Goal: Task Accomplishment & Management: Use online tool/utility

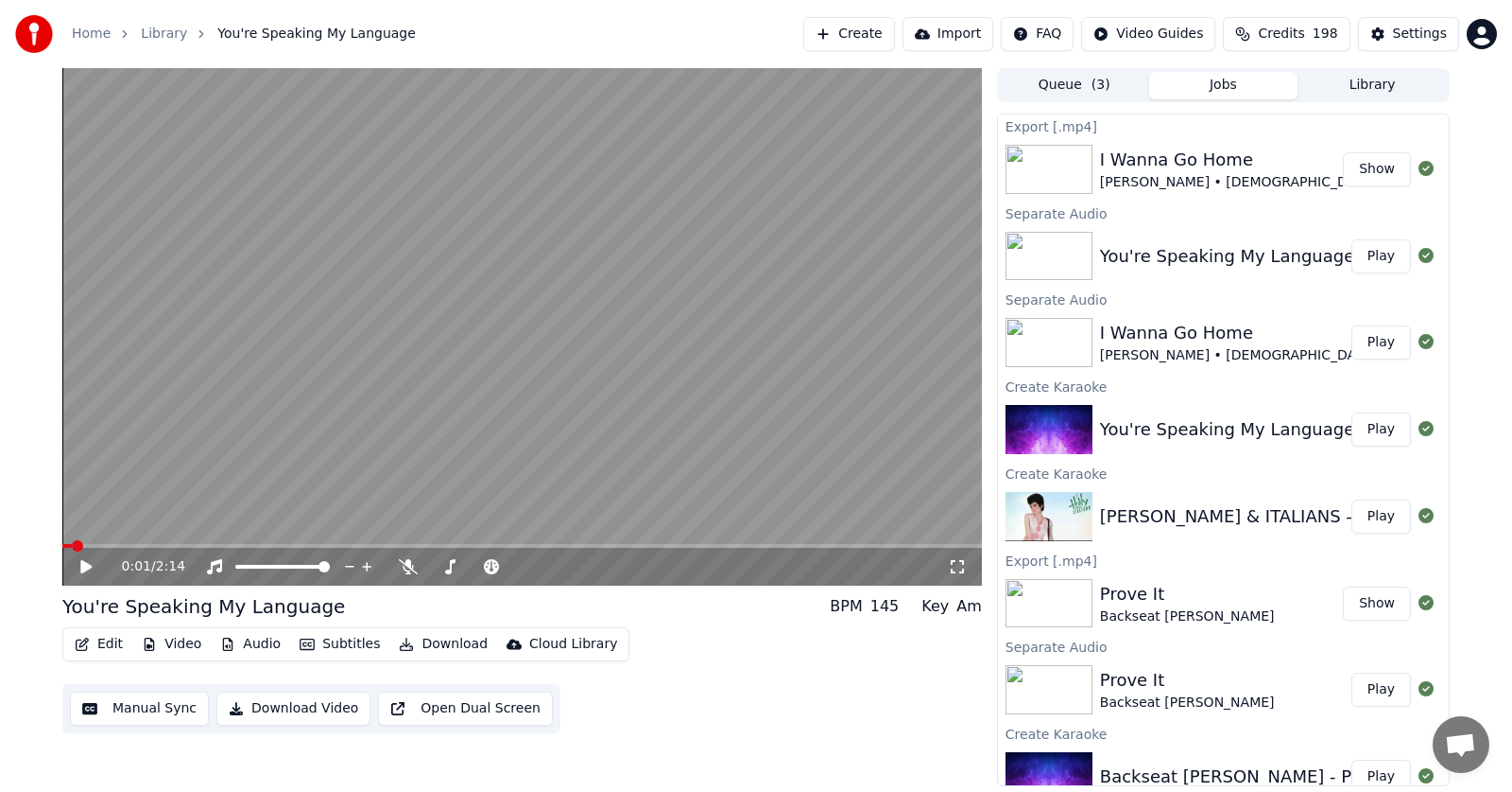
click at [98, 646] on button "Edit" at bounding box center [99, 644] width 63 height 27
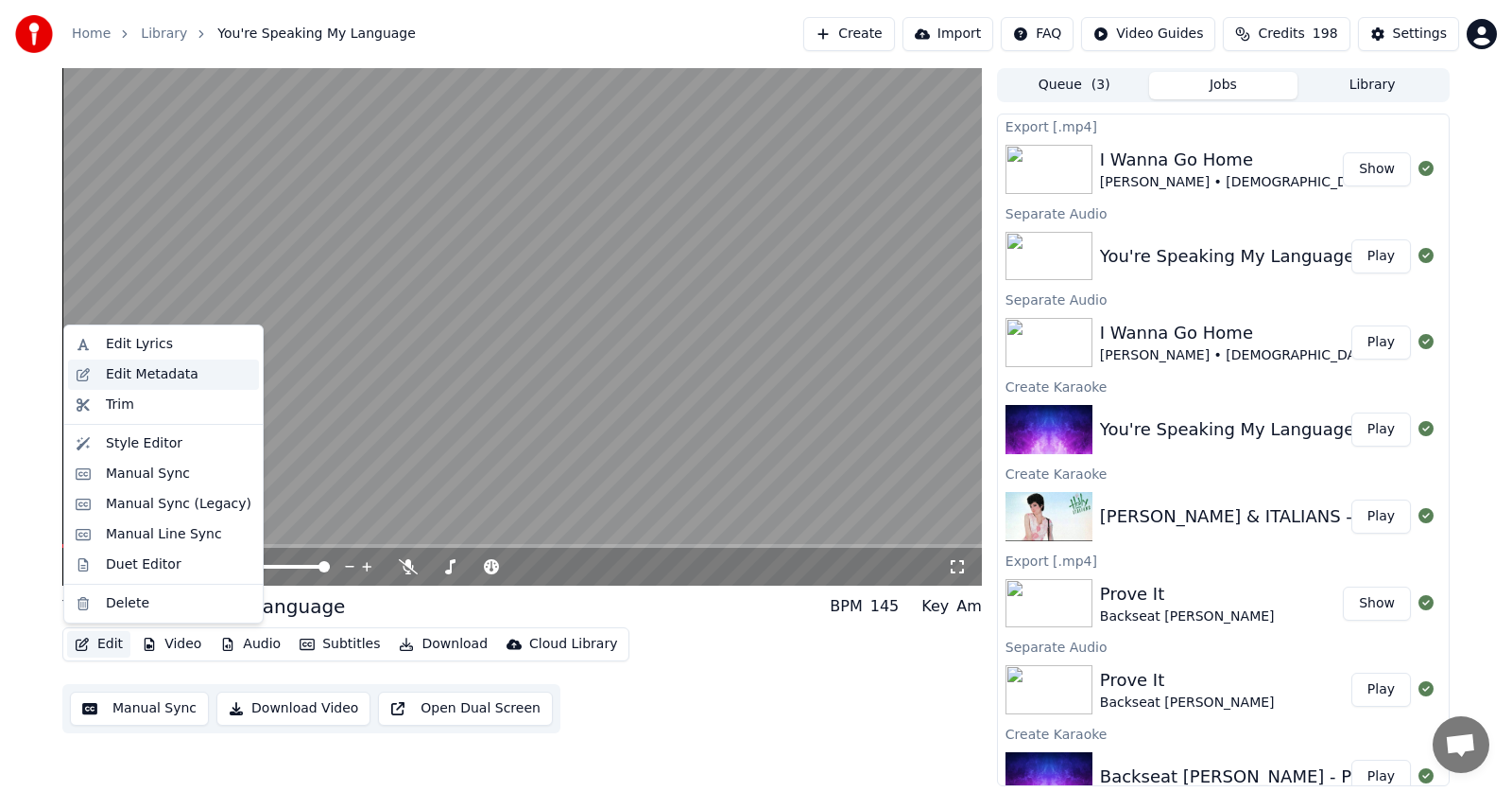
click at [128, 372] on div "Edit Metadata" at bounding box center [152, 374] width 93 height 19
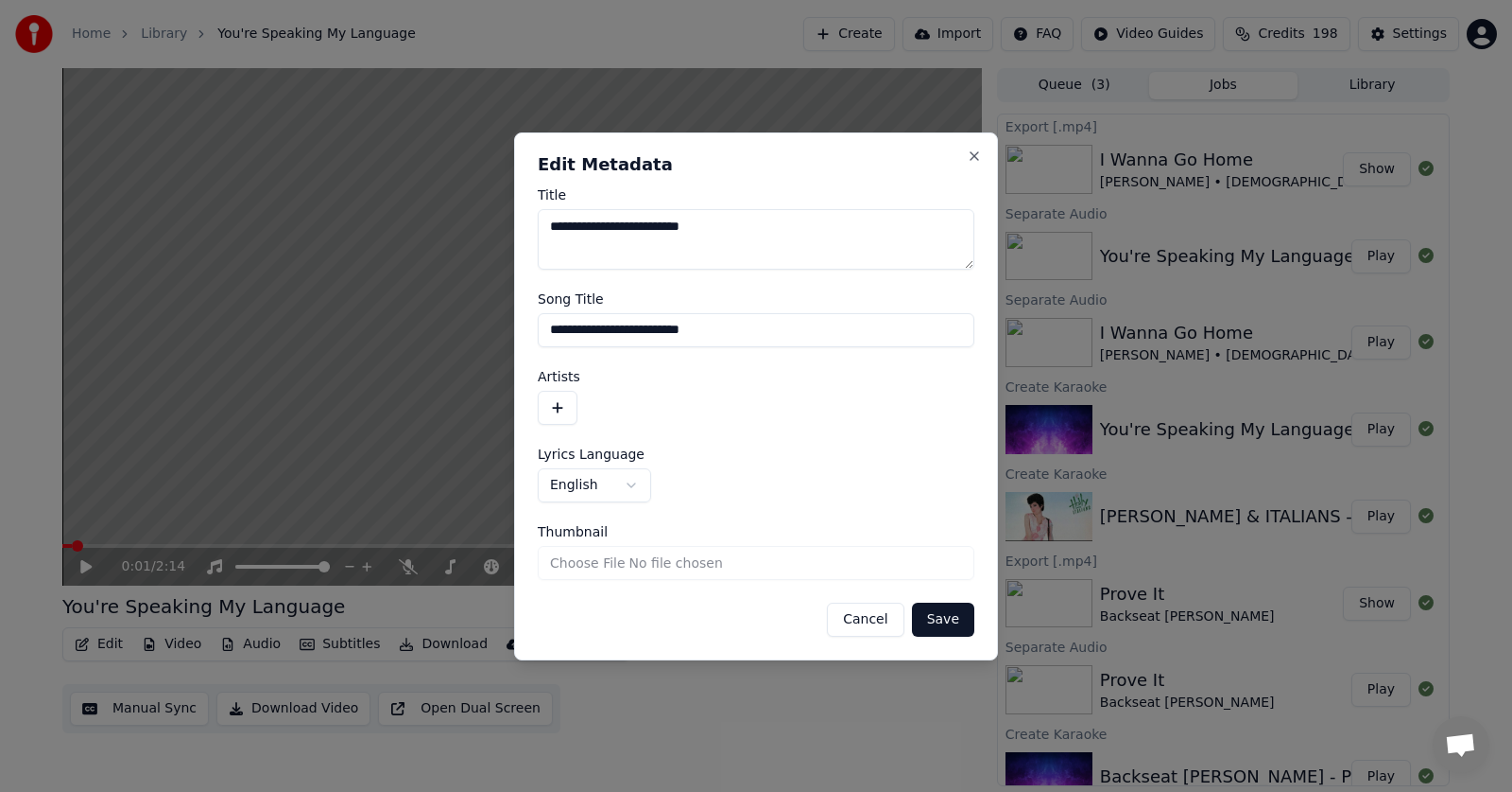
drag, startPoint x: 729, startPoint y: 329, endPoint x: 511, endPoint y: 343, distance: 218.4
click at [511, 343] on body "**********" at bounding box center [756, 396] width 1512 height 792
drag, startPoint x: 755, startPoint y: 229, endPoint x: 476, endPoint y: 241, distance: 279.3
click at [479, 238] on body "**********" at bounding box center [756, 396] width 1512 height 792
type textarea "**"
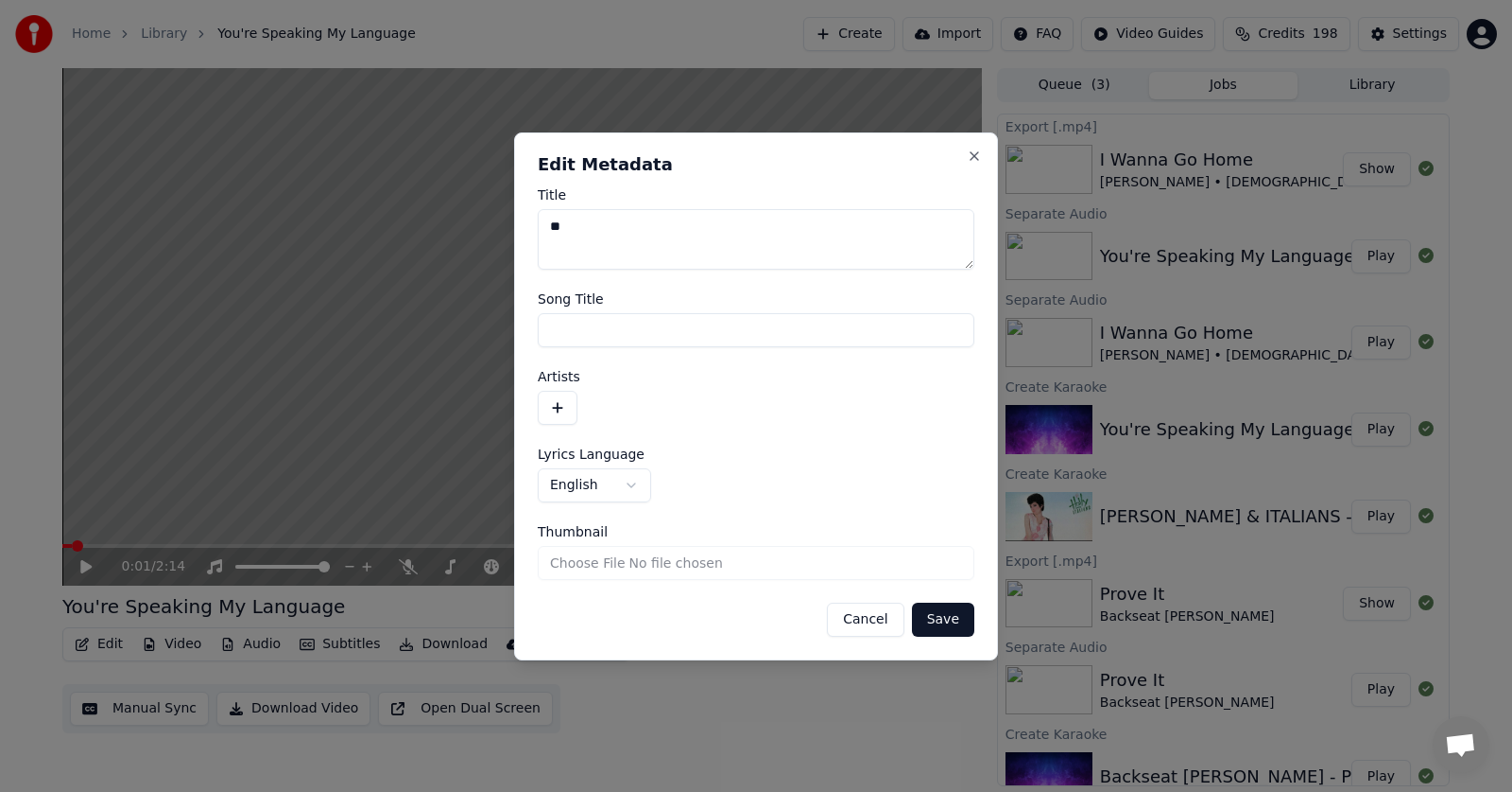
click at [950, 624] on button "Save" at bounding box center [943, 620] width 62 height 34
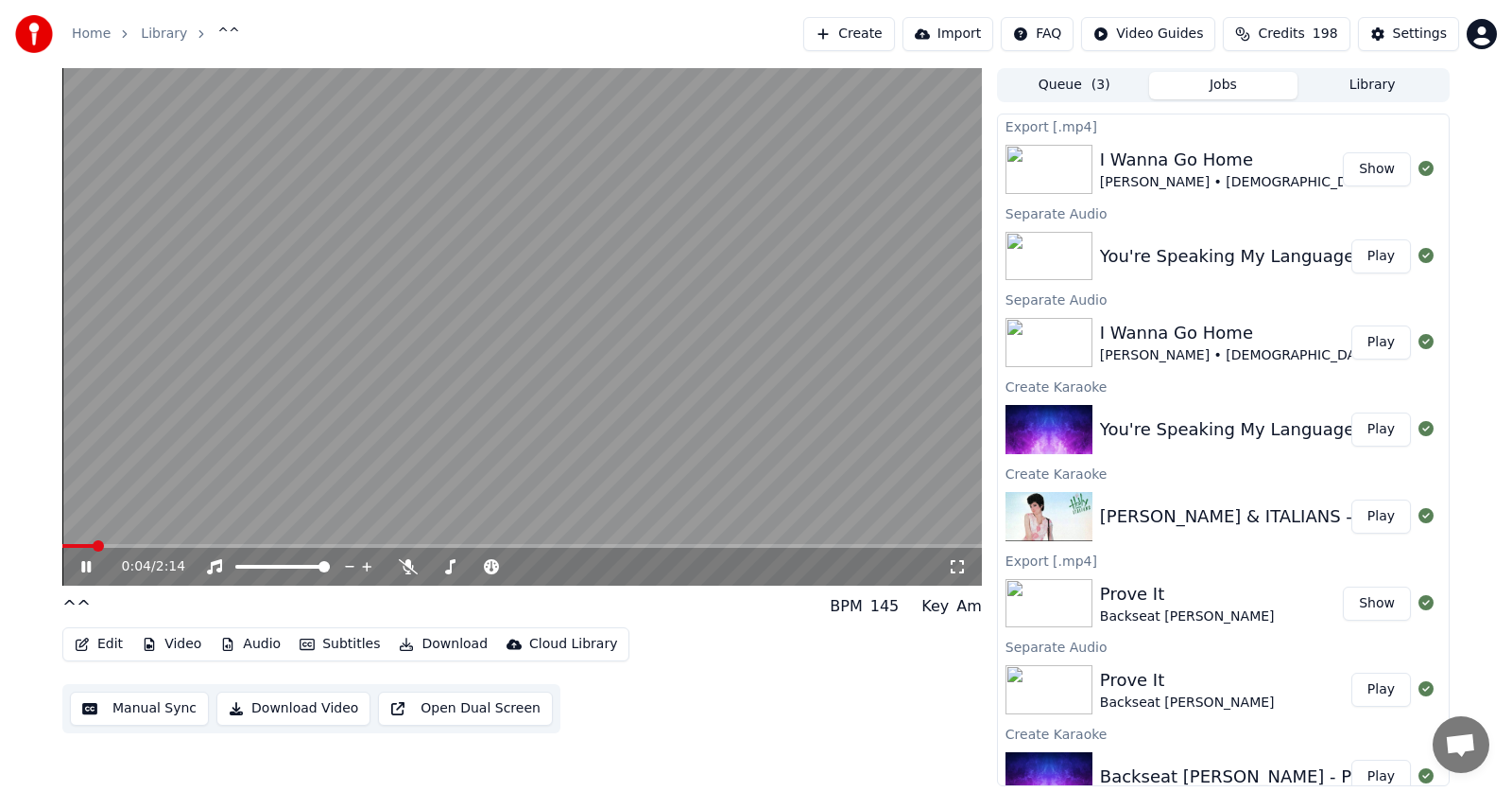
click at [85, 567] on icon at bounding box center [86, 565] width 10 height 11
click at [105, 642] on button "Edit" at bounding box center [99, 644] width 63 height 27
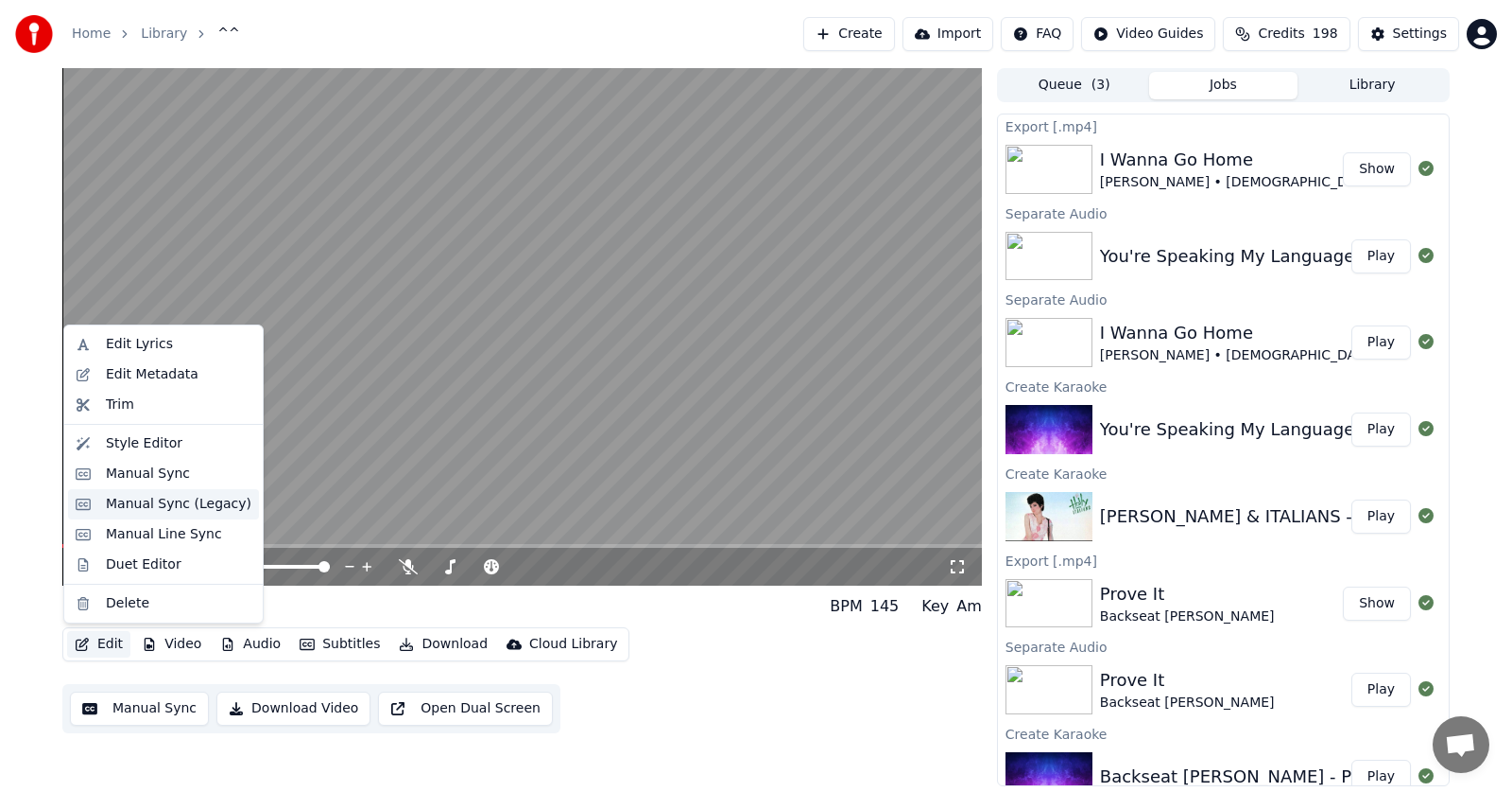
click at [138, 505] on div "Manual Sync (Legacy)" at bounding box center [178, 504] width 145 height 19
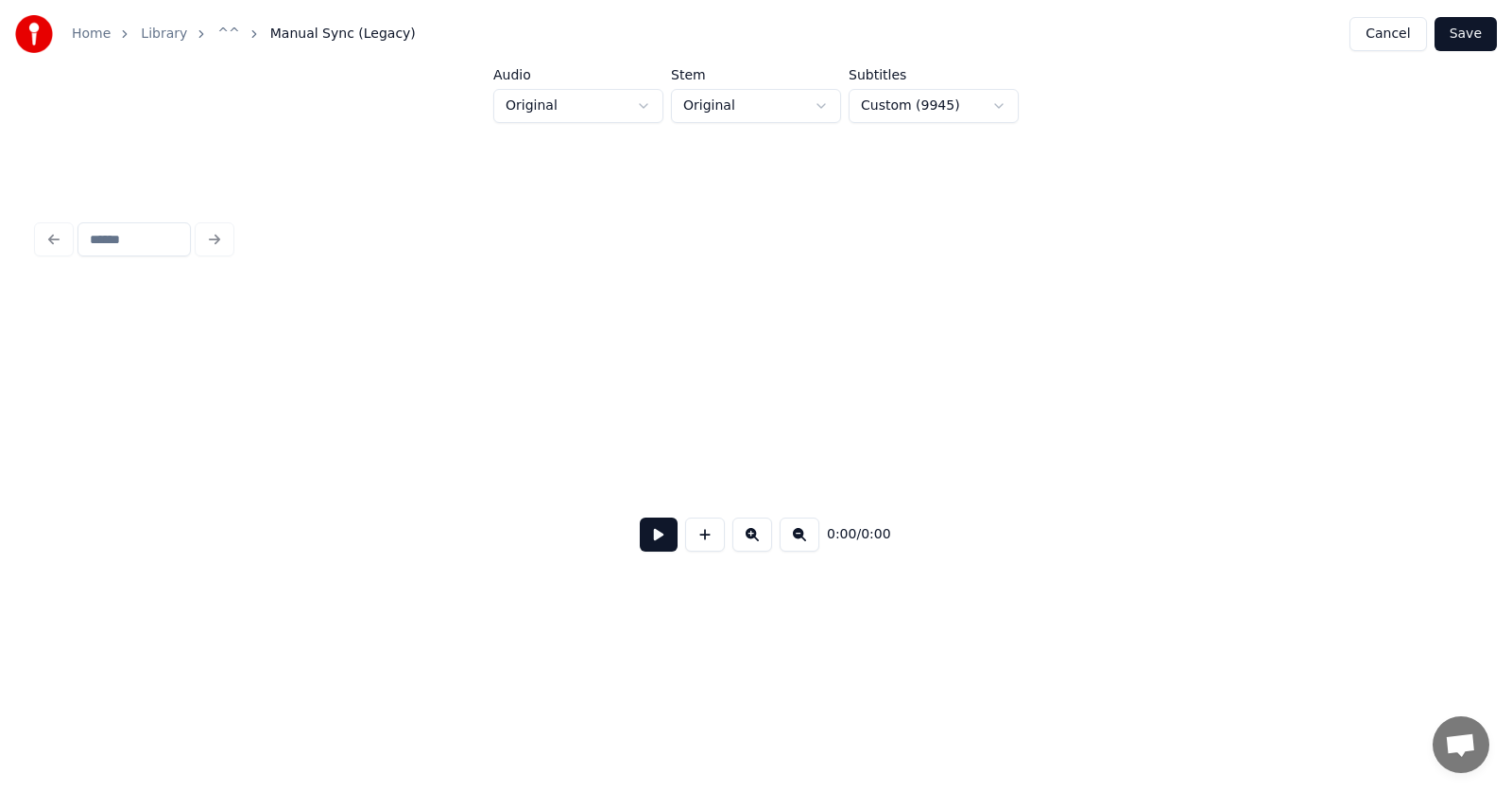
scroll to position [0, 2099]
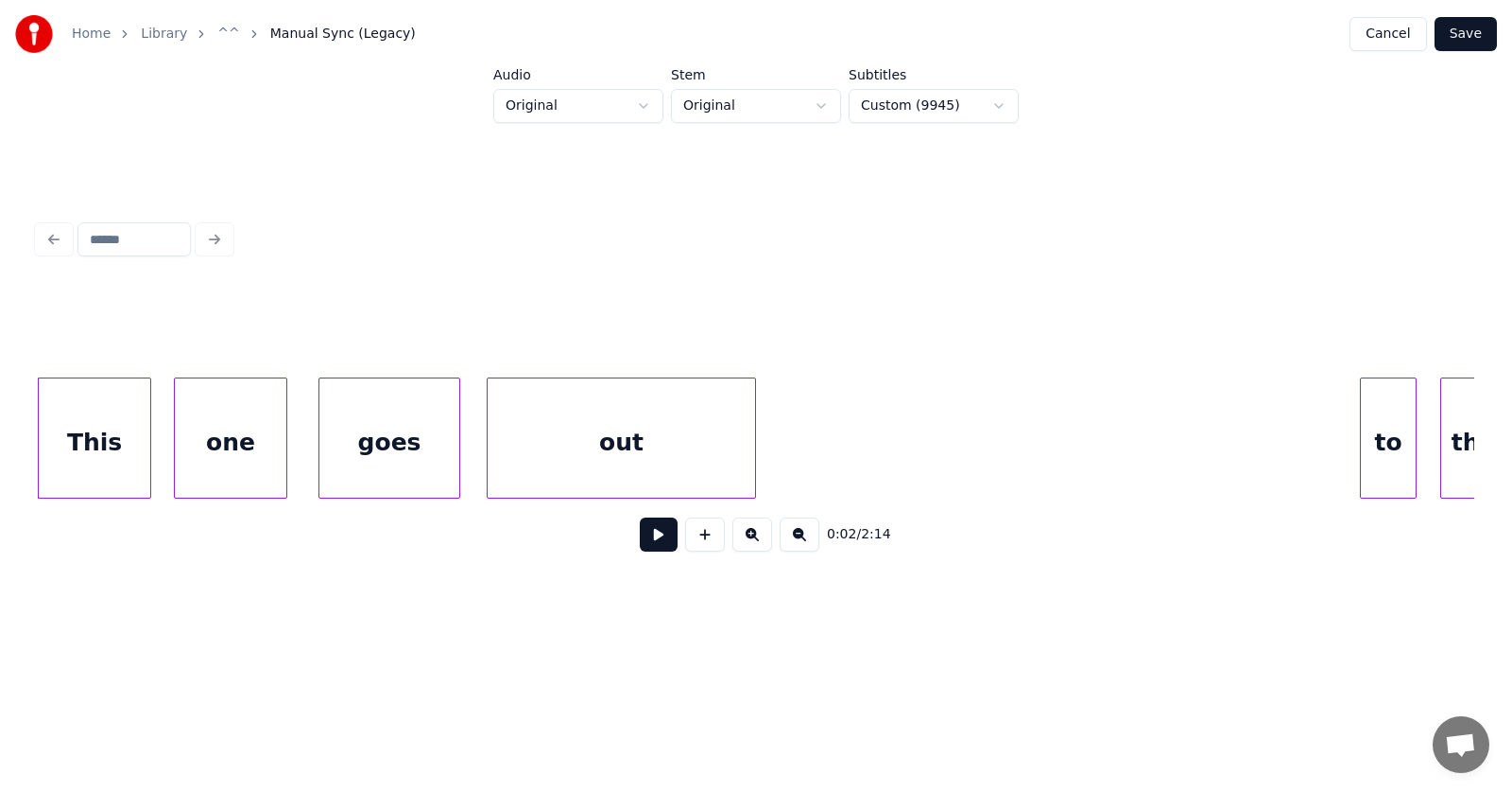
click at [640, 544] on button at bounding box center [659, 535] width 38 height 34
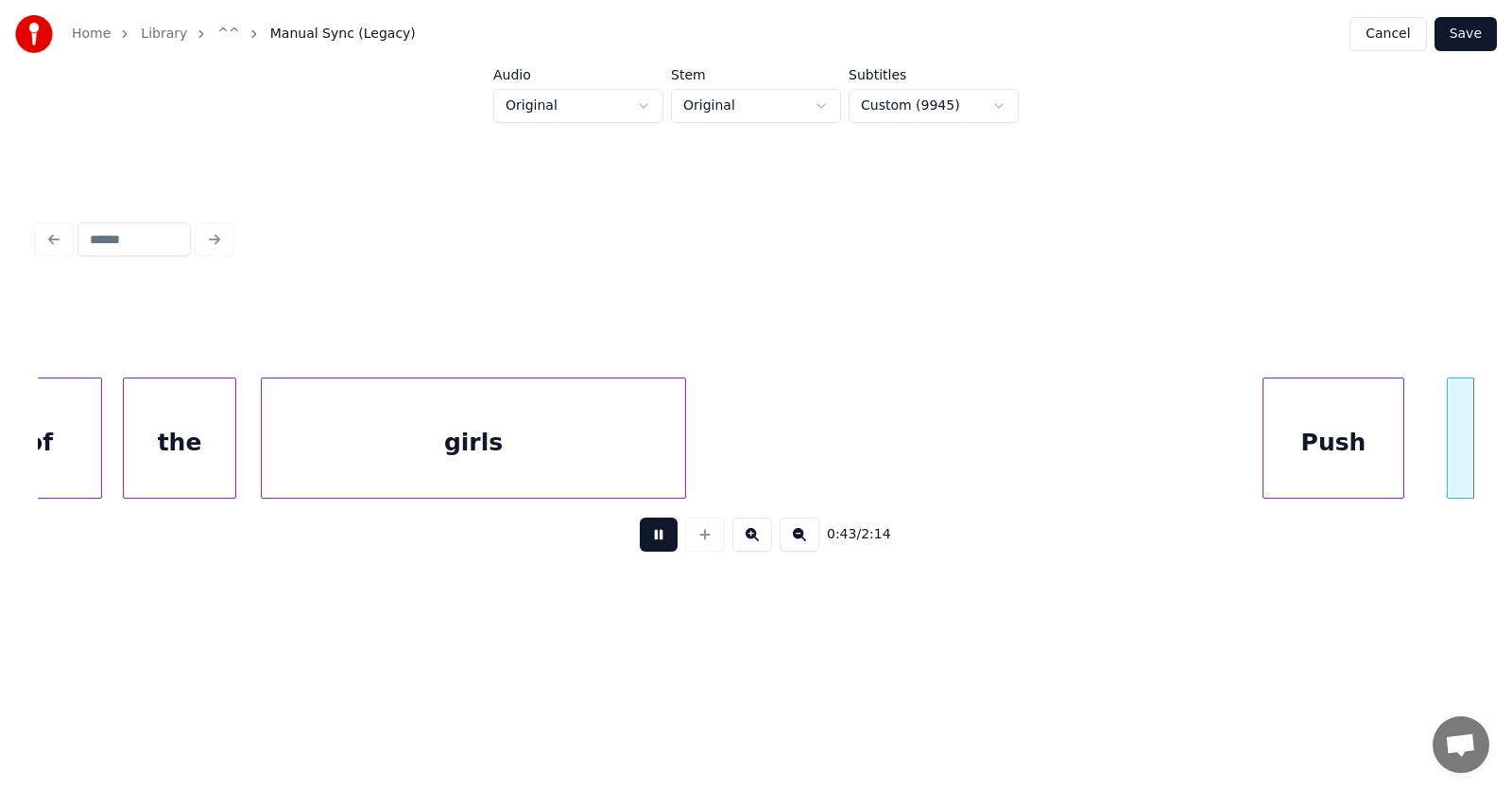
scroll to position [0, 30980]
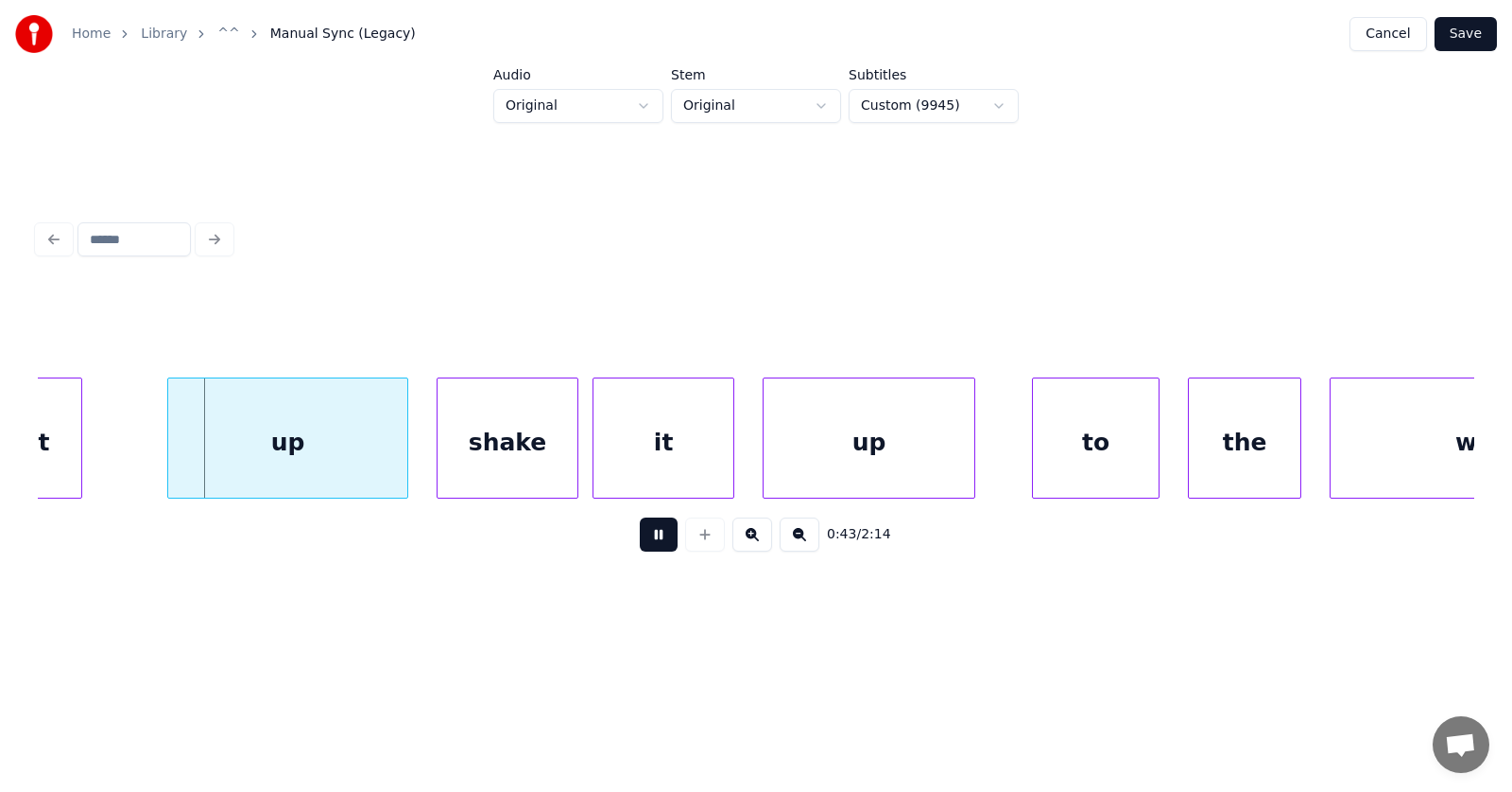
click at [657, 539] on button at bounding box center [659, 535] width 38 height 34
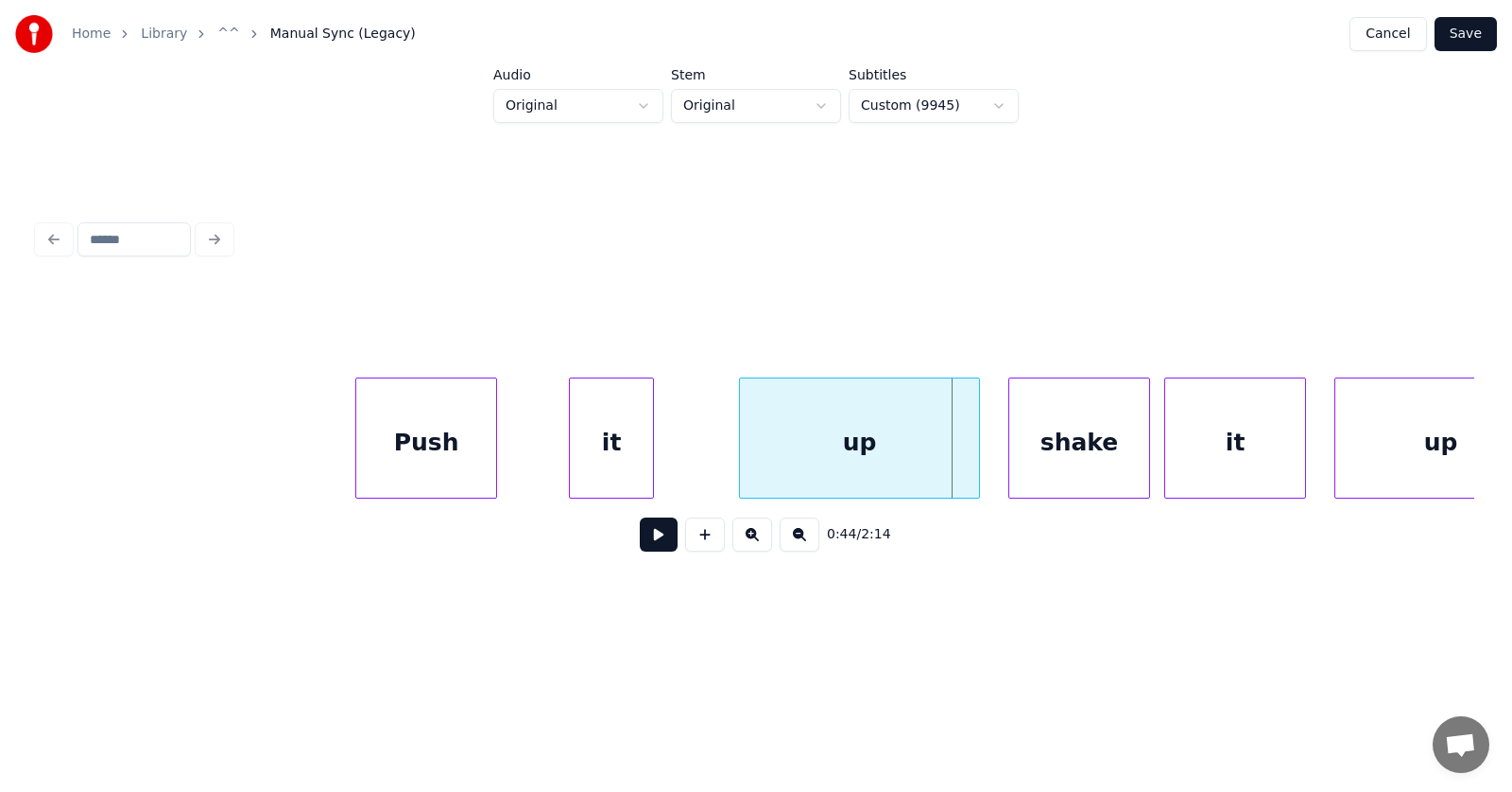
click at [459, 443] on div "Push" at bounding box center [425, 443] width 140 height 129
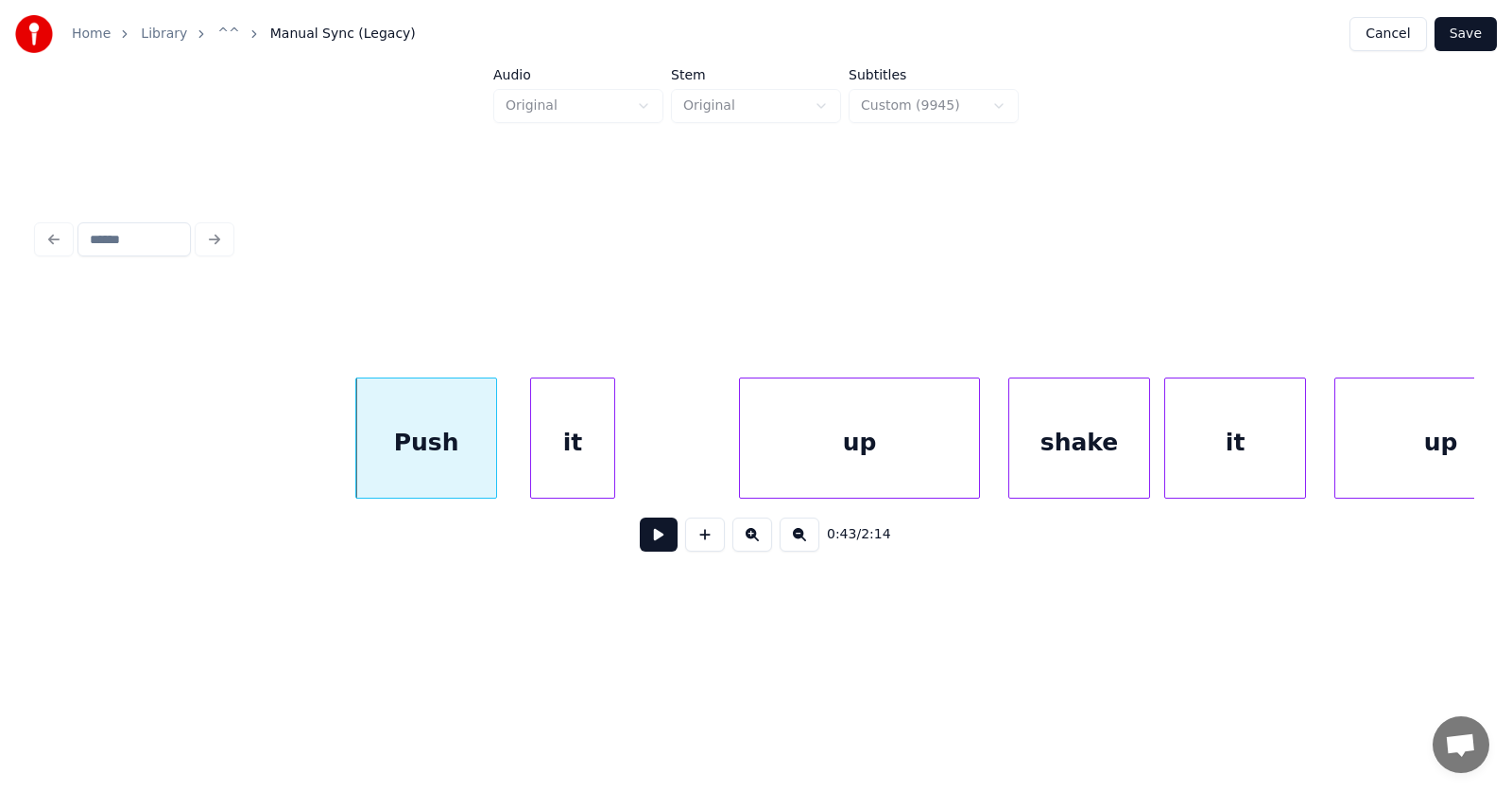
click at [572, 458] on div "it" at bounding box center [573, 443] width 83 height 129
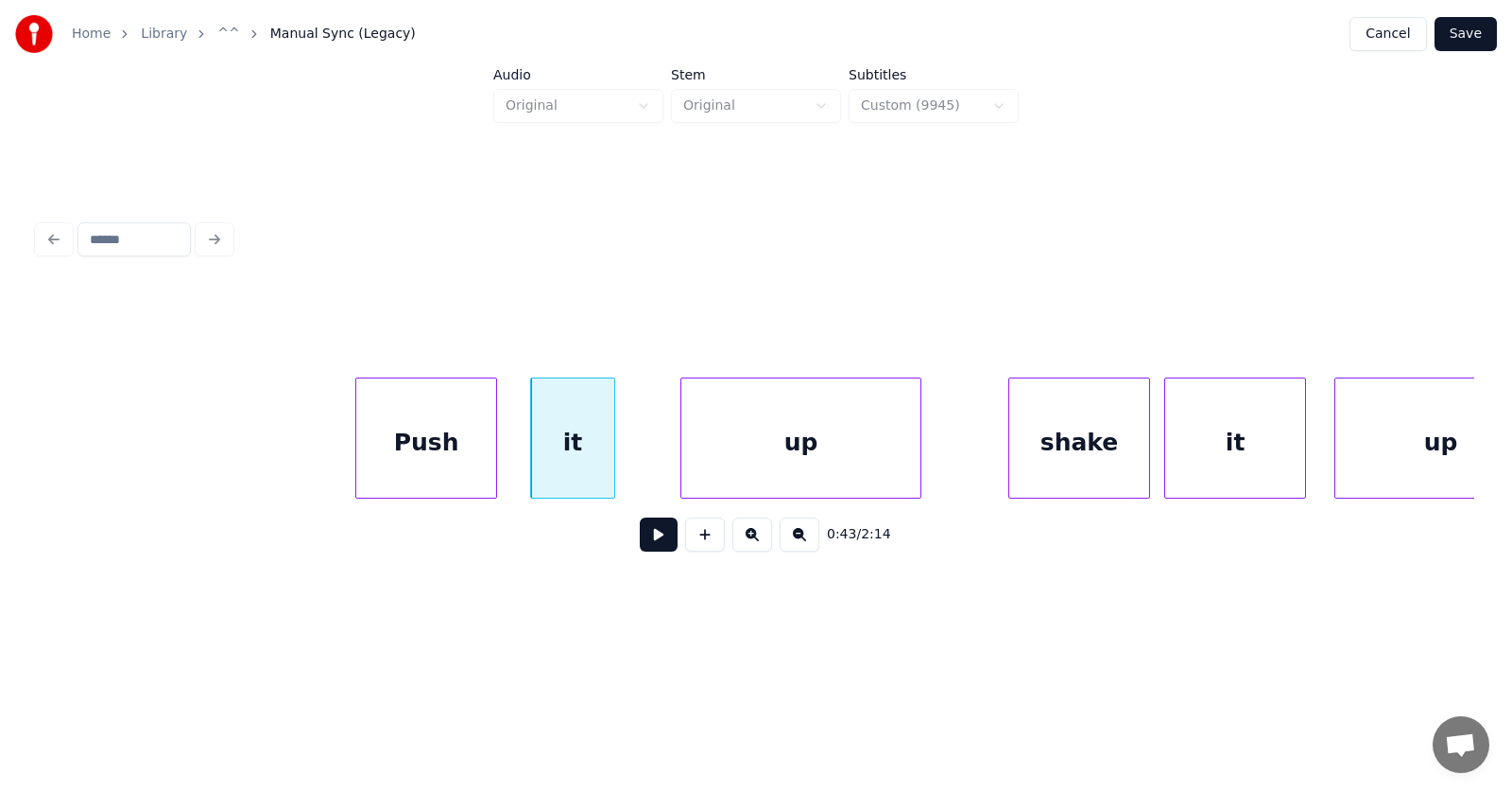
click at [730, 473] on div "up" at bounding box center [802, 443] width 239 height 129
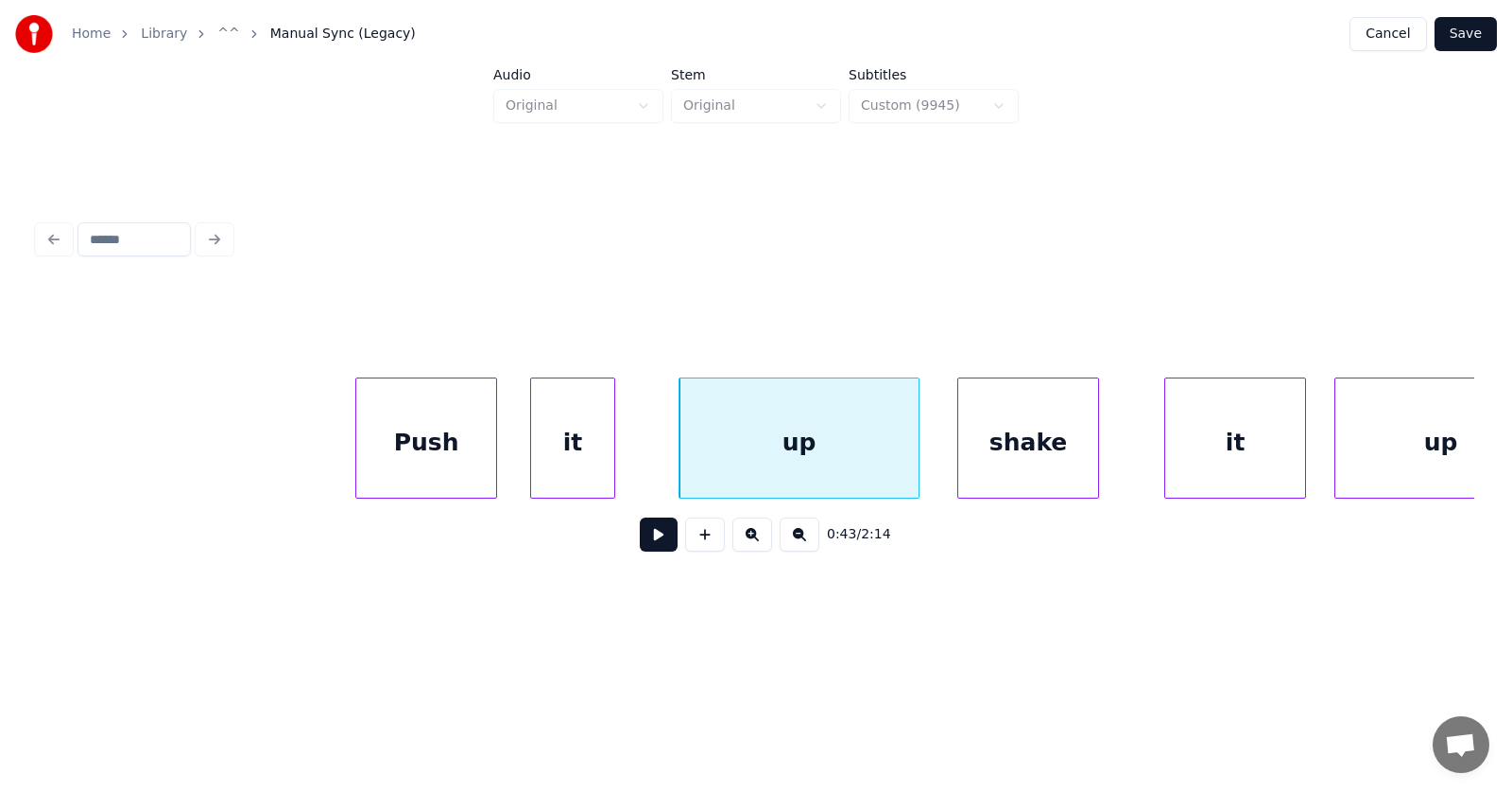
click at [987, 454] on div "shake" at bounding box center [1028, 443] width 140 height 129
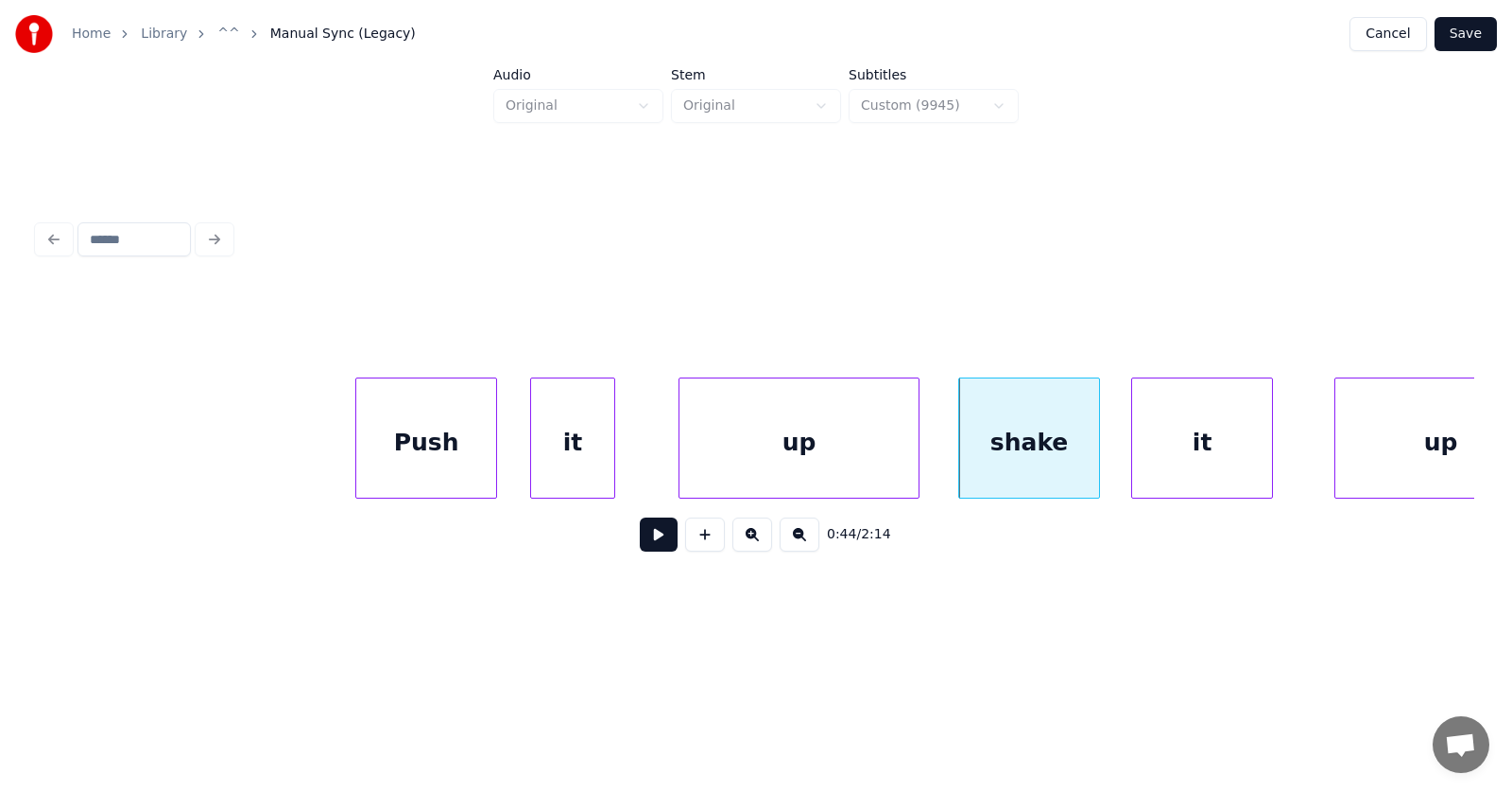
click at [1159, 464] on div "it" at bounding box center [1201, 443] width 140 height 129
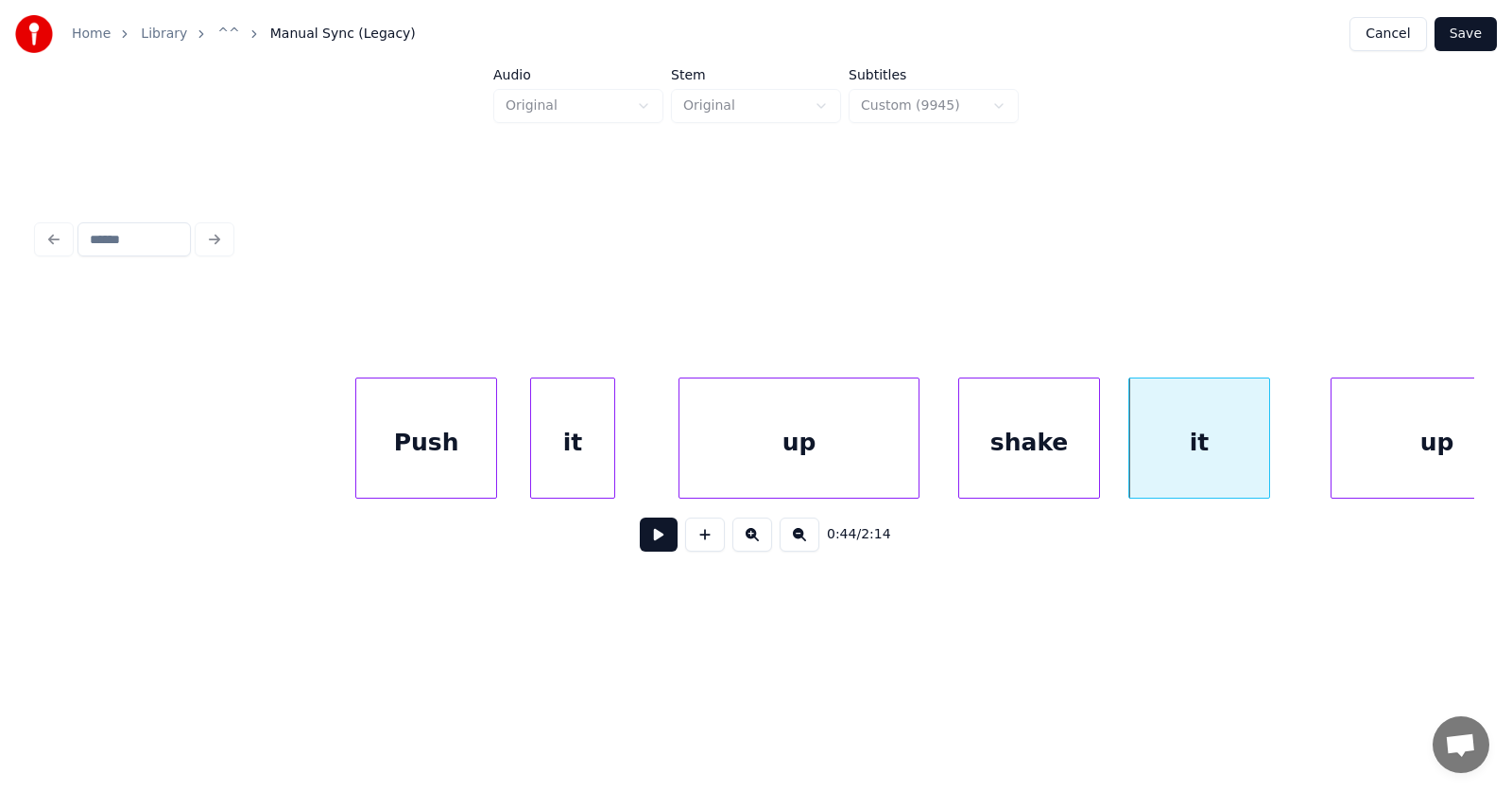
scroll to position [0, 30477]
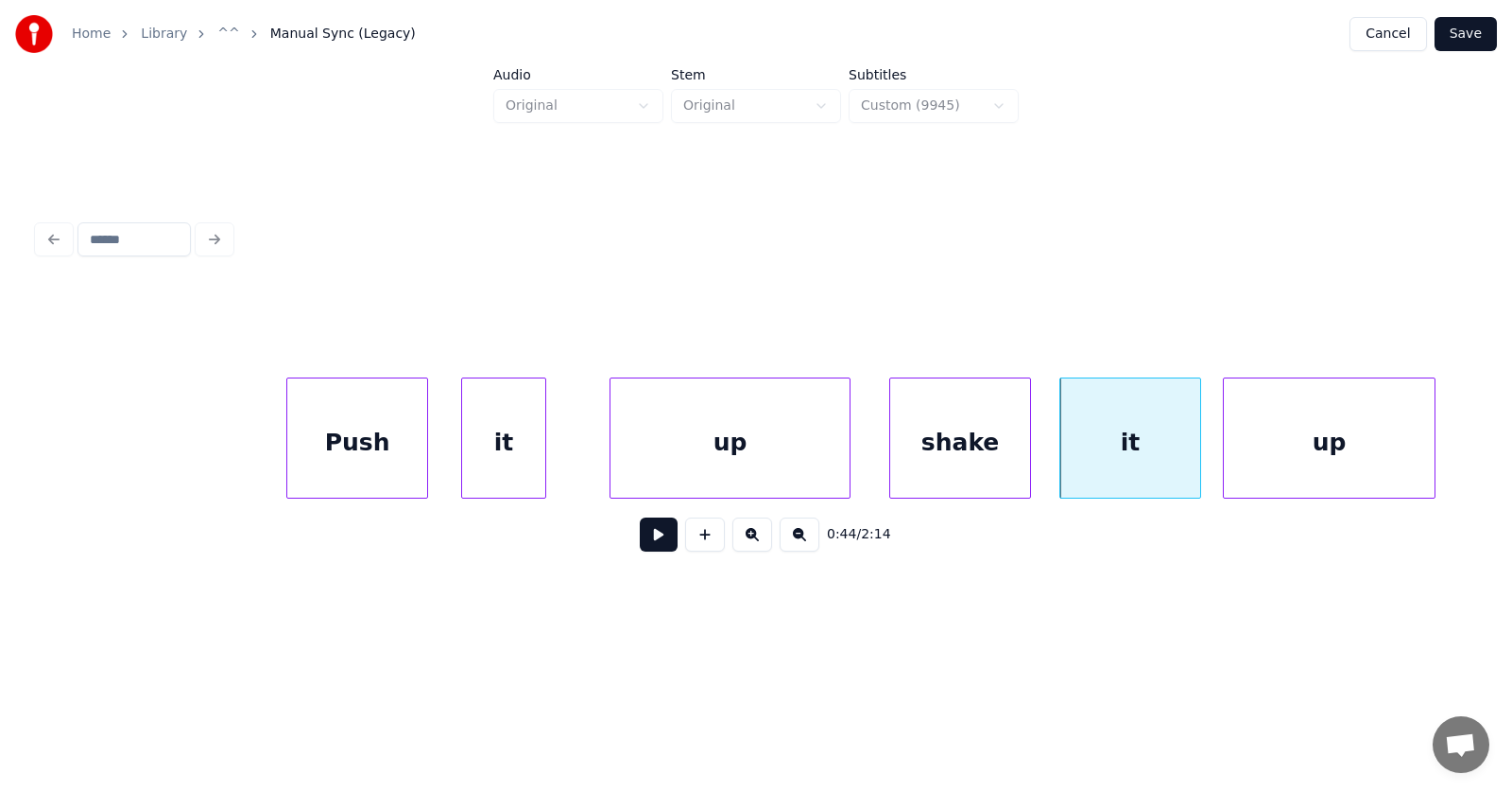
click at [1339, 444] on div "up" at bounding box center [1329, 443] width 211 height 129
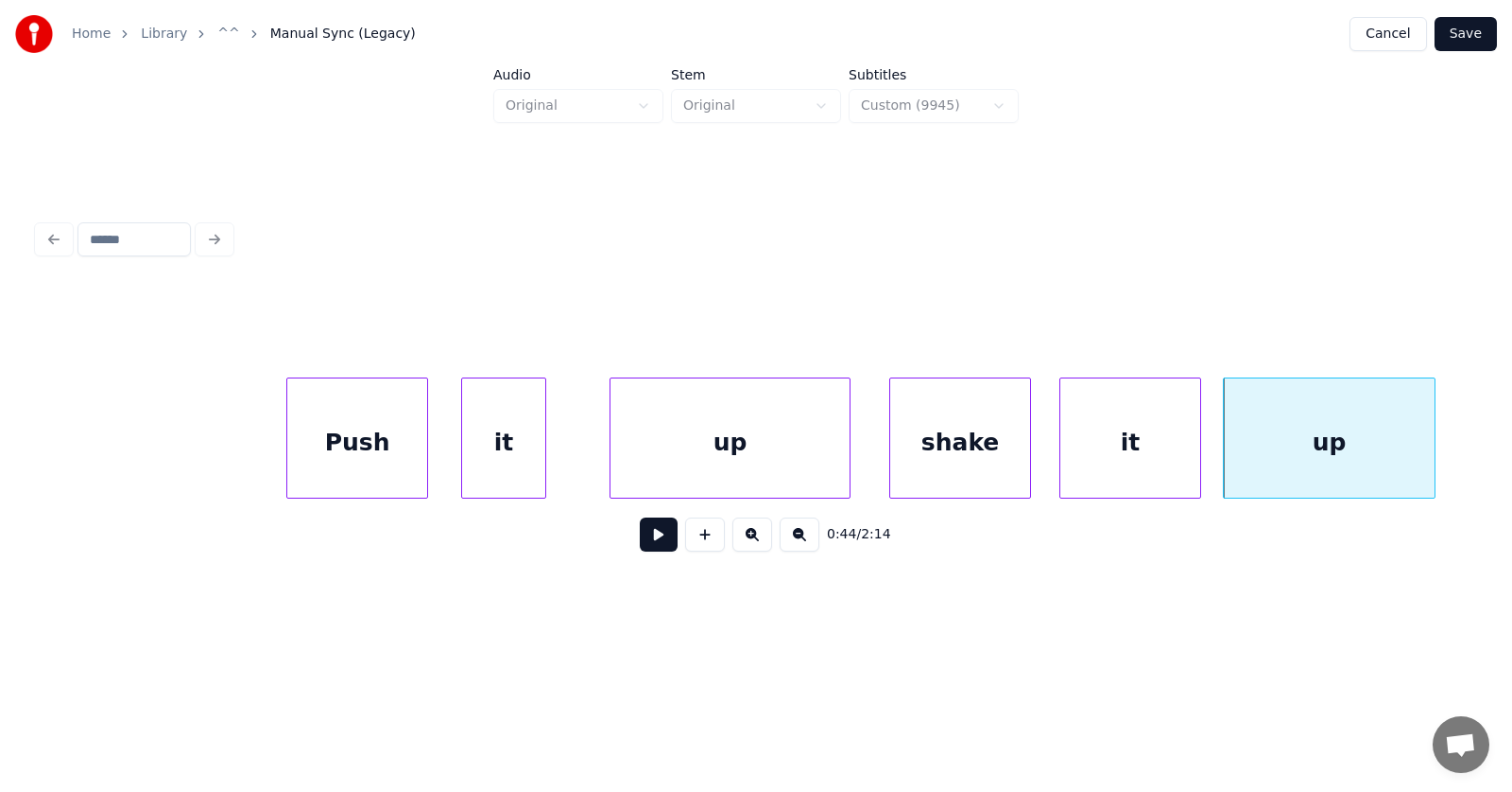
click at [396, 427] on div "Push" at bounding box center [356, 443] width 140 height 129
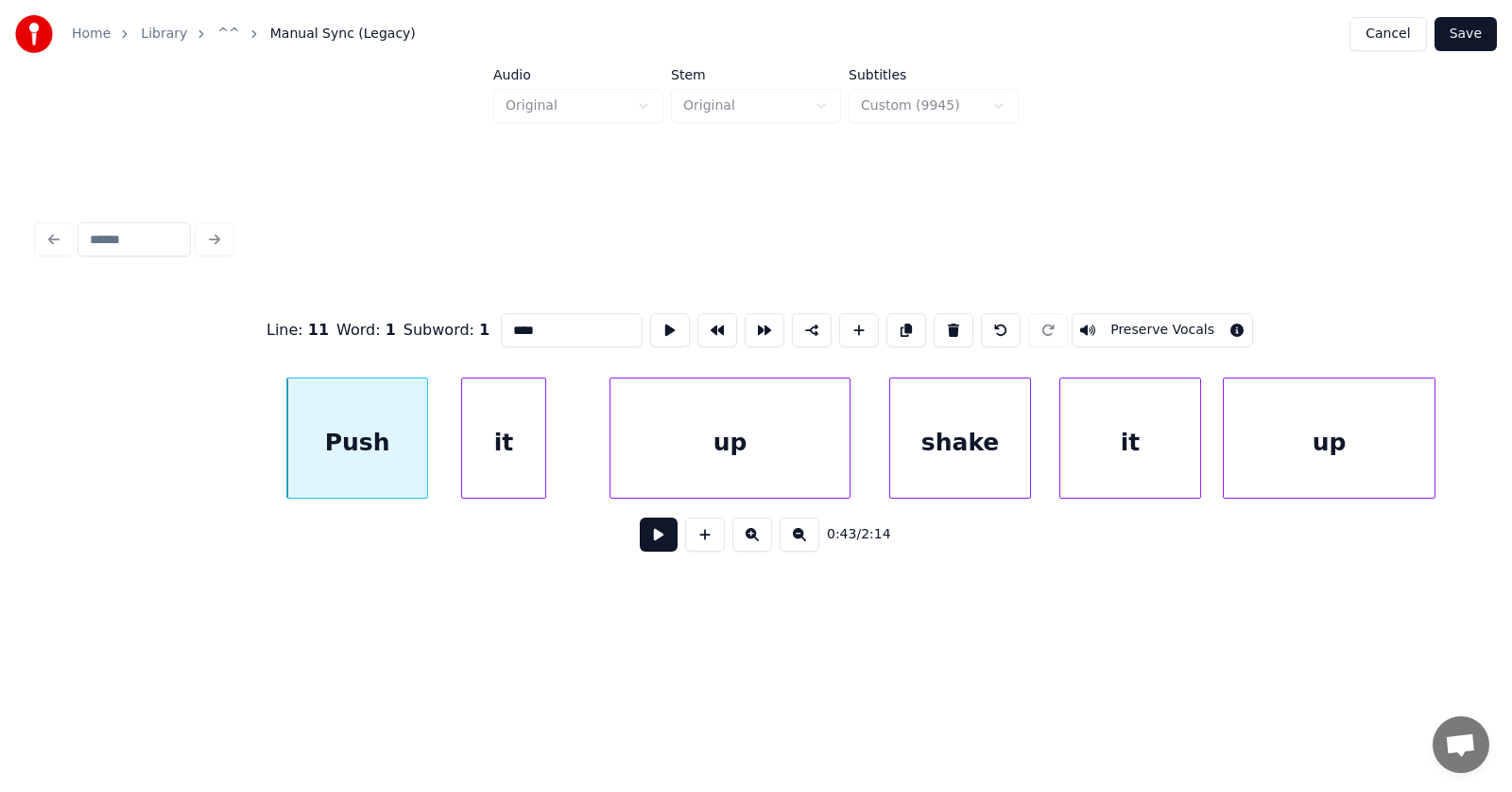
click at [640, 536] on button at bounding box center [659, 535] width 38 height 34
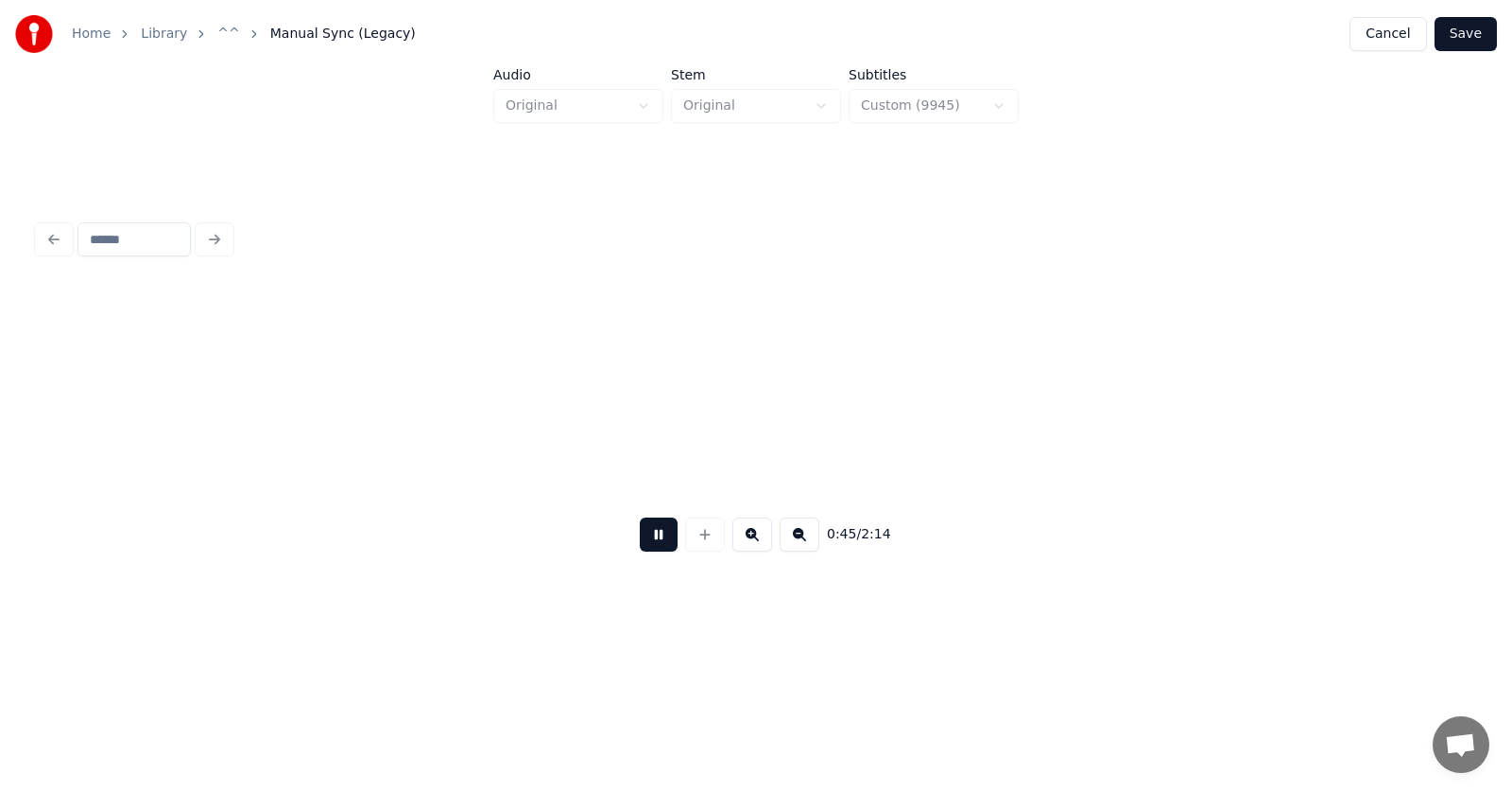
scroll to position [0, 31920]
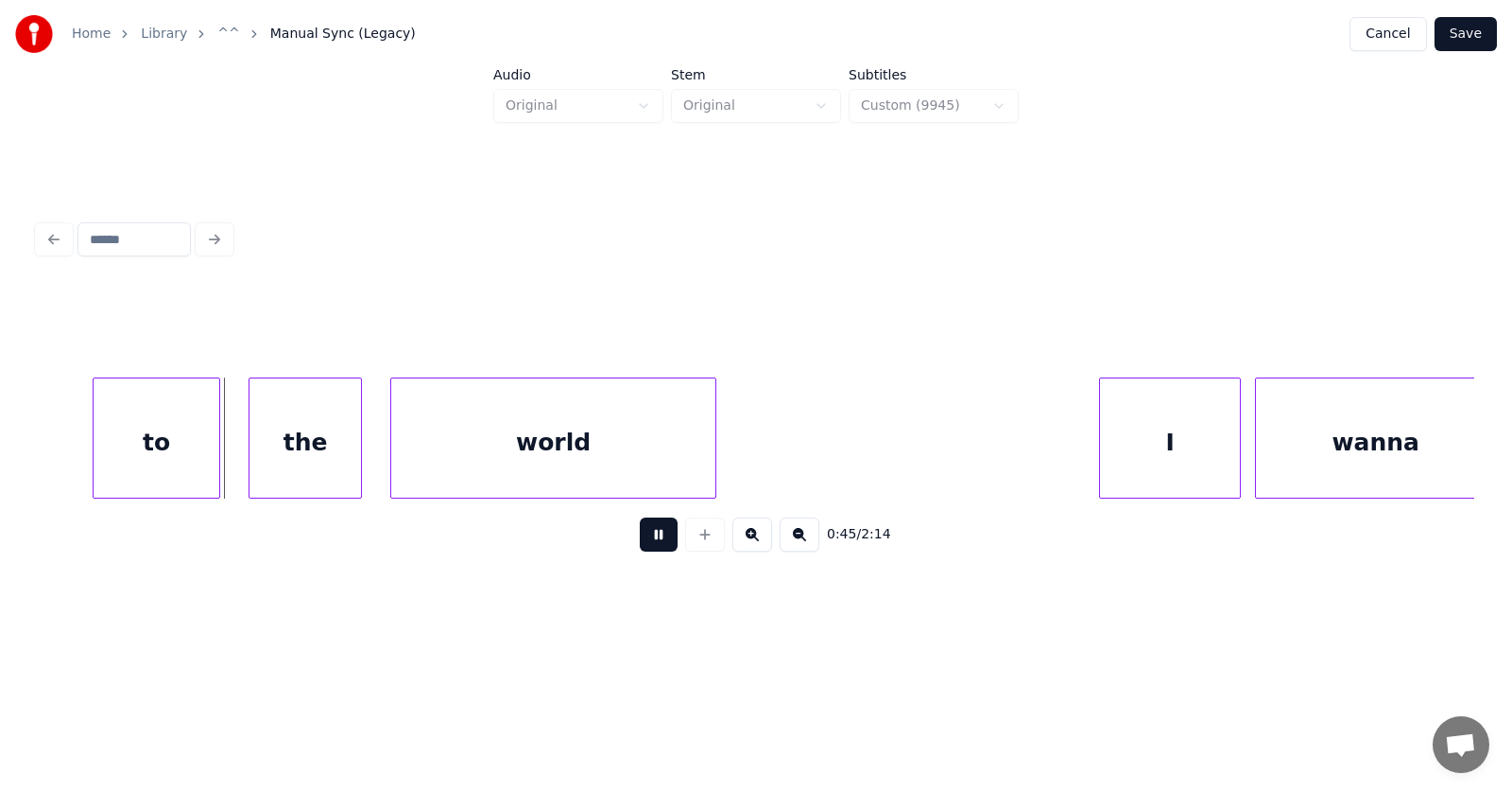
click at [640, 536] on button at bounding box center [659, 535] width 38 height 34
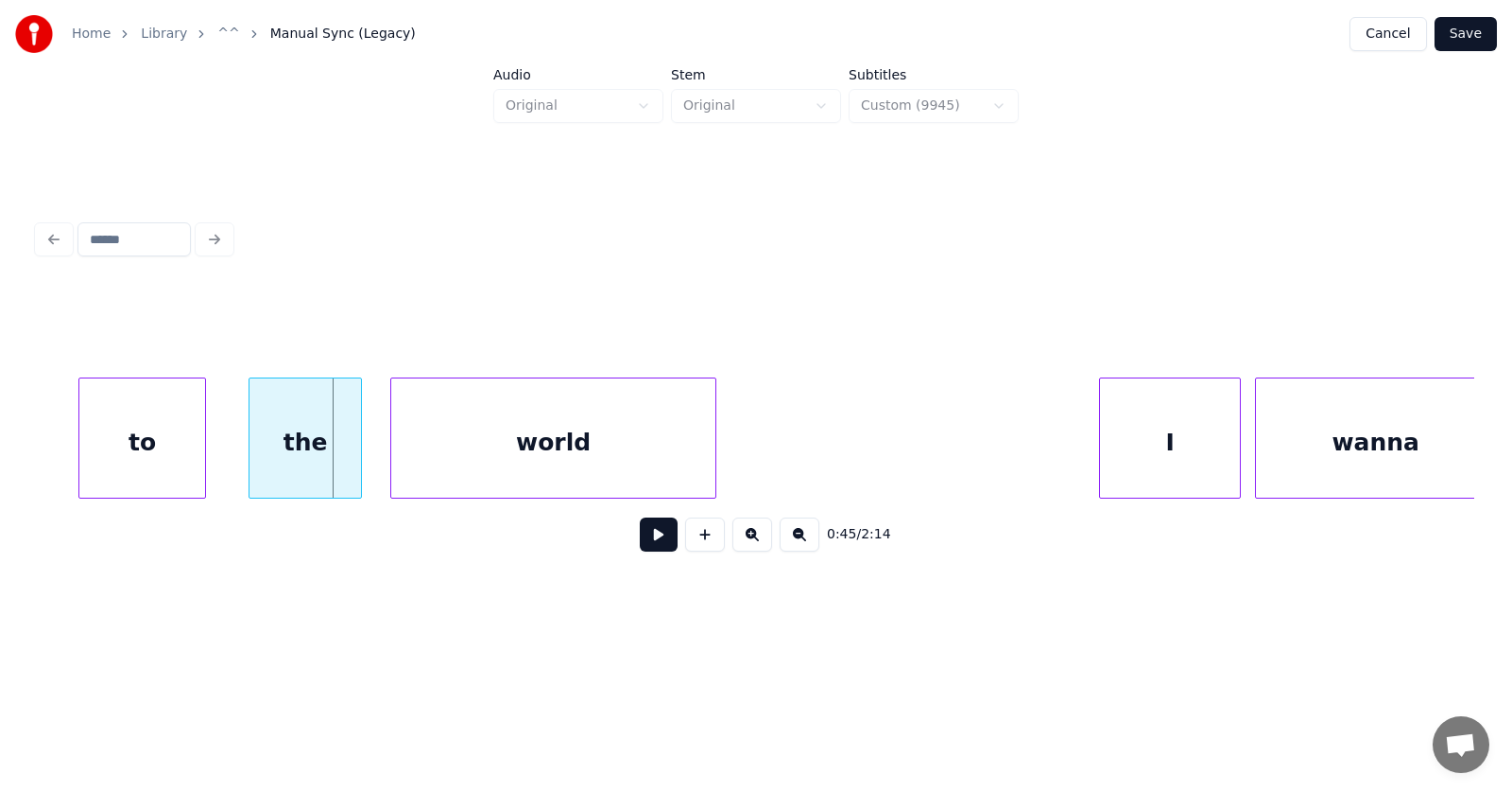
click at [153, 452] on div "to" at bounding box center [142, 443] width 126 height 129
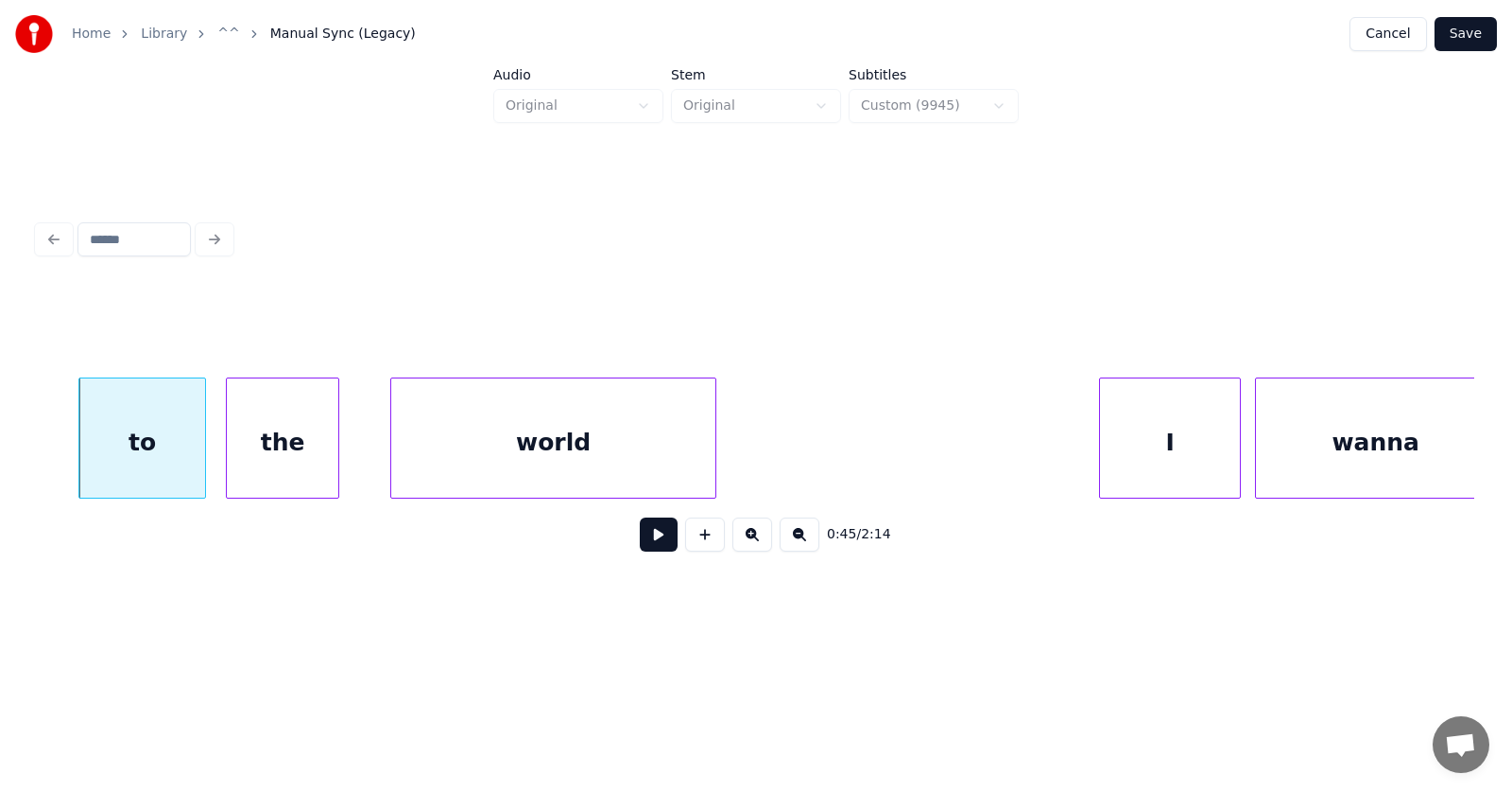
click at [290, 456] on div "the" at bounding box center [282, 443] width 112 height 129
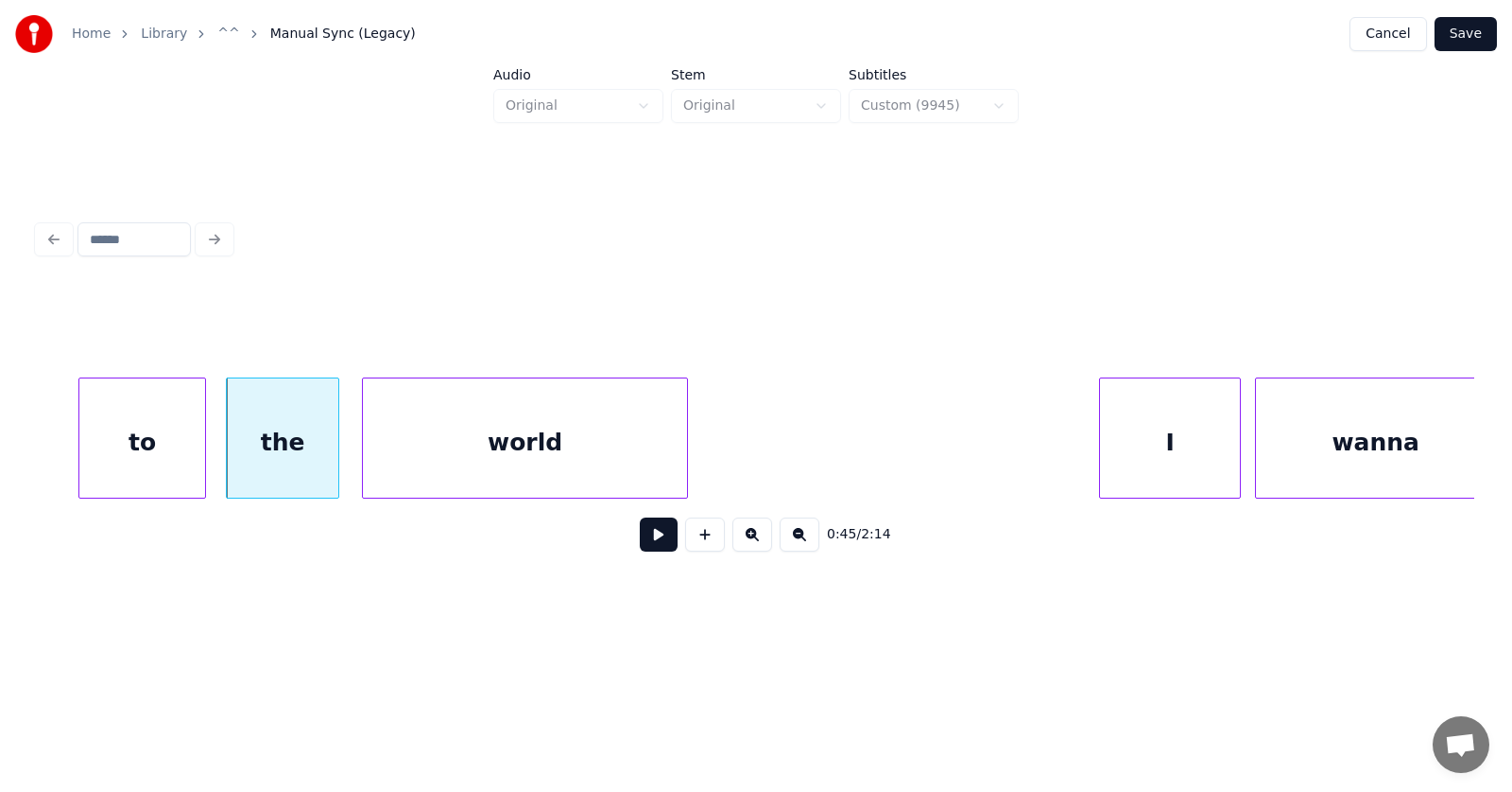
click at [401, 455] on div "world" at bounding box center [525, 443] width 325 height 129
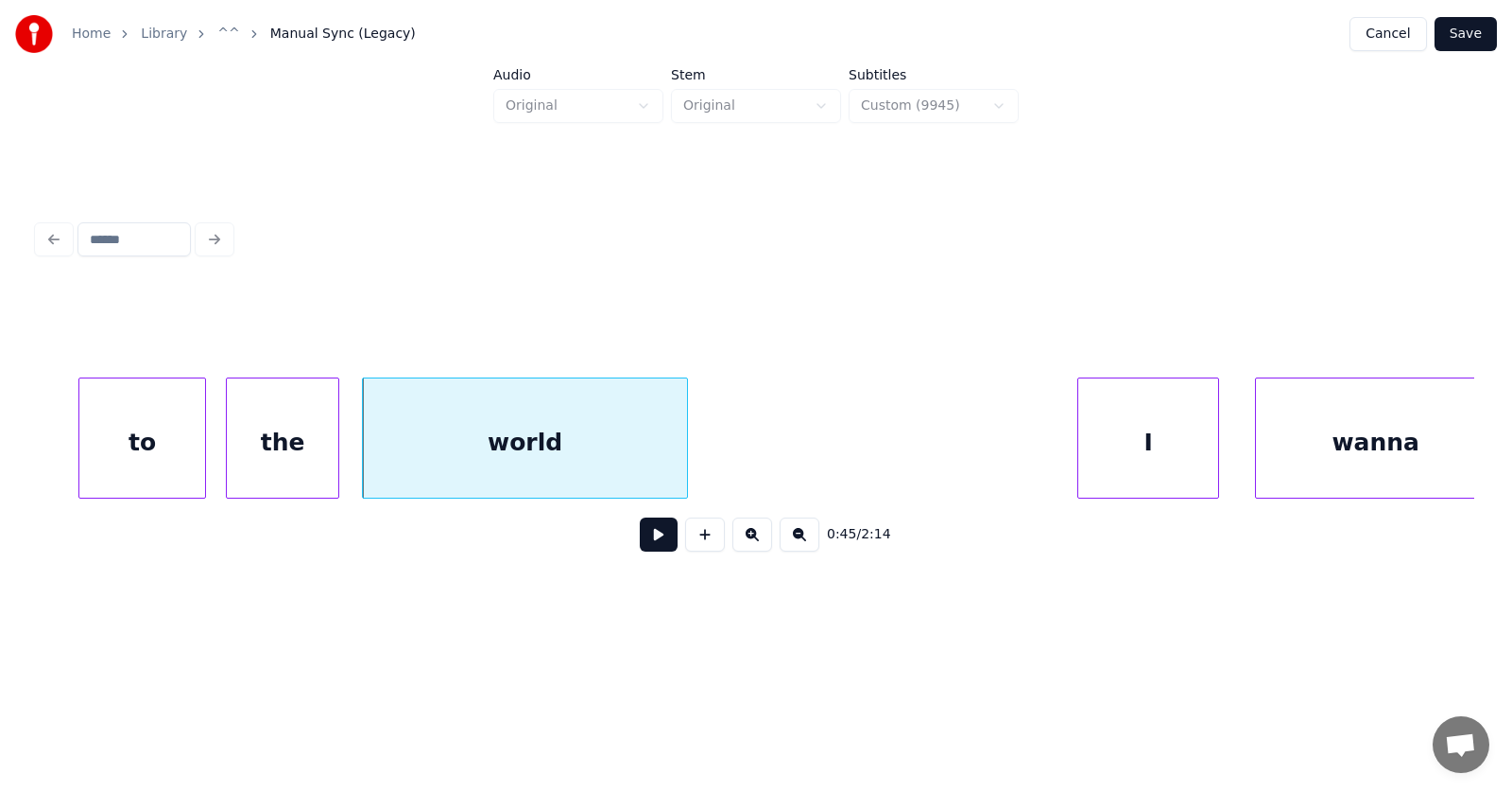
click at [1130, 444] on div "I" at bounding box center [1148, 443] width 140 height 129
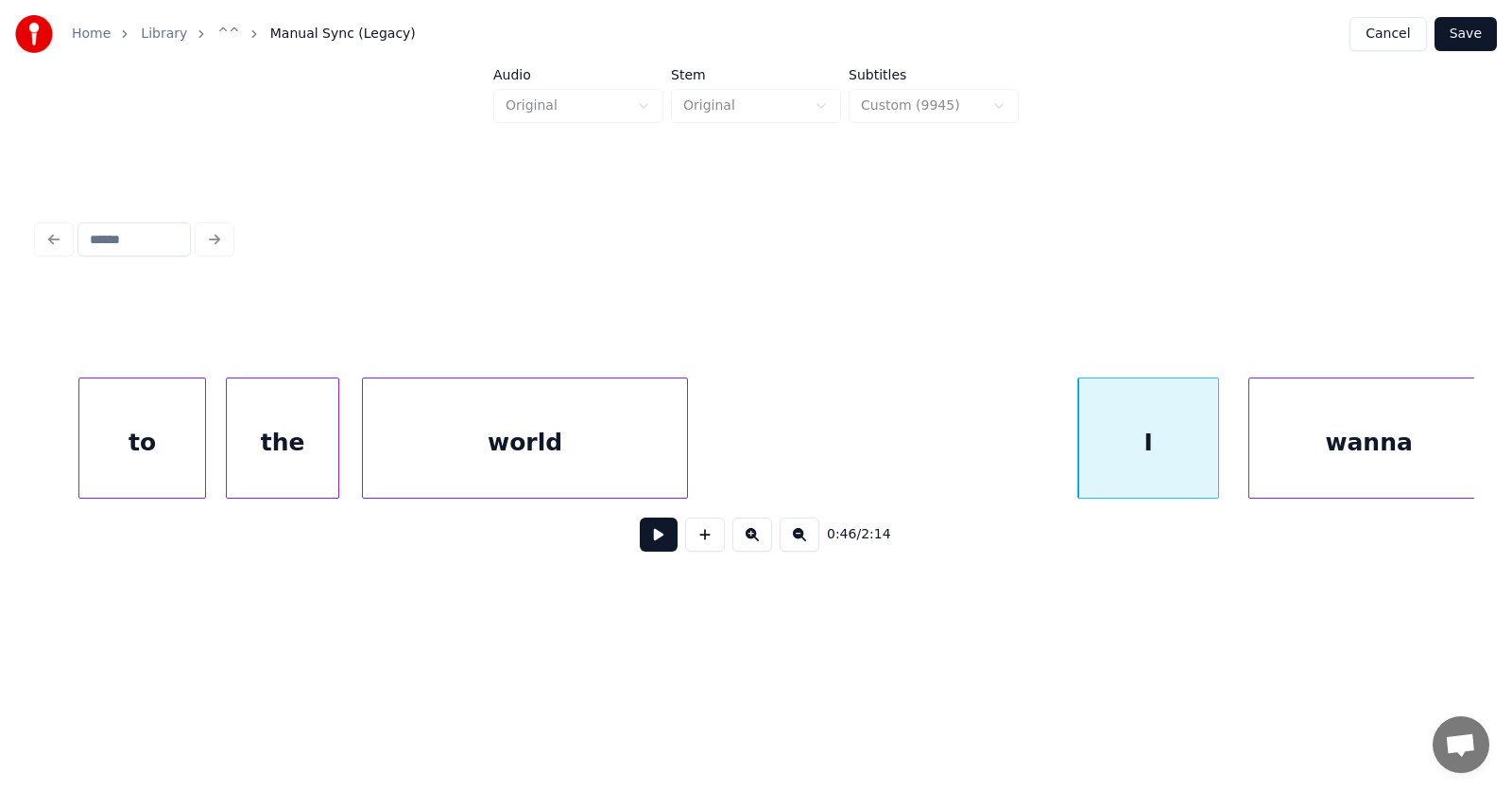
scroll to position [0, 31938]
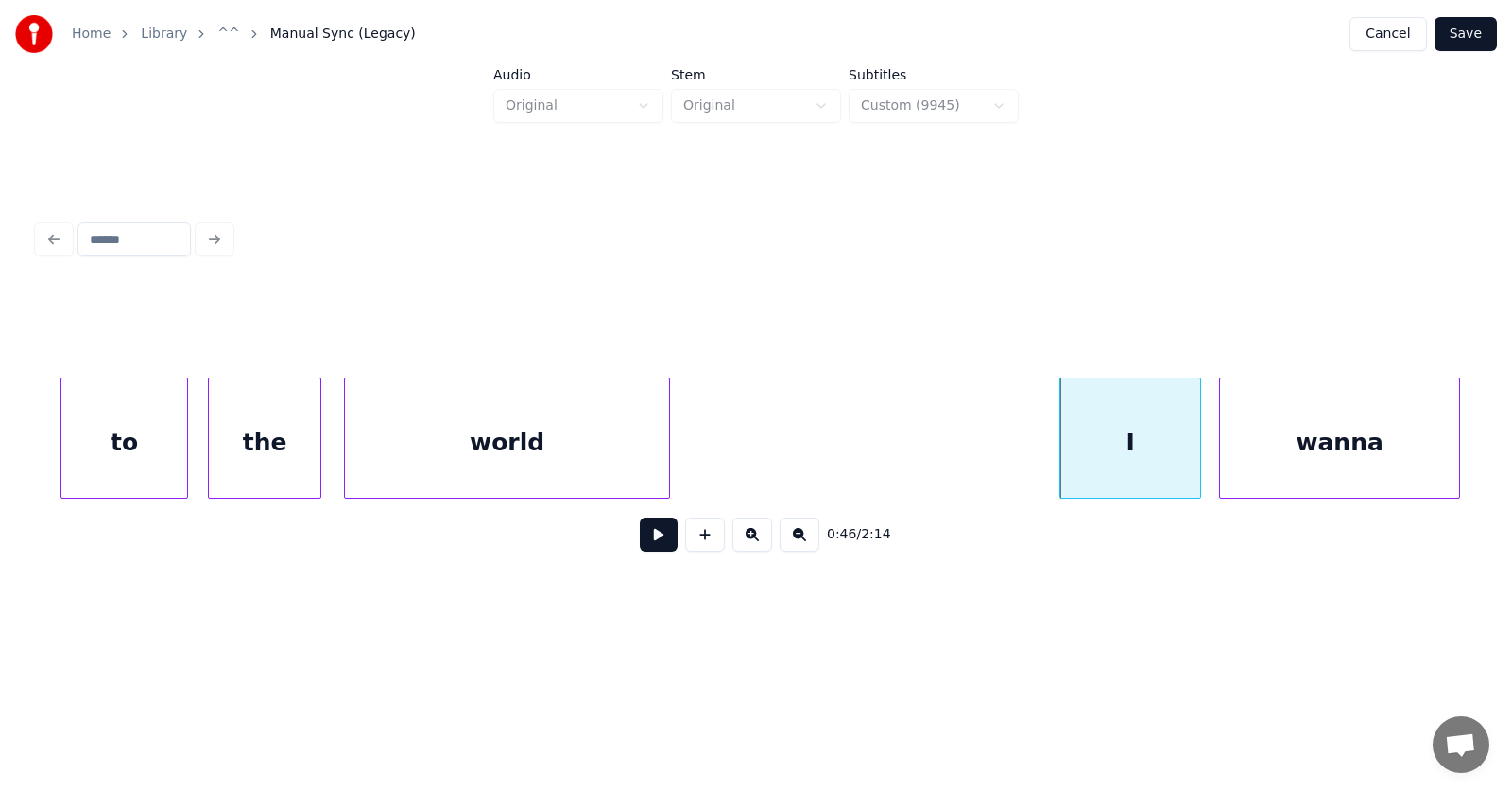
click at [1261, 434] on div "wanna" at bounding box center [1340, 443] width 239 height 129
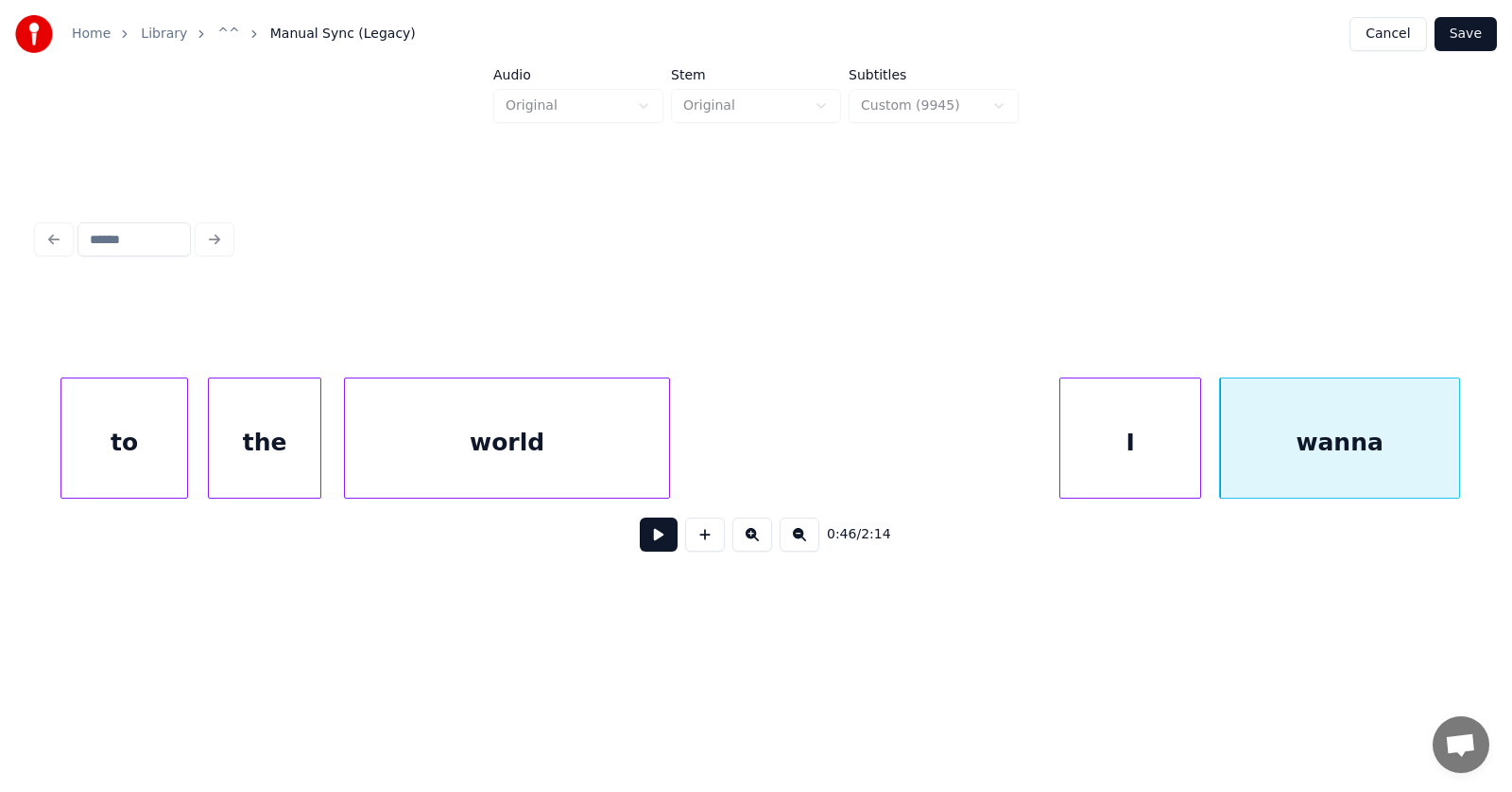
click at [659, 545] on button at bounding box center [659, 535] width 38 height 34
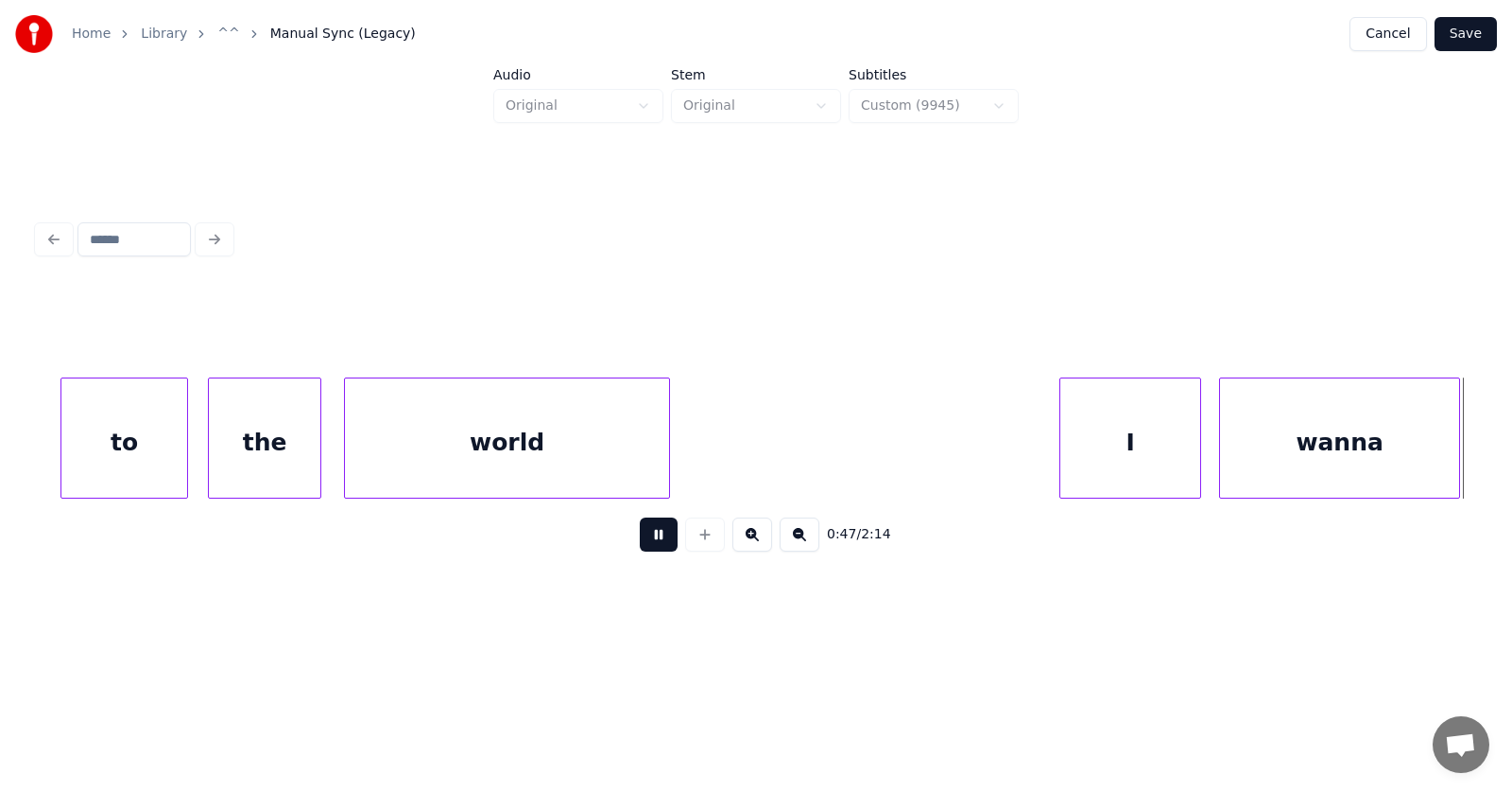
scroll to position [0, 33378]
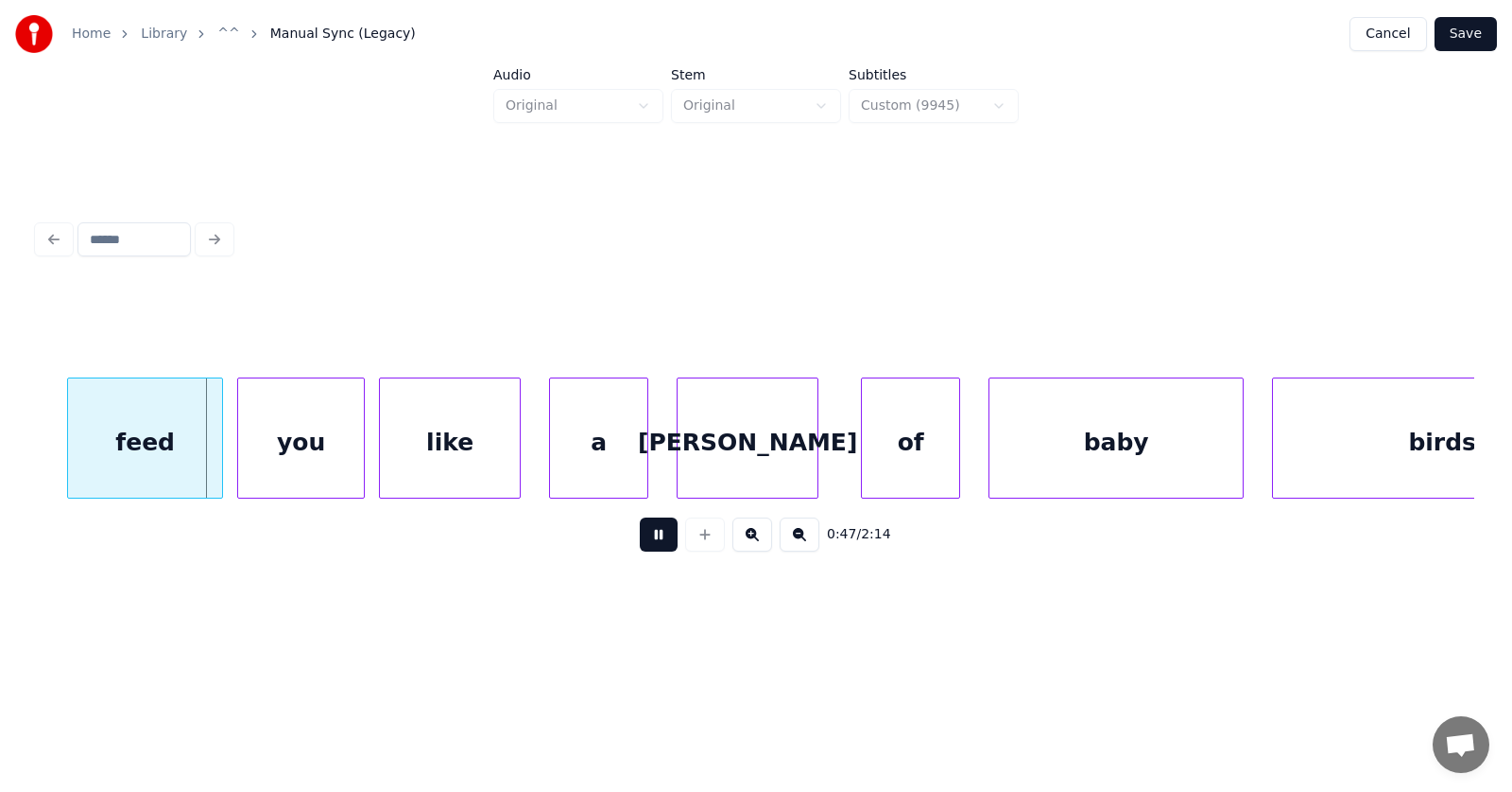
click at [659, 545] on button at bounding box center [659, 535] width 38 height 34
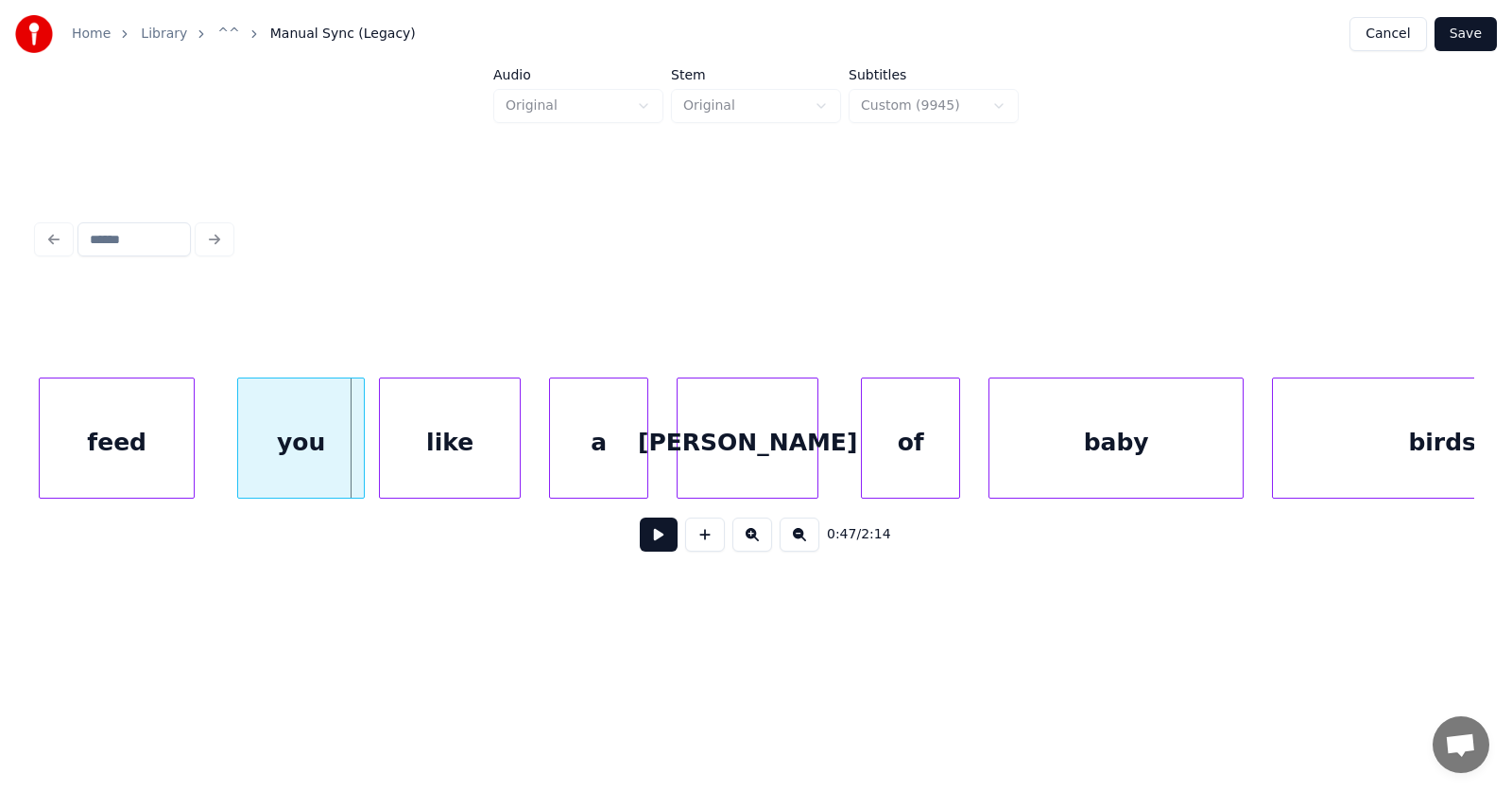
click at [147, 445] on div "feed" at bounding box center [117, 443] width 154 height 129
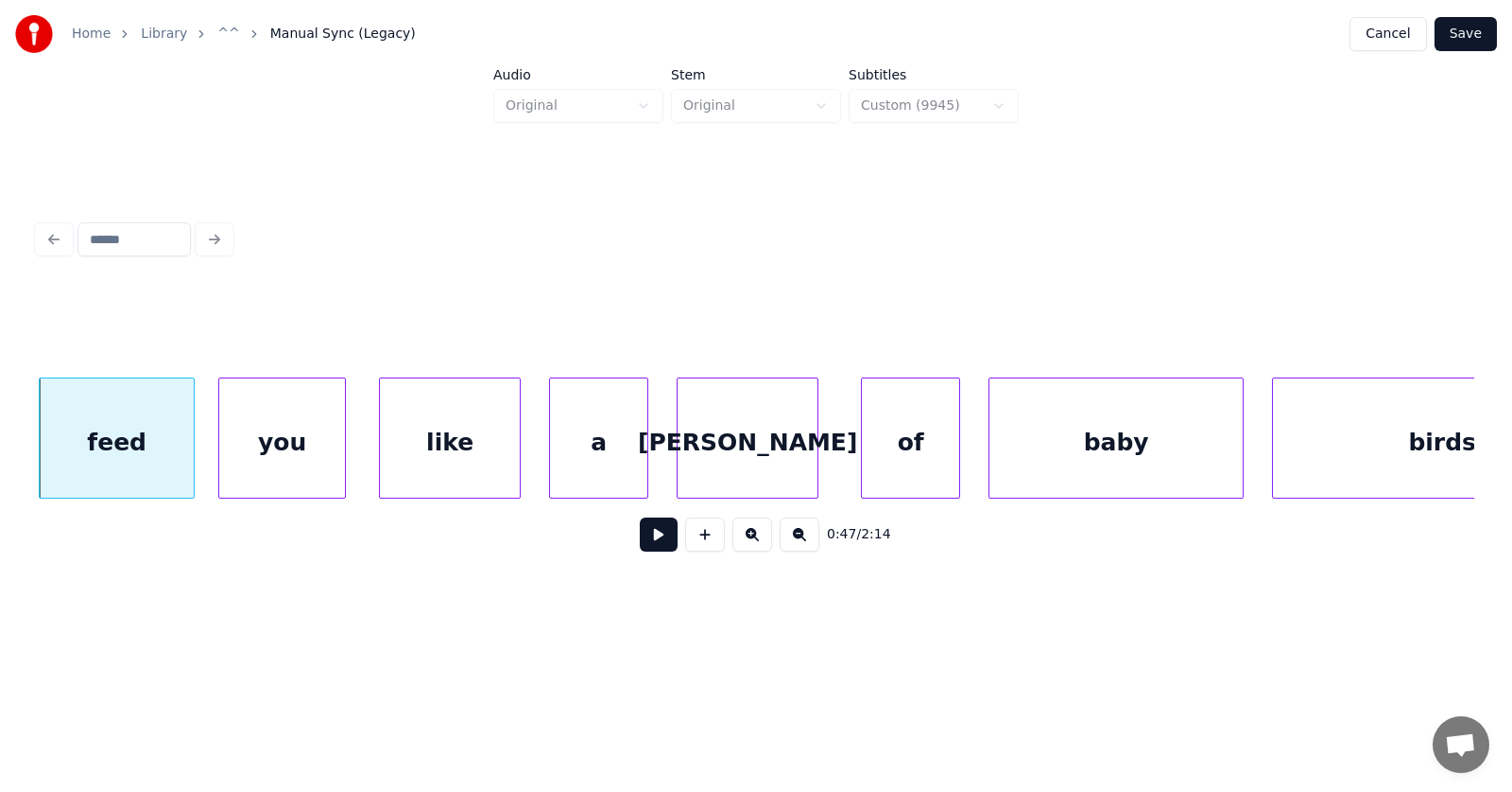
click at [278, 459] on div "you" at bounding box center [282, 443] width 126 height 129
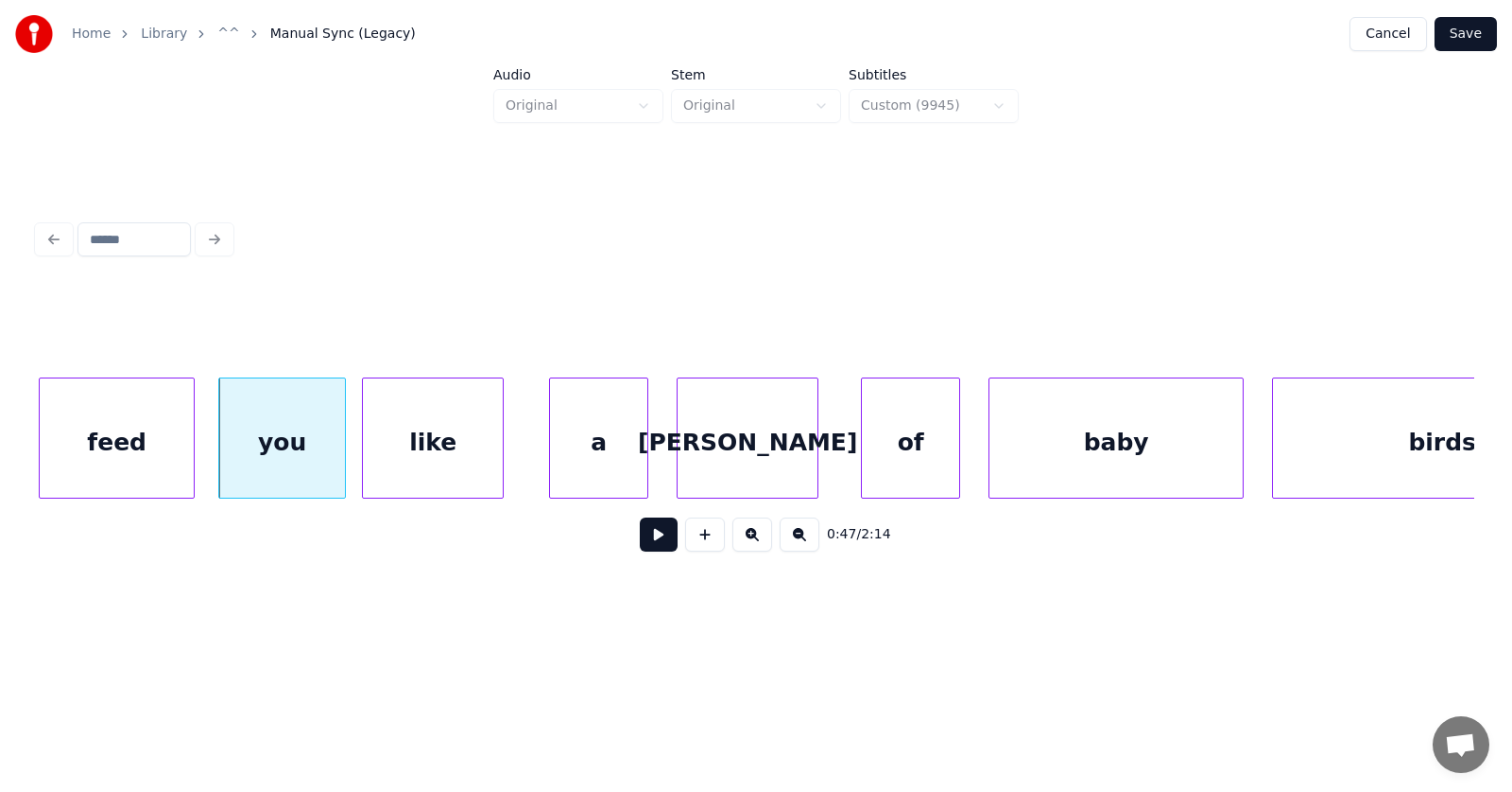
click at [425, 457] on div "like" at bounding box center [432, 443] width 140 height 129
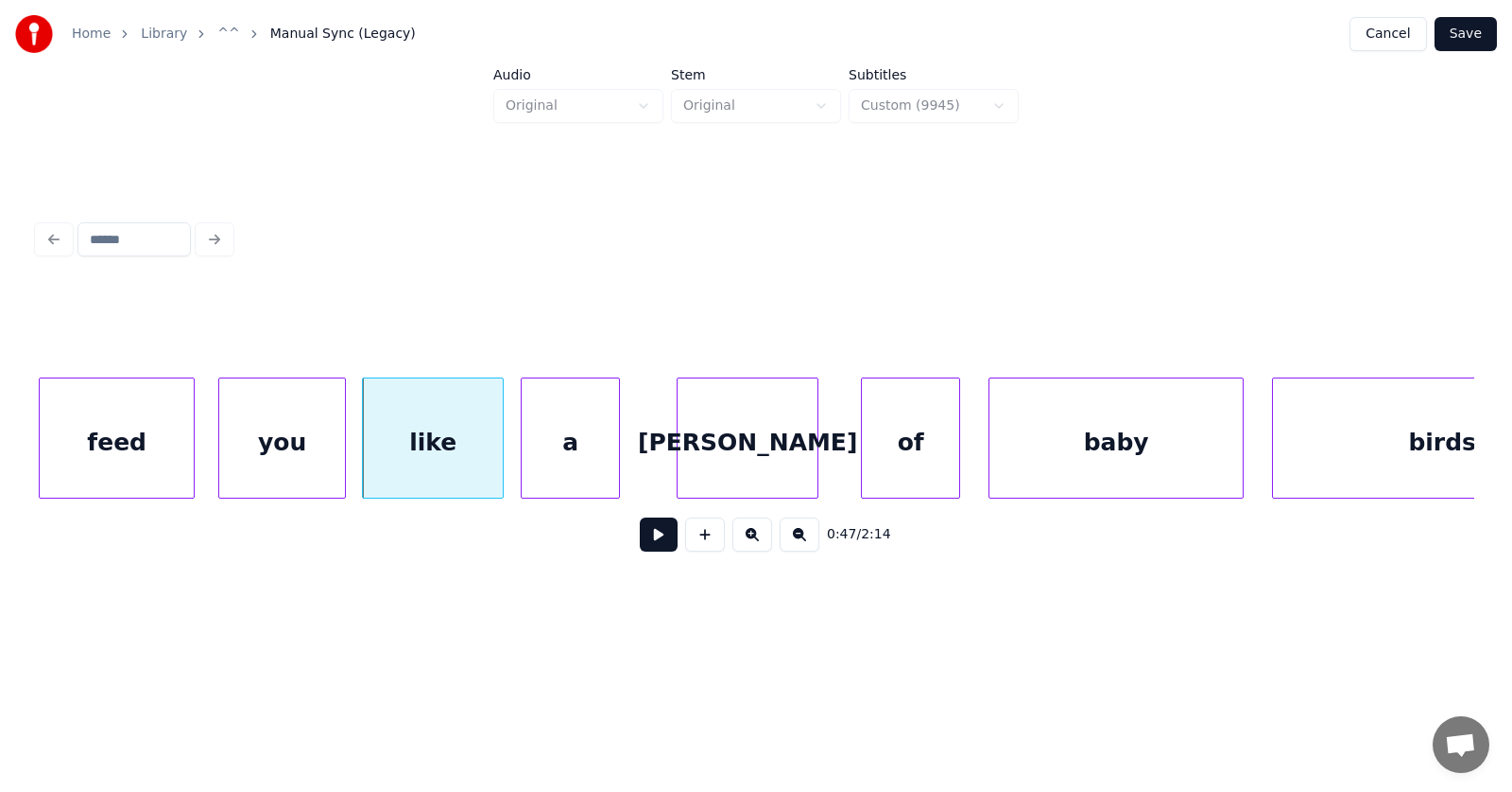
click at [556, 452] on div "a" at bounding box center [570, 443] width 97 height 129
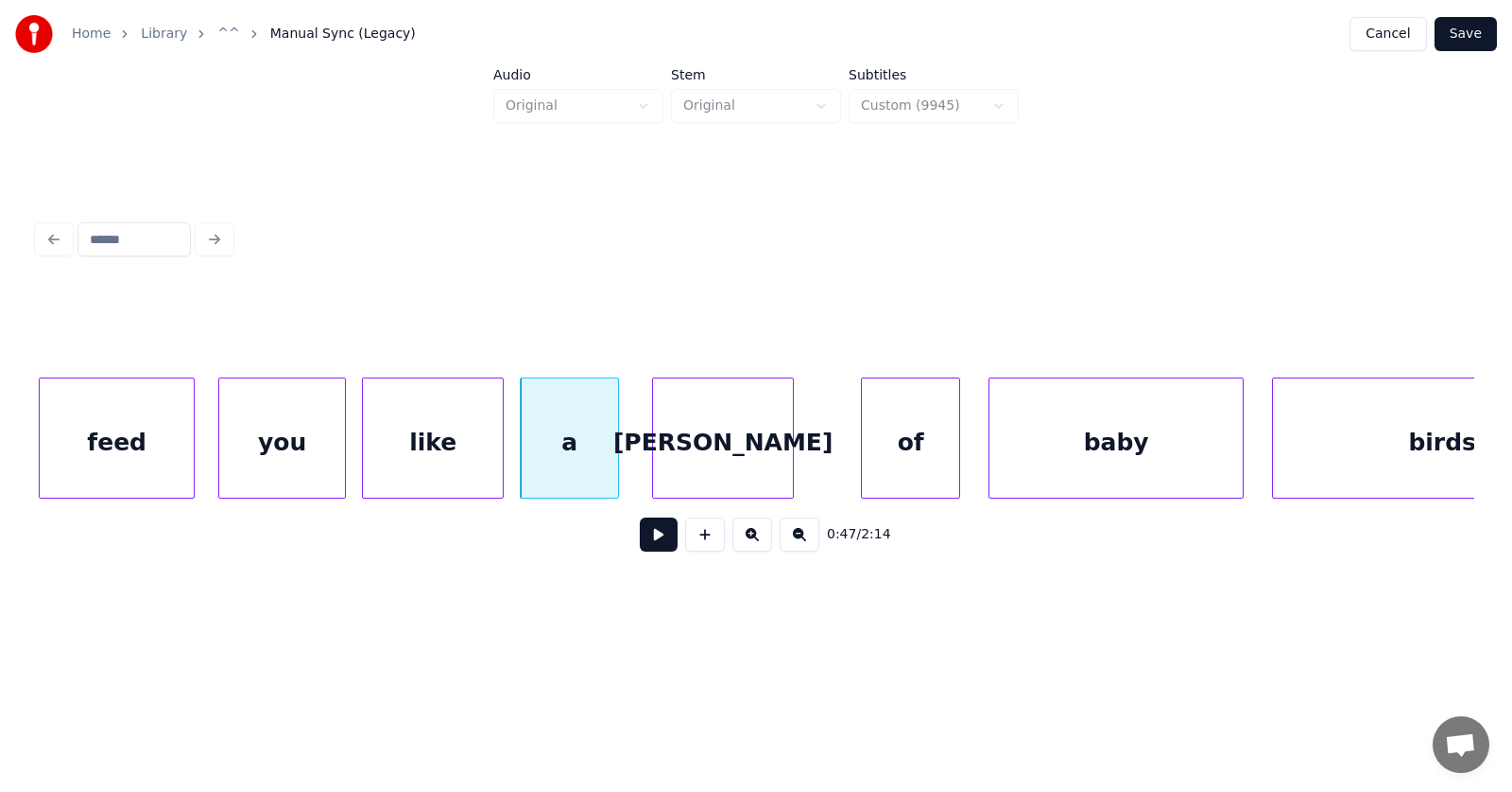
click at [719, 450] on div "[PERSON_NAME]" at bounding box center [722, 443] width 140 height 129
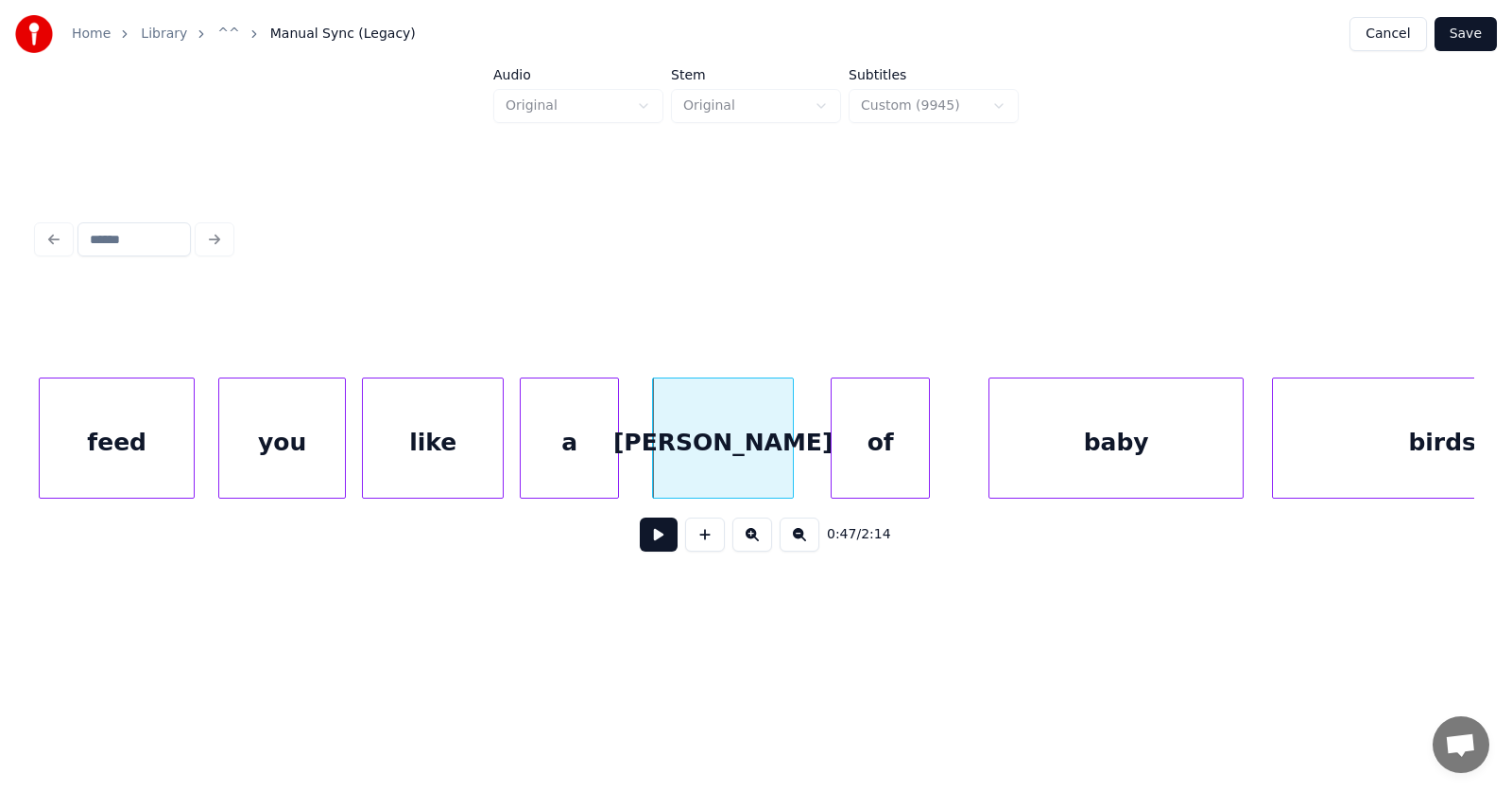
click at [888, 448] on div "of" at bounding box center [881, 443] width 97 height 129
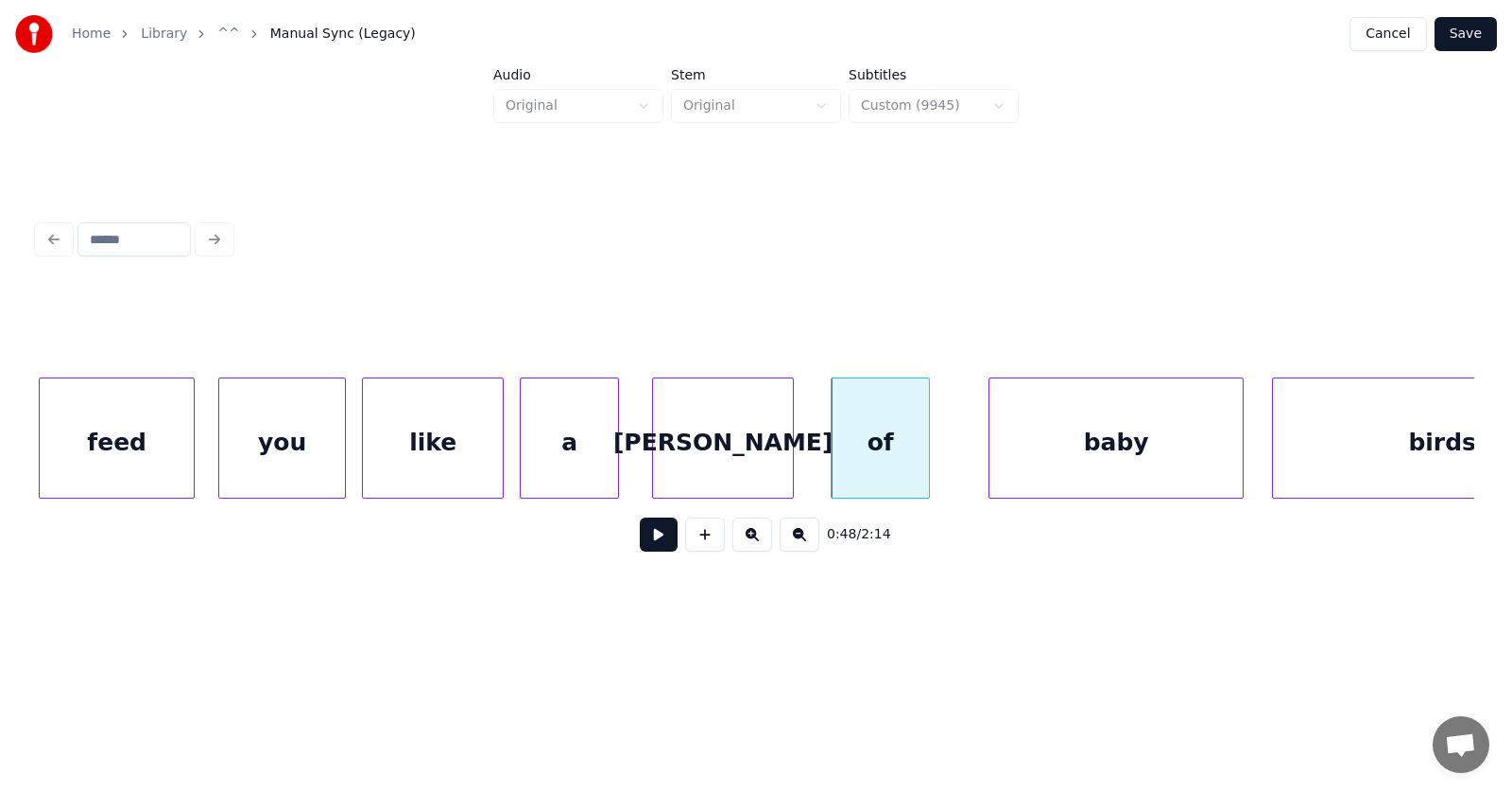
click at [304, 434] on div "you" at bounding box center [282, 443] width 126 height 129
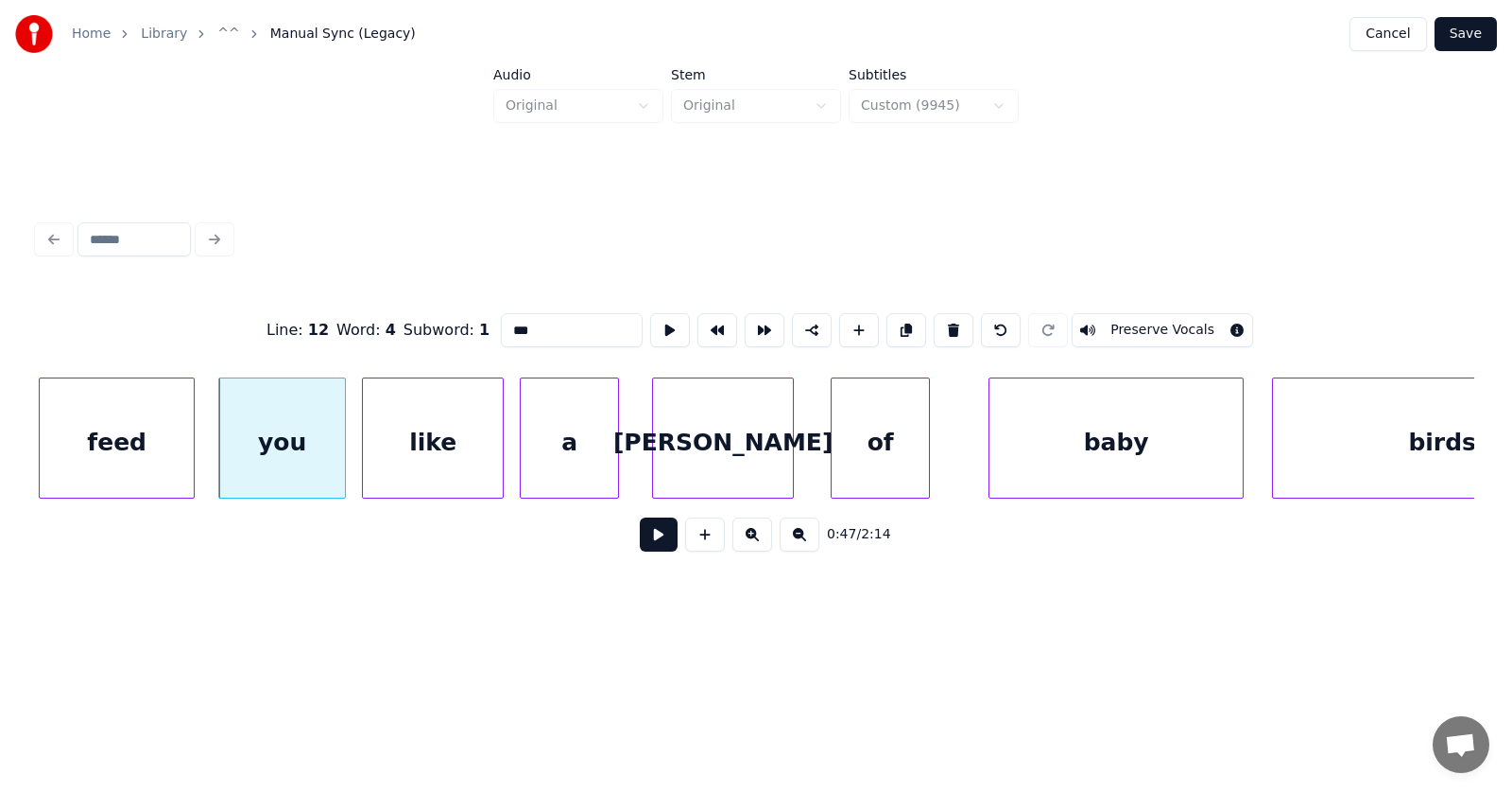
click at [640, 542] on button at bounding box center [659, 535] width 38 height 34
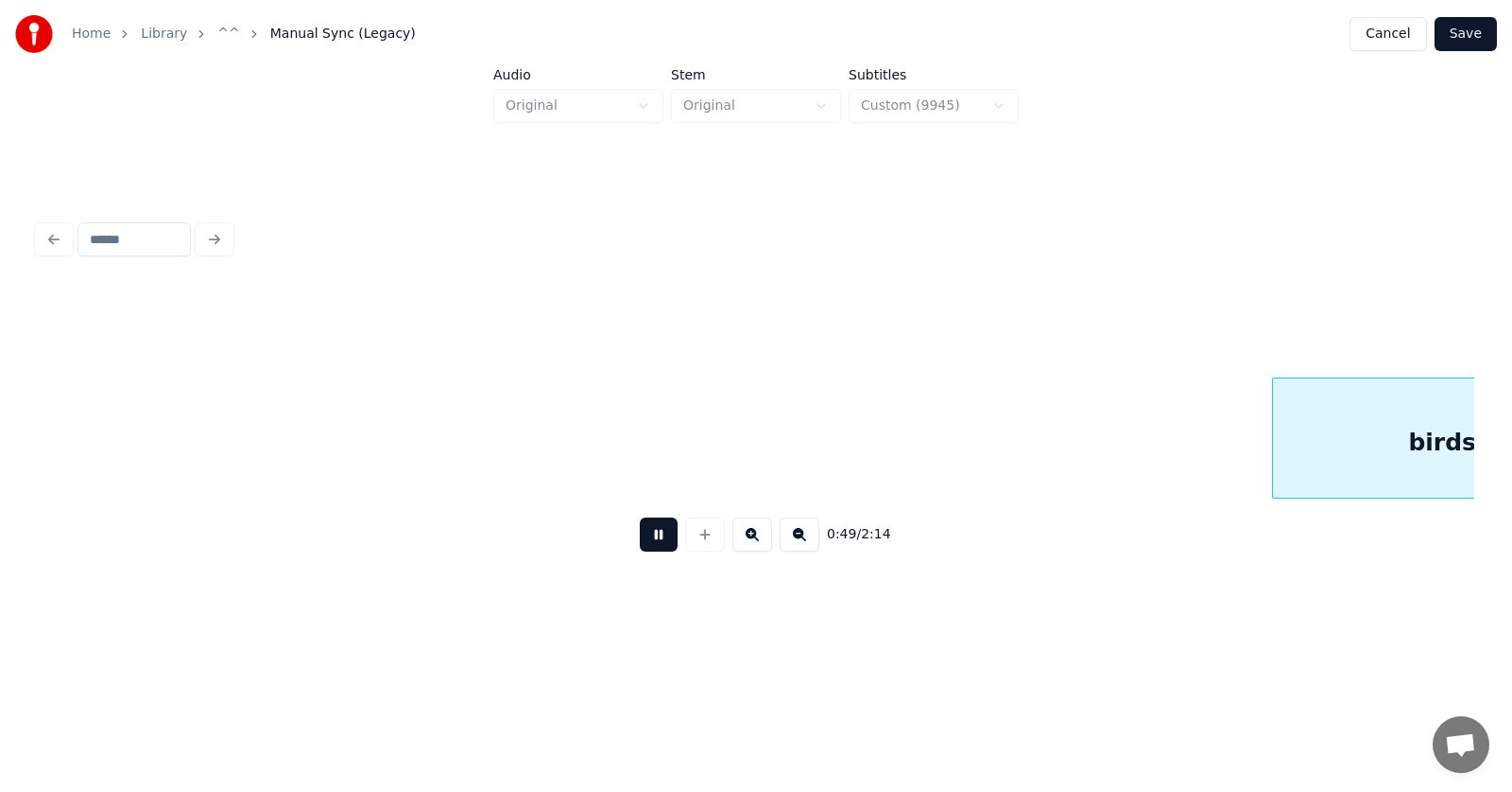
scroll to position [0, 34817]
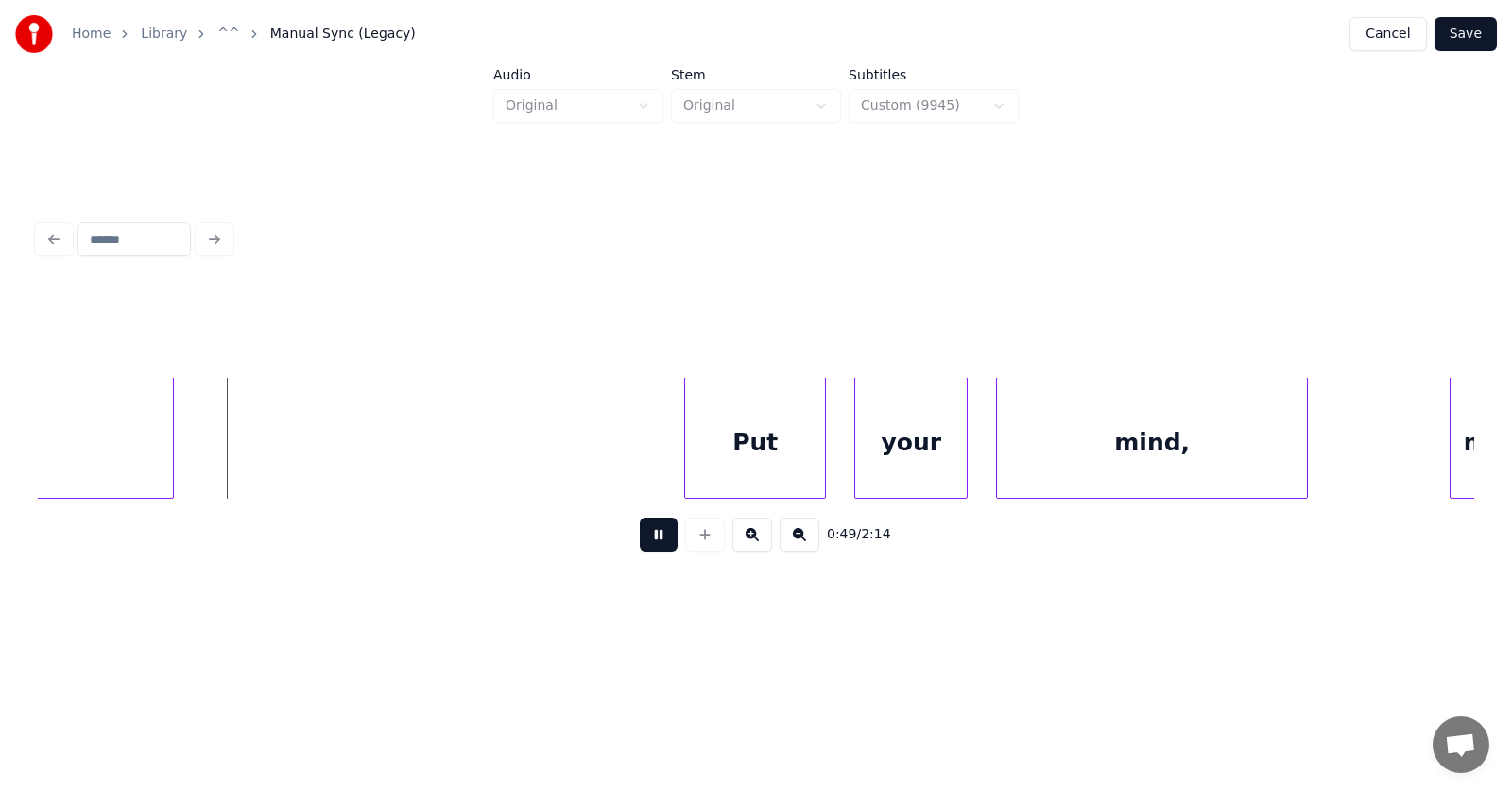
click at [640, 542] on button at bounding box center [659, 535] width 38 height 34
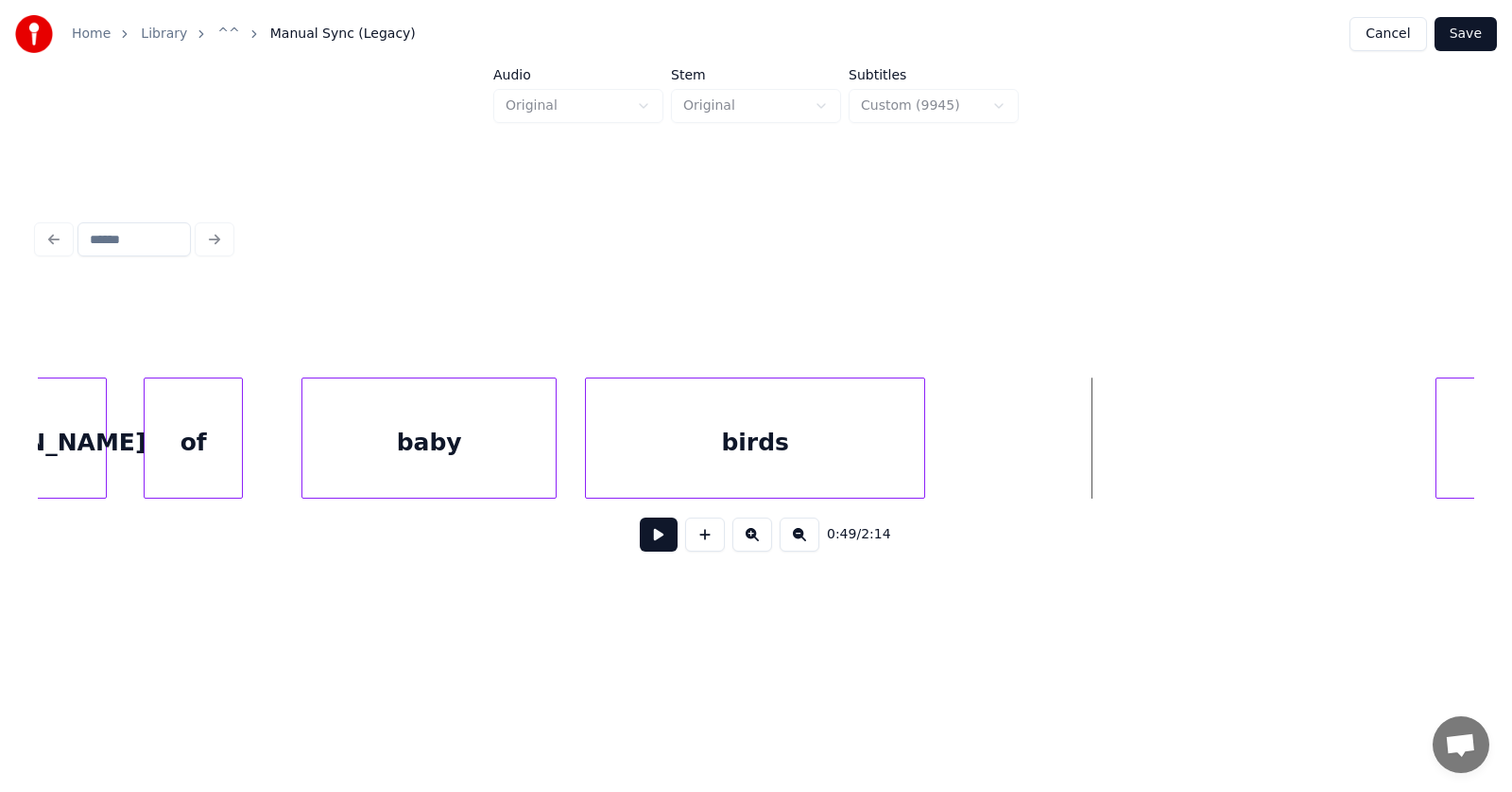
scroll to position [0, 33808]
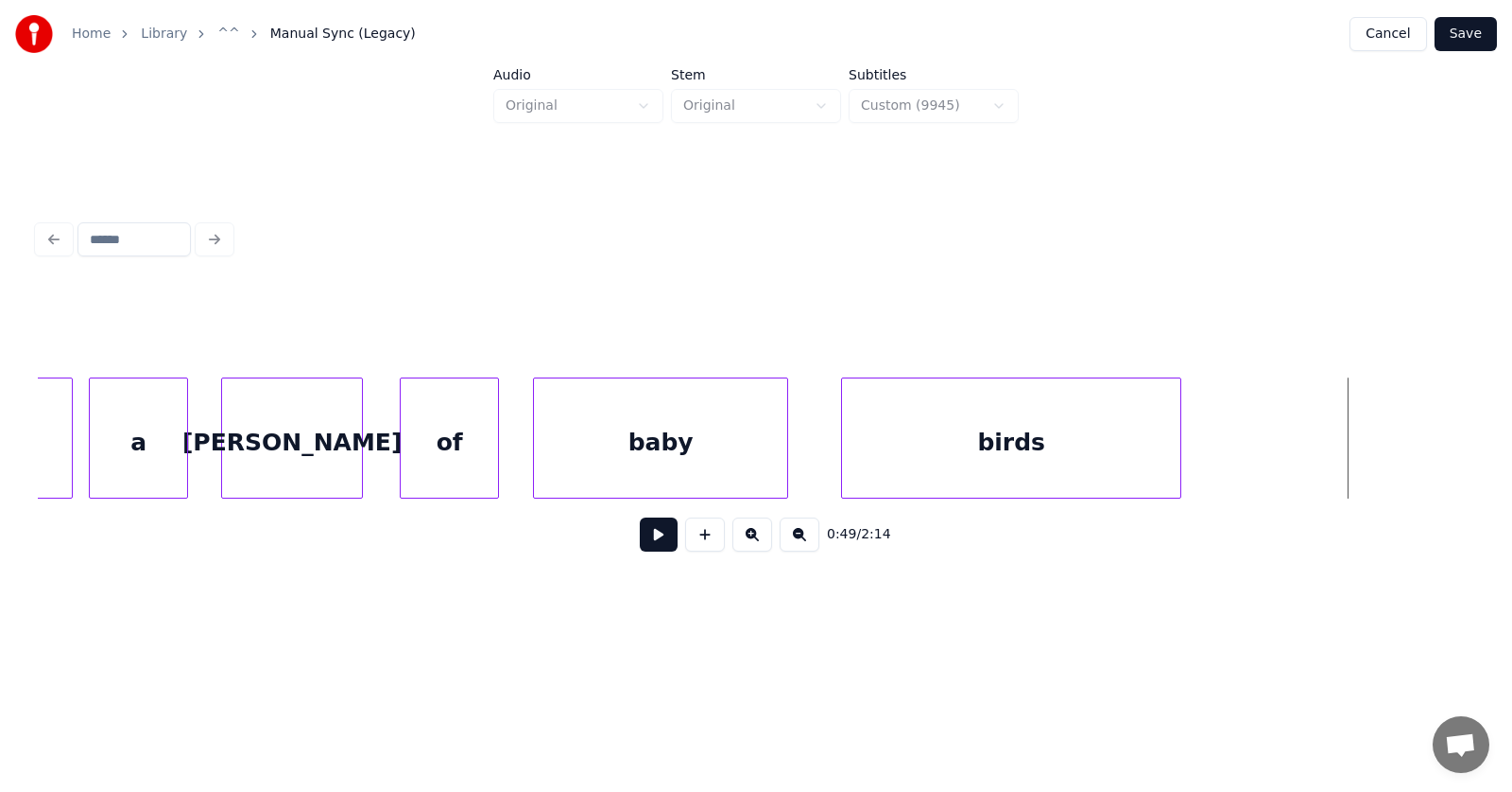
click at [569, 448] on div "baby" at bounding box center [661, 443] width 253 height 129
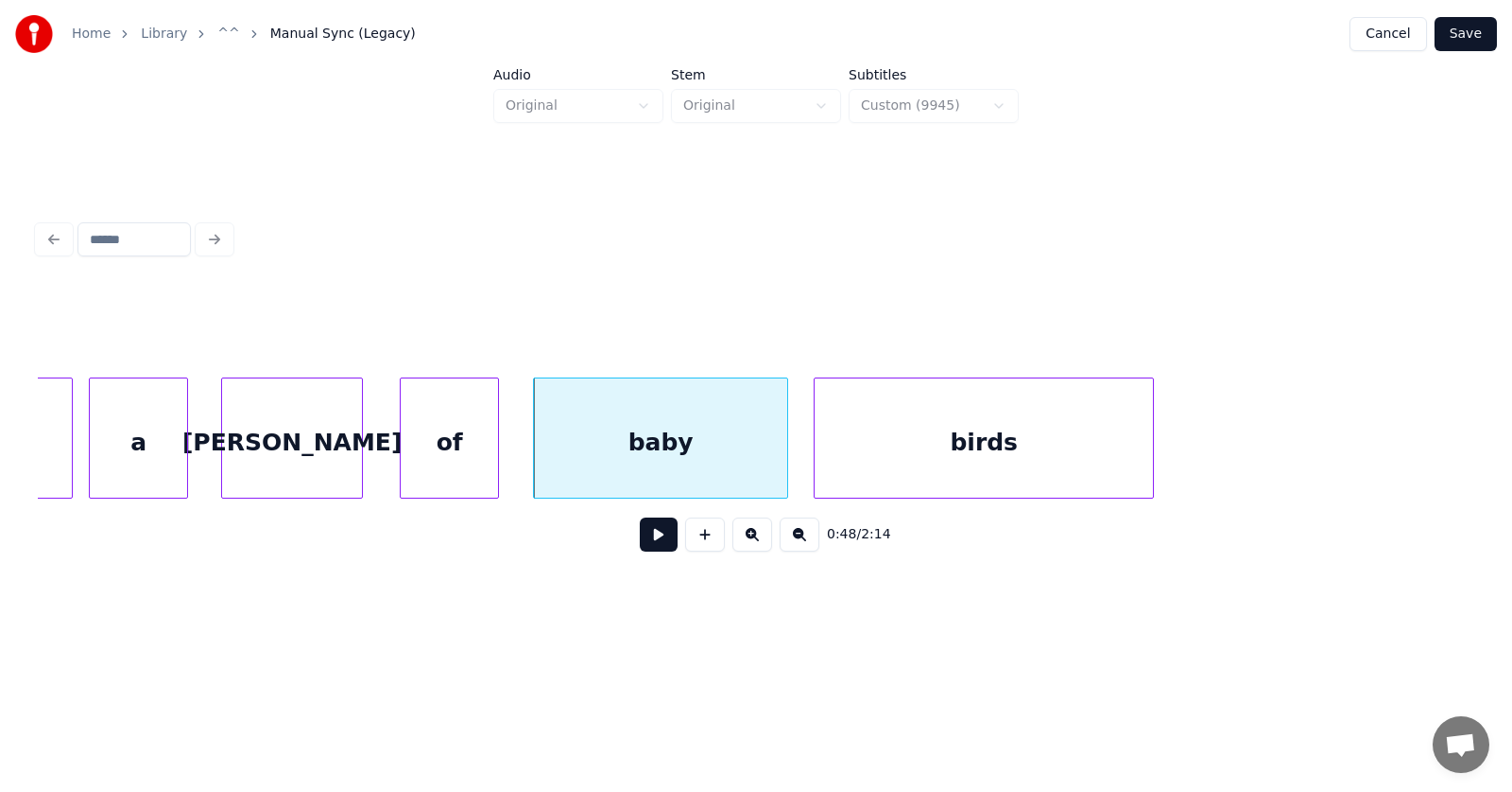
click at [834, 456] on div "birds" at bounding box center [984, 443] width 338 height 129
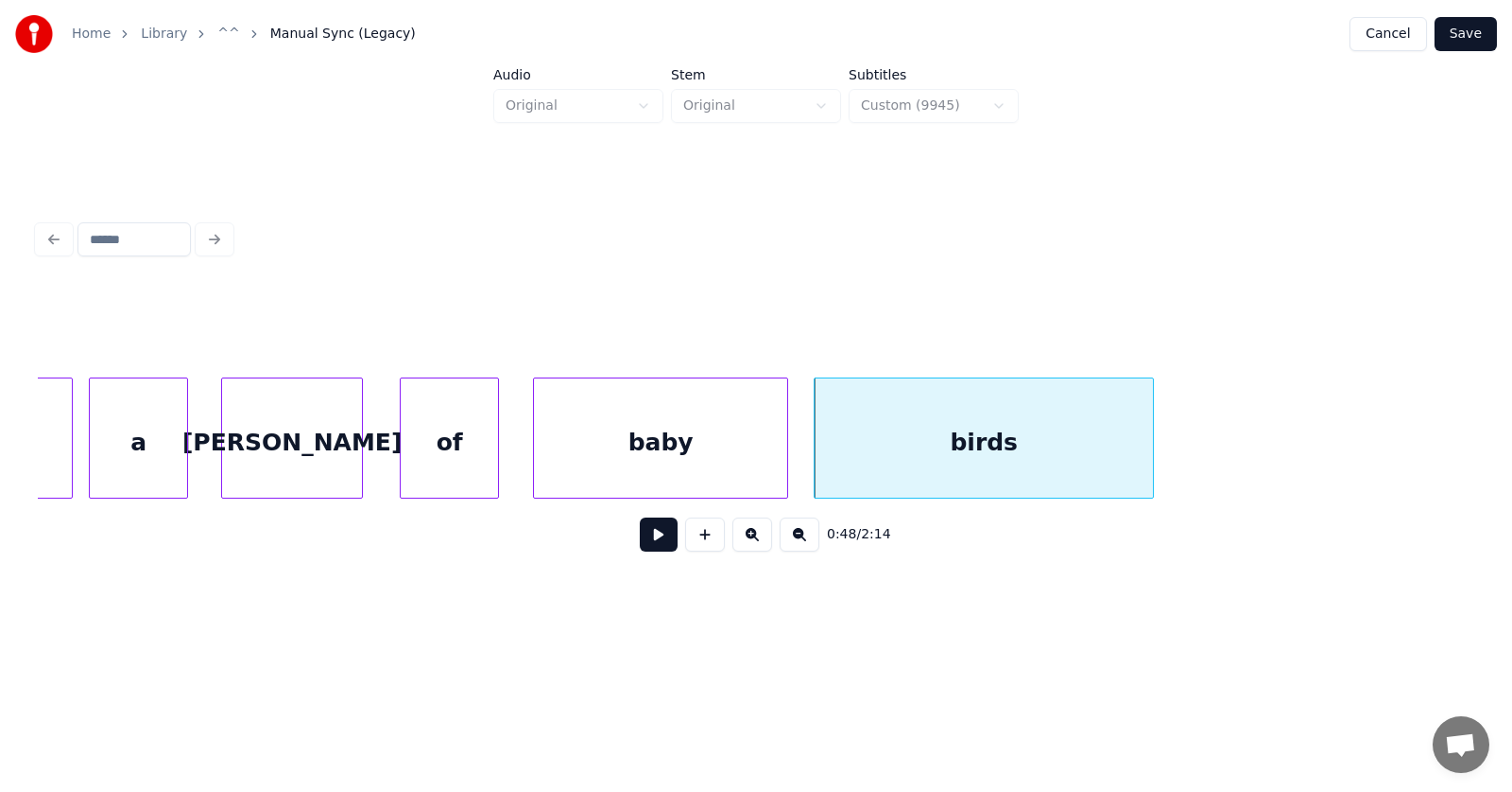
click at [640, 543] on button at bounding box center [659, 535] width 38 height 34
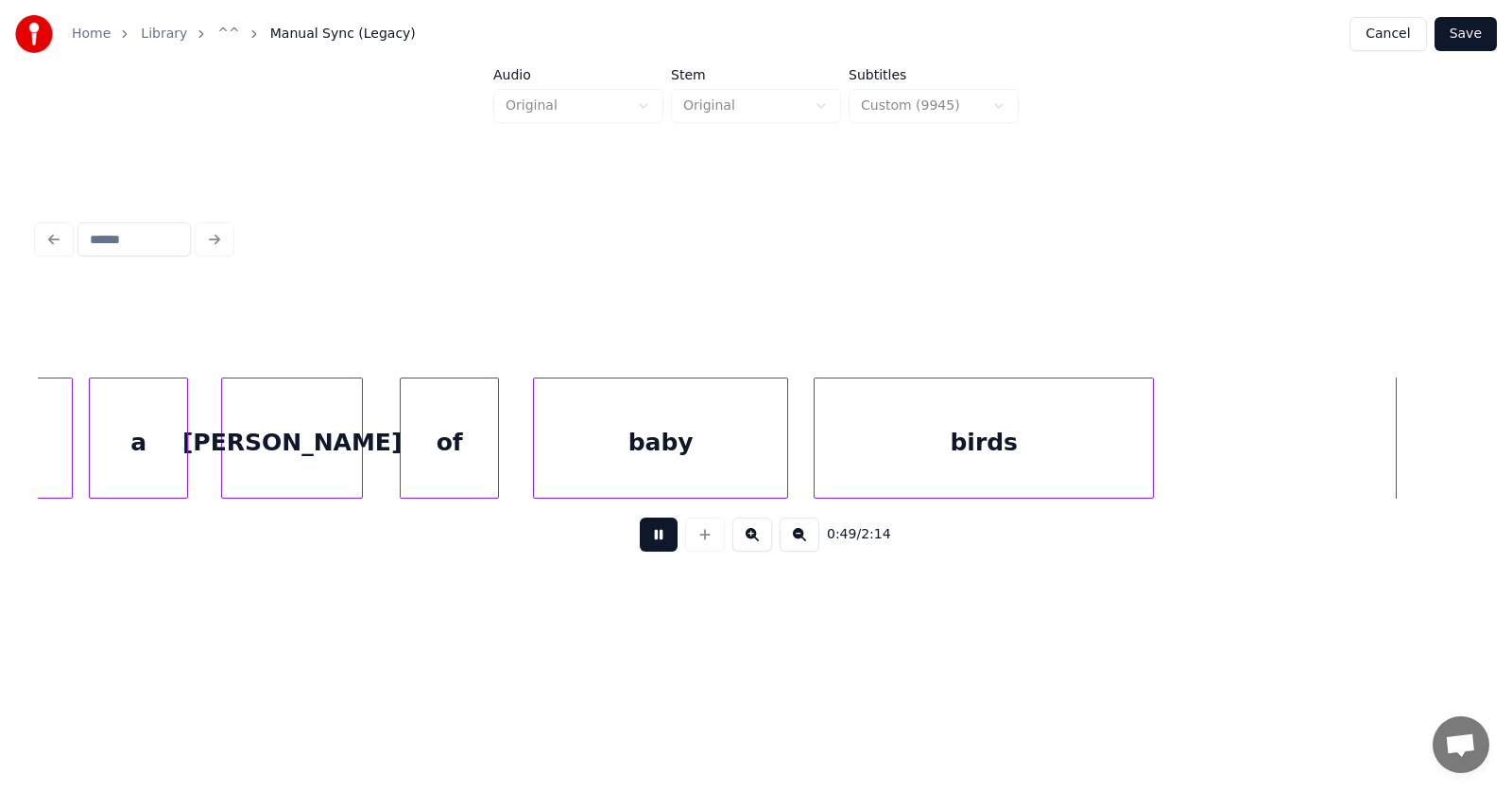
scroll to position [0, 35246]
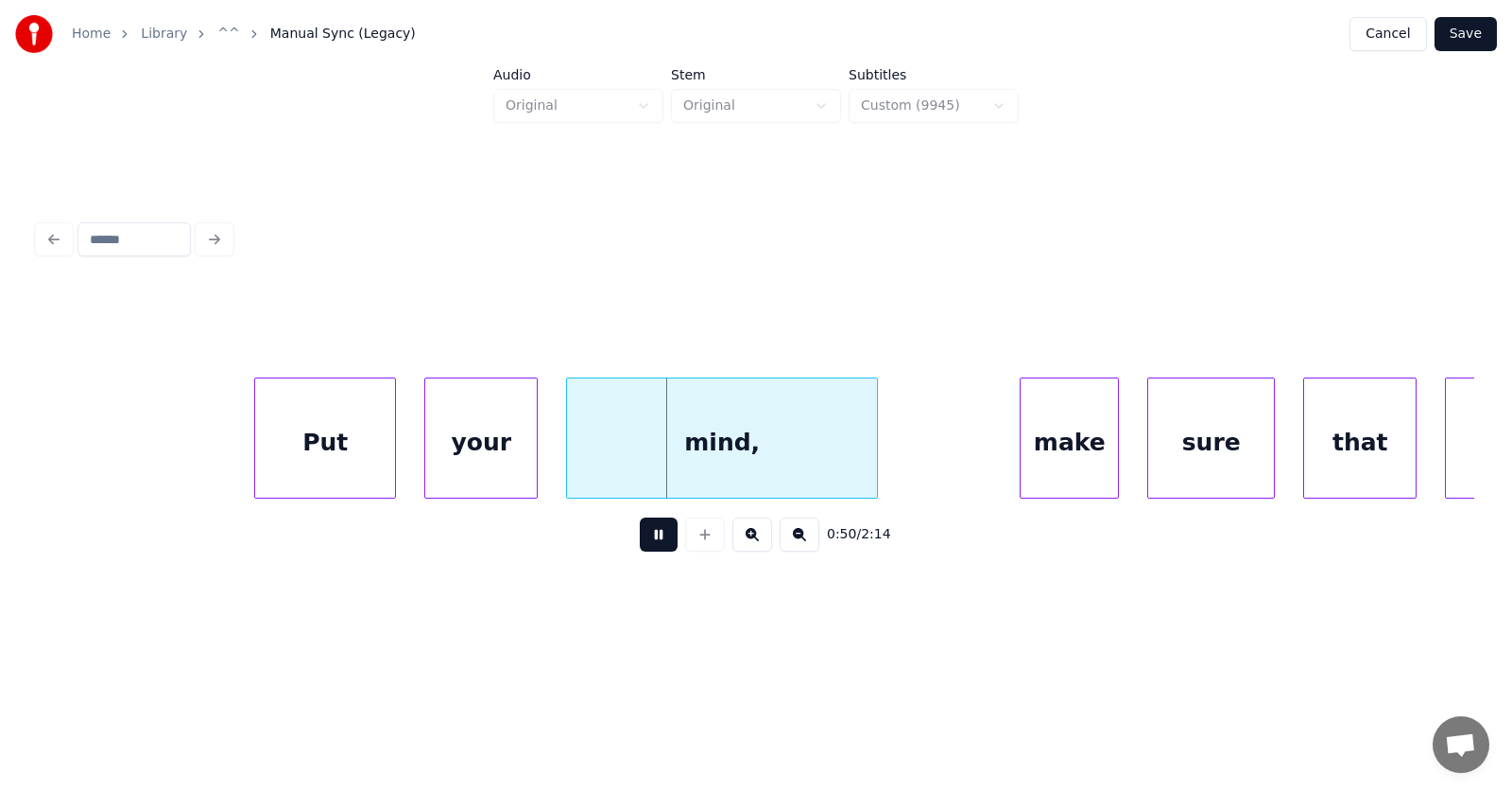
click at [640, 543] on button at bounding box center [659, 535] width 38 height 34
click at [307, 440] on div "Put" at bounding box center [297, 443] width 140 height 129
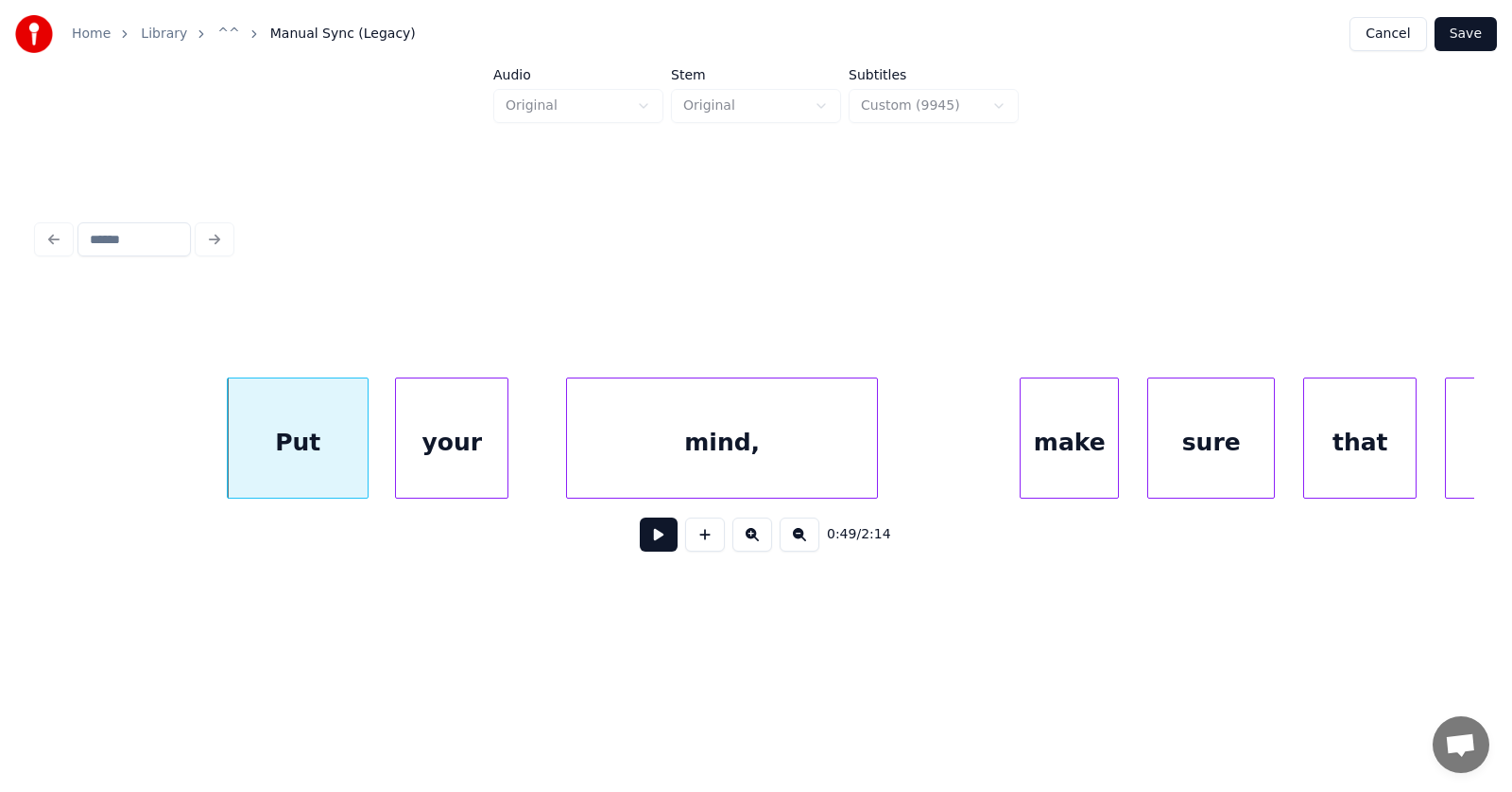
click at [469, 455] on div "your" at bounding box center [451, 443] width 112 height 129
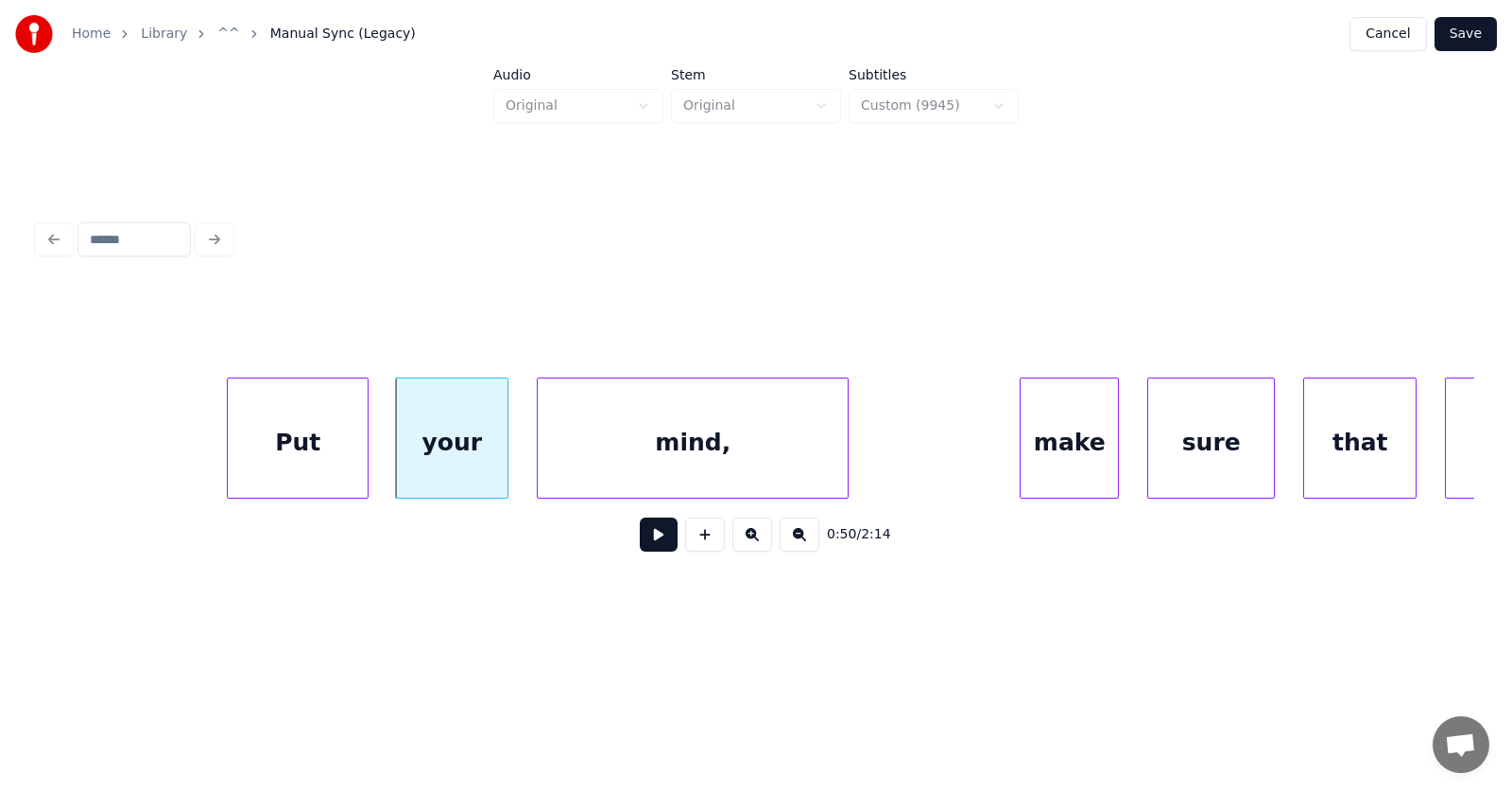
click at [581, 468] on div "mind," at bounding box center [693, 443] width 310 height 129
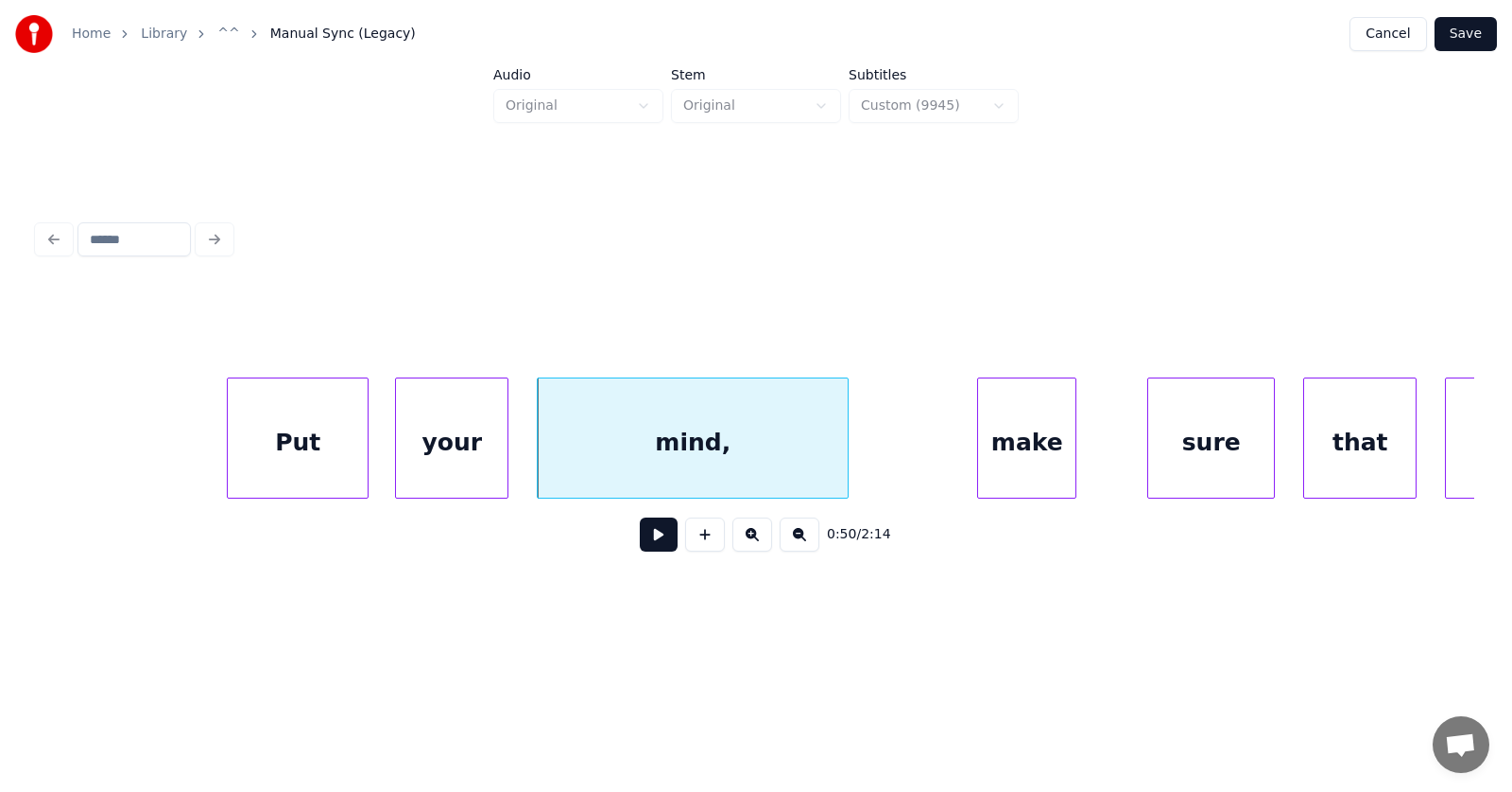
click at [1003, 455] on div "make" at bounding box center [1027, 443] width 97 height 129
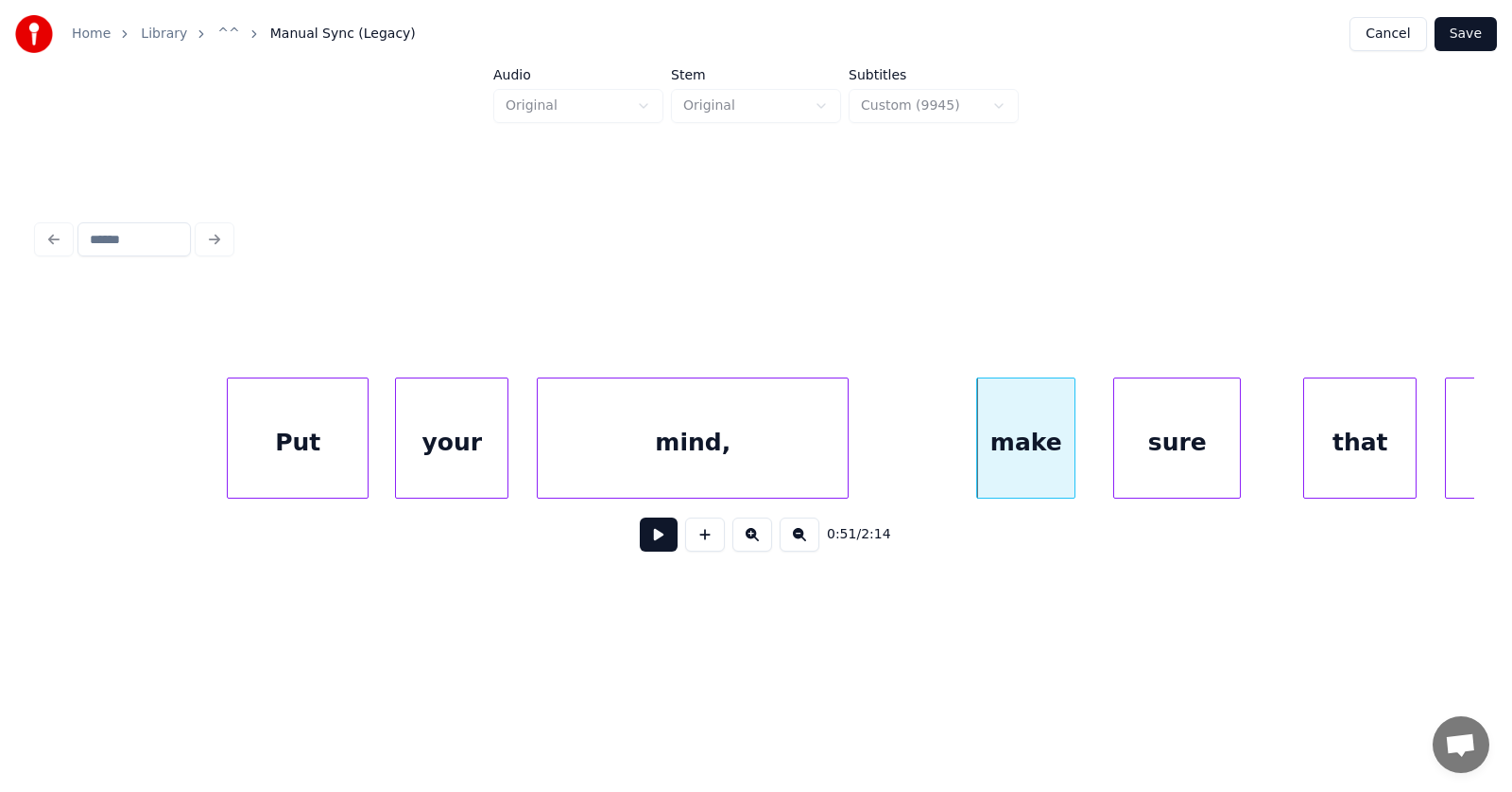
click at [1146, 454] on div "sure" at bounding box center [1177, 443] width 126 height 129
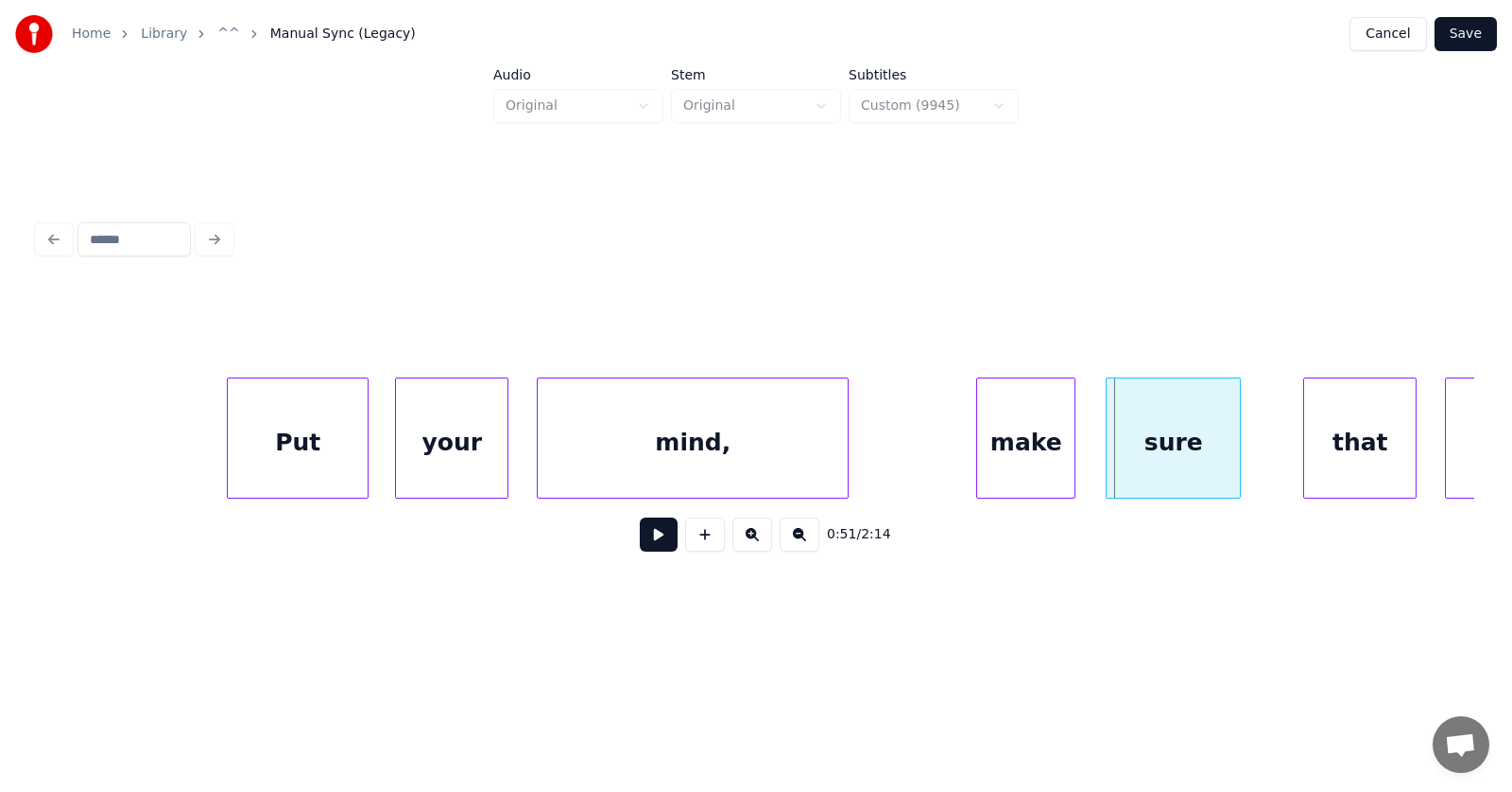
click at [1110, 447] on div at bounding box center [1110, 438] width 6 height 119
click at [1301, 454] on div "that" at bounding box center [1326, 443] width 112 height 129
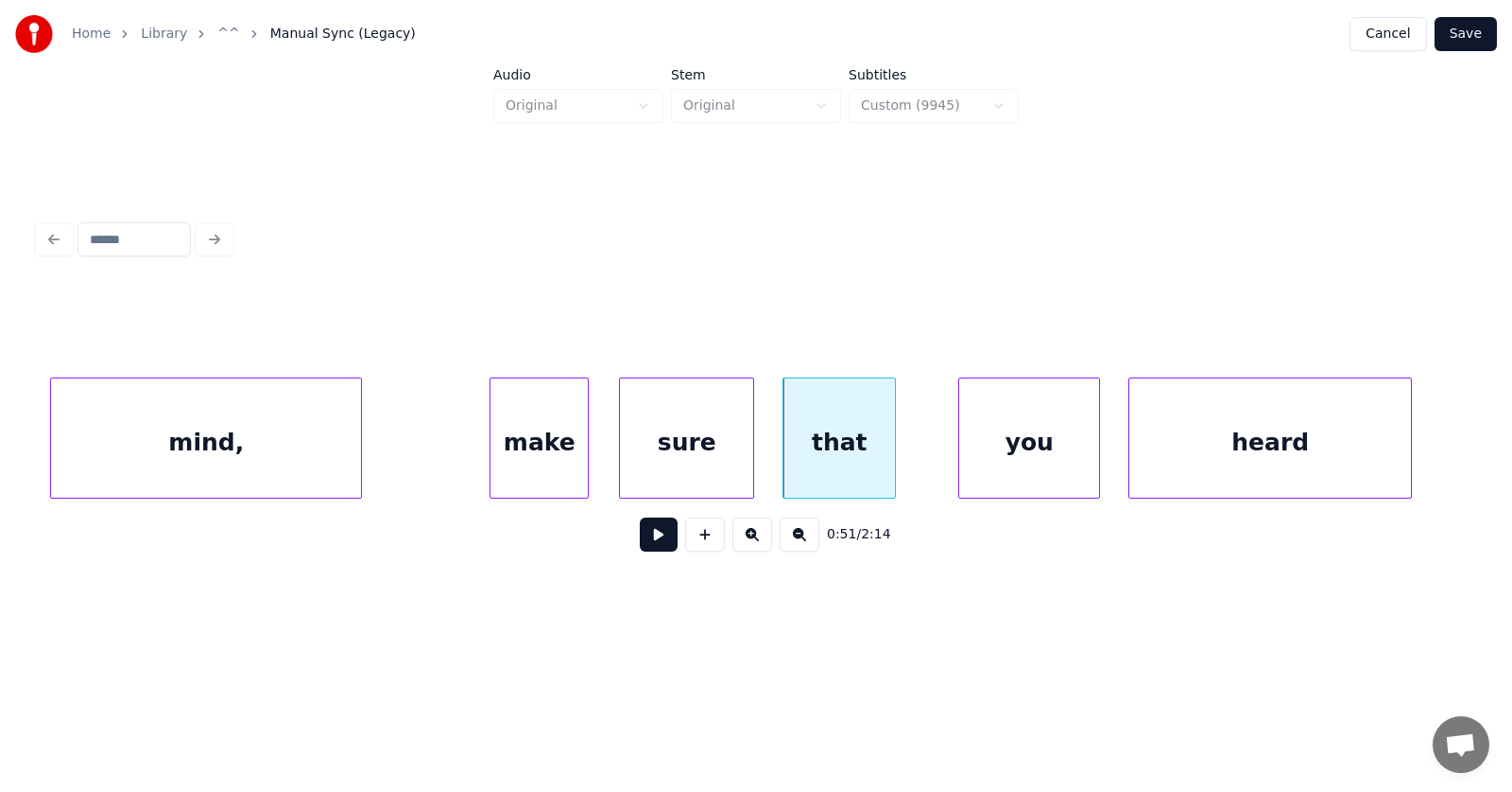
scroll to position [0, 35797]
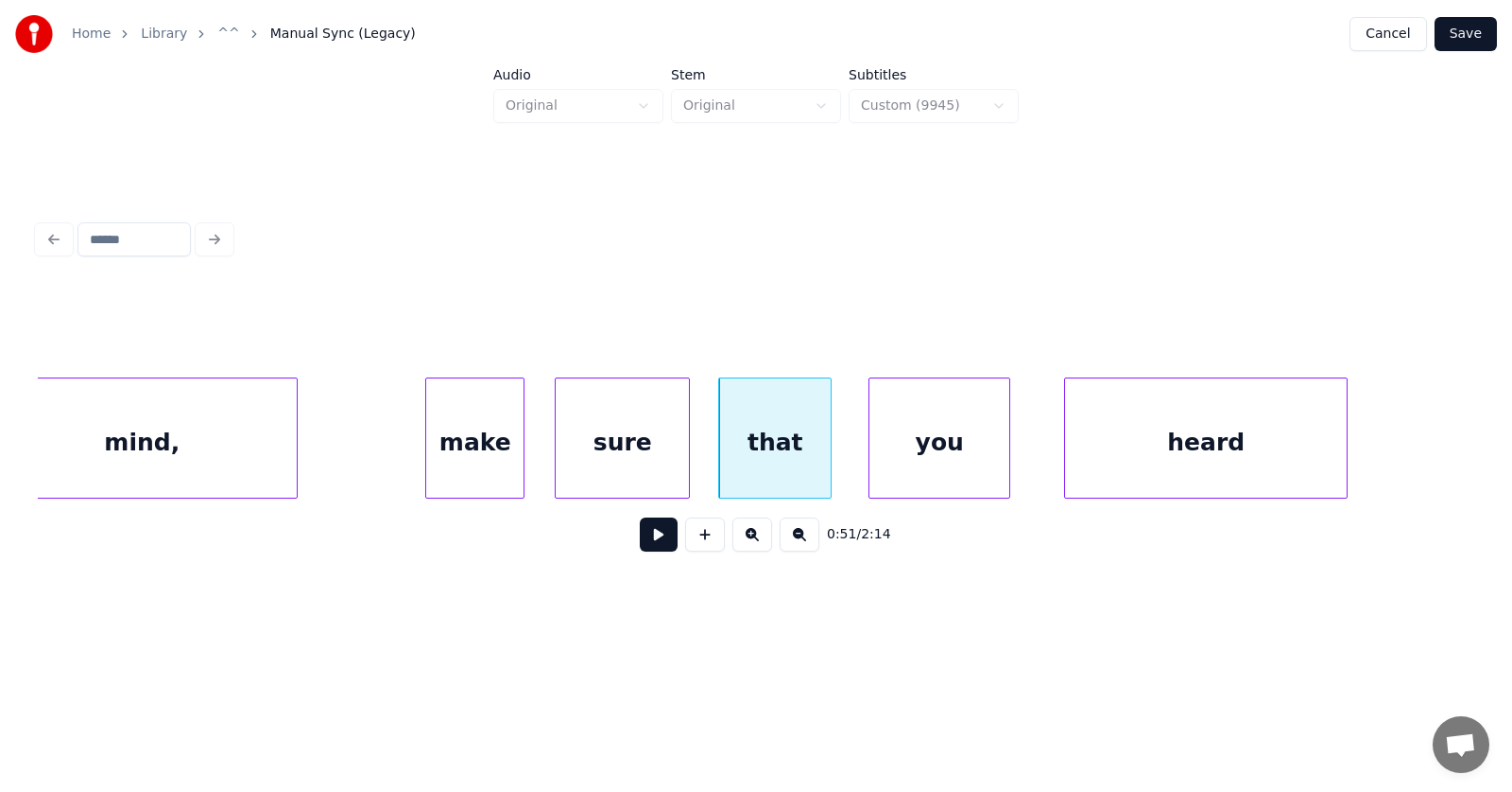
click at [937, 457] on div "you" at bounding box center [939, 443] width 140 height 129
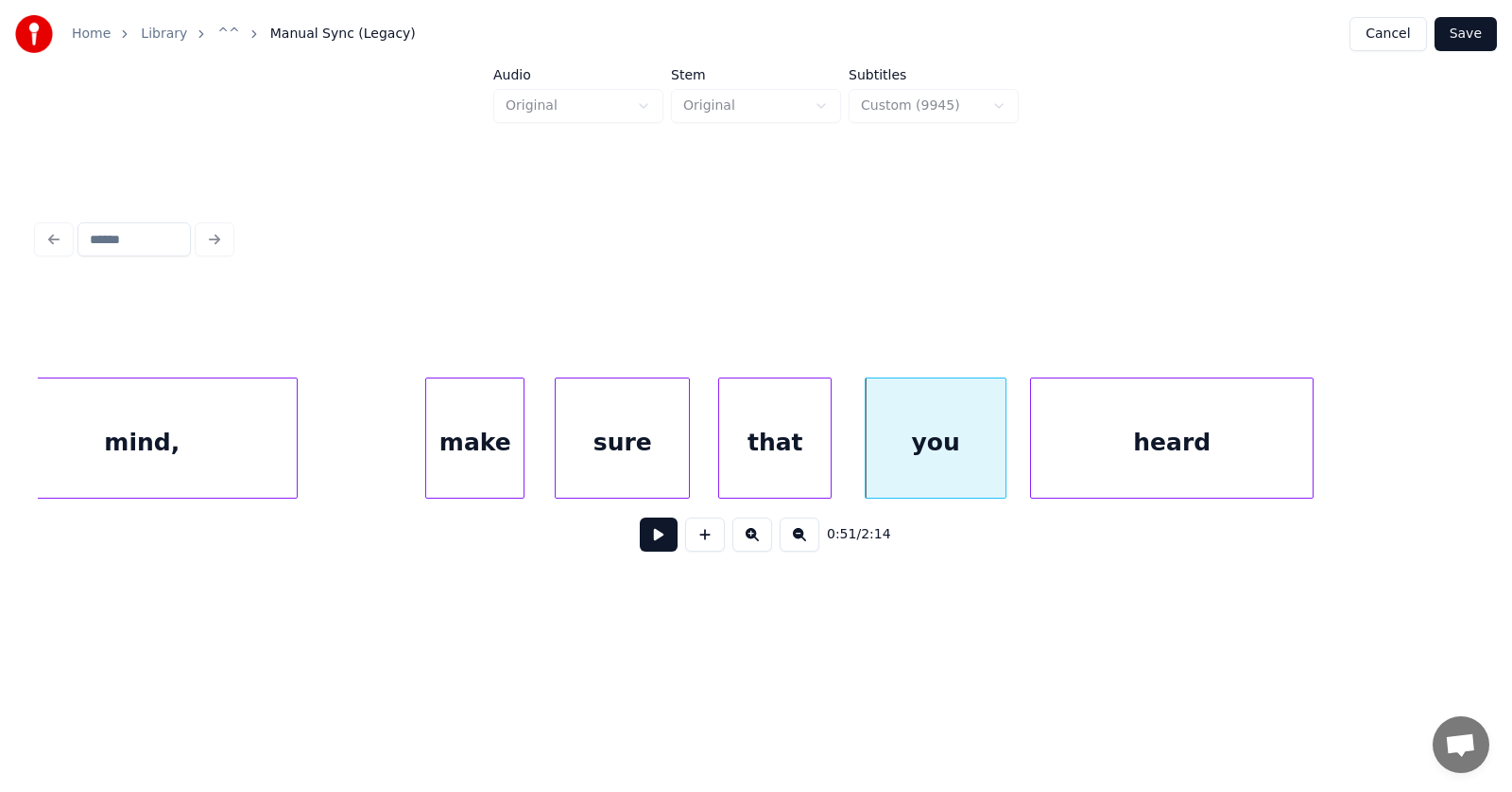
click at [1082, 459] on div "heard" at bounding box center [1172, 443] width 282 height 129
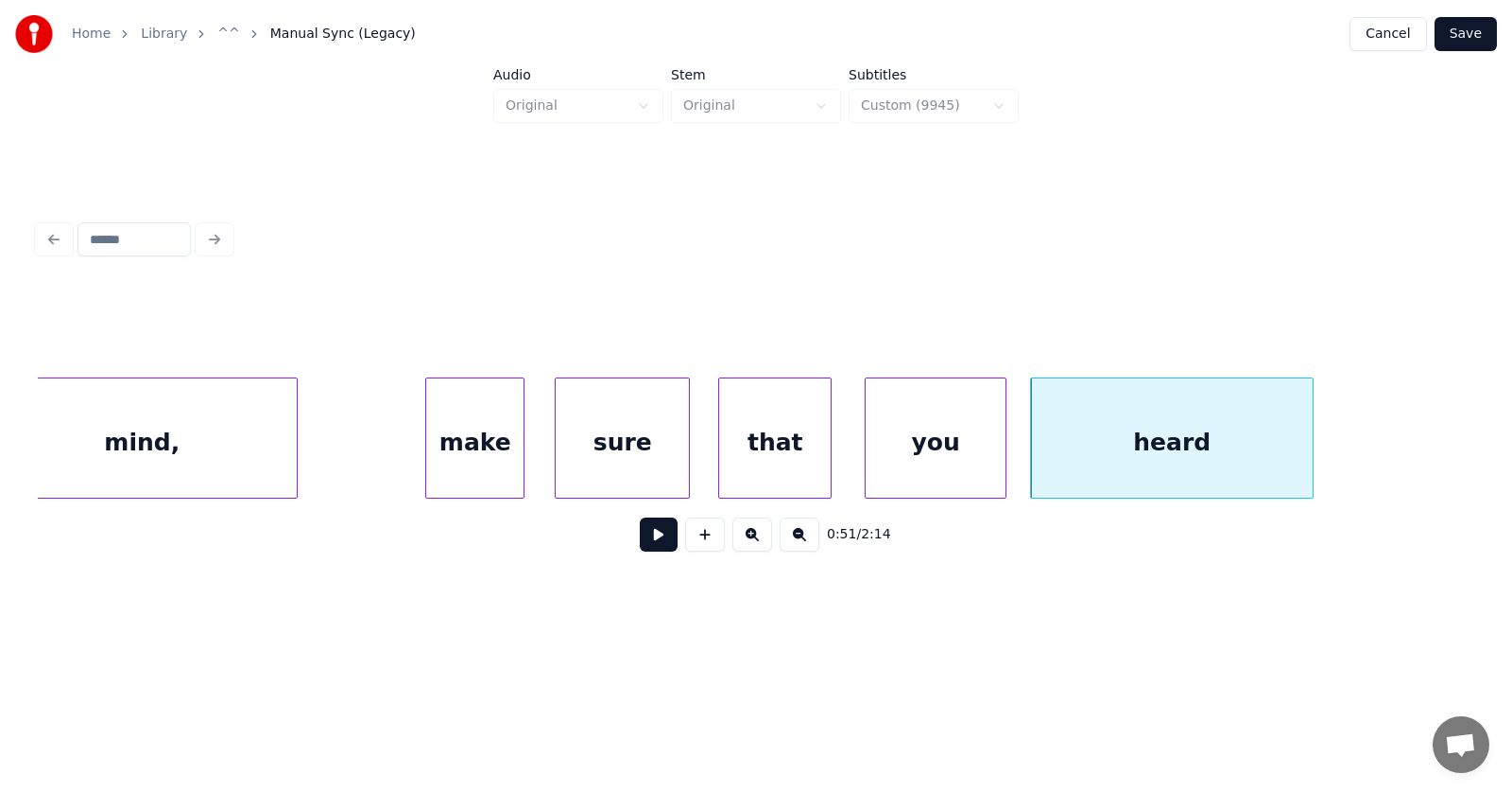
click at [488, 451] on div "make" at bounding box center [475, 443] width 97 height 129
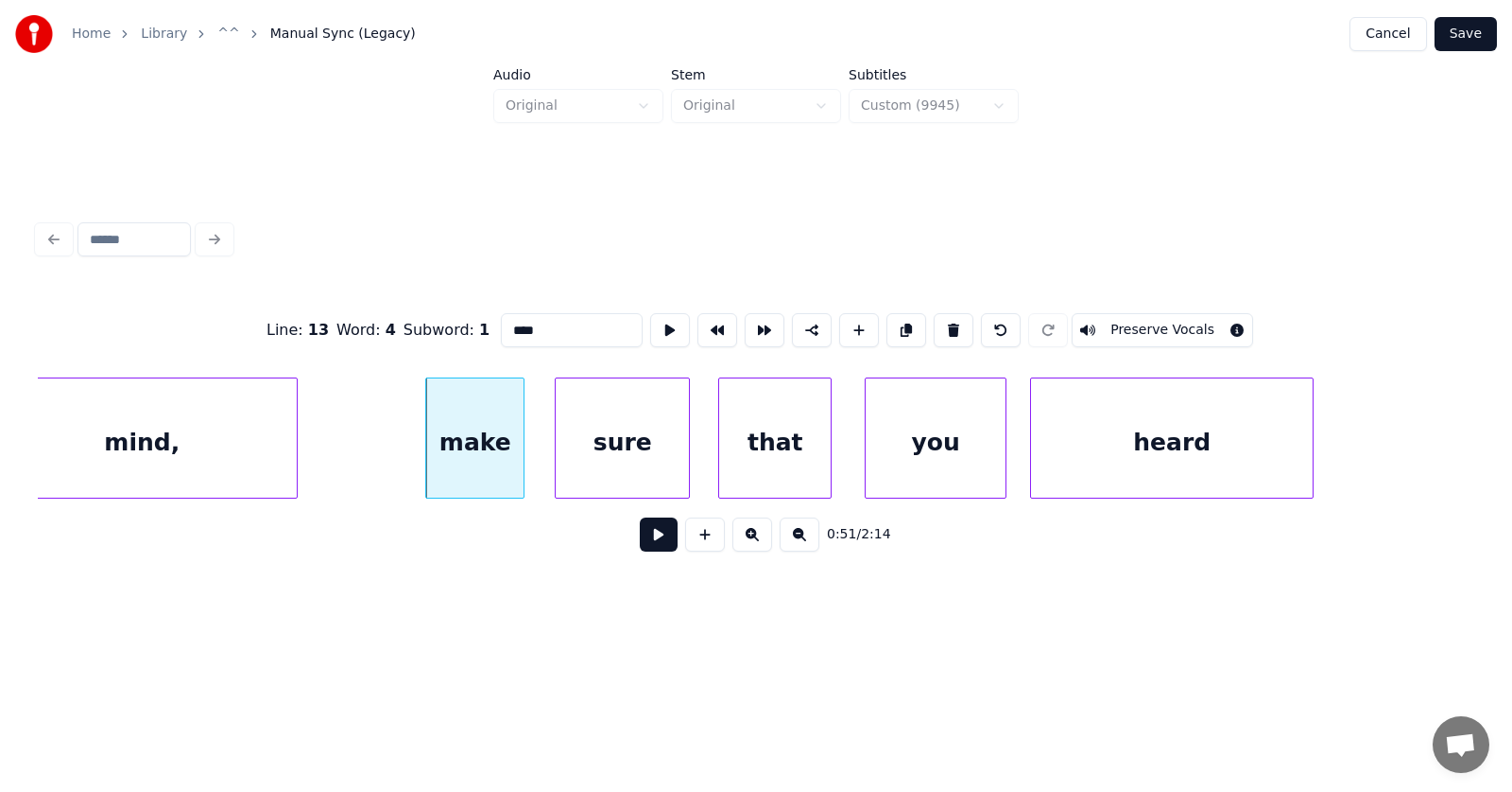
click at [644, 549] on button at bounding box center [659, 535] width 38 height 34
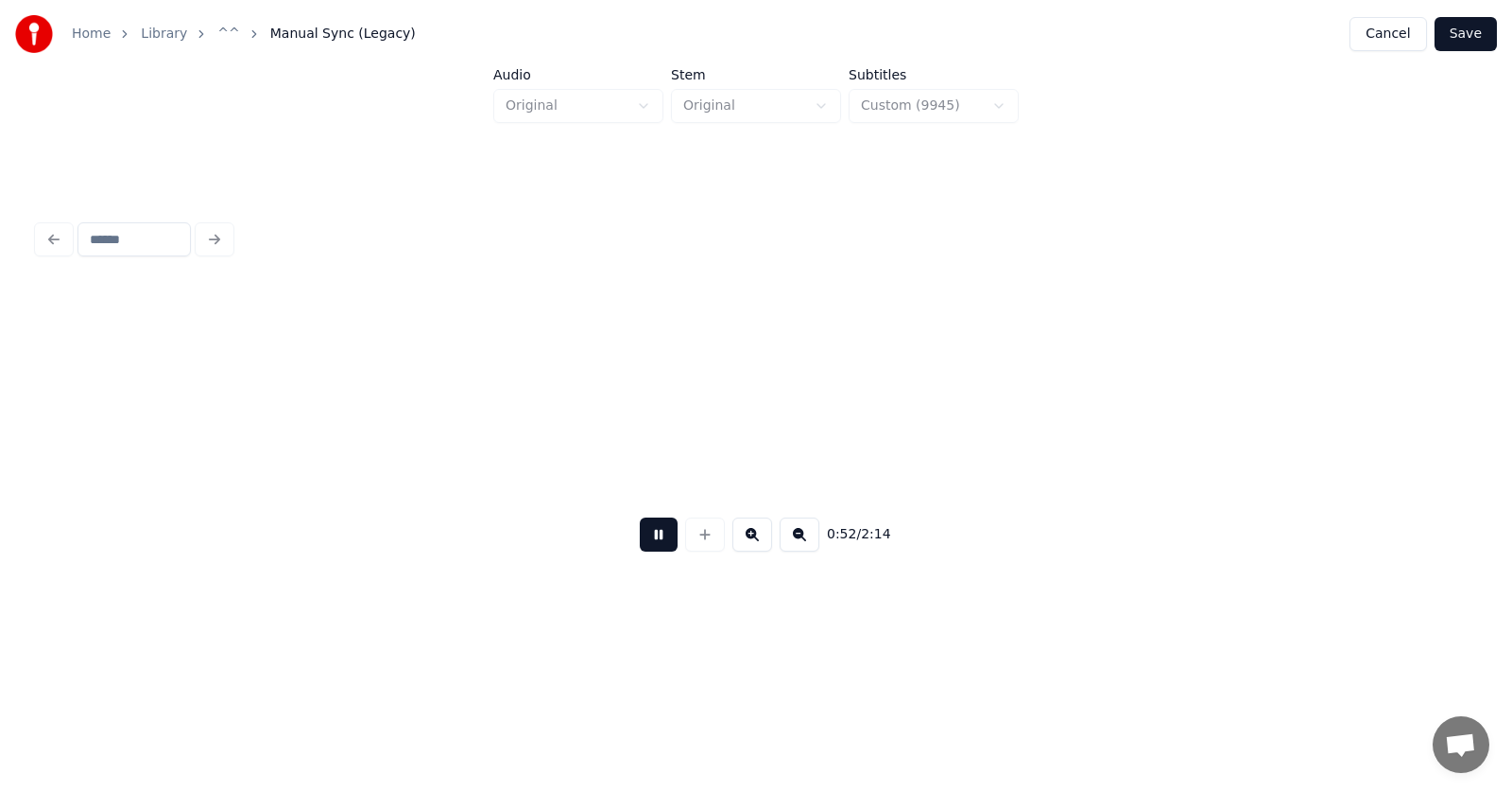
scroll to position [0, 37244]
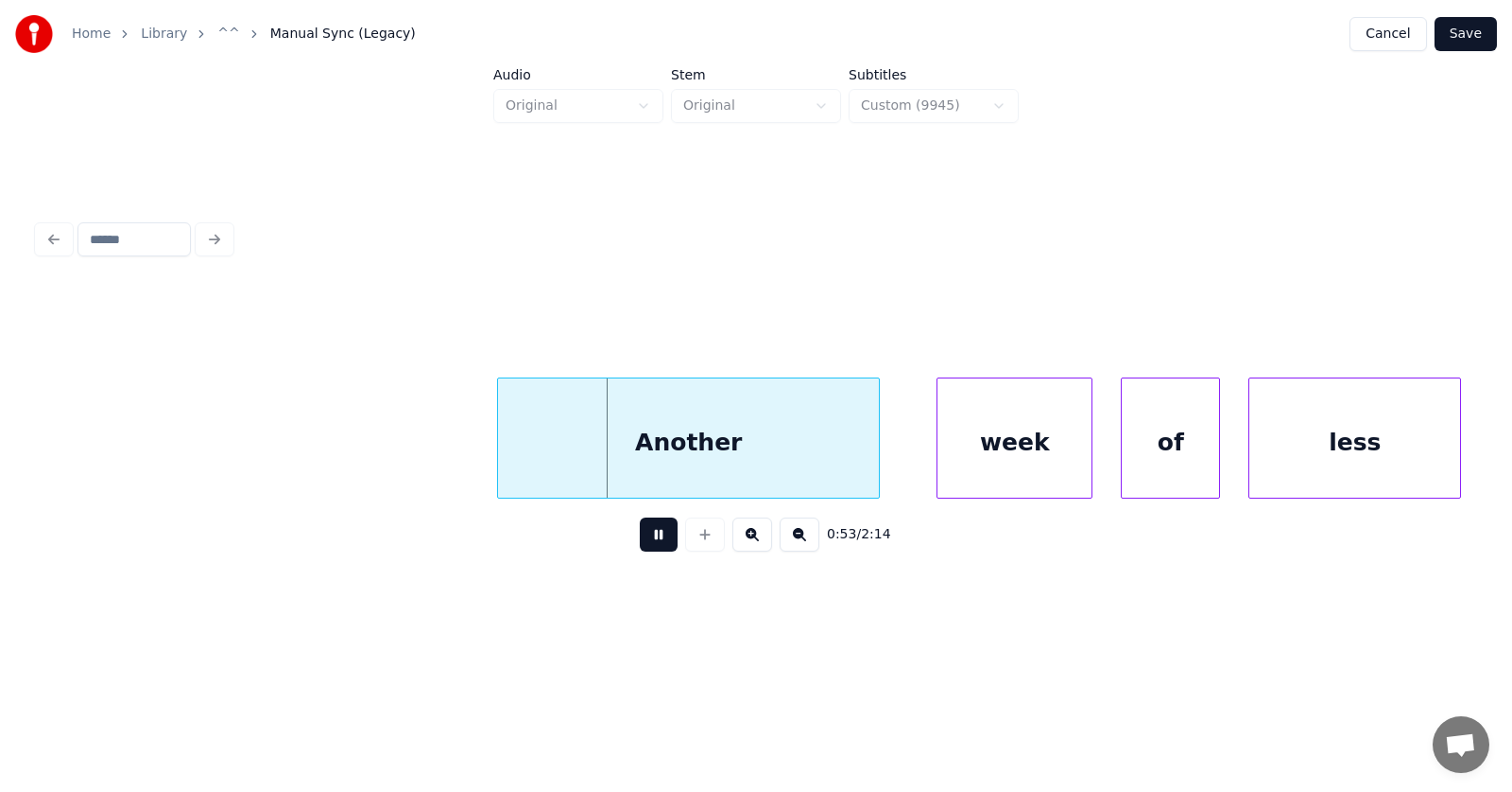
click at [644, 549] on button at bounding box center [659, 535] width 38 height 34
click at [595, 440] on div "Another" at bounding box center [657, 443] width 381 height 129
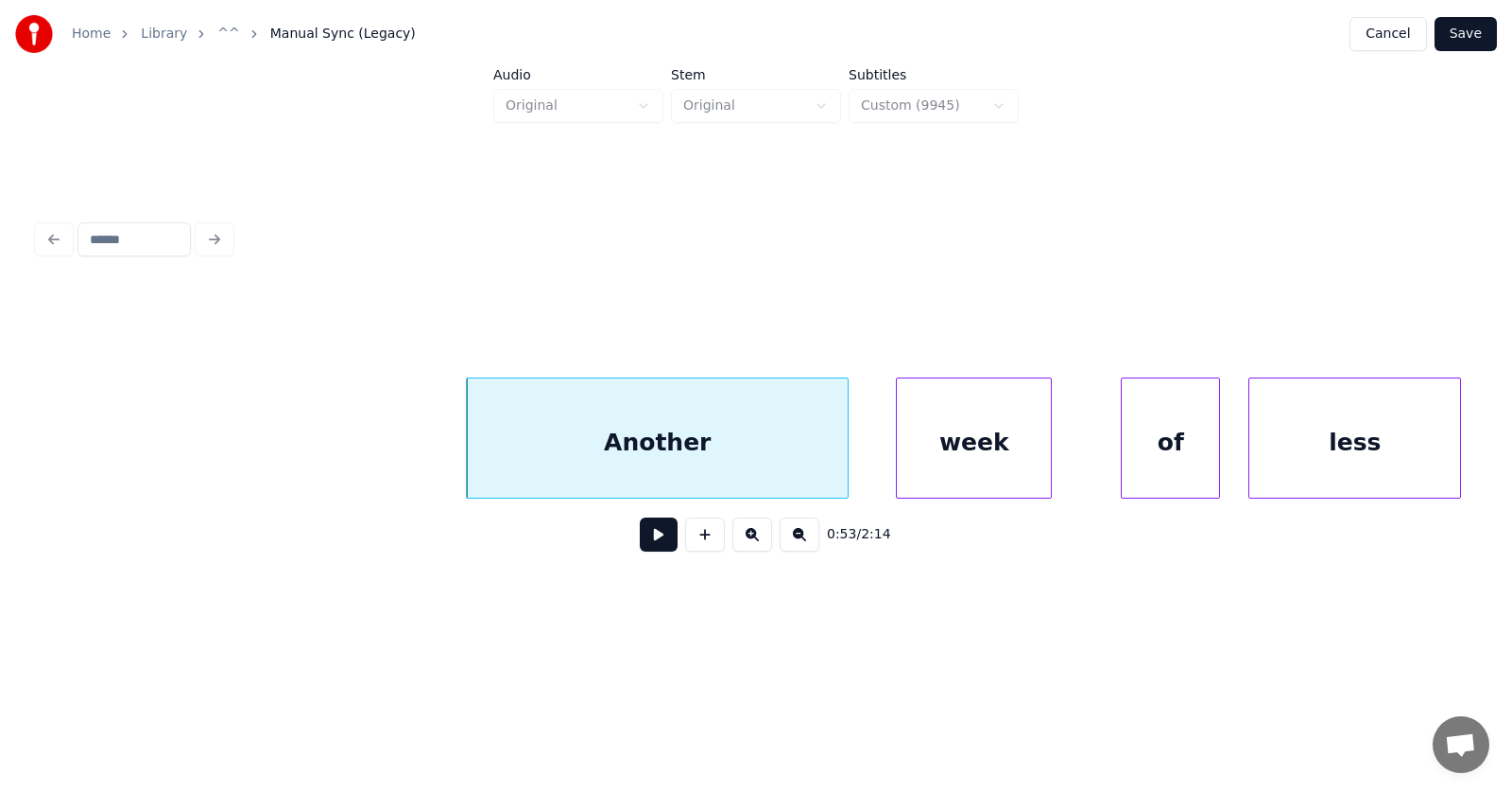
click at [1012, 454] on div "week" at bounding box center [975, 443] width 154 height 129
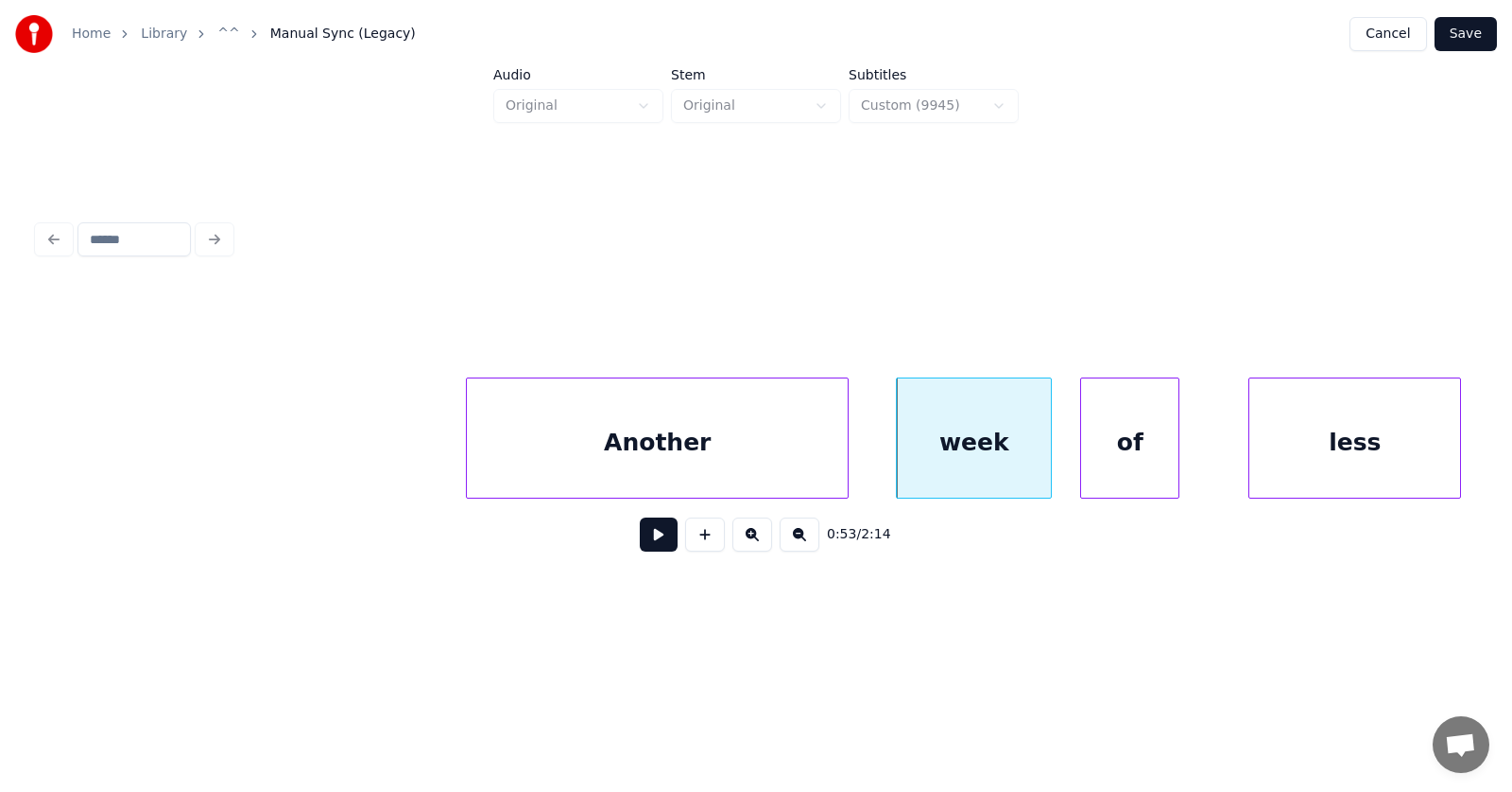
click at [1152, 464] on div "of" at bounding box center [1130, 443] width 97 height 129
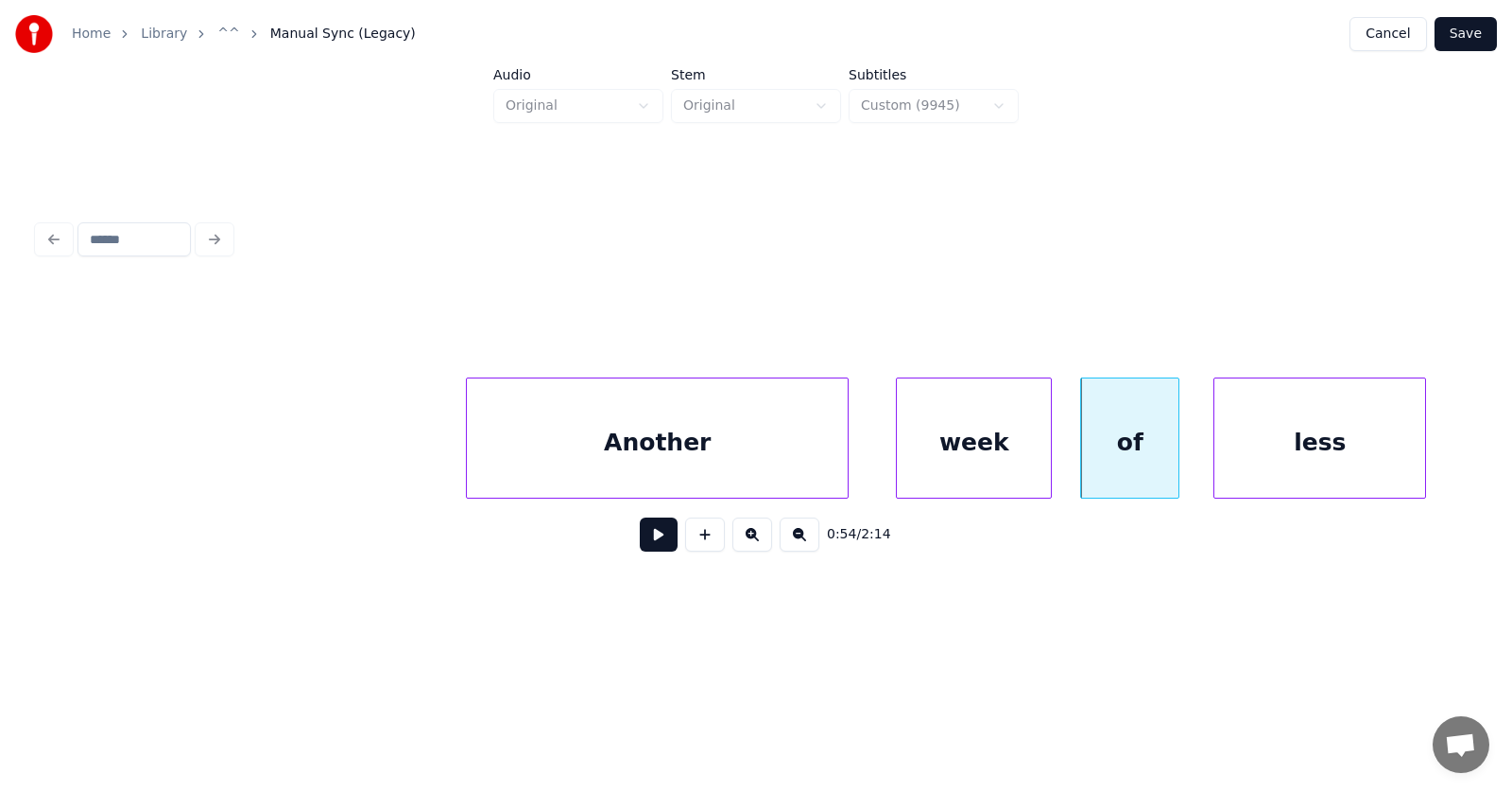
click at [1291, 467] on div "less" at bounding box center [1320, 443] width 211 height 129
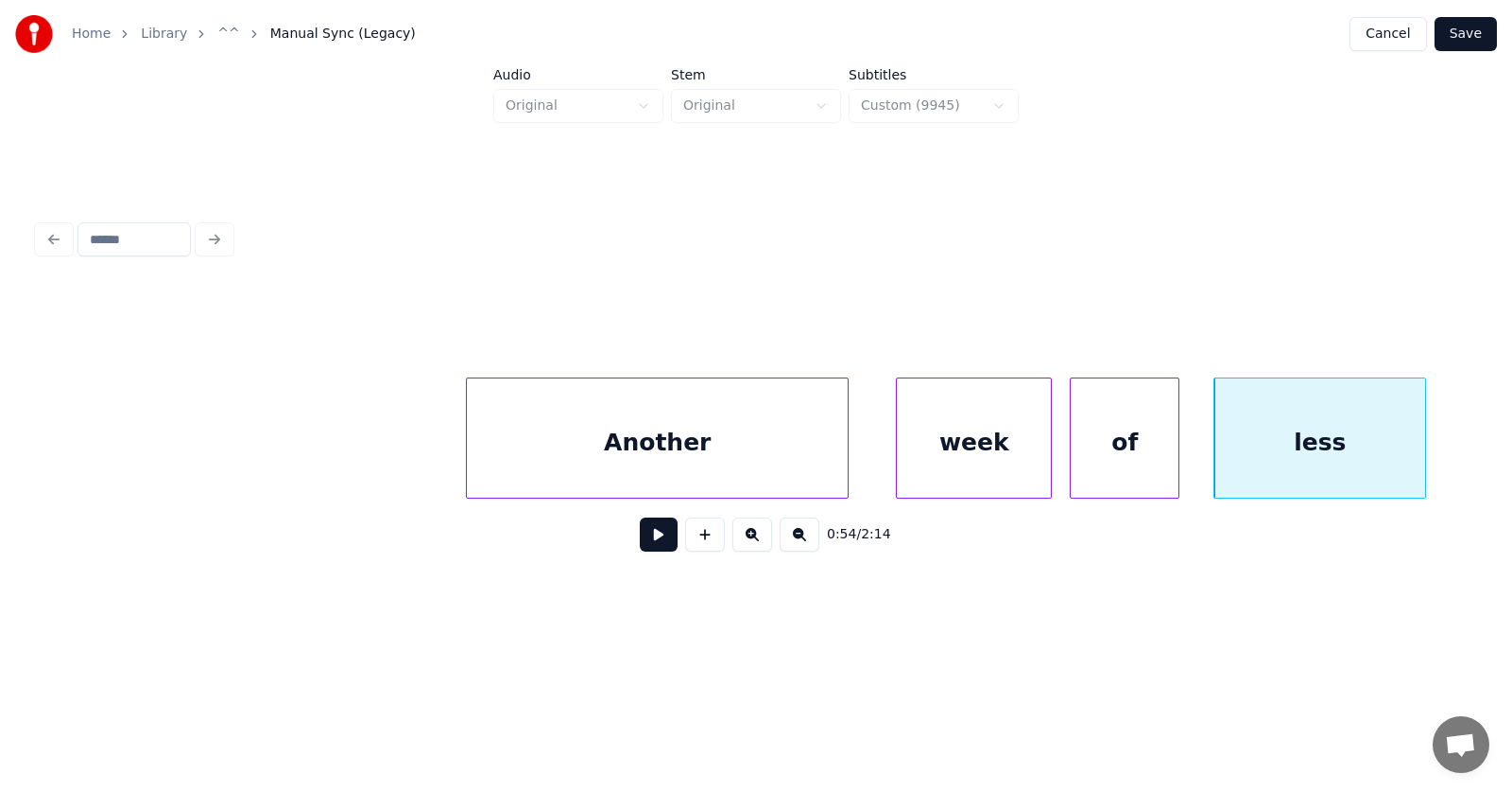
click at [1074, 453] on div at bounding box center [1074, 438] width 6 height 119
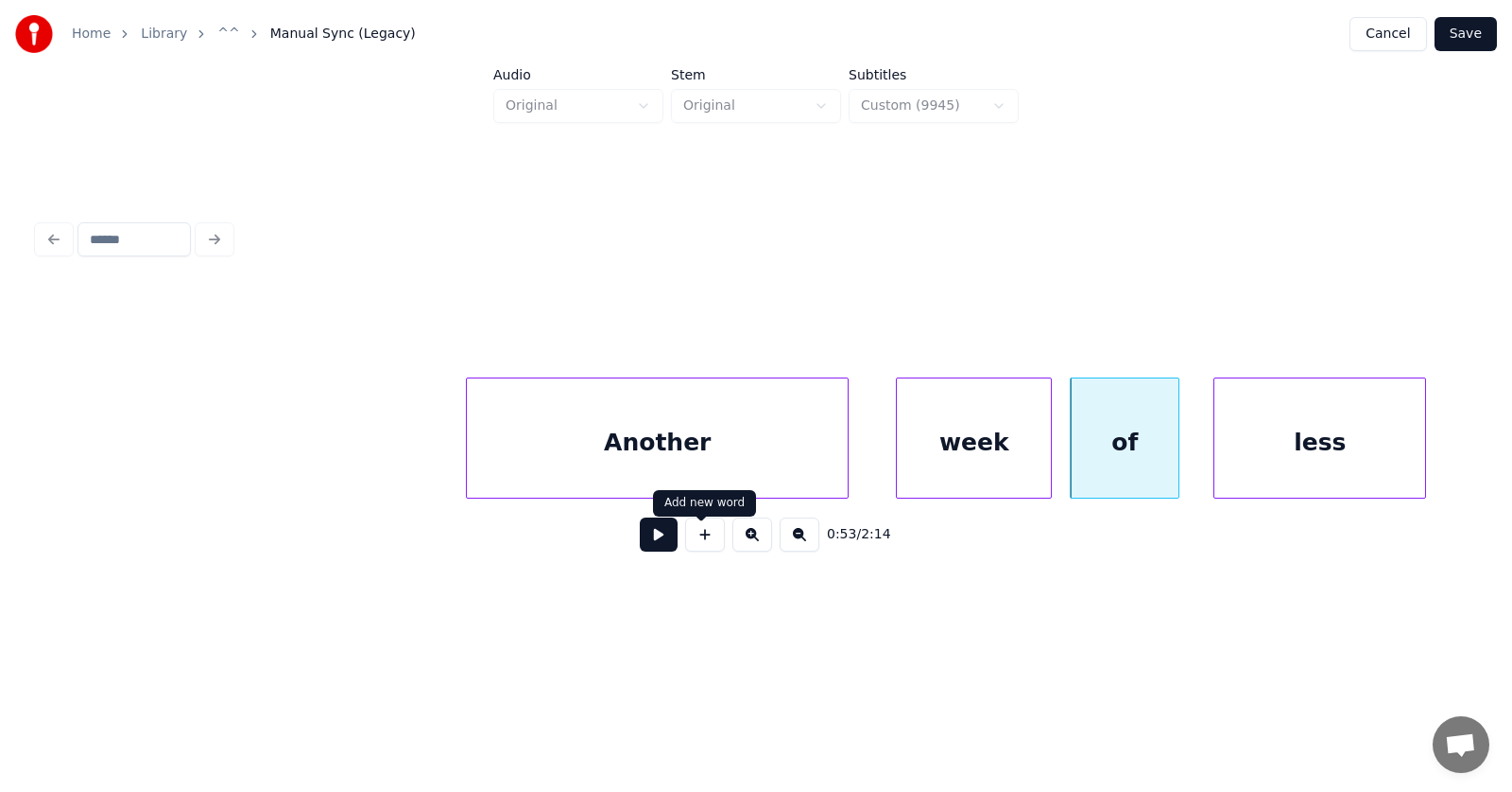
click at [660, 541] on button at bounding box center [659, 535] width 38 height 34
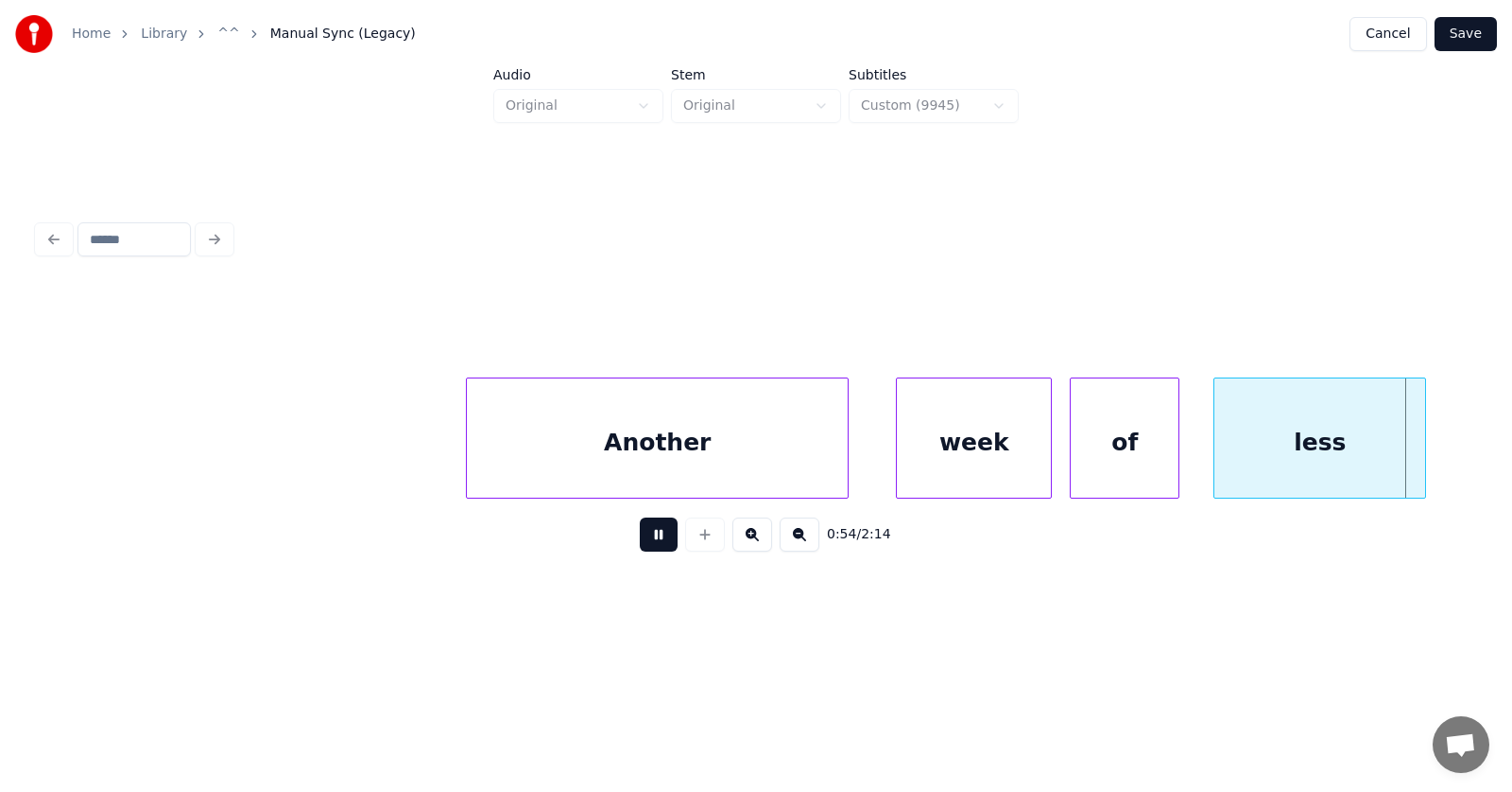
scroll to position [0, 38685]
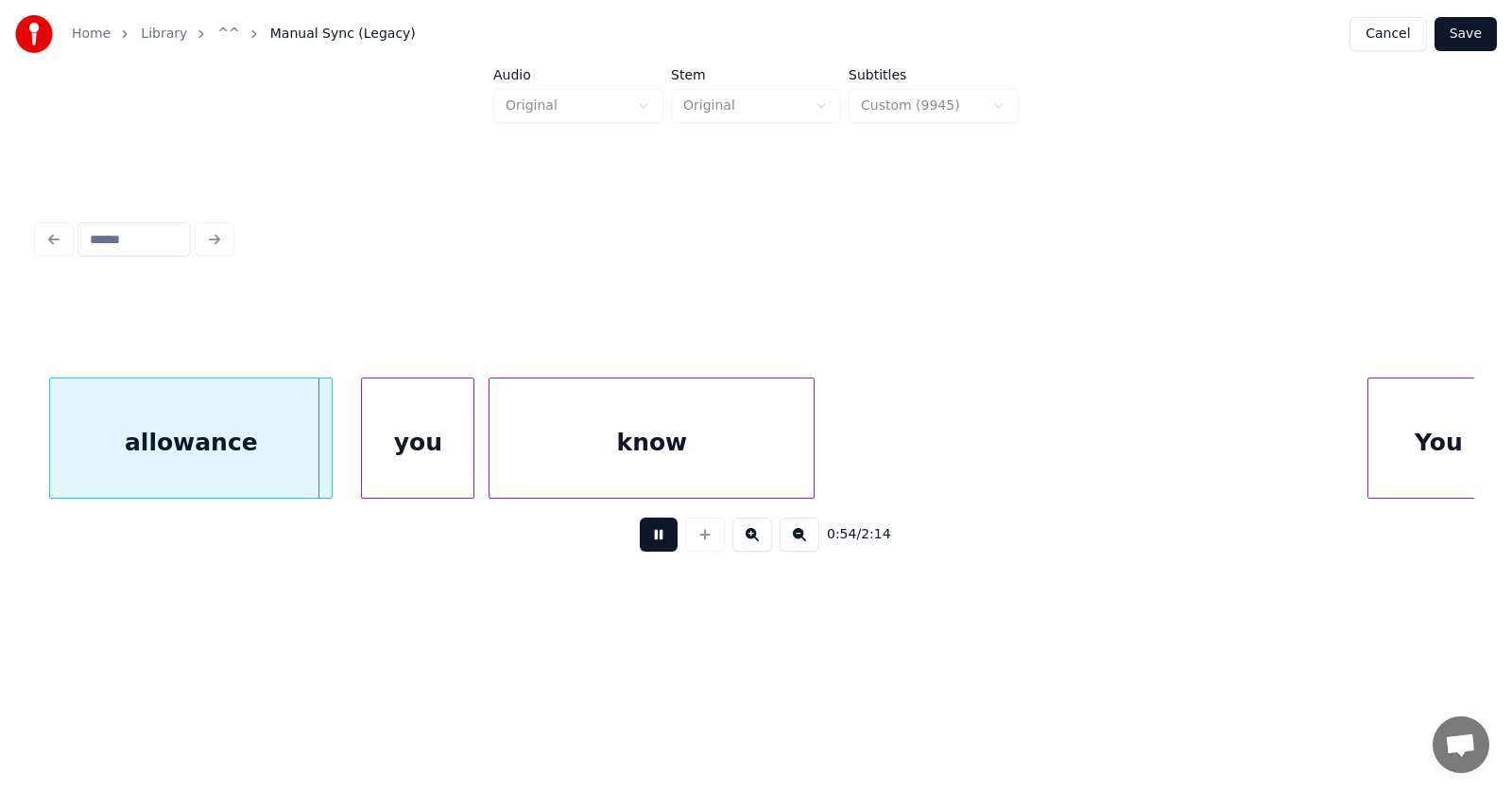
click at [660, 541] on button at bounding box center [659, 535] width 38 height 34
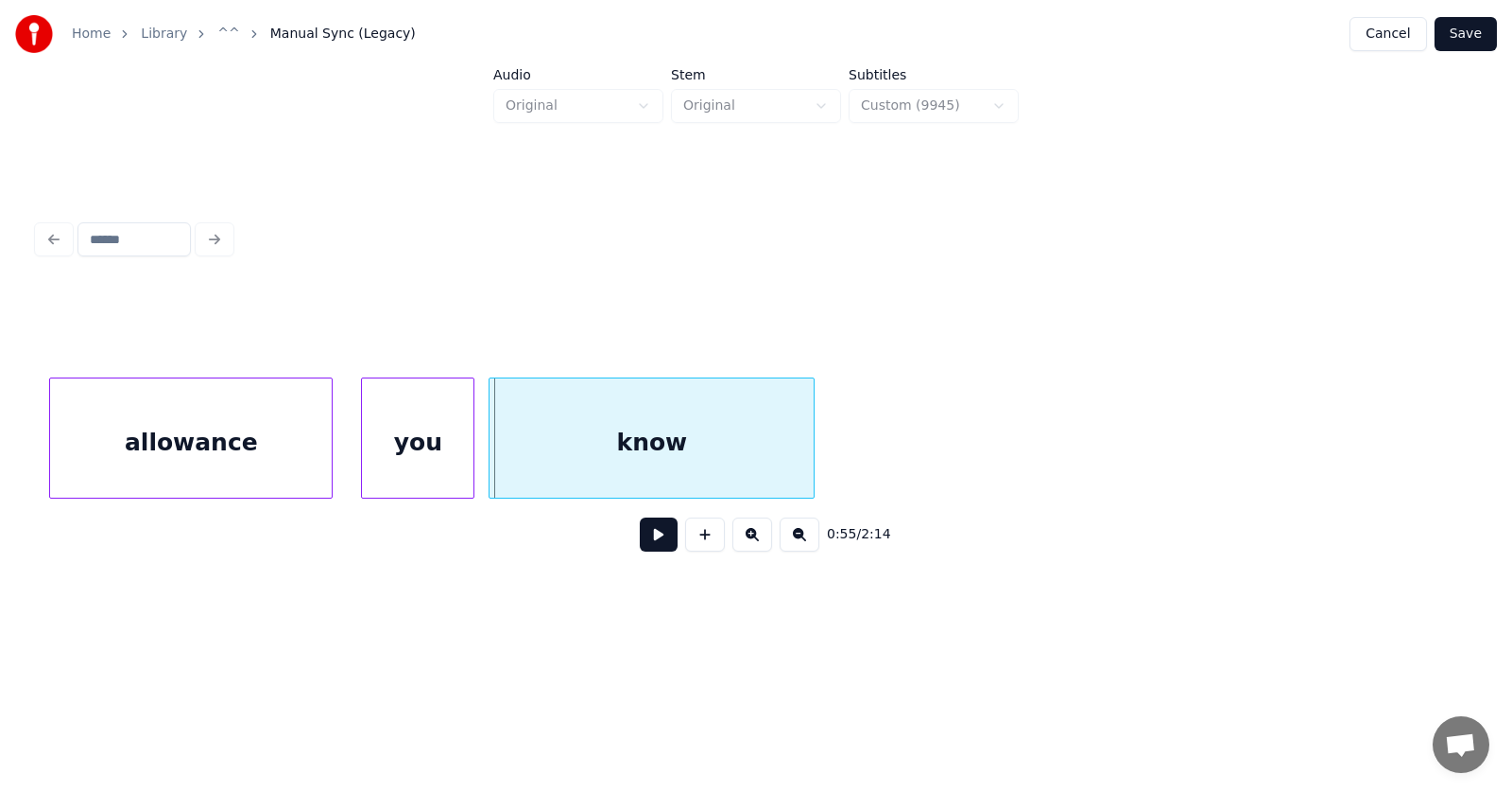
scroll to position [0, 38428]
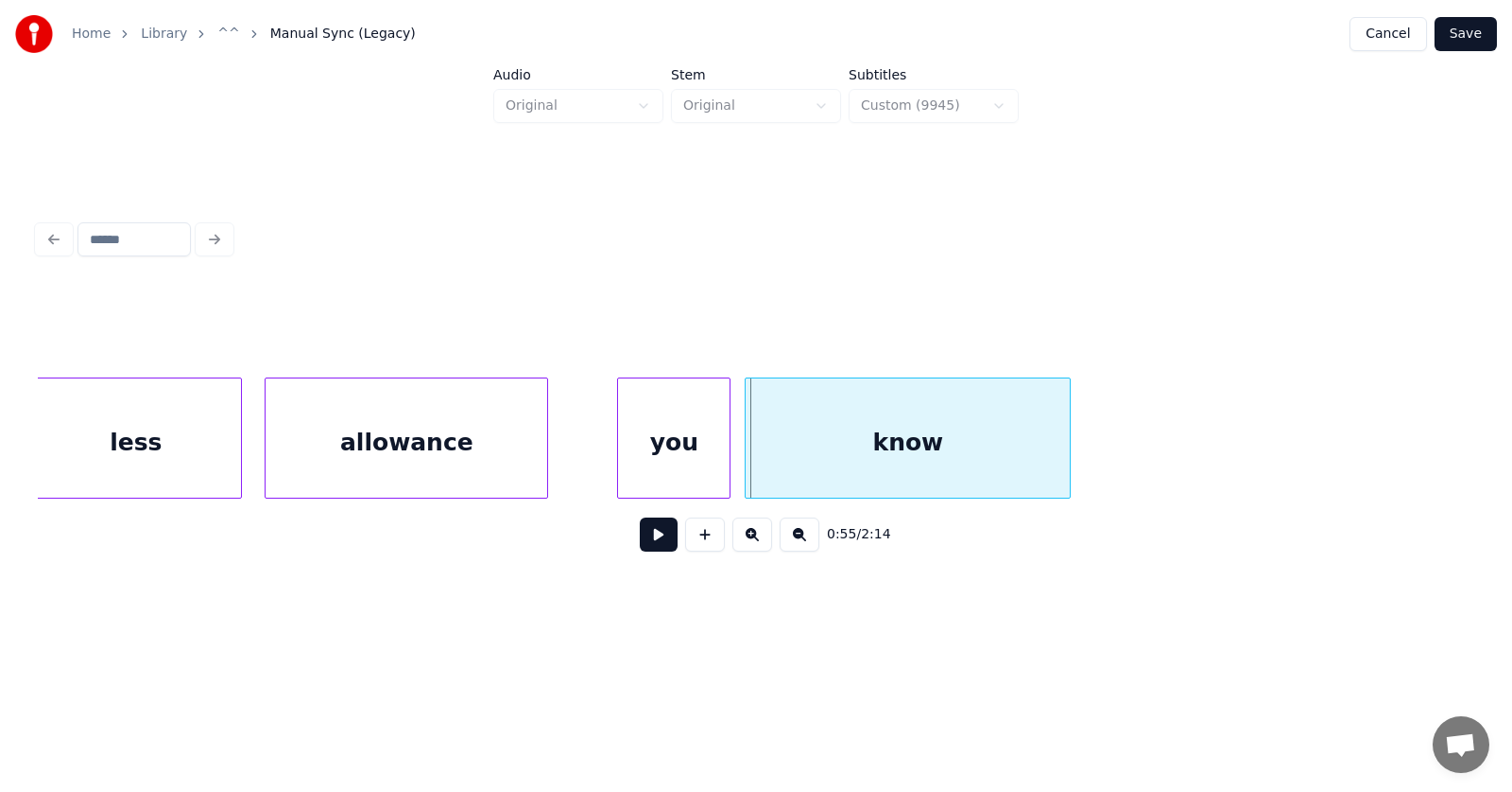
click at [440, 465] on div "allowance" at bounding box center [406, 443] width 282 height 129
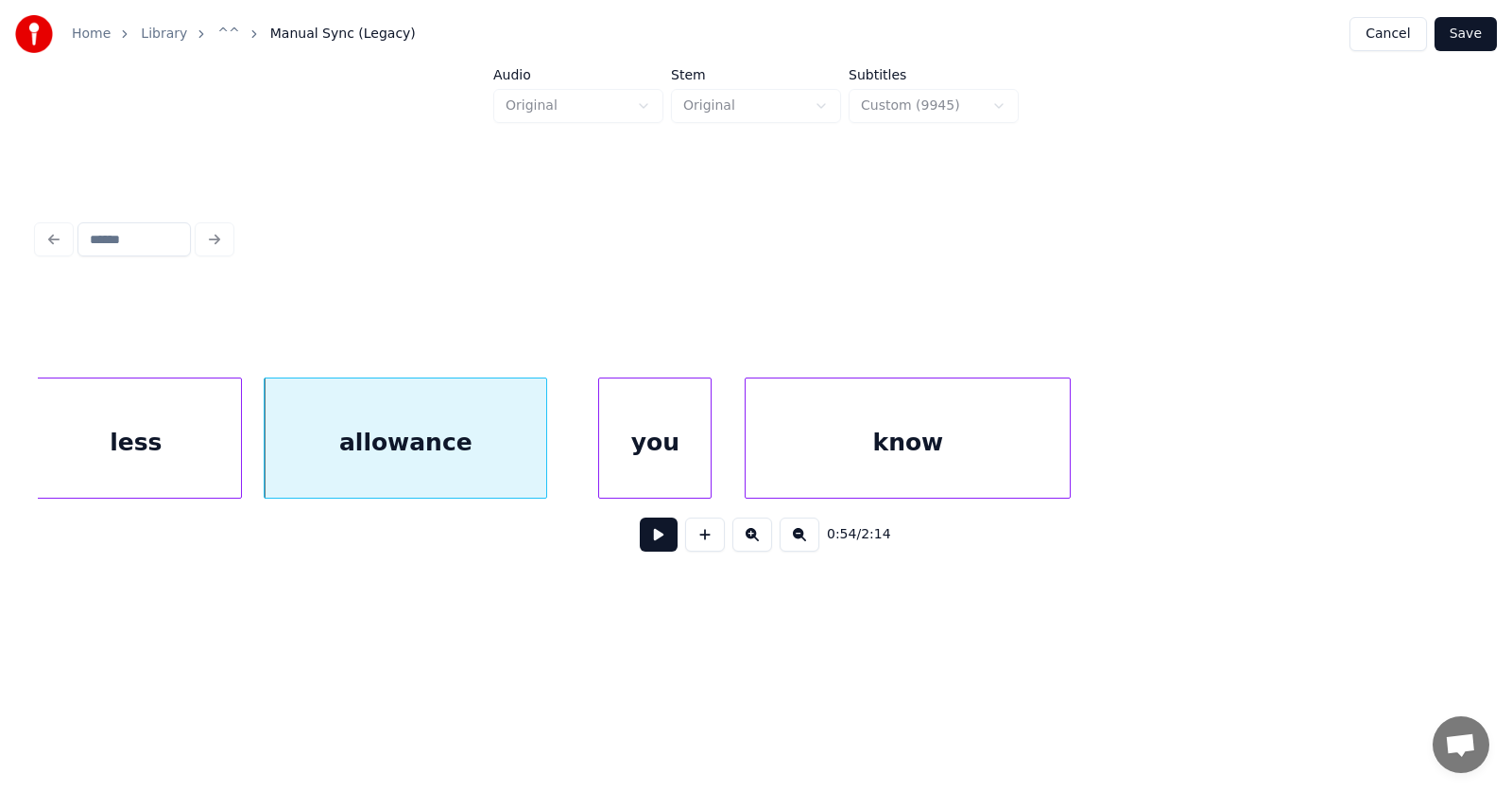
click at [641, 453] on div "you" at bounding box center [655, 443] width 112 height 129
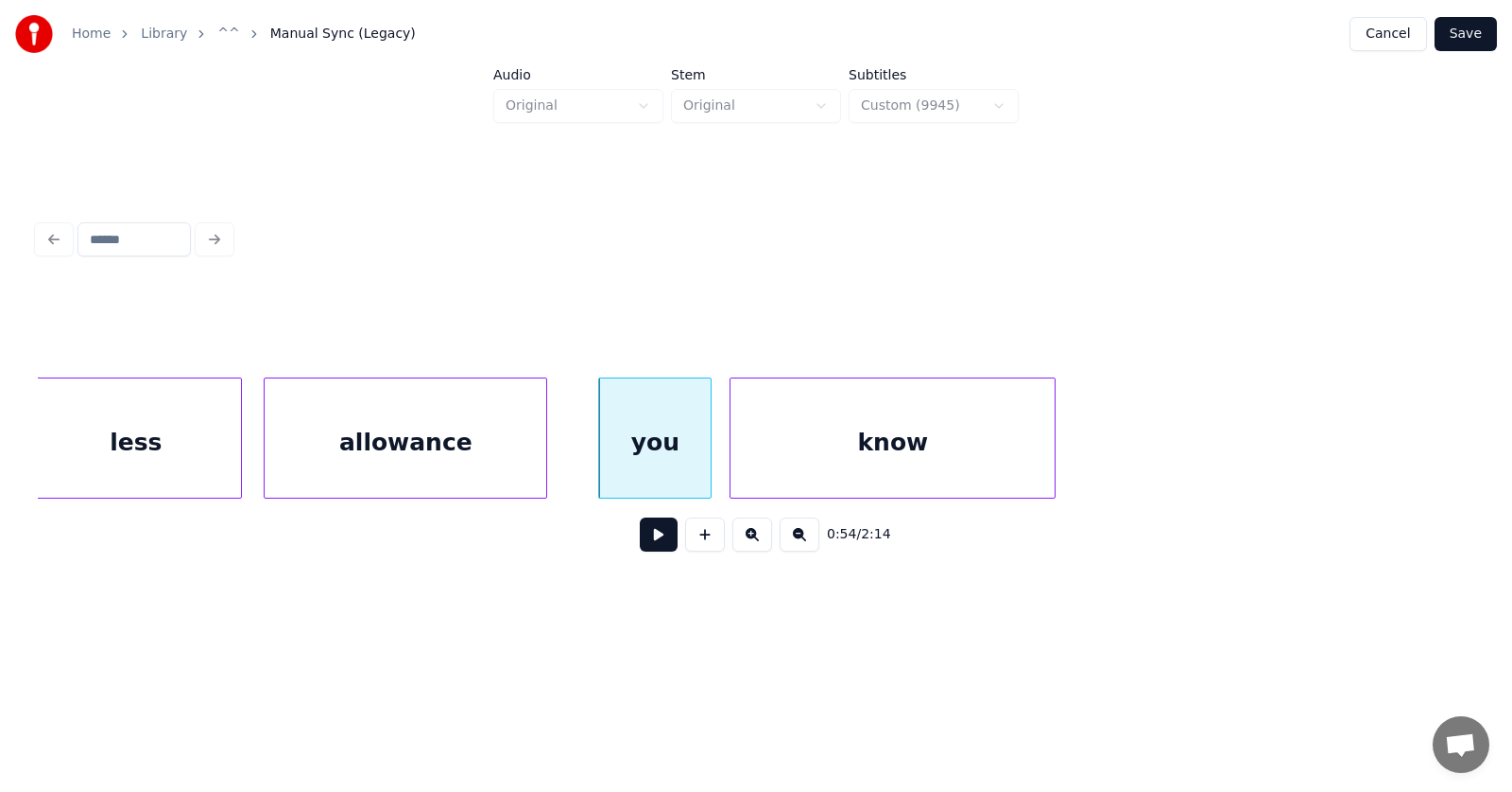
click at [795, 452] on div "know" at bounding box center [893, 443] width 325 height 129
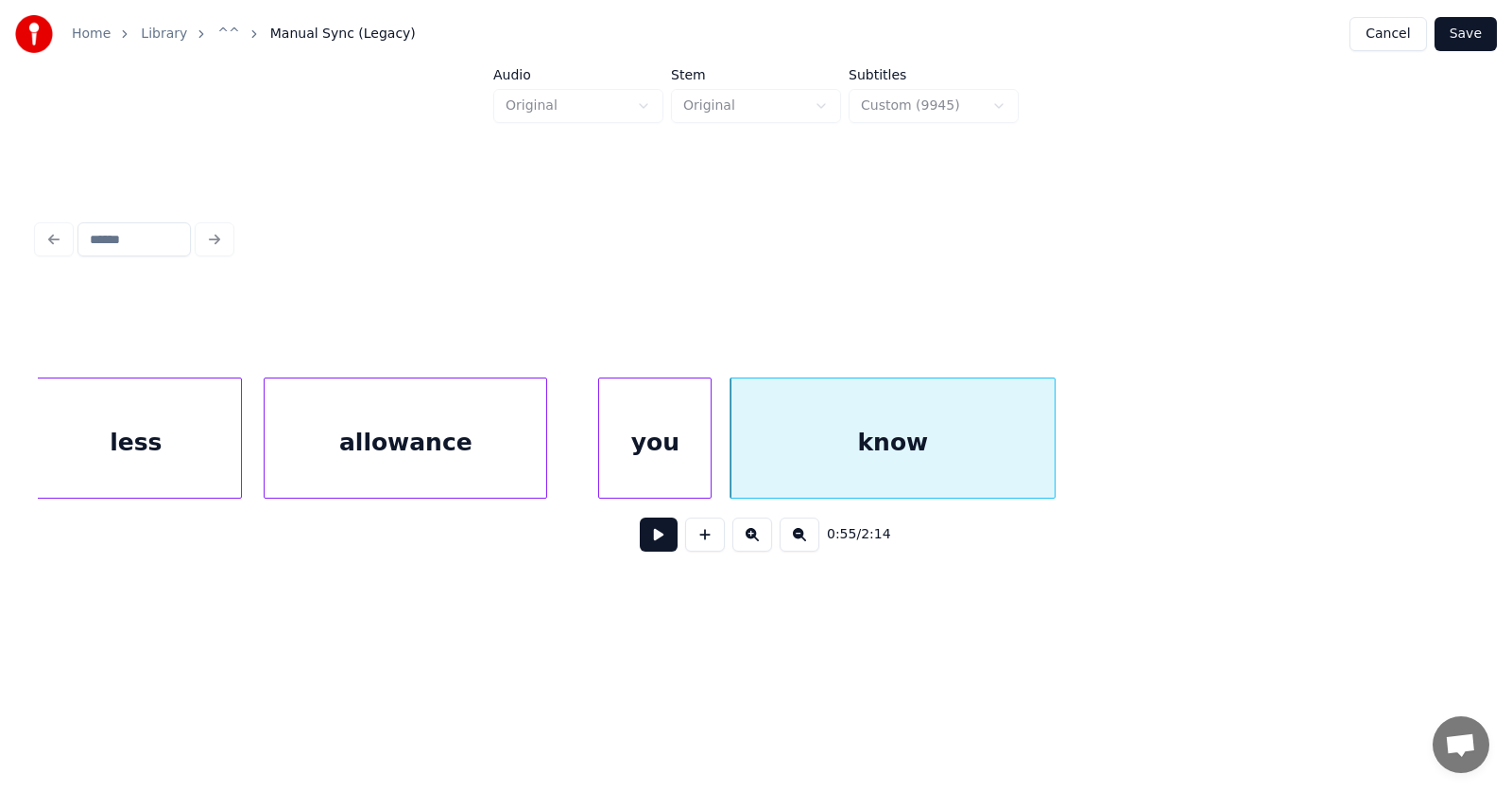
click at [161, 456] on div "less" at bounding box center [136, 443] width 211 height 129
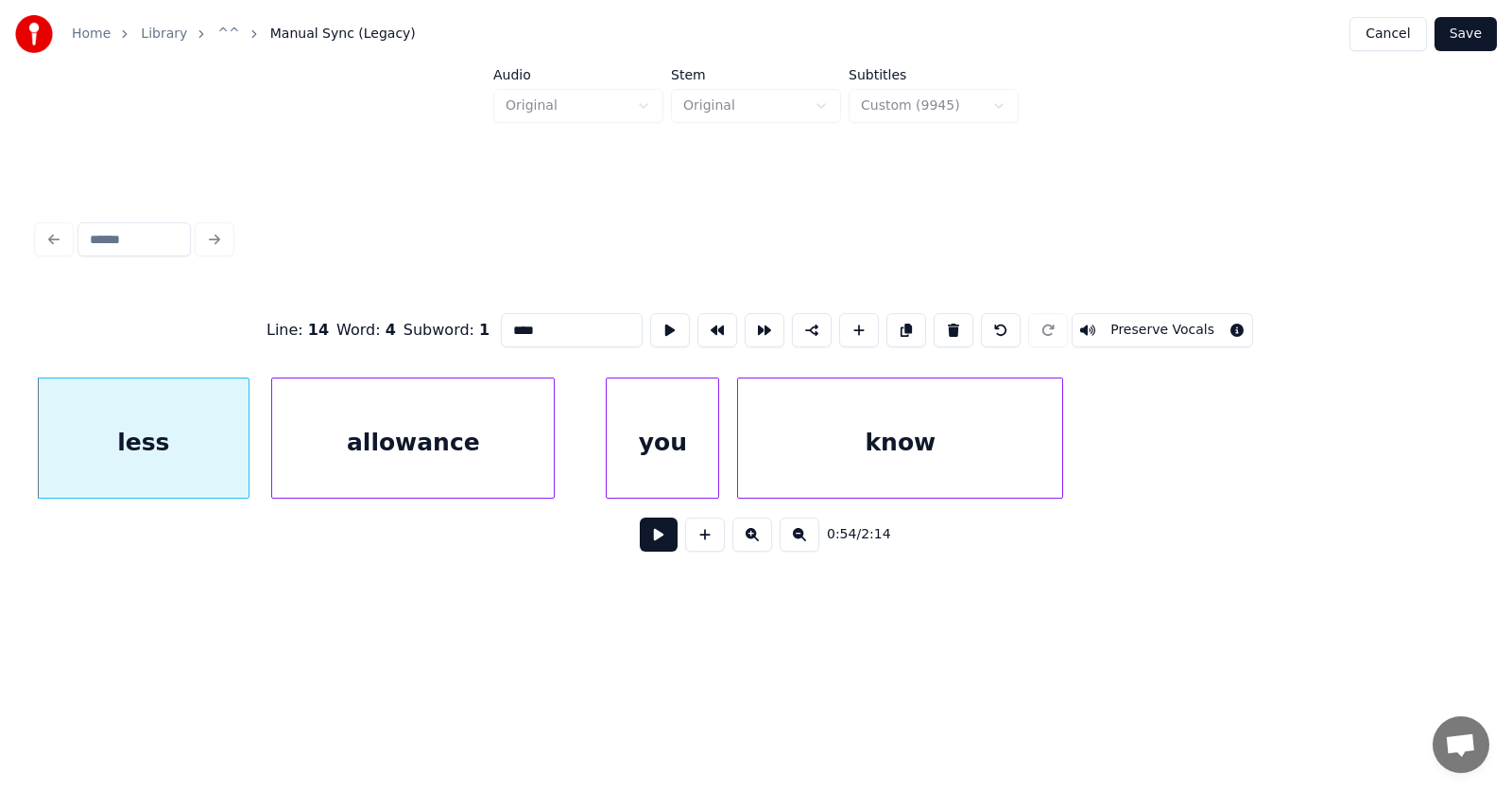
click at [657, 541] on button at bounding box center [659, 535] width 38 height 34
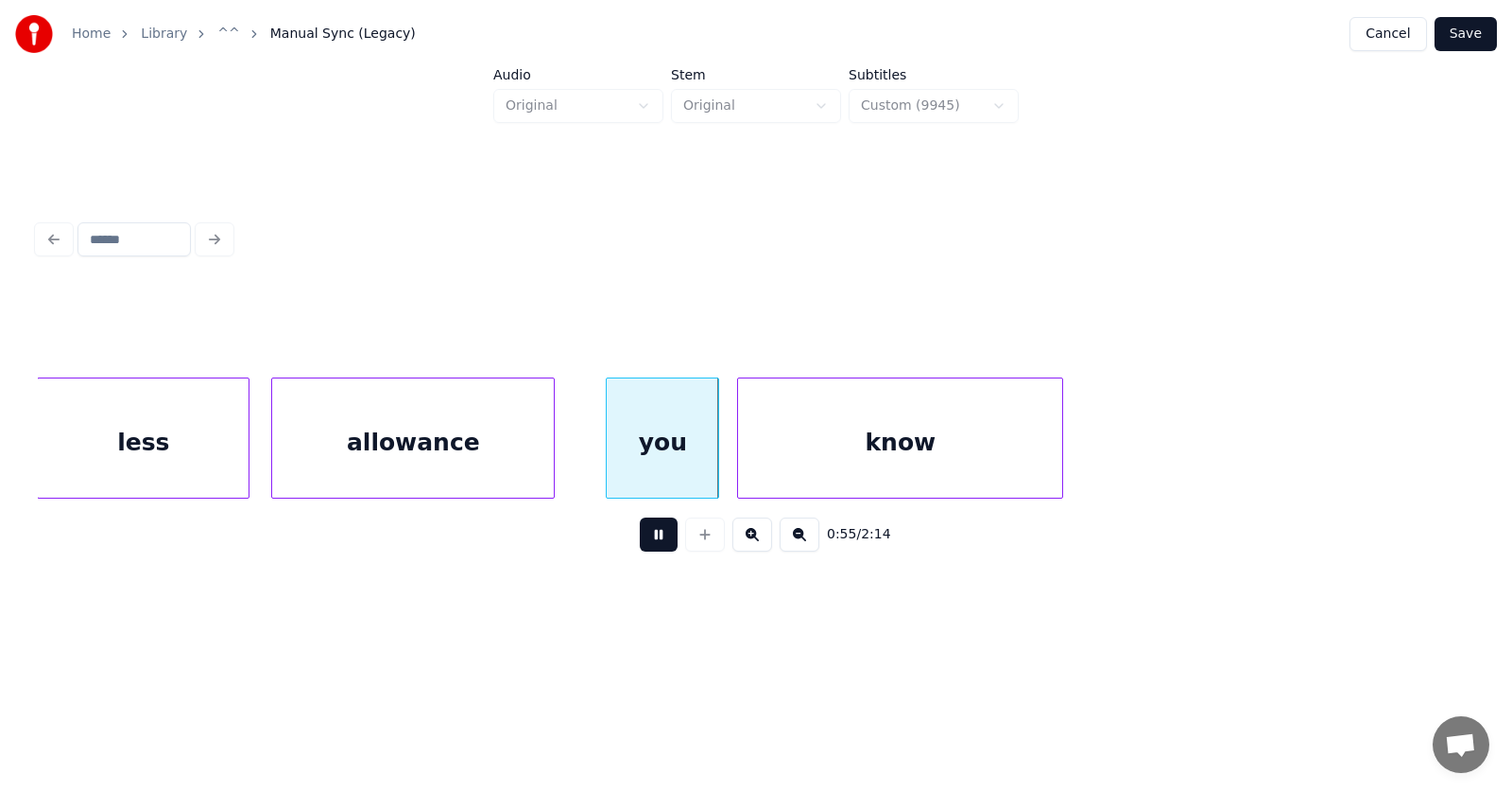
click at [657, 541] on button at bounding box center [659, 535] width 38 height 34
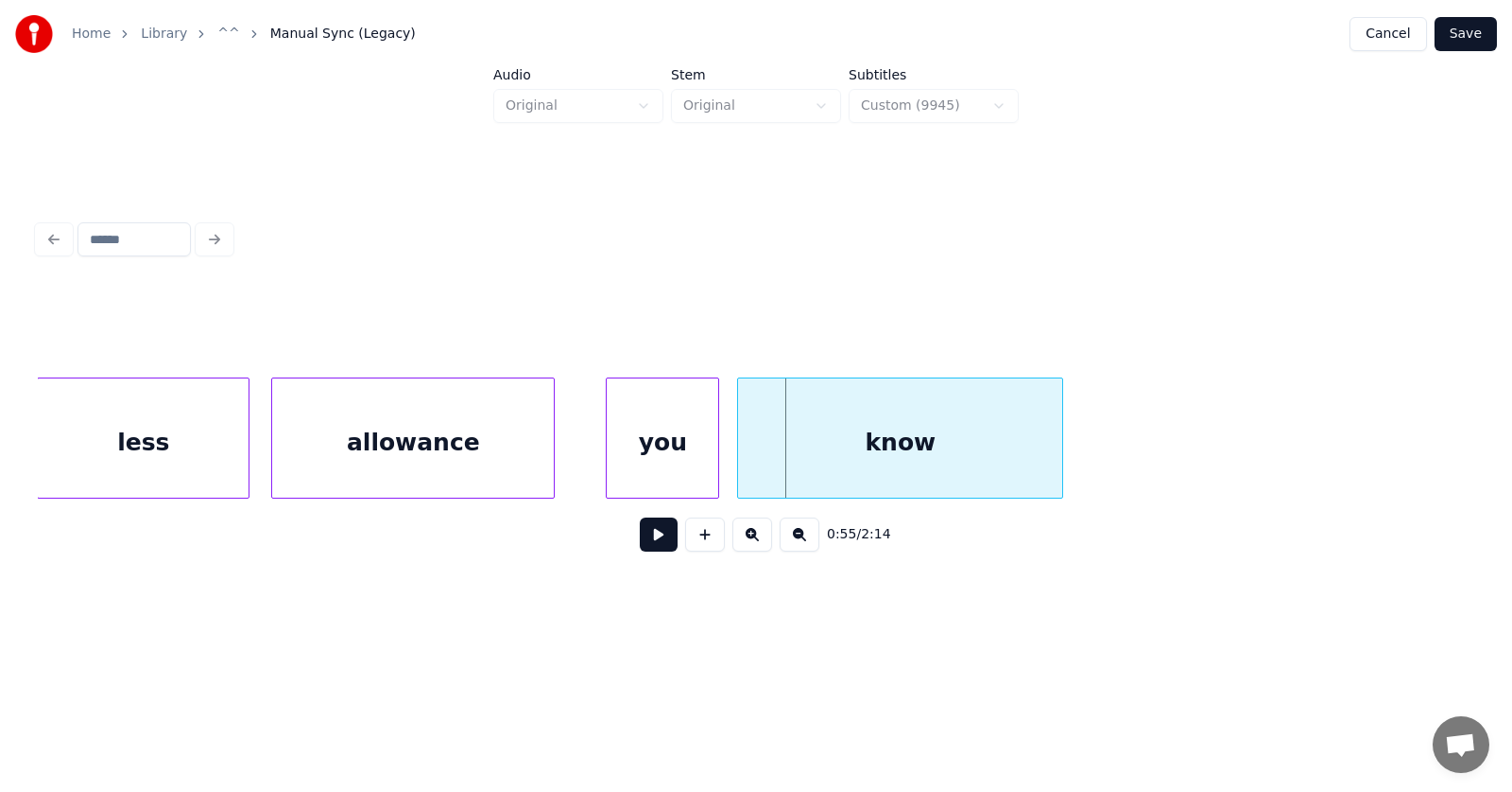
scroll to position [0, 38042]
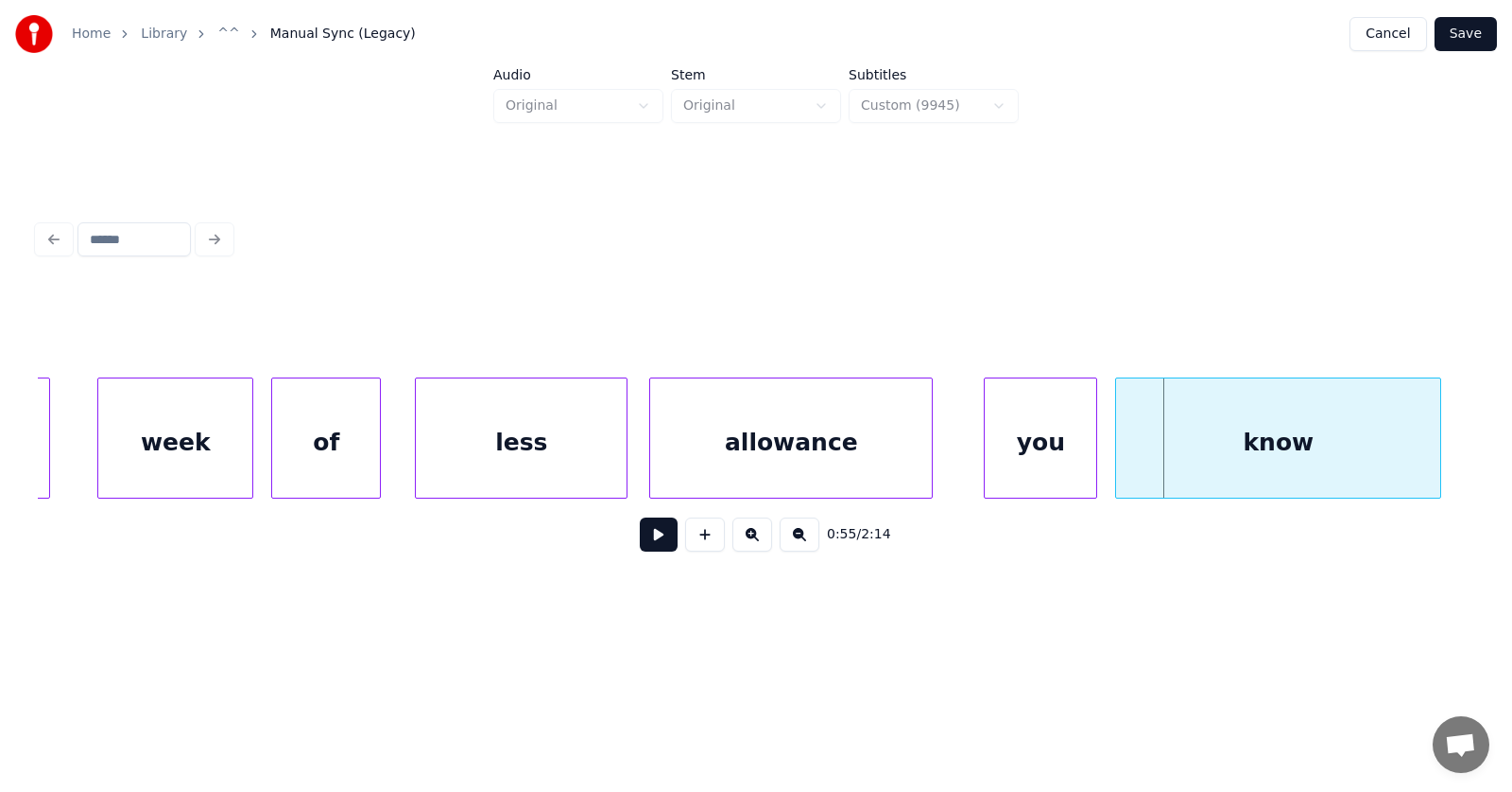
click at [145, 453] on div "week" at bounding box center [175, 443] width 154 height 129
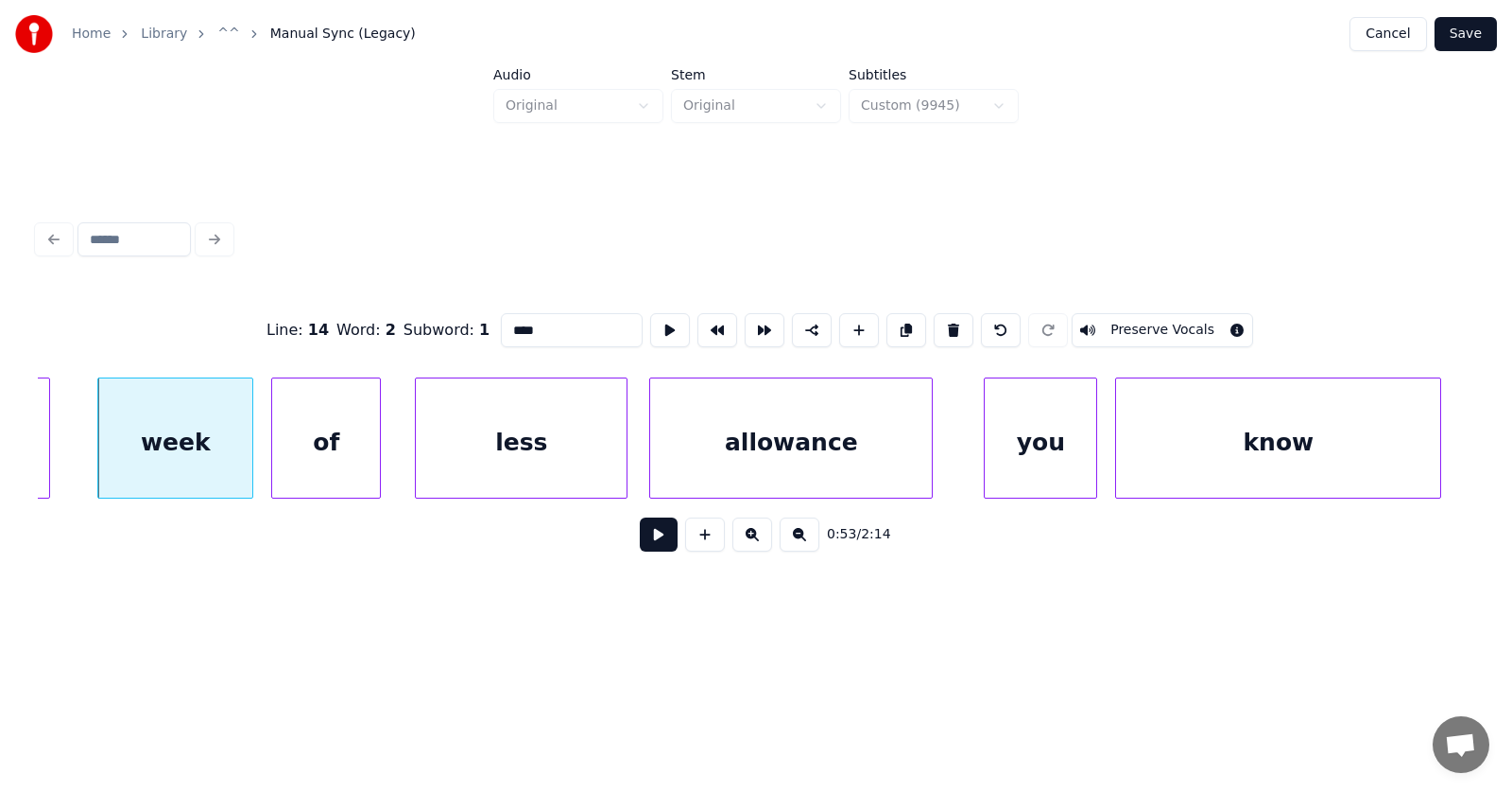
click at [640, 544] on button at bounding box center [659, 535] width 38 height 34
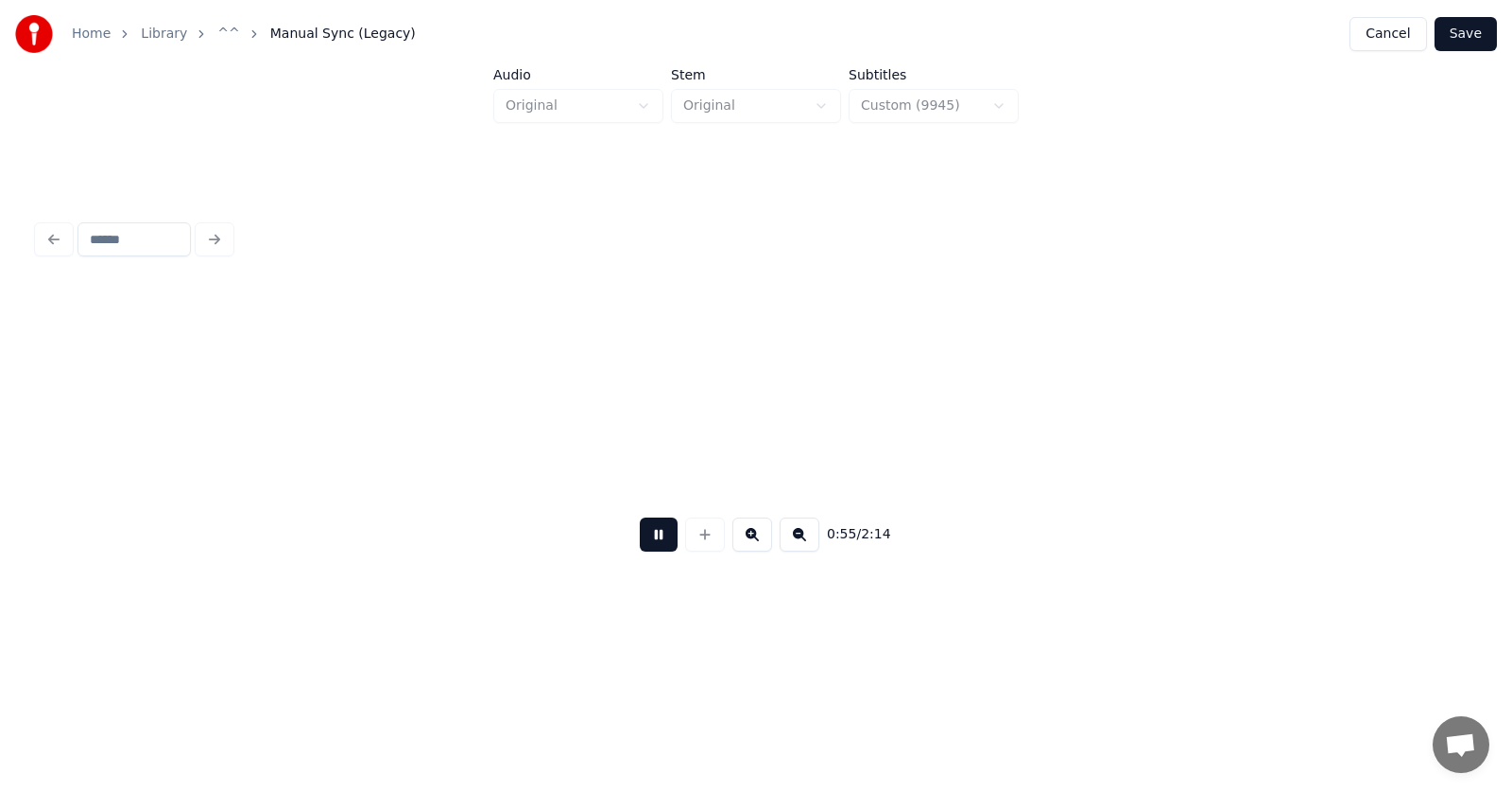
scroll to position [0, 39490]
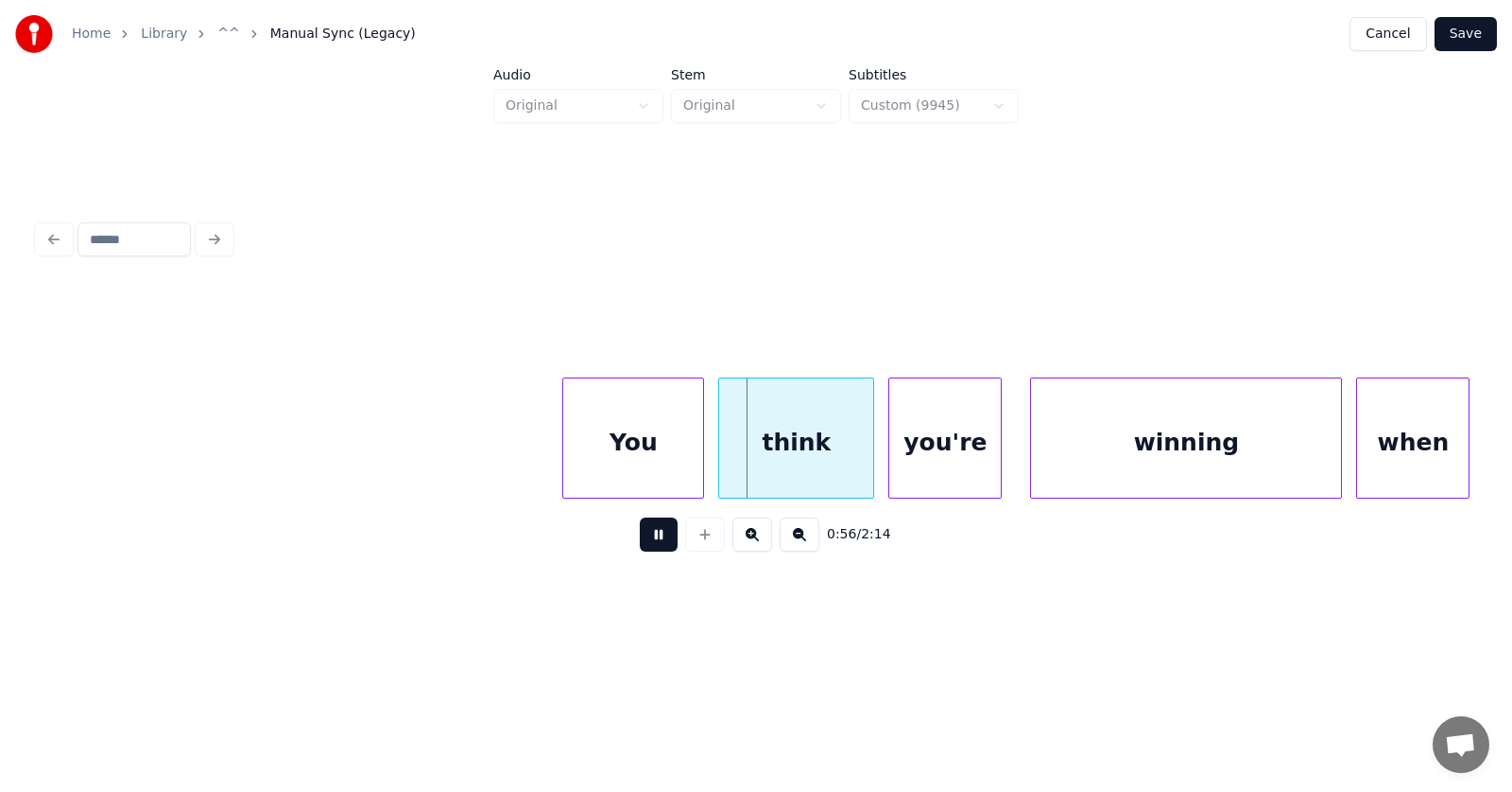
click at [640, 544] on button at bounding box center [659, 535] width 38 height 34
click at [626, 446] on div "You" at bounding box center [606, 443] width 140 height 129
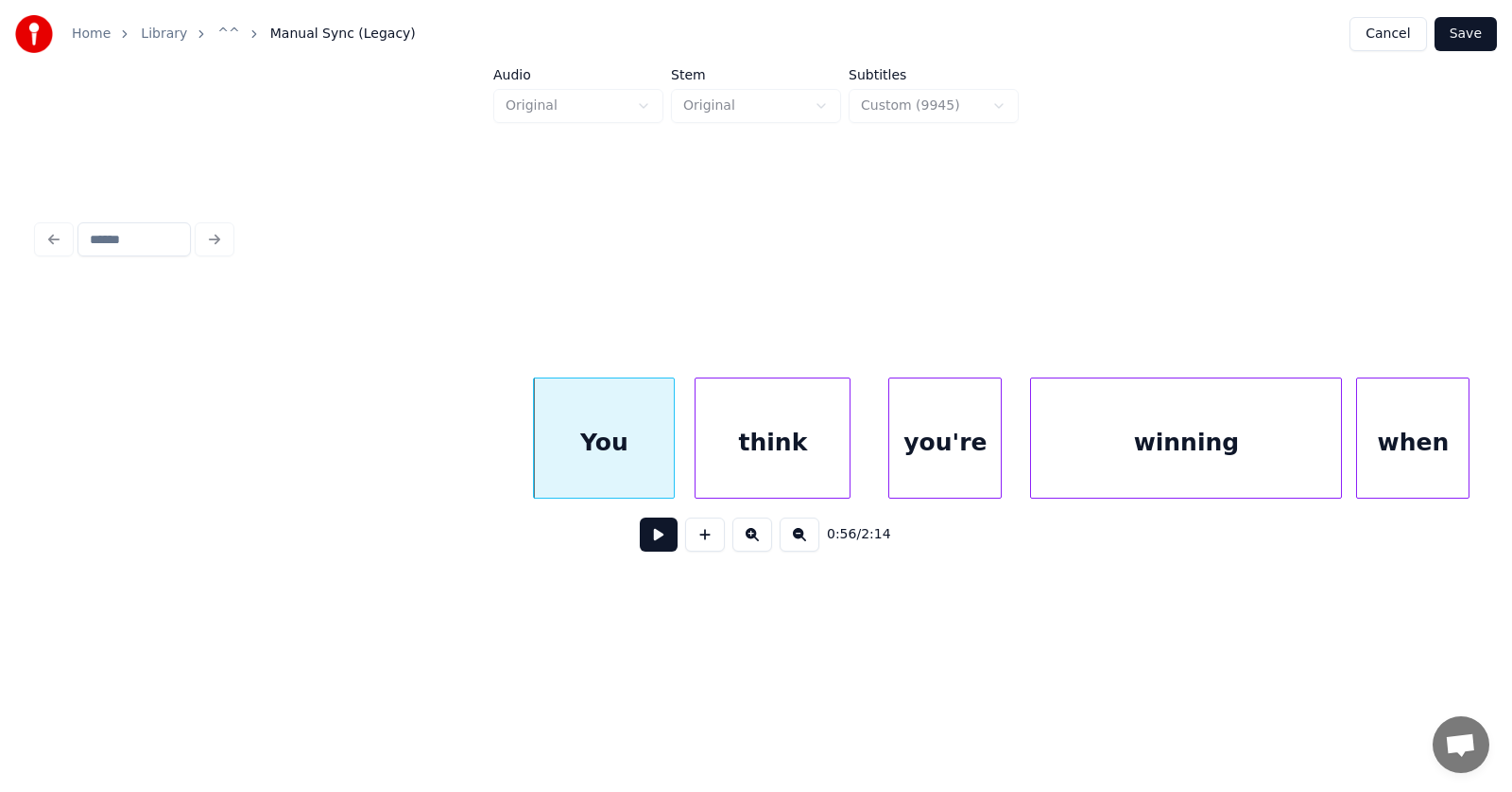
click at [807, 453] on div "think" at bounding box center [773, 443] width 154 height 129
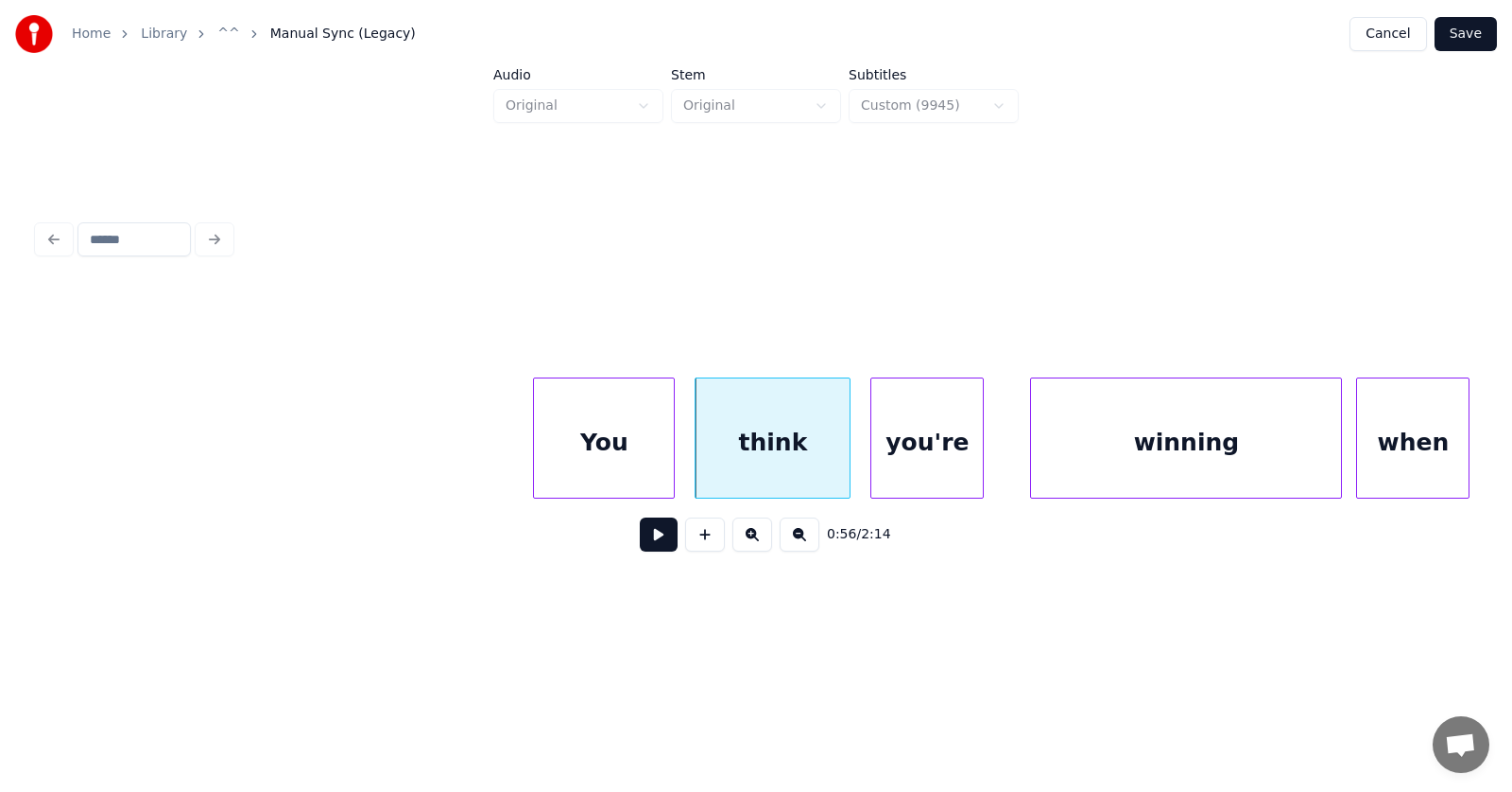
click at [935, 460] on div "you're" at bounding box center [927, 443] width 112 height 129
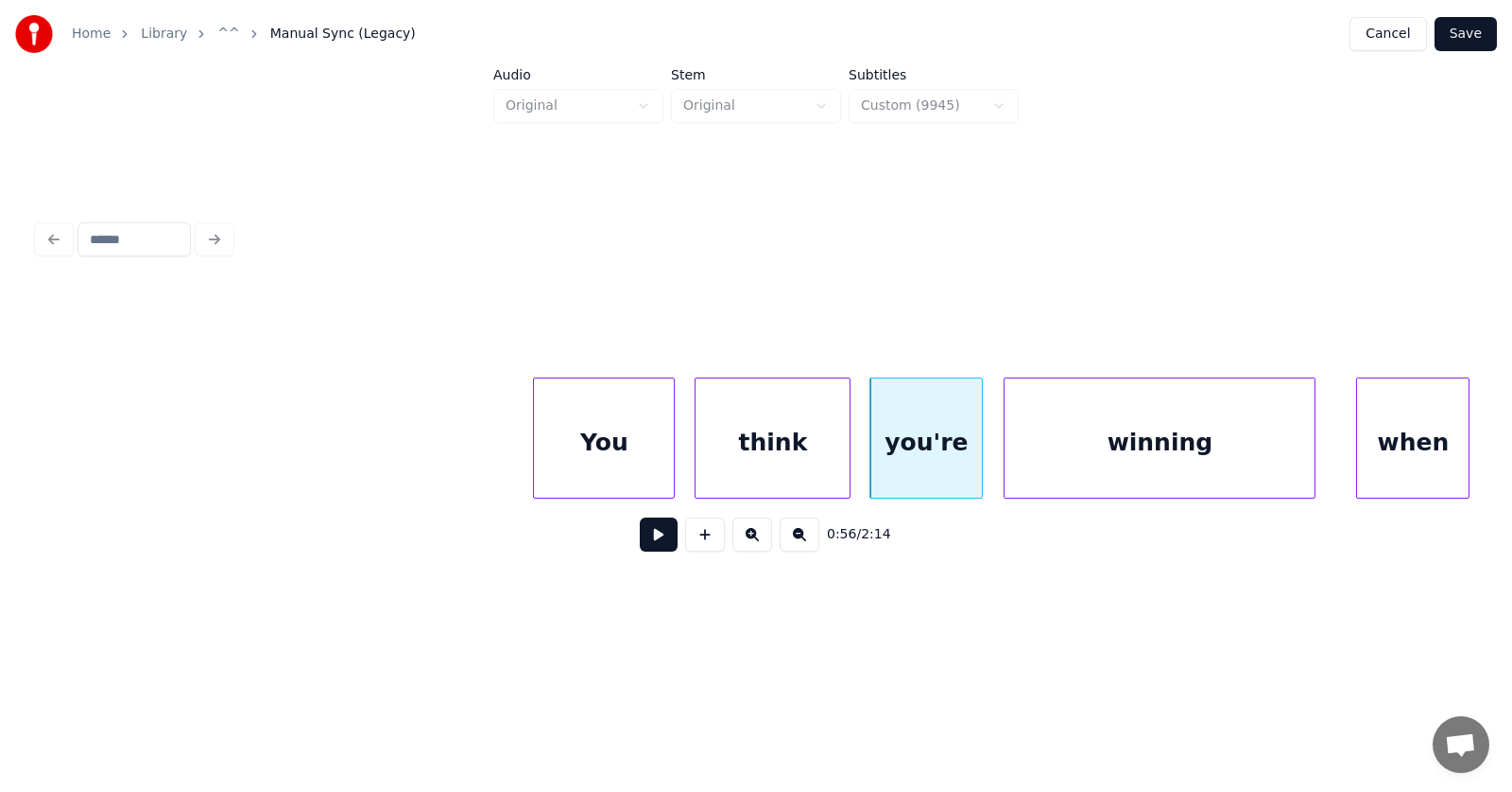
click at [1080, 454] on div "winning" at bounding box center [1159, 443] width 310 height 129
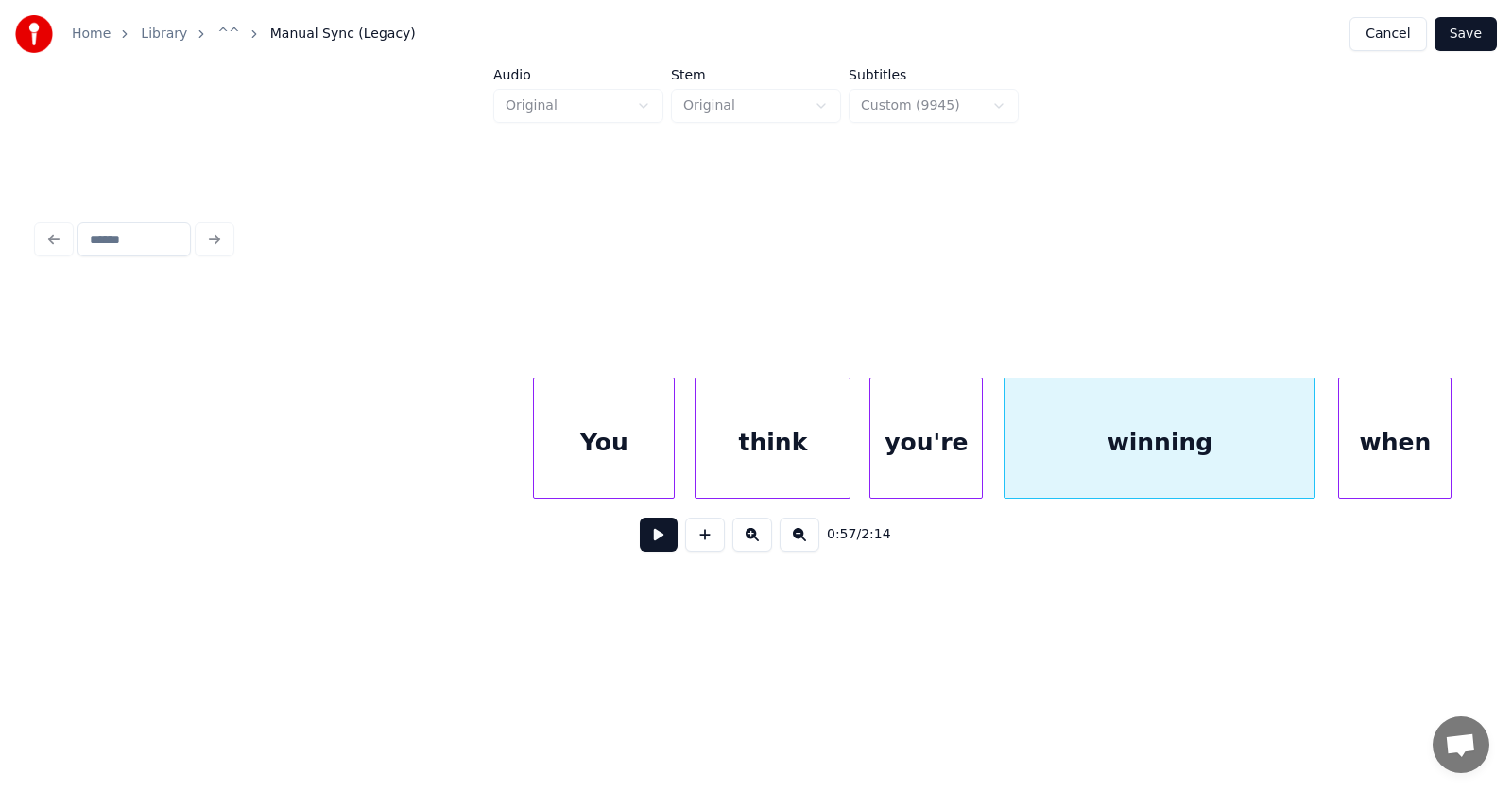
click at [1392, 437] on div "when" at bounding box center [1395, 443] width 112 height 129
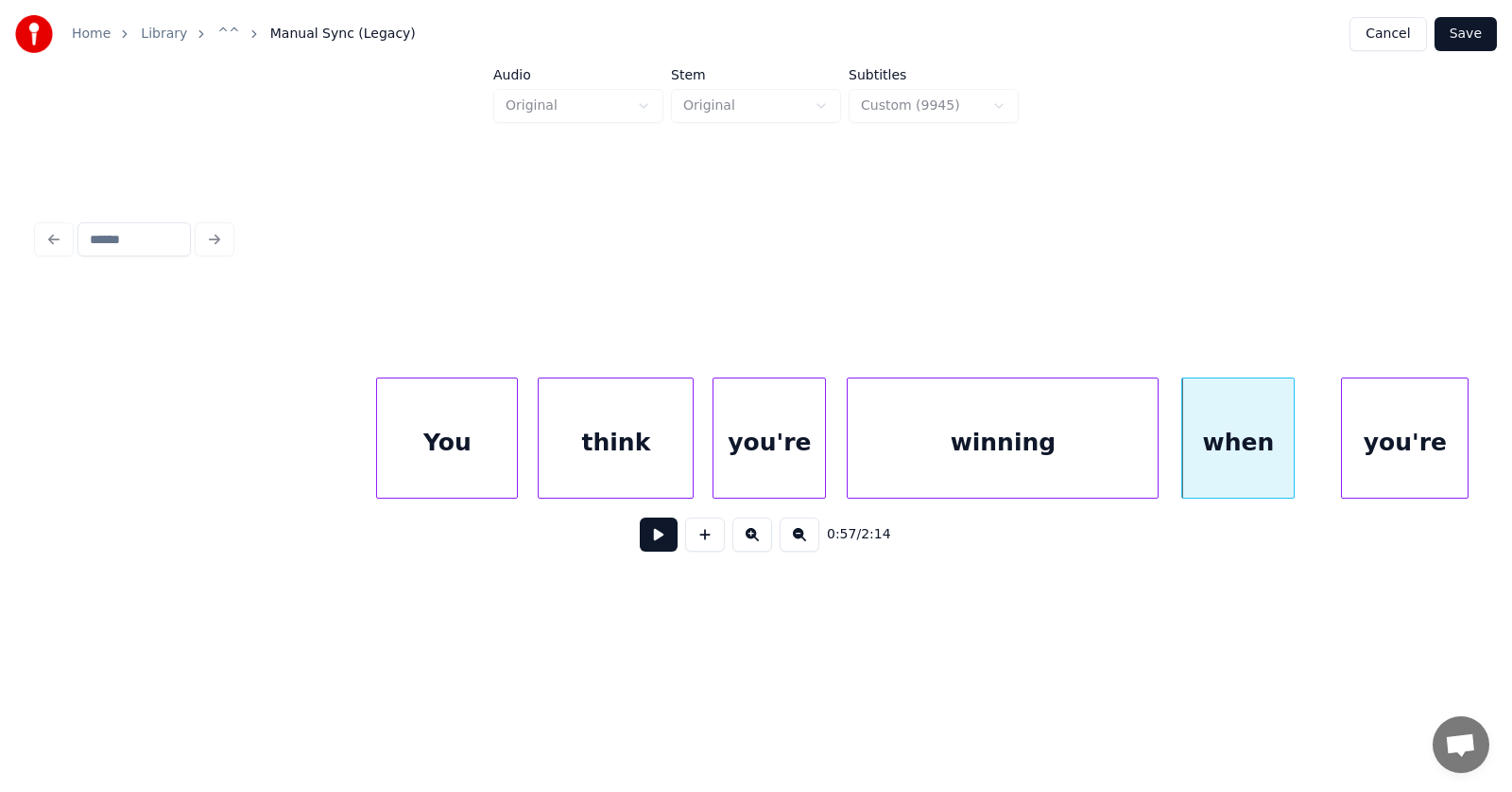
scroll to position [0, 39904]
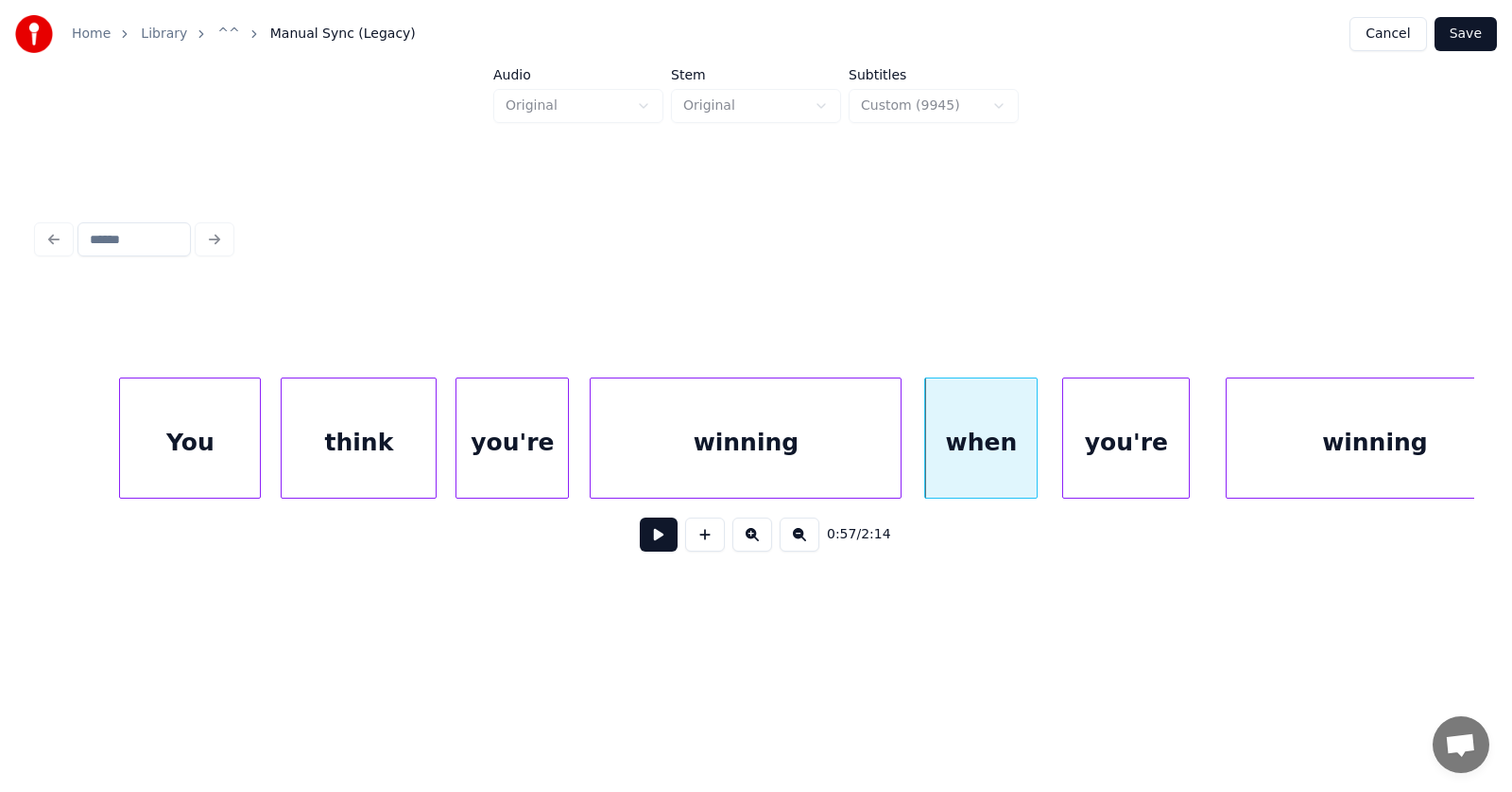
click at [1098, 461] on div "you're" at bounding box center [1126, 443] width 126 height 129
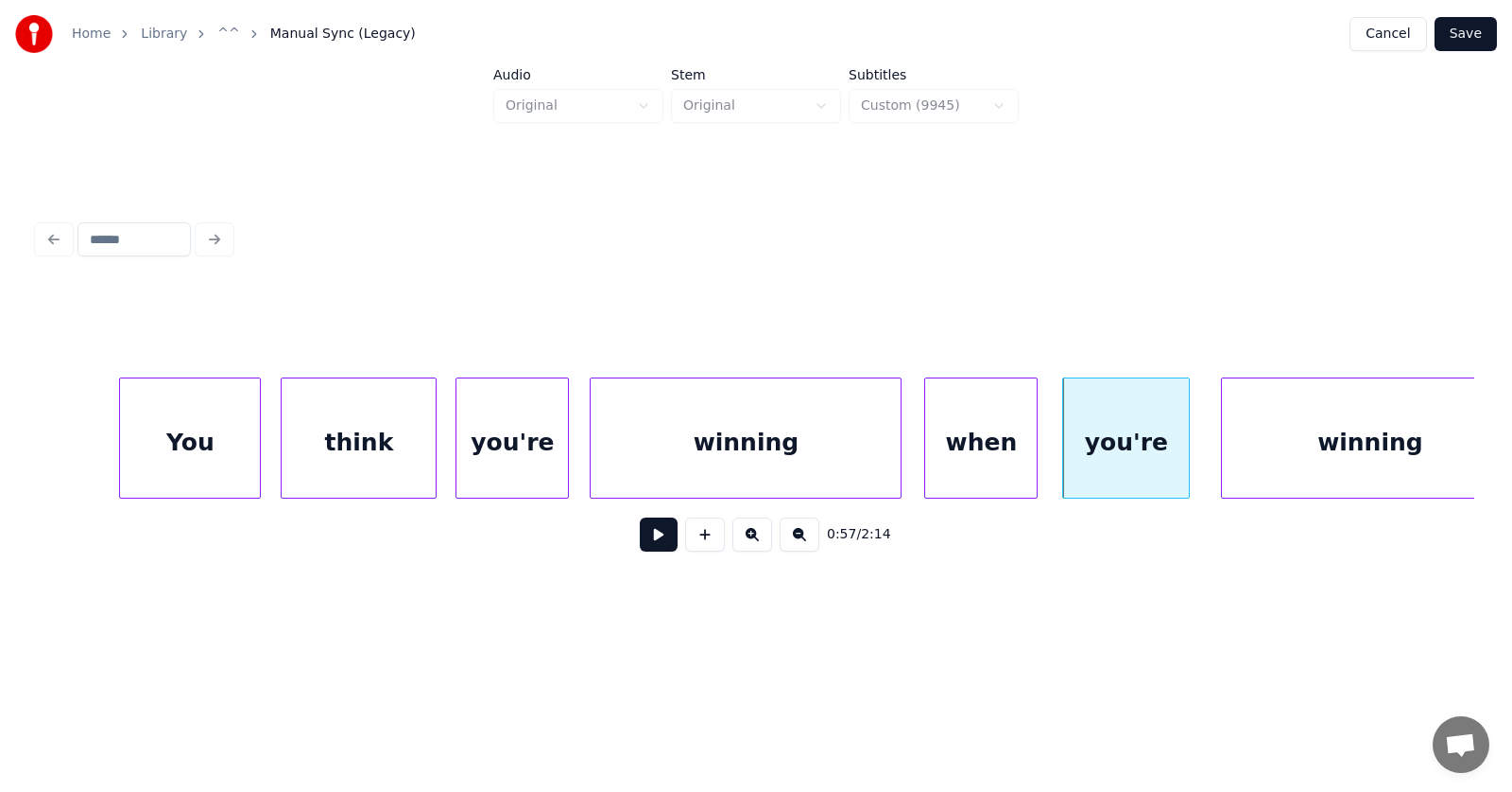
scroll to position [0, 39949]
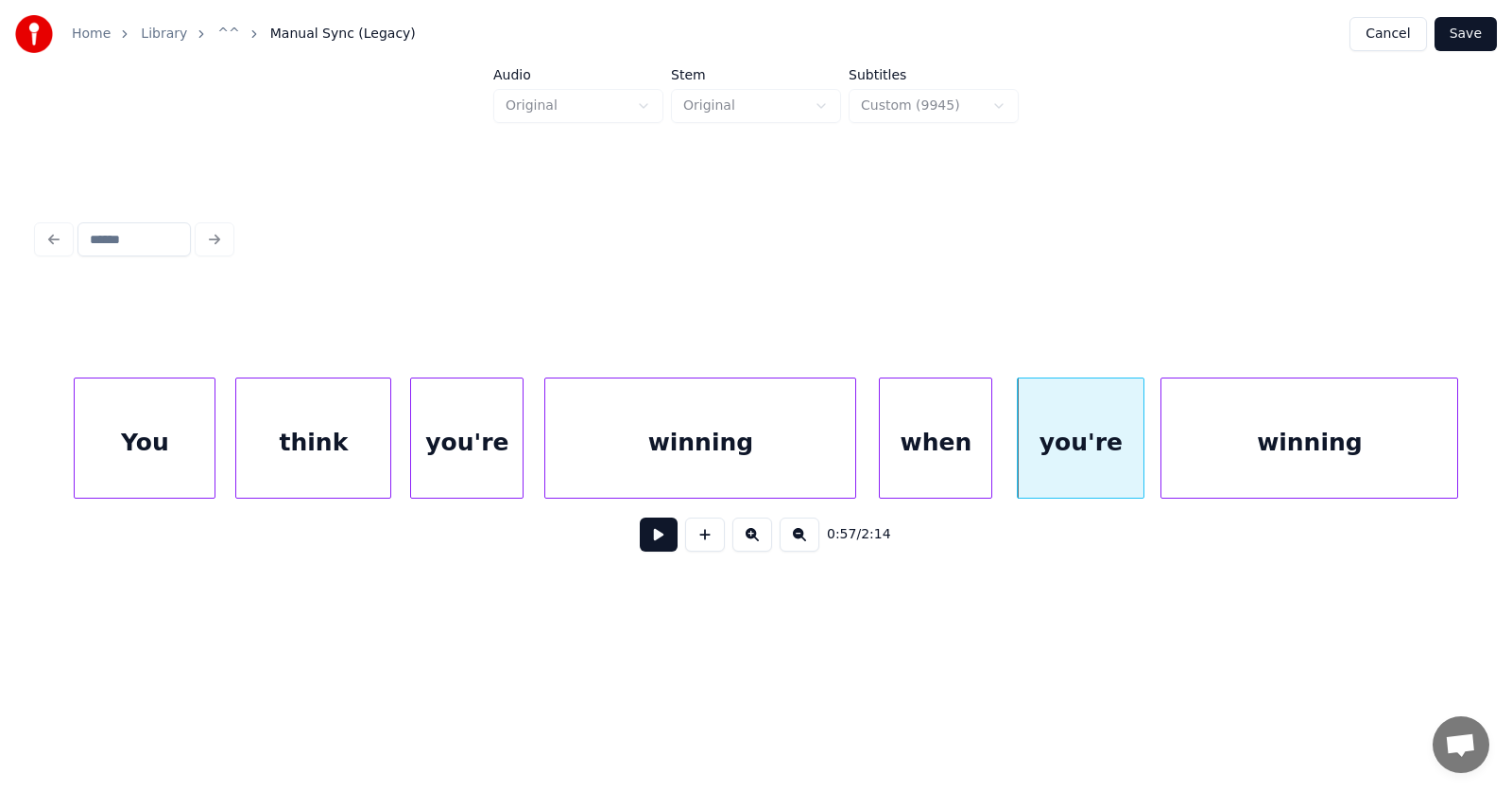
click at [1245, 455] on div "winning" at bounding box center [1309, 443] width 296 height 129
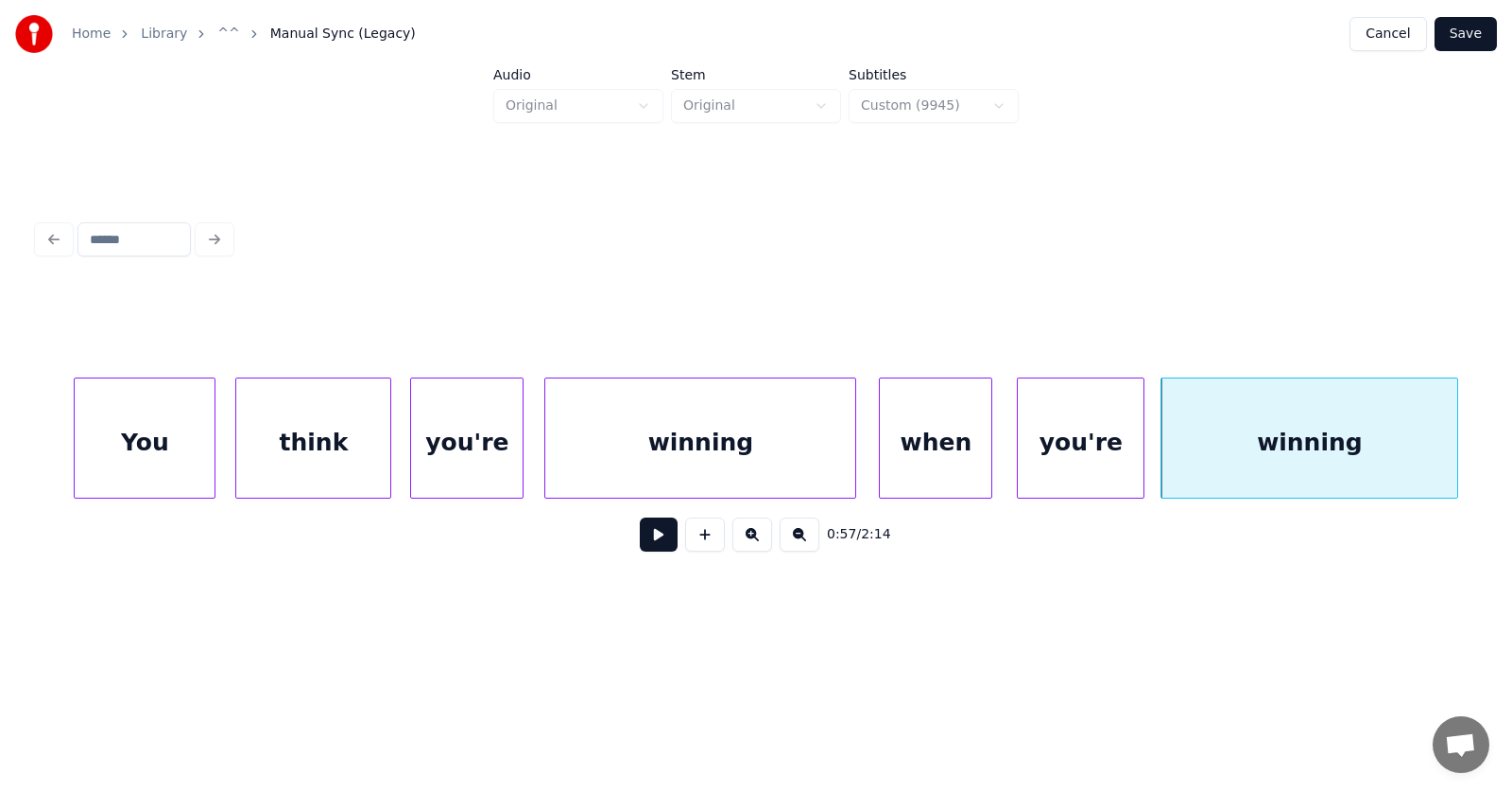
click at [640, 454] on div "winning" at bounding box center [700, 443] width 310 height 129
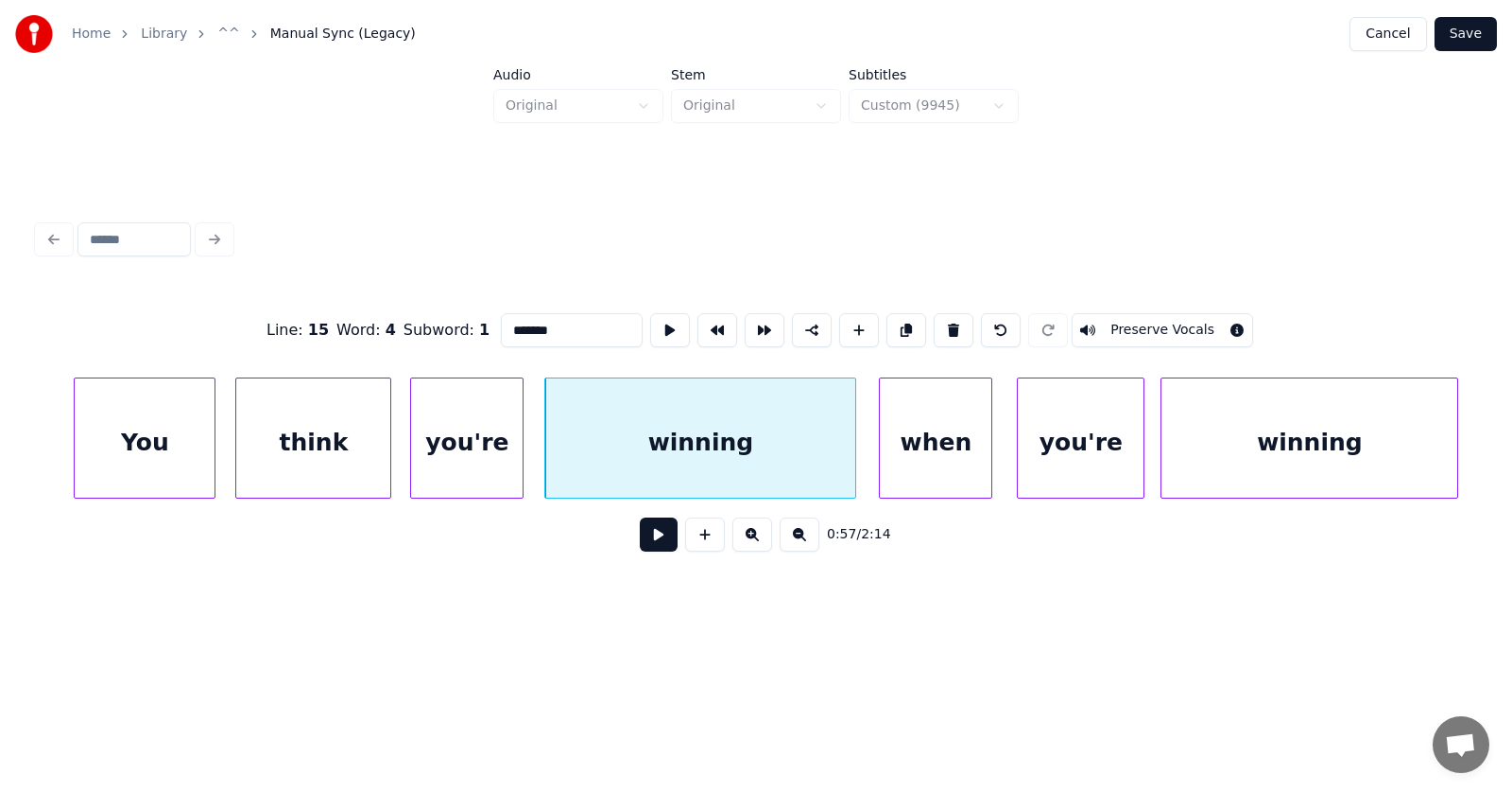
click at [640, 546] on button at bounding box center [659, 535] width 38 height 34
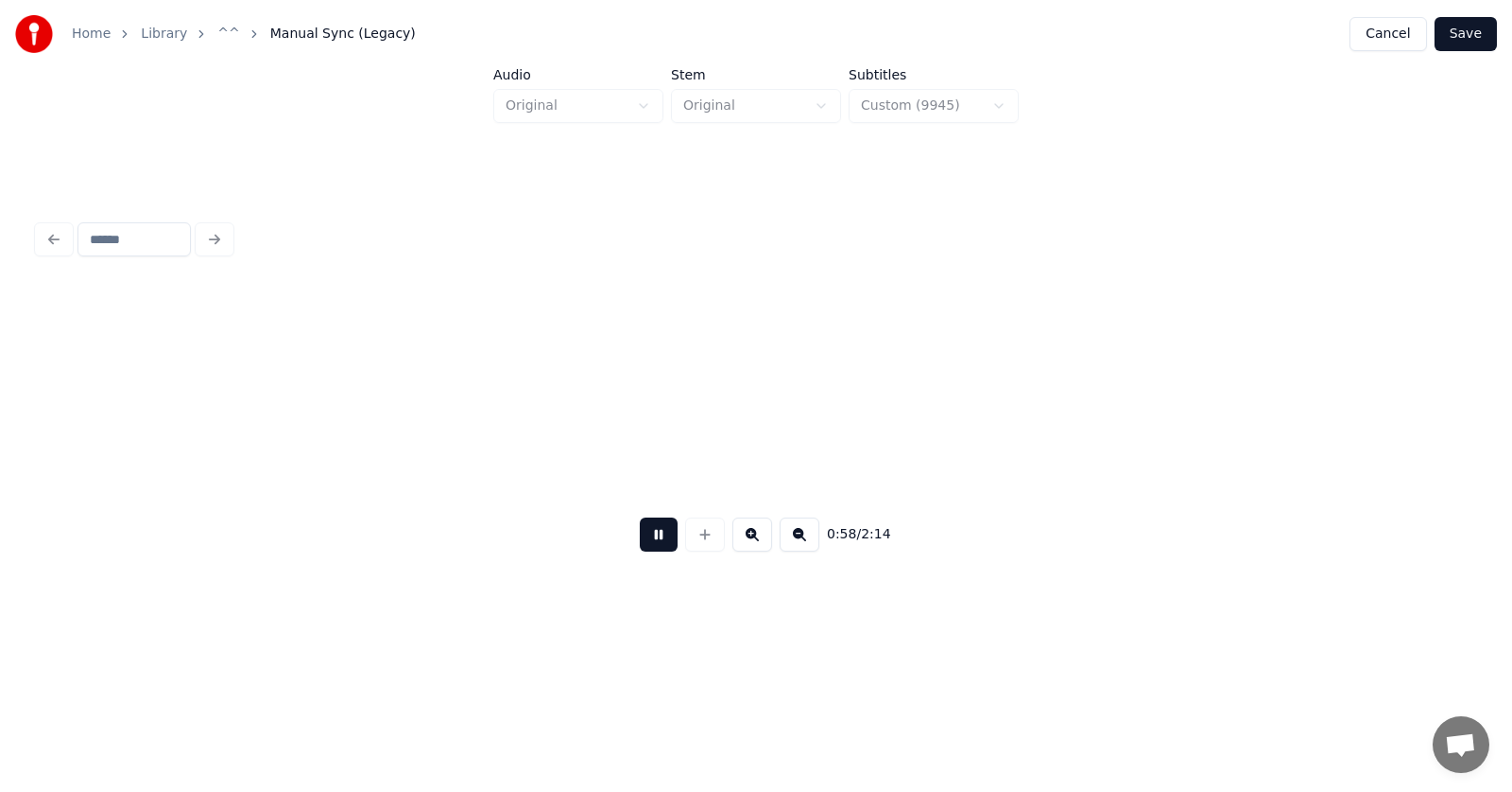
scroll to position [0, 41396]
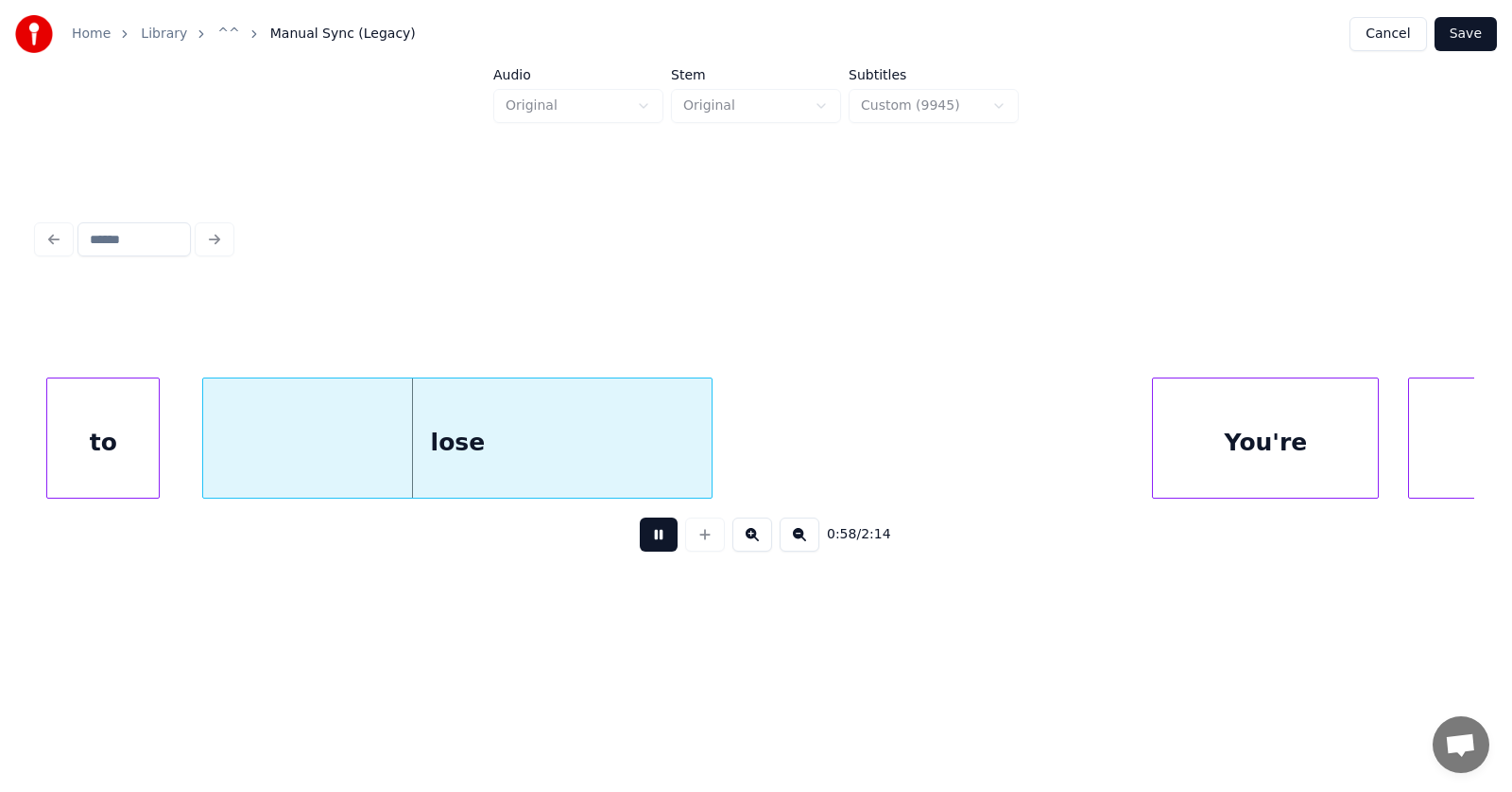
click at [640, 546] on button at bounding box center [659, 535] width 38 height 34
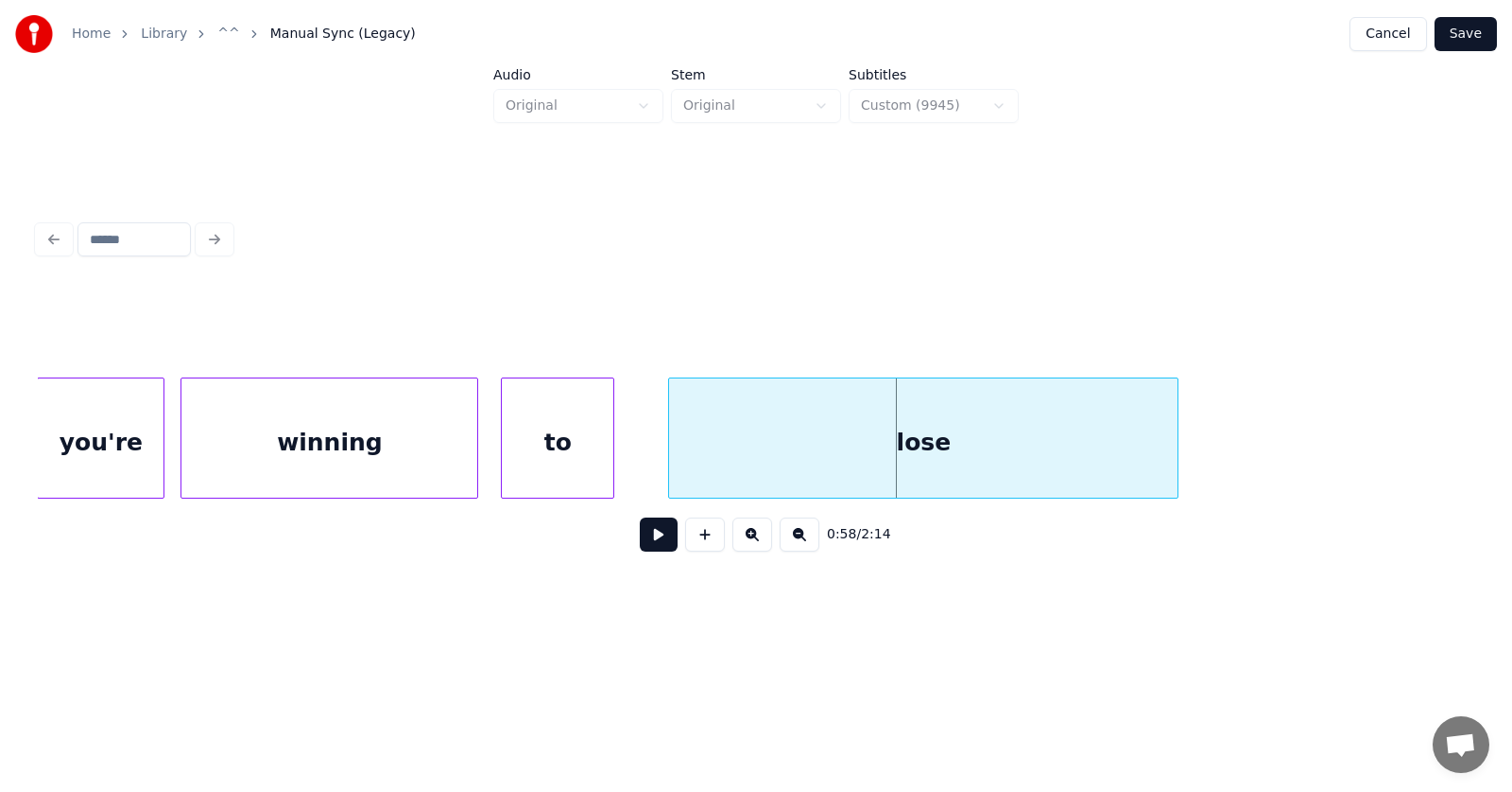
click at [555, 453] on div "to" at bounding box center [557, 443] width 112 height 129
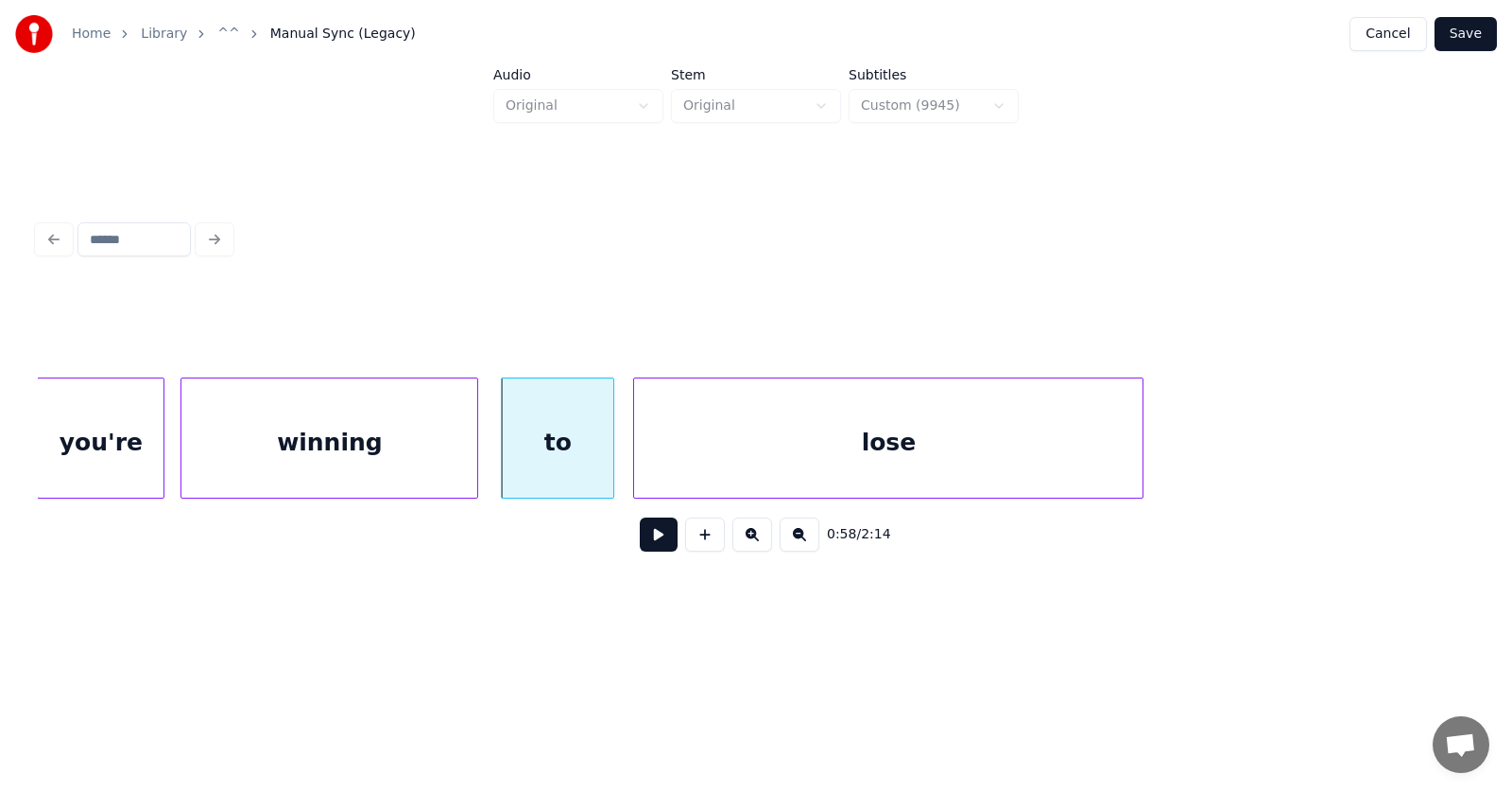
click at [709, 456] on div "lose" at bounding box center [889, 443] width 509 height 129
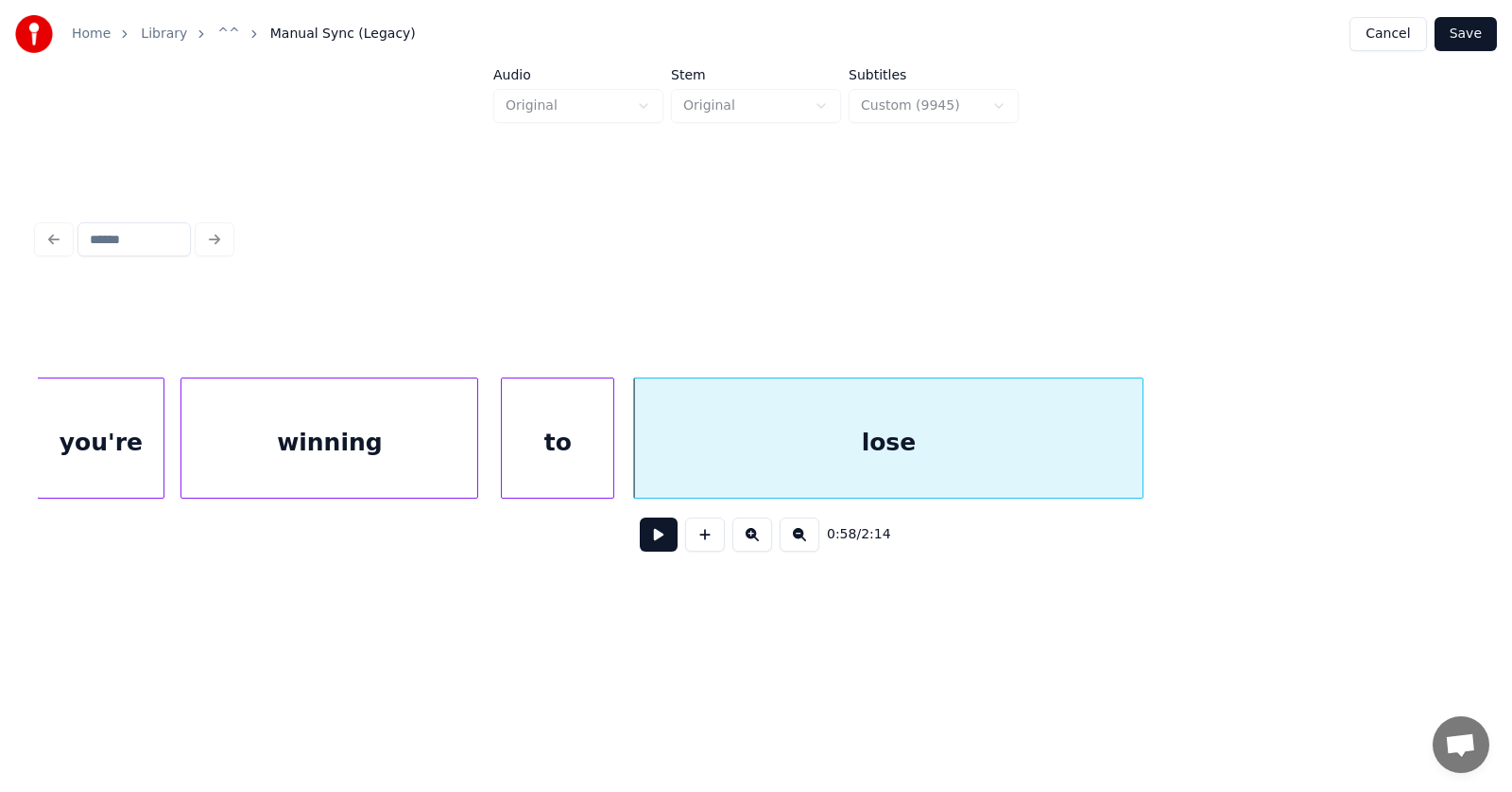
click at [647, 546] on button at bounding box center [659, 535] width 38 height 34
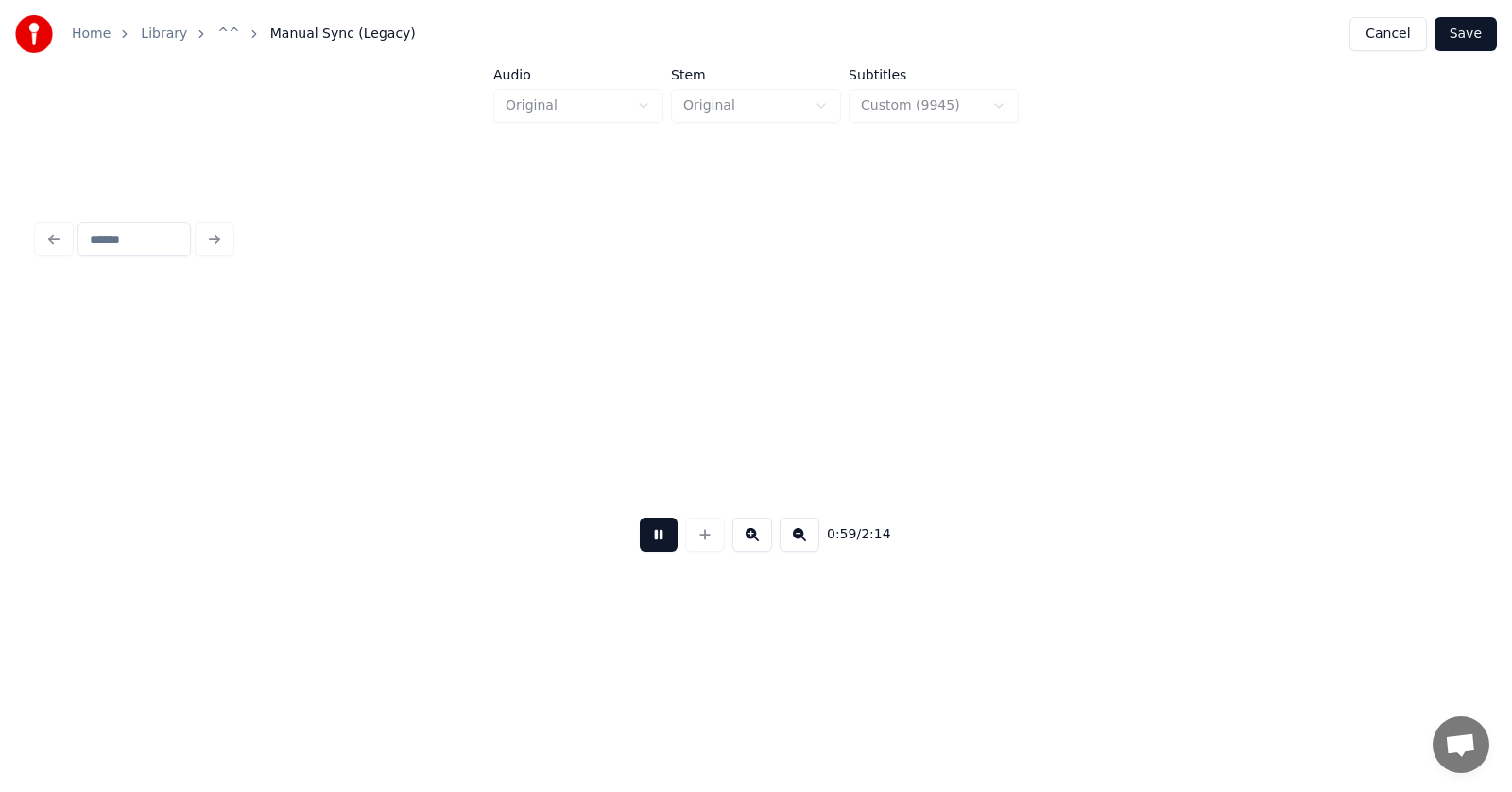
scroll to position [0, 42367]
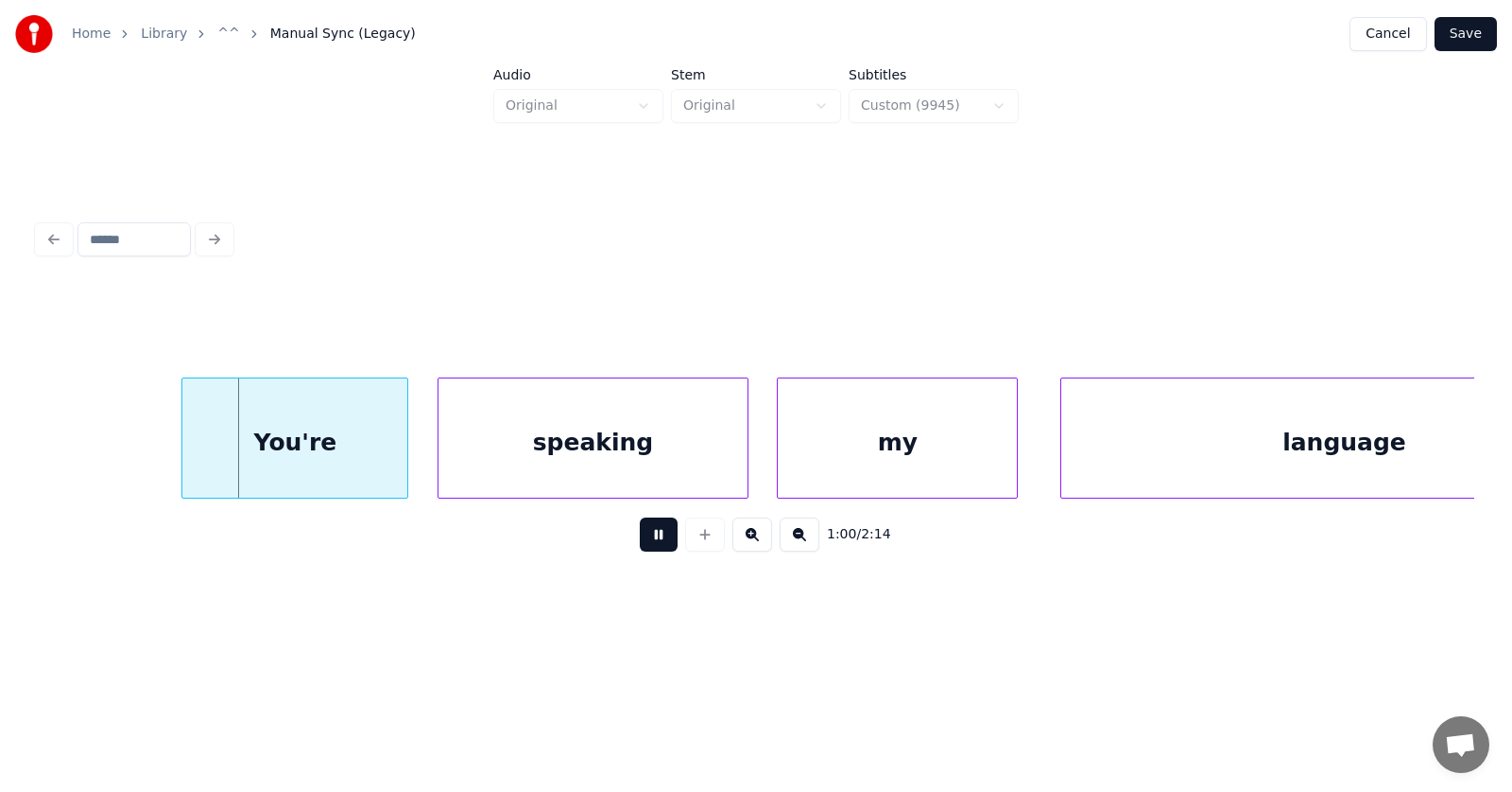
click at [647, 546] on button at bounding box center [659, 535] width 38 height 34
click at [290, 441] on div "You're" at bounding box center [261, 443] width 225 height 129
click at [144, 445] on div at bounding box center [147, 438] width 6 height 119
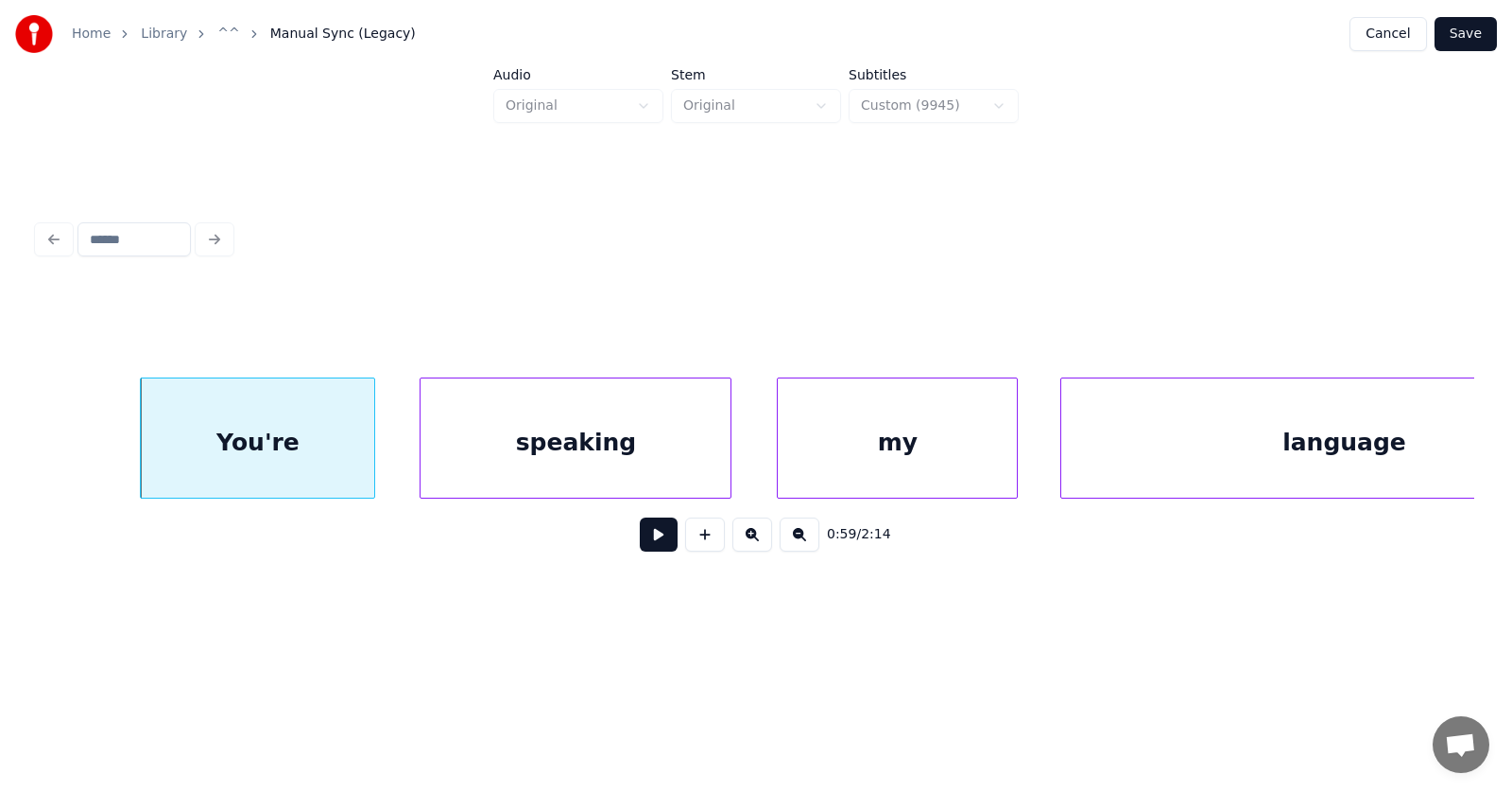
click at [525, 461] on div "speaking" at bounding box center [575, 443] width 310 height 129
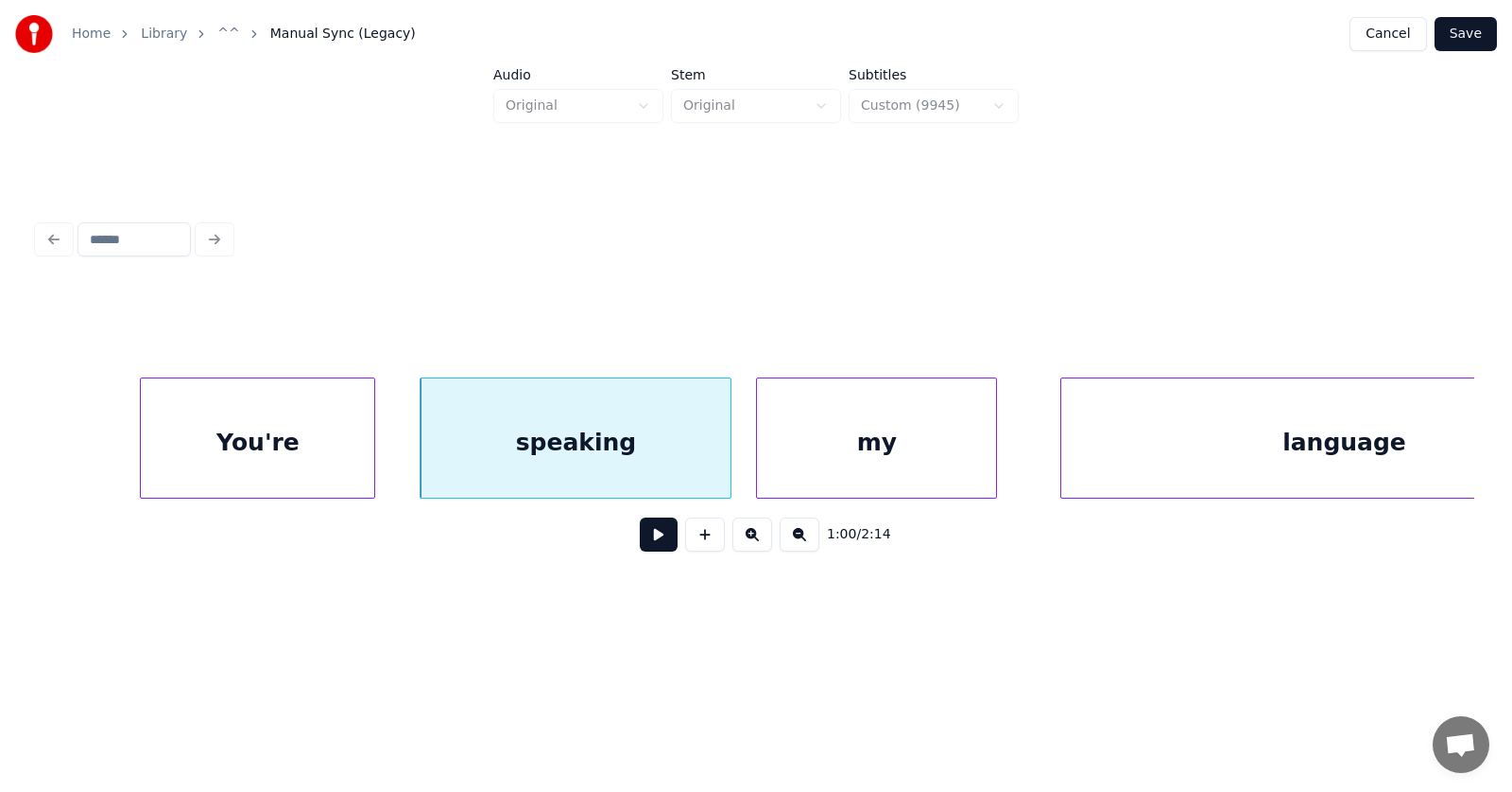
click at [878, 450] on div "my" at bounding box center [877, 443] width 239 height 129
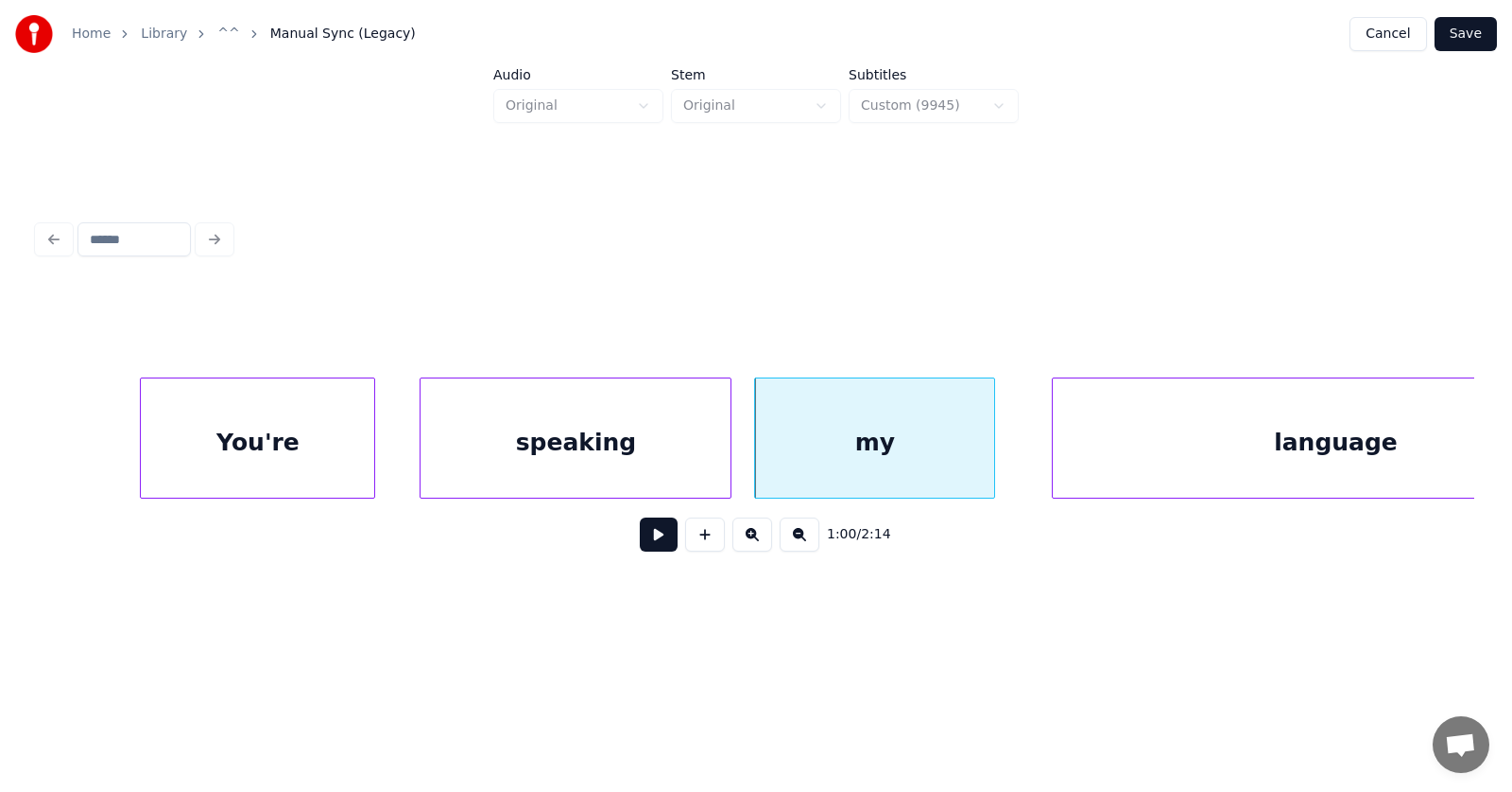
scroll to position [0, 42514]
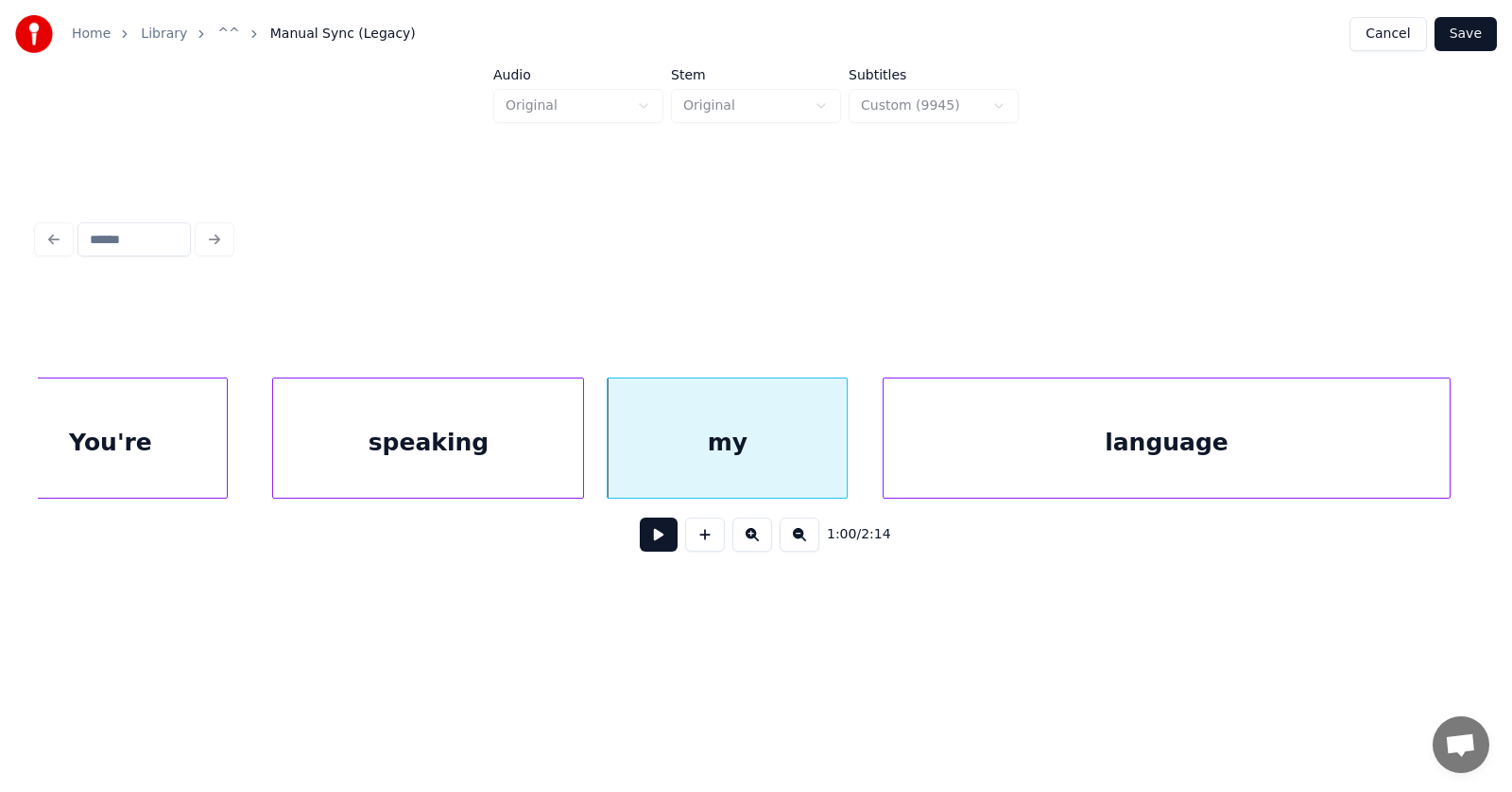
click at [1146, 455] on div "language" at bounding box center [1166, 443] width 565 height 129
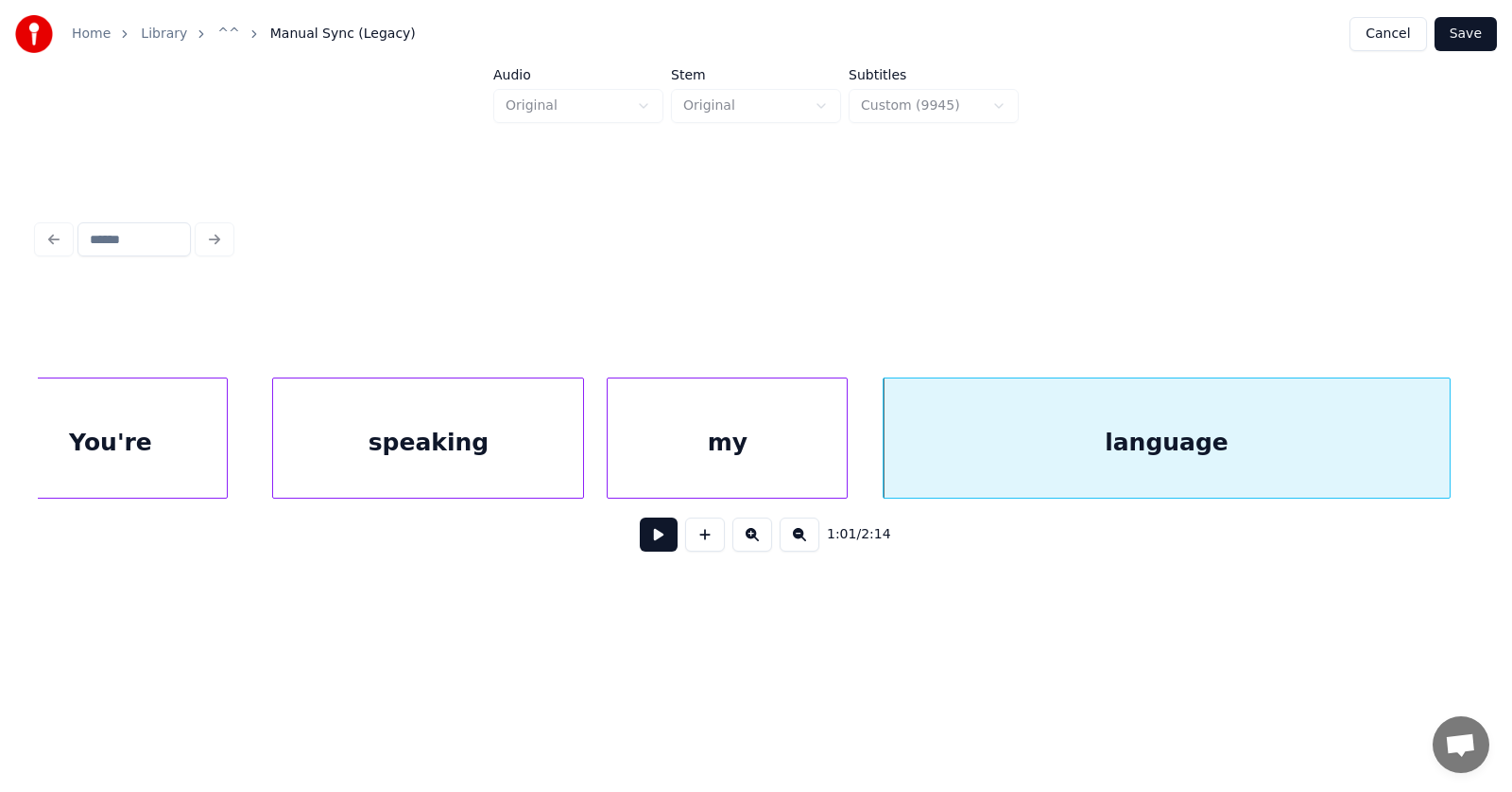
click at [643, 543] on button at bounding box center [659, 535] width 38 height 34
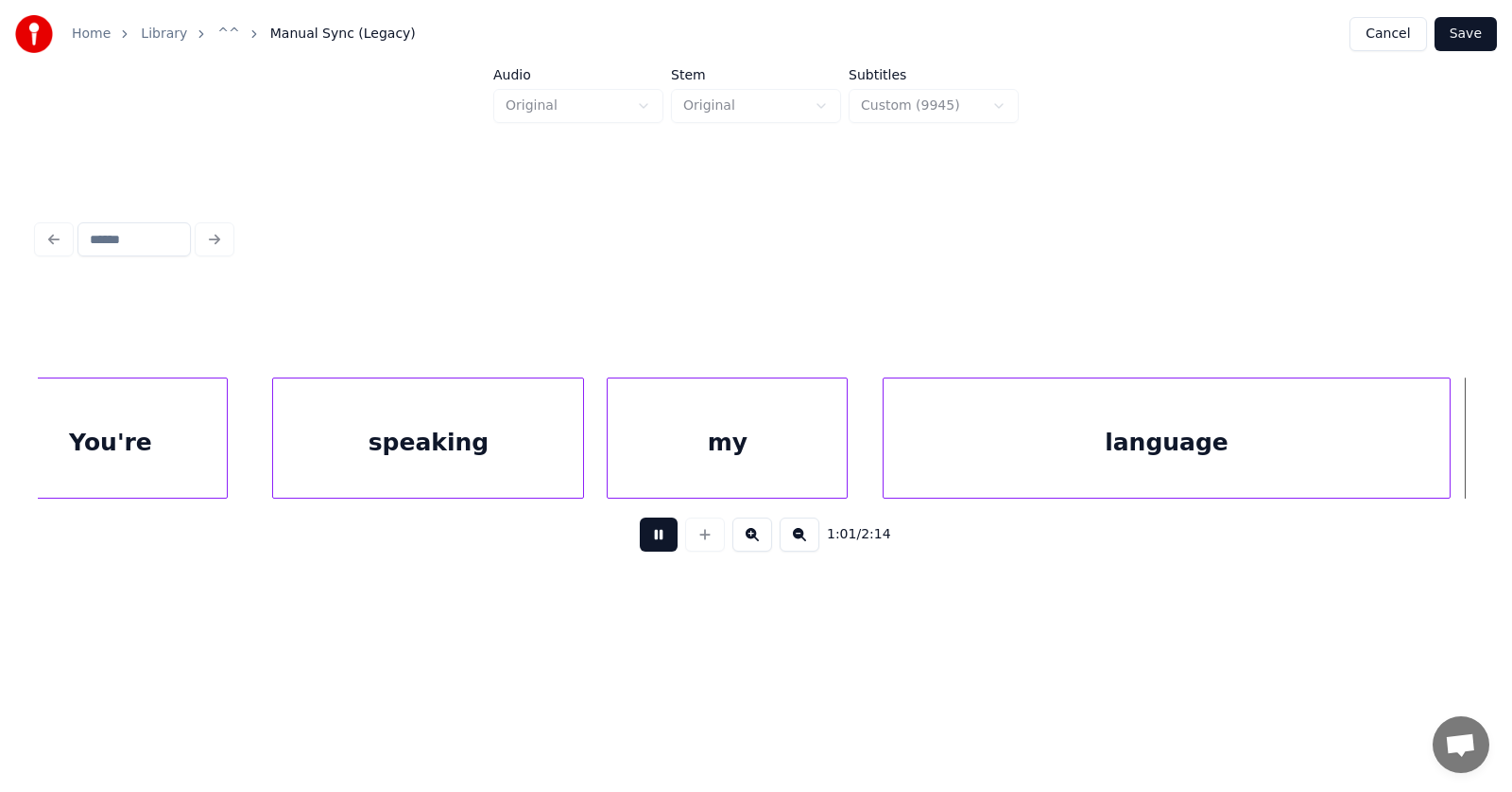
scroll to position [0, 43952]
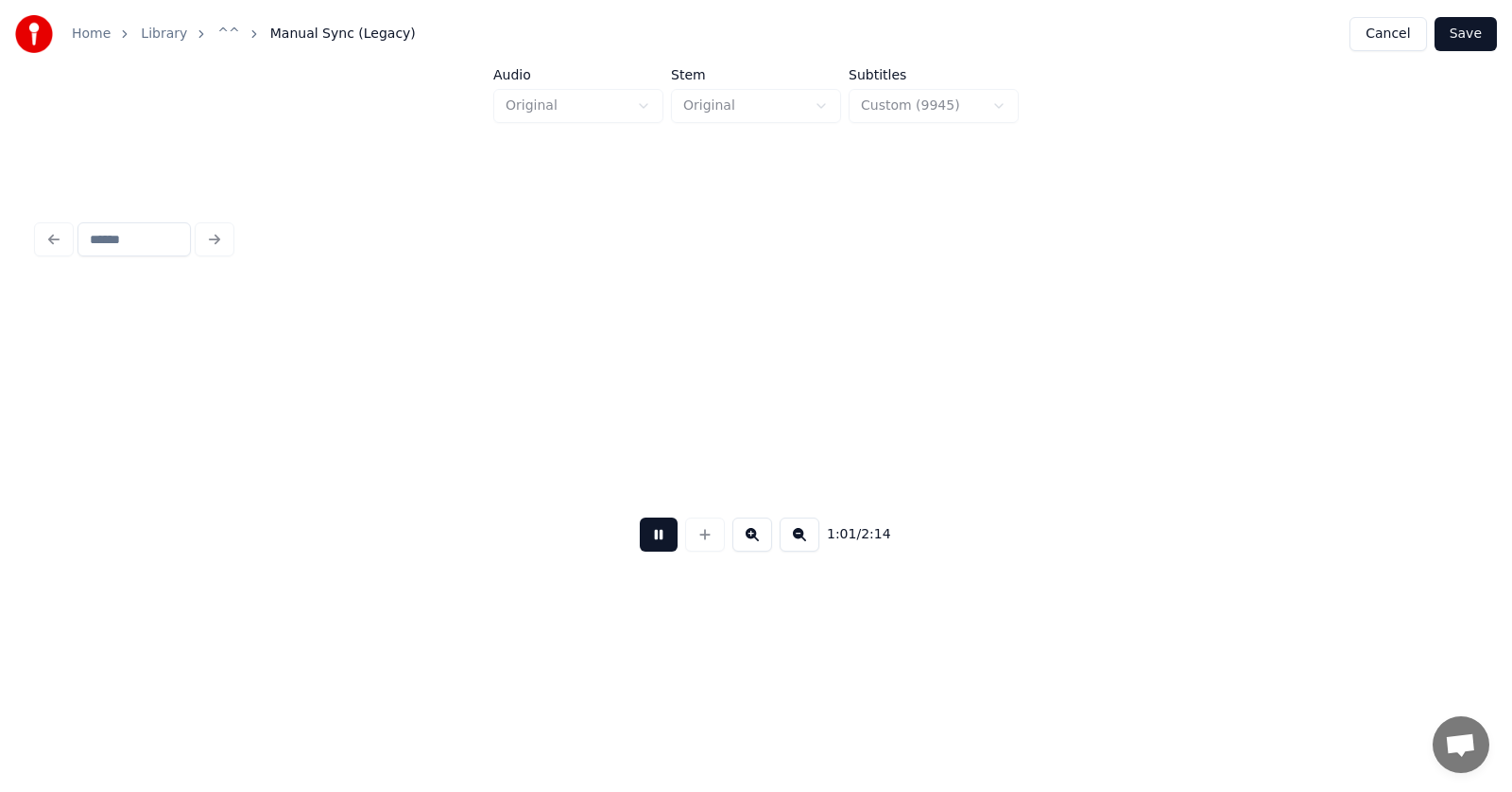
click at [643, 543] on button at bounding box center [659, 535] width 38 height 34
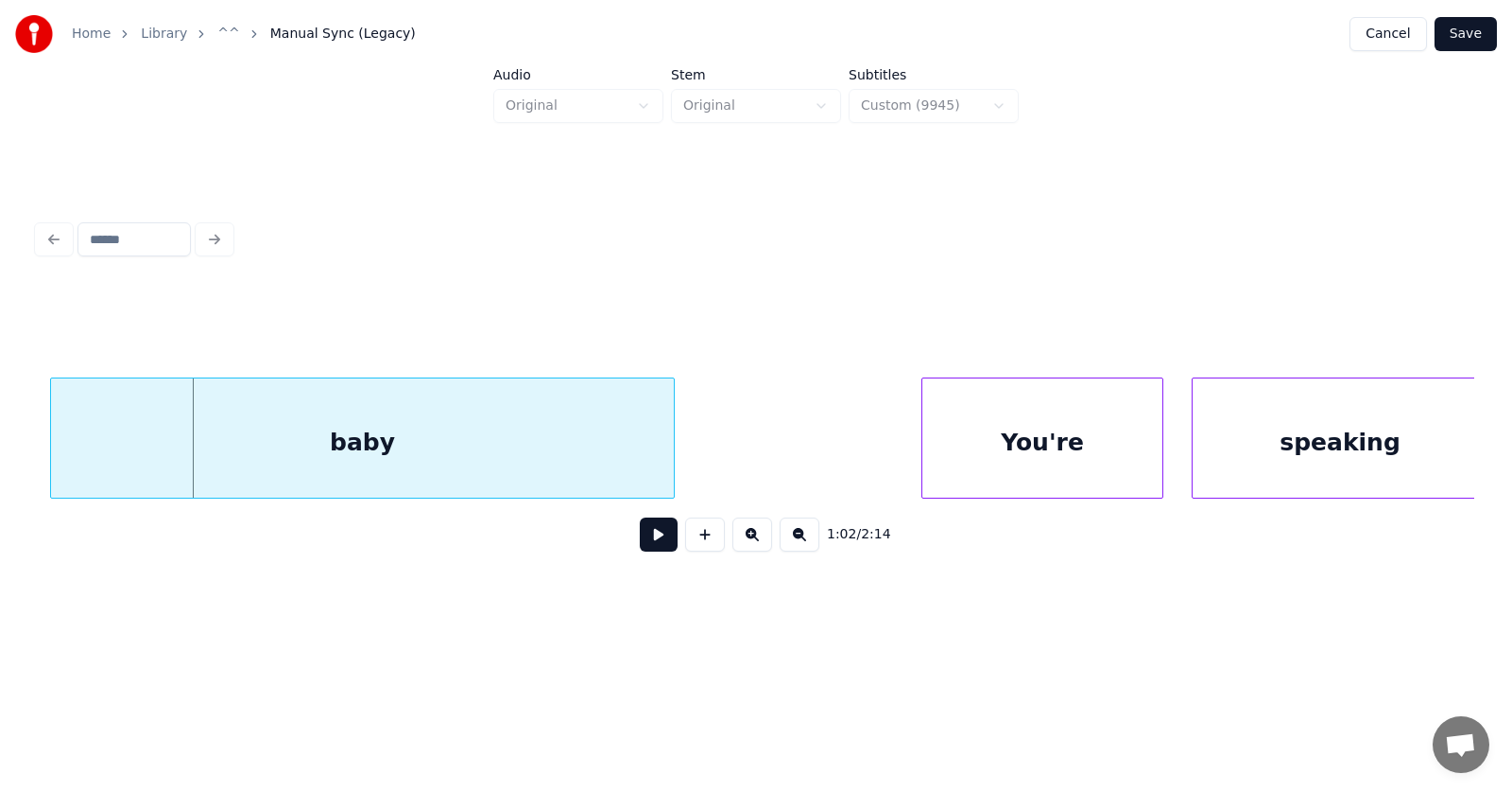
click at [530, 464] on div "baby" at bounding box center [362, 443] width 622 height 129
click at [1004, 454] on div "You're" at bounding box center [1019, 443] width 239 height 129
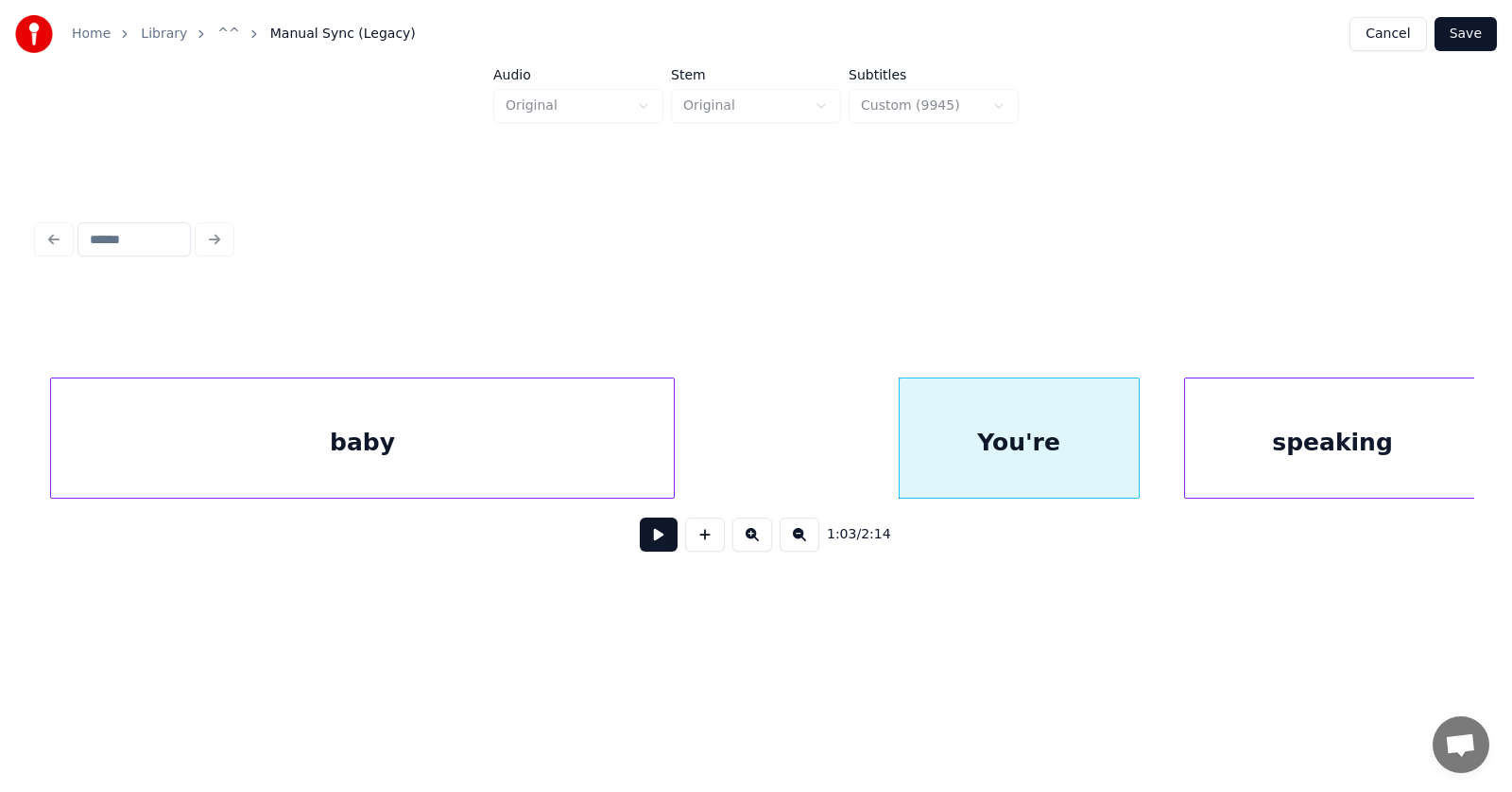
scroll to position [0, 43961]
click at [1216, 454] on div "speaking" at bounding box center [1310, 443] width 296 height 129
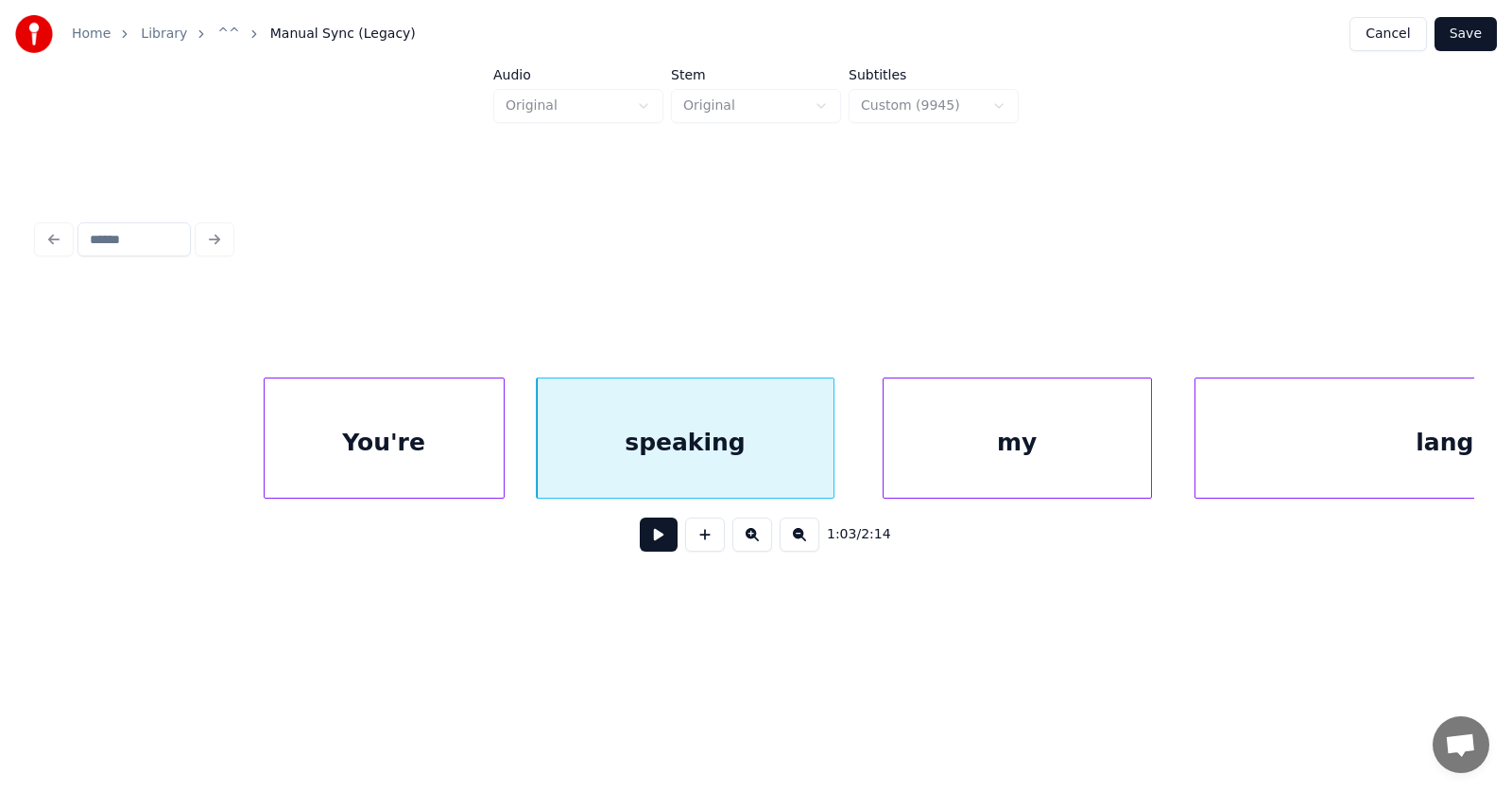
scroll to position [0, 44778]
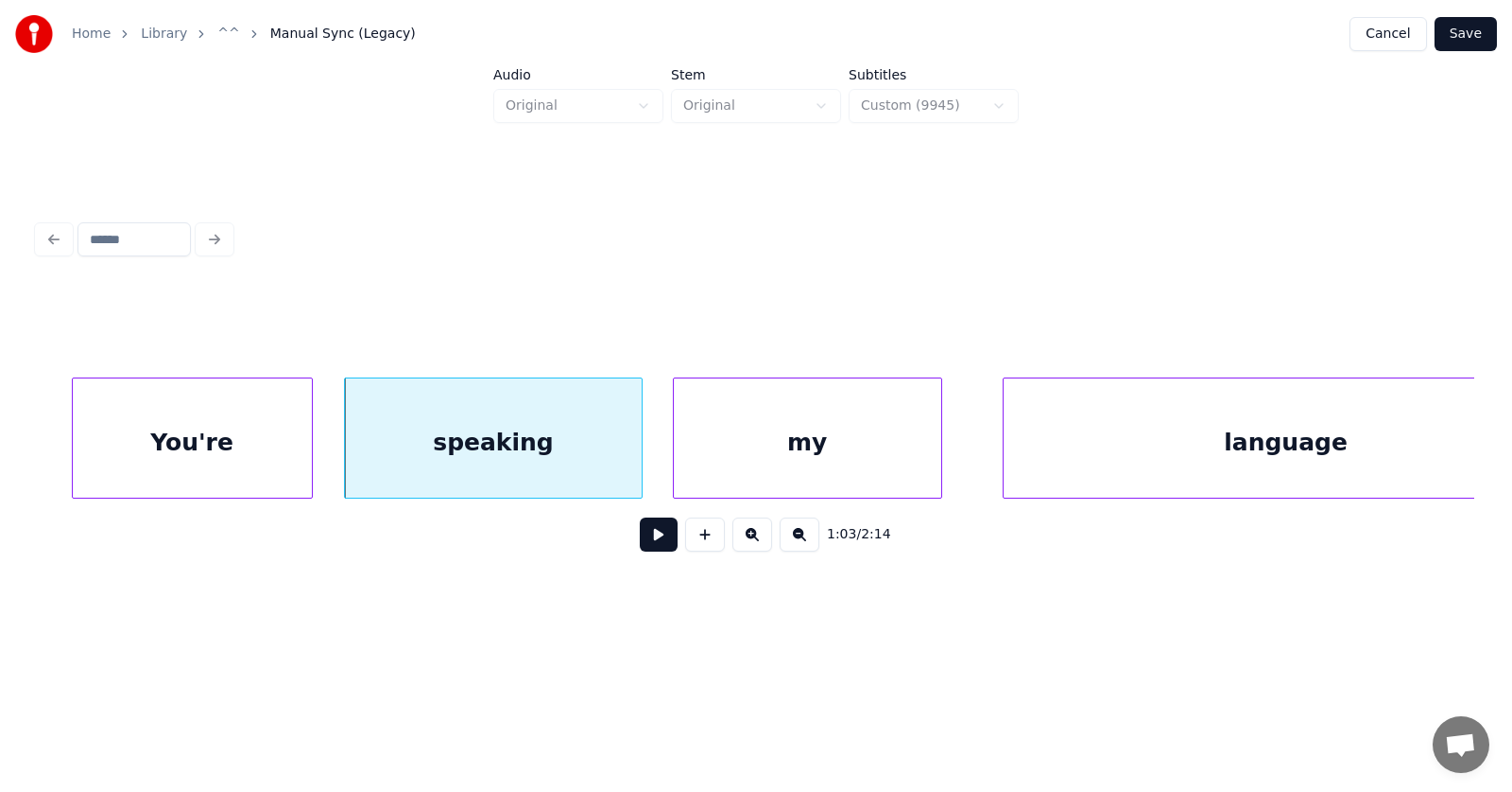
click at [764, 462] on div "my" at bounding box center [807, 443] width 267 height 129
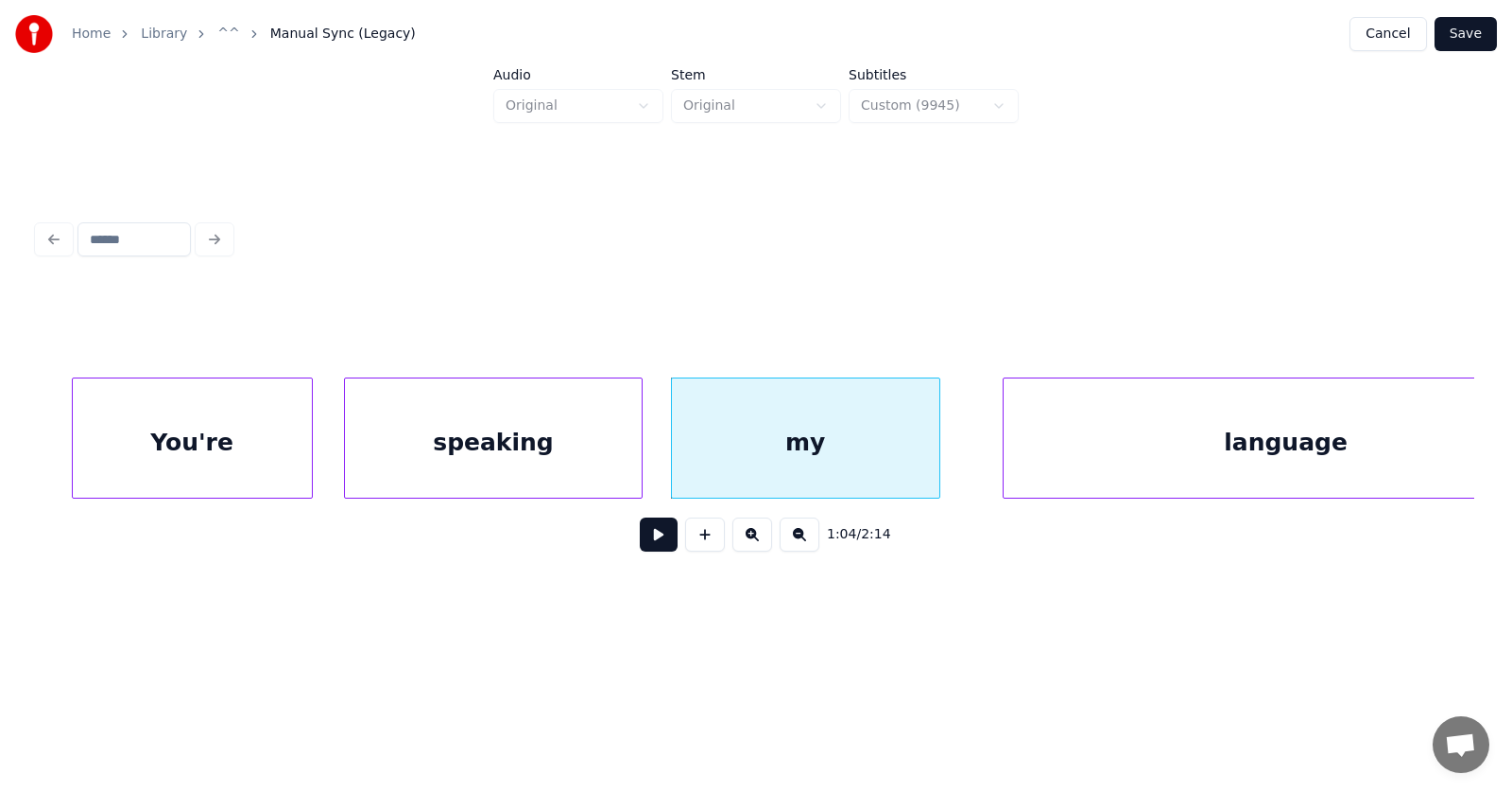
scroll to position [0, 44868]
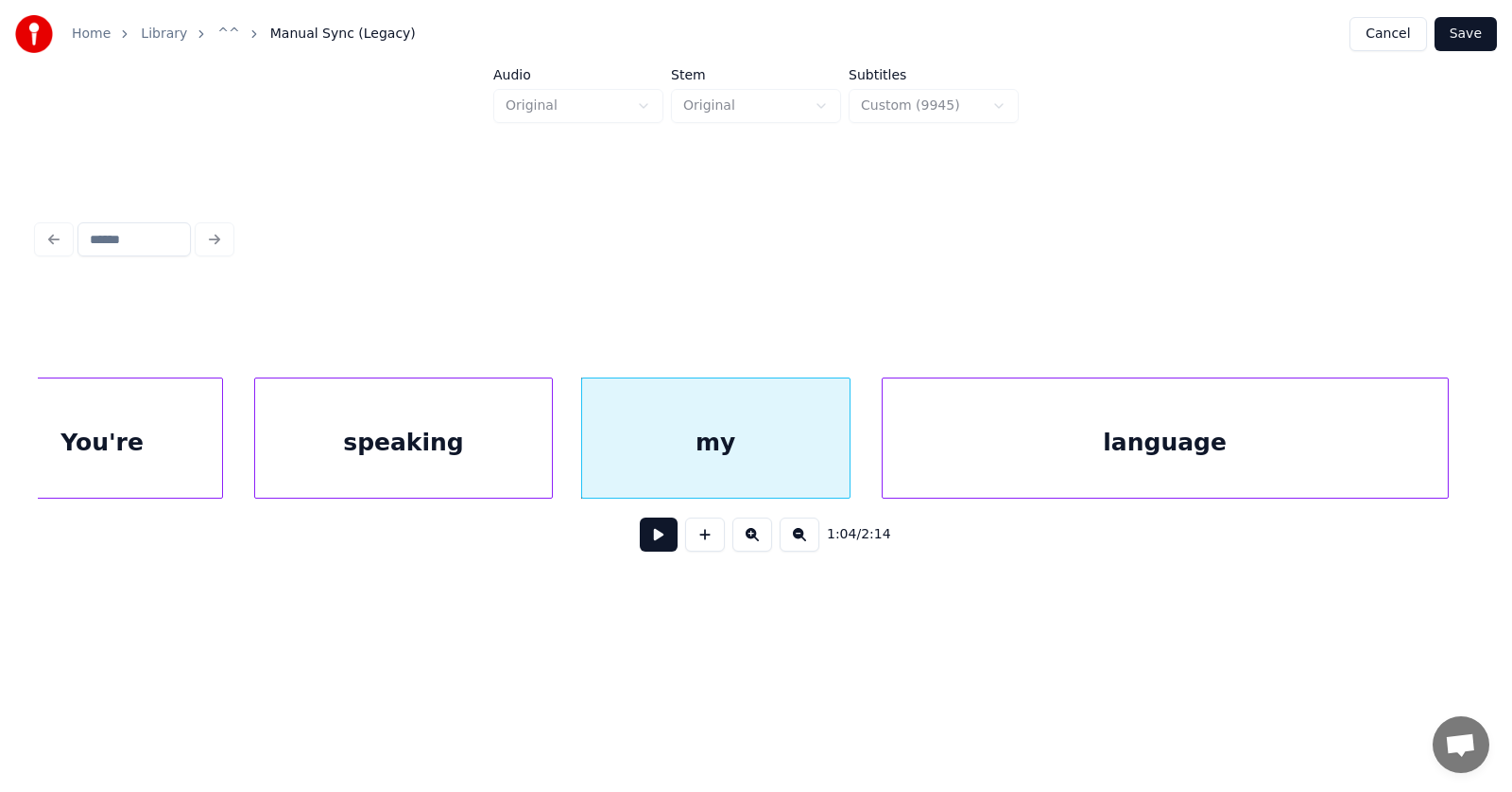
click at [1025, 459] on div "language" at bounding box center [1165, 443] width 565 height 129
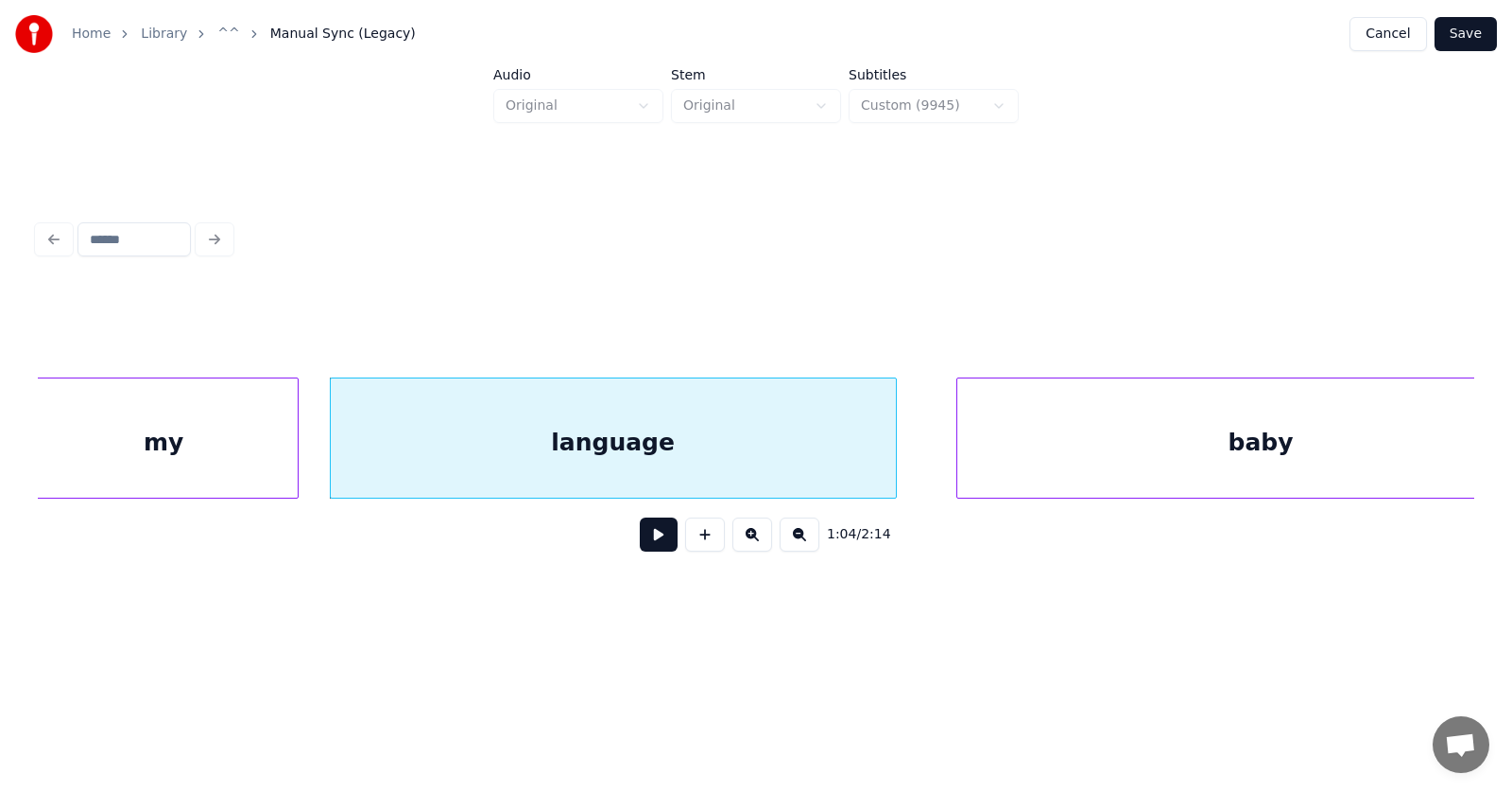
scroll to position [0, 45549]
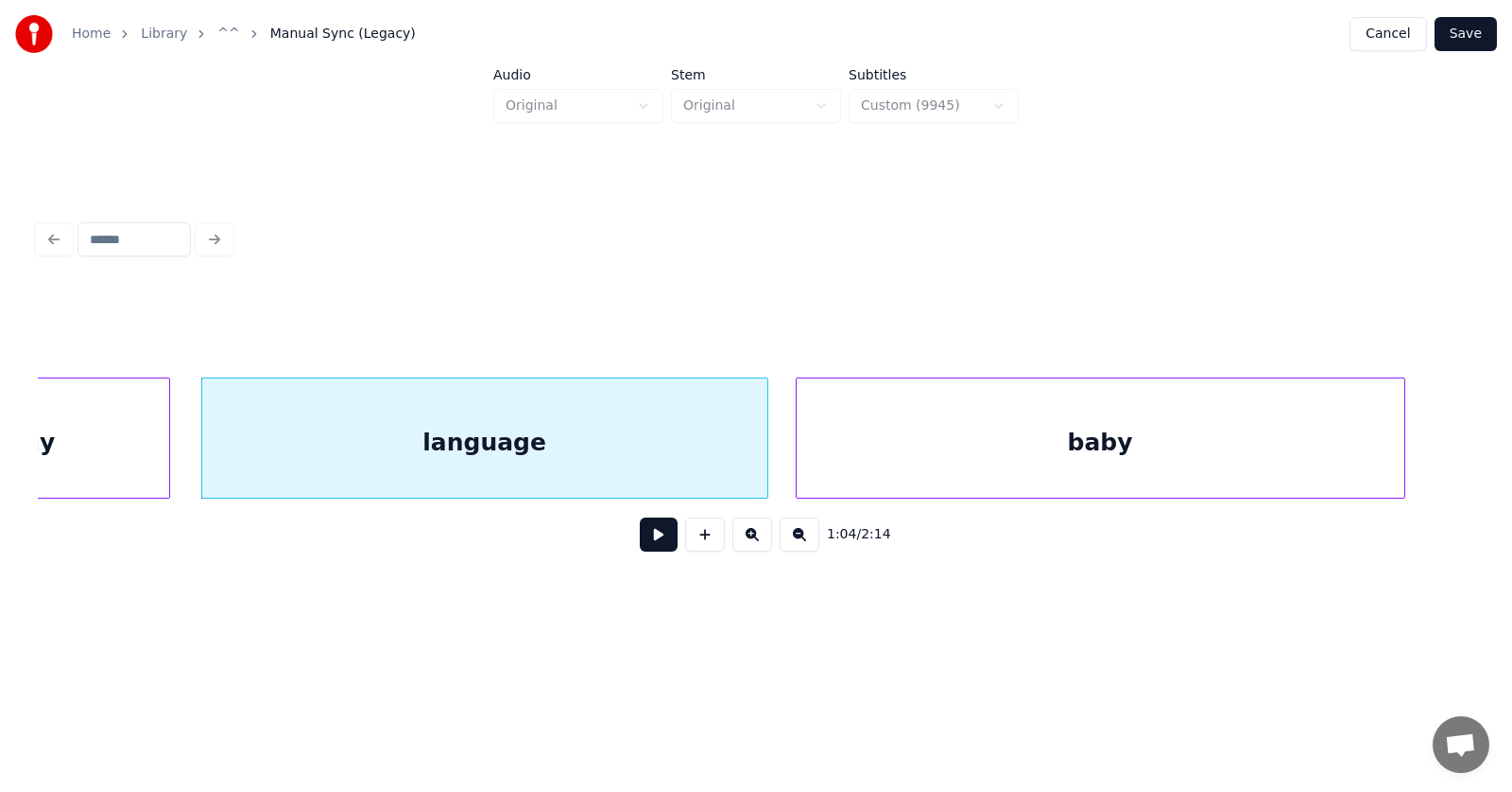
click at [856, 471] on div "baby" at bounding box center [1100, 443] width 608 height 129
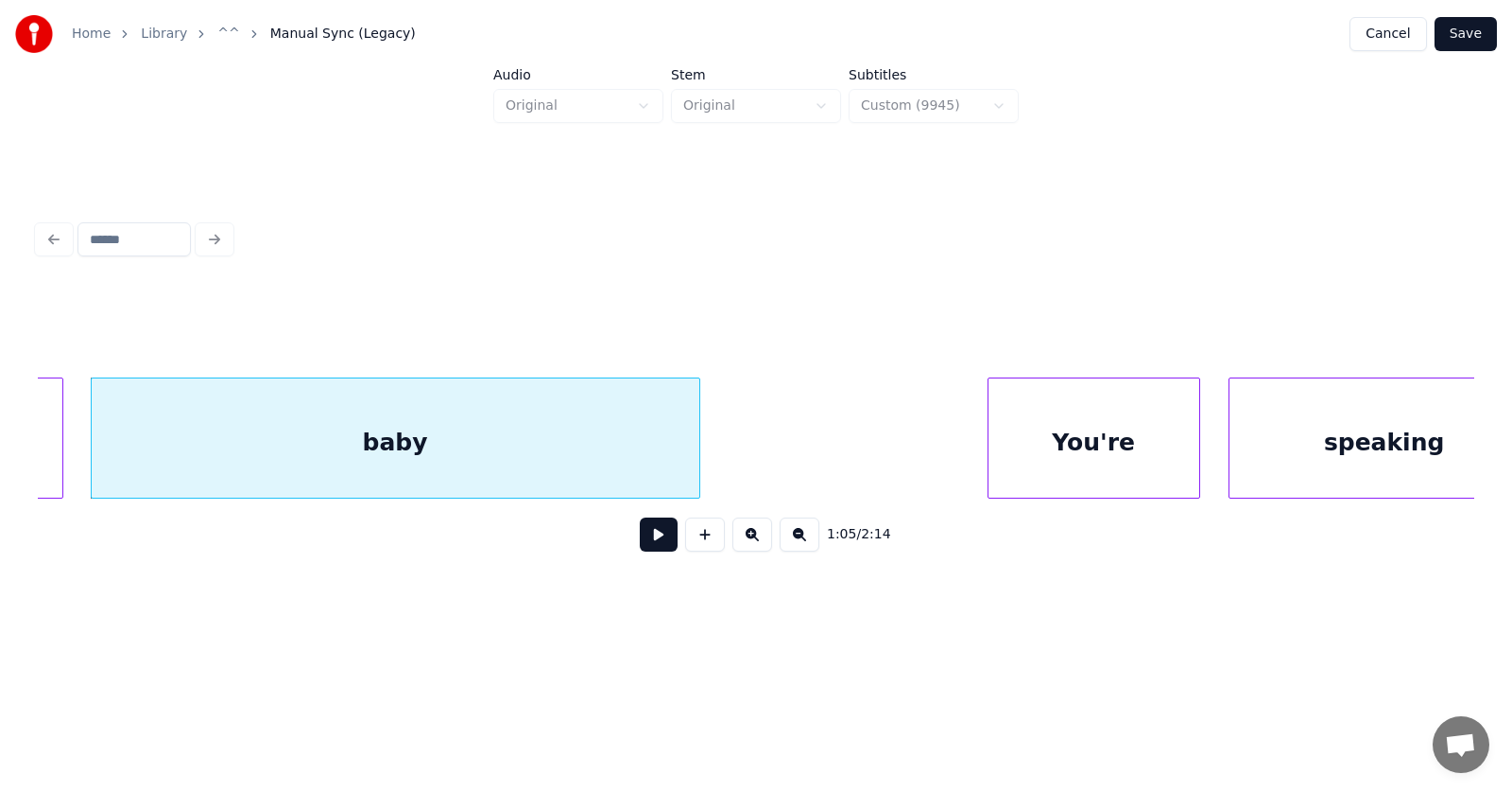
scroll to position [0, 46319]
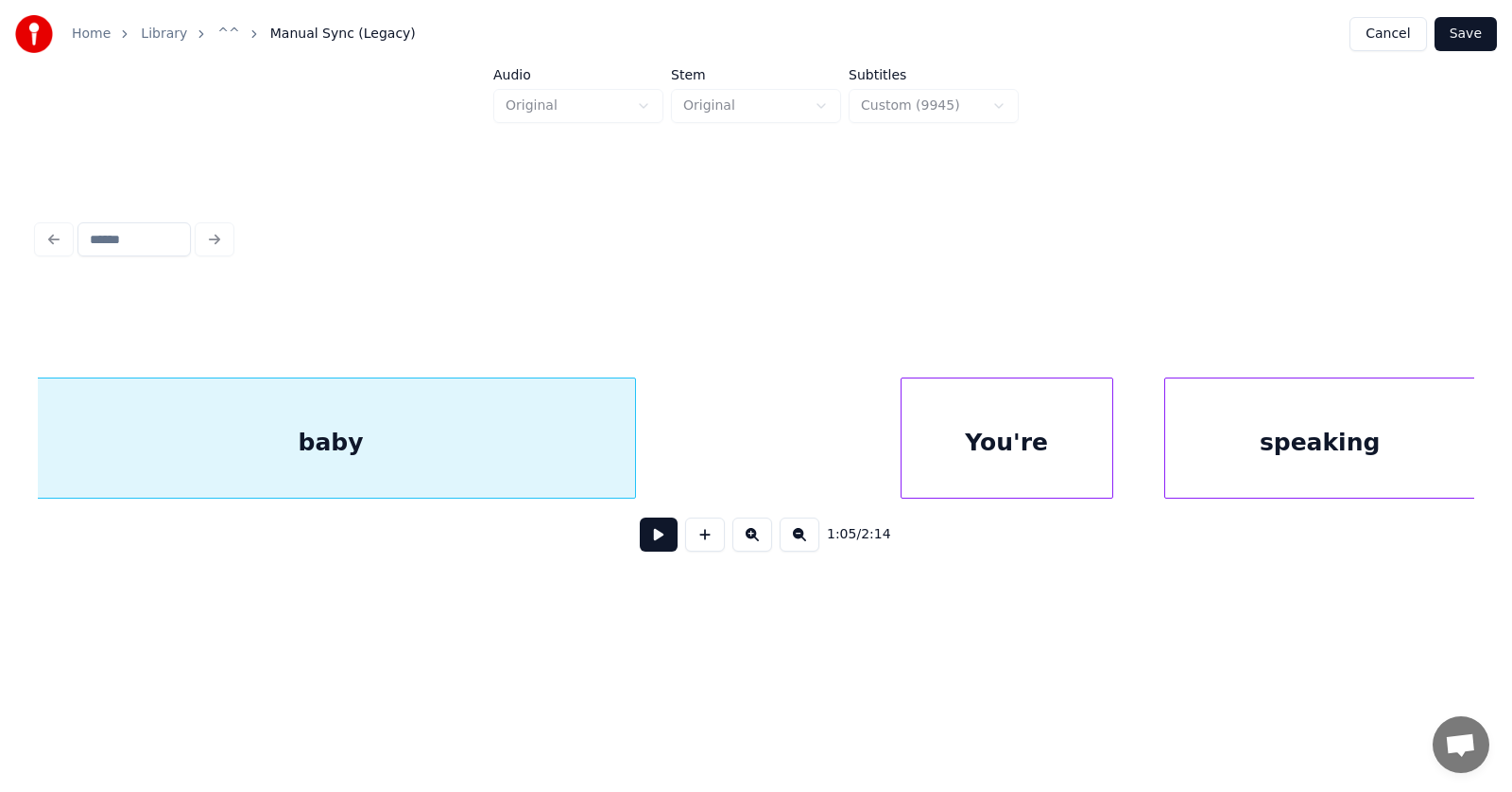
click at [980, 469] on div "You're" at bounding box center [1006, 443] width 211 height 129
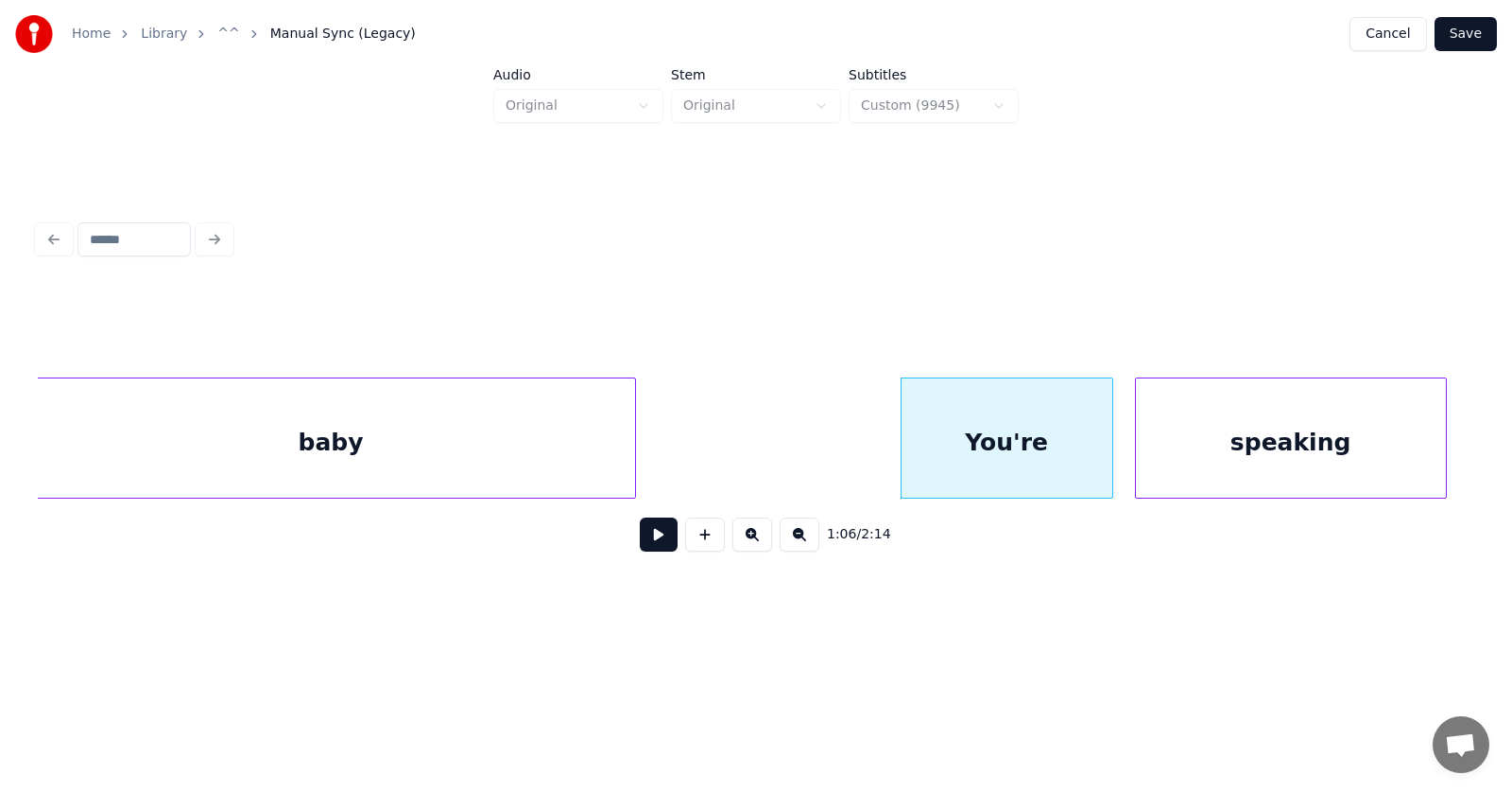
click at [1219, 451] on div "speaking" at bounding box center [1290, 443] width 310 height 129
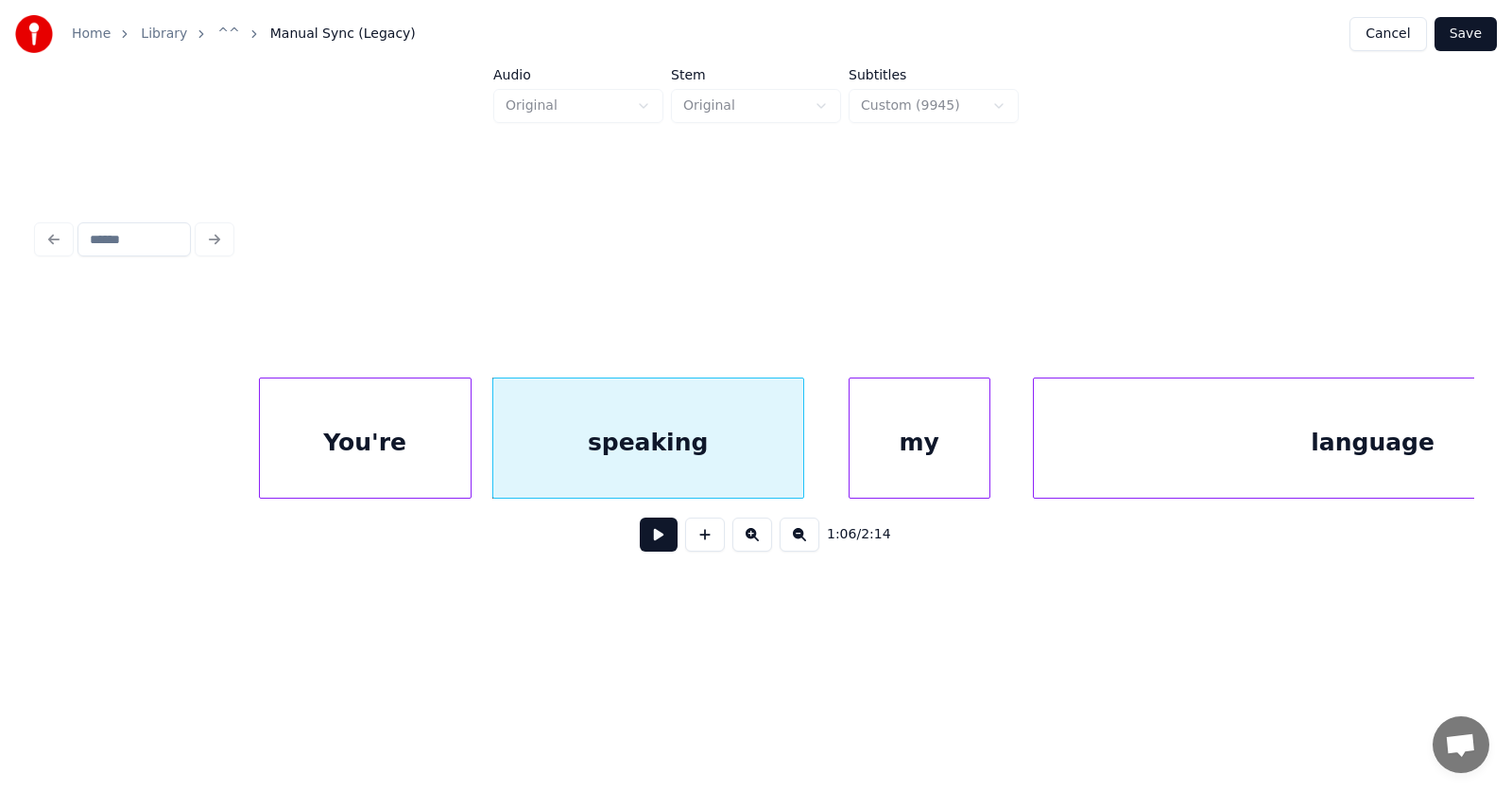
scroll to position [0, 47089]
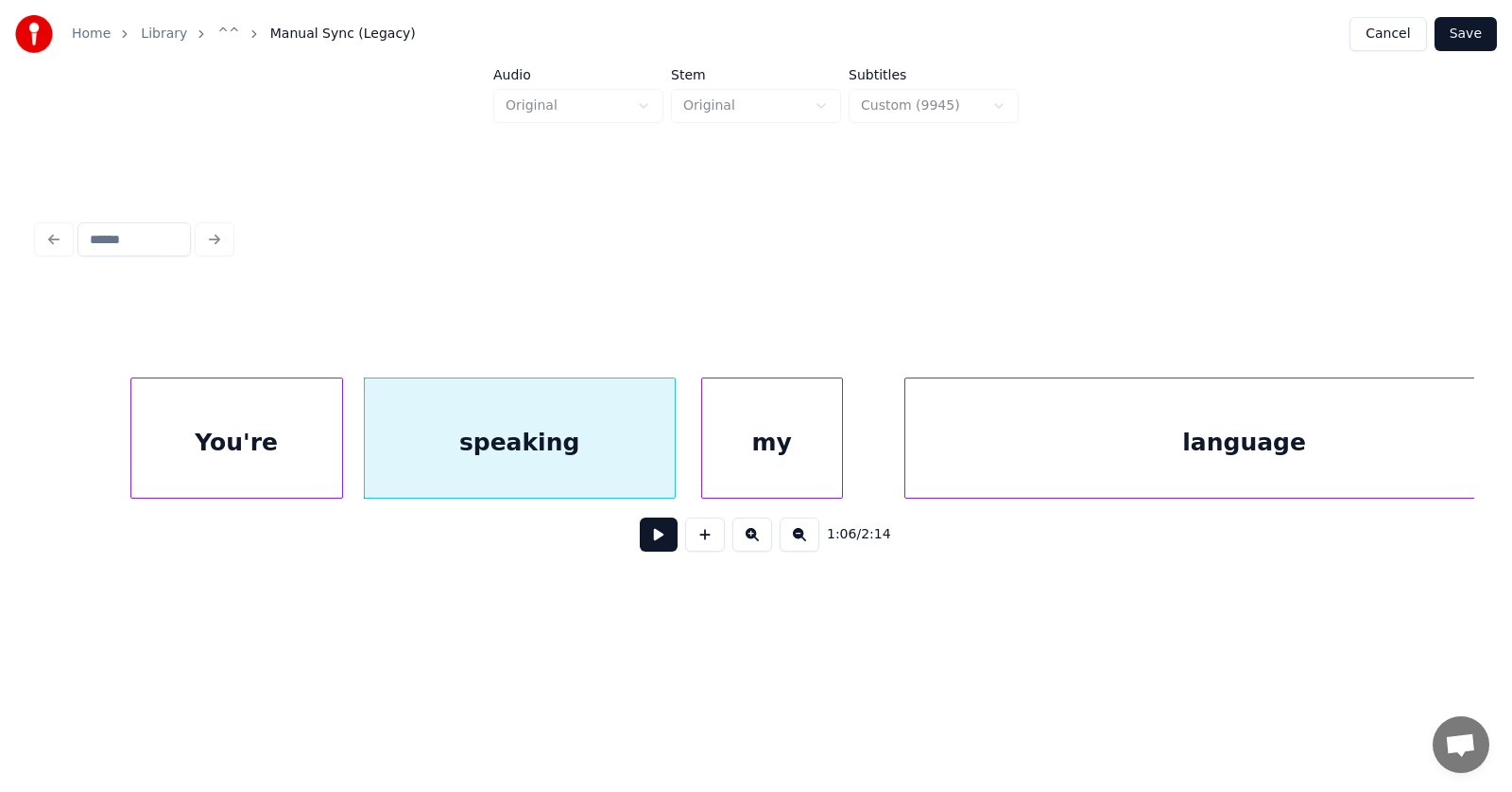
click at [798, 462] on div "my" at bounding box center [772, 443] width 140 height 129
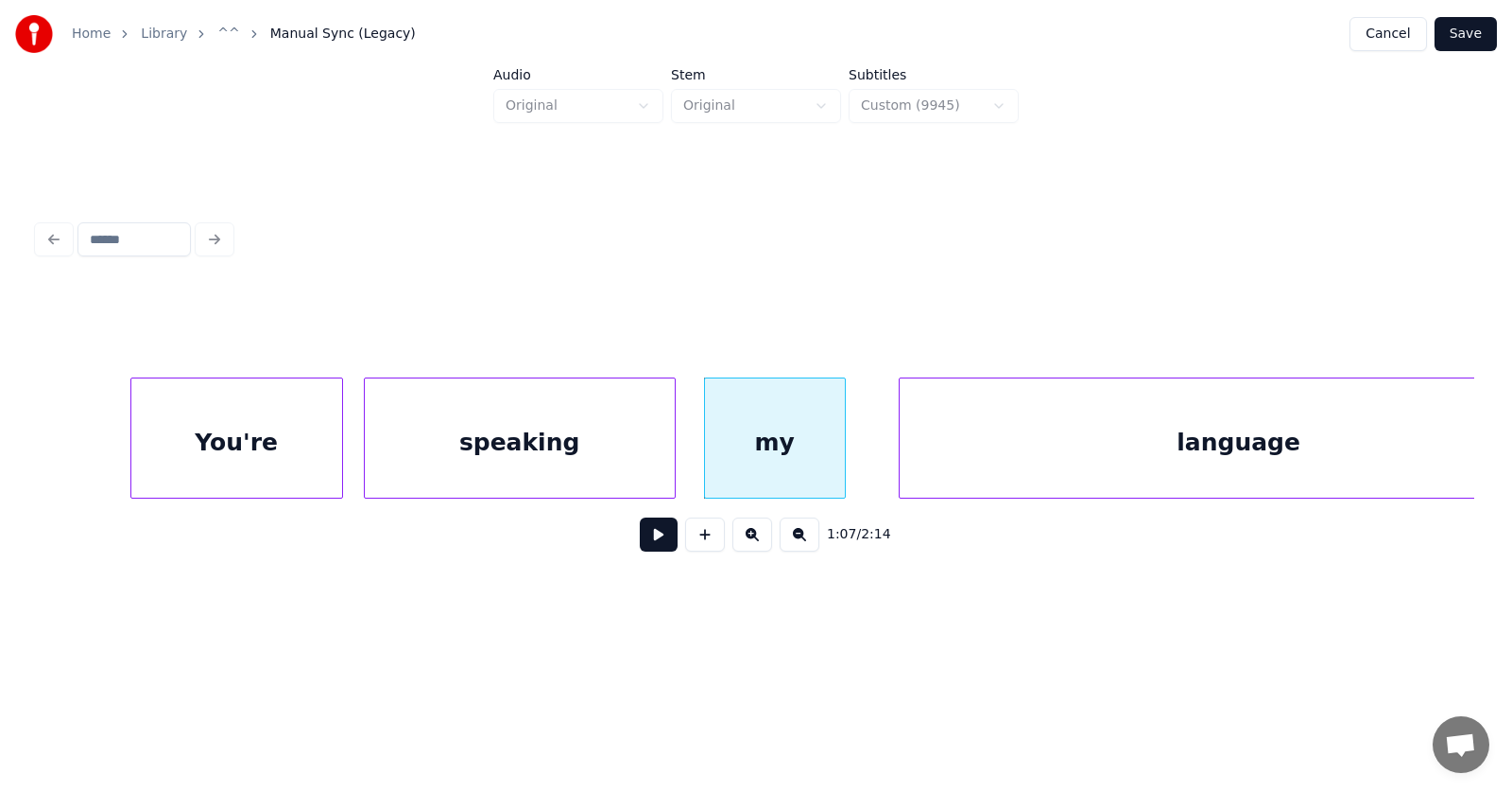
scroll to position [0, 47195]
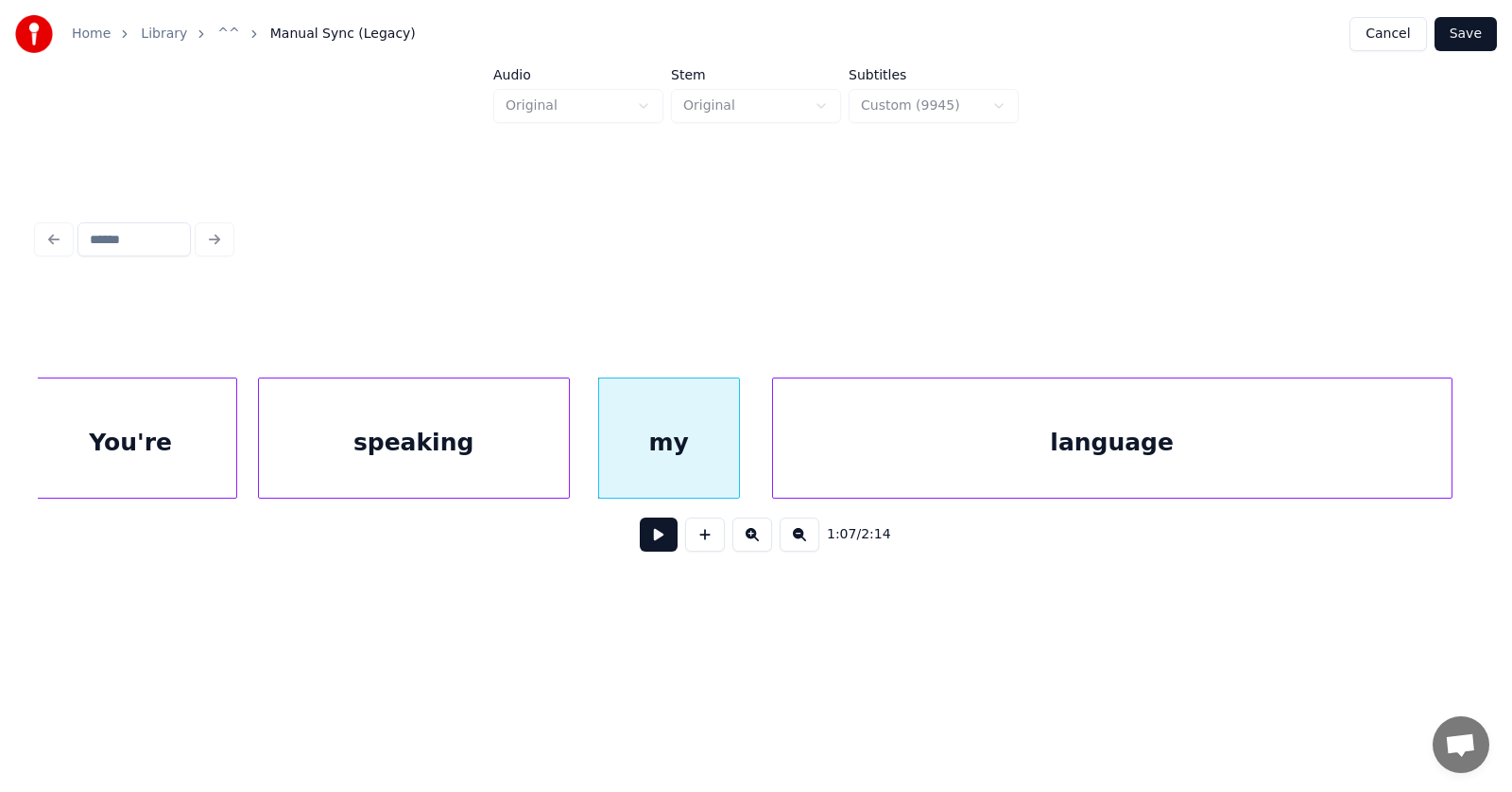
click at [932, 459] on div "language" at bounding box center [1112, 443] width 679 height 129
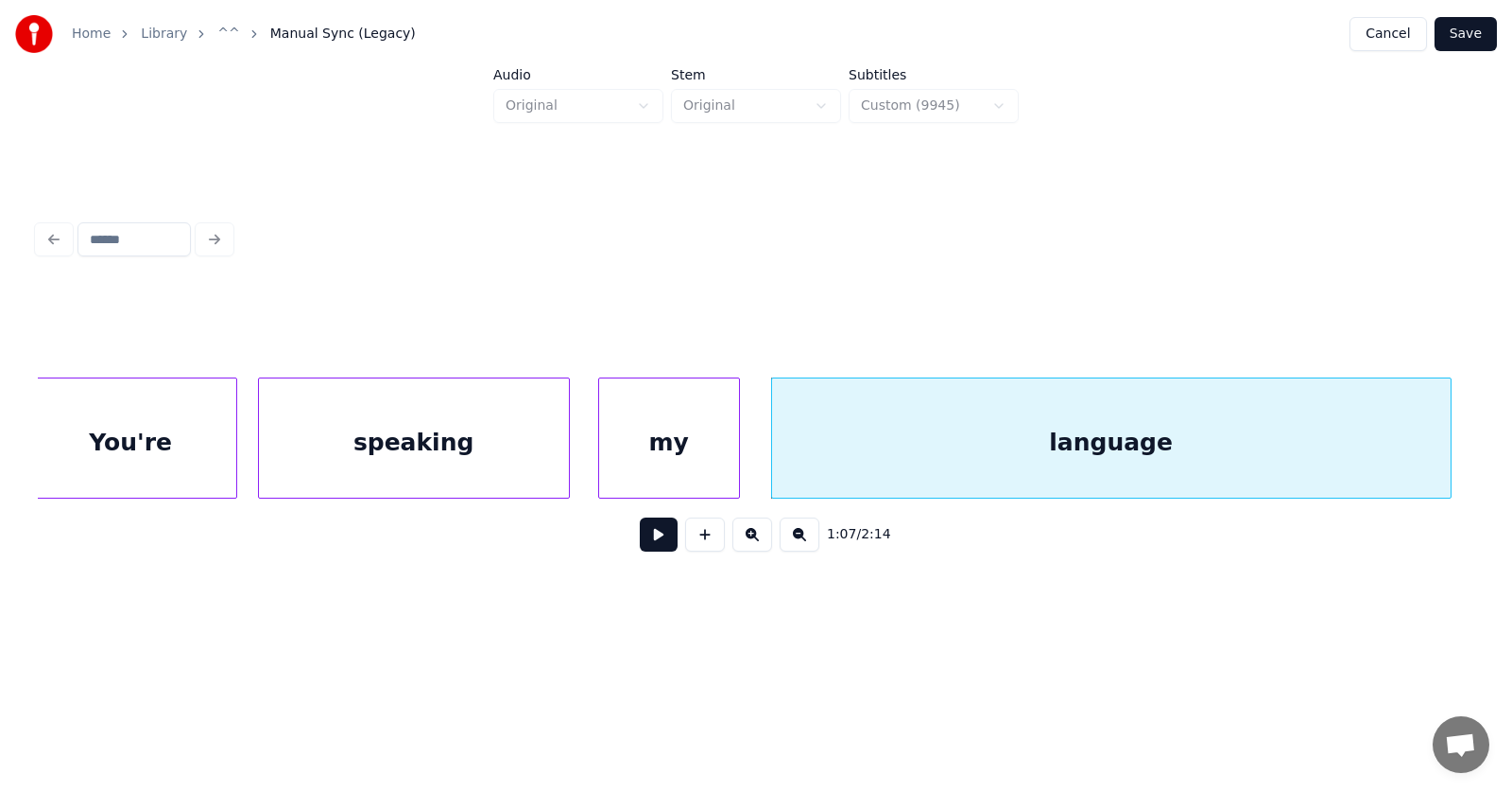
click at [641, 545] on button at bounding box center [659, 535] width 38 height 34
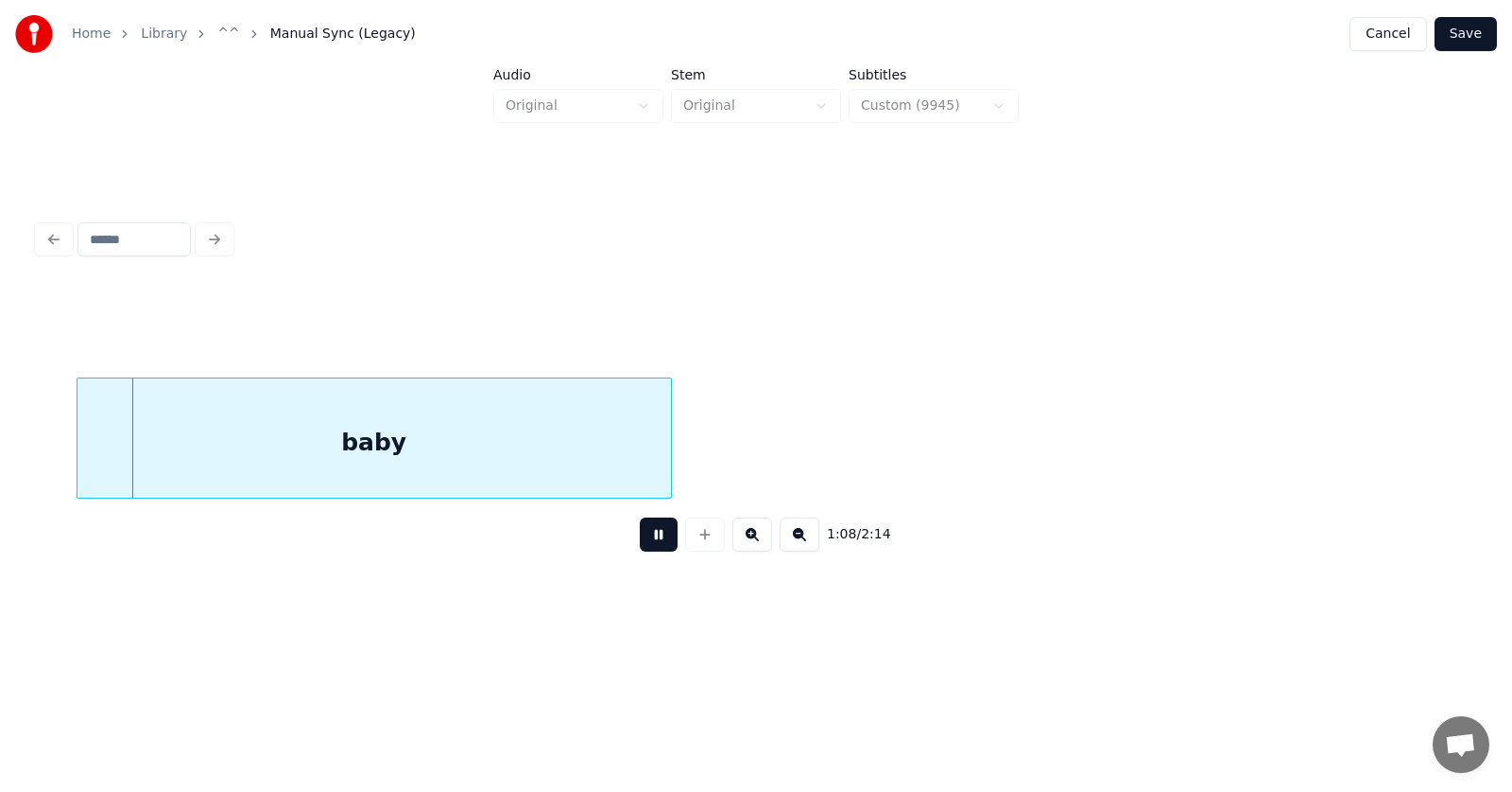
click at [641, 545] on button at bounding box center [659, 535] width 38 height 34
click at [433, 446] on div "baby" at bounding box center [345, 443] width 594 height 129
click at [645, 537] on button at bounding box center [659, 535] width 38 height 34
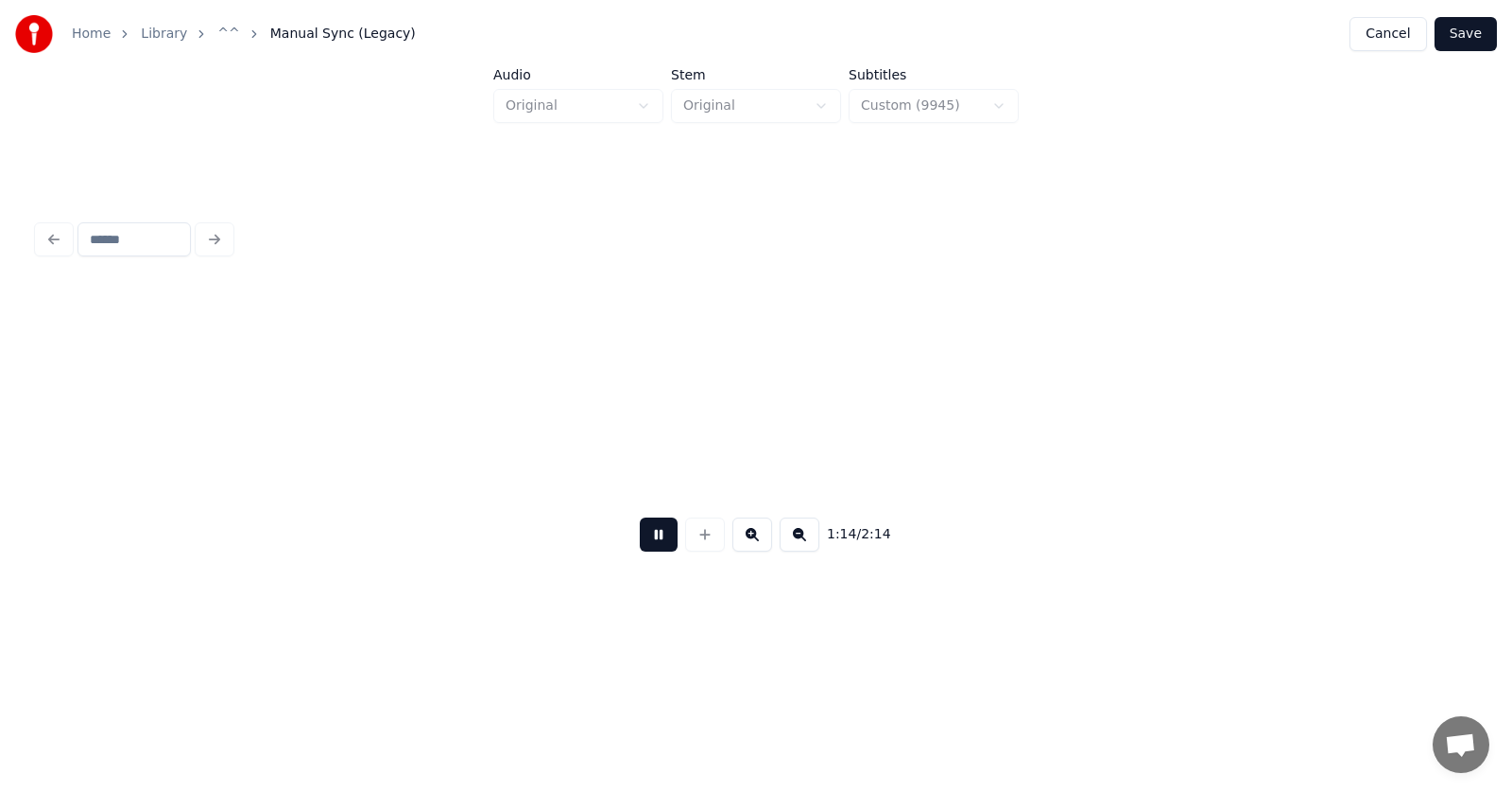
scroll to position [0, 52979]
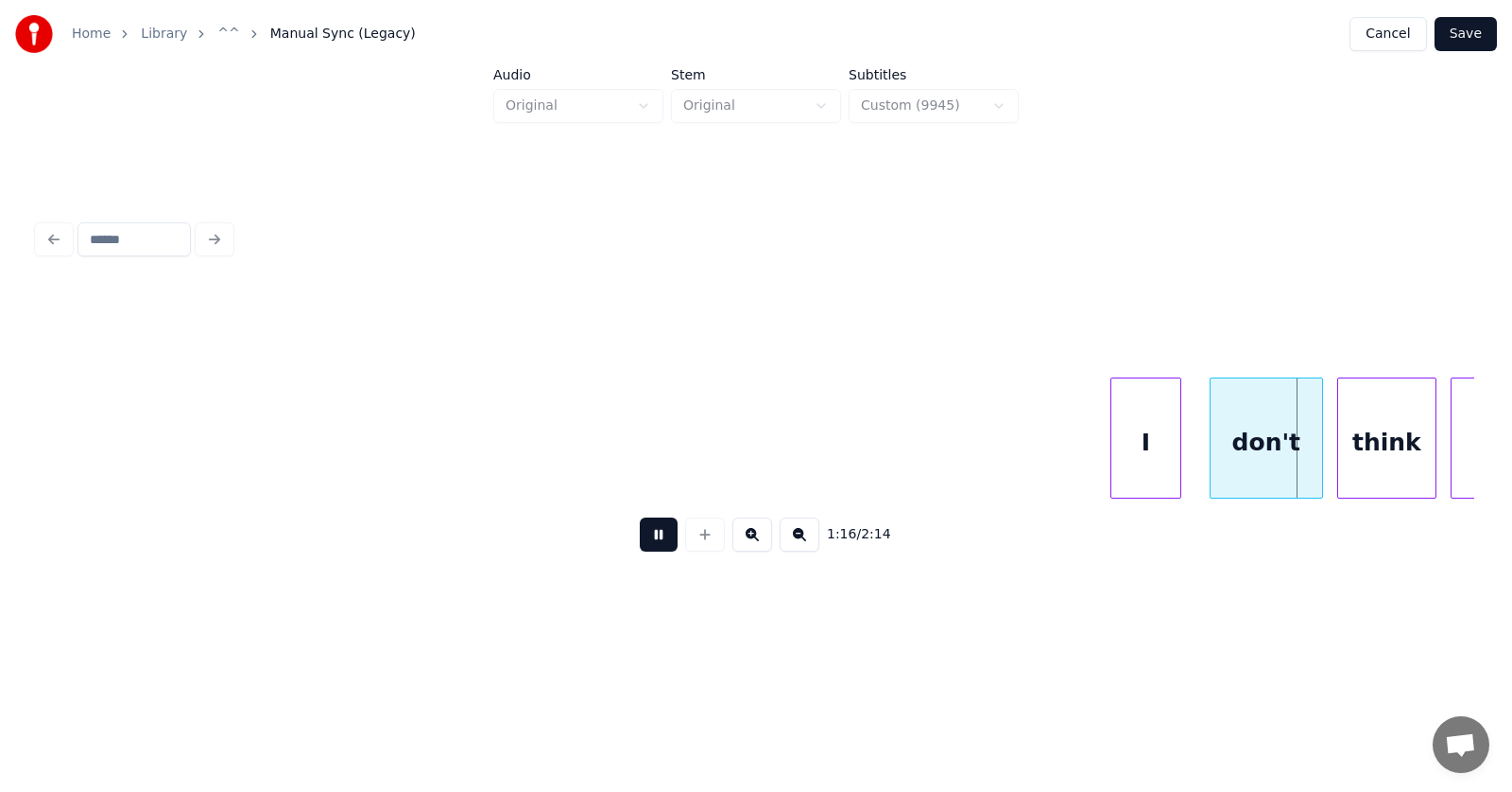
click at [647, 547] on button at bounding box center [659, 535] width 38 height 34
click at [1130, 463] on div "I" at bounding box center [1123, 443] width 69 height 129
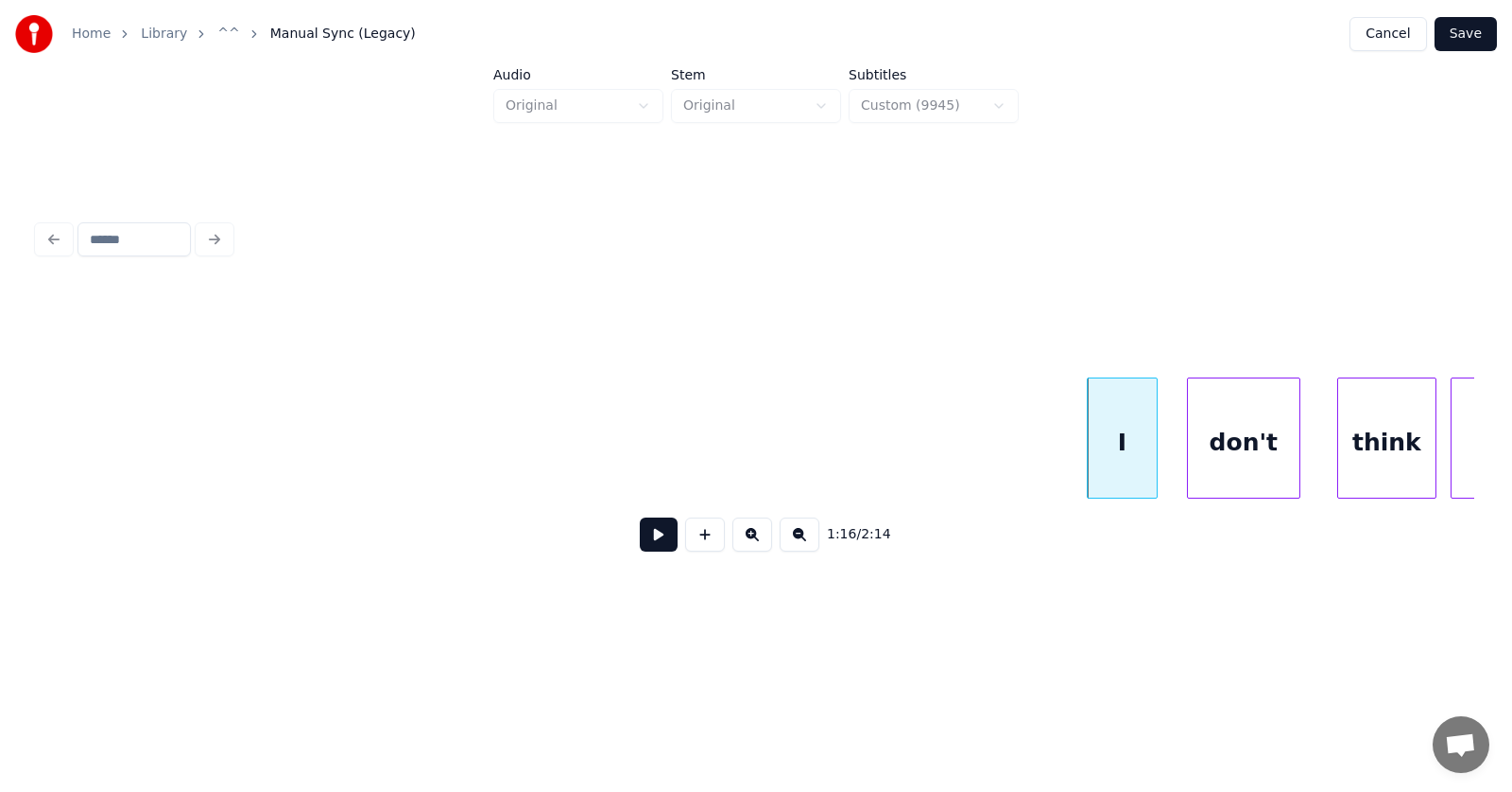
click at [1217, 476] on div "don't" at bounding box center [1244, 443] width 112 height 129
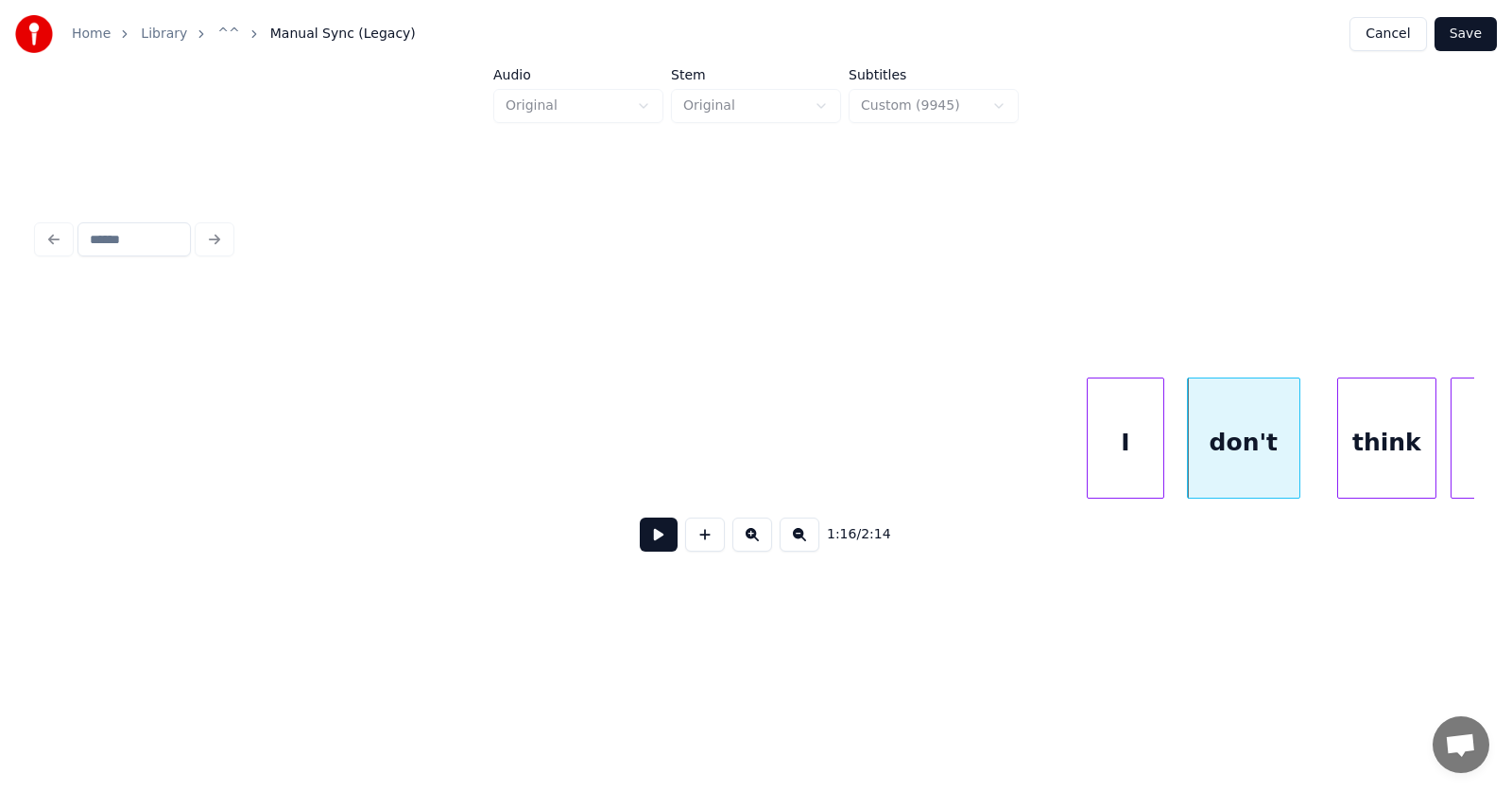
click at [1164, 462] on div at bounding box center [1161, 438] width 6 height 119
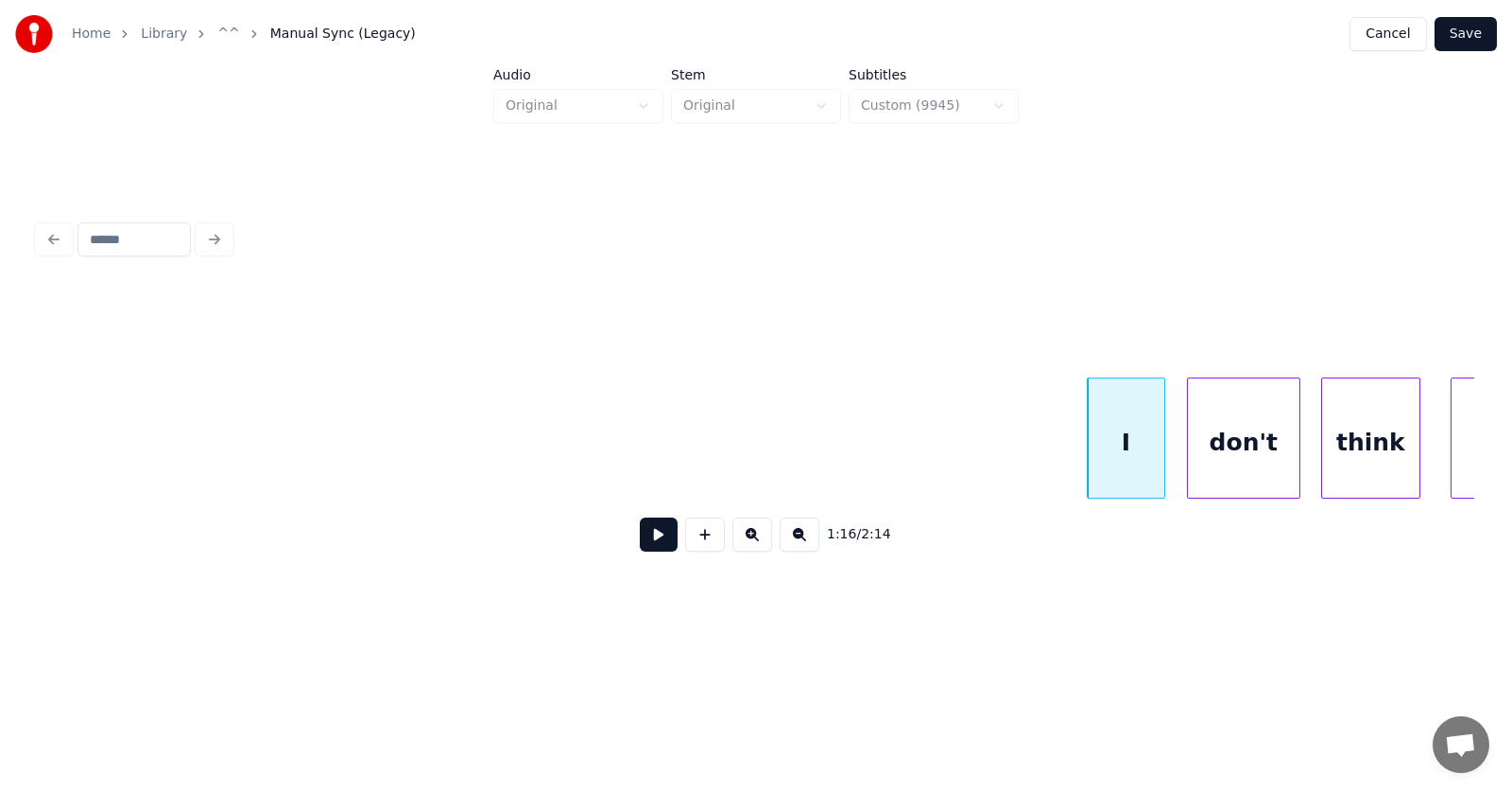
click at [1342, 466] on div "think" at bounding box center [1370, 443] width 97 height 129
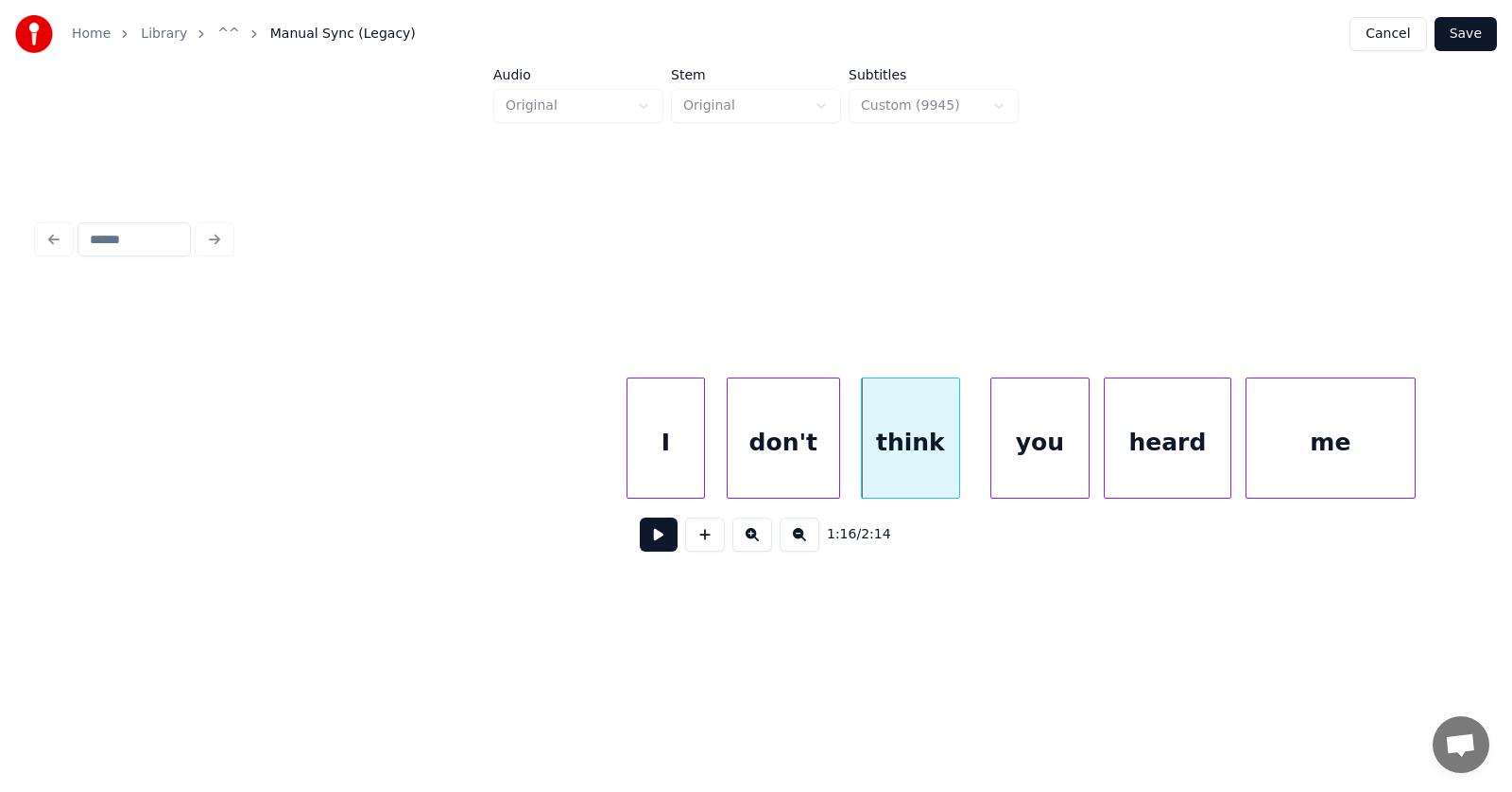
scroll to position [0, 53505]
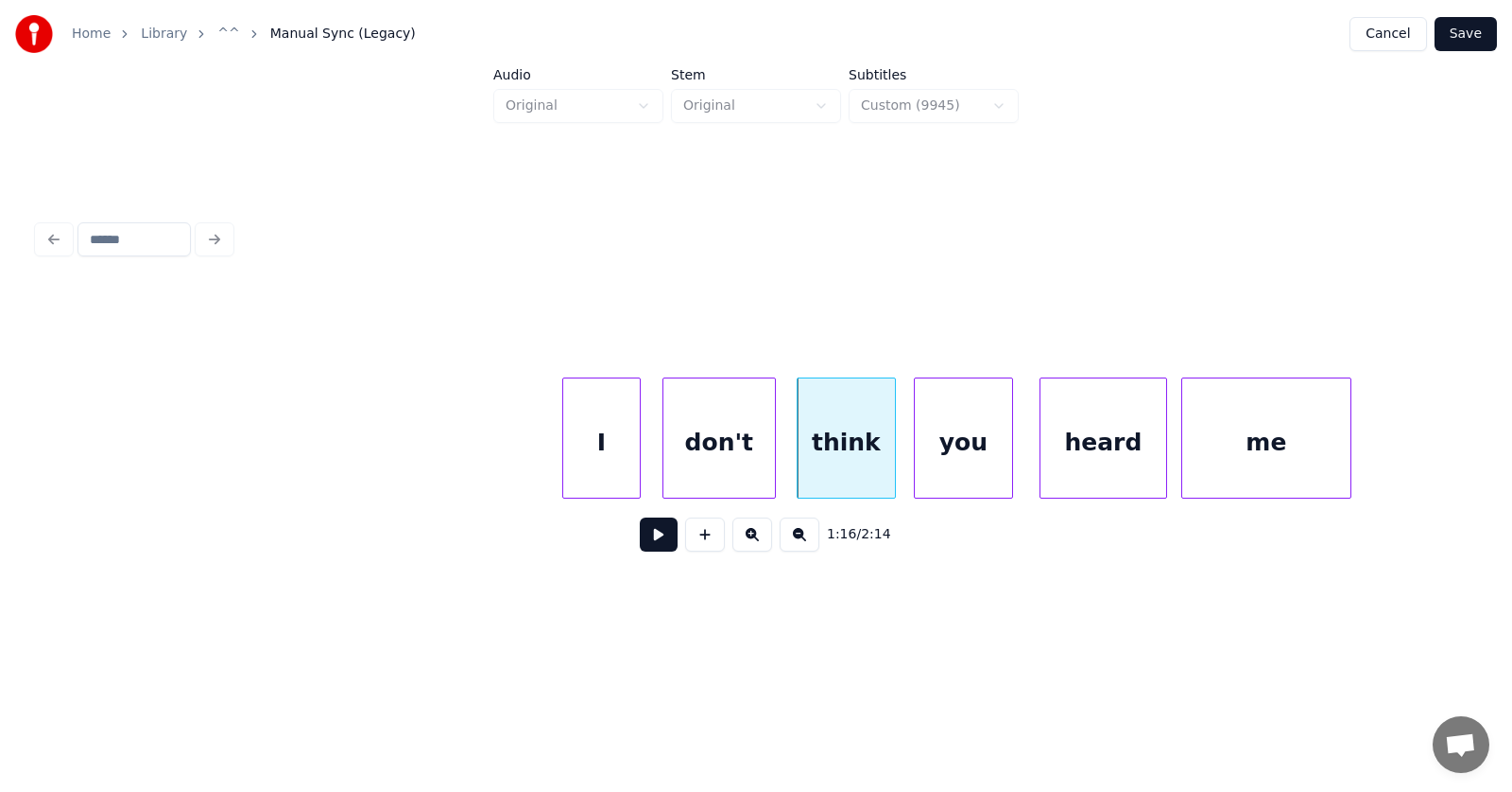
click at [951, 451] on div "you" at bounding box center [964, 443] width 97 height 129
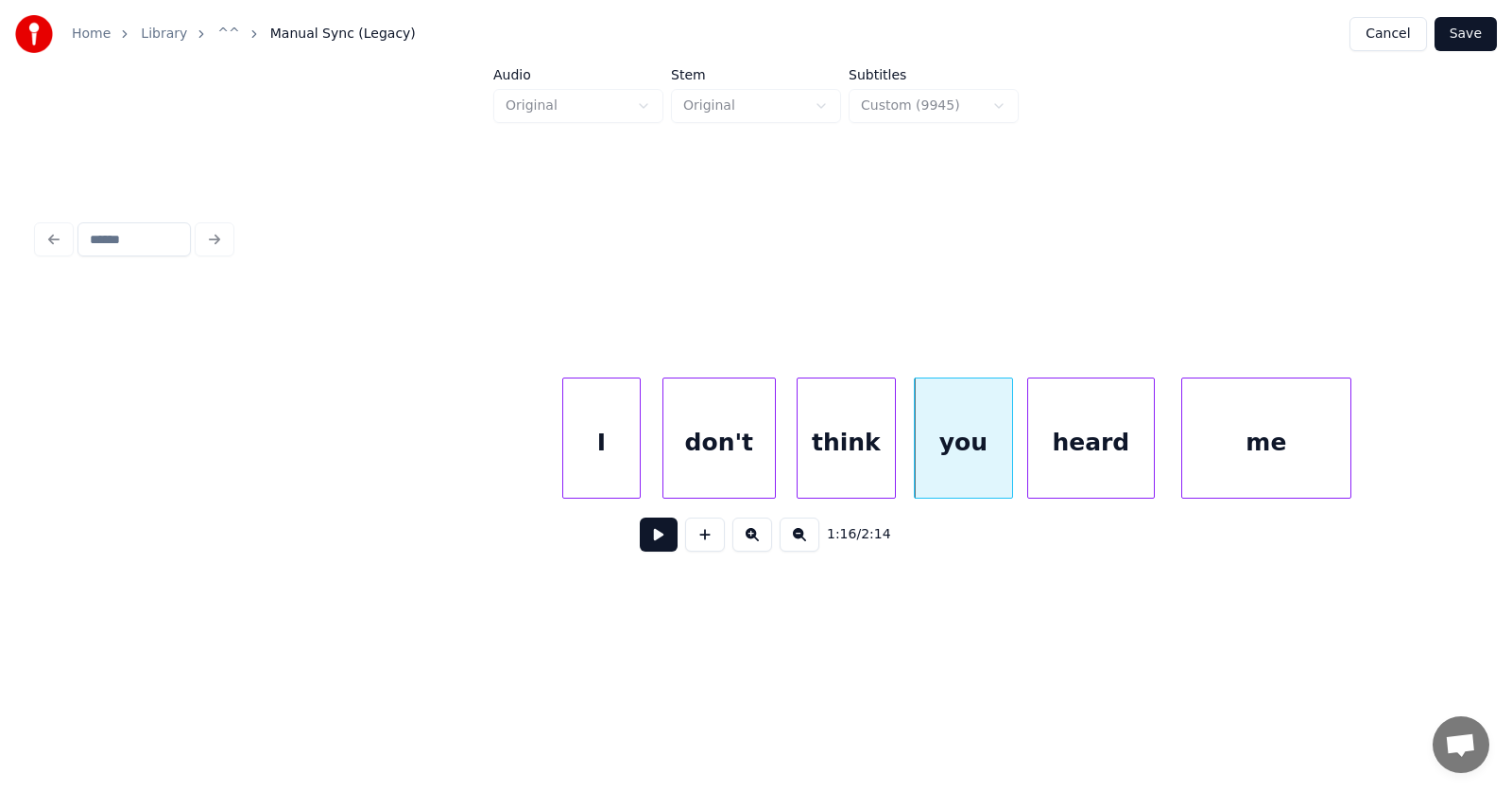
click at [1058, 465] on div "heard" at bounding box center [1090, 443] width 126 height 129
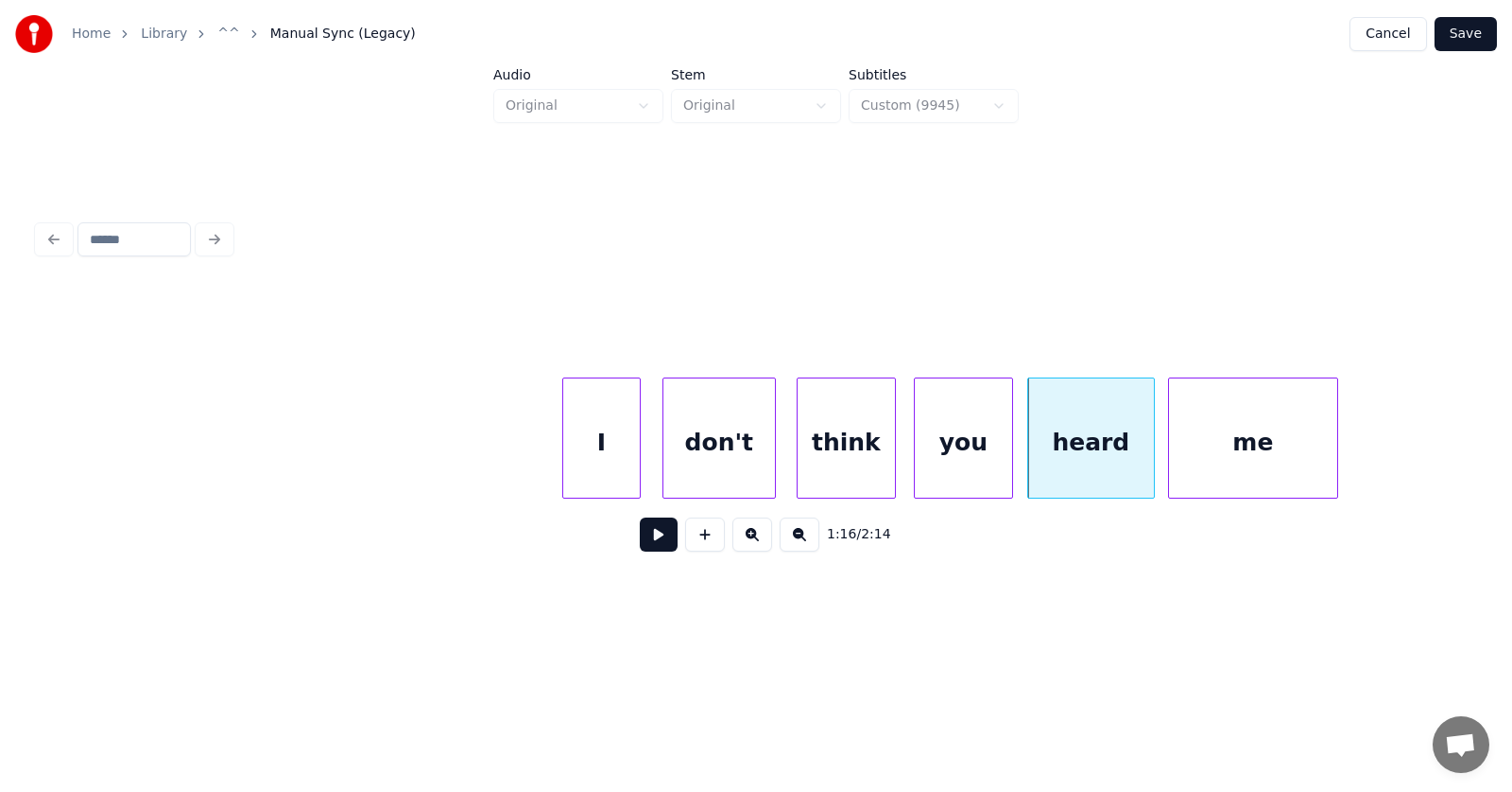
click at [1270, 470] on div "me" at bounding box center [1254, 443] width 168 height 129
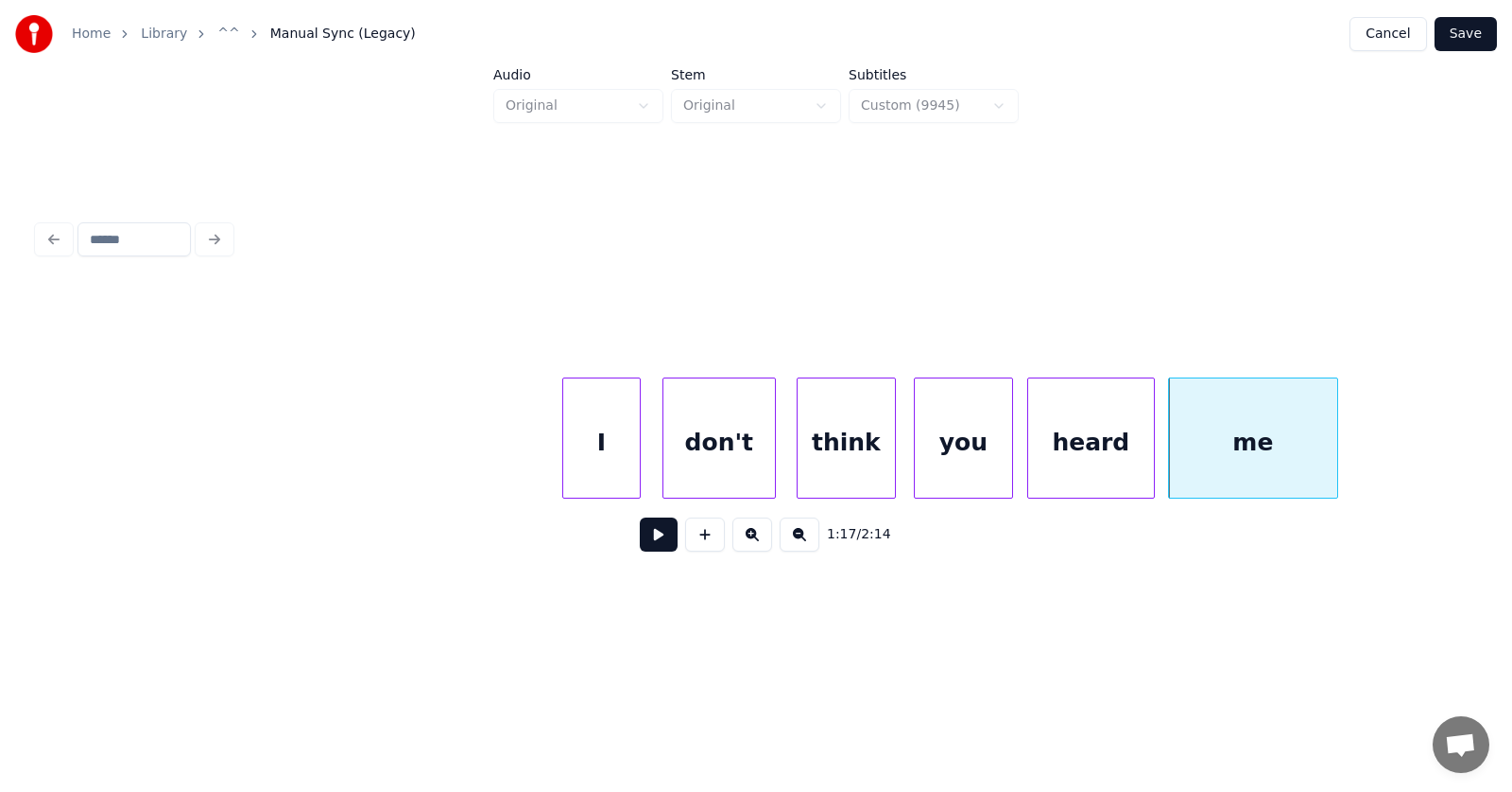
click at [650, 540] on button at bounding box center [659, 535] width 38 height 34
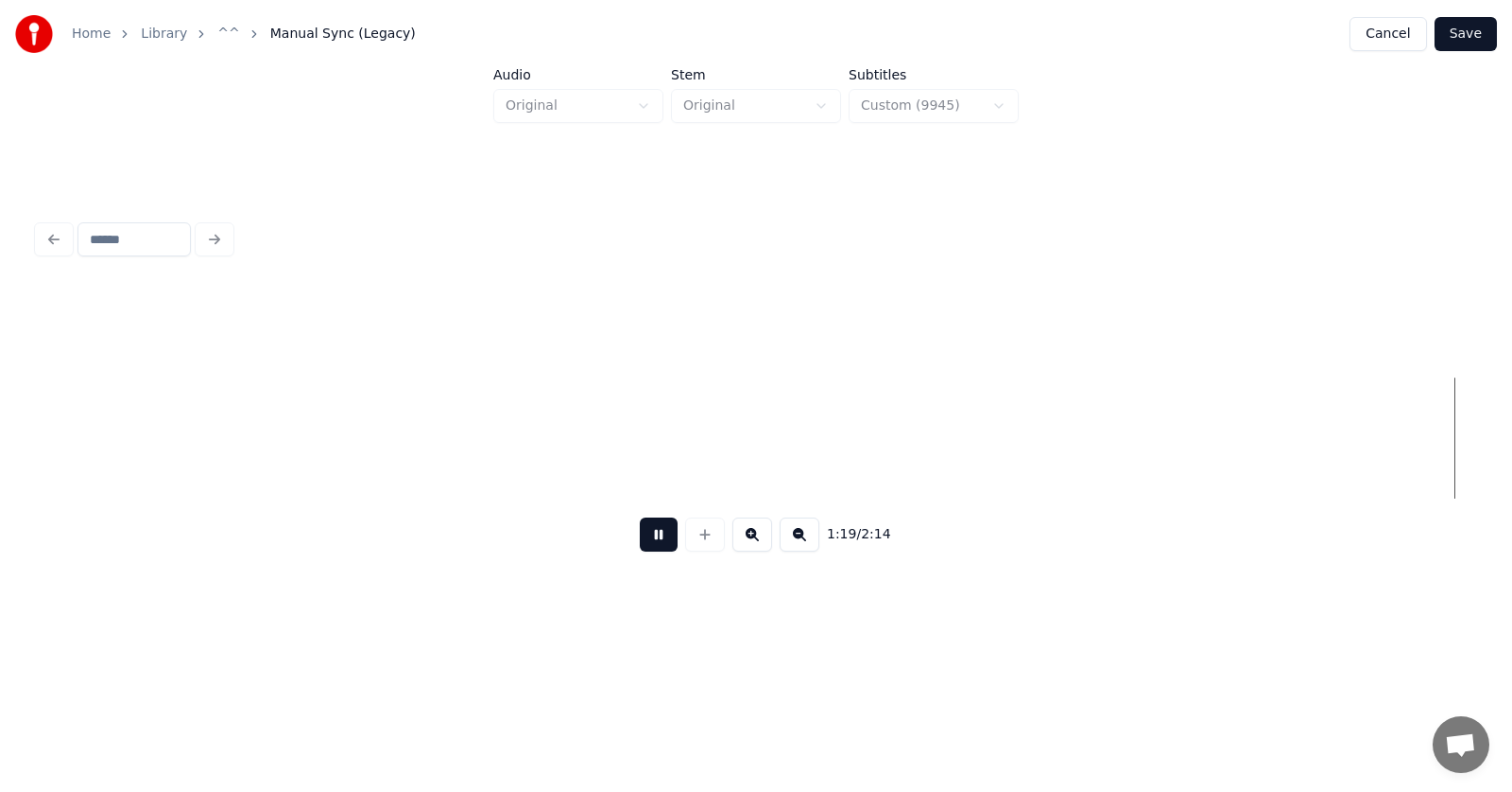
scroll to position [0, 56387]
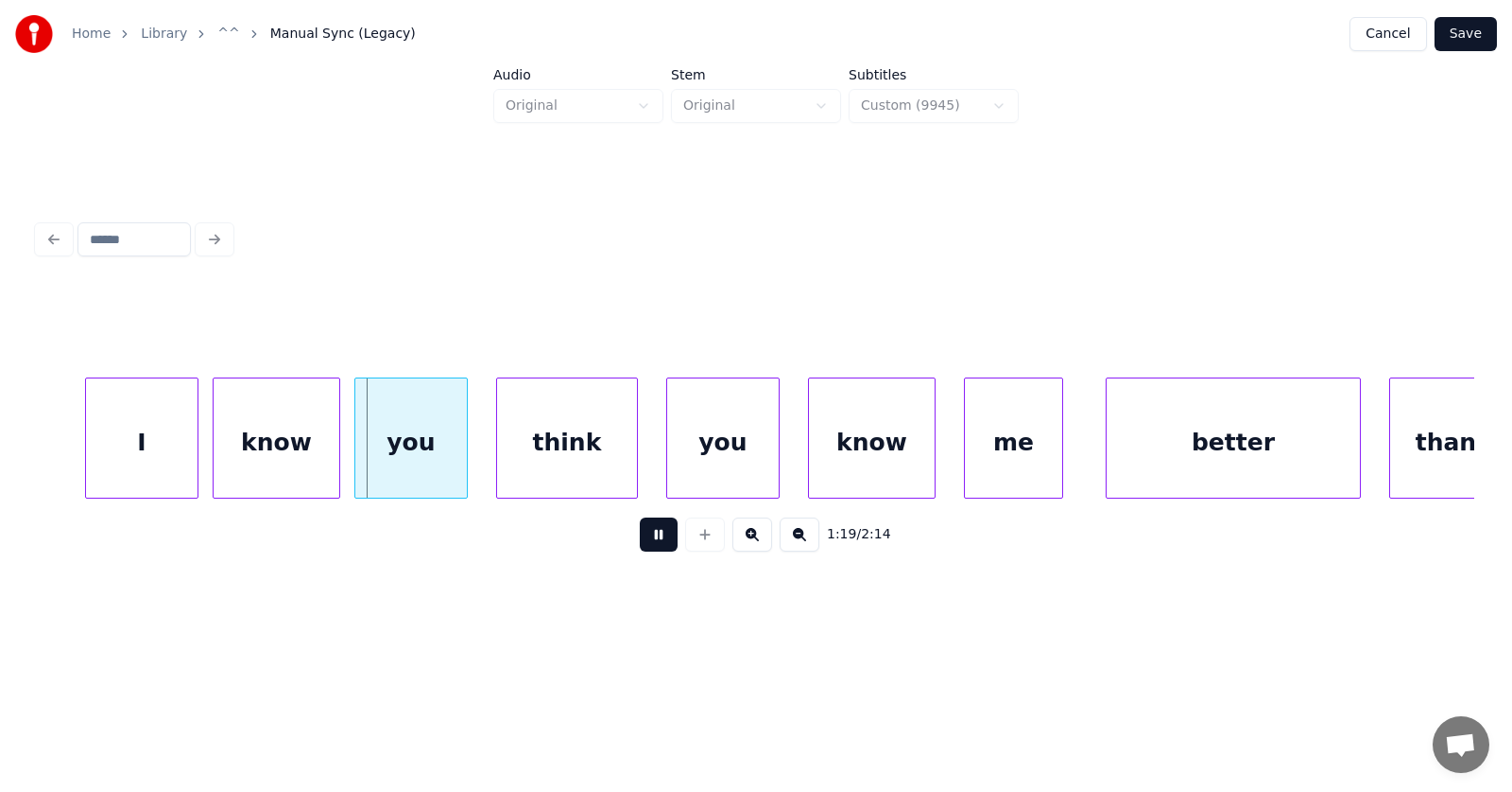
click at [648, 545] on button at bounding box center [659, 535] width 38 height 34
click at [114, 448] on div "I" at bounding box center [123, 443] width 112 height 129
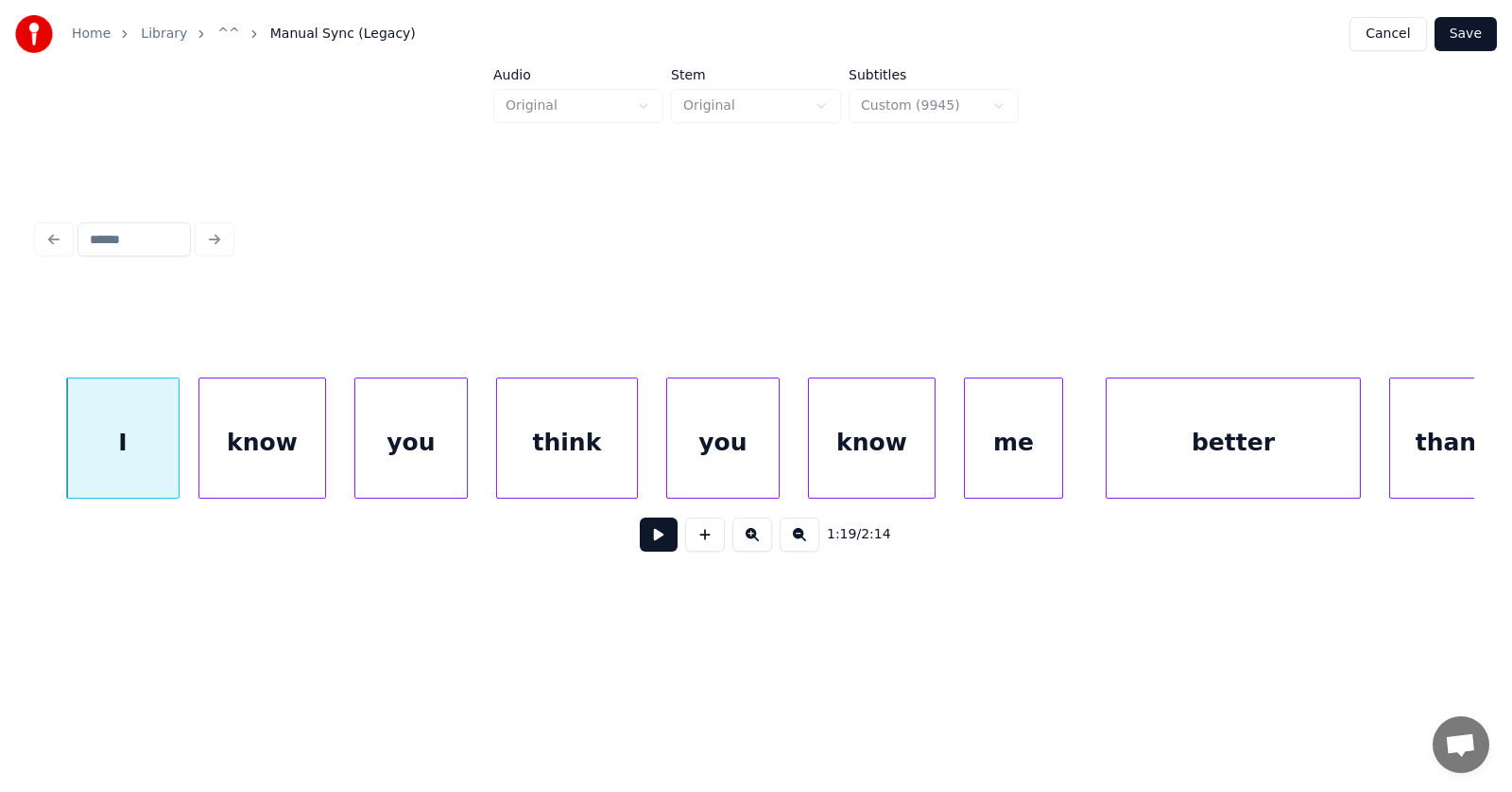
click at [235, 458] on div "know" at bounding box center [262, 443] width 126 height 129
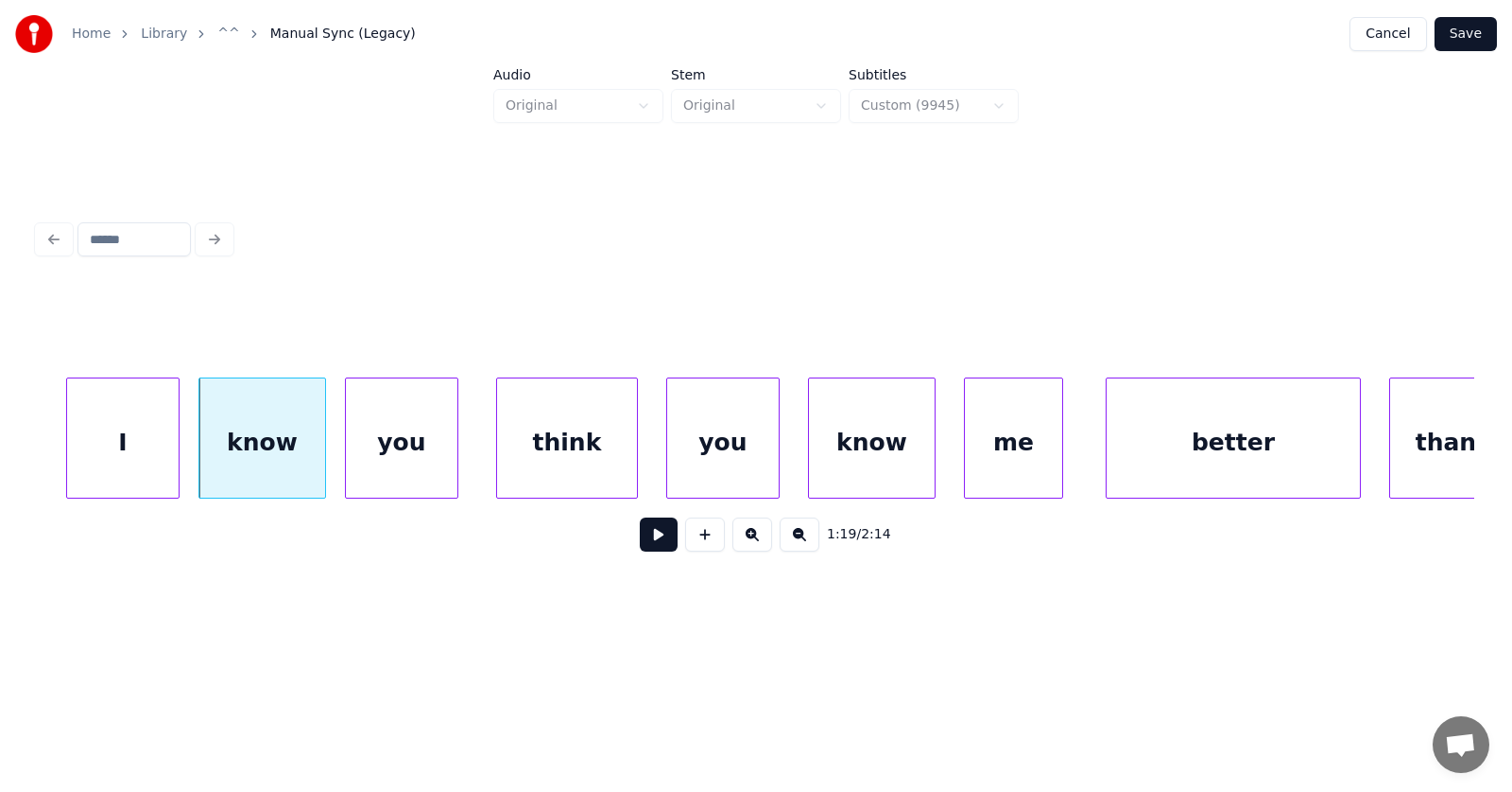
click at [391, 470] on div "you" at bounding box center [402, 443] width 112 height 129
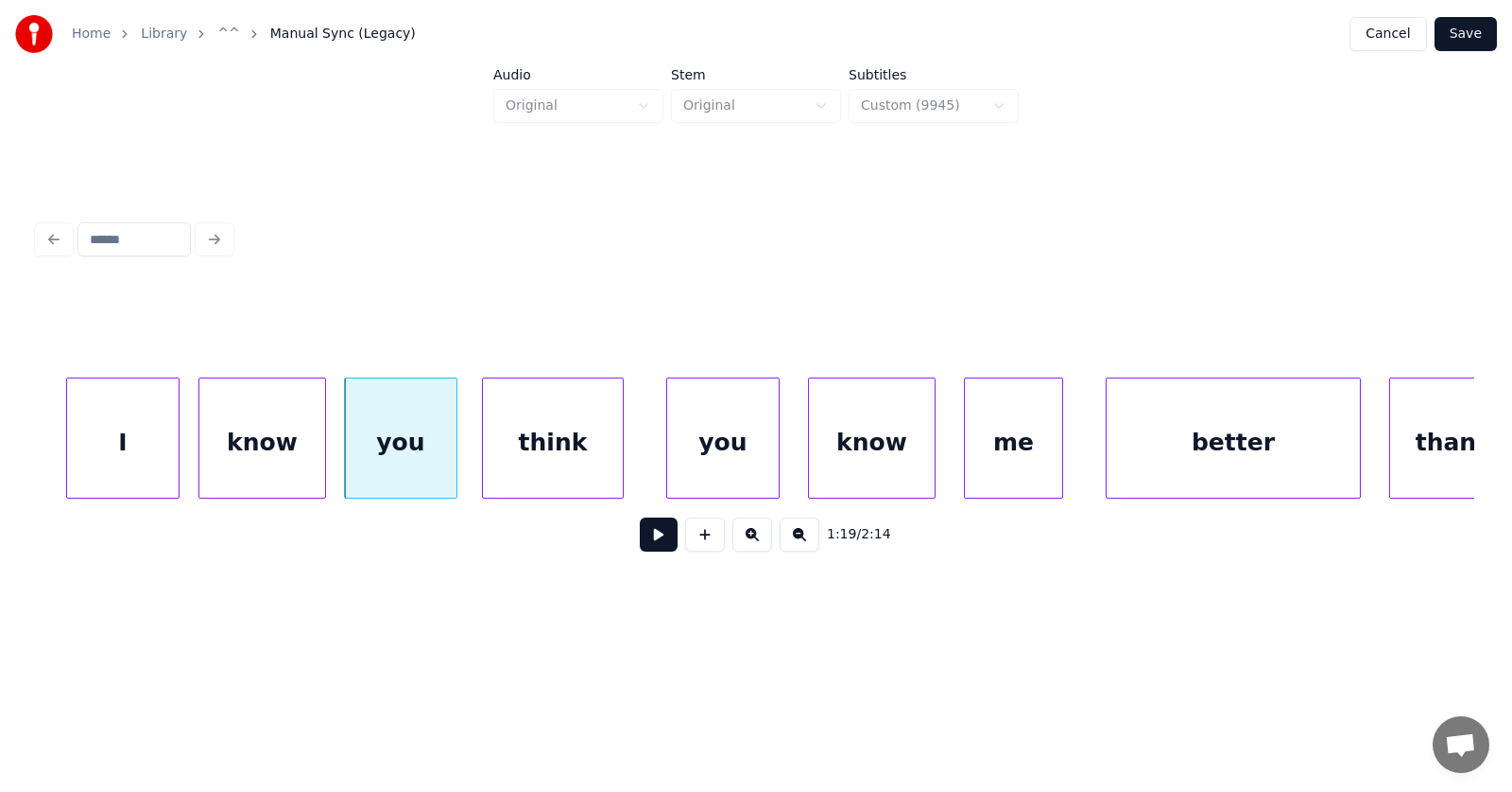
click at [552, 465] on div "think" at bounding box center [552, 443] width 140 height 129
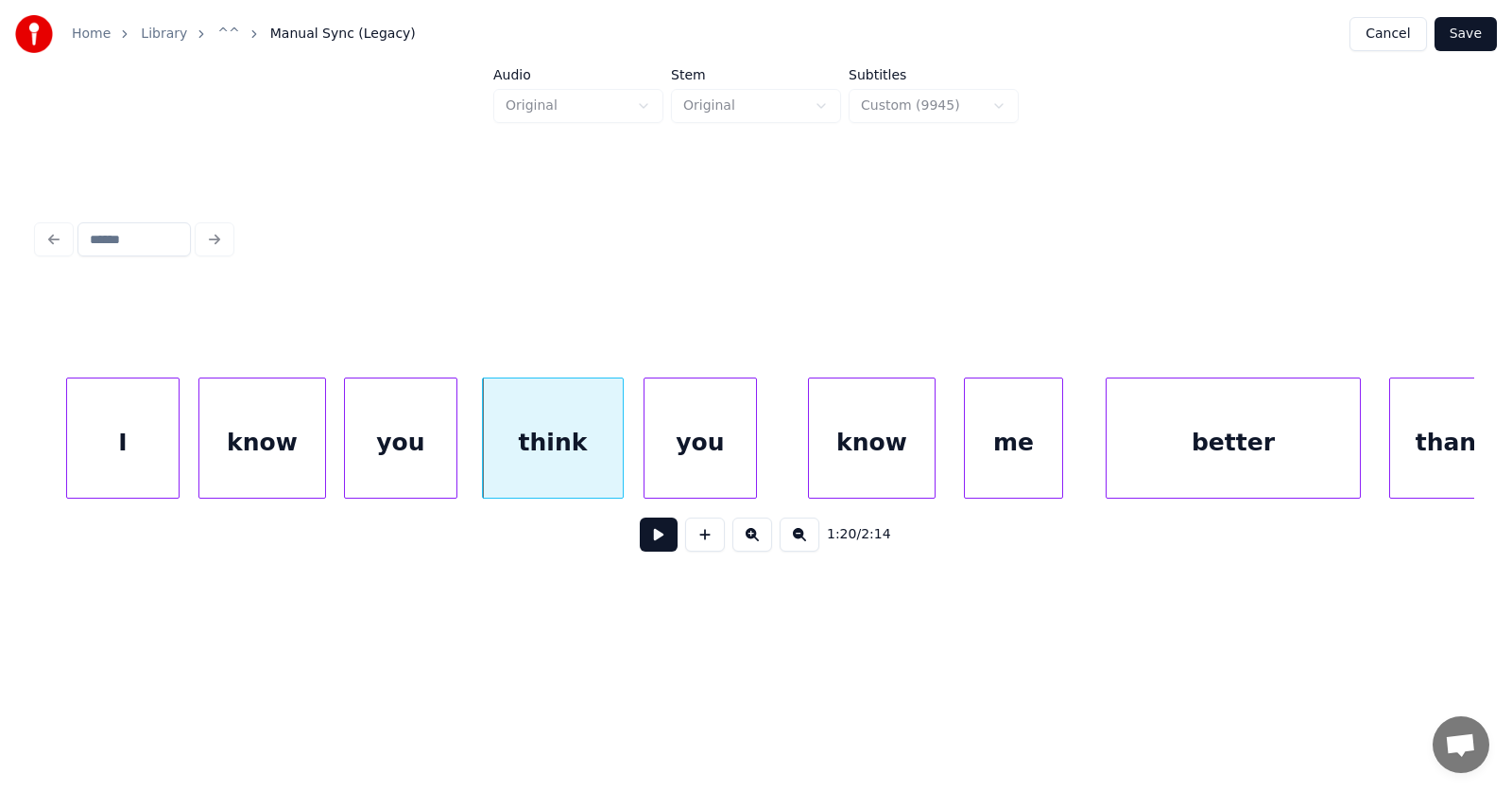
click at [684, 470] on div "you" at bounding box center [700, 443] width 112 height 129
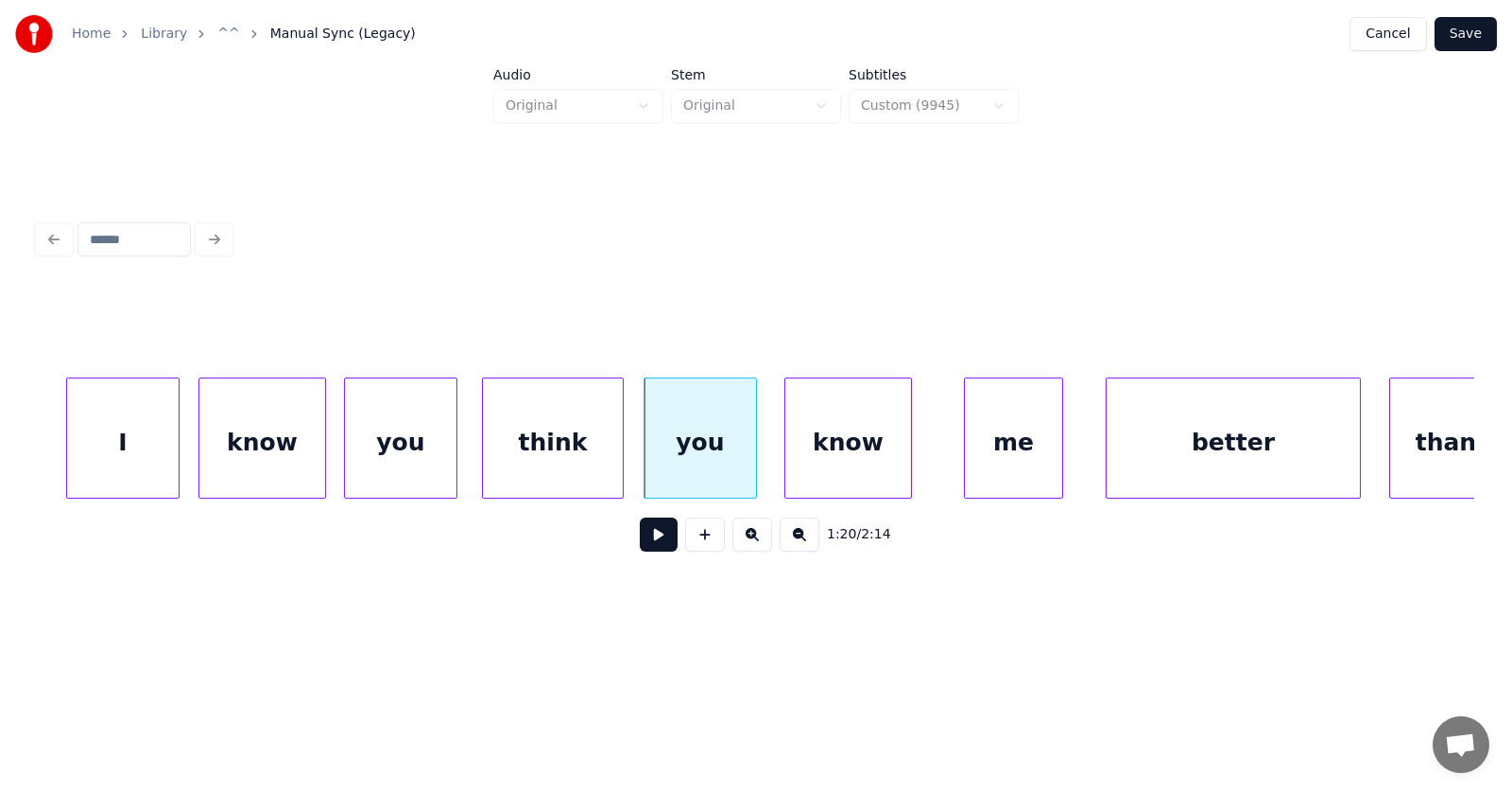
click at [860, 464] on div "know" at bounding box center [848, 443] width 126 height 129
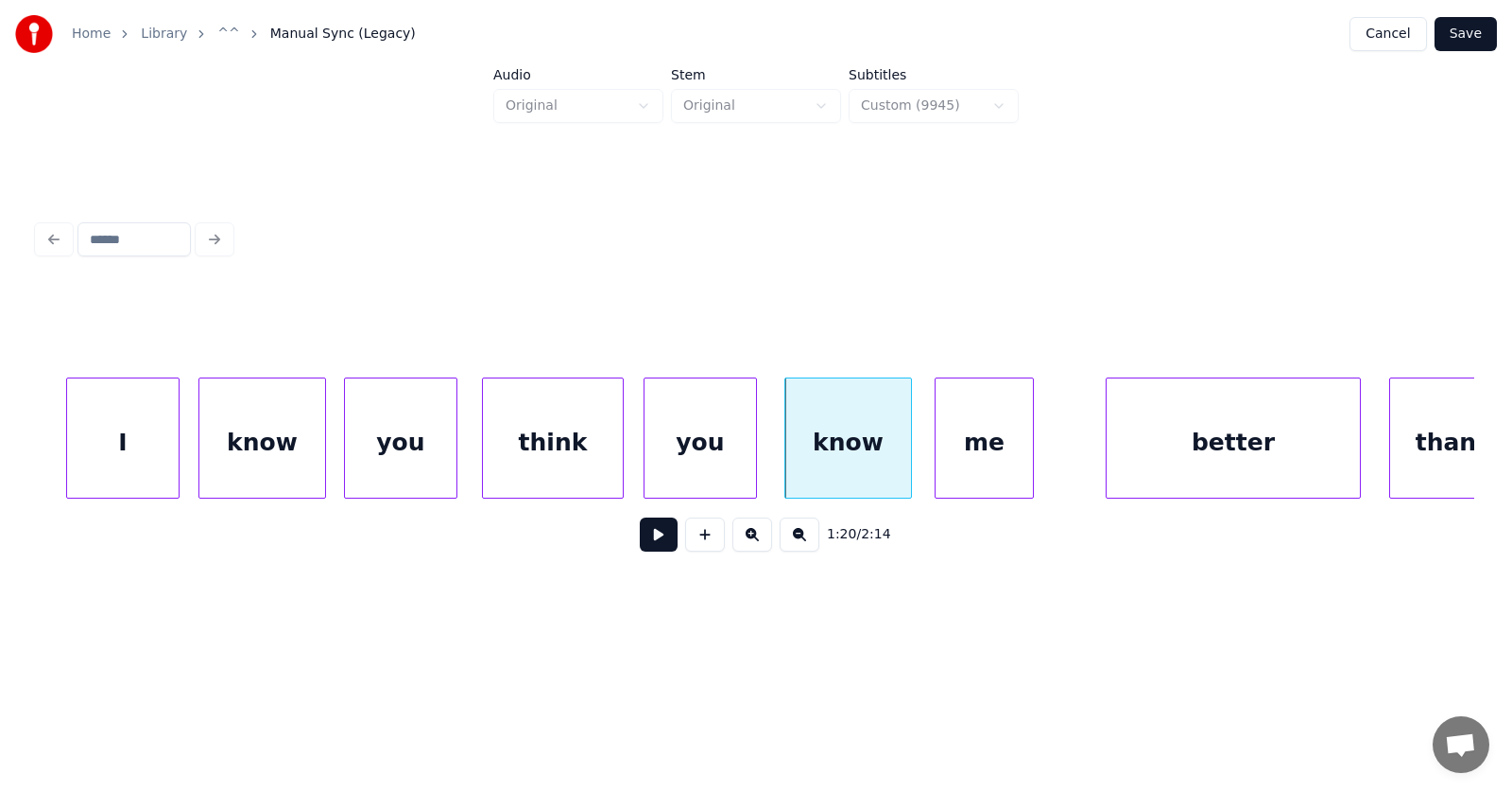
click at [957, 462] on div "me" at bounding box center [985, 443] width 97 height 129
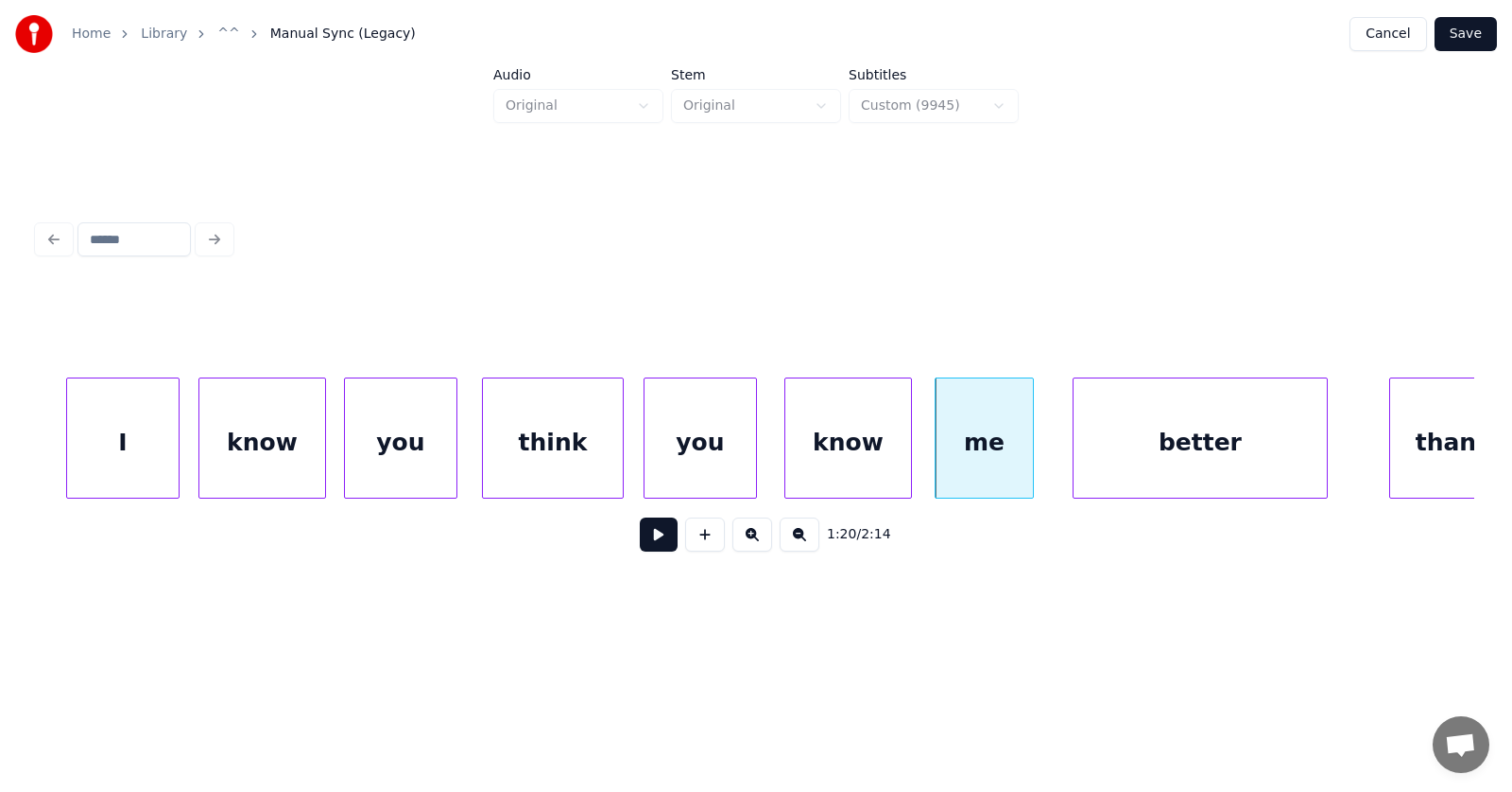
click at [1116, 460] on div "better" at bounding box center [1200, 443] width 253 height 129
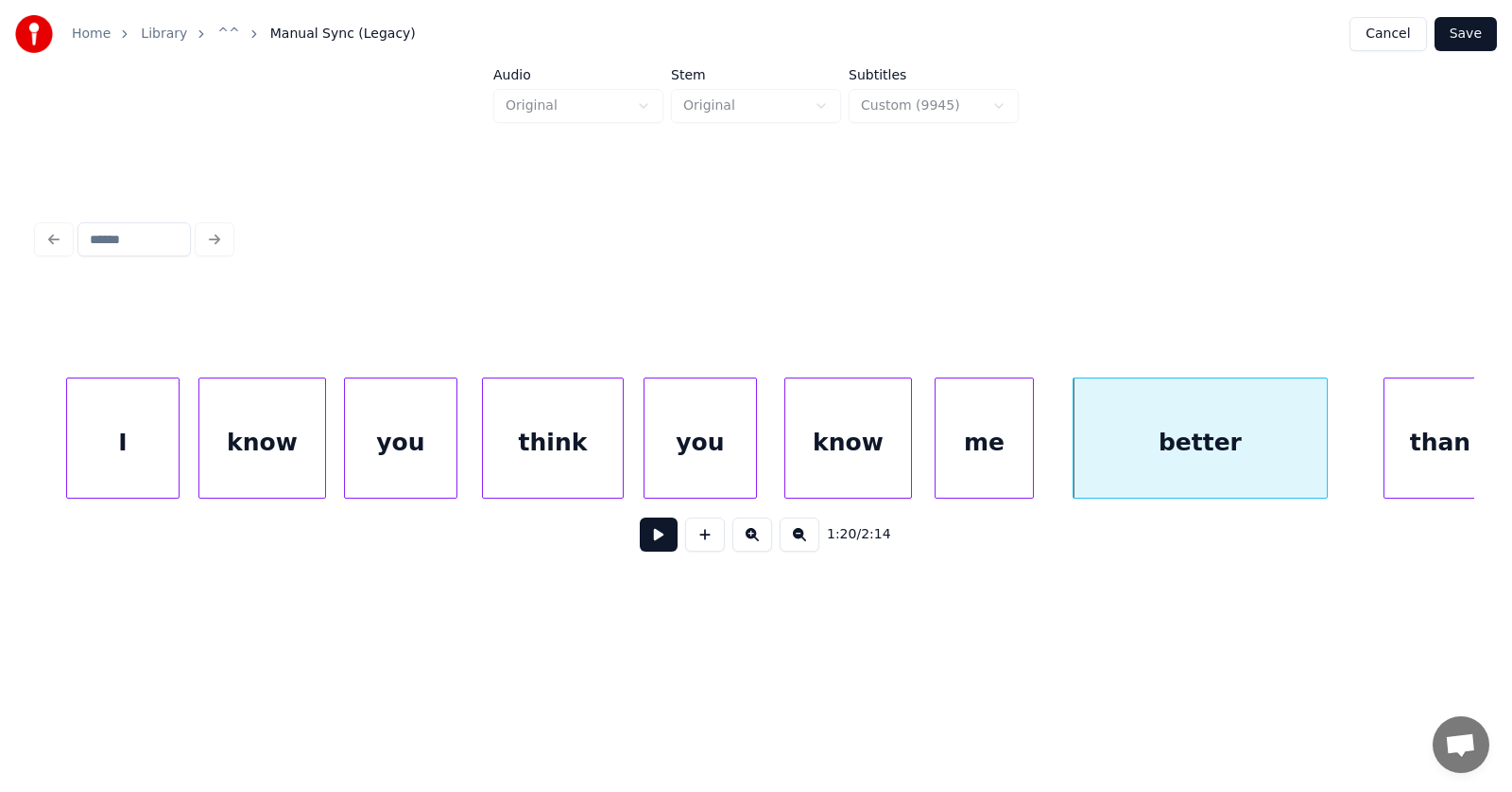
scroll to position [0, 56411]
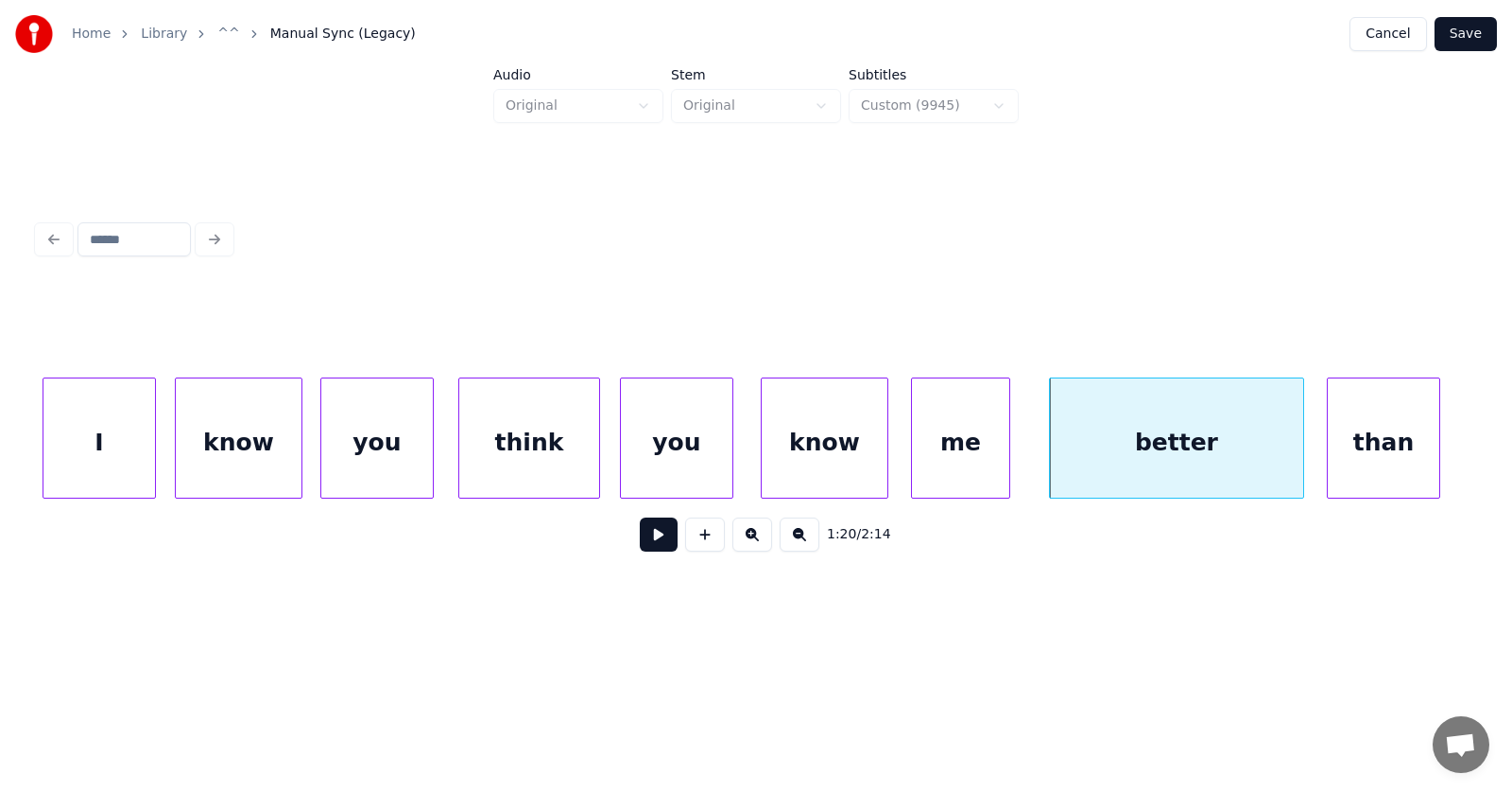
click at [1367, 436] on div "than" at bounding box center [1383, 443] width 112 height 129
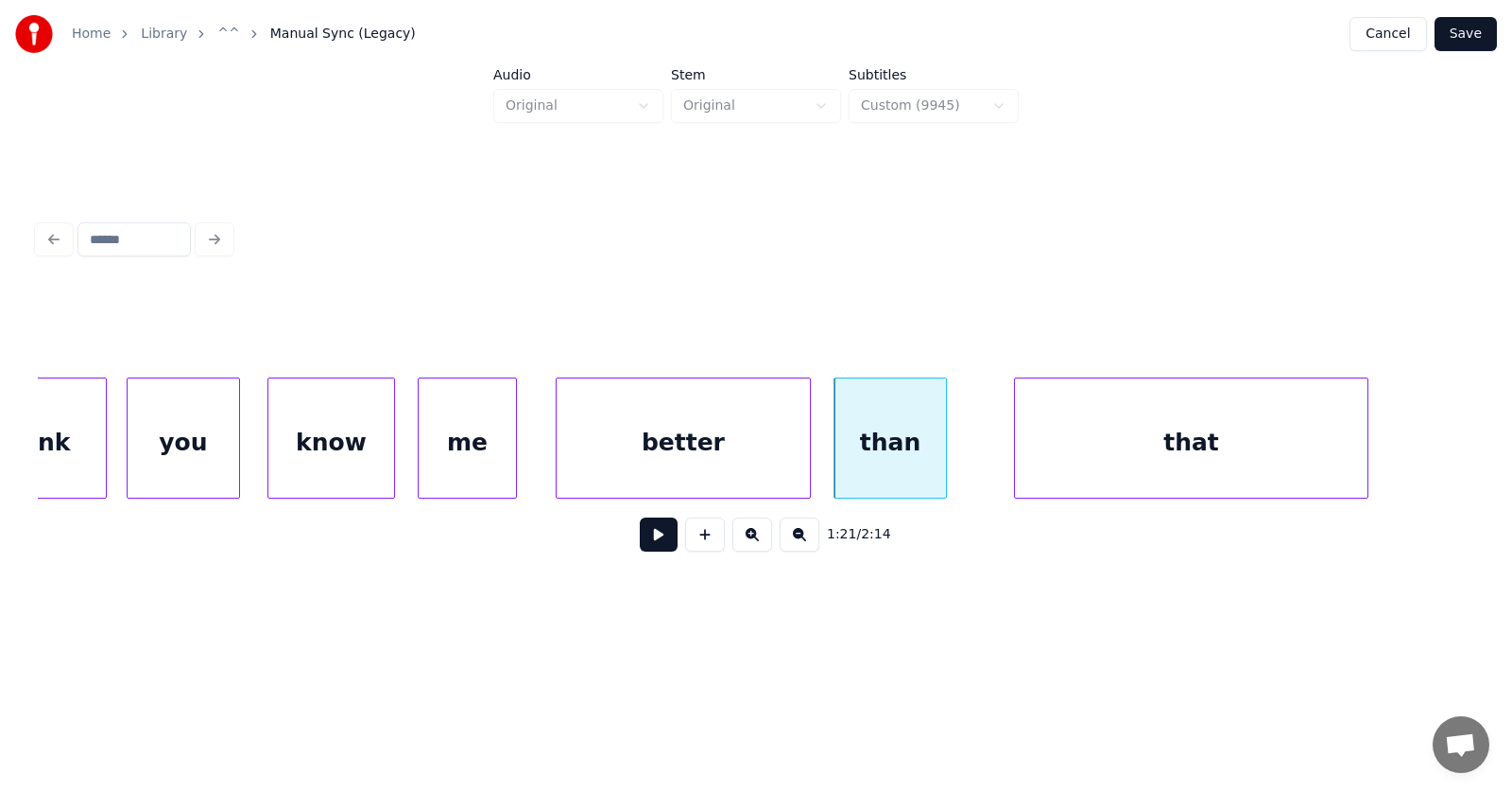
scroll to position [0, 57032]
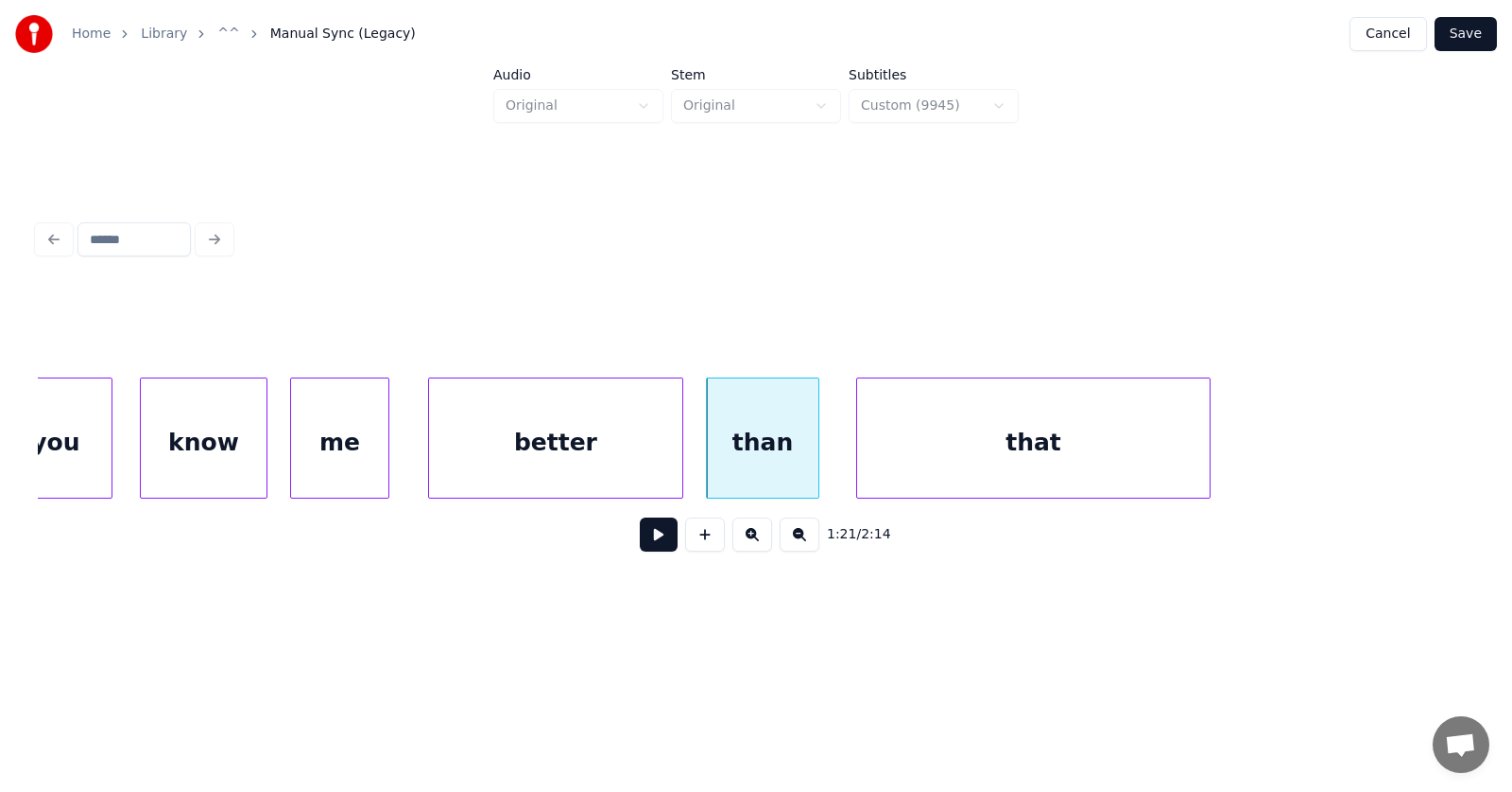
click at [955, 439] on div "that" at bounding box center [1033, 443] width 352 height 129
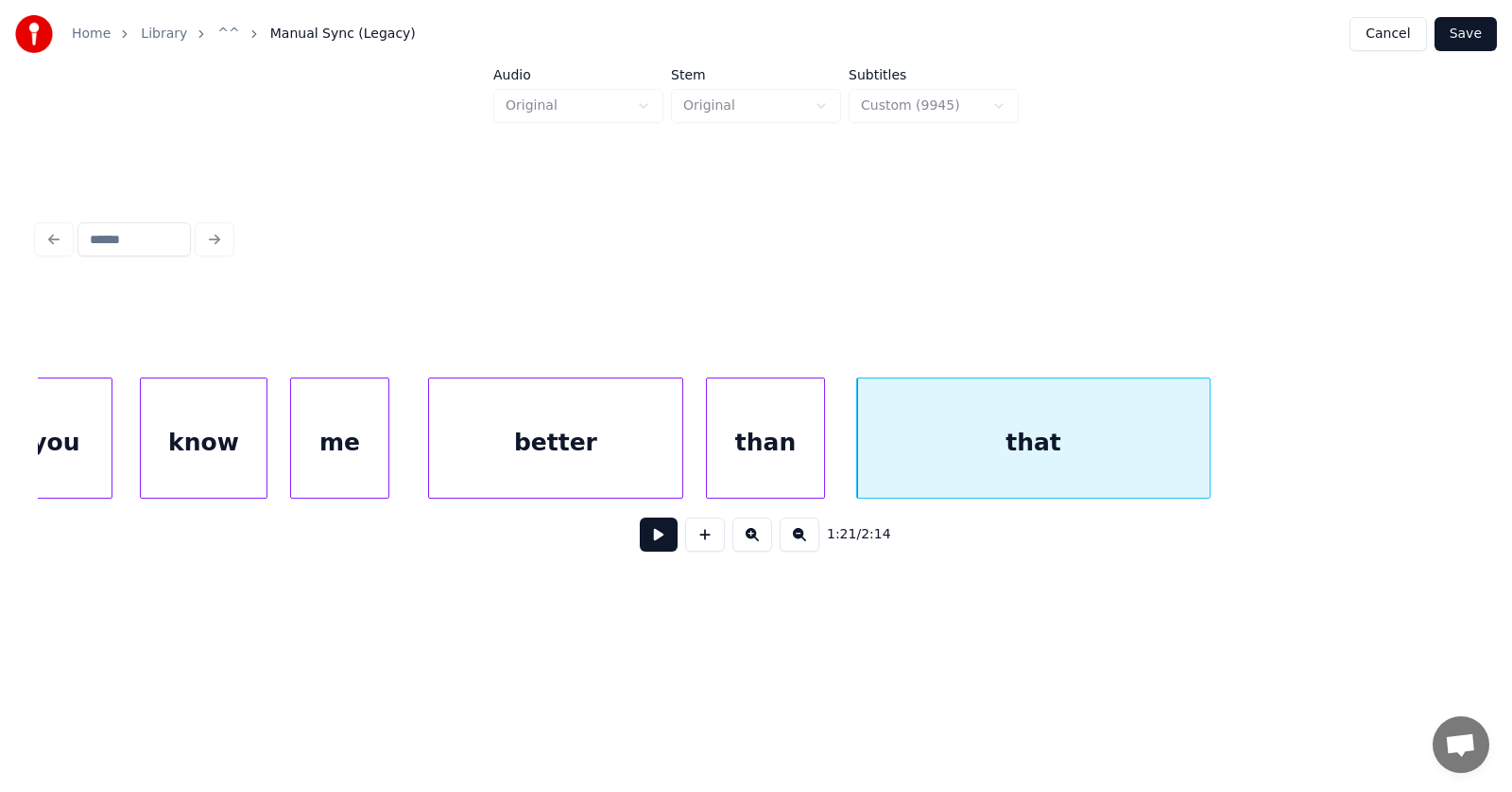
click at [821, 455] on div at bounding box center [821, 438] width 6 height 119
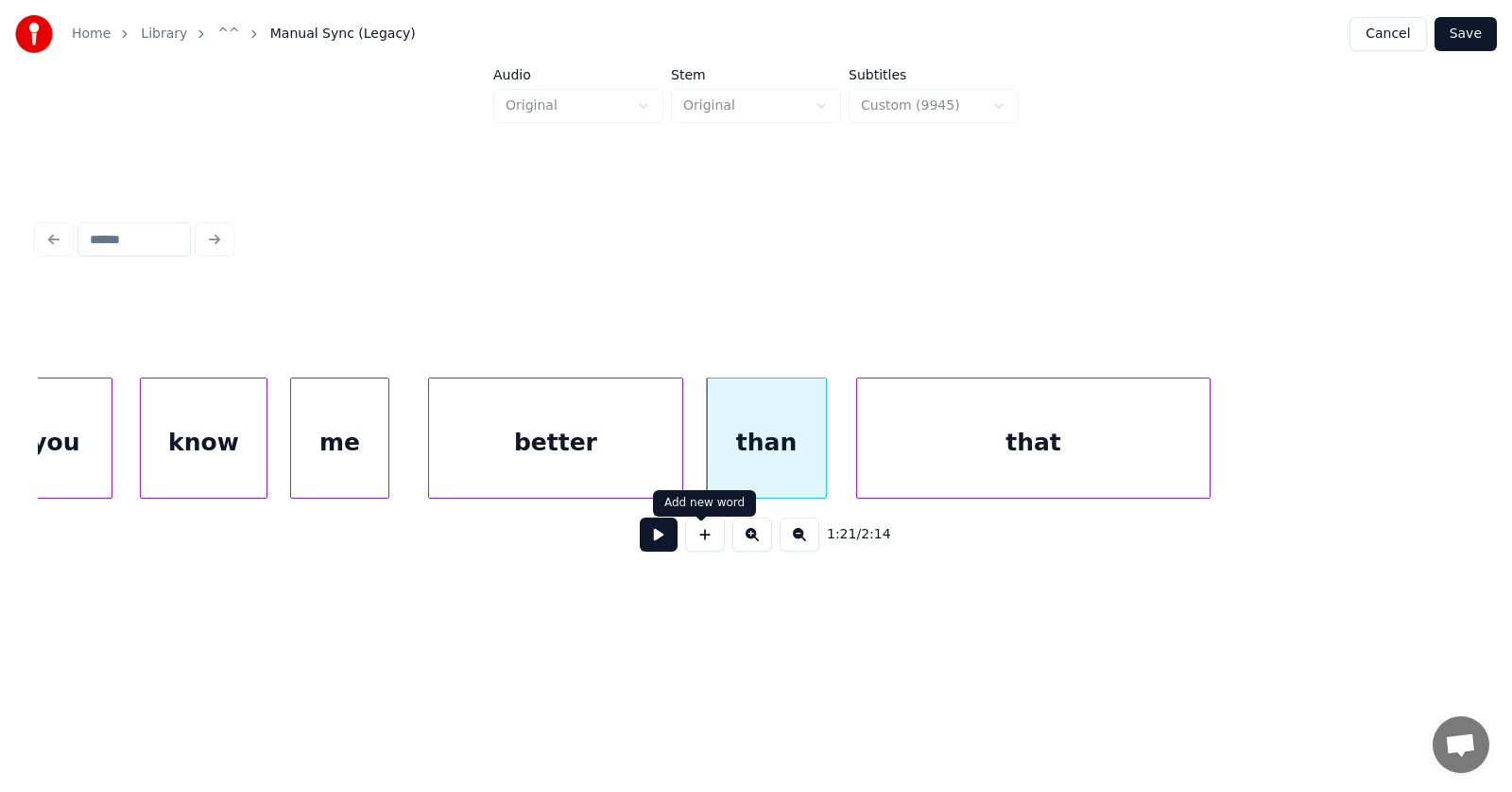
click at [640, 548] on button at bounding box center [659, 535] width 38 height 34
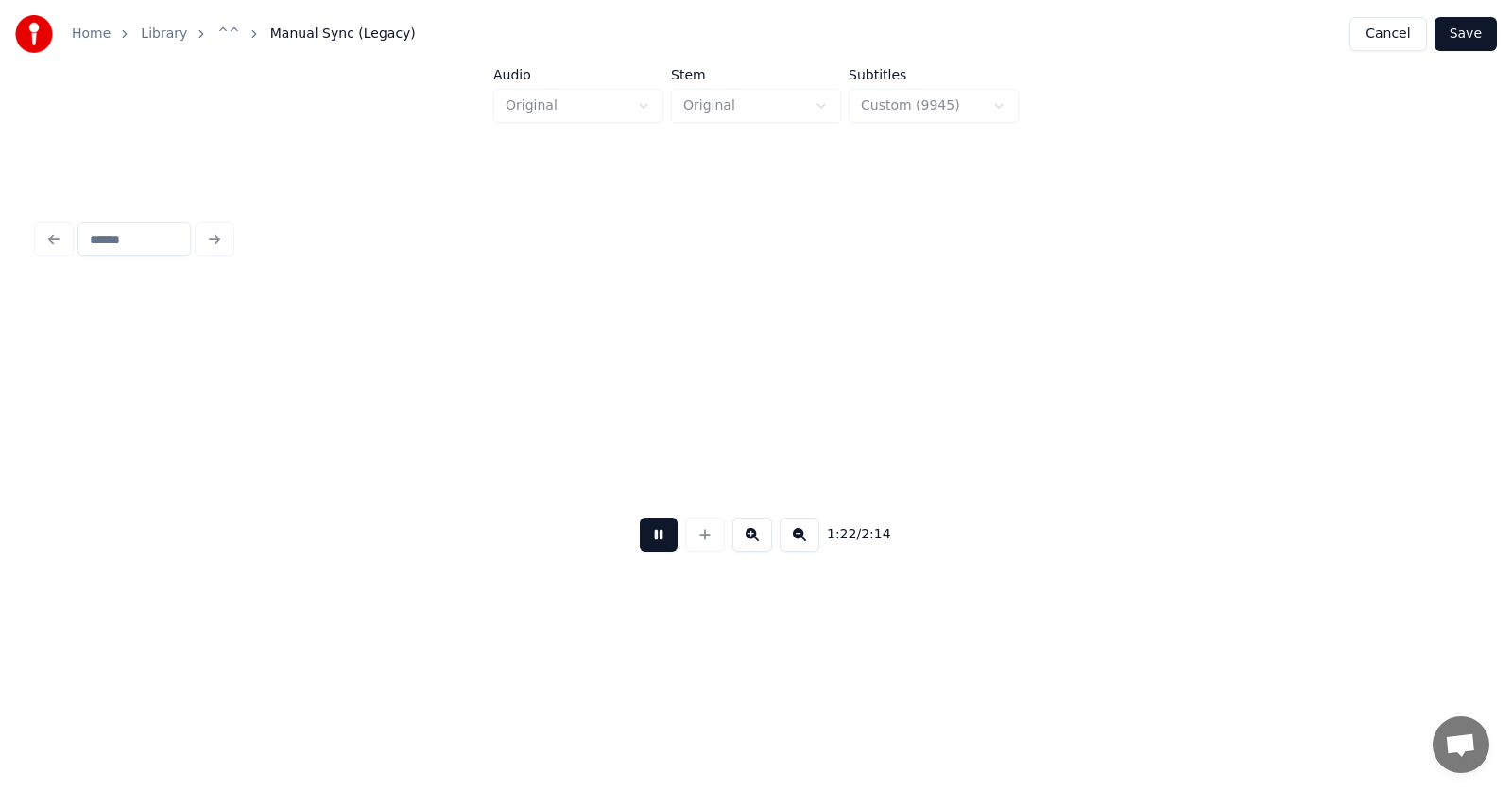
scroll to position [0, 58469]
click at [640, 539] on button at bounding box center [659, 535] width 38 height 34
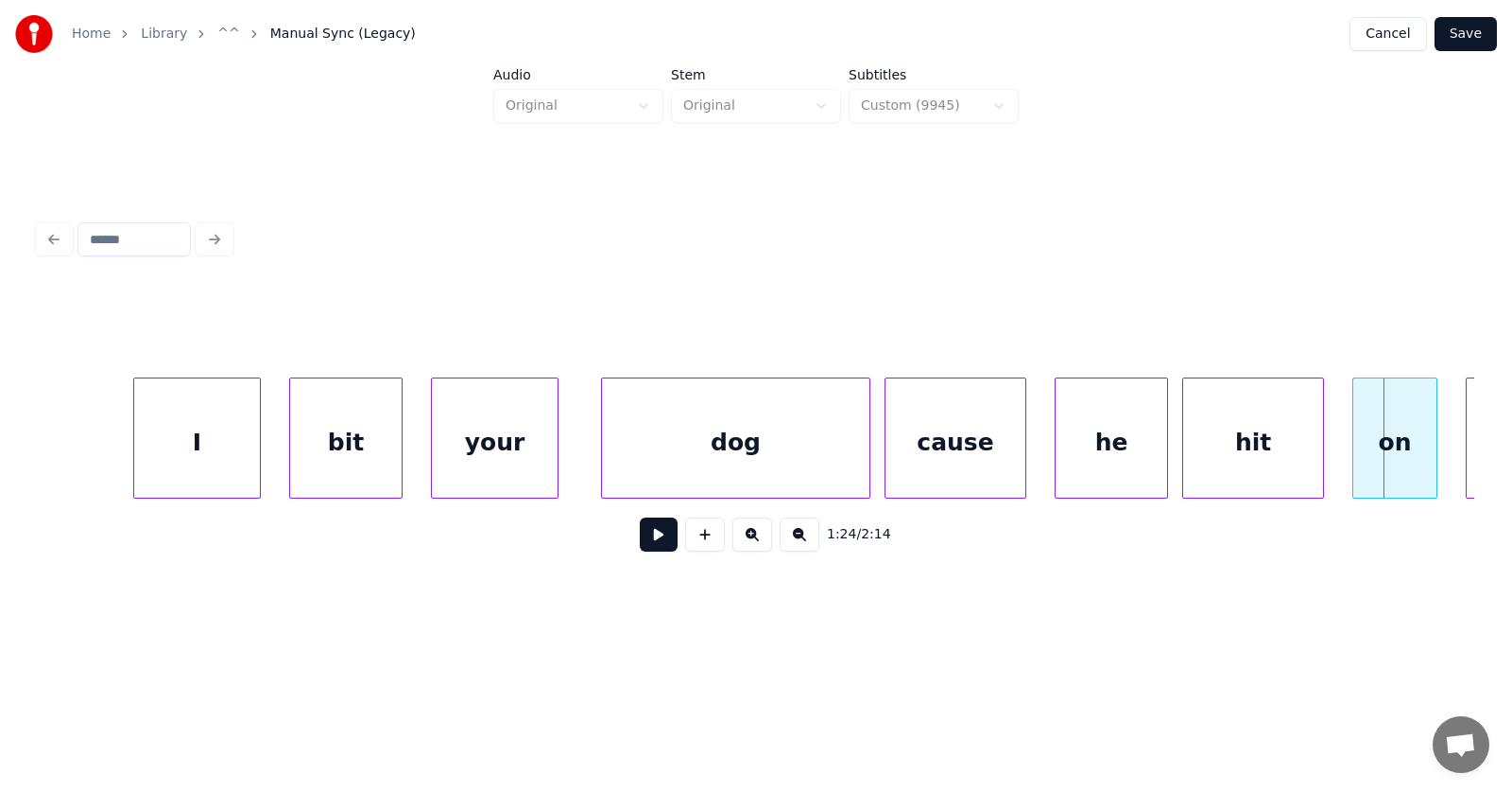
scroll to position [0, 58444]
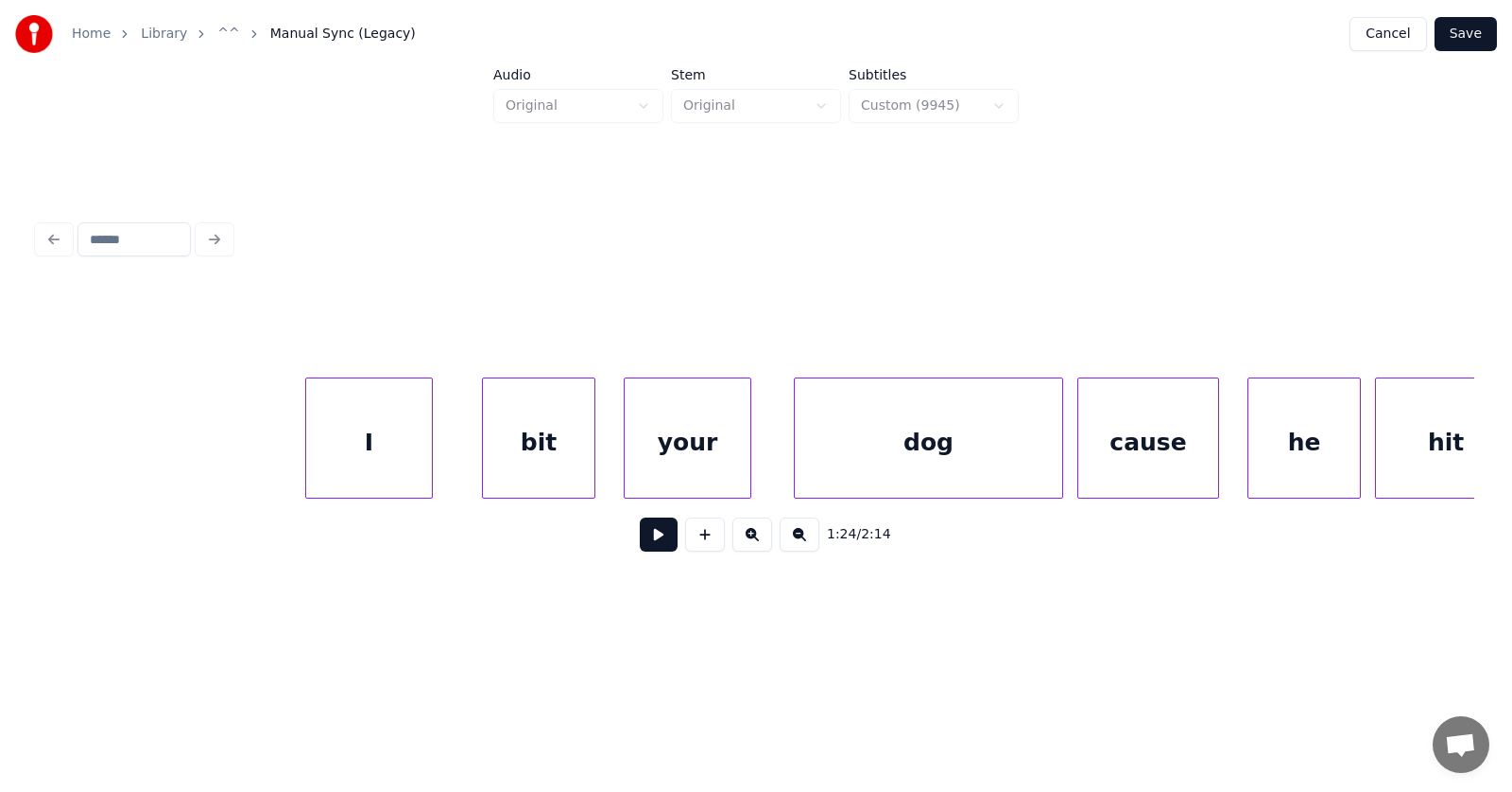
click at [391, 472] on div "I" at bounding box center [369, 443] width 126 height 129
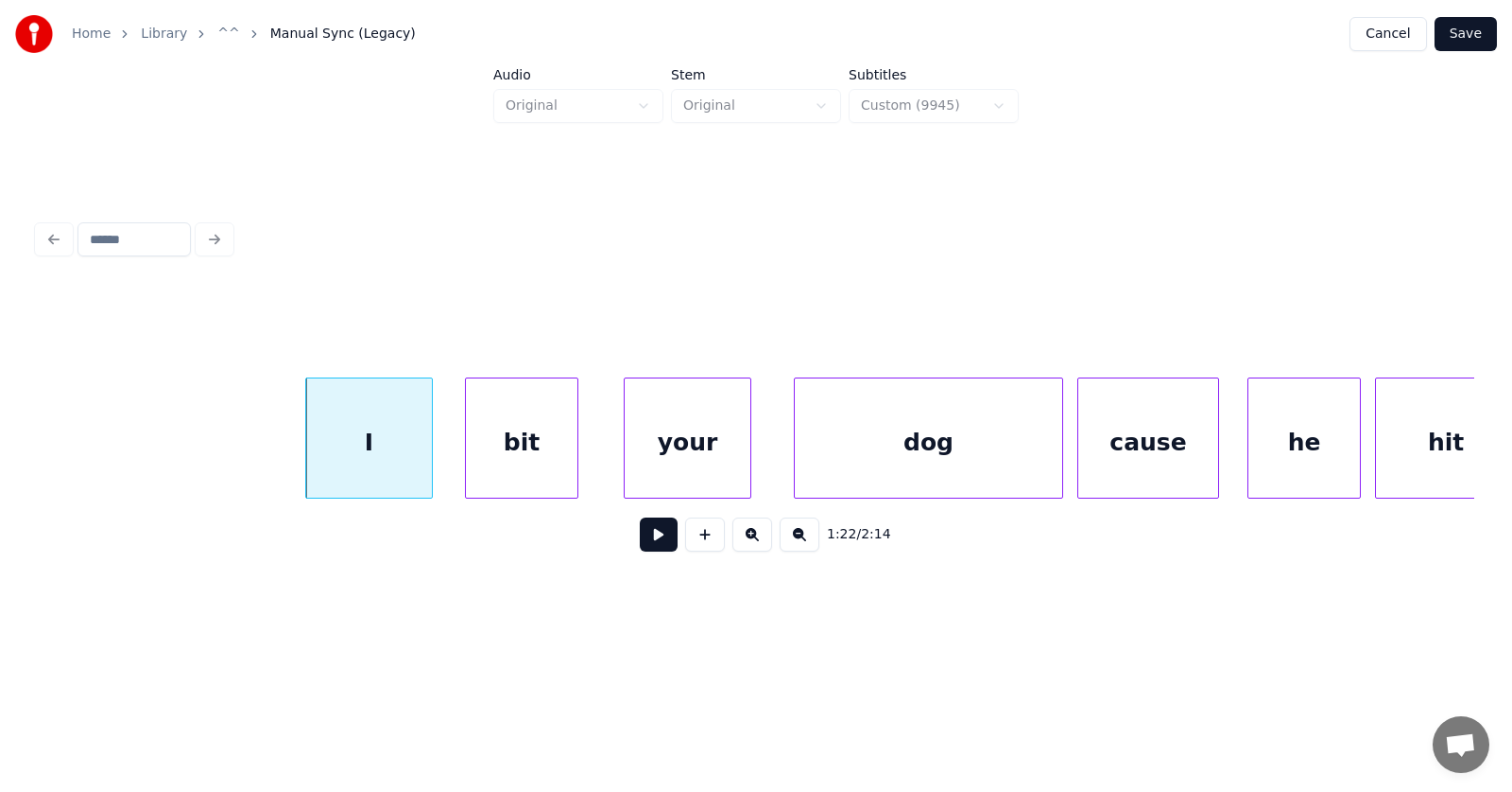
click at [520, 465] on div "bit" at bounding box center [521, 443] width 112 height 129
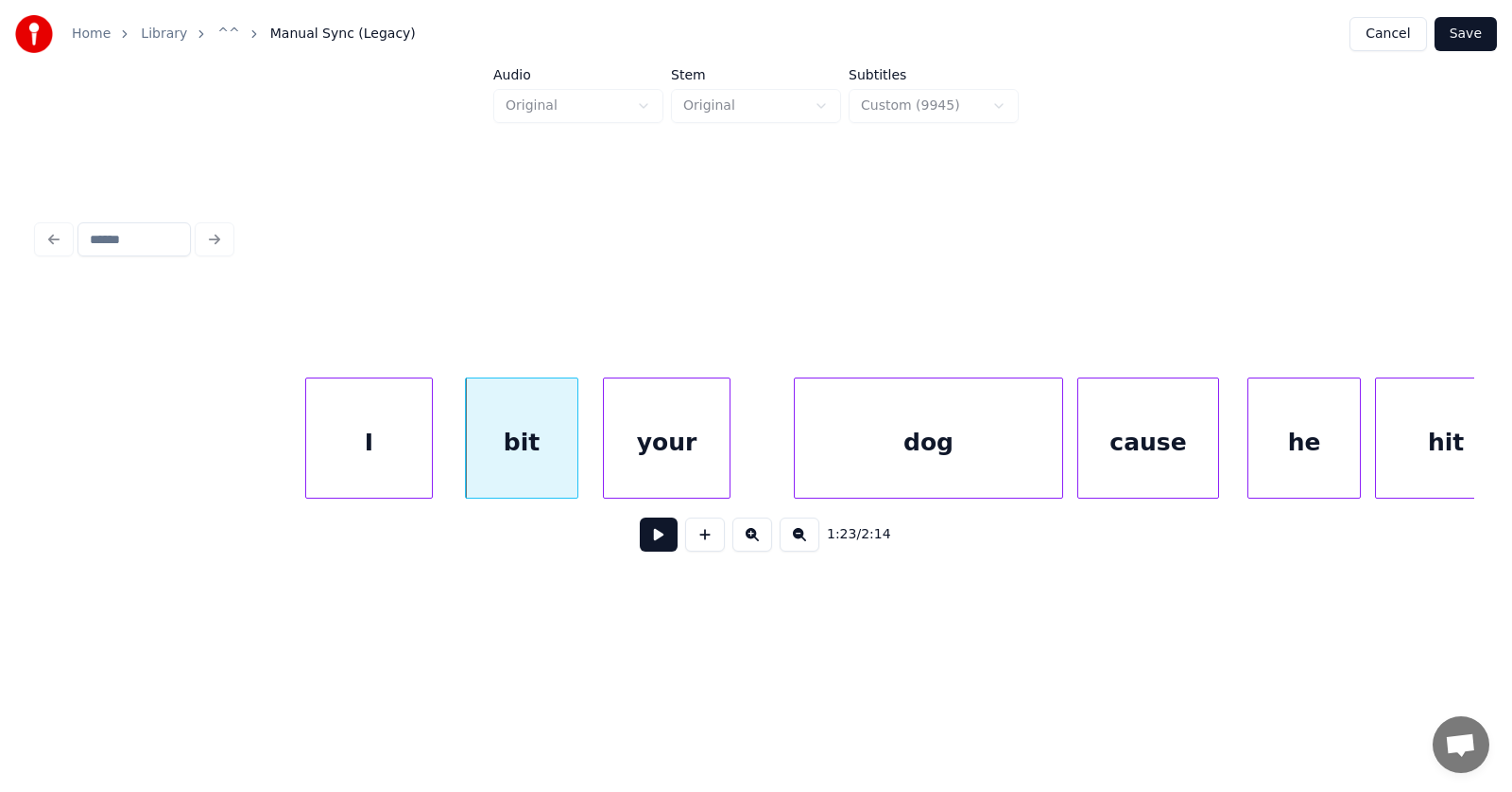
click at [630, 467] on div "your" at bounding box center [666, 443] width 126 height 129
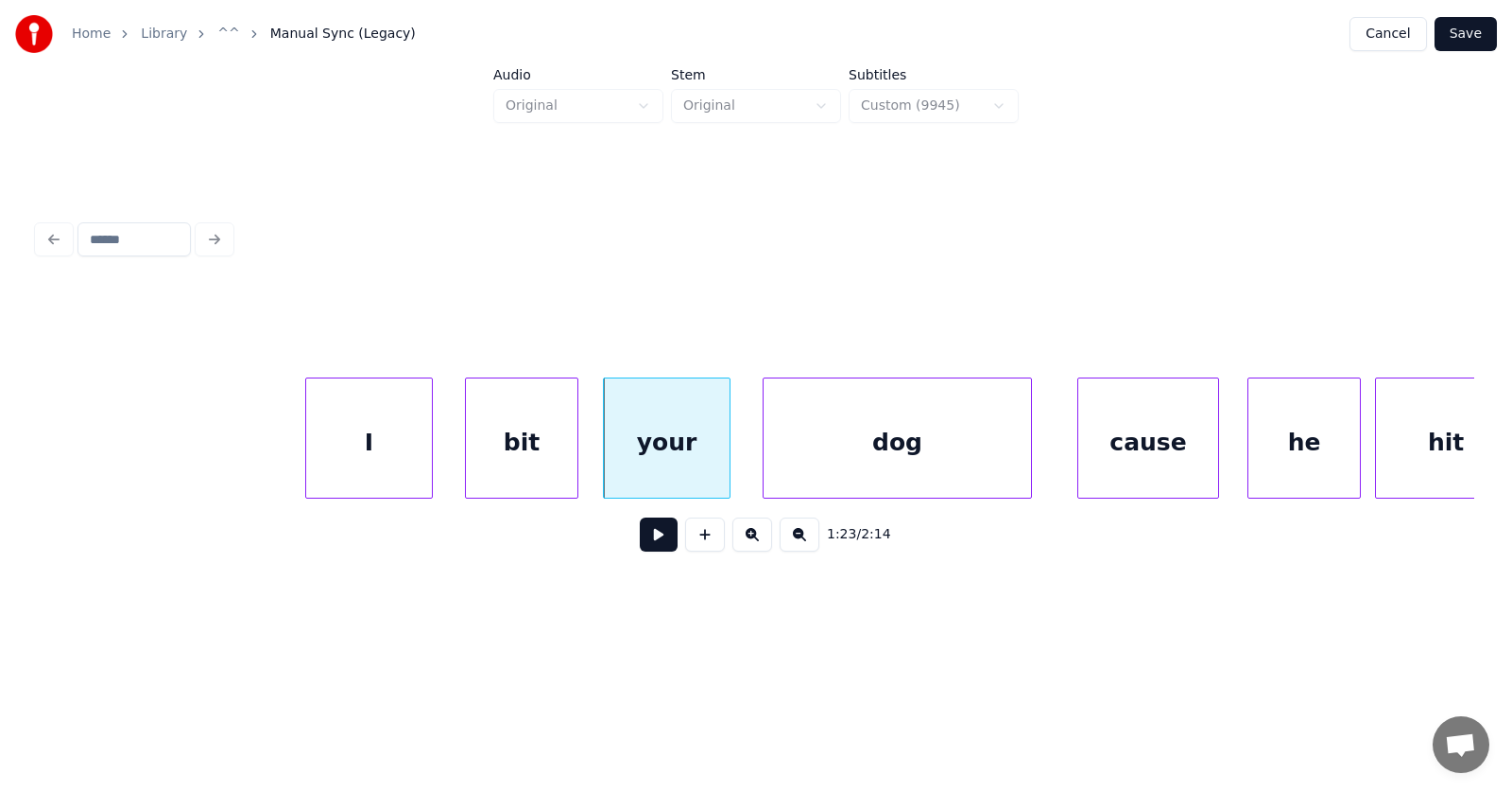
click at [815, 455] on div "dog" at bounding box center [898, 443] width 267 height 129
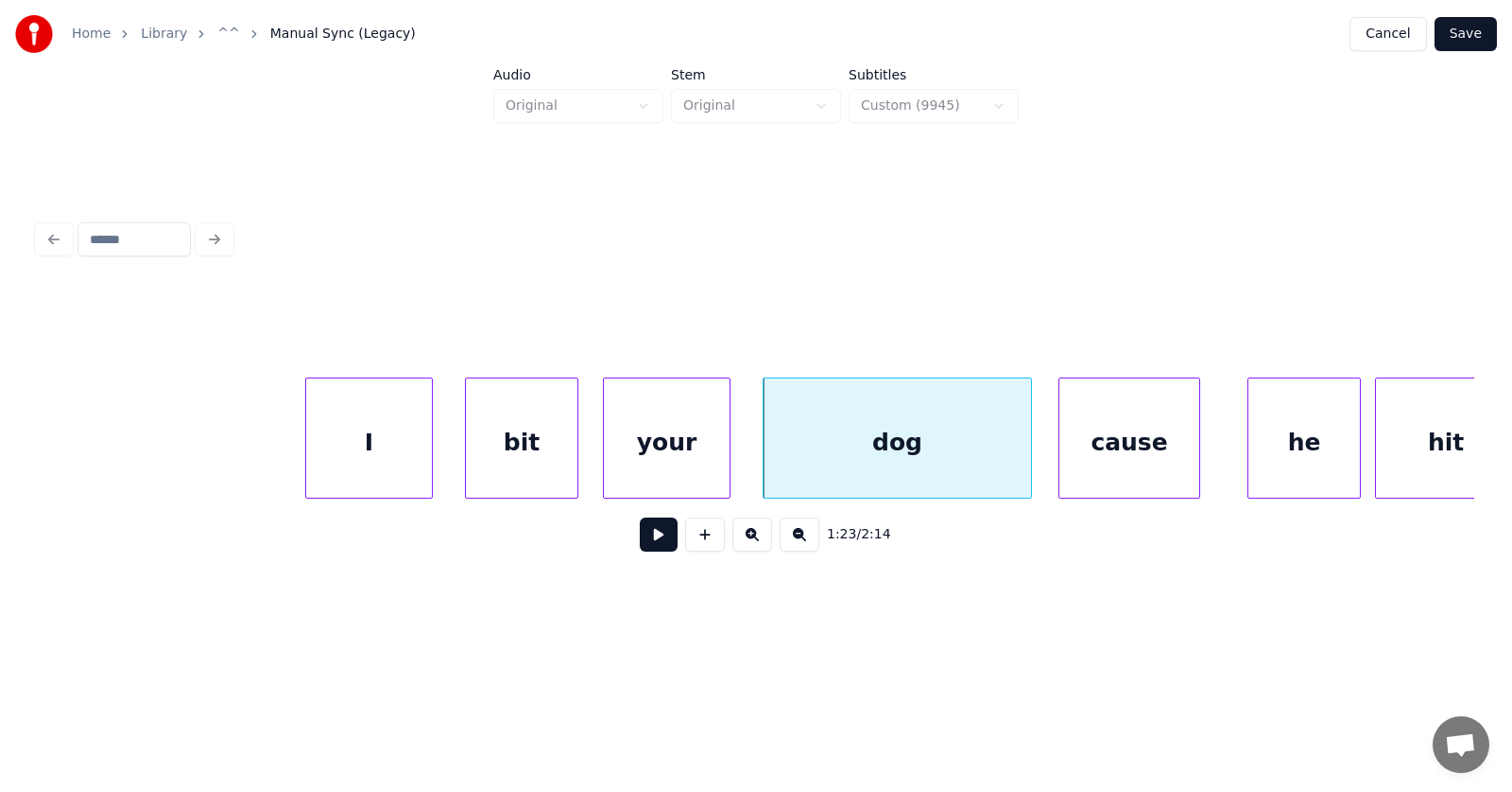
click at [1109, 445] on div "cause" at bounding box center [1129, 443] width 140 height 129
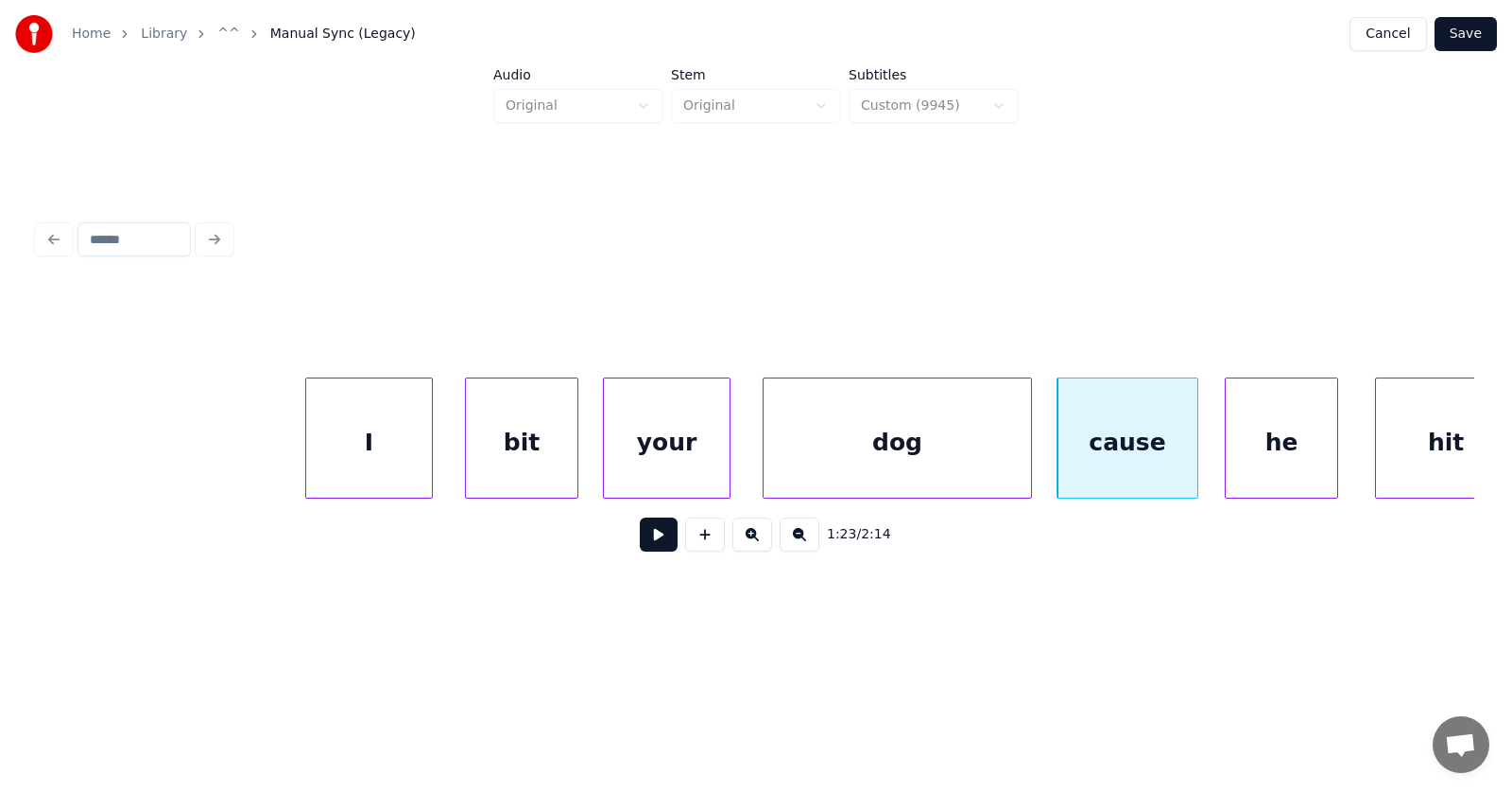
click at [1263, 446] on div "he" at bounding box center [1281, 443] width 112 height 129
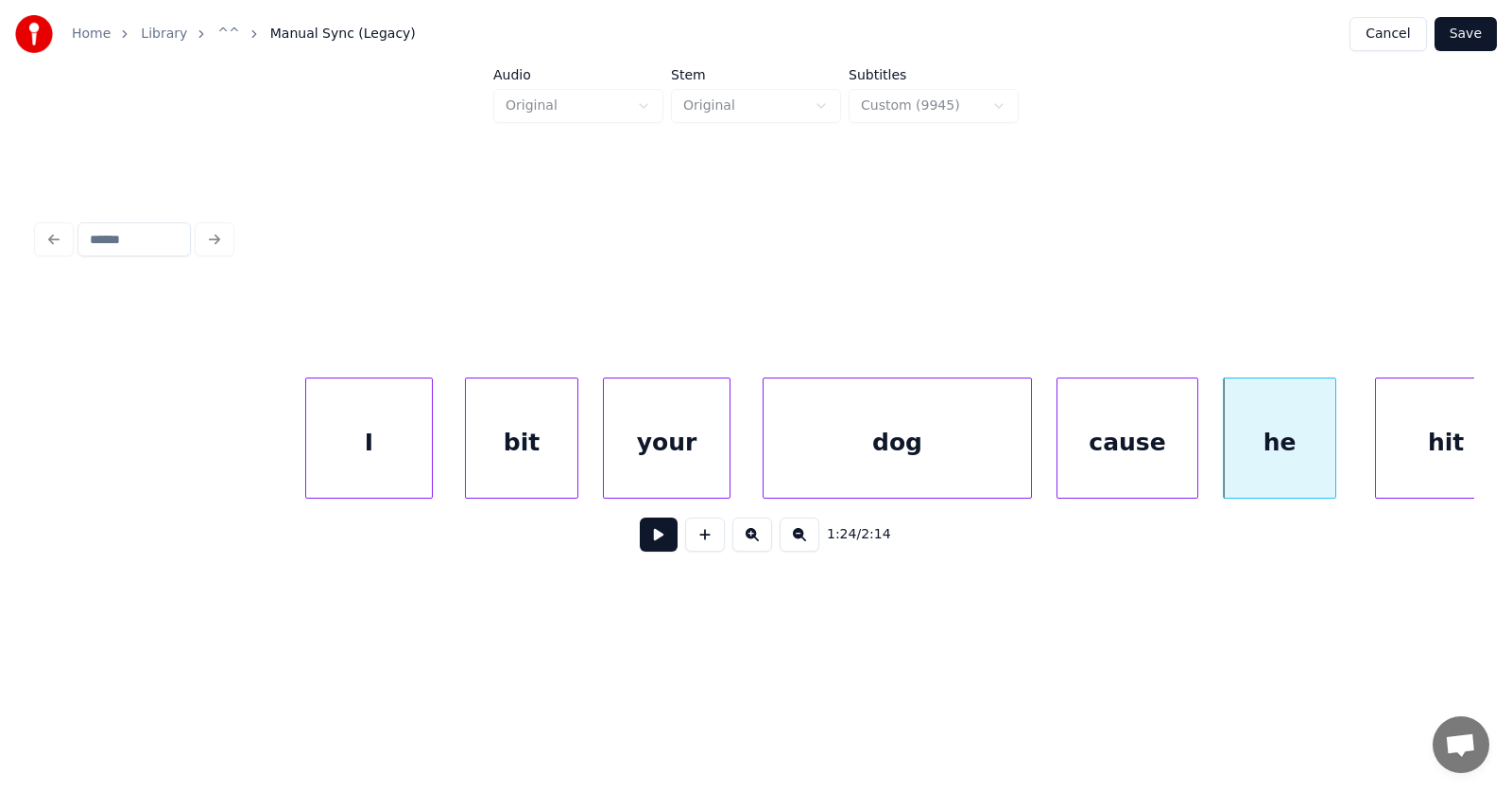
scroll to position [0, 58481]
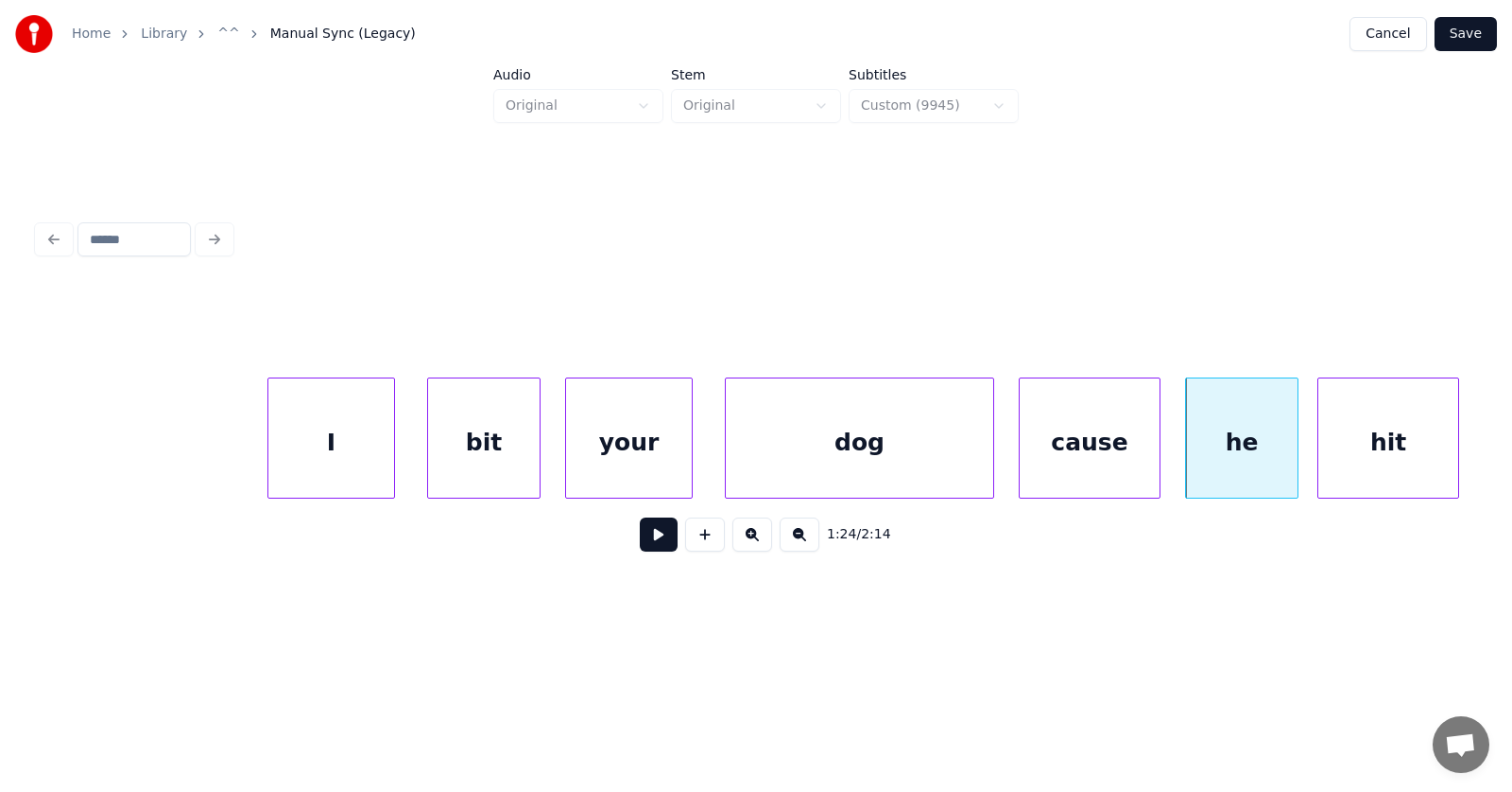
click at [1410, 439] on div "hit" at bounding box center [1388, 443] width 140 height 129
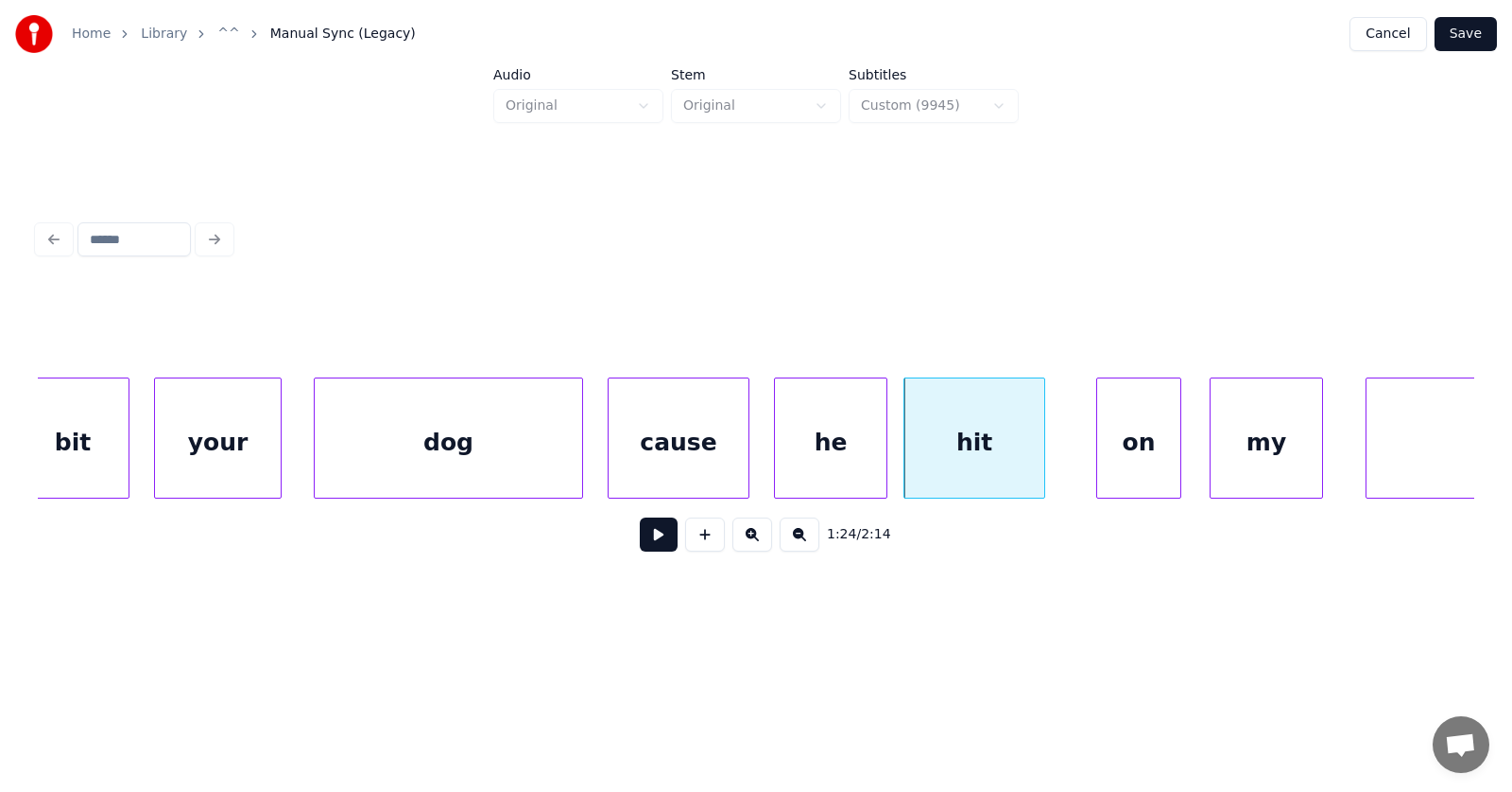
scroll to position [0, 58957]
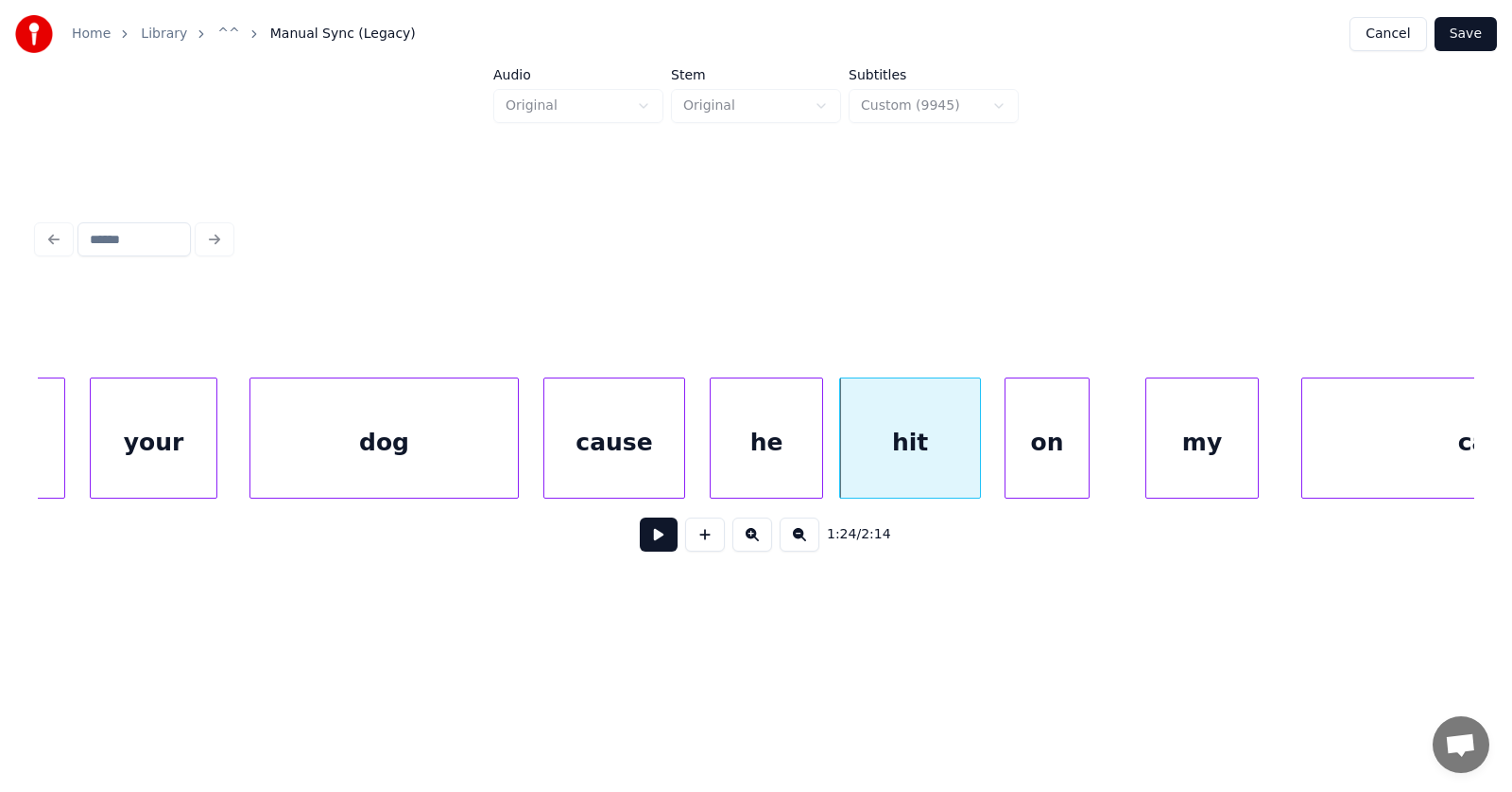
click at [1027, 454] on div "on" at bounding box center [1047, 443] width 83 height 129
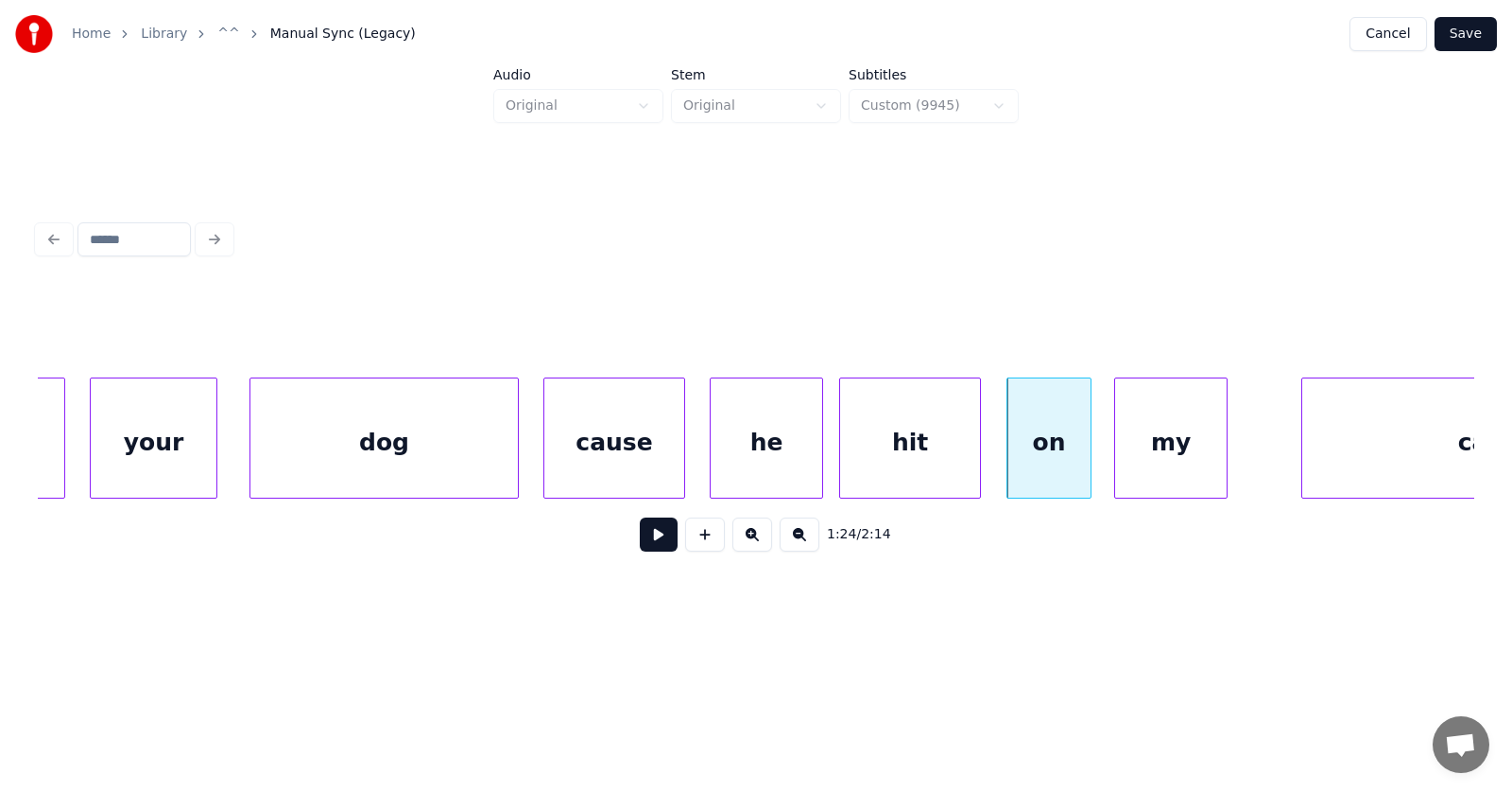
click at [1167, 451] on div "my" at bounding box center [1171, 443] width 112 height 129
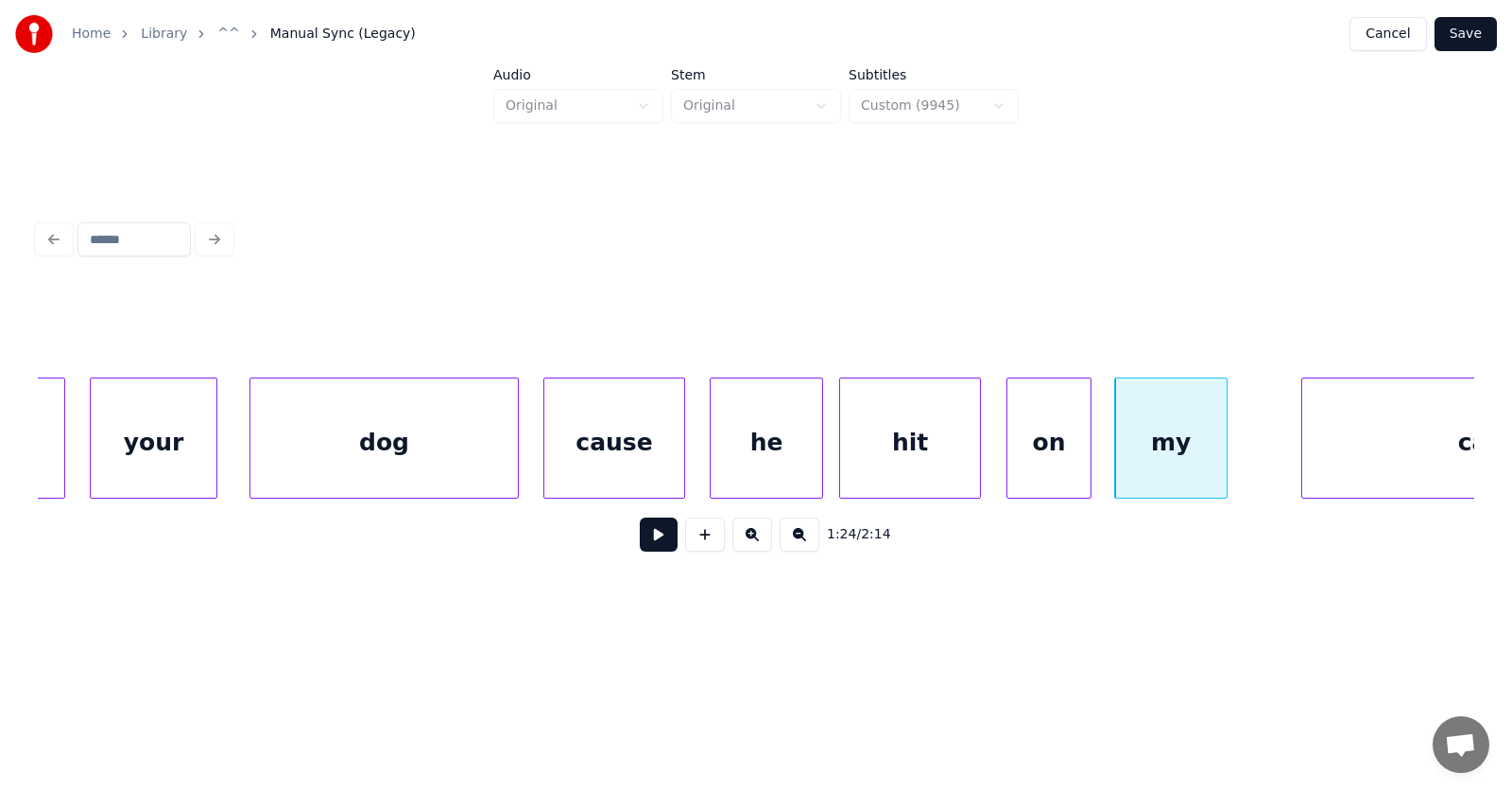
scroll to position [0, 59133]
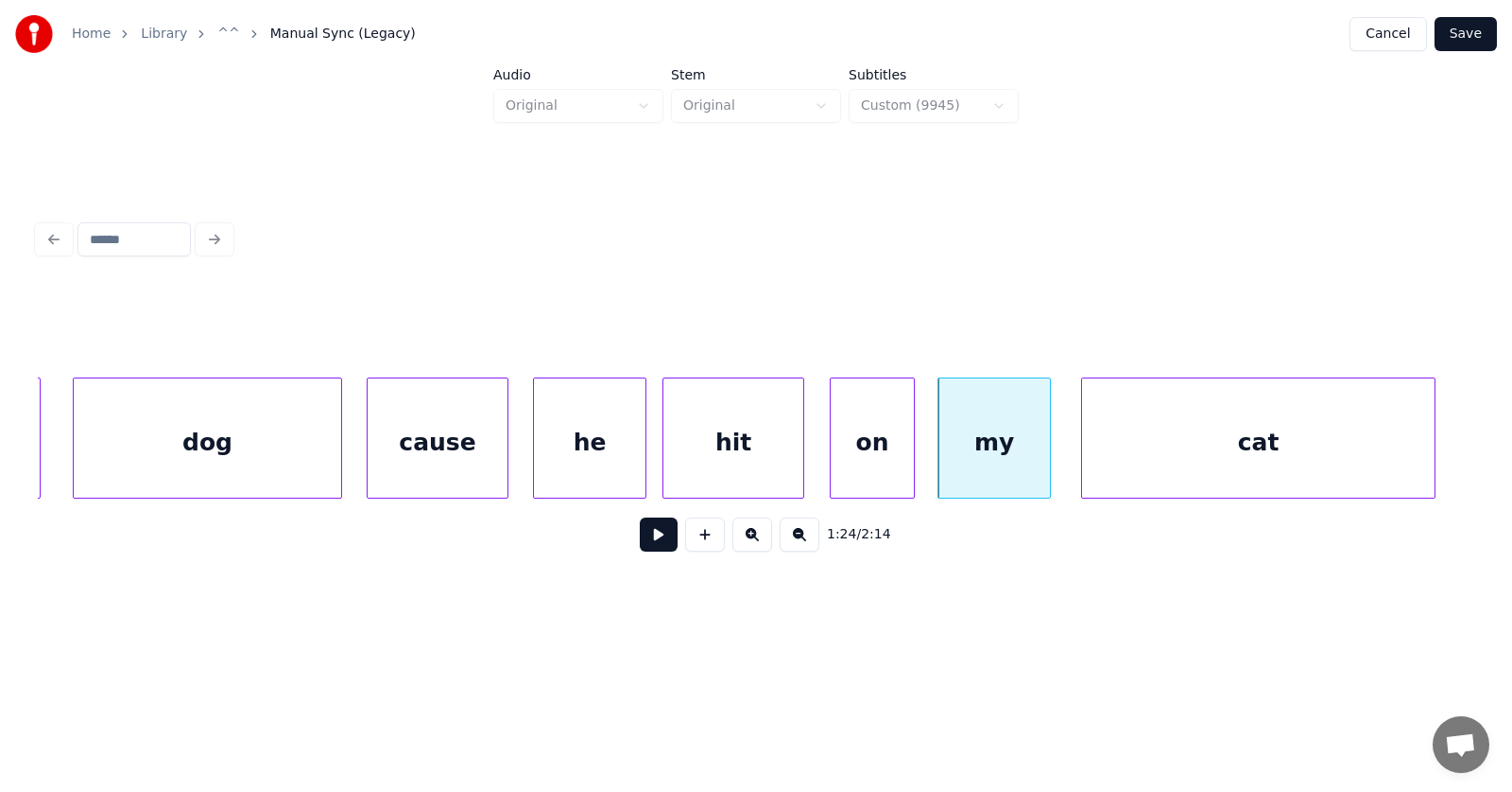
click at [1288, 462] on div "cat" at bounding box center [1259, 443] width 352 height 129
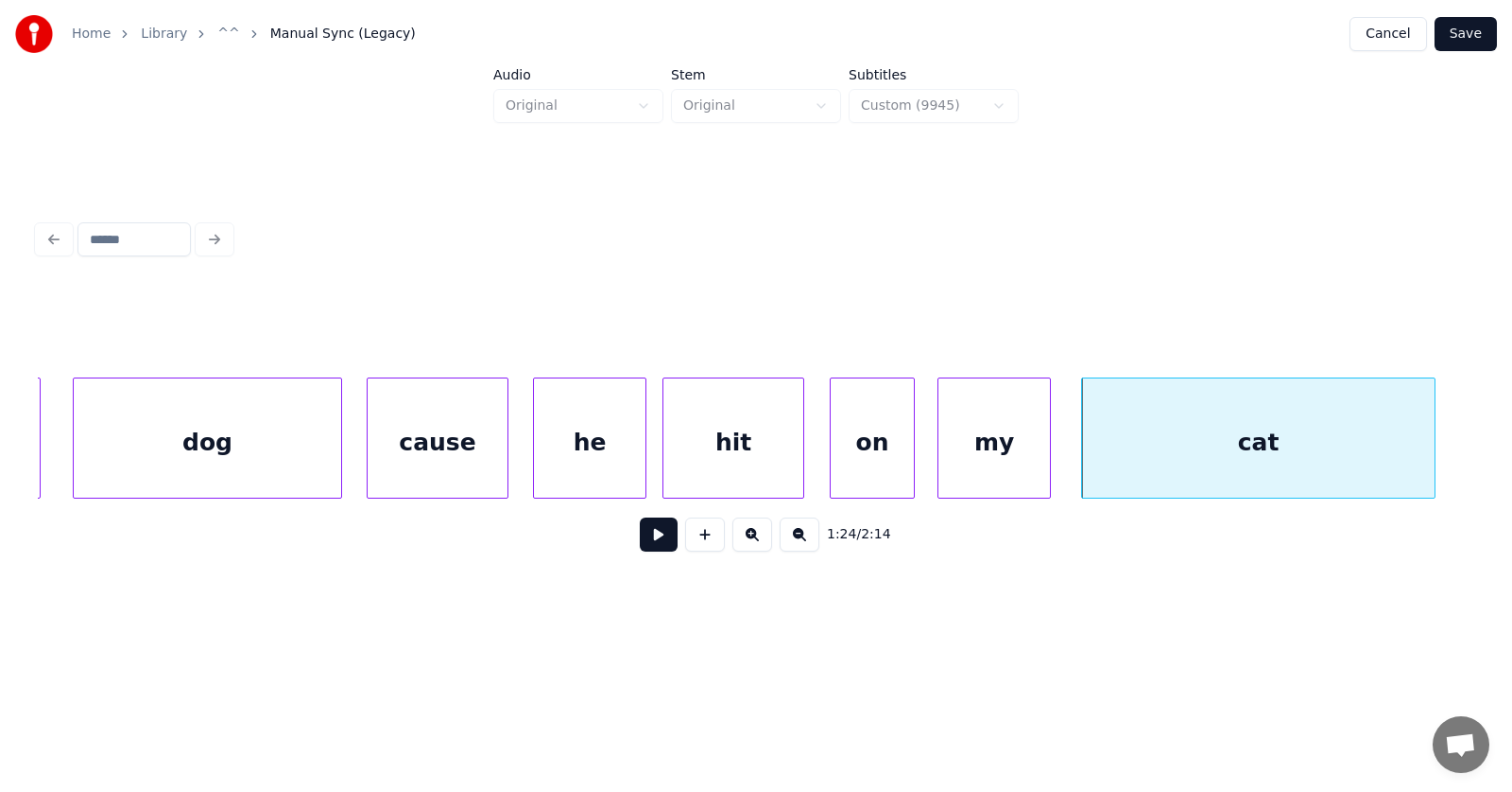
click at [659, 540] on button at bounding box center [659, 535] width 38 height 34
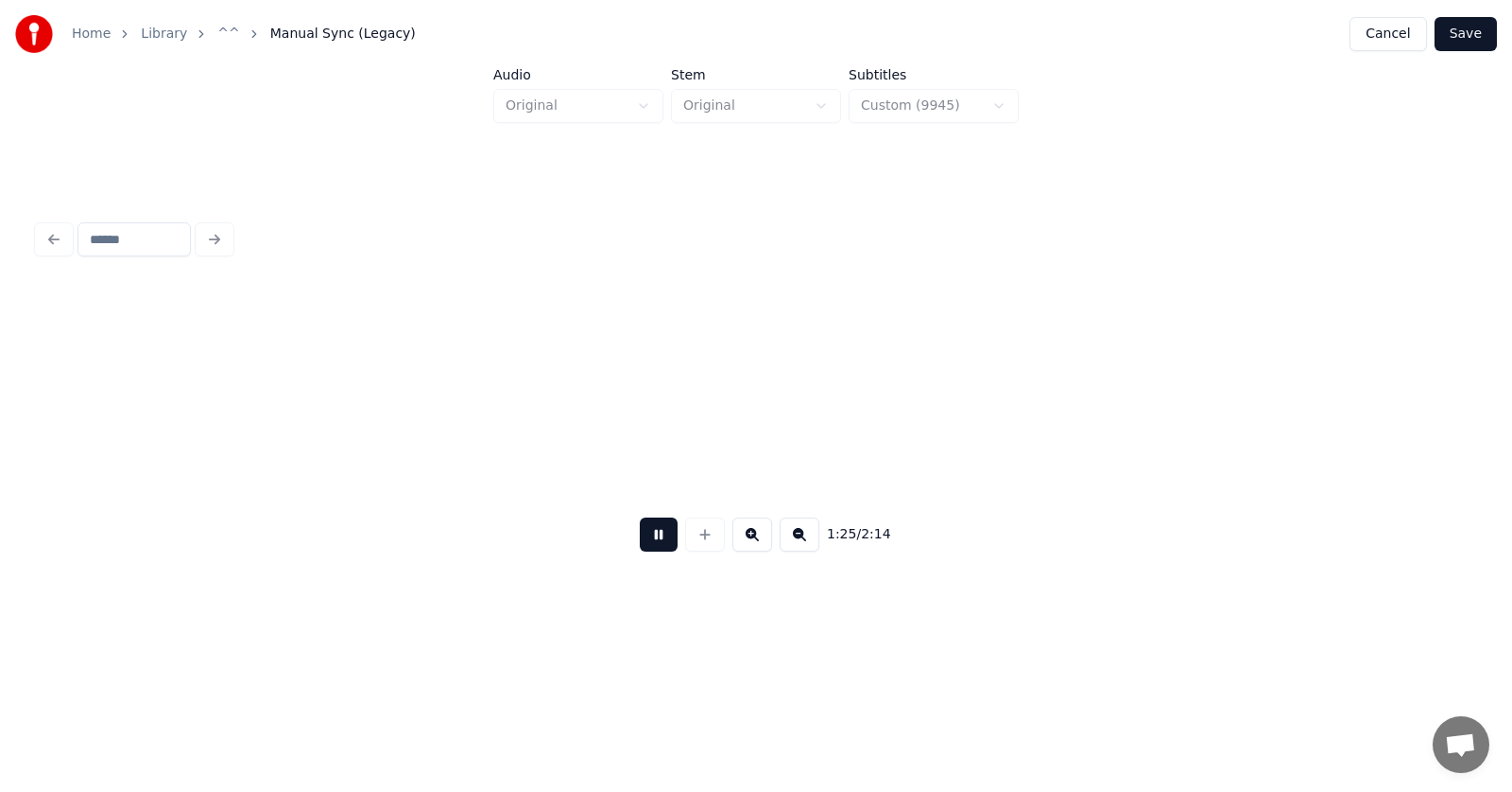
scroll to position [0, 60580]
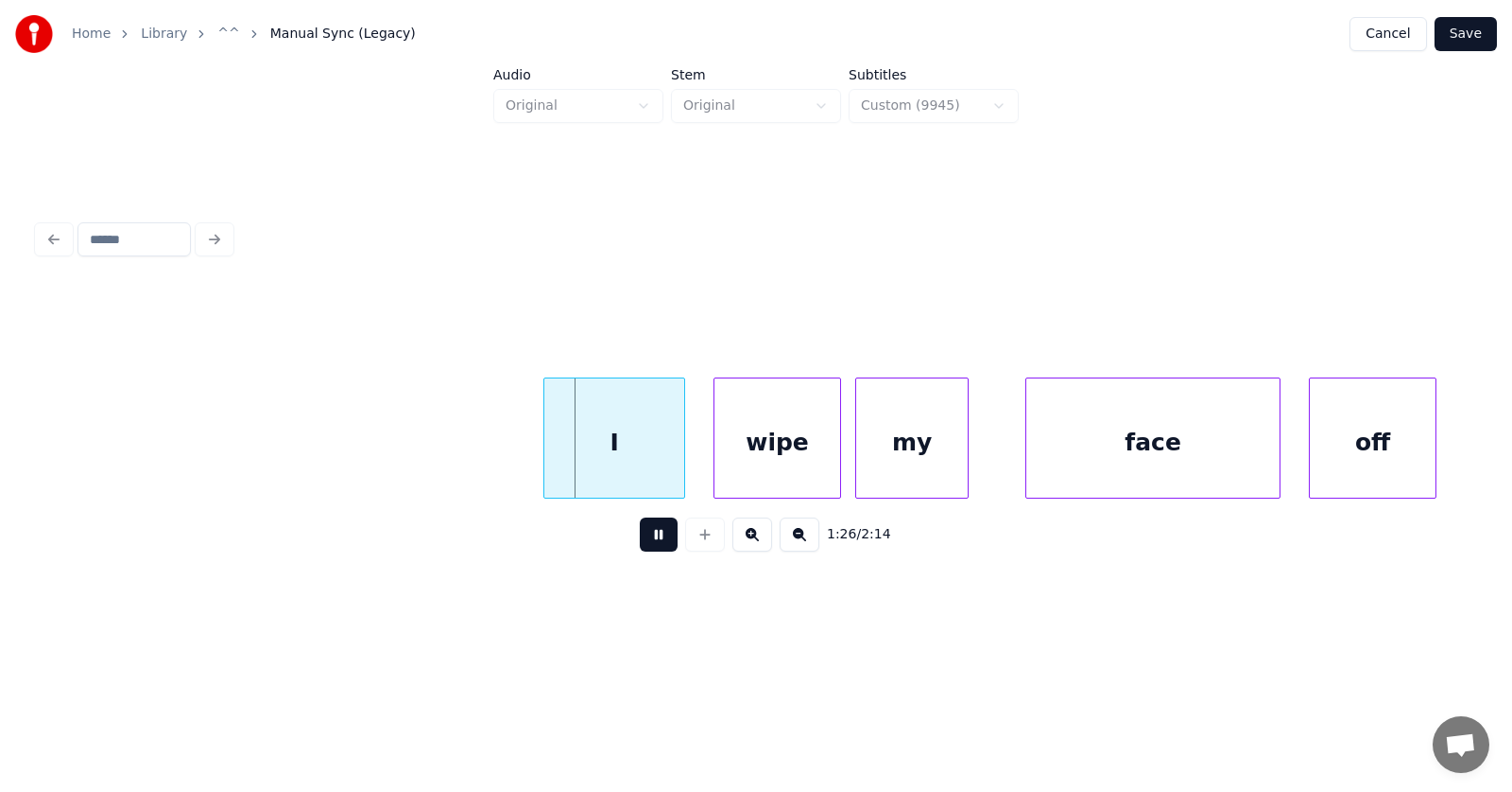
click at [659, 540] on button at bounding box center [659, 535] width 38 height 34
click at [554, 449] on div "I" at bounding box center [596, 443] width 140 height 129
click at [752, 469] on div "wipe" at bounding box center [749, 443] width 126 height 129
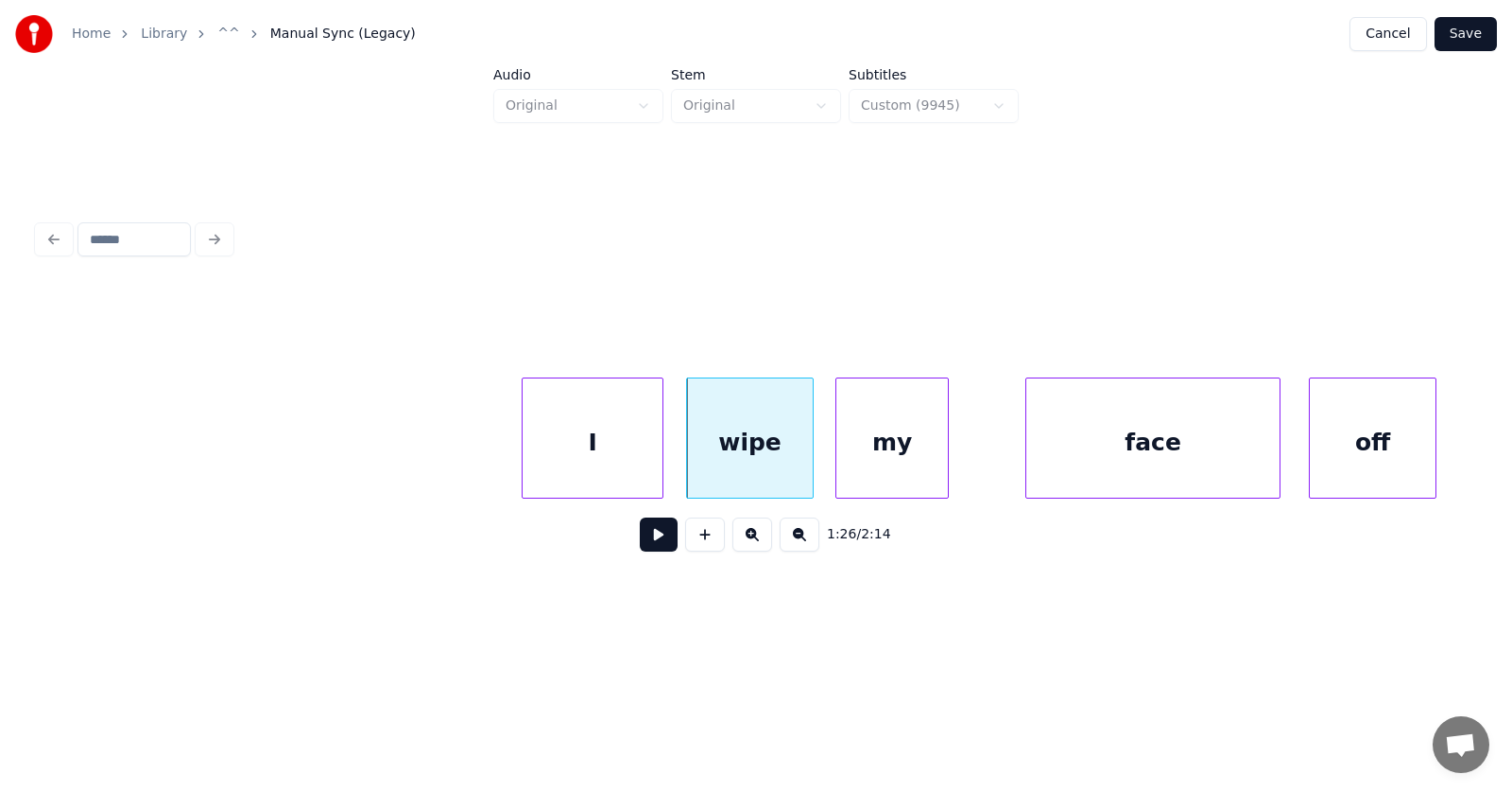
click at [885, 469] on div "my" at bounding box center [892, 443] width 112 height 129
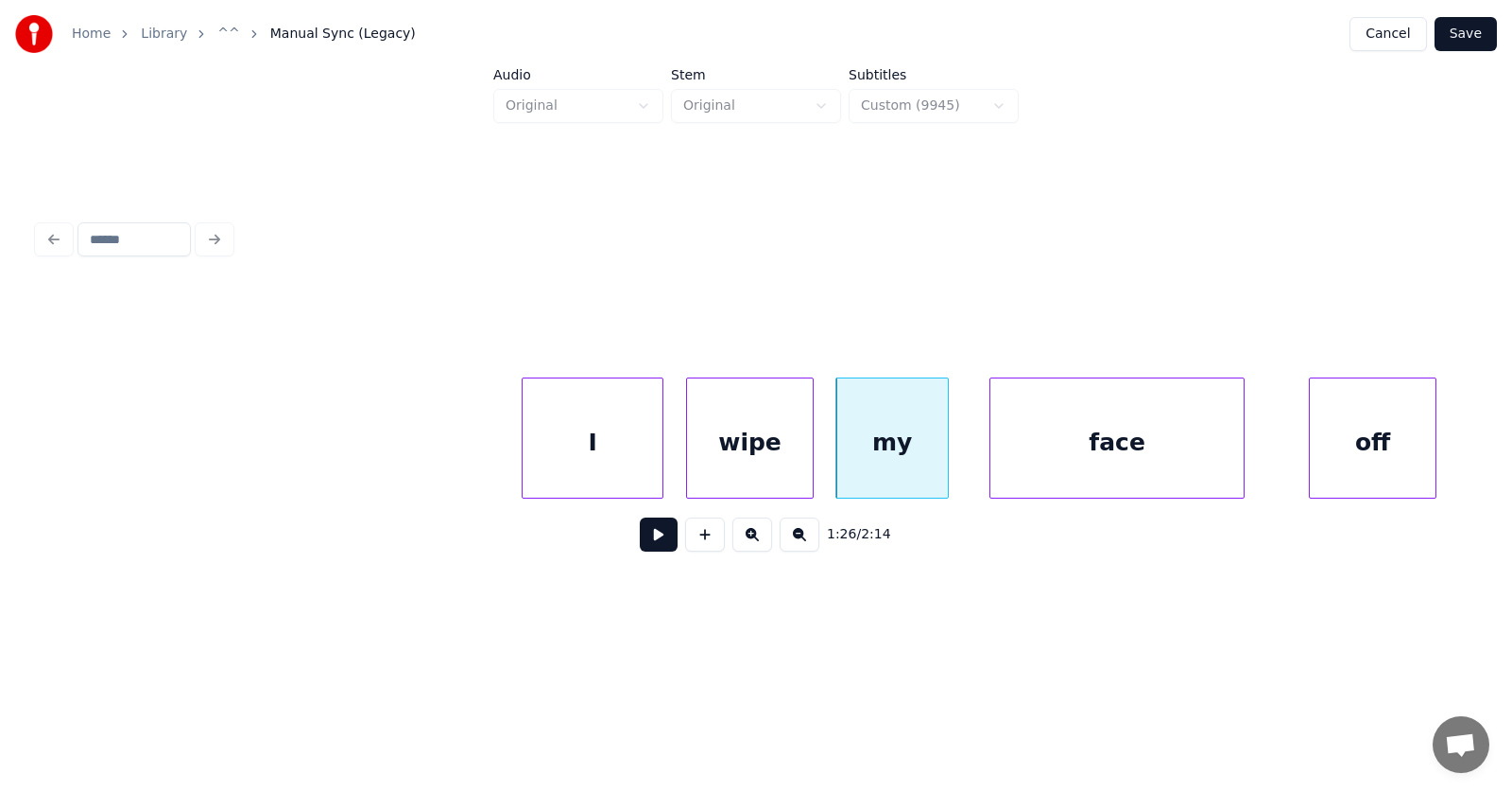
click at [1059, 468] on div "face" at bounding box center [1117, 443] width 253 height 129
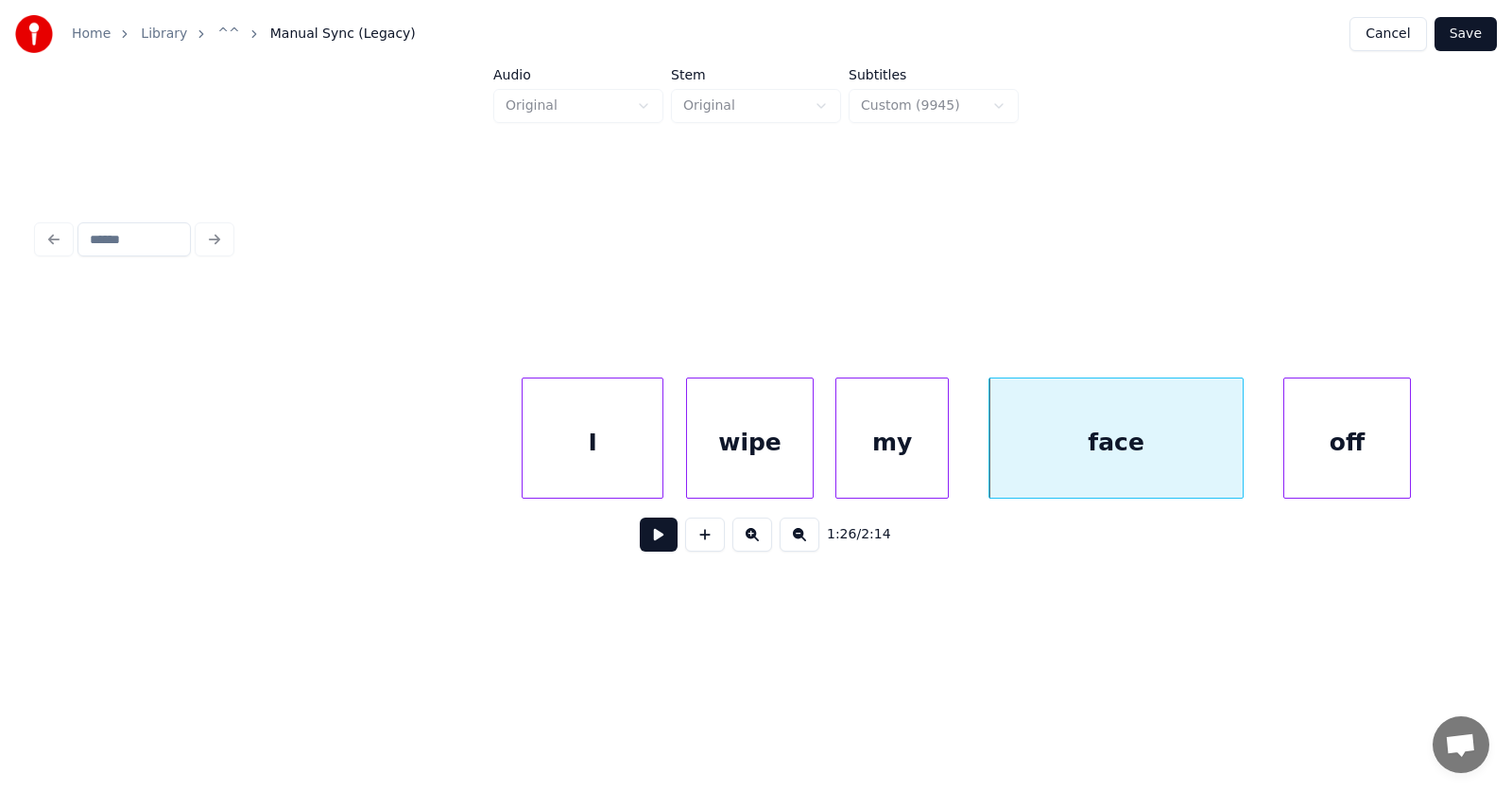
click at [1314, 456] on div "off" at bounding box center [1347, 443] width 126 height 129
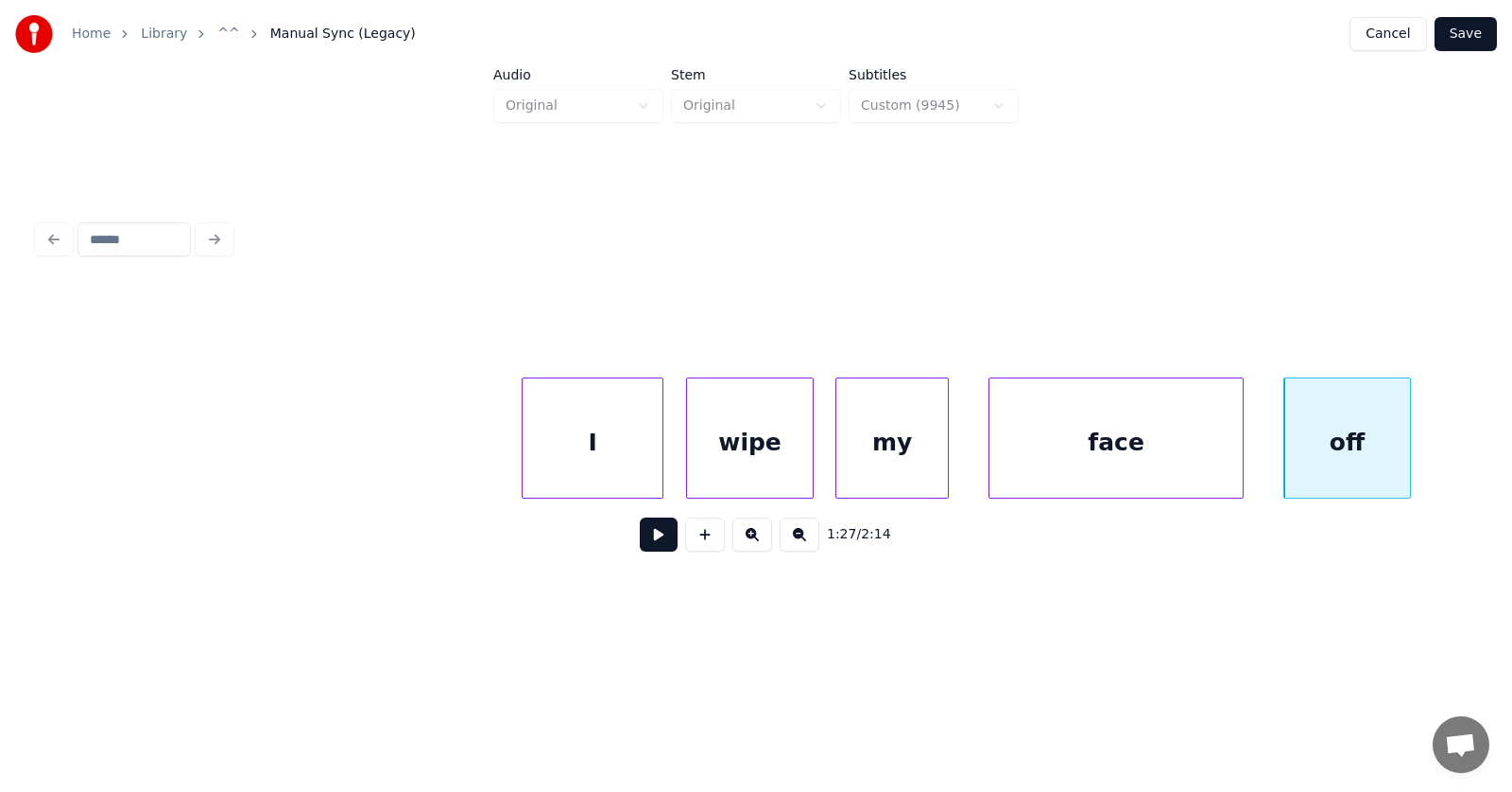
click at [723, 441] on div "wipe" at bounding box center [749, 443] width 126 height 129
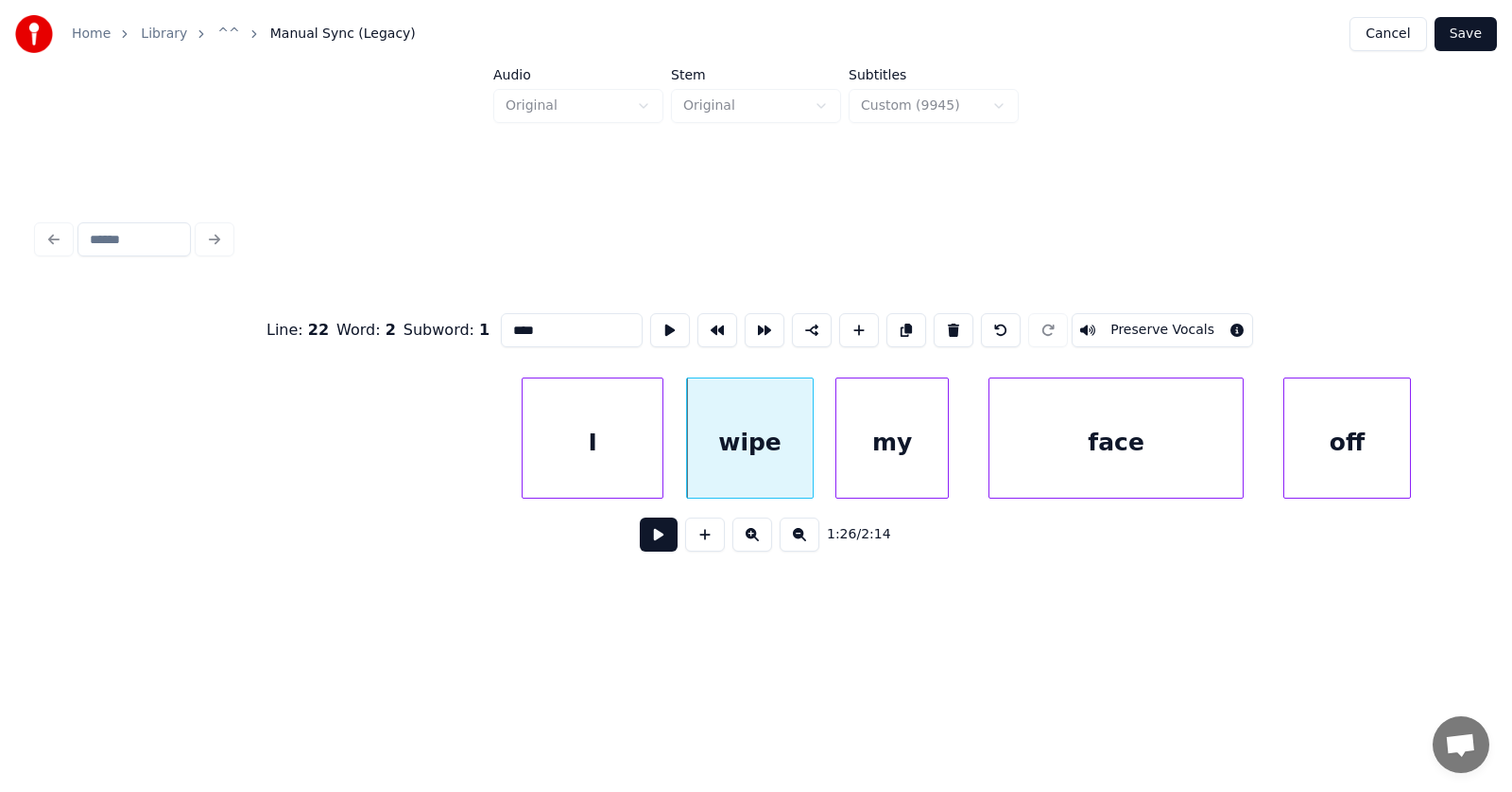
click at [658, 531] on button at bounding box center [659, 535] width 38 height 34
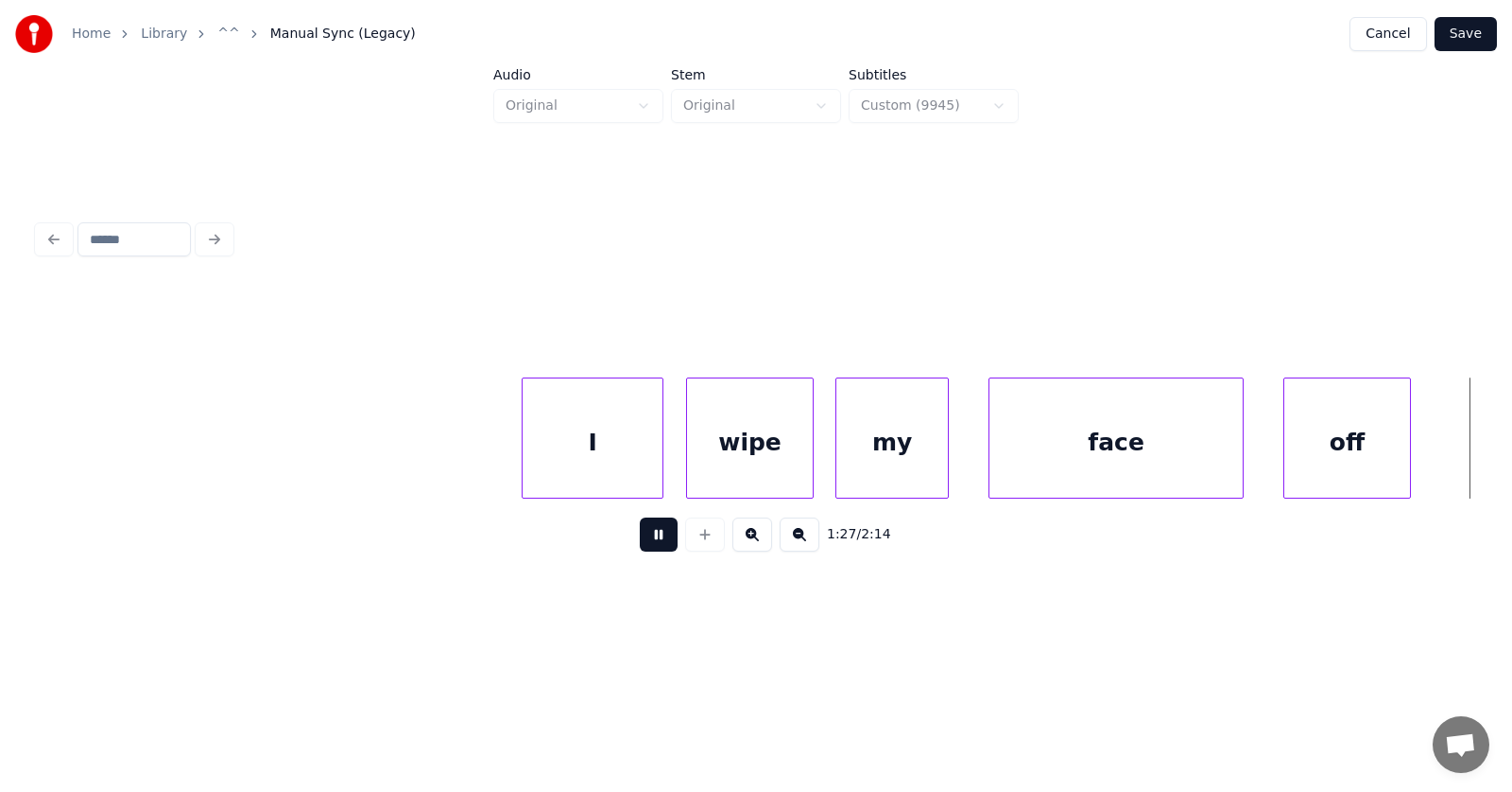
scroll to position [0, 62017]
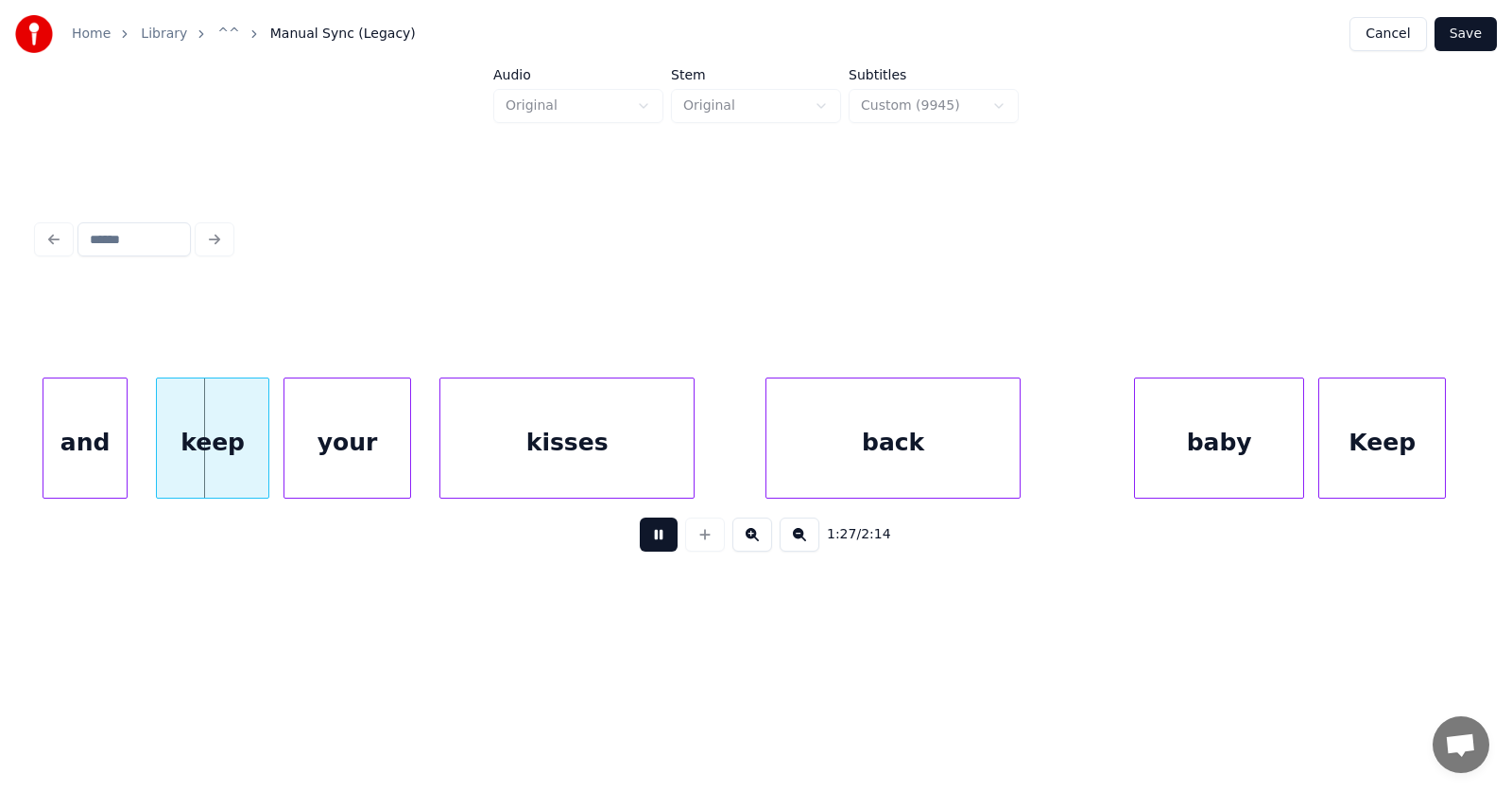
click at [658, 531] on button at bounding box center [659, 535] width 38 height 34
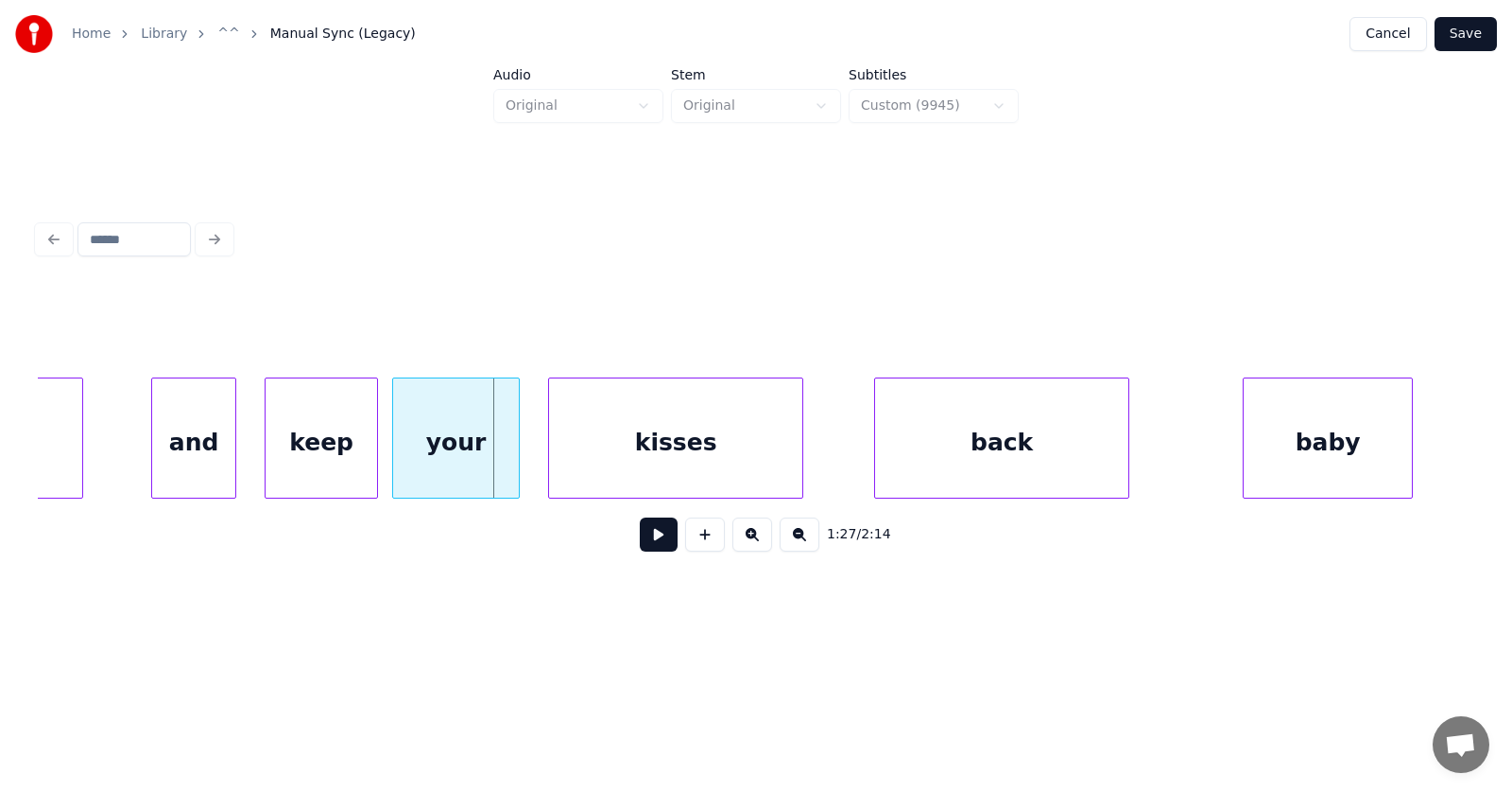
scroll to position [0, 61780]
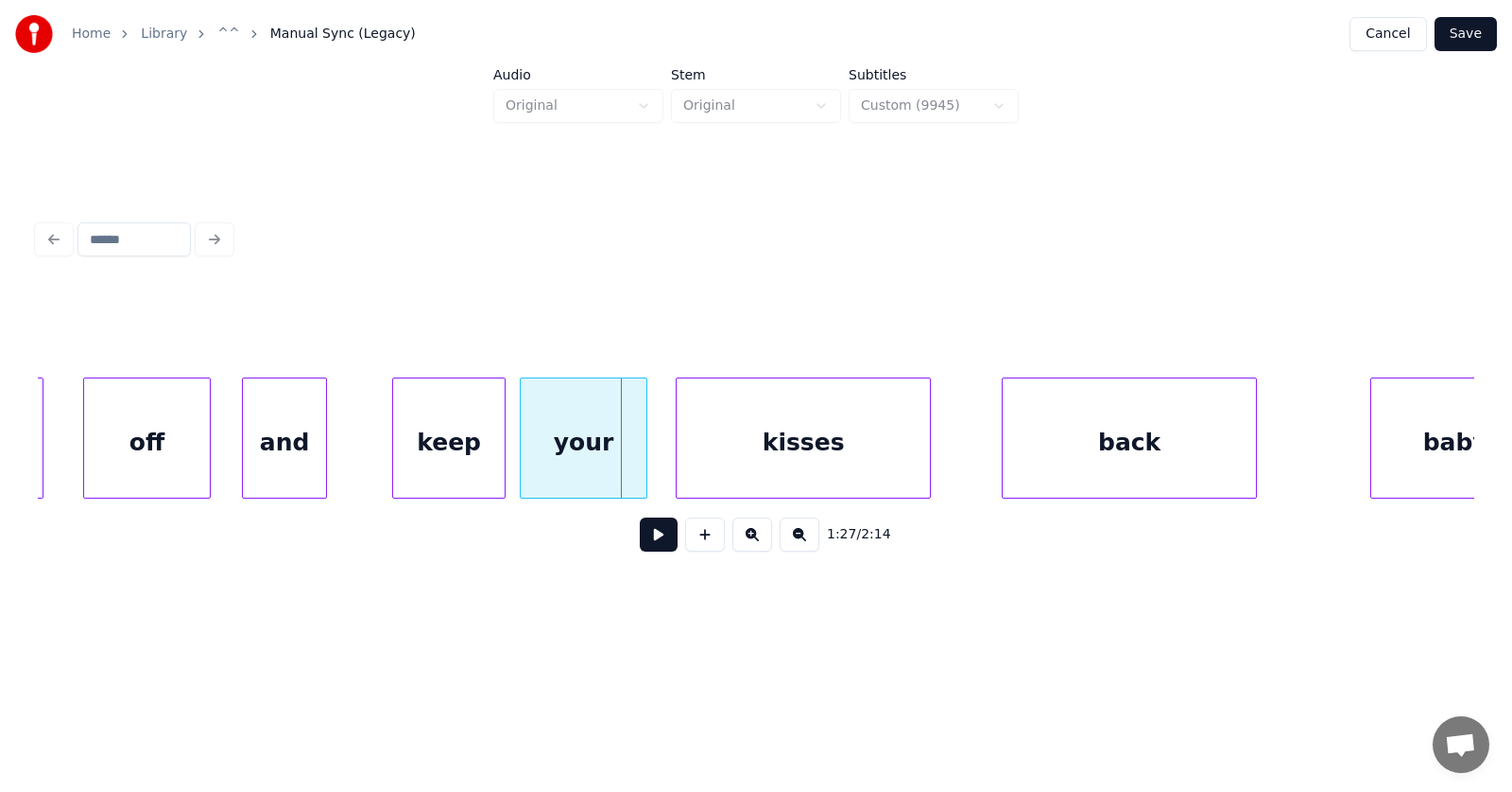
click at [298, 456] on div "and" at bounding box center [285, 443] width 83 height 129
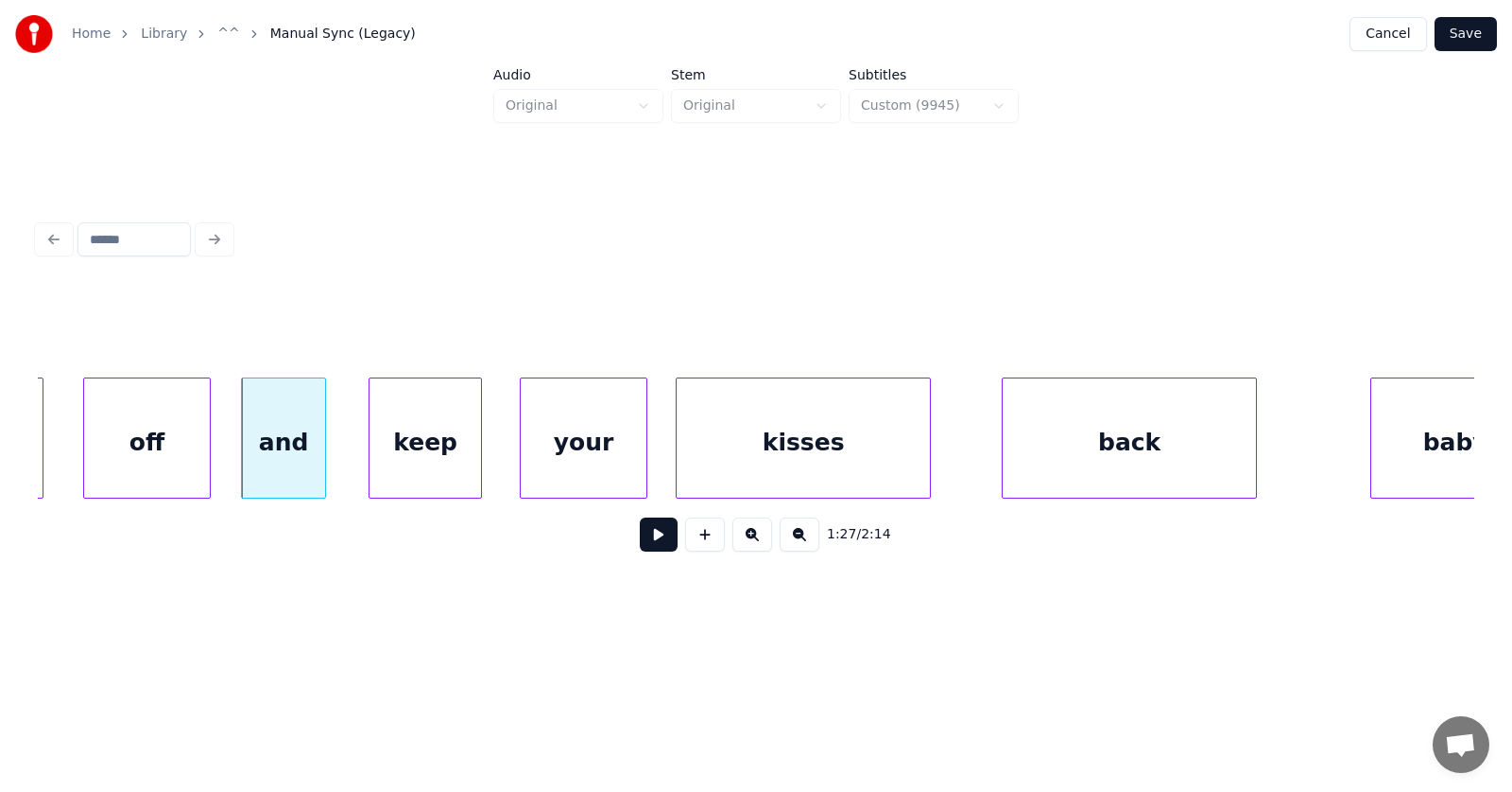
click at [417, 462] on div "keep" at bounding box center [425, 443] width 112 height 129
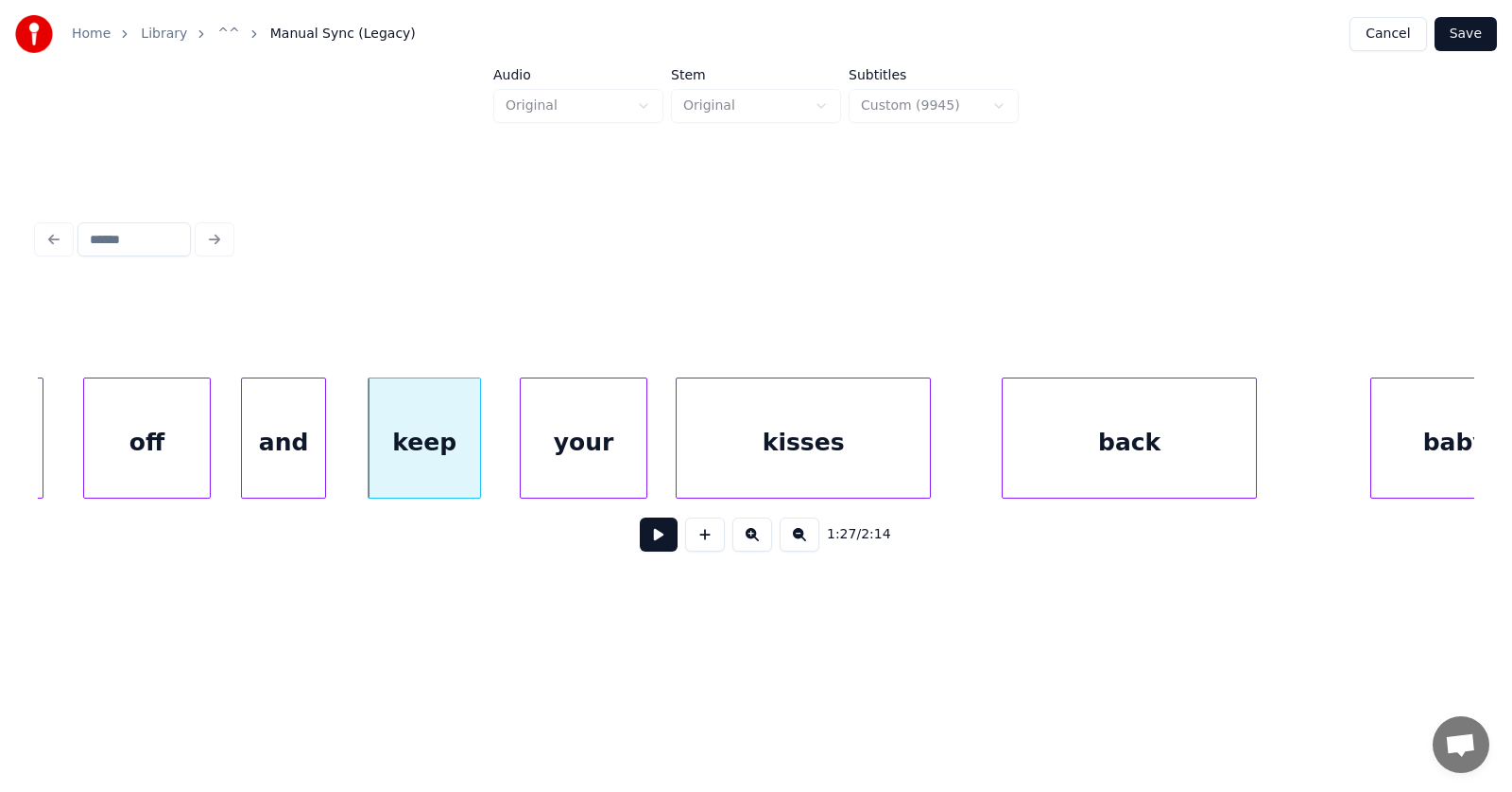
click at [425, 452] on div "keep" at bounding box center [425, 443] width 112 height 129
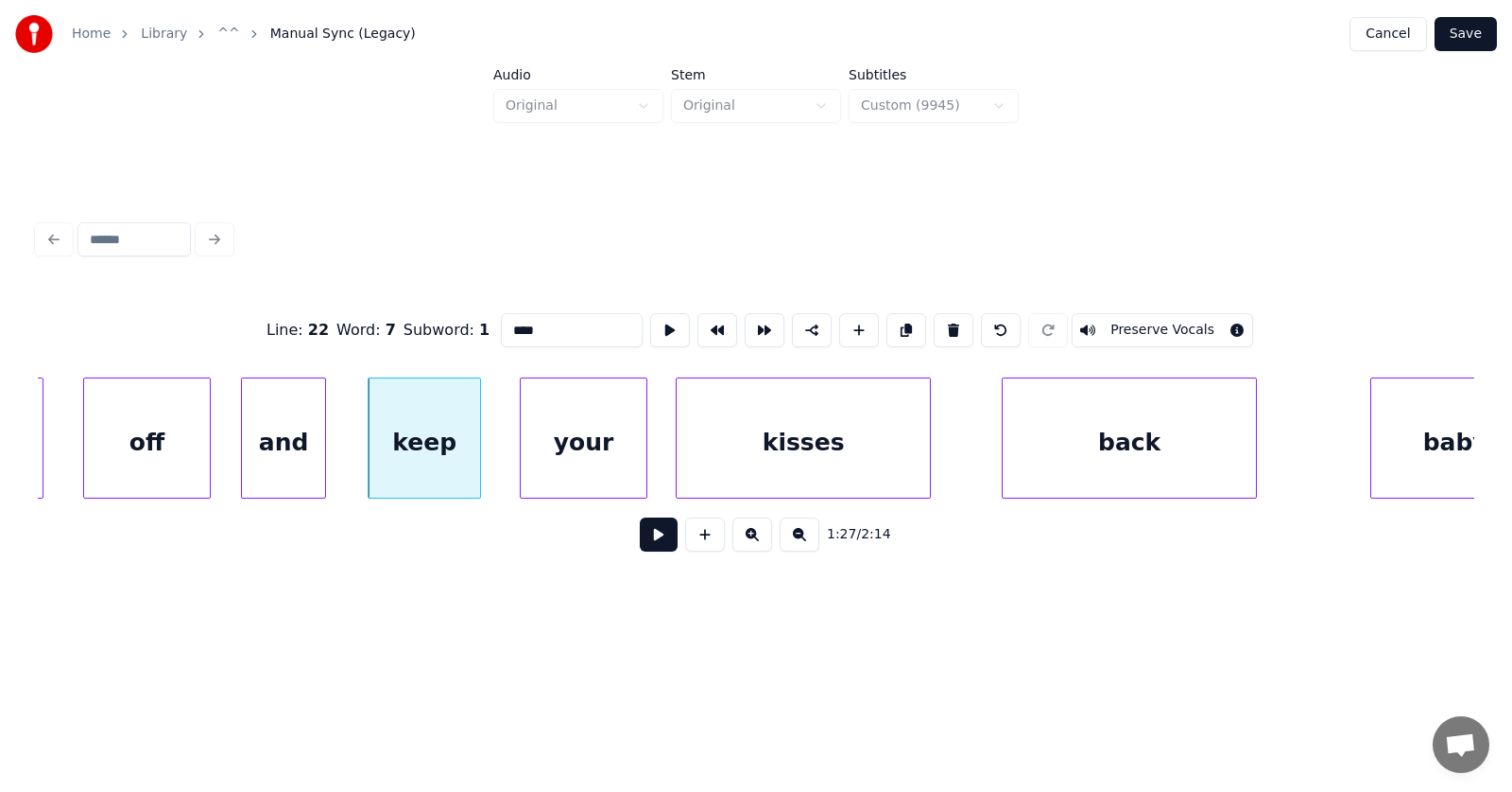
drag, startPoint x: 516, startPoint y: 324, endPoint x: 459, endPoint y: 326, distance: 57.0
click at [501, 326] on input "****" at bounding box center [571, 330] width 142 height 34
click at [573, 465] on div "your" at bounding box center [563, 443] width 126 height 129
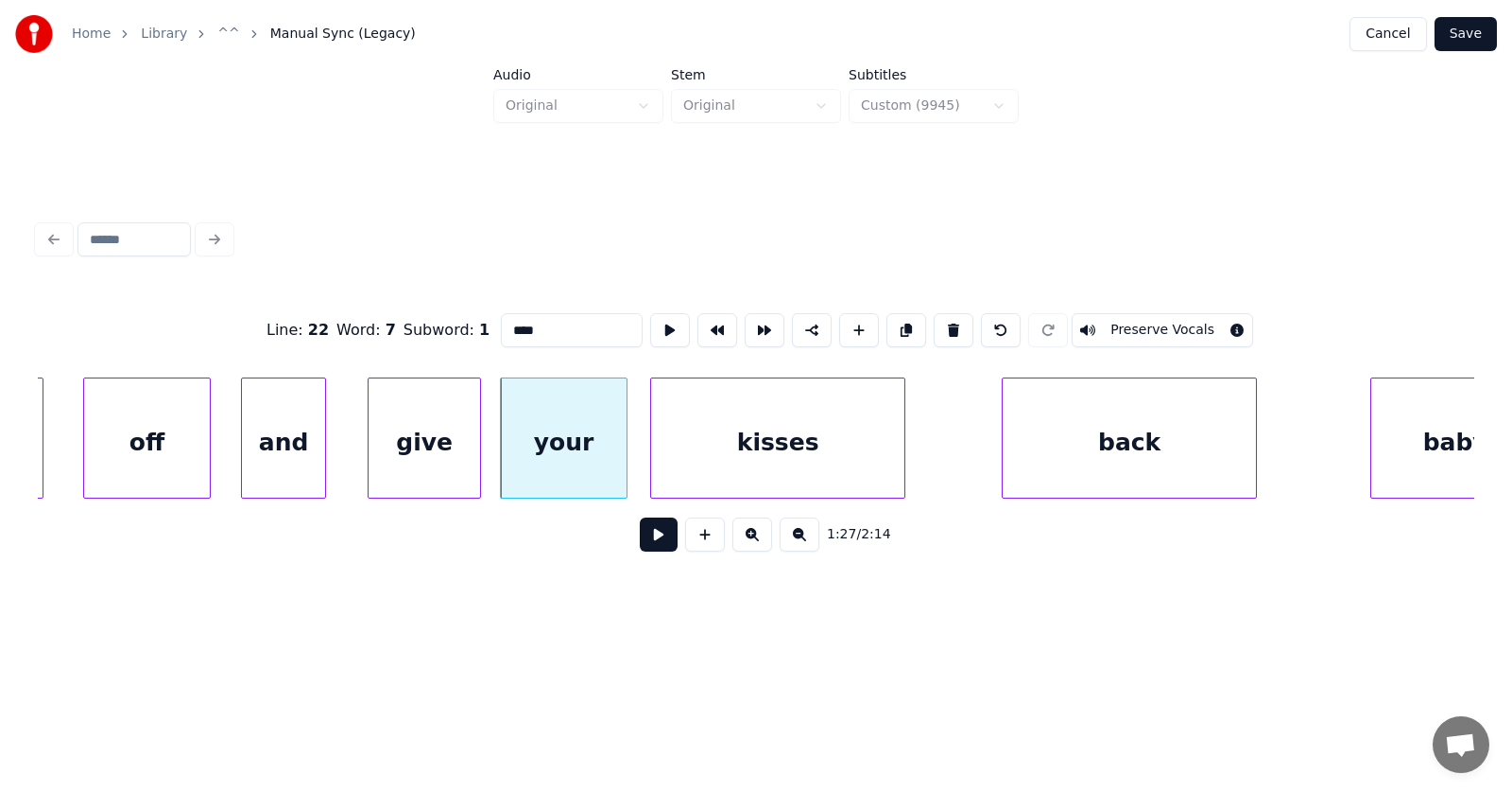
click at [715, 457] on div "kisses" at bounding box center [778, 443] width 253 height 129
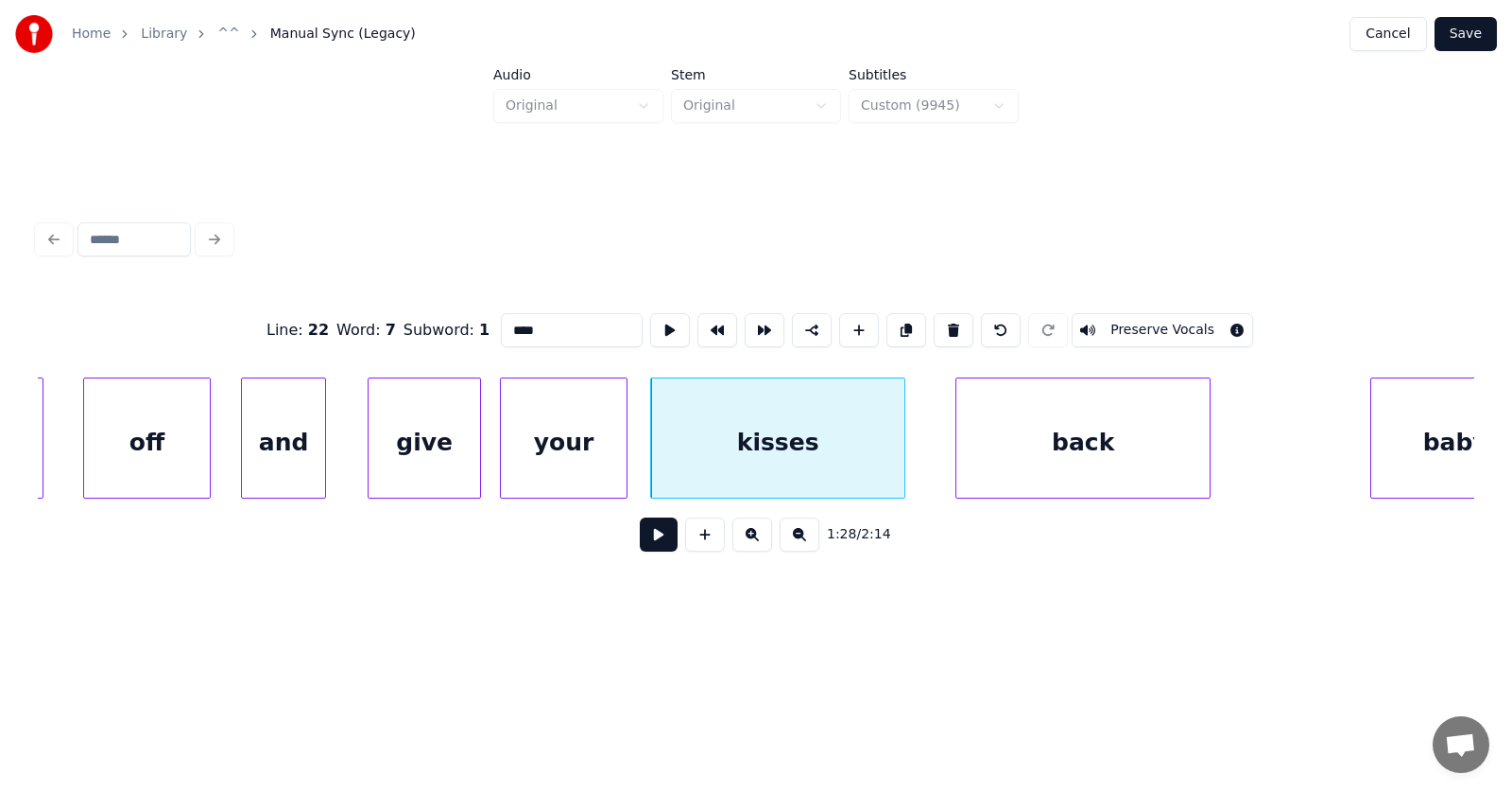
click at [1047, 450] on div "back" at bounding box center [1084, 443] width 253 height 129
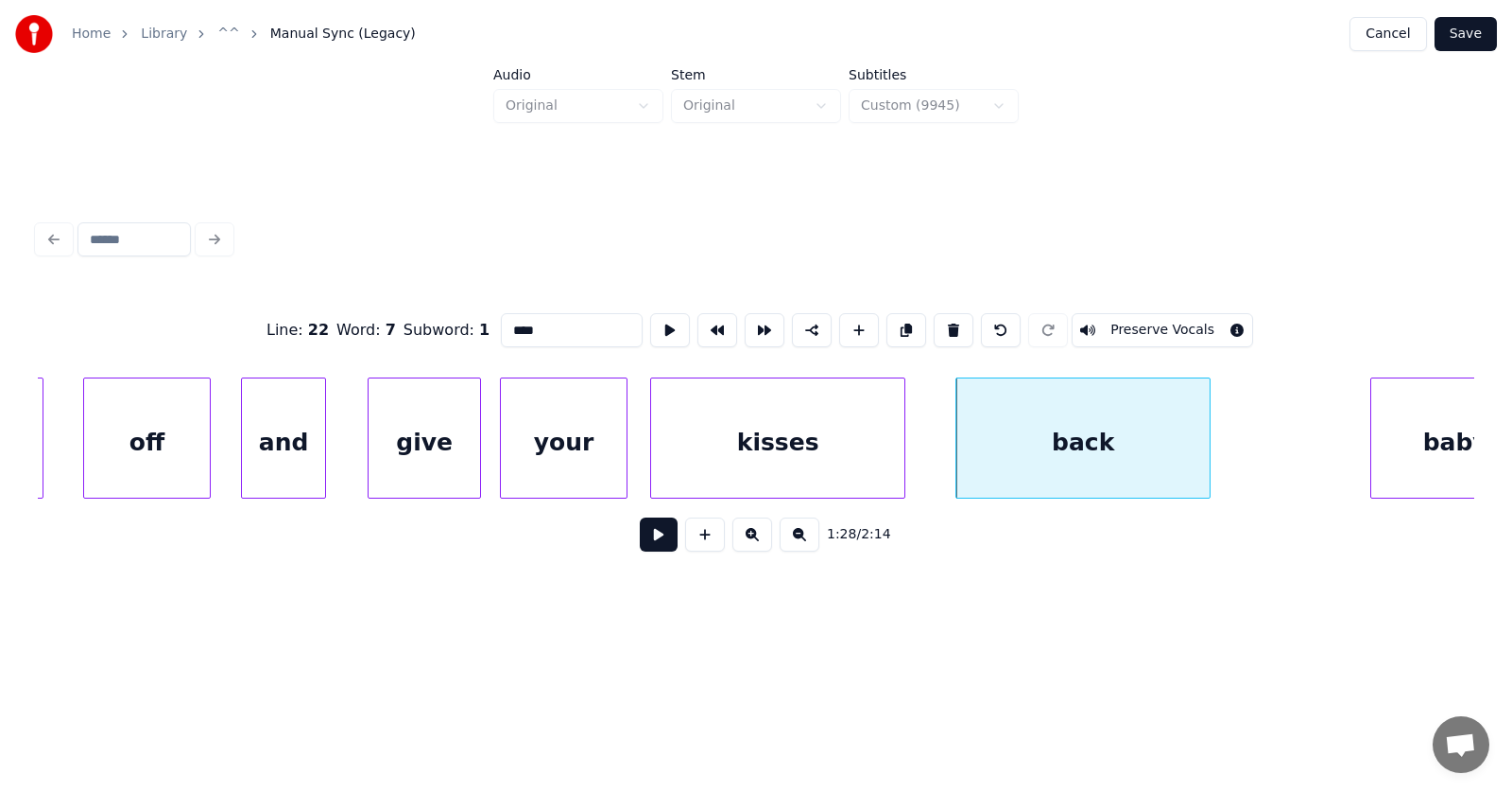
scroll to position [0, 61842]
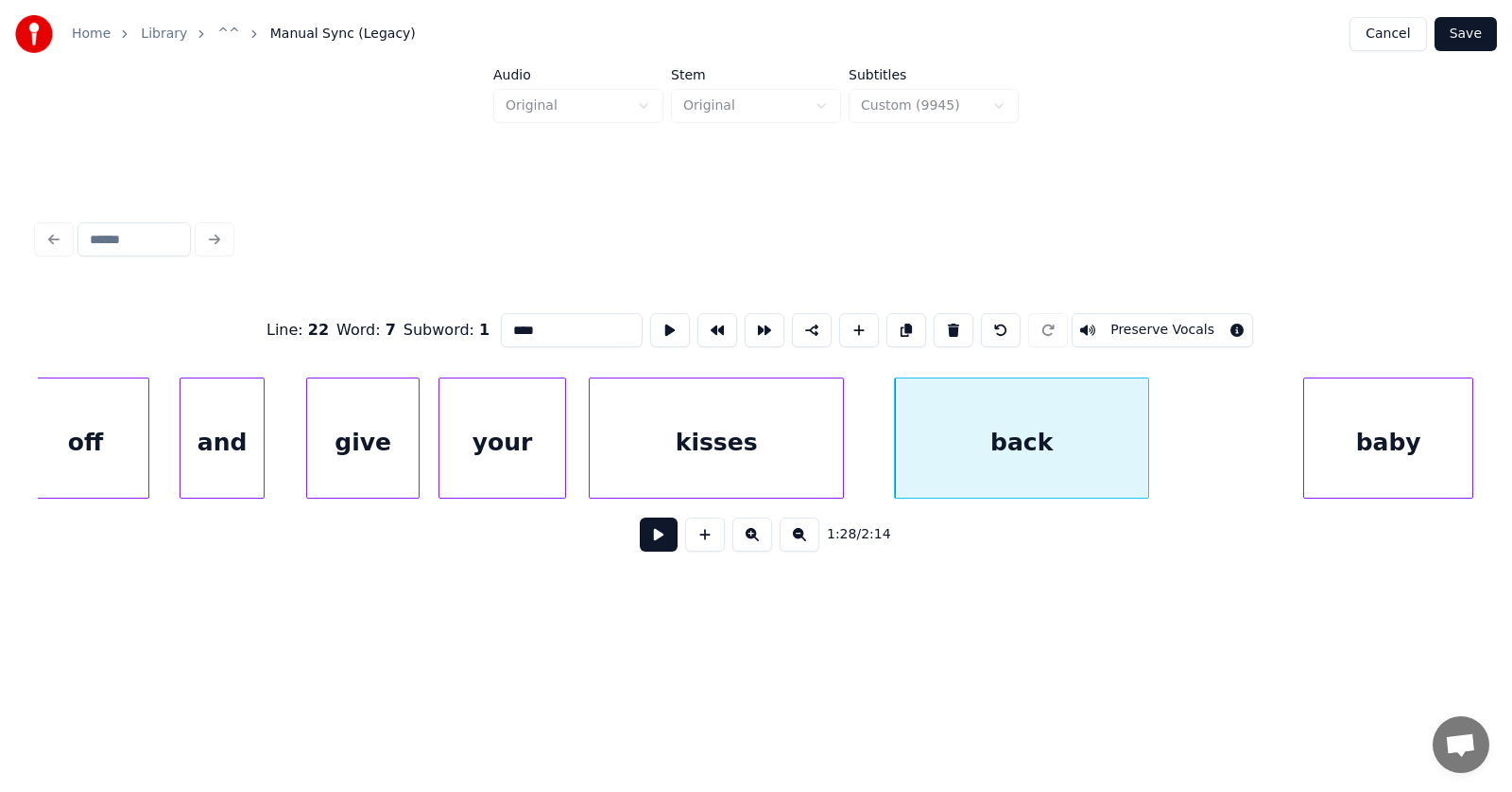
click at [1395, 440] on div "baby" at bounding box center [1388, 443] width 168 height 129
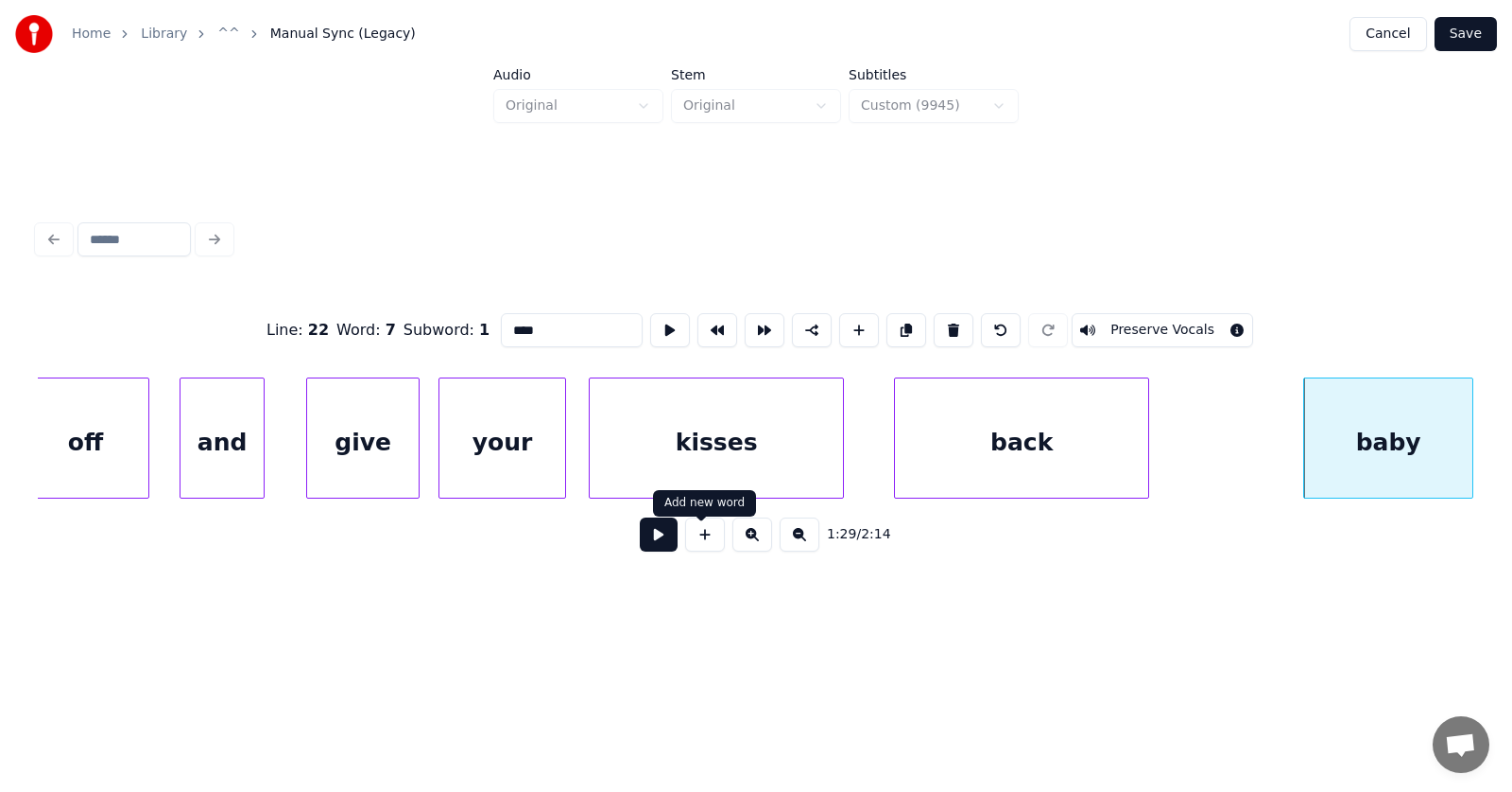
type input "****"
click at [640, 548] on button at bounding box center [659, 535] width 38 height 34
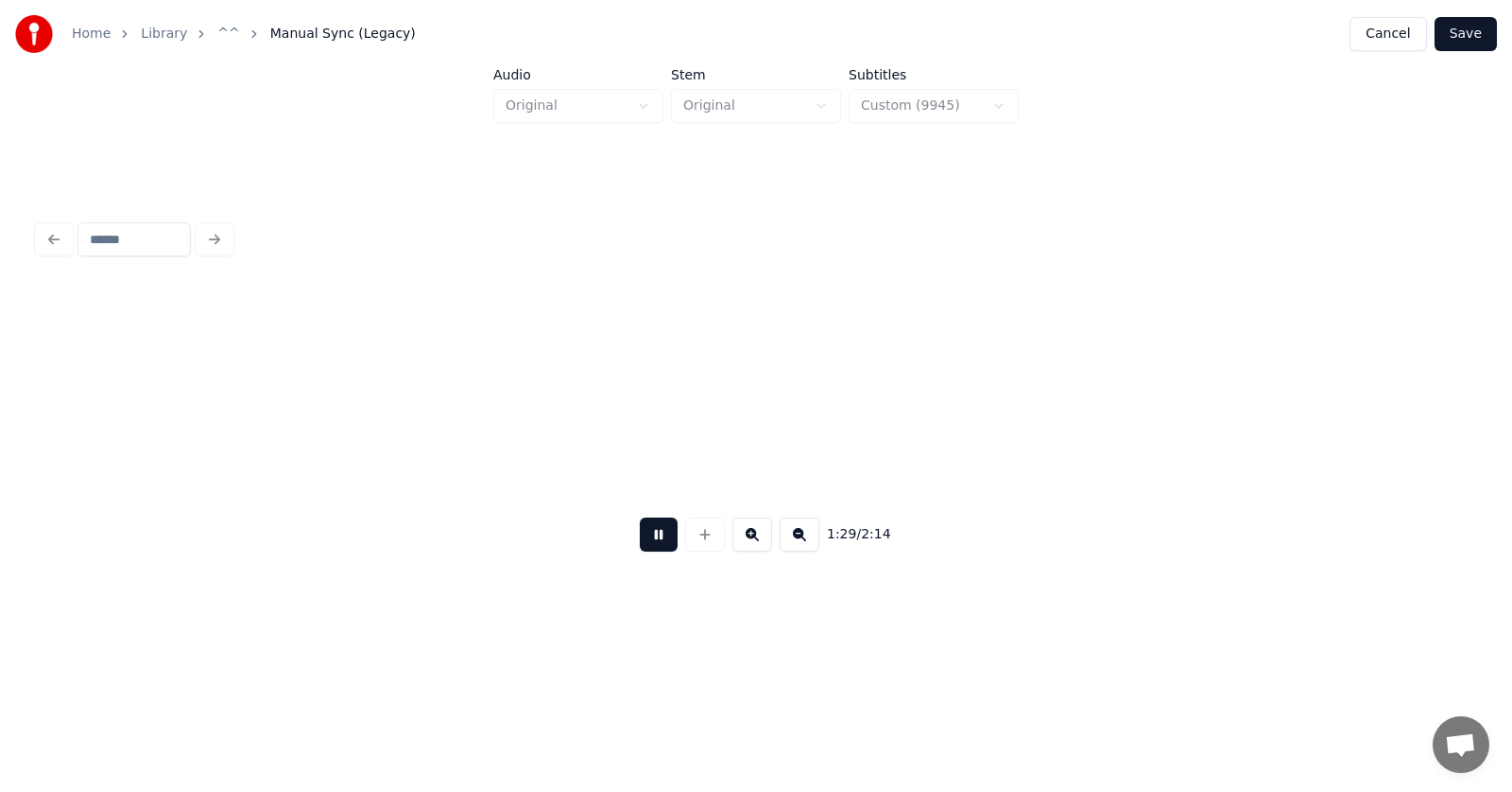
scroll to position [0, 63285]
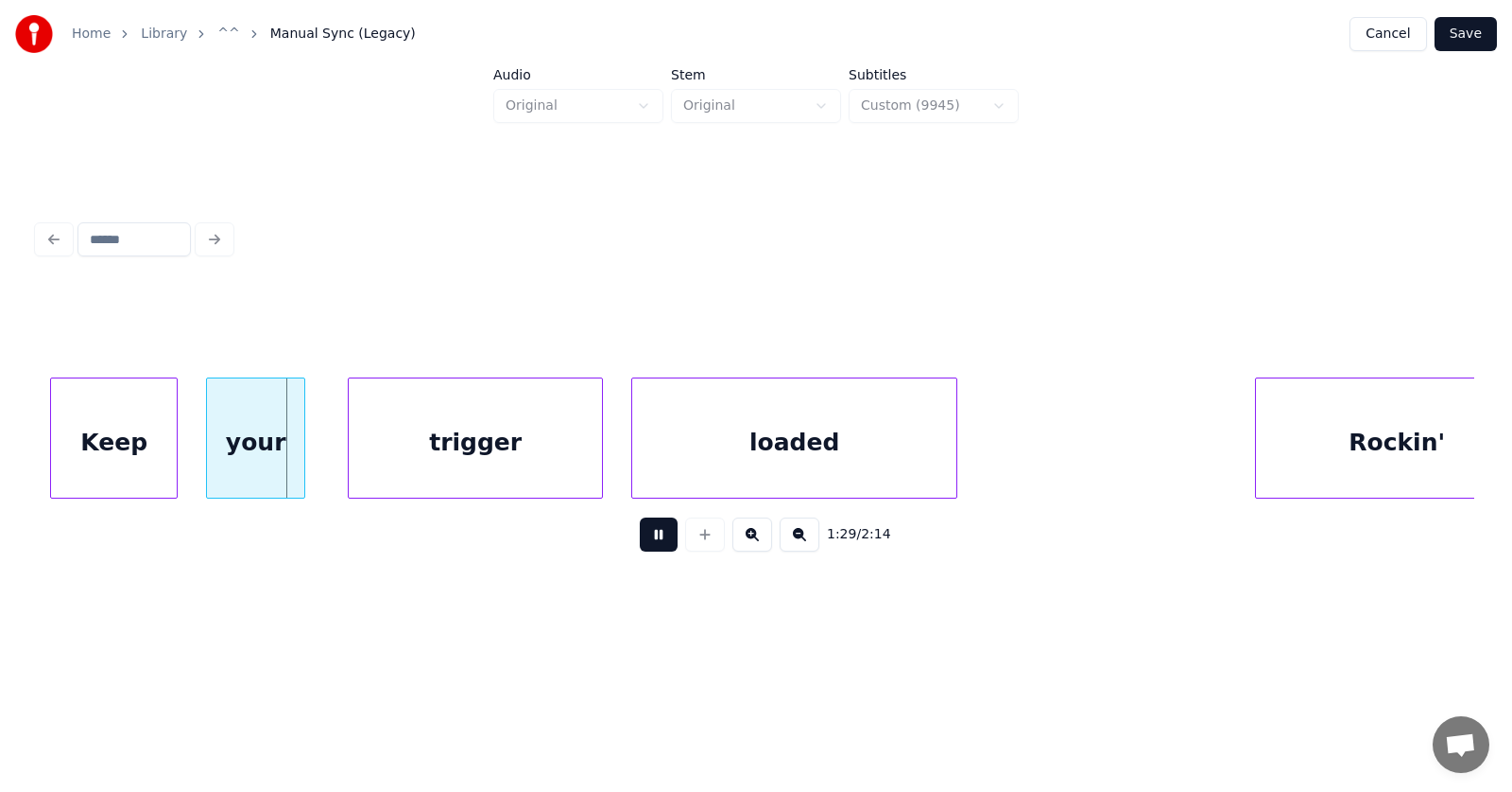
click at [640, 548] on button at bounding box center [659, 535] width 38 height 34
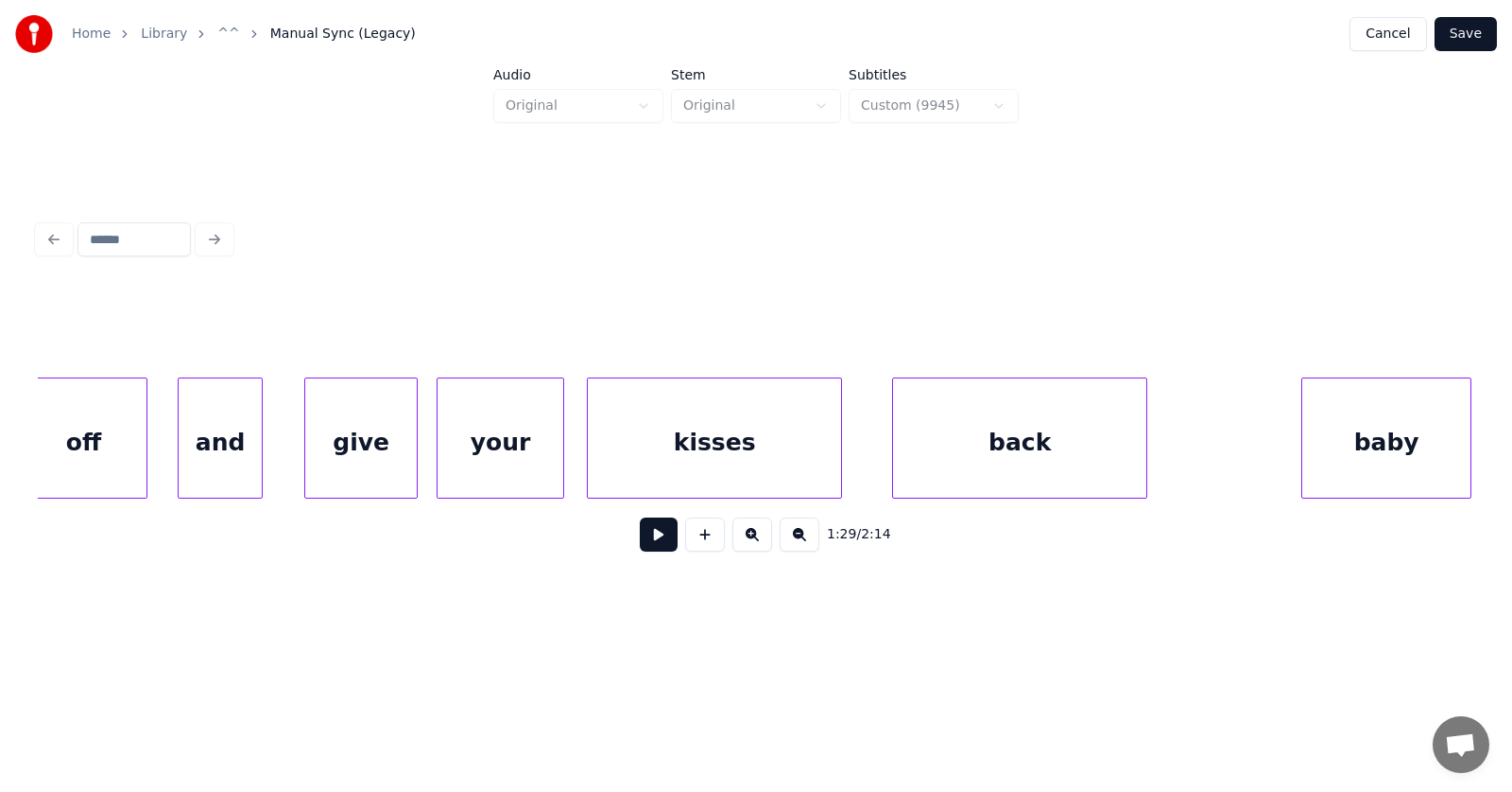
scroll to position [0, 61459]
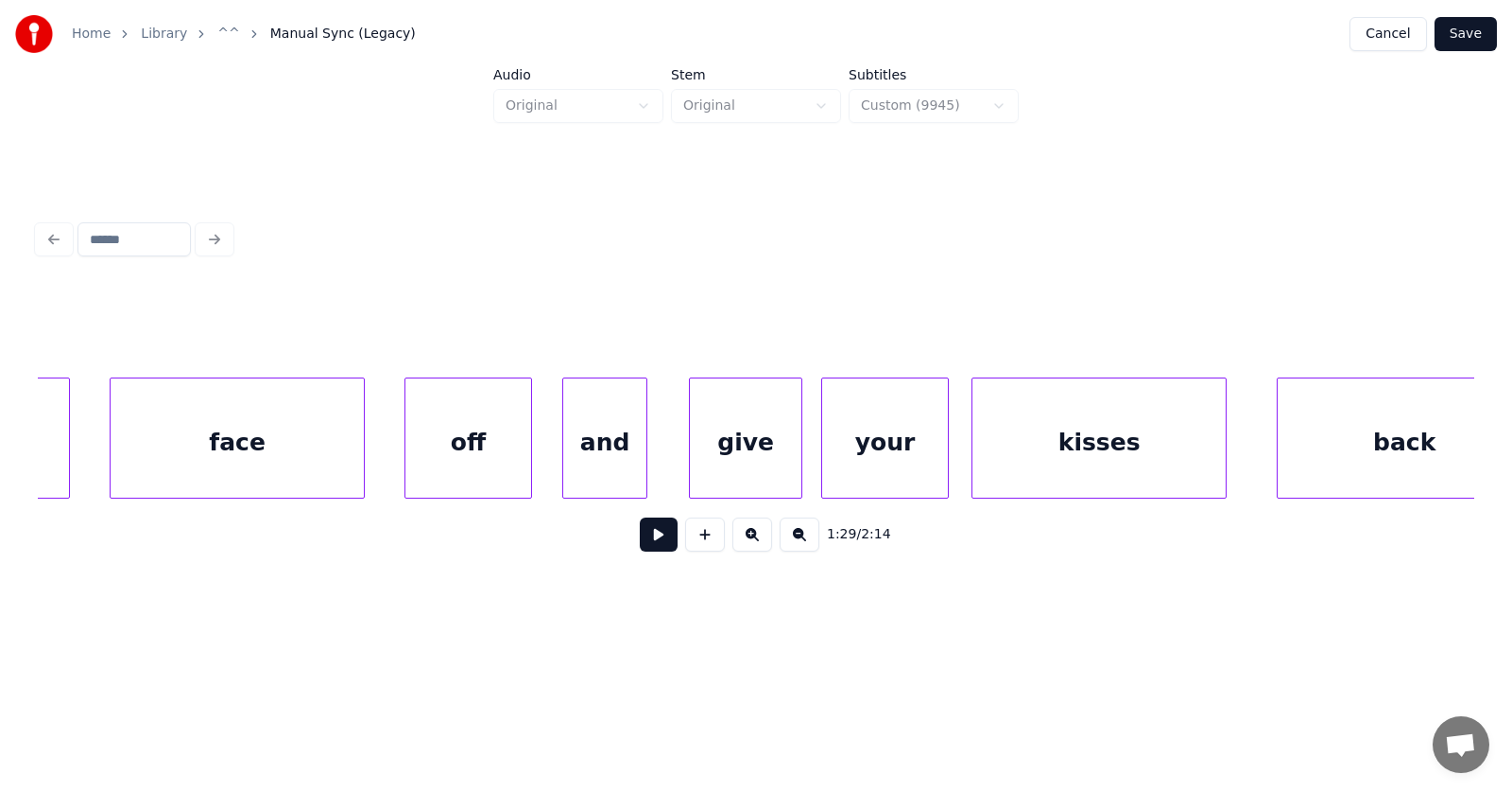
click at [1064, 445] on div "kisses" at bounding box center [1099, 443] width 253 height 129
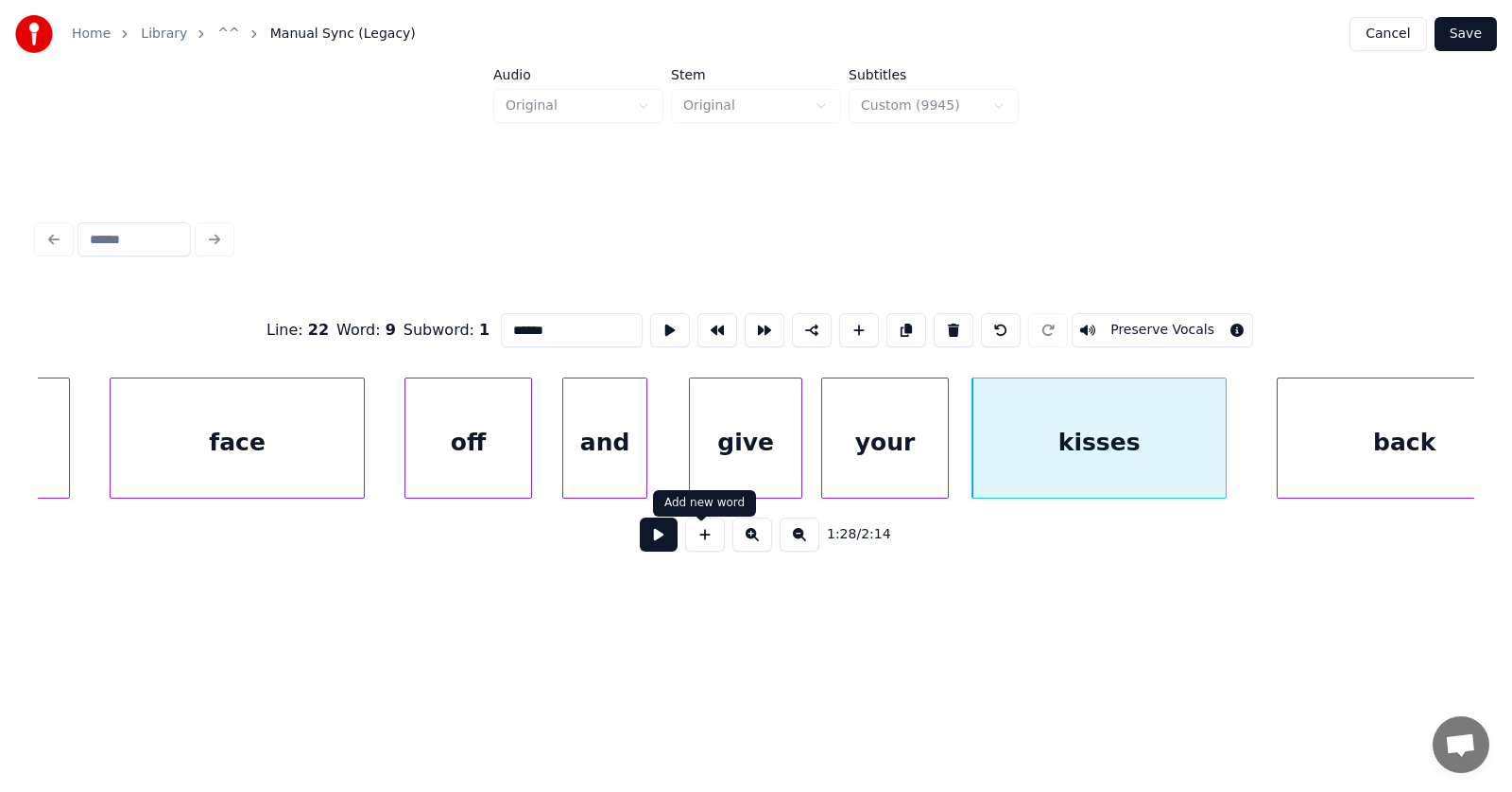
click at [658, 544] on button at bounding box center [659, 535] width 38 height 34
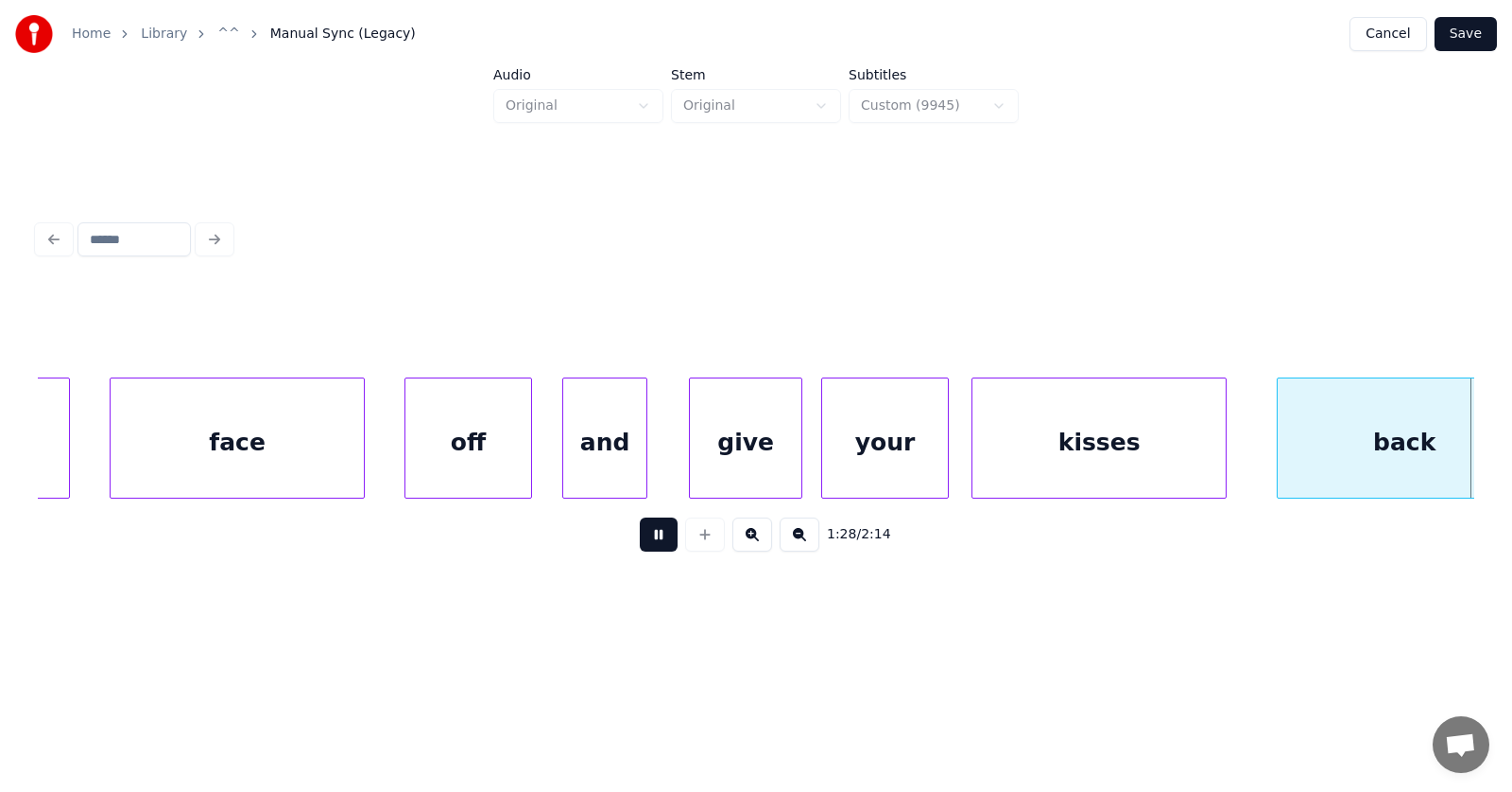
scroll to position [0, 62905]
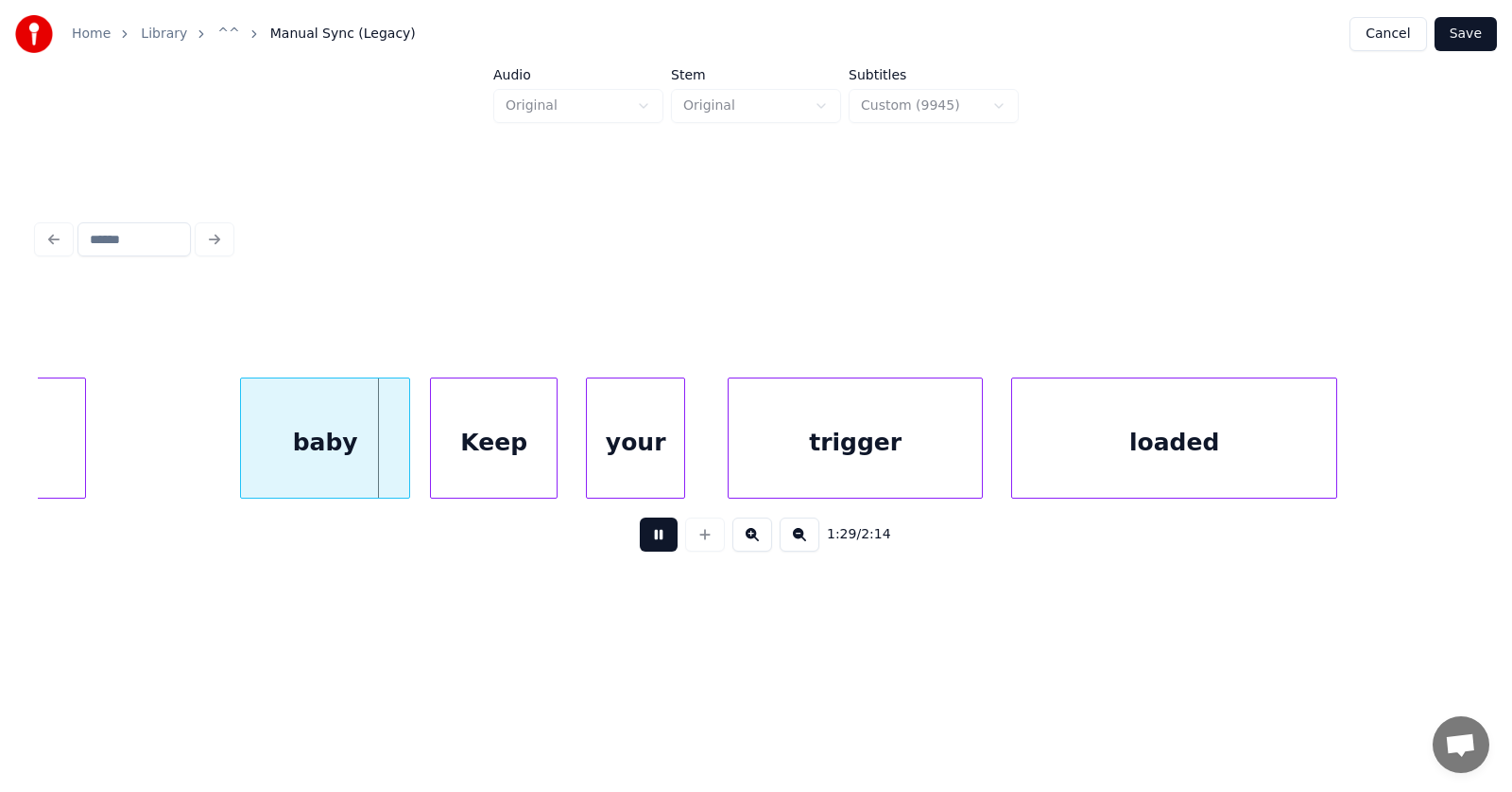
click at [658, 540] on button at bounding box center [659, 535] width 38 height 34
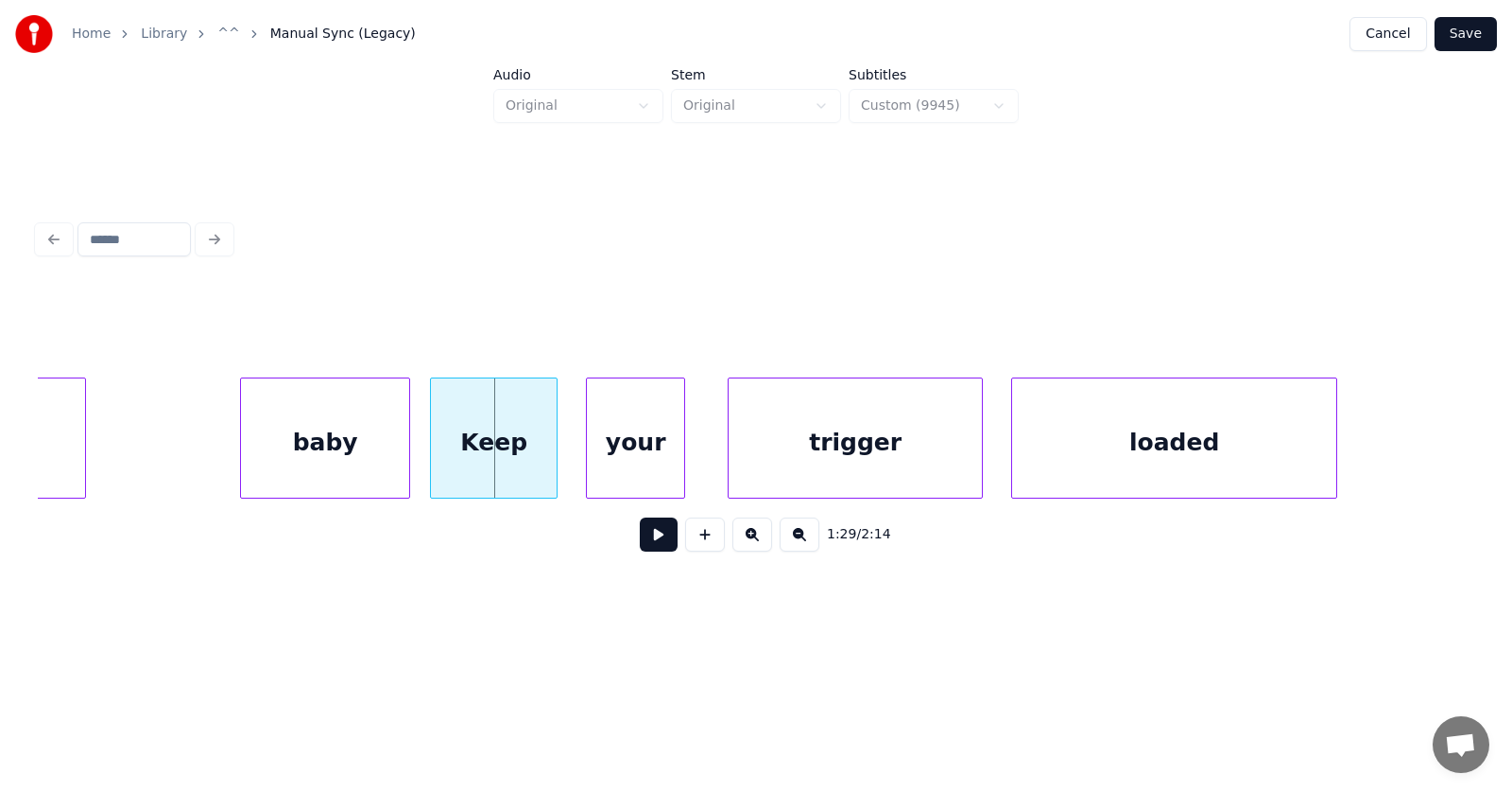
click at [351, 445] on div "baby" at bounding box center [326, 443] width 168 height 129
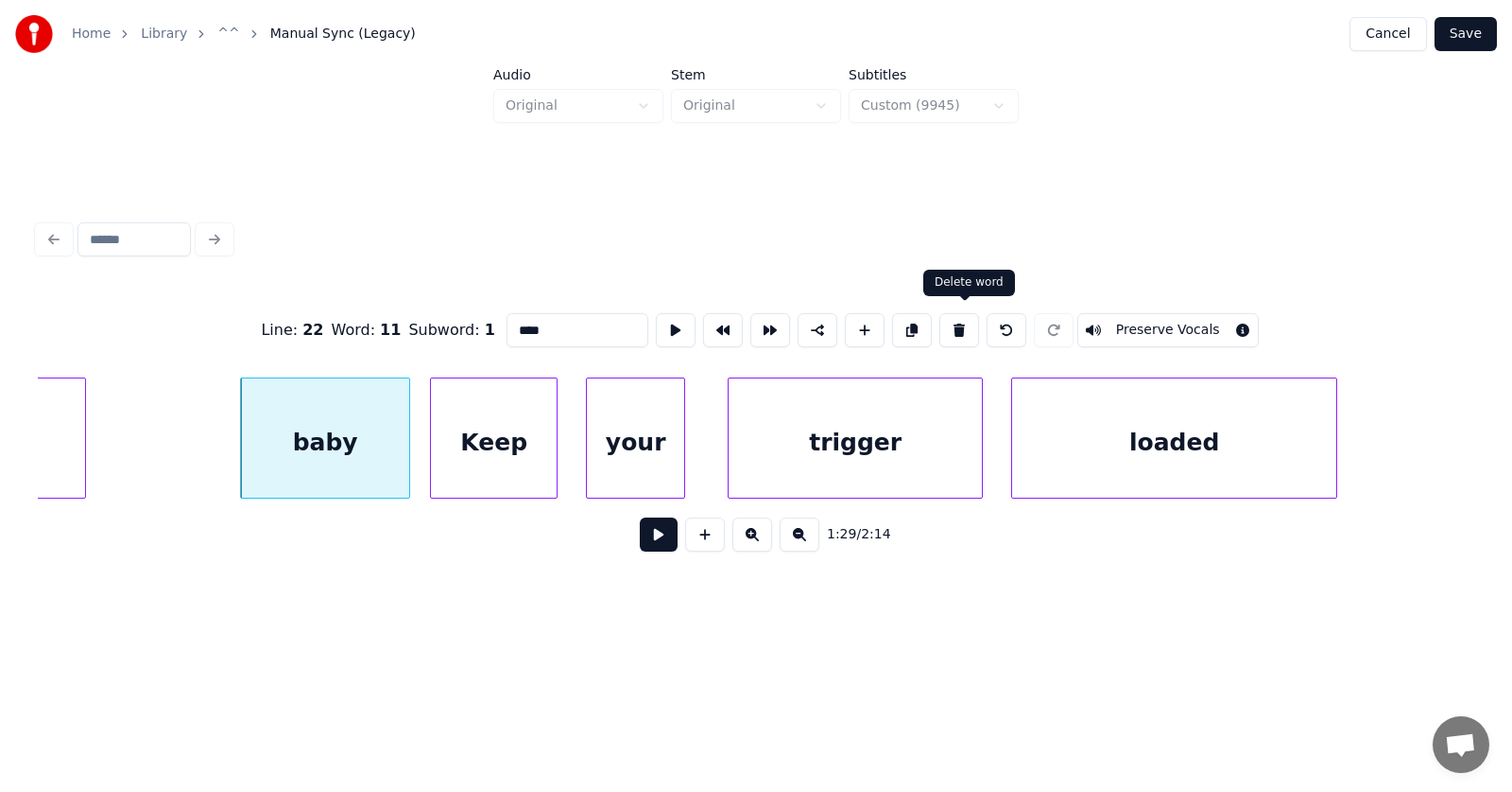
click at [958, 329] on button at bounding box center [960, 330] width 40 height 34
type input "****"
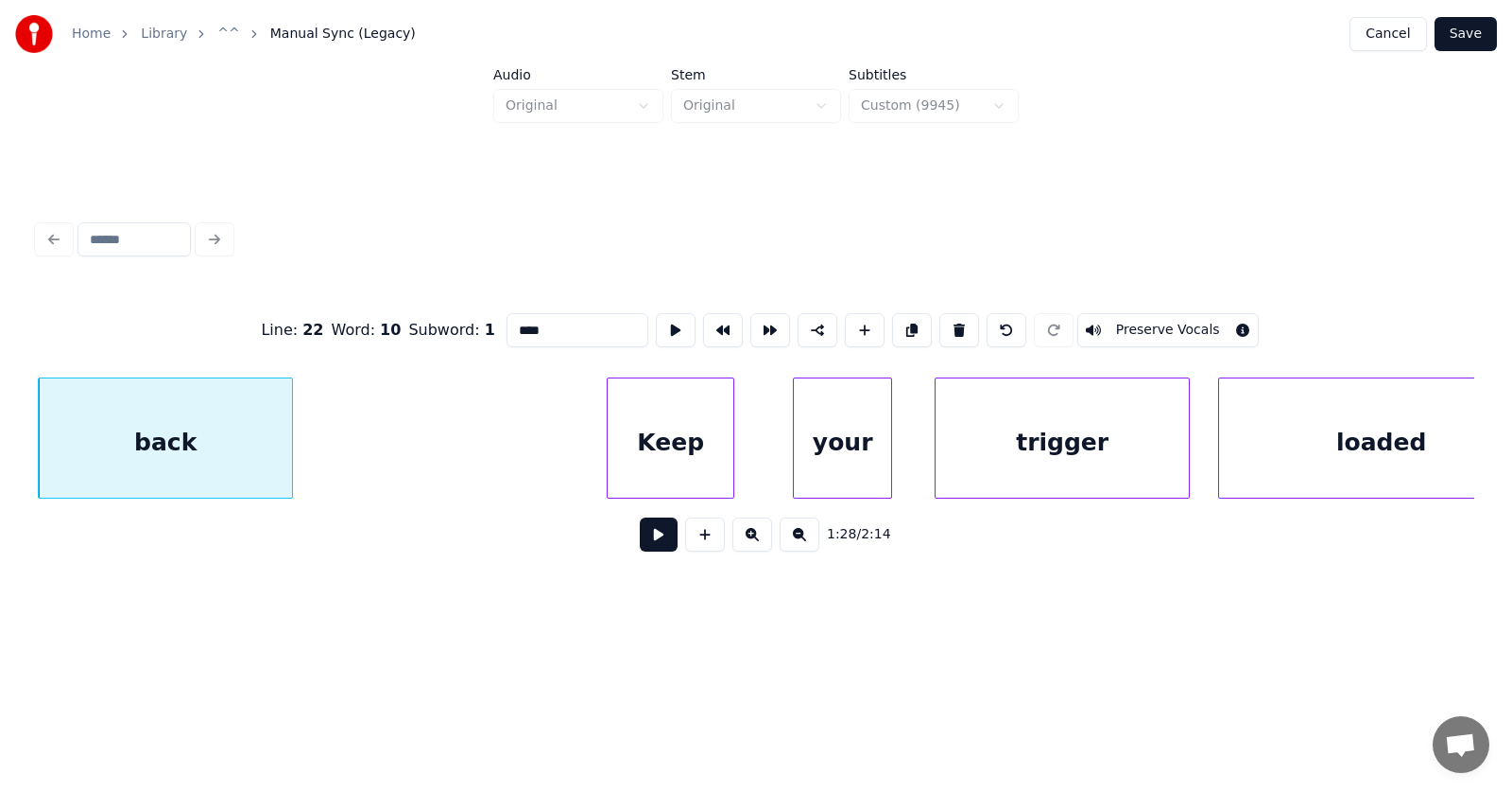
click at [688, 447] on div "Keep" at bounding box center [670, 443] width 126 height 129
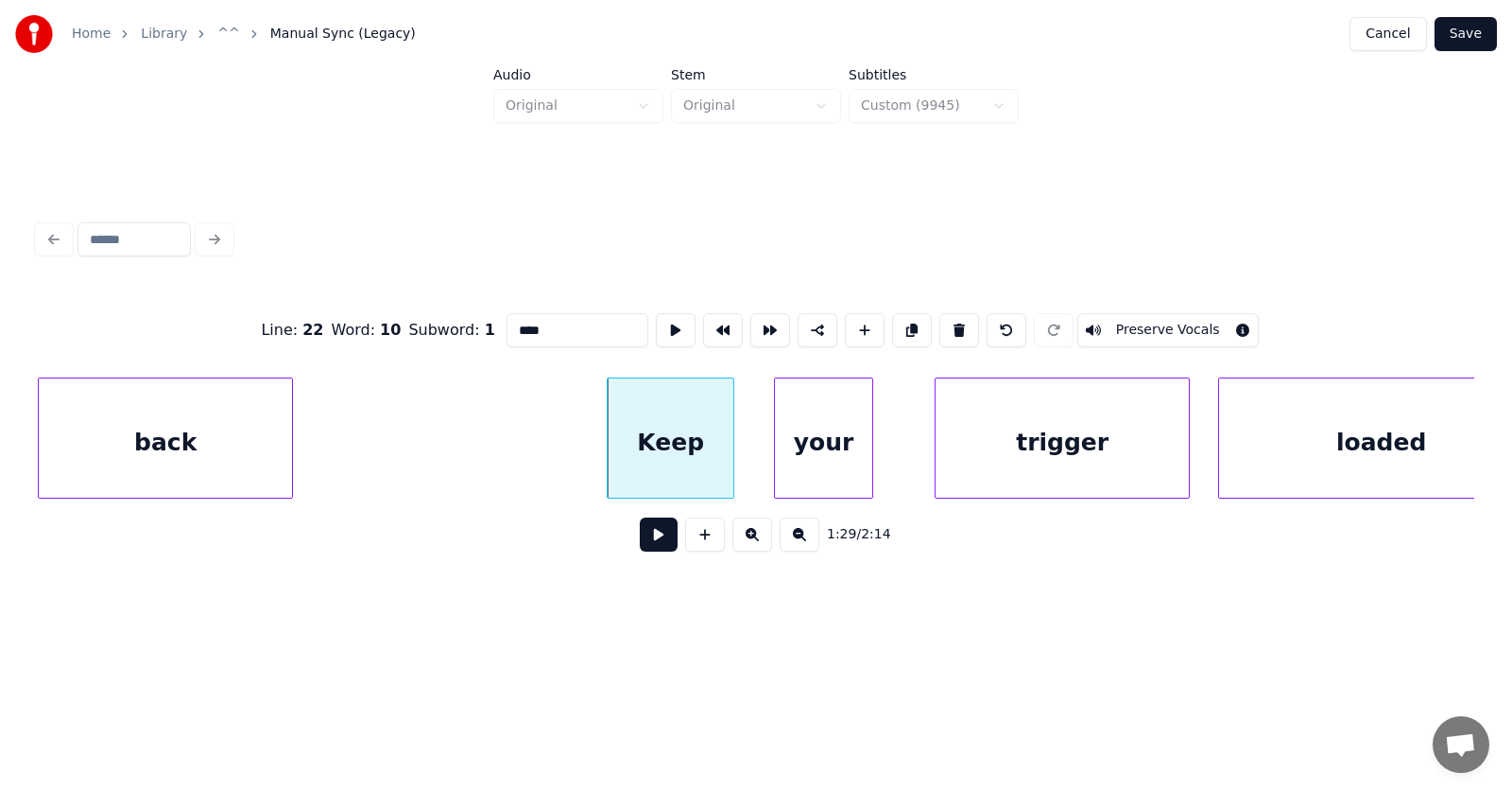
click at [819, 455] on div "your" at bounding box center [823, 443] width 97 height 129
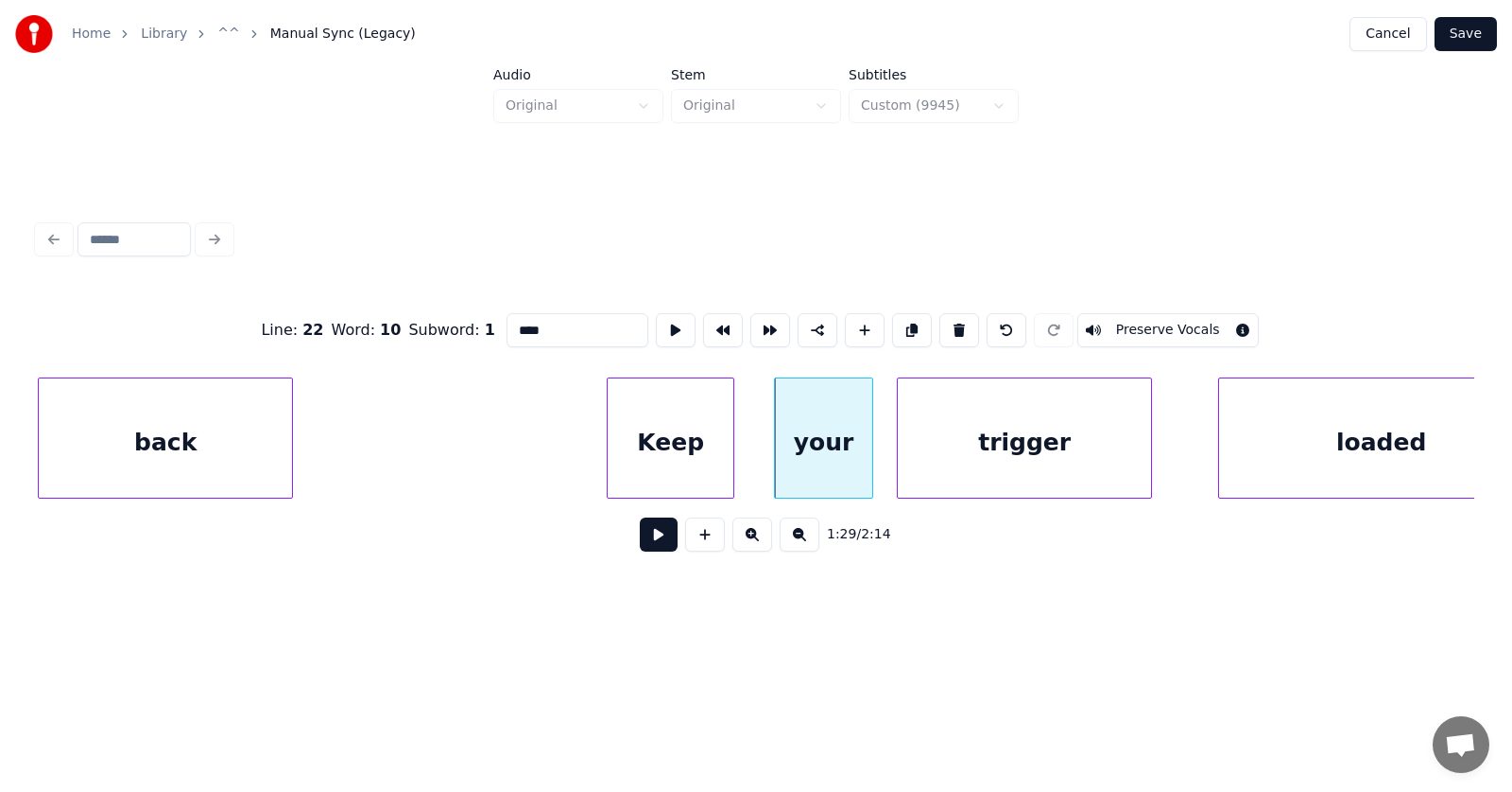
click at [982, 468] on div "trigger" at bounding box center [1025, 443] width 253 height 129
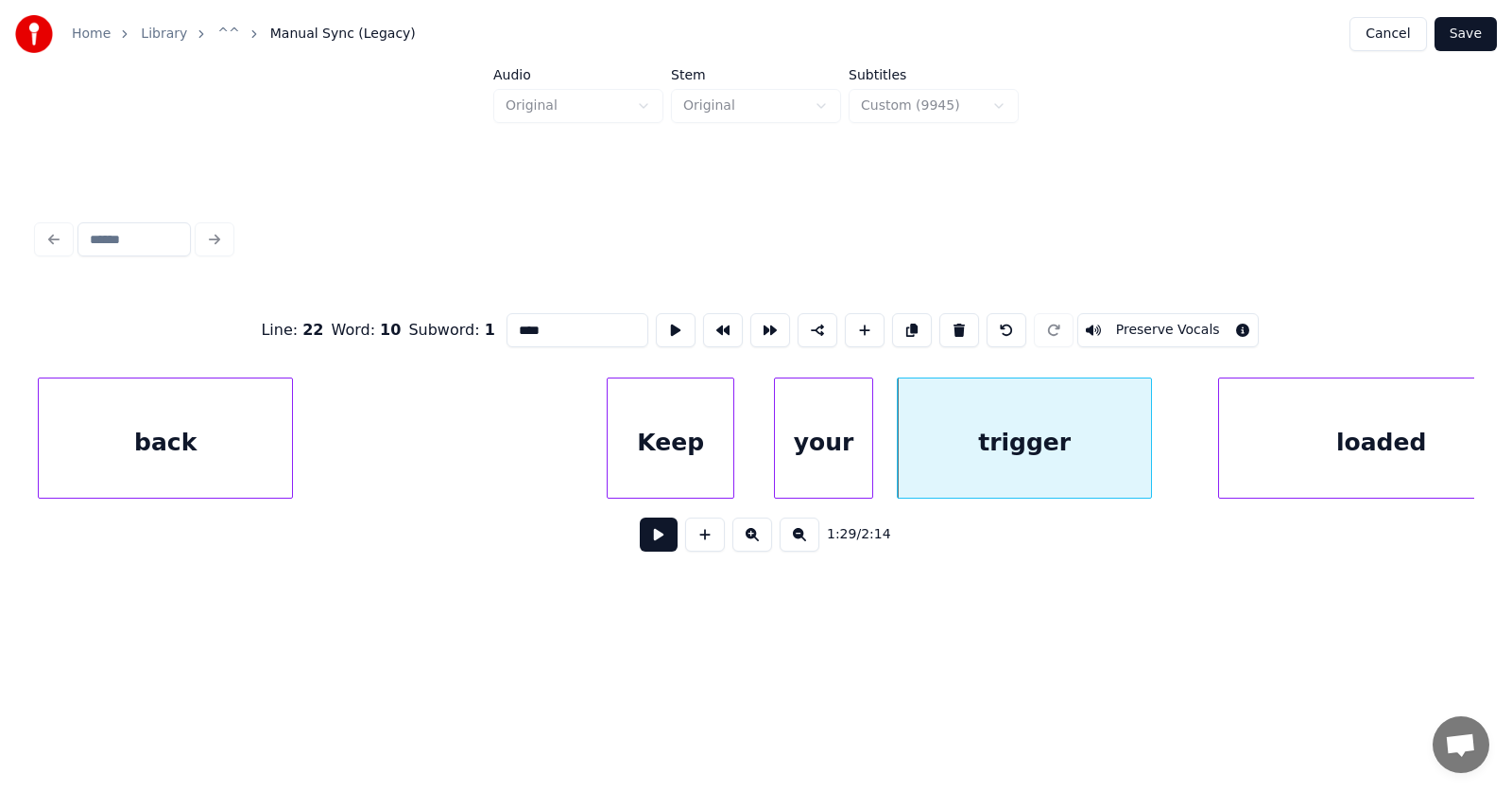
scroll to position [0, 62765]
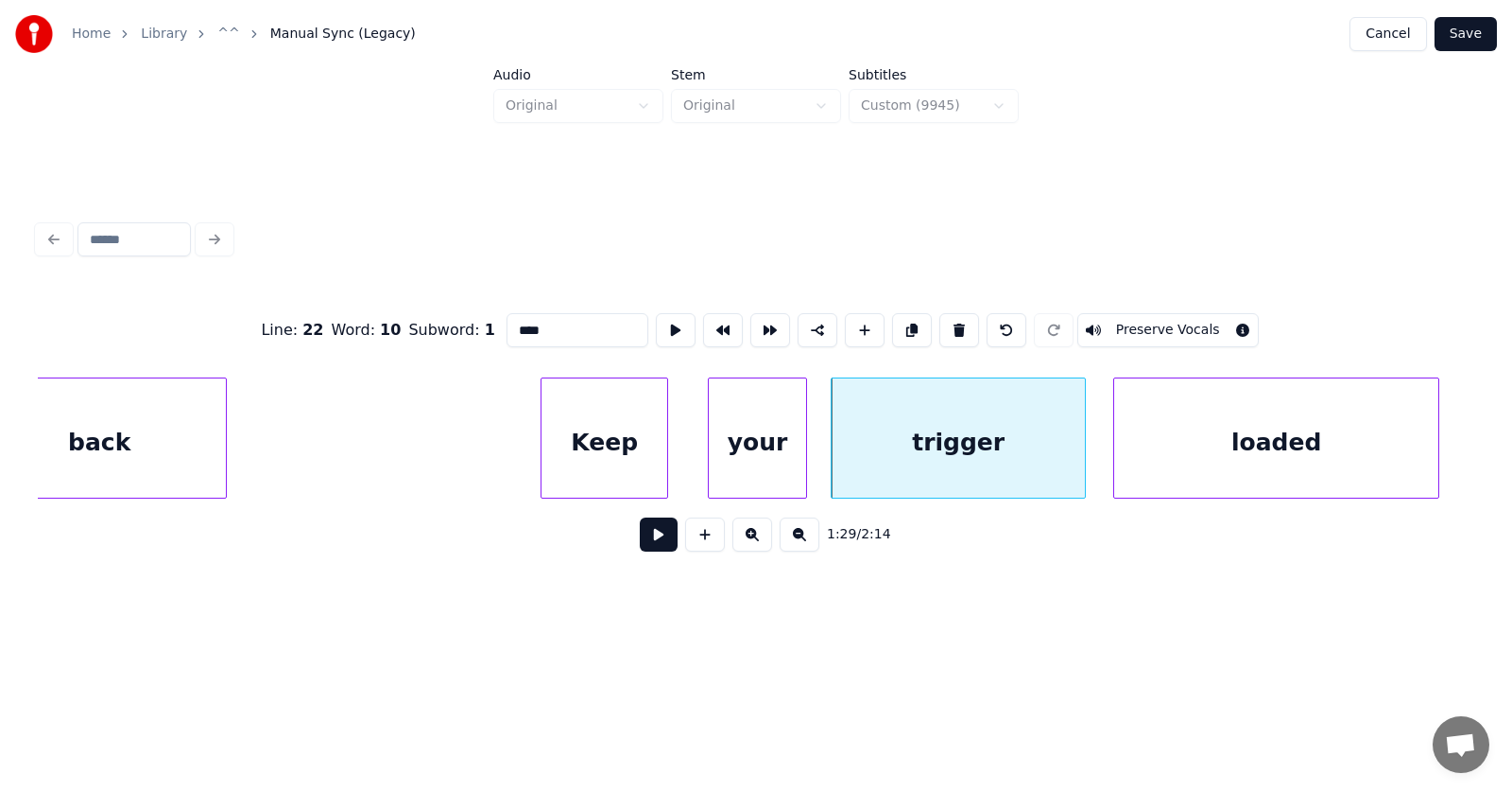
click at [1242, 467] on div "loaded" at bounding box center [1276, 443] width 325 height 129
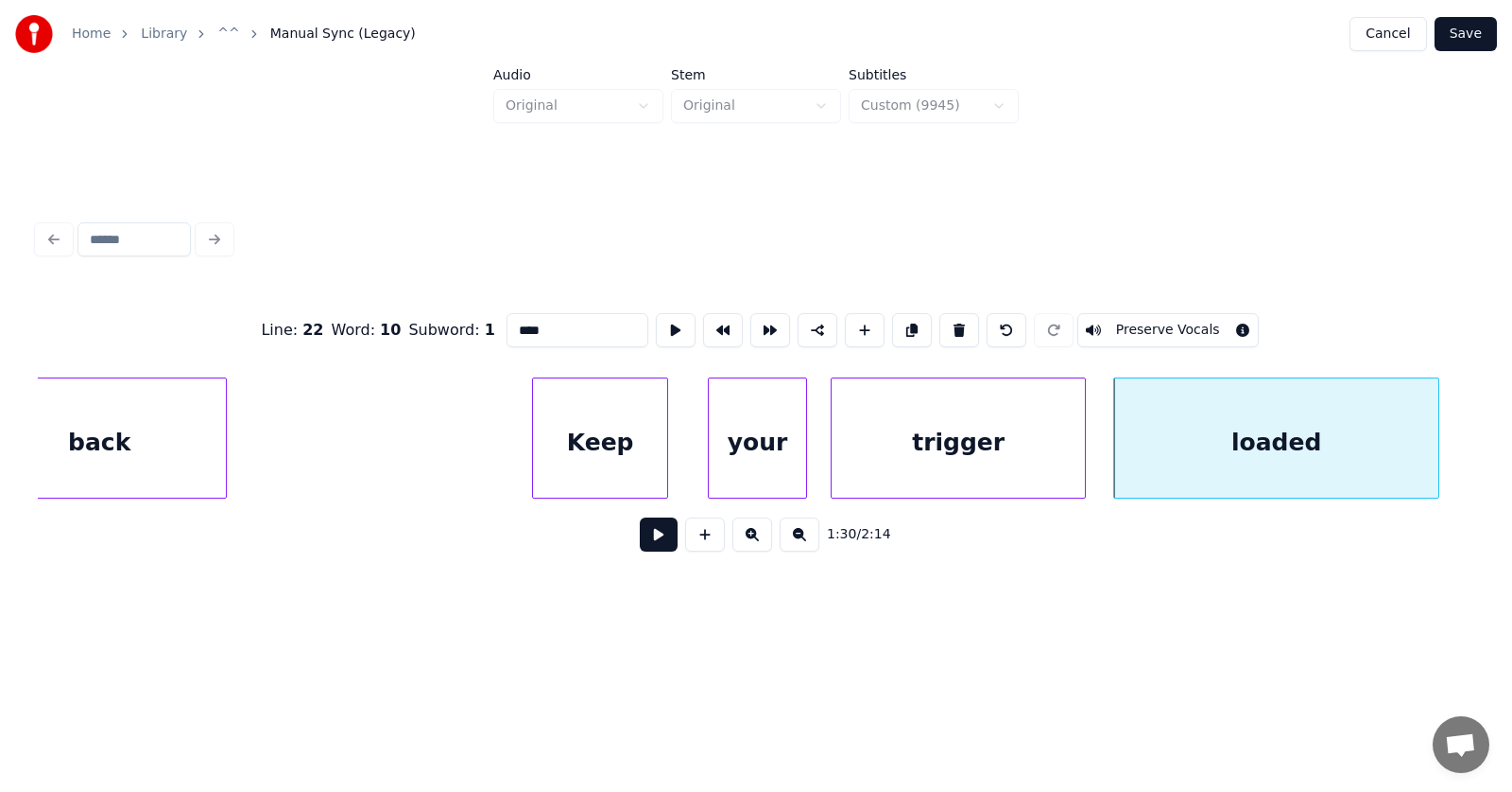
click at [536, 433] on div at bounding box center [536, 438] width 6 height 119
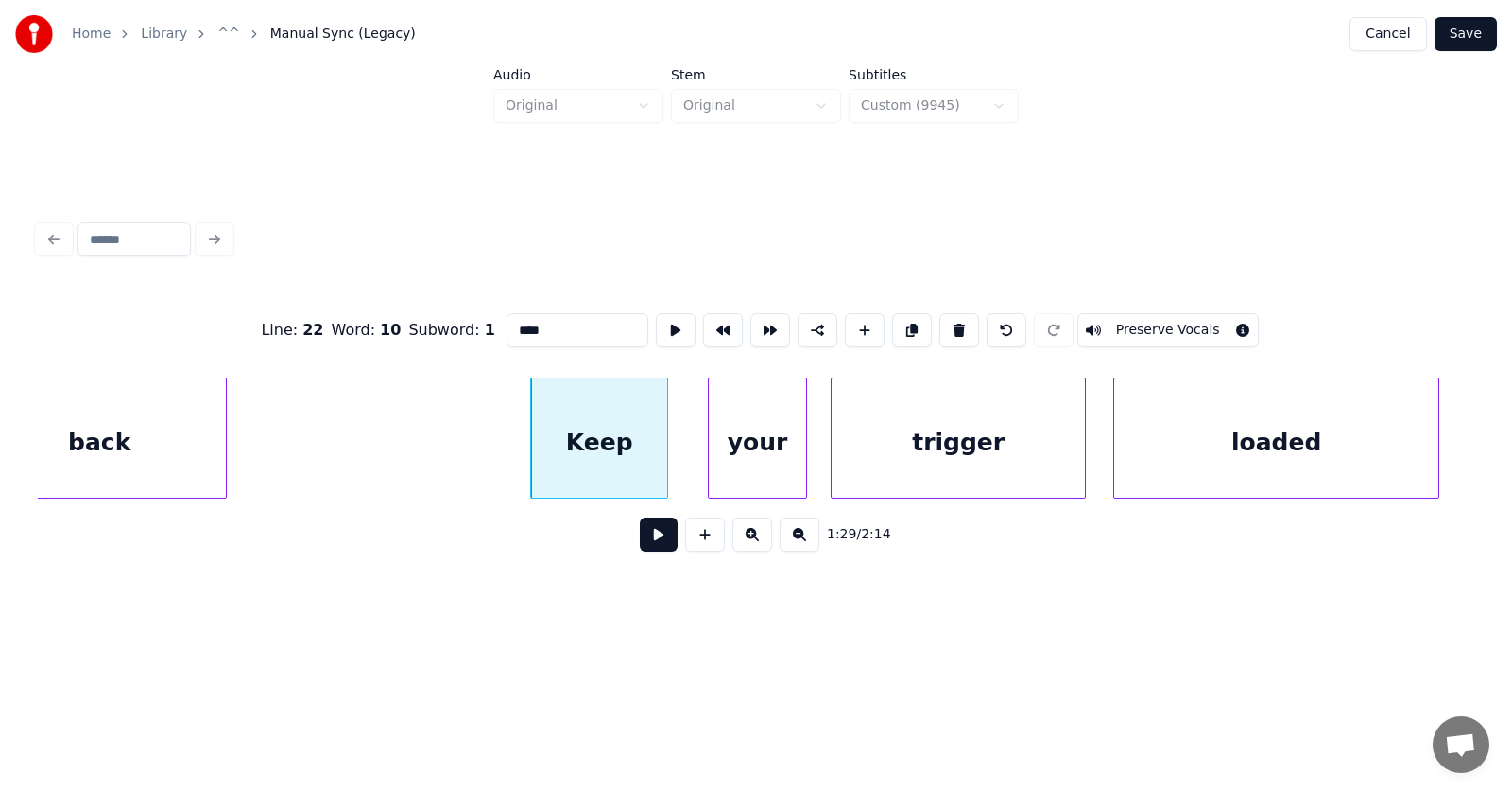
click at [646, 549] on button at bounding box center [659, 535] width 38 height 34
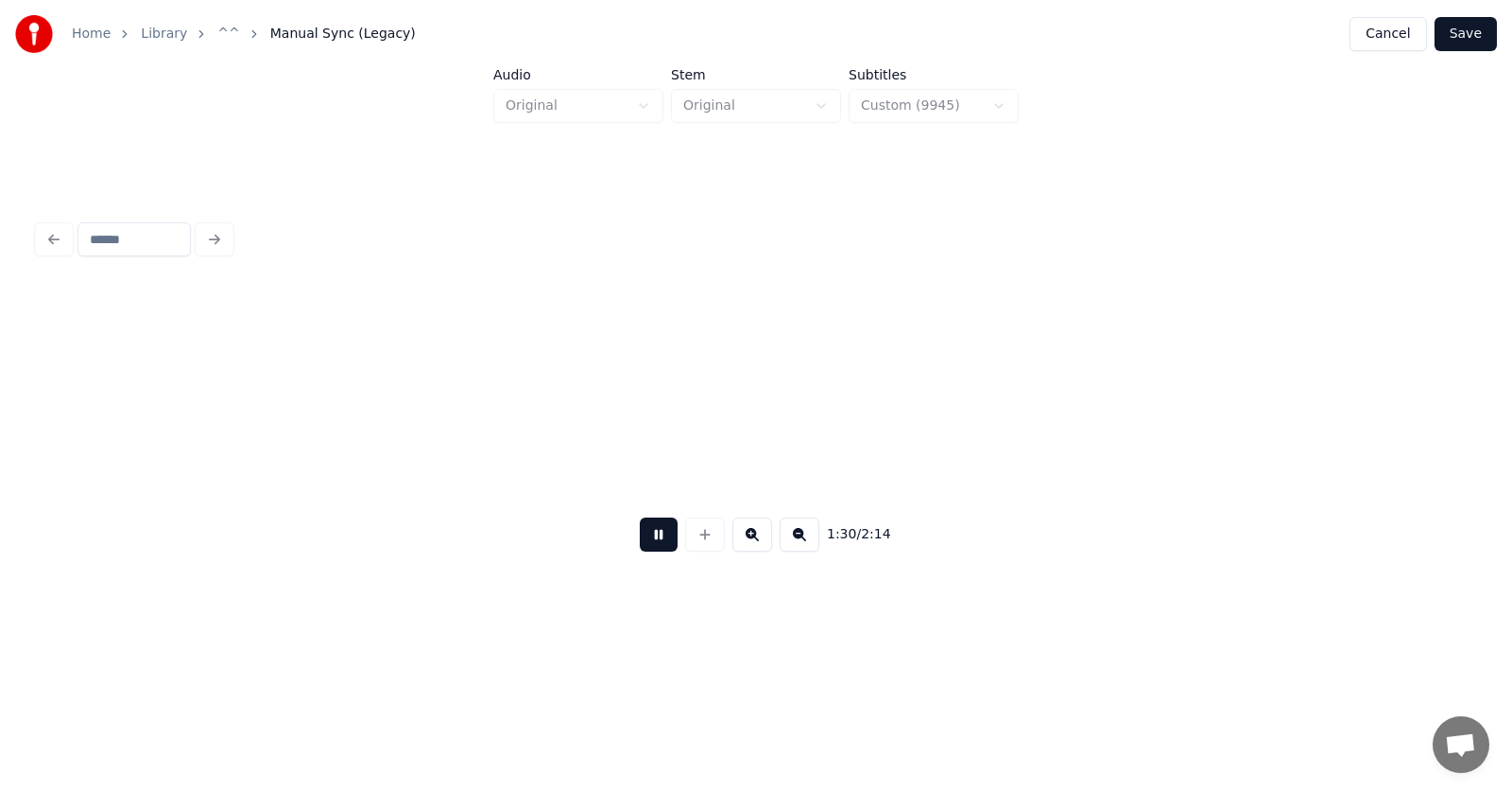
scroll to position [0, 64202]
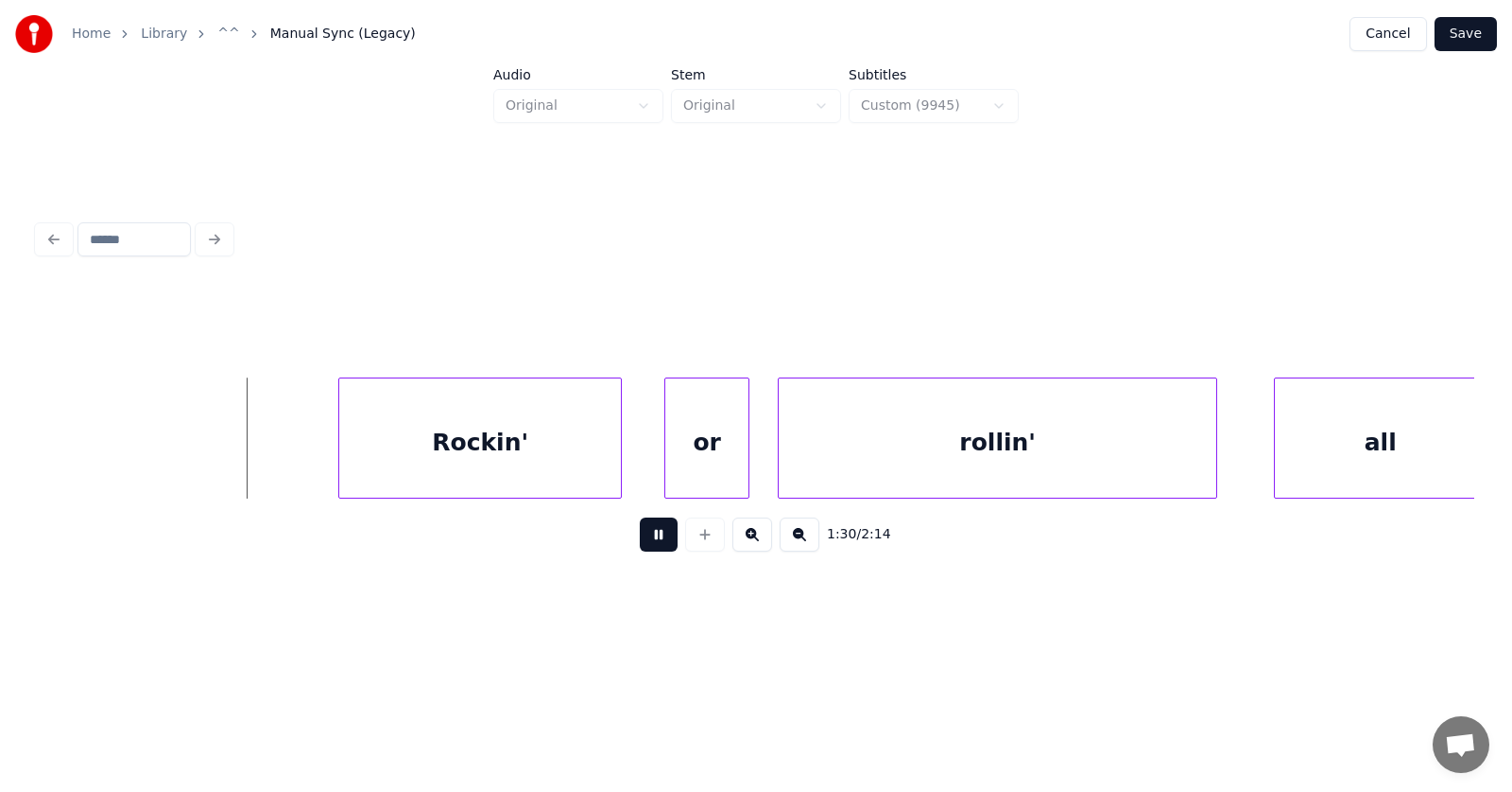
click at [646, 549] on button at bounding box center [659, 535] width 38 height 34
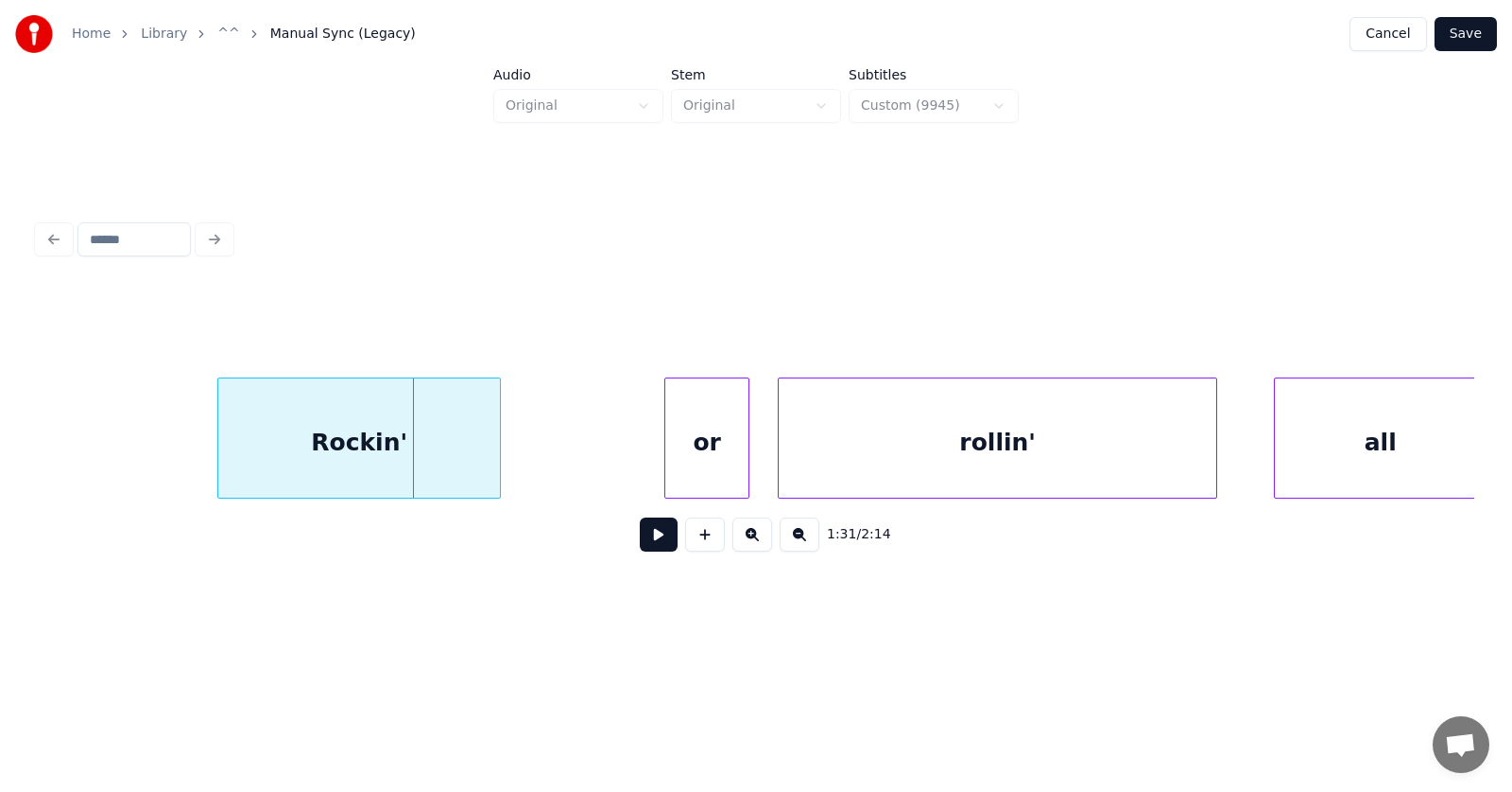
click at [379, 470] on div "Rockin'" at bounding box center [359, 443] width 282 height 129
click at [647, 545] on button at bounding box center [659, 535] width 38 height 34
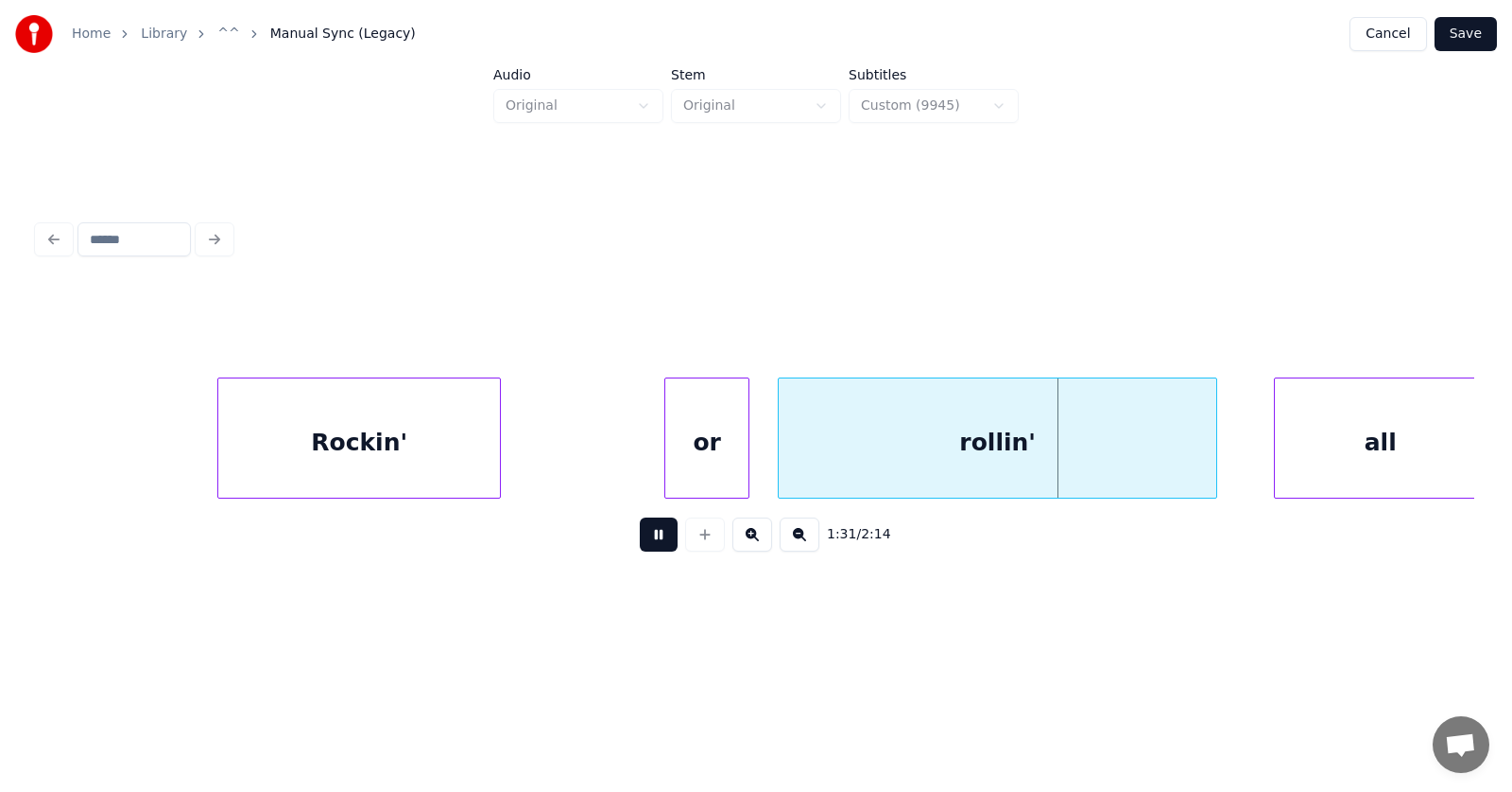
click at [647, 545] on button at bounding box center [659, 535] width 38 height 34
click at [648, 457] on div at bounding box center [647, 438] width 6 height 119
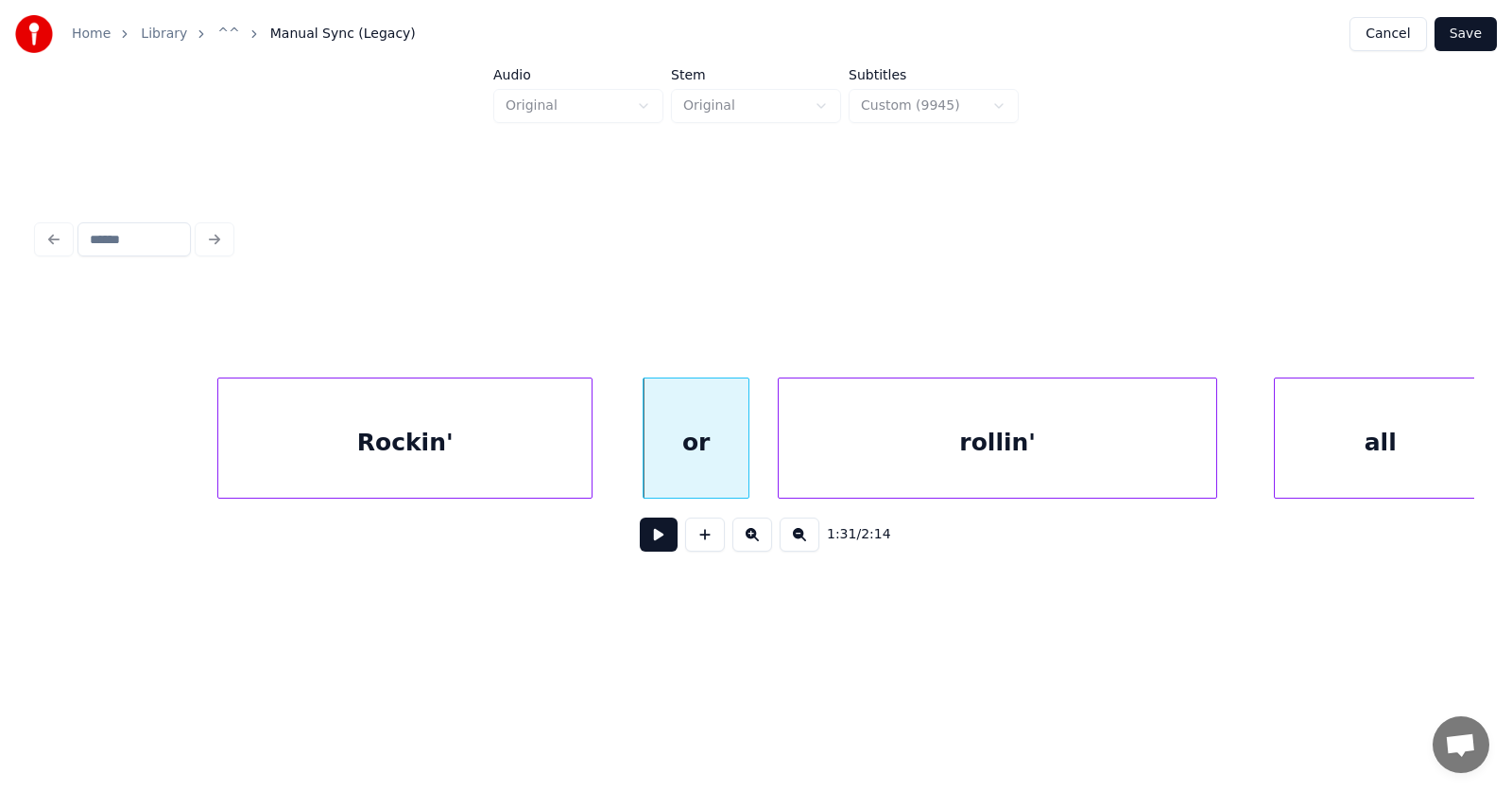
click at [587, 456] on div at bounding box center [589, 438] width 6 height 119
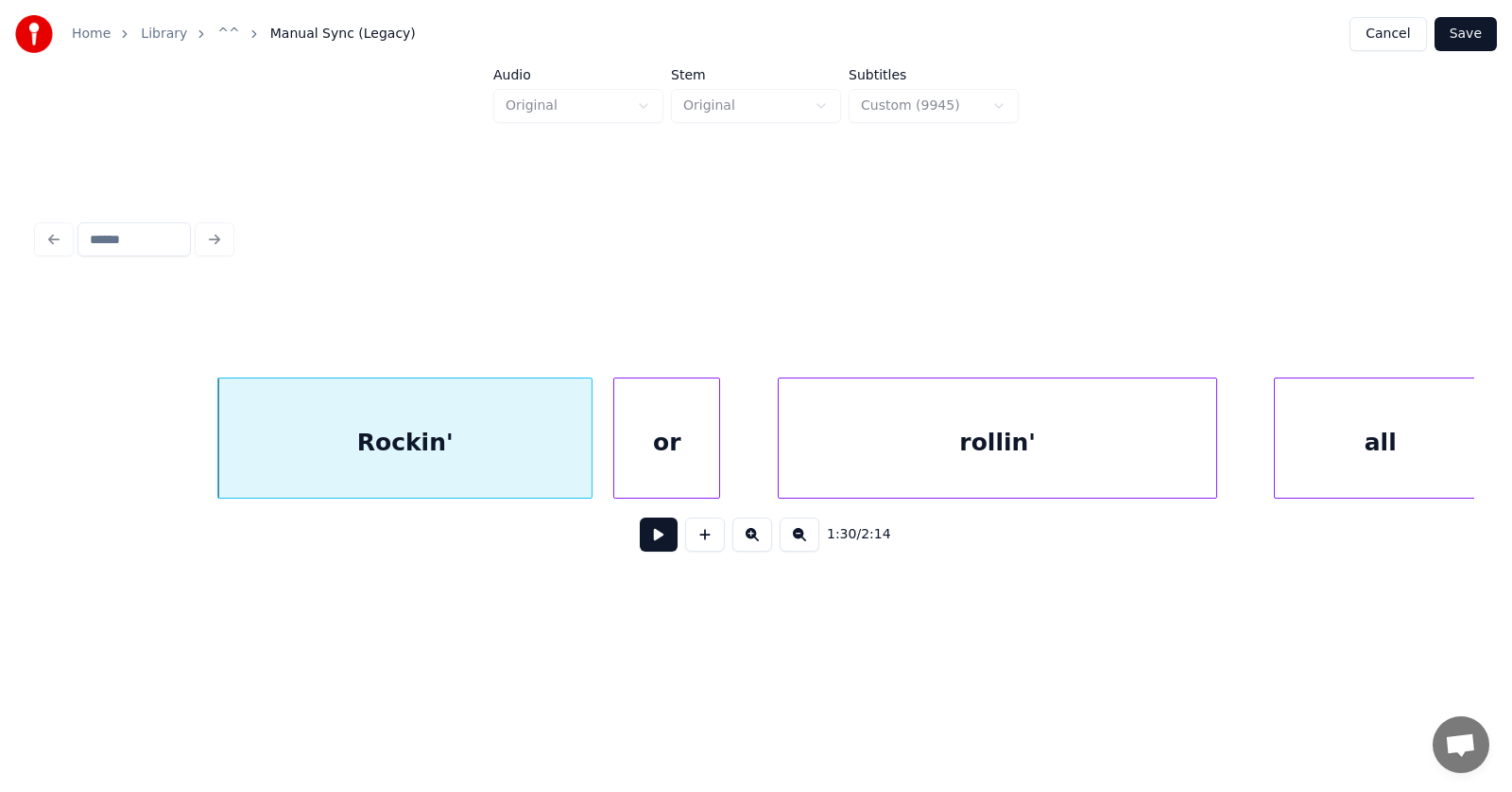
click at [649, 468] on div "or" at bounding box center [667, 443] width 105 height 129
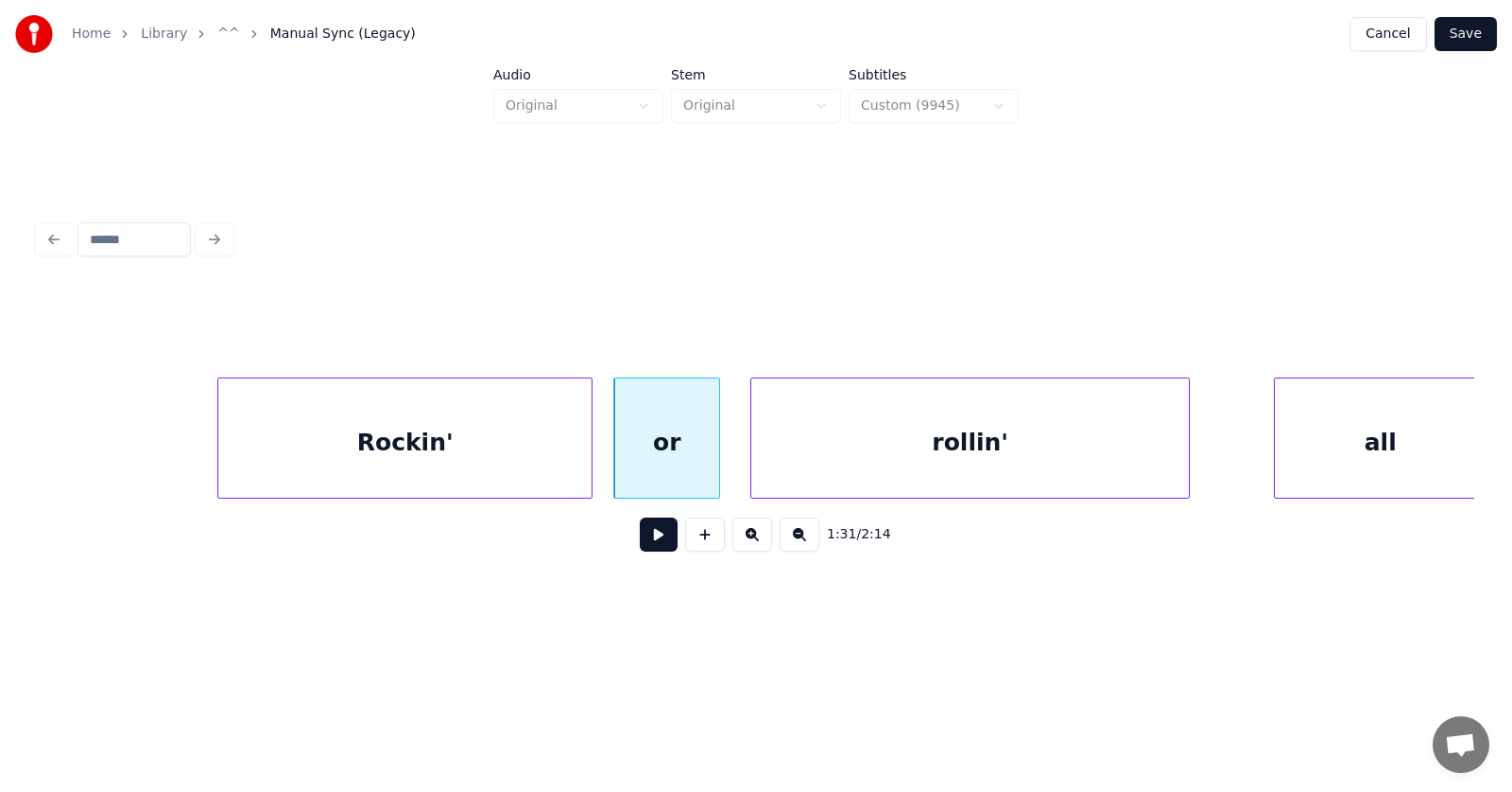
click at [848, 462] on div "rollin'" at bounding box center [970, 443] width 437 height 129
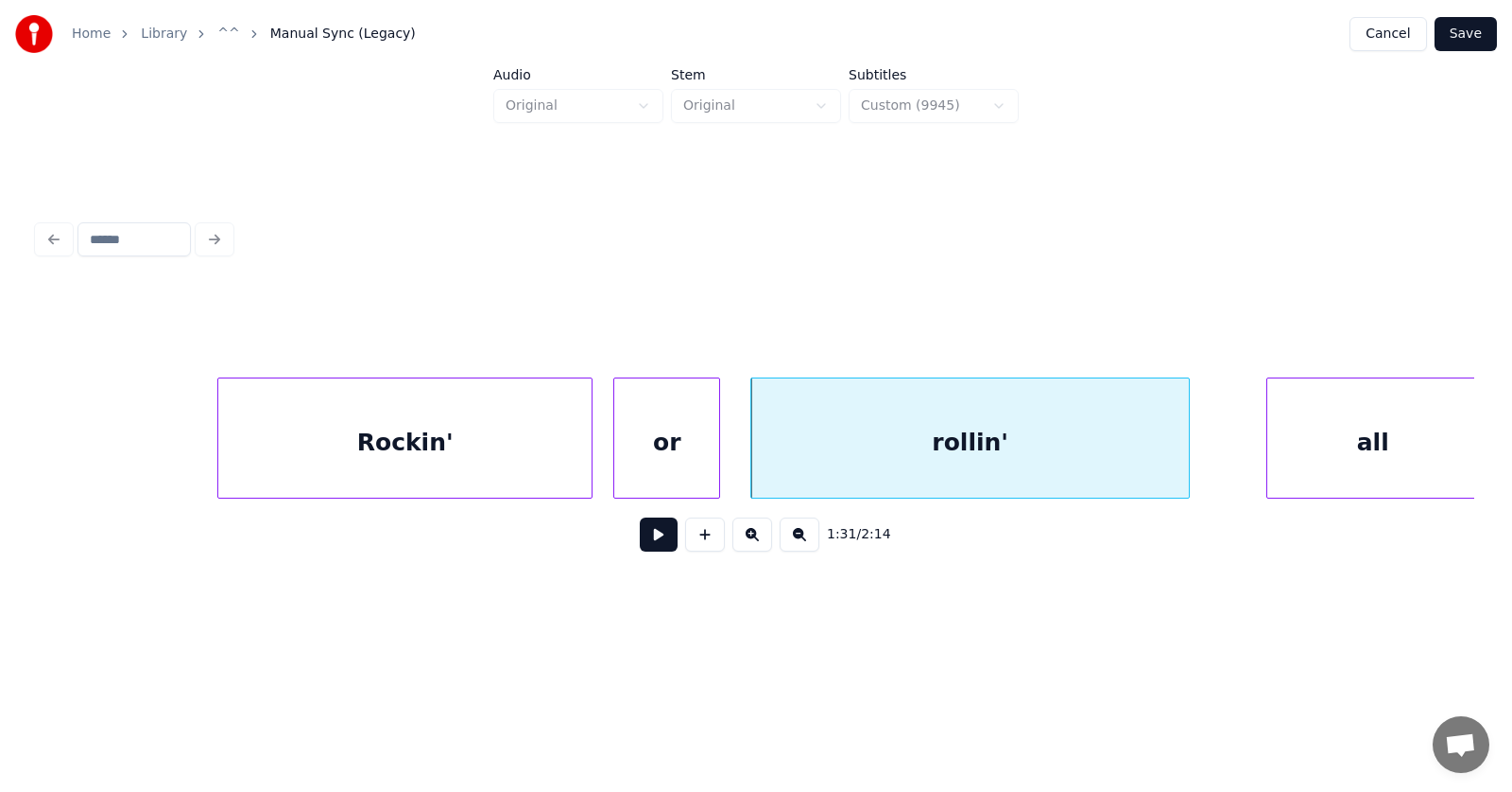
scroll to position [0, 64211]
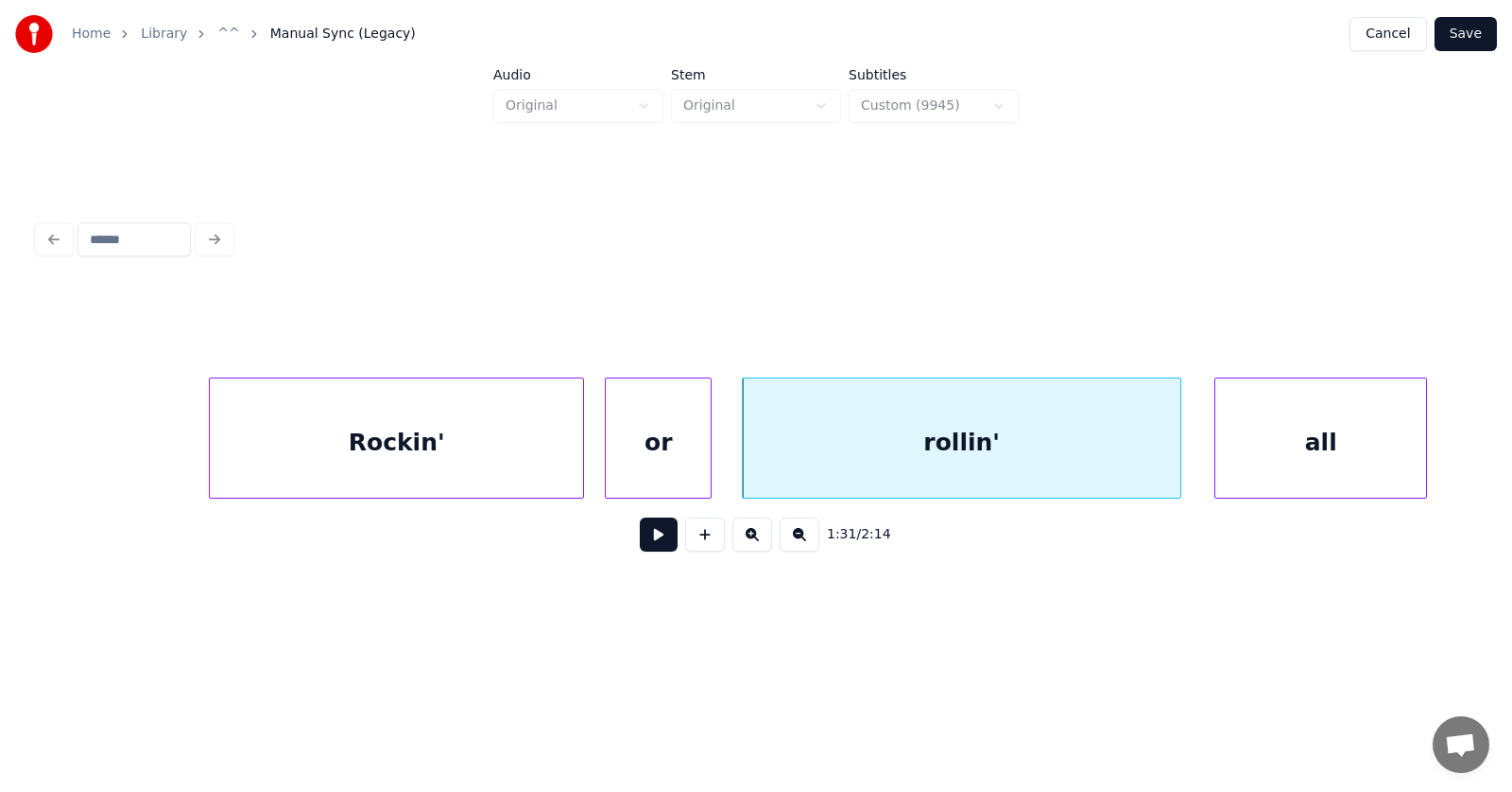
click at [1256, 453] on div "all" at bounding box center [1320, 443] width 211 height 129
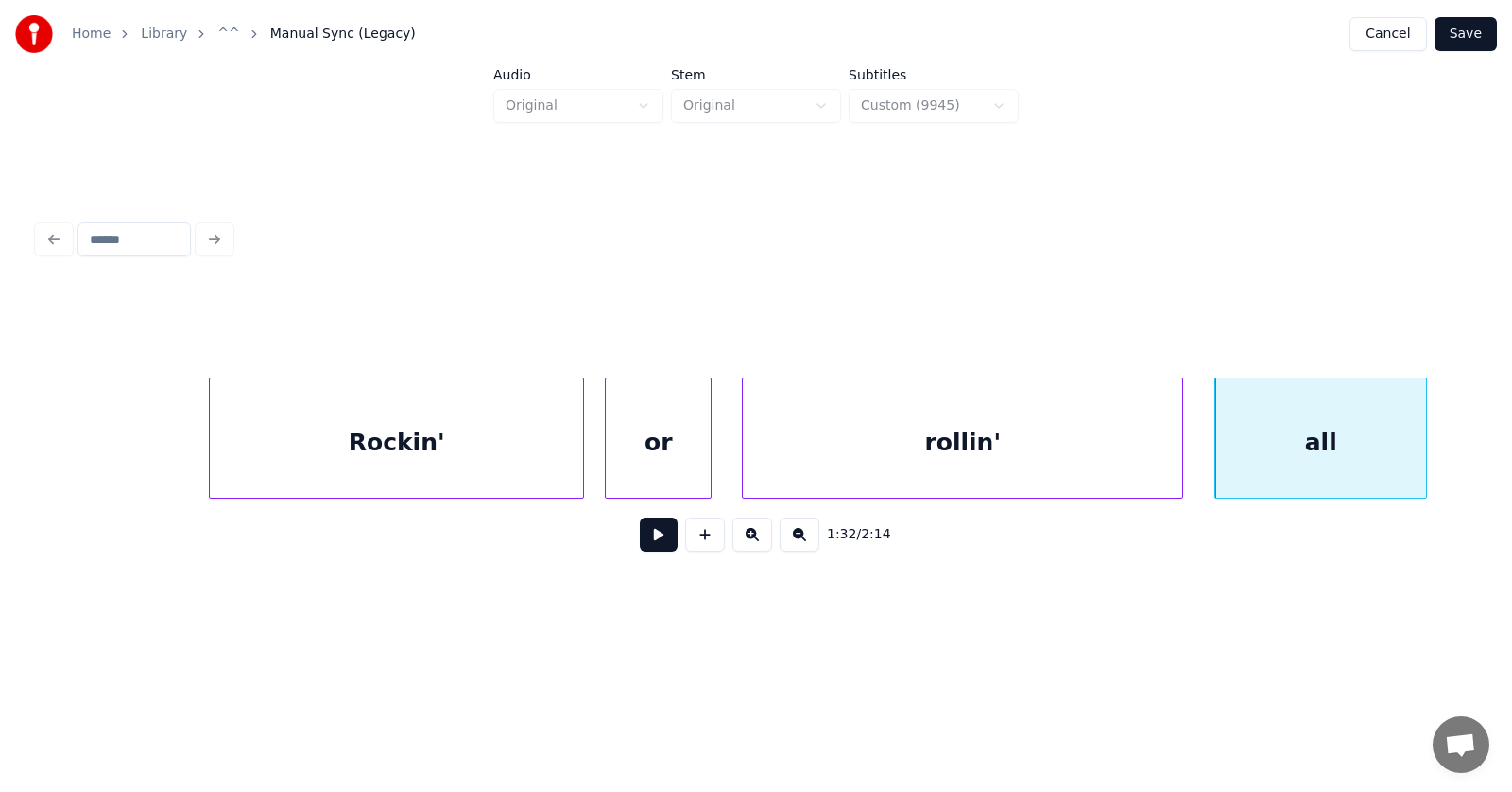
click at [1181, 454] on div at bounding box center [1180, 438] width 6 height 119
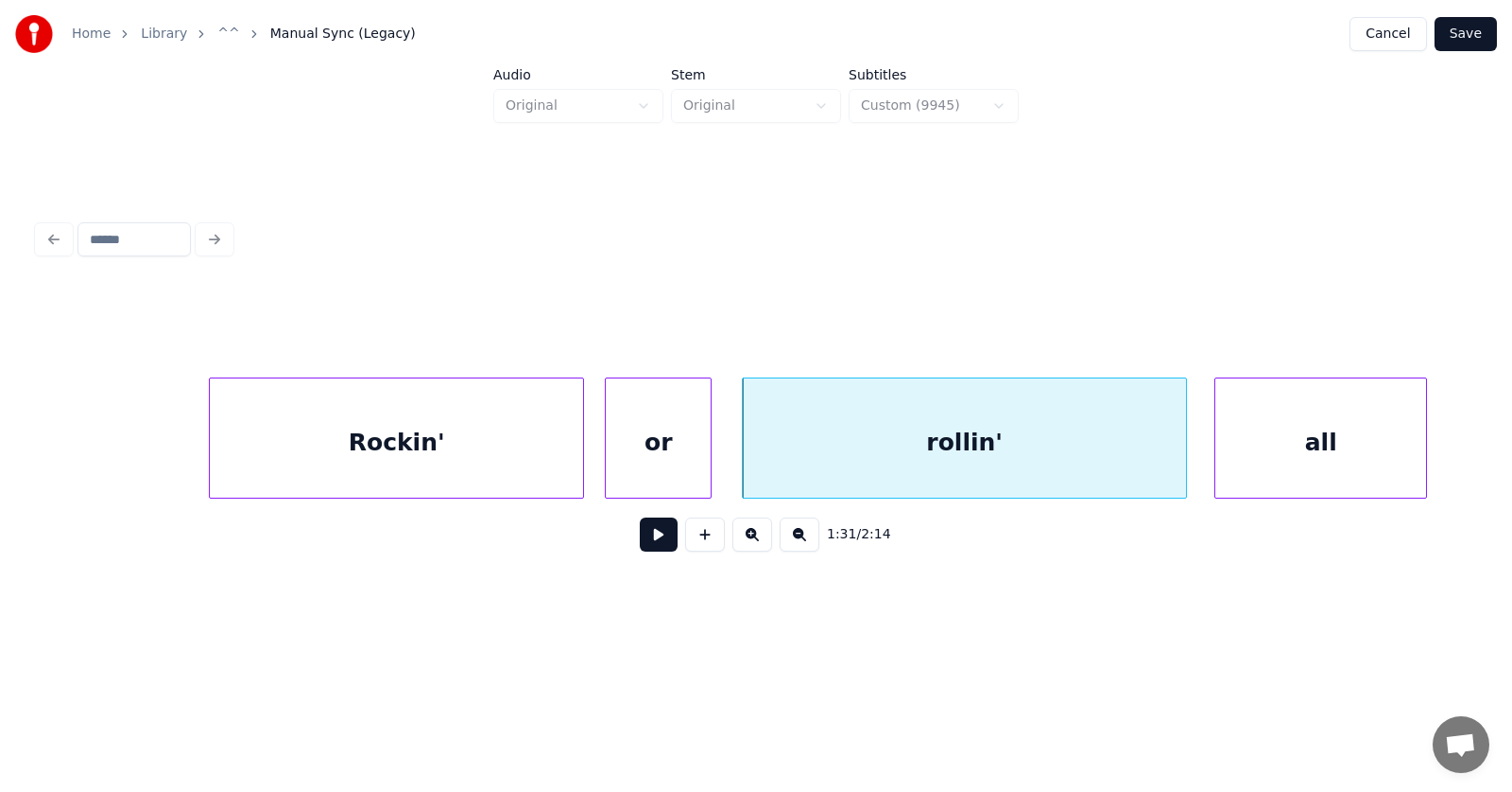
click at [648, 541] on button at bounding box center [659, 535] width 38 height 34
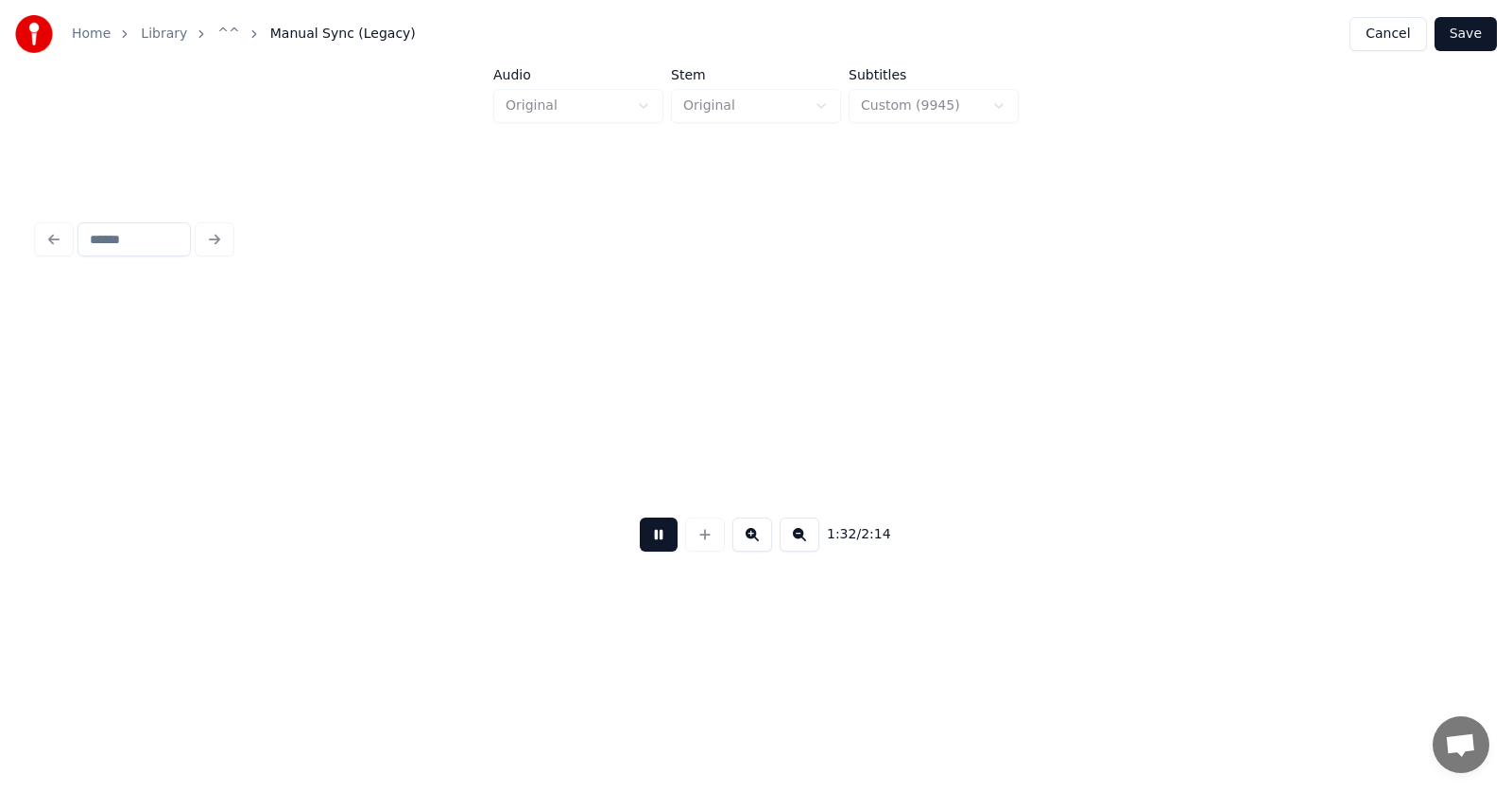
scroll to position [0, 65660]
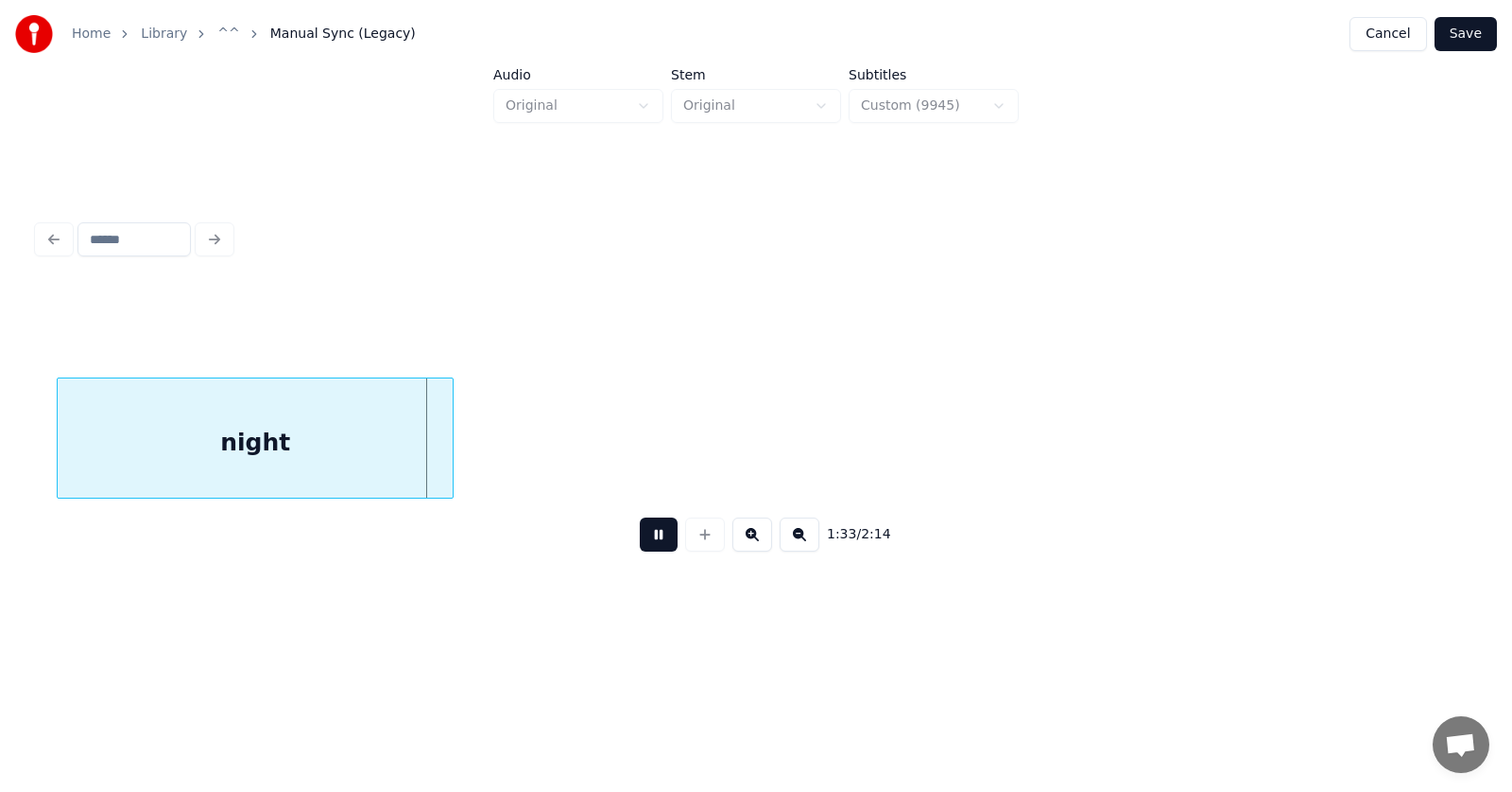
click at [648, 540] on button at bounding box center [659, 535] width 38 height 34
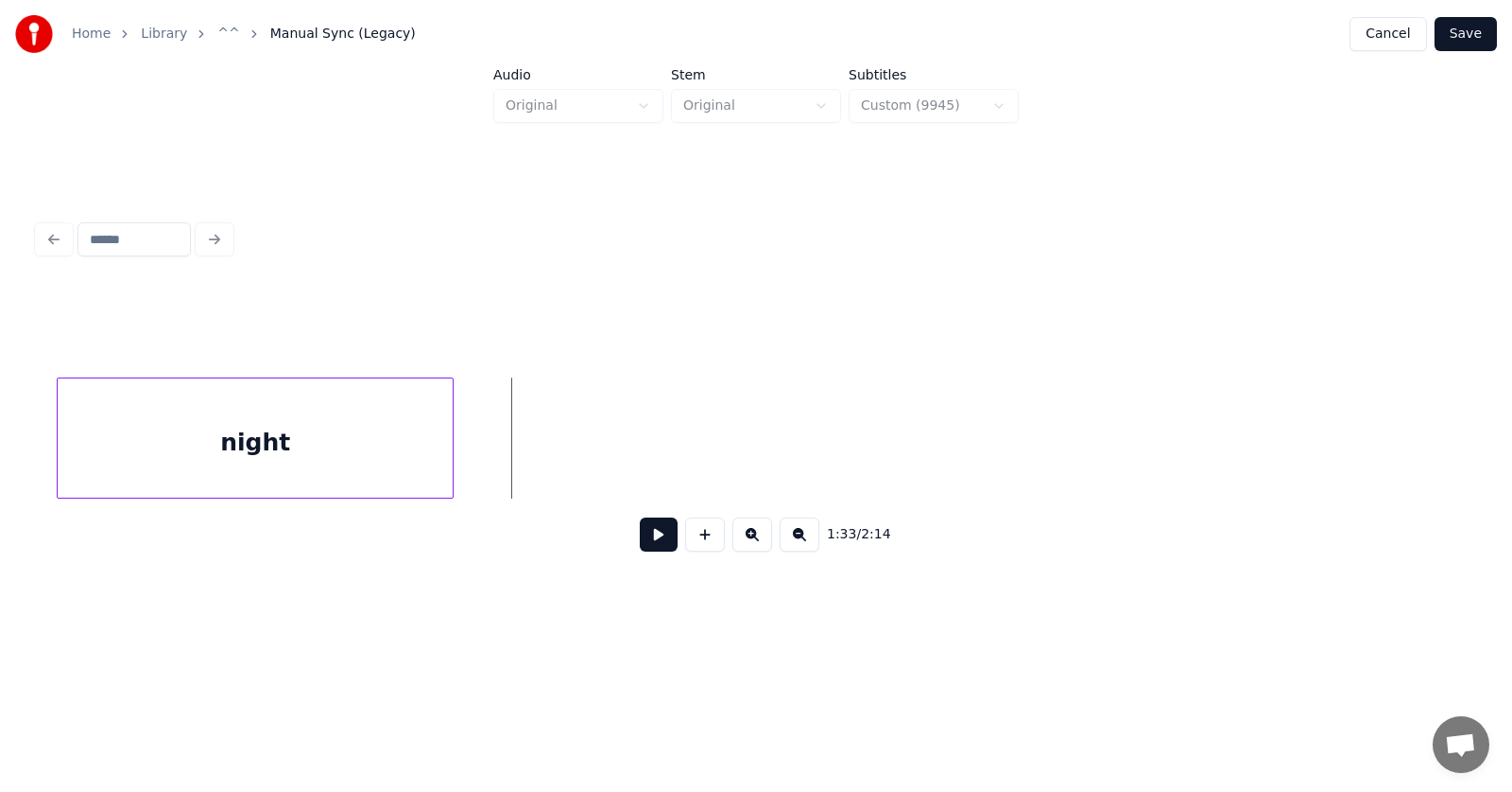
scroll to position [0, 65437]
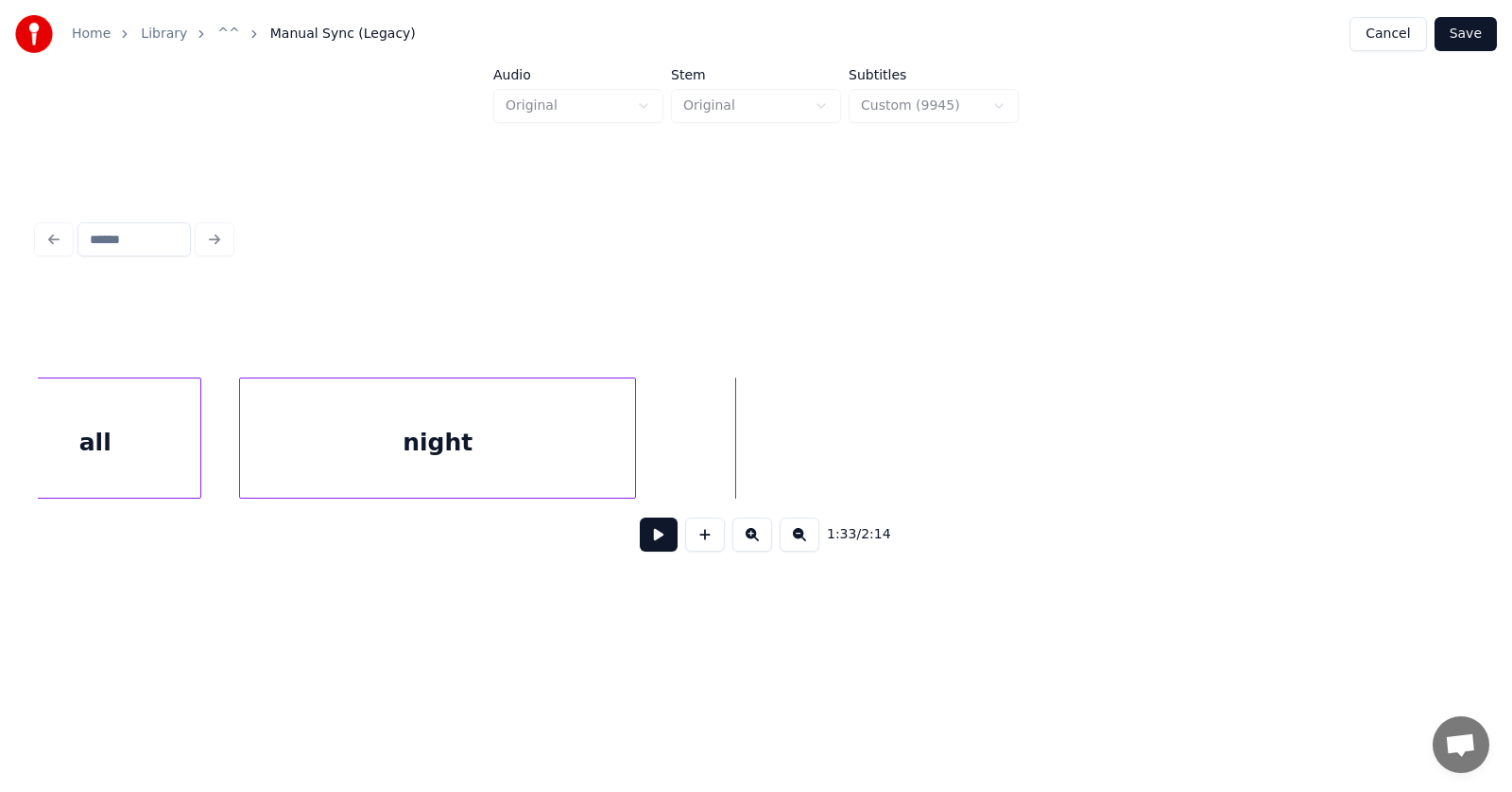
click at [474, 460] on div "night" at bounding box center [437, 443] width 395 height 129
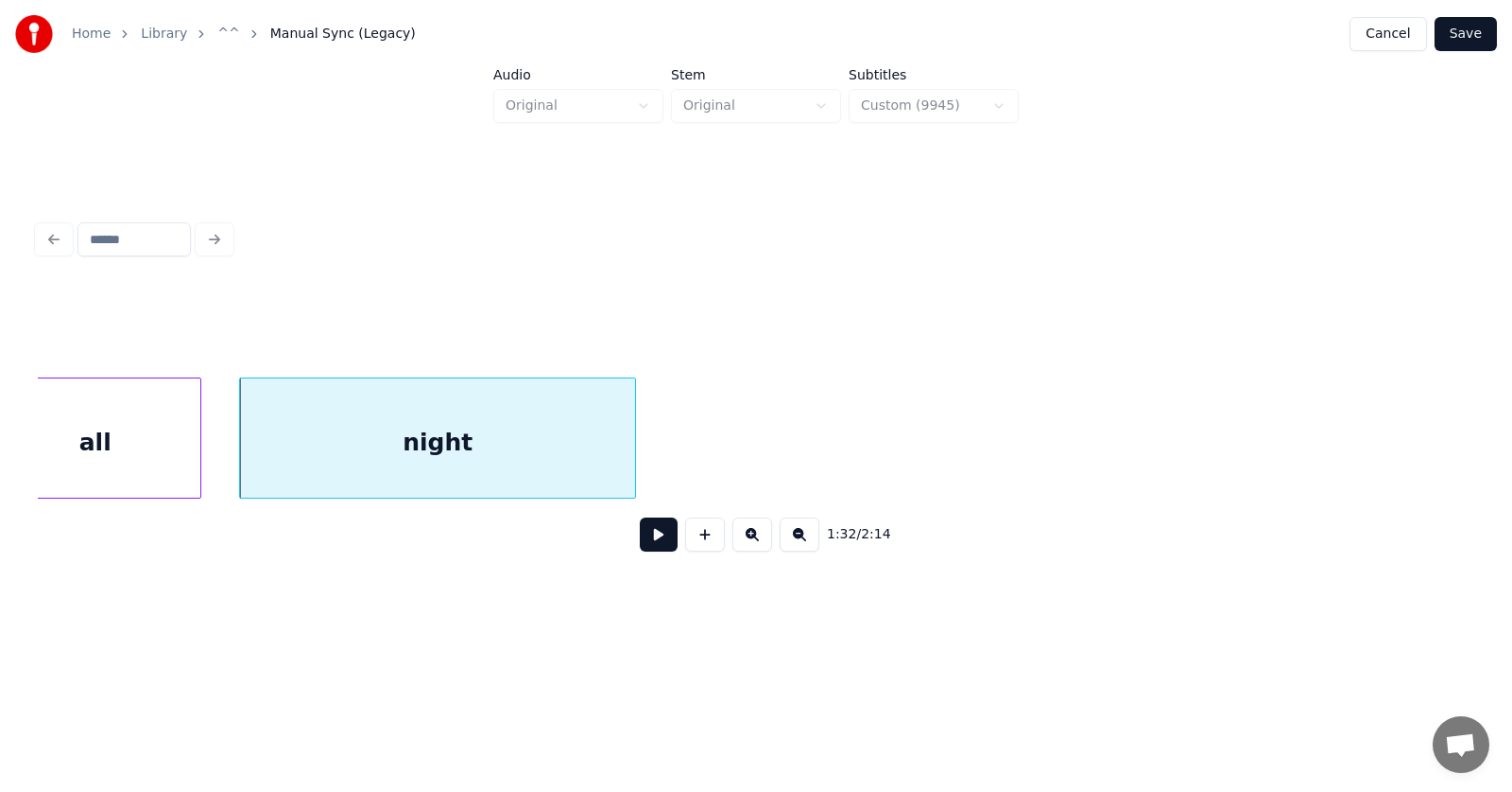
click at [649, 541] on button at bounding box center [659, 535] width 38 height 34
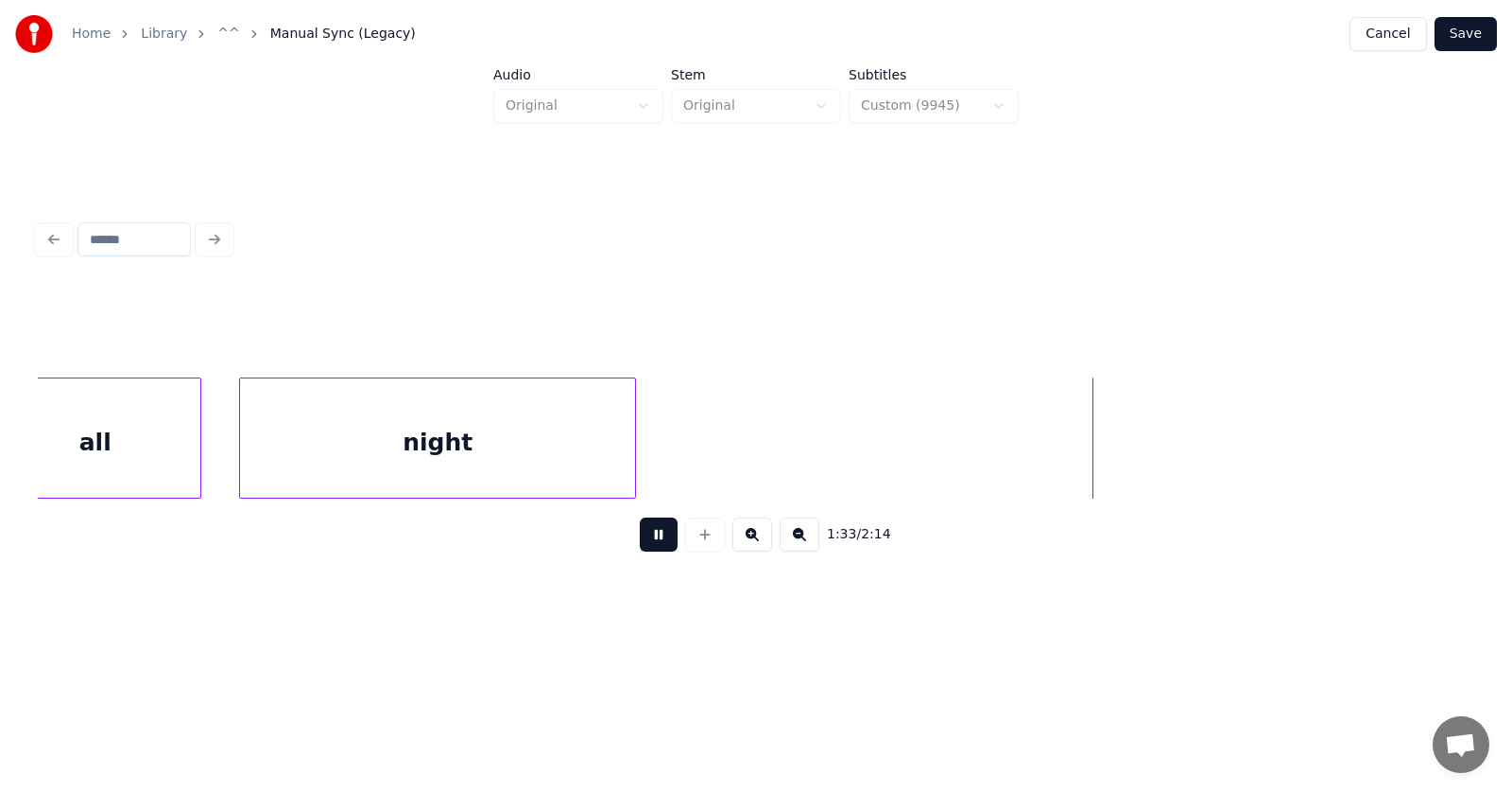
click at [649, 541] on button at bounding box center [659, 535] width 38 height 34
click at [719, 448] on div at bounding box center [719, 438] width 6 height 119
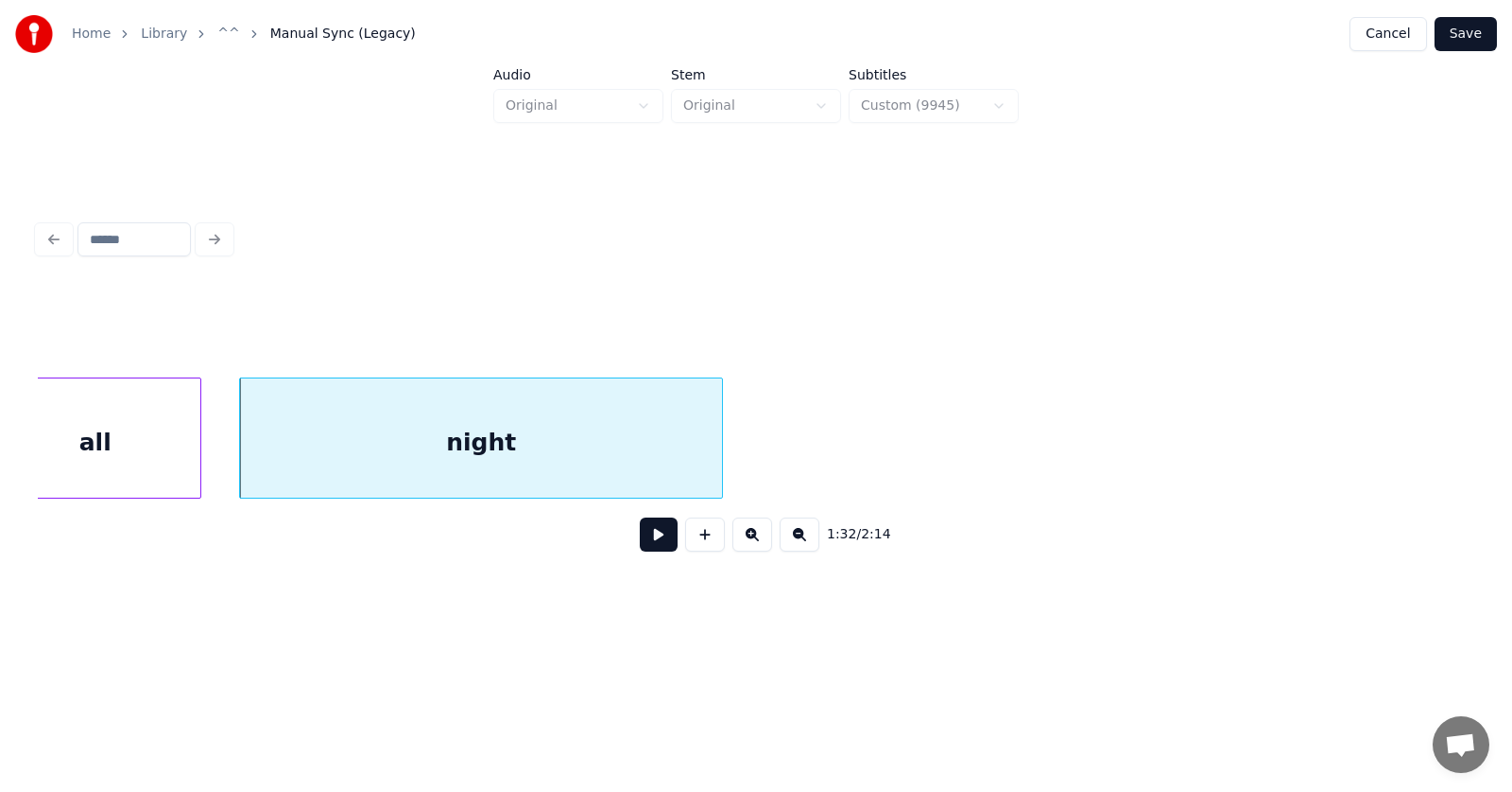
click at [647, 543] on button at bounding box center [659, 535] width 38 height 34
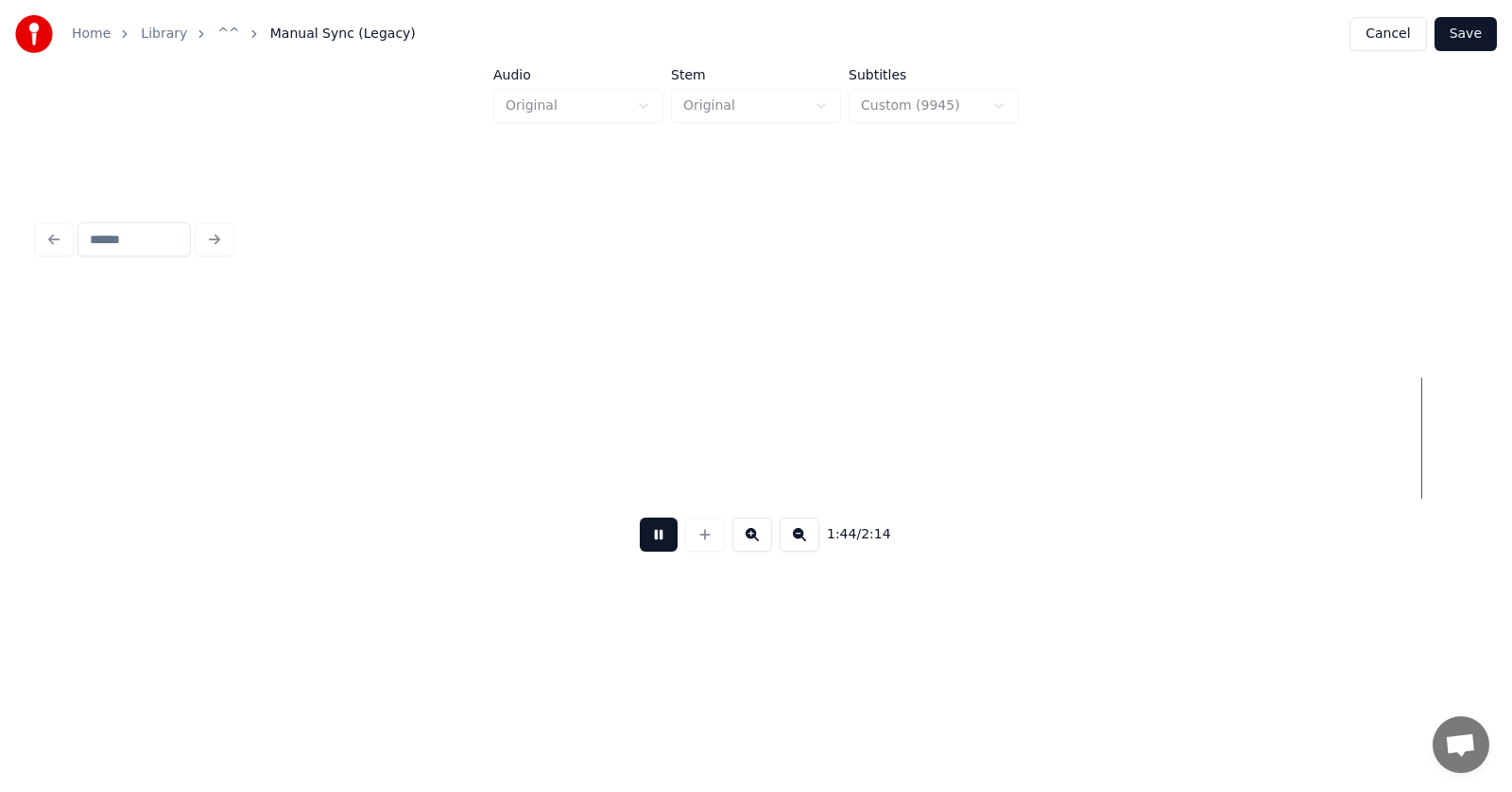
scroll to position [0, 74115]
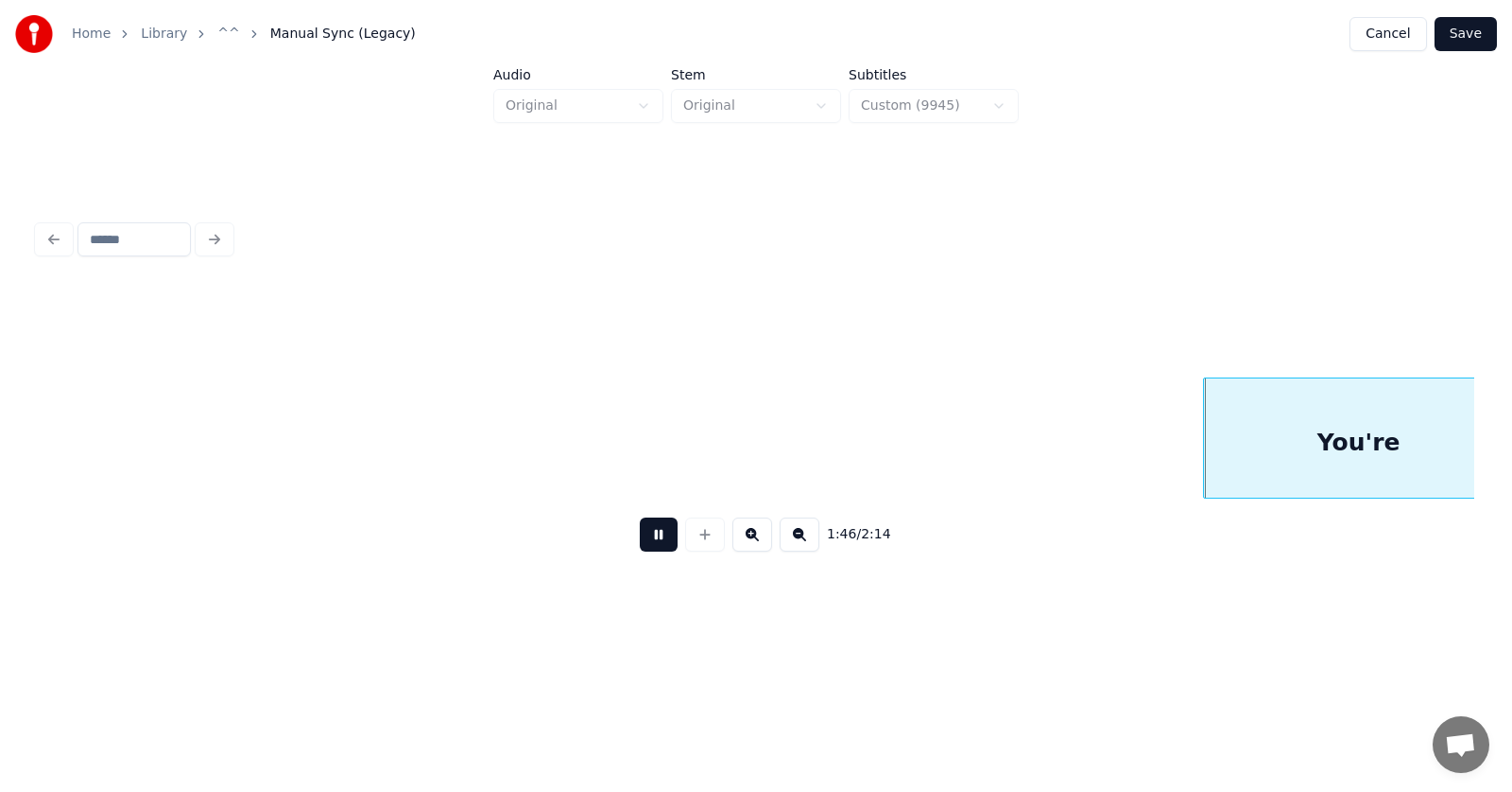
click at [647, 540] on button at bounding box center [659, 535] width 38 height 34
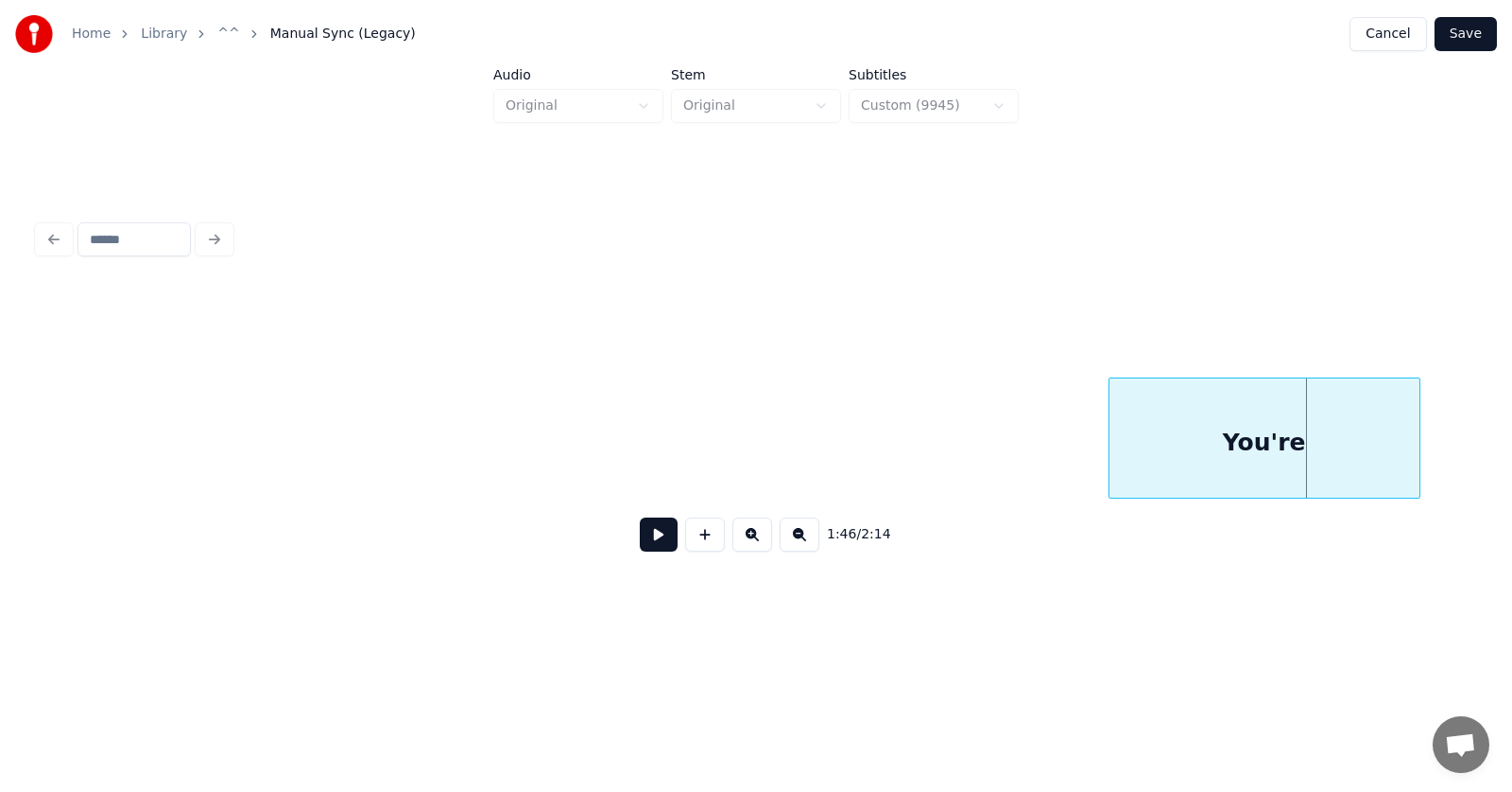
click at [1220, 467] on div "You're" at bounding box center [1264, 443] width 310 height 129
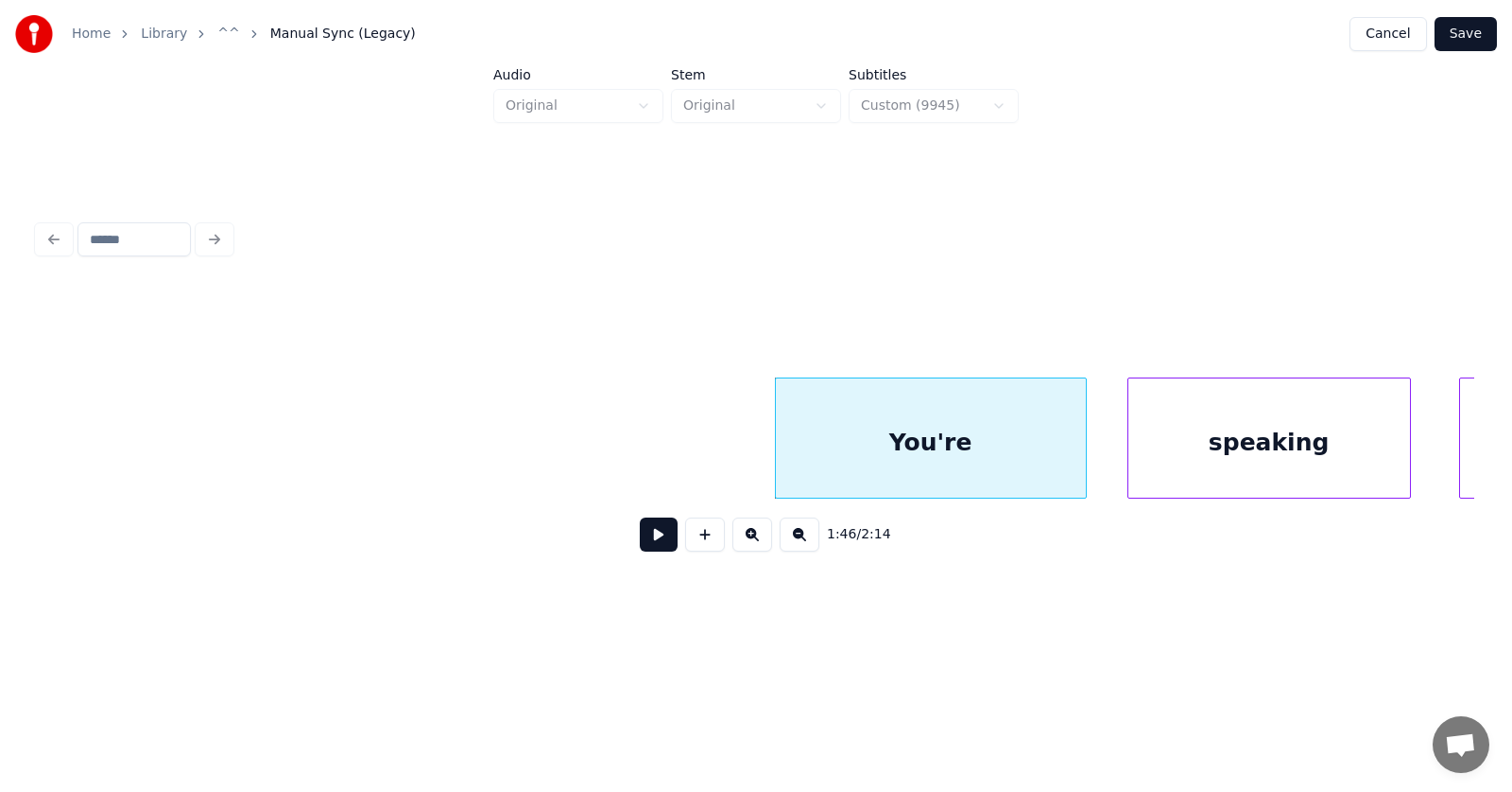
click at [1226, 454] on div "speaking" at bounding box center [1270, 443] width 282 height 129
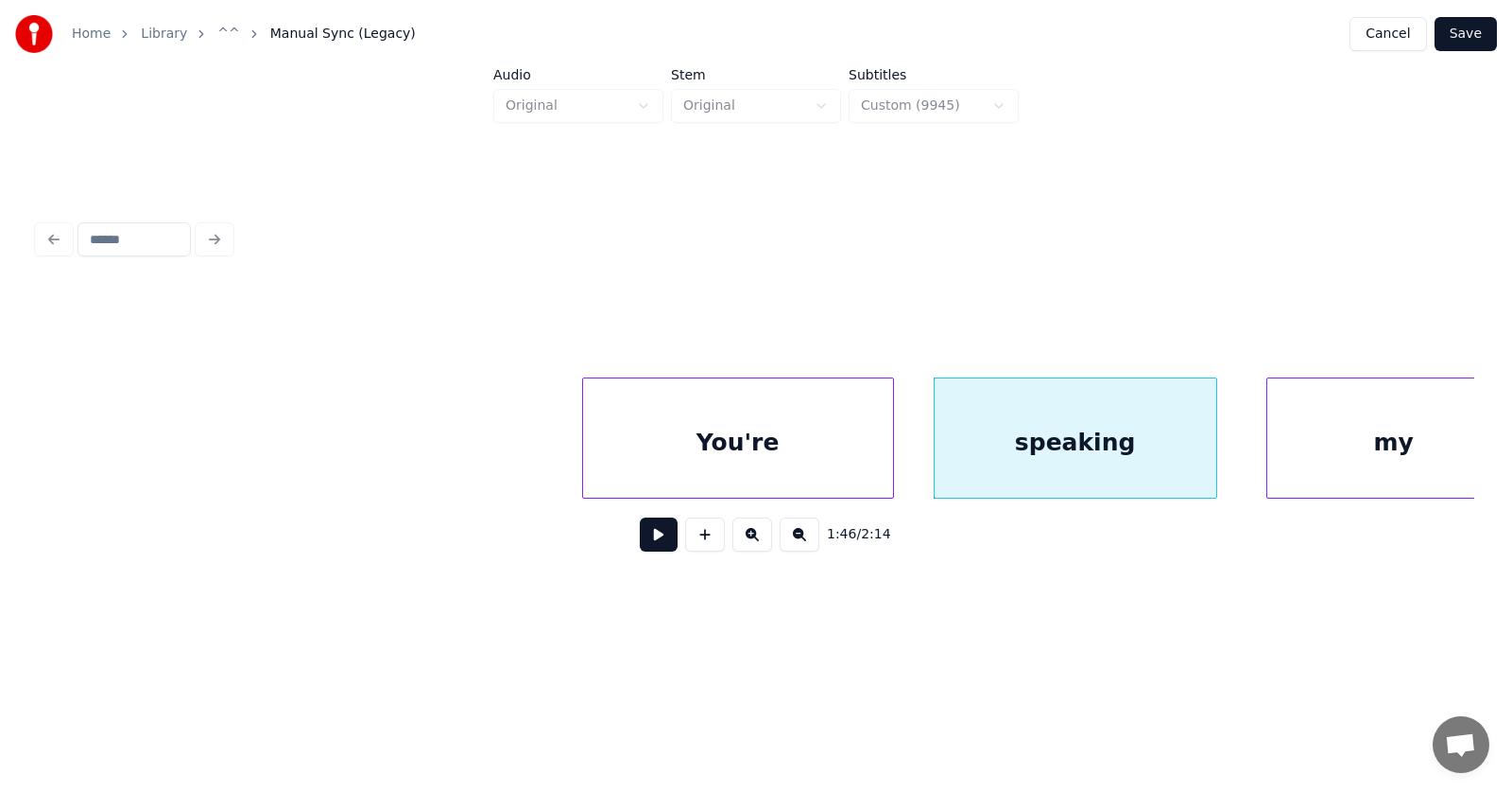
scroll to position [0, 74803]
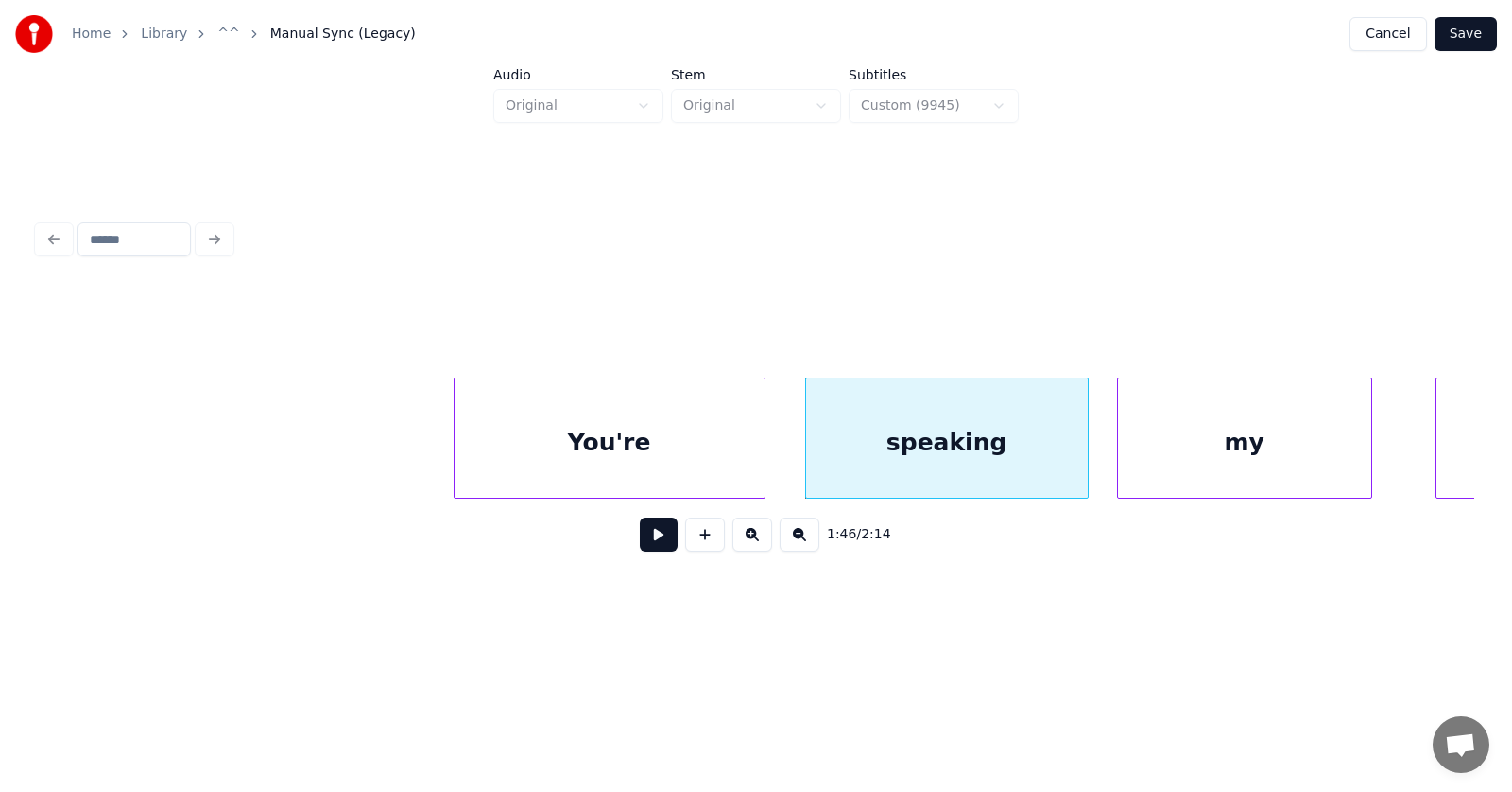
click at [1193, 439] on div "my" at bounding box center [1245, 443] width 253 height 129
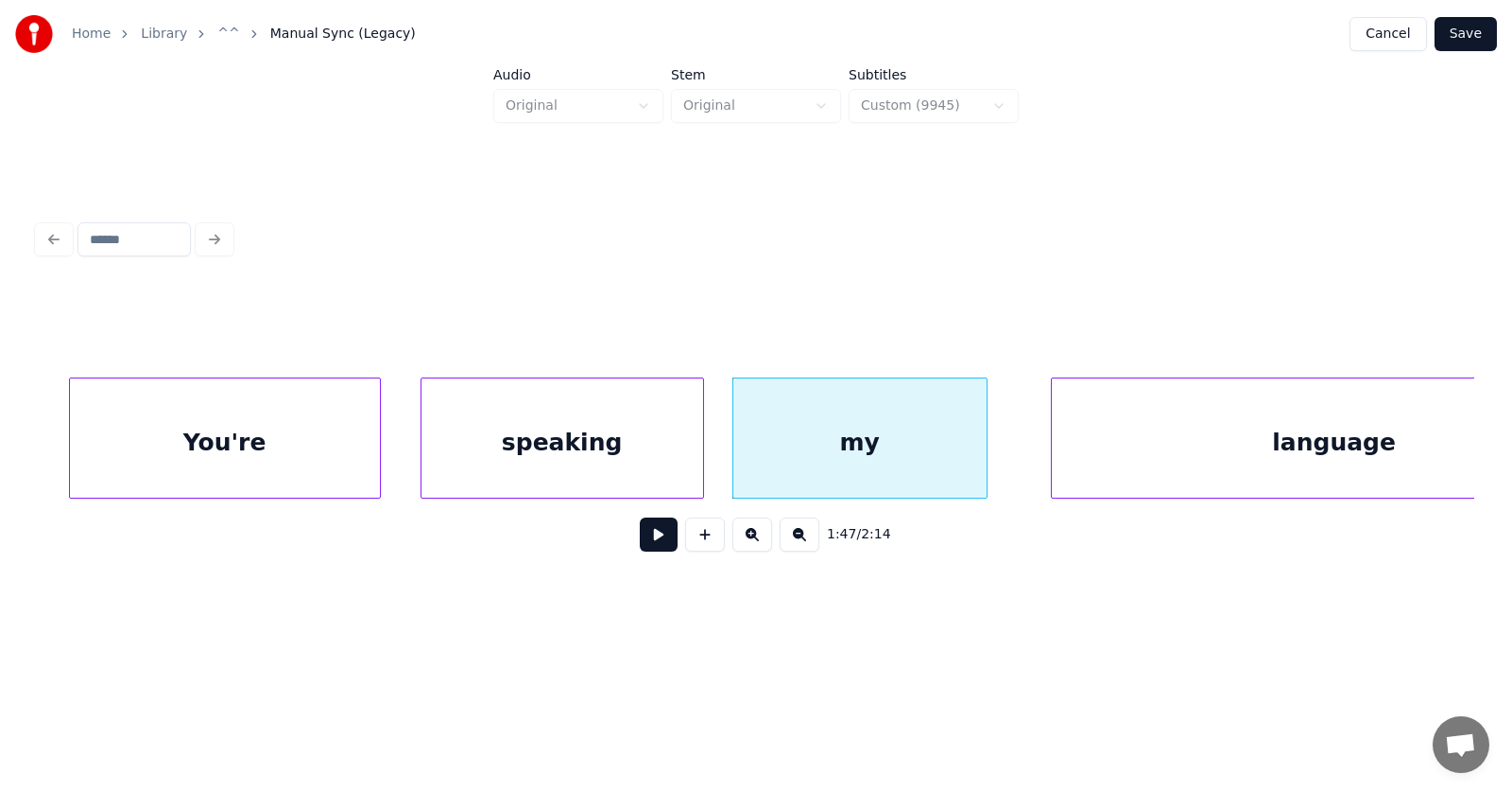
scroll to position [0, 75325]
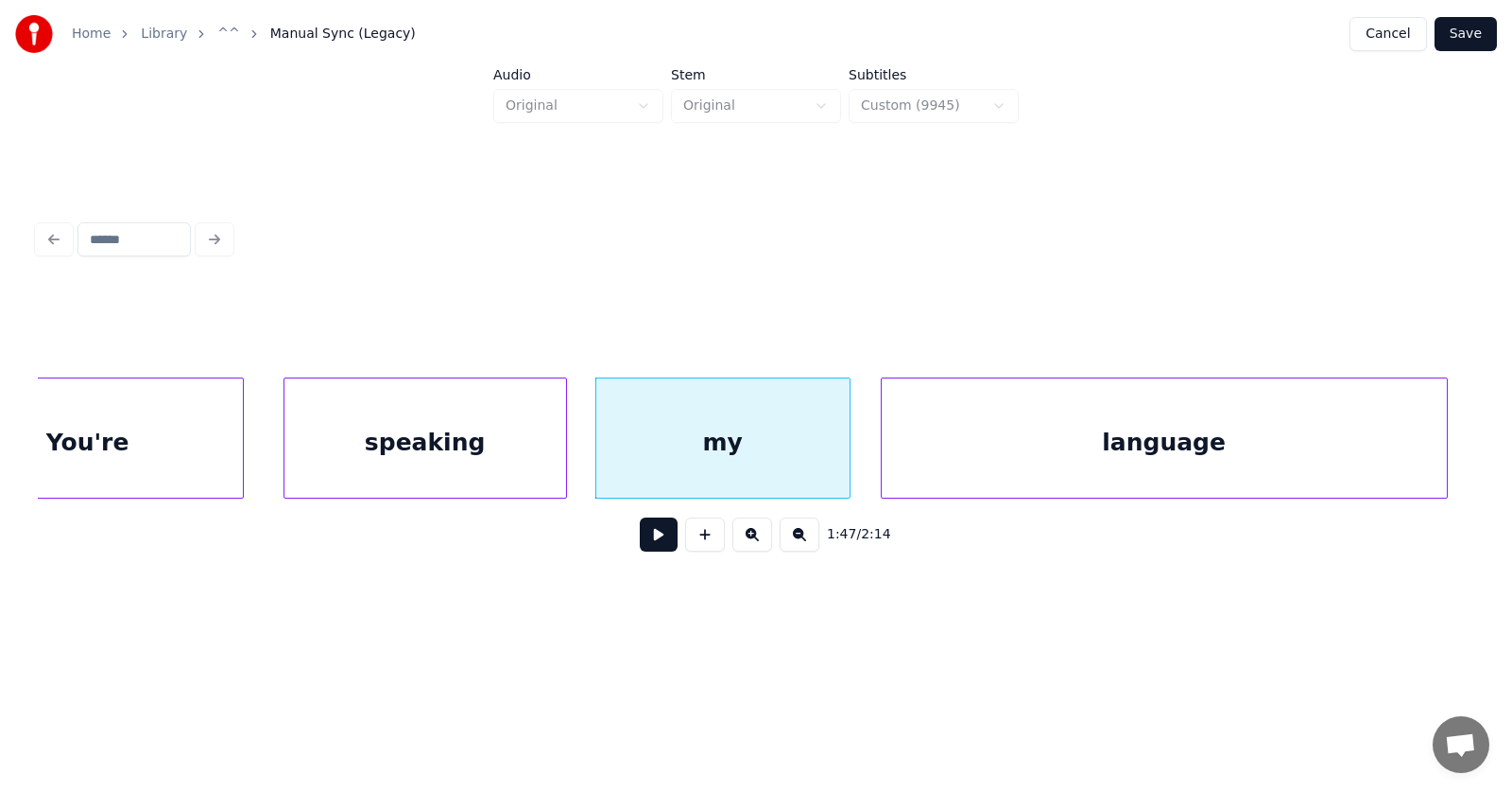
click at [1158, 449] on div "language" at bounding box center [1164, 443] width 565 height 129
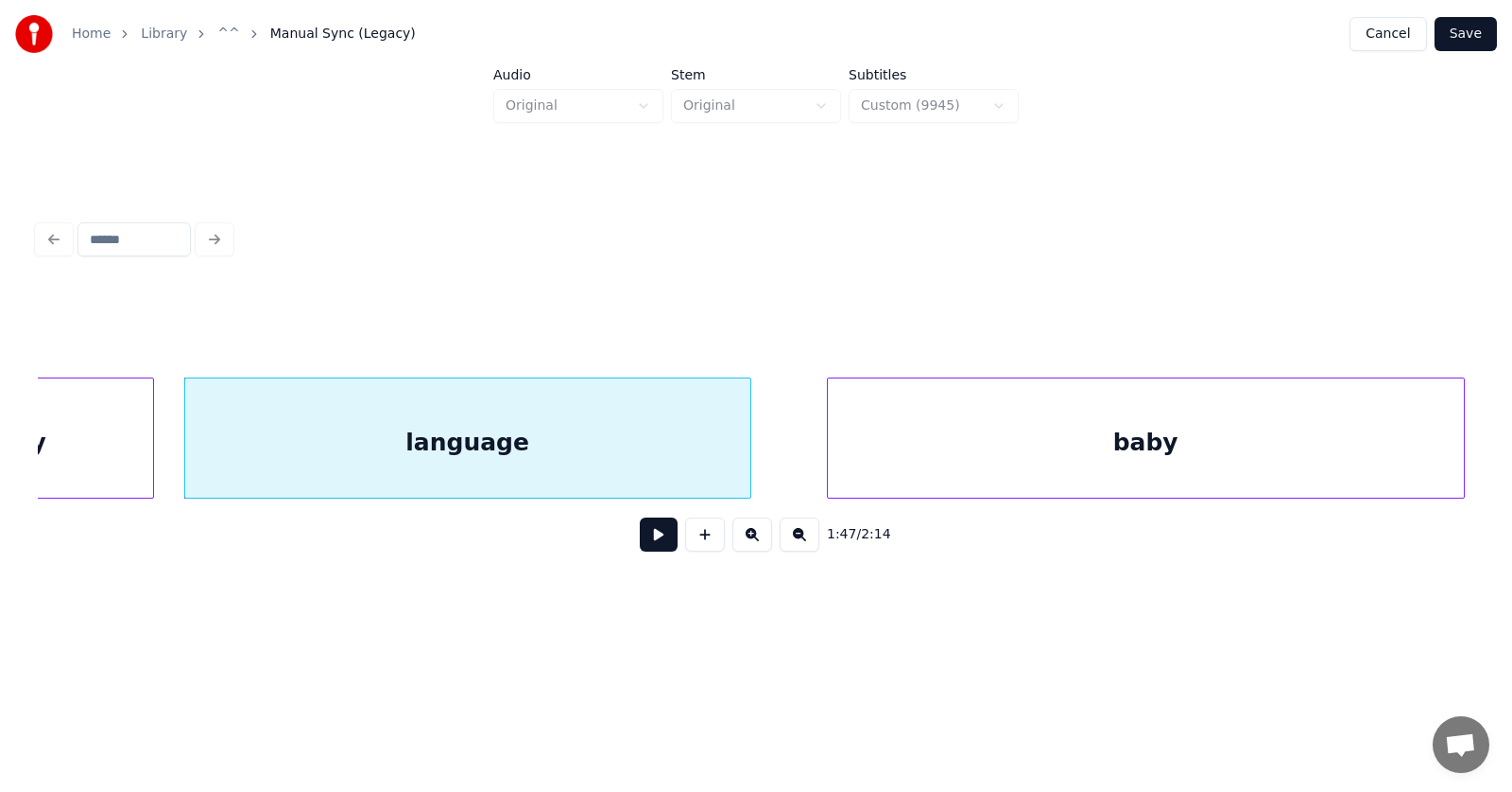
scroll to position [0, 76279]
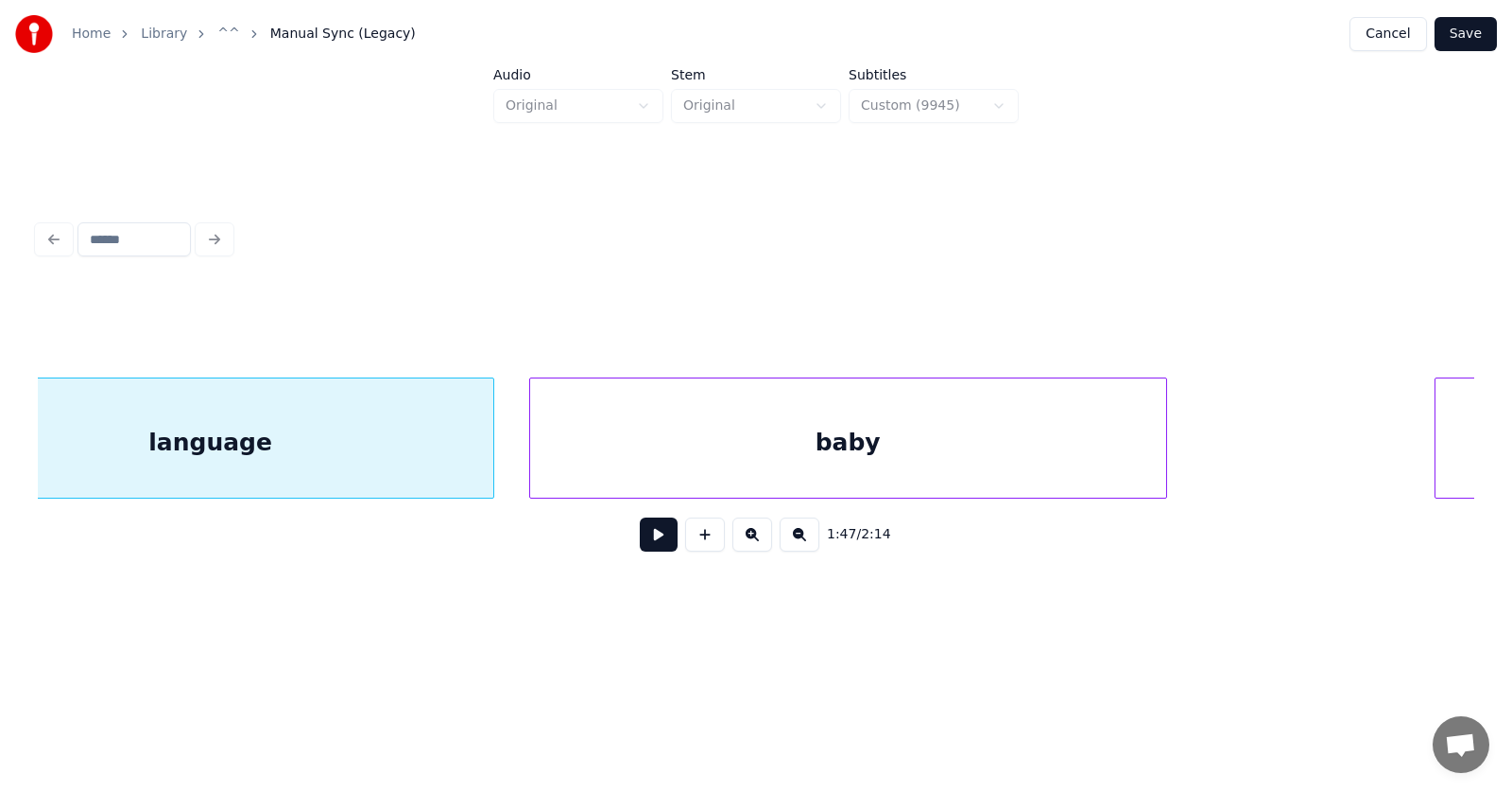
click at [983, 440] on div "baby" at bounding box center [848, 443] width 636 height 129
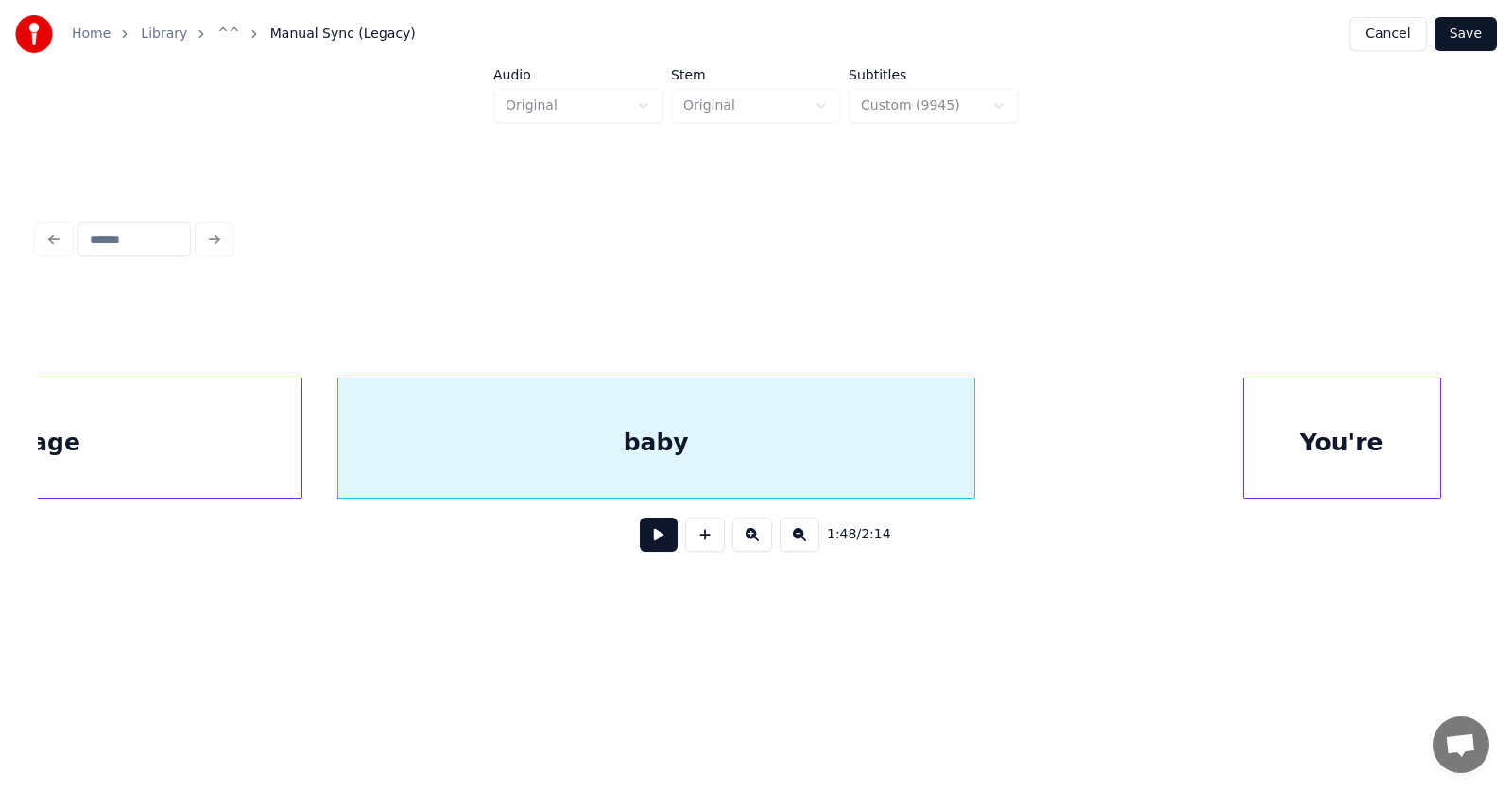
scroll to position [0, 76857]
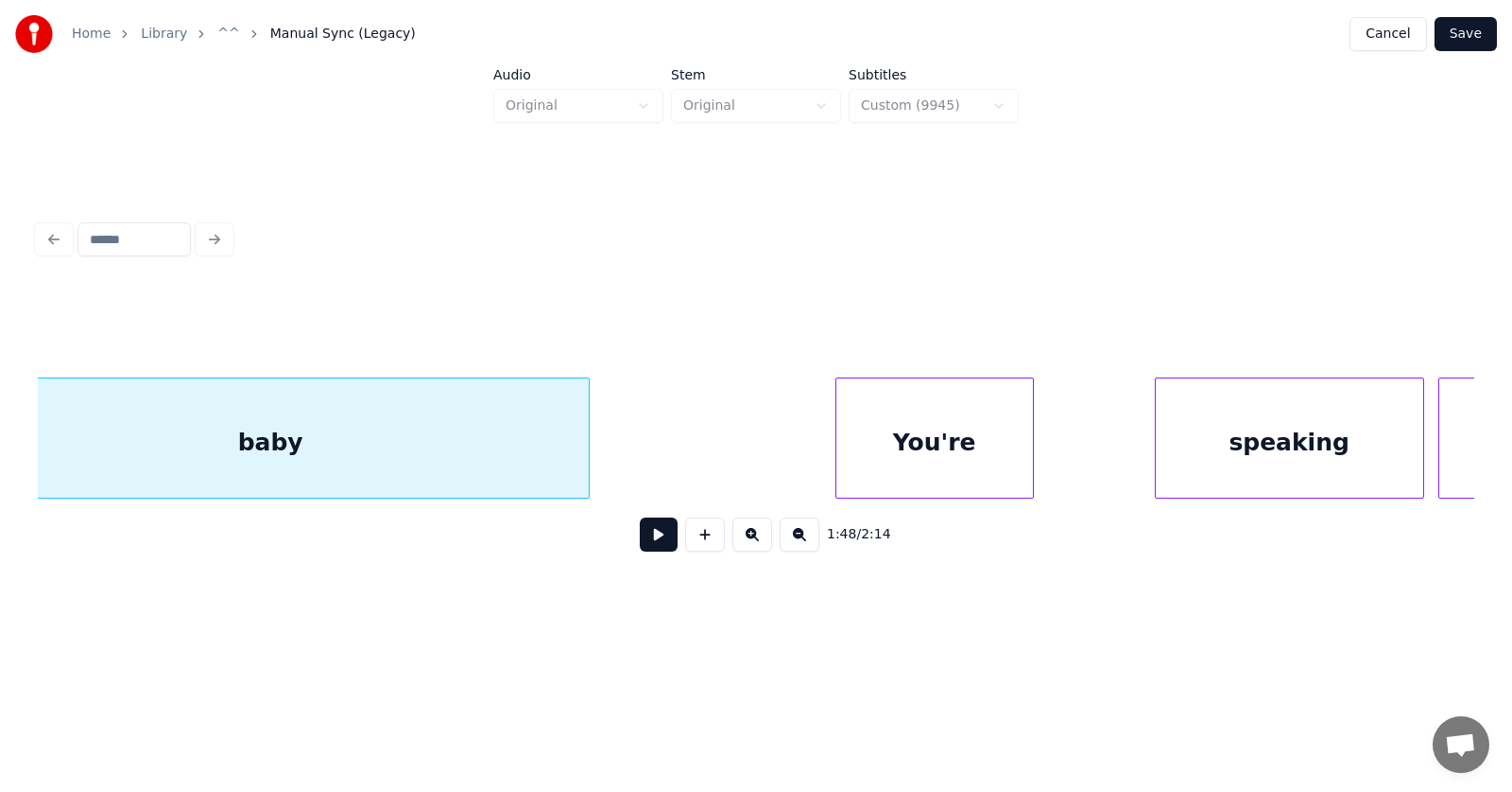
click at [970, 442] on div "You're" at bounding box center [934, 443] width 197 height 129
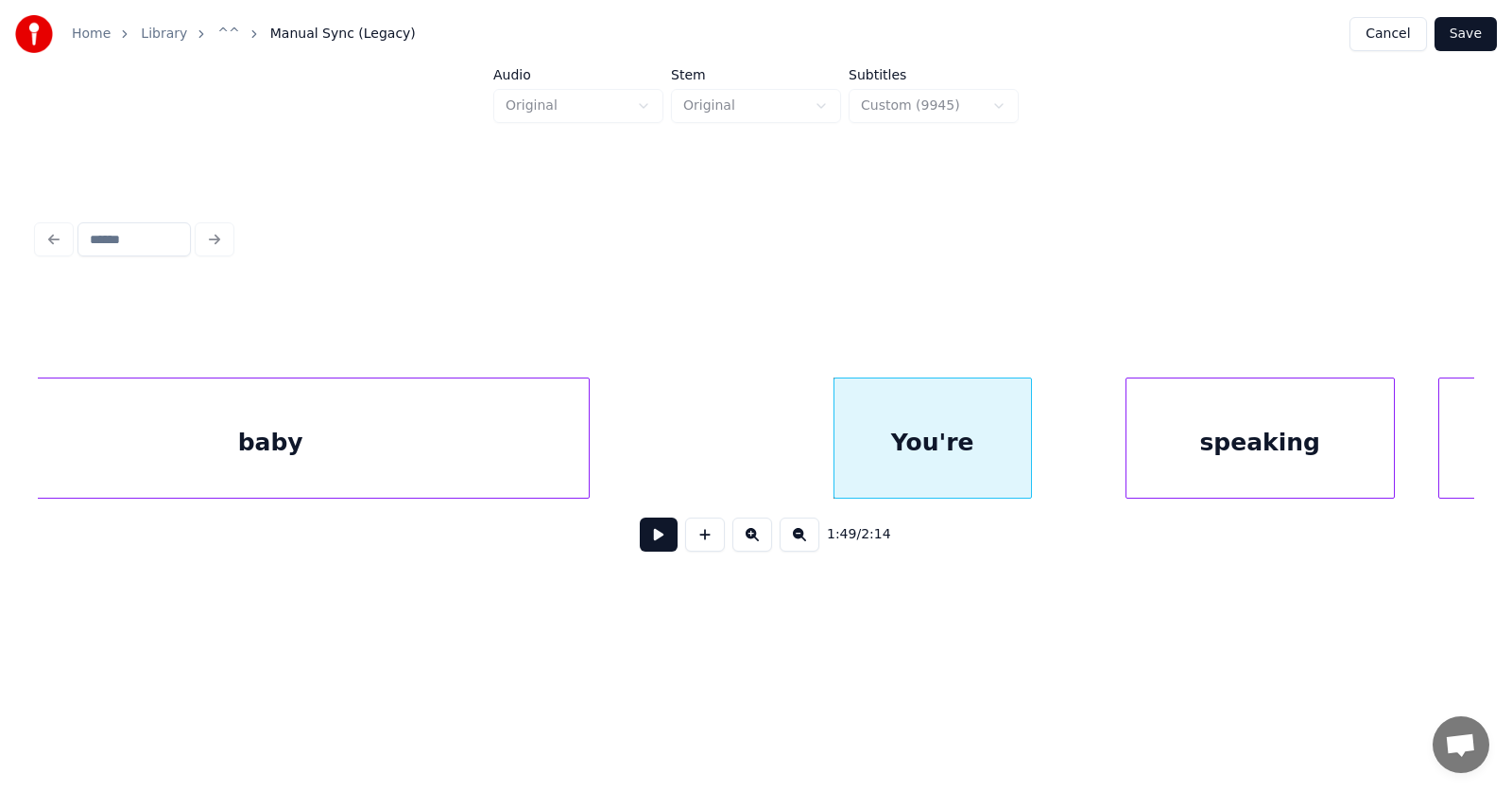
click at [1183, 460] on div "speaking" at bounding box center [1261, 443] width 267 height 129
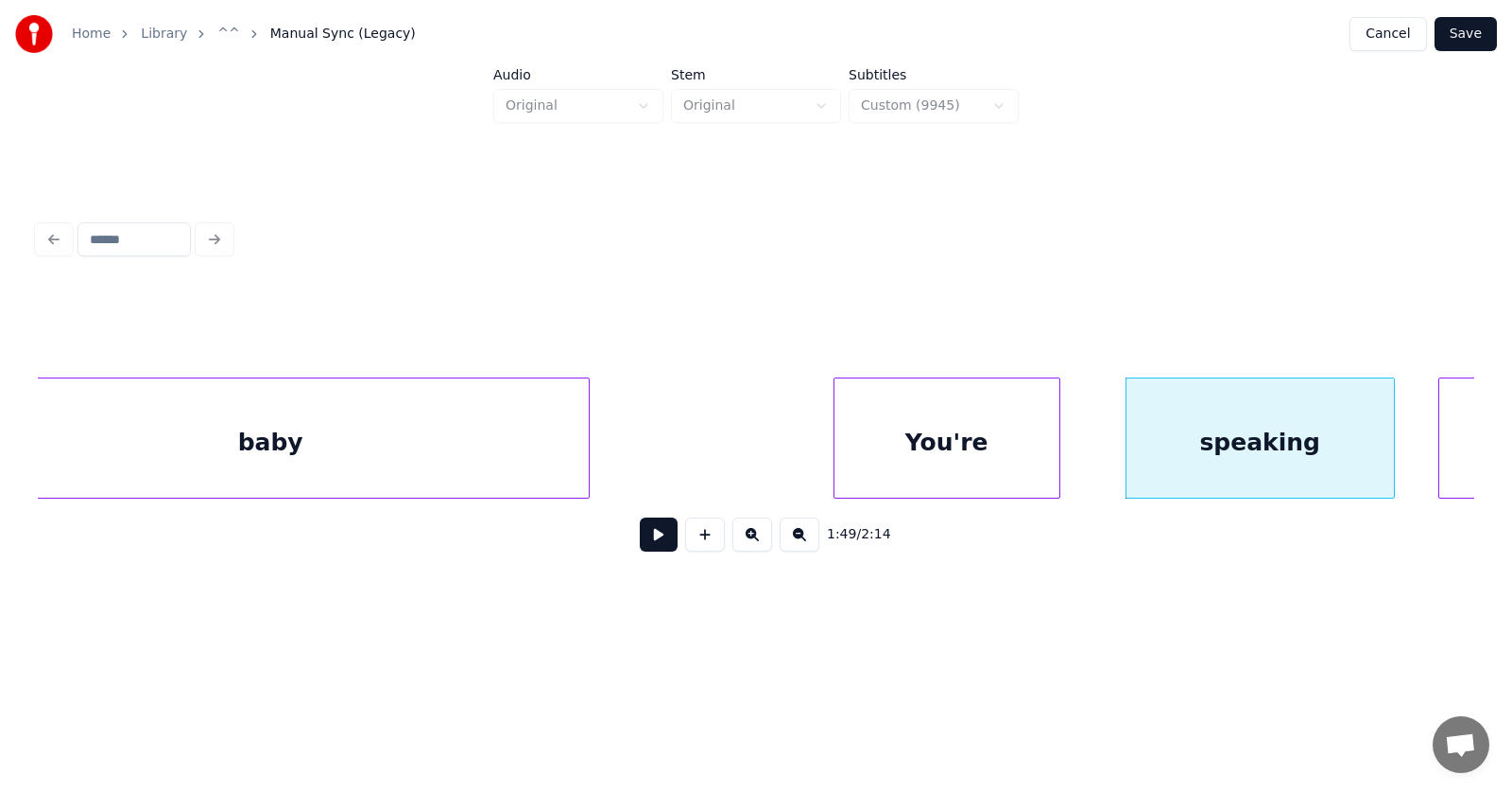
click at [1055, 452] on div at bounding box center [1057, 438] width 6 height 119
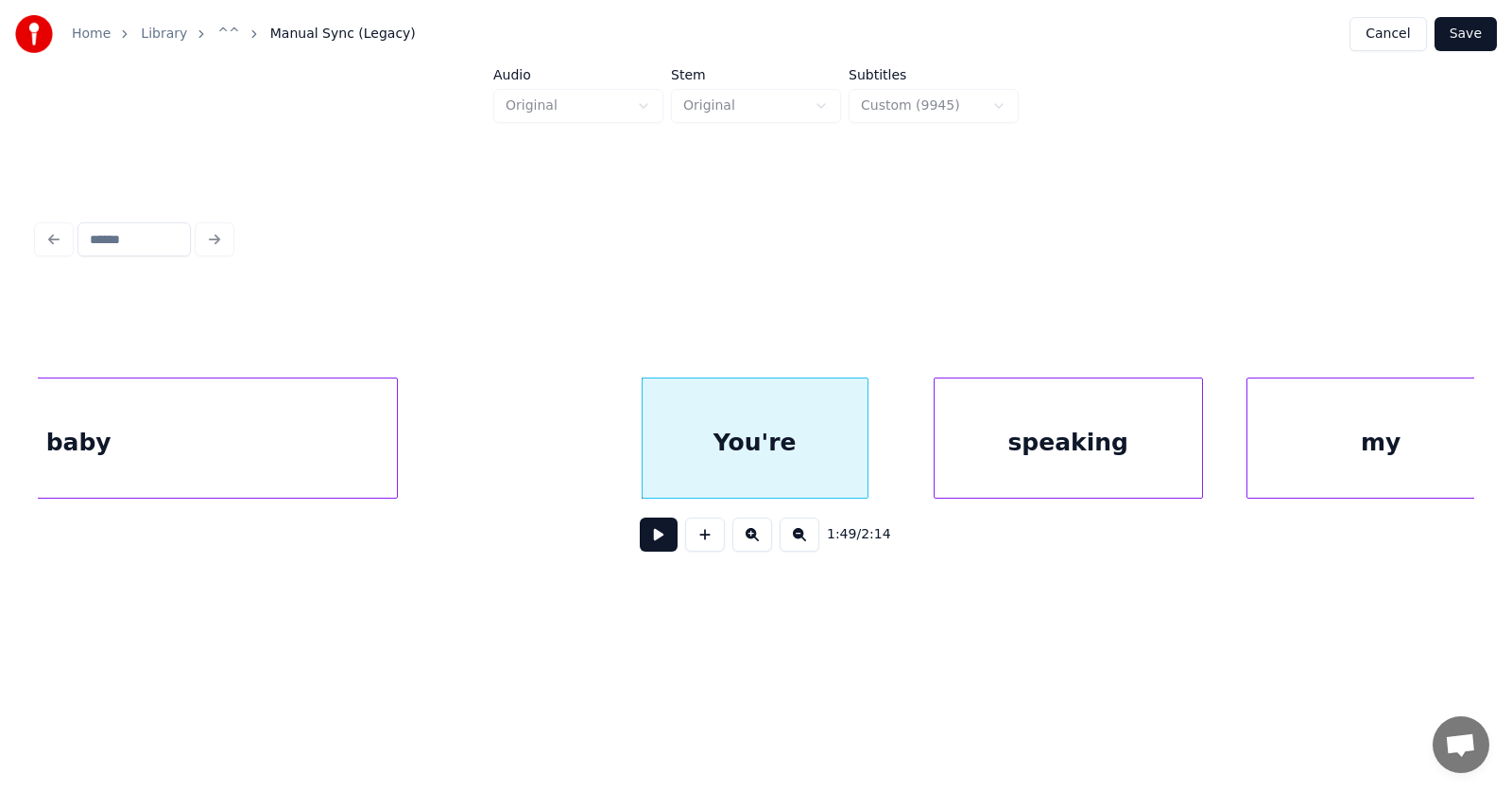
scroll to position [0, 77113]
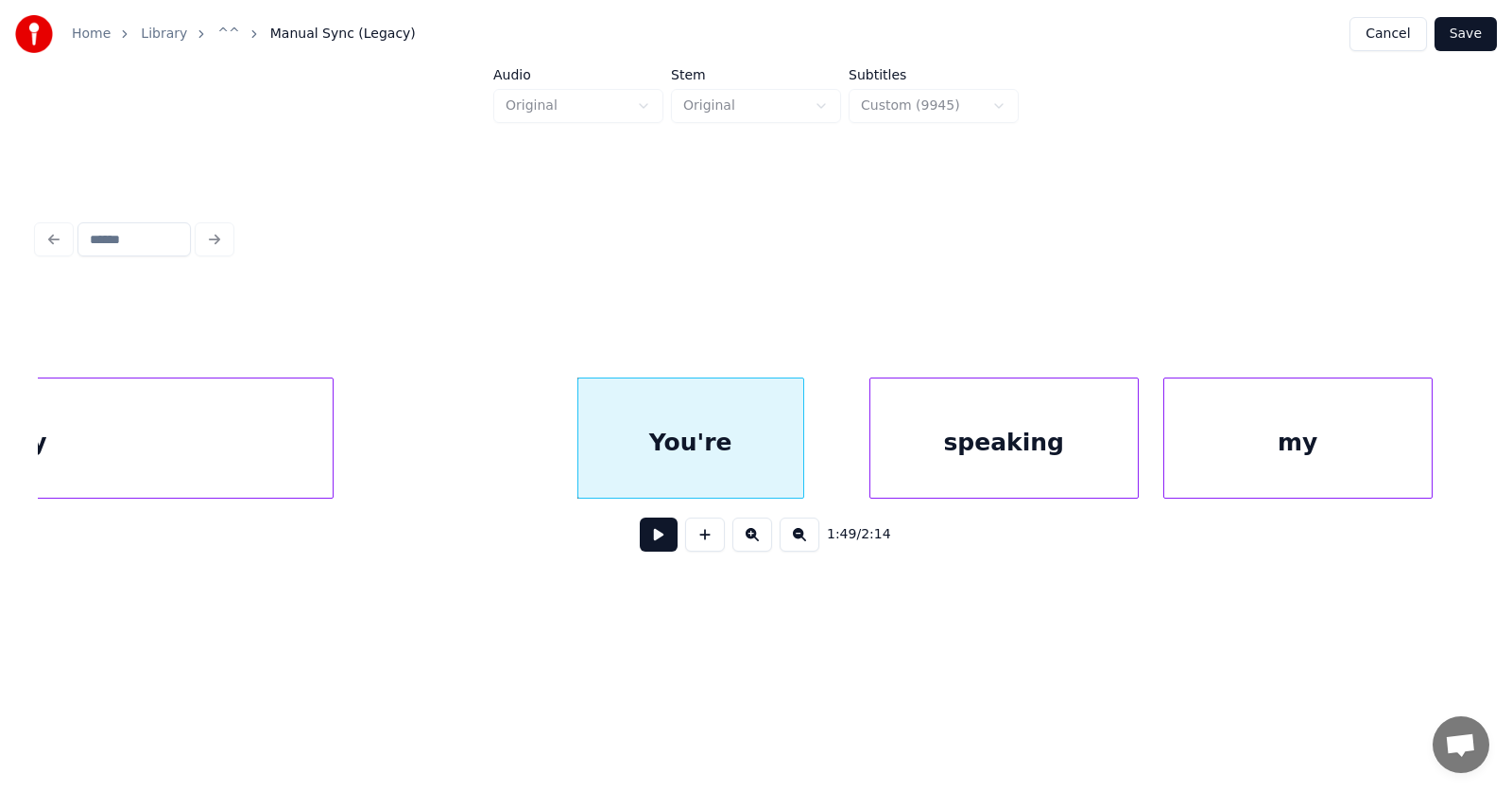
click at [1217, 457] on div "my" at bounding box center [1298, 443] width 267 height 129
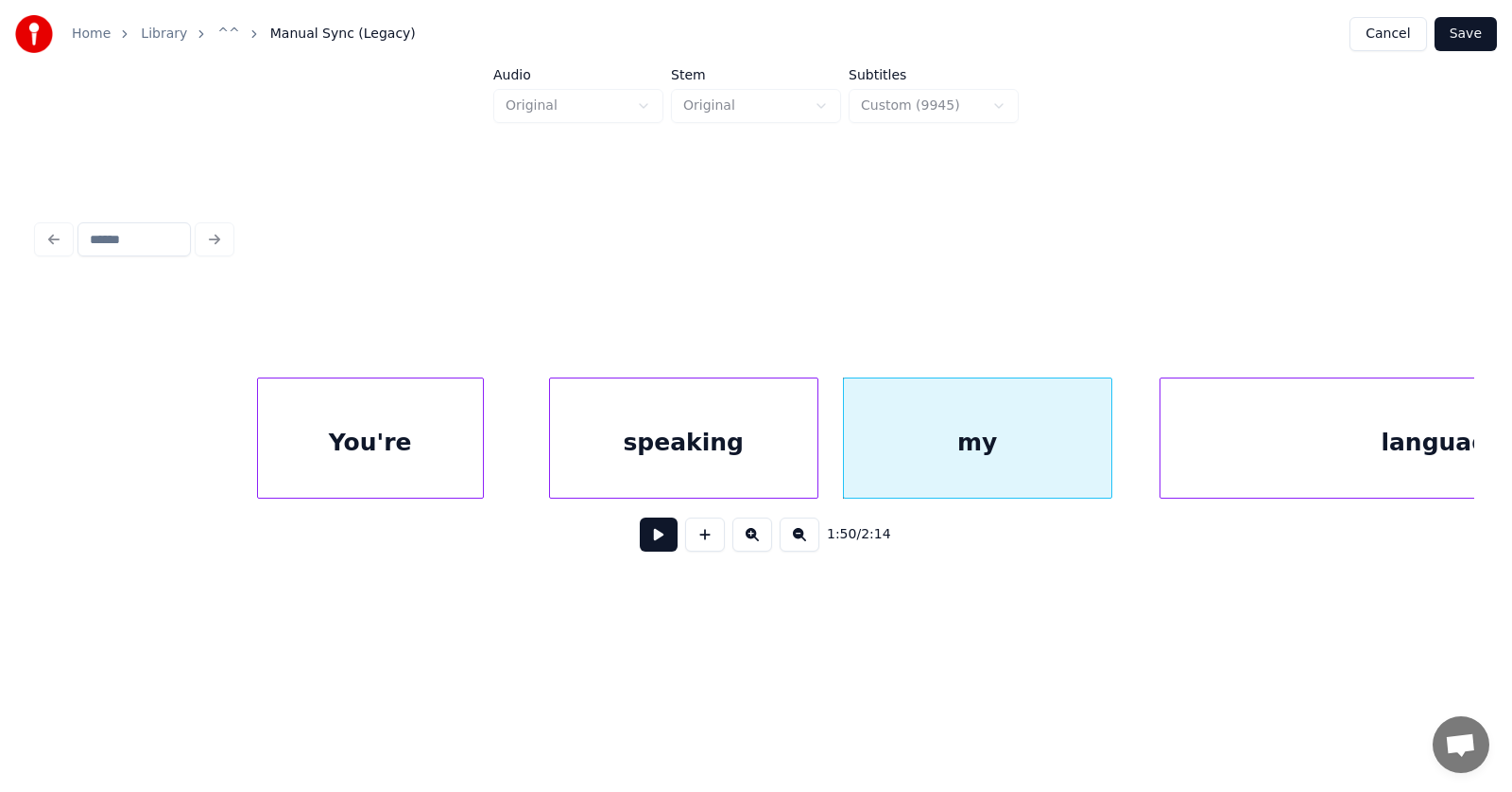
scroll to position [0, 77754]
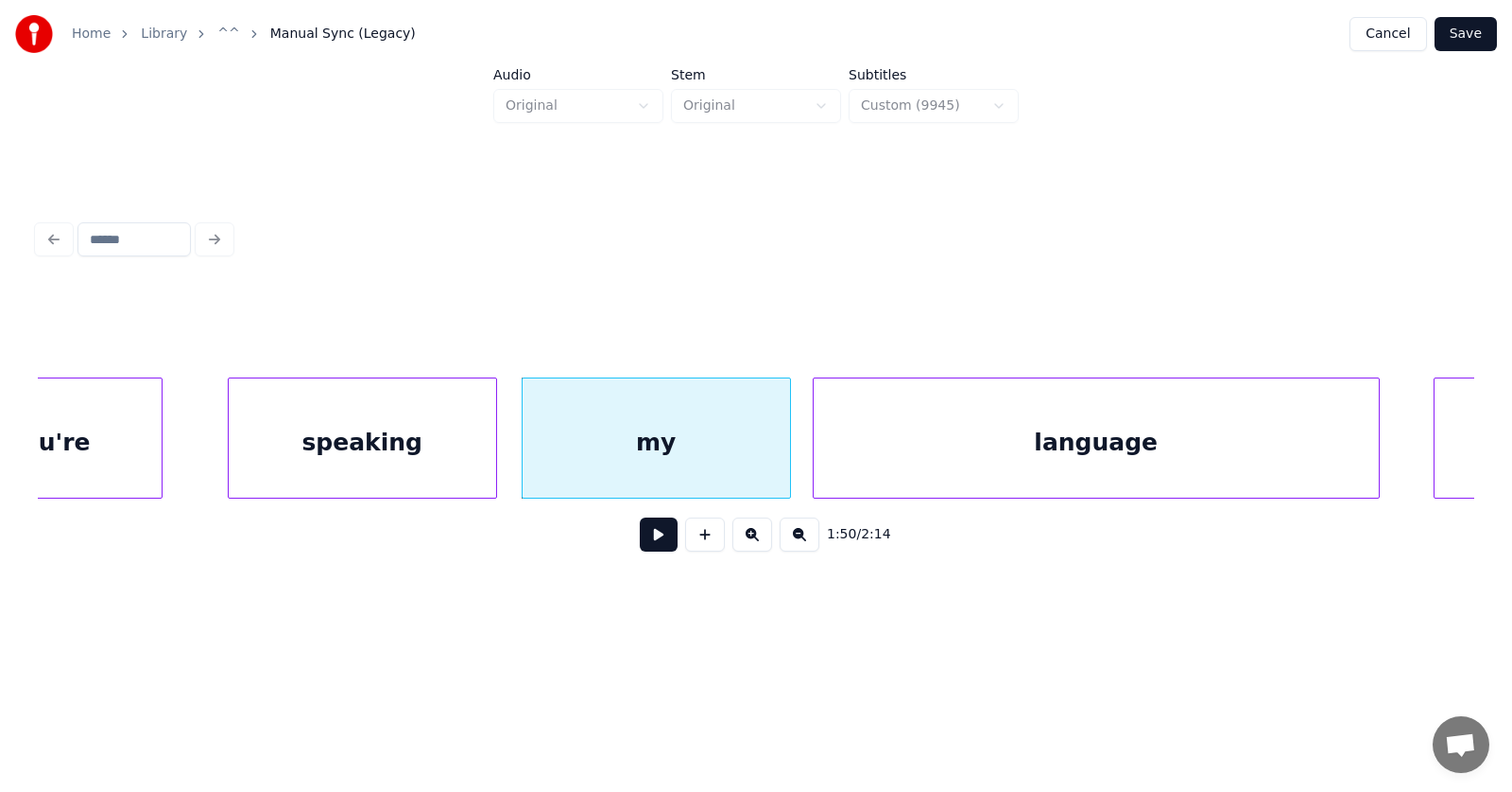
click at [1112, 454] on div "language" at bounding box center [1095, 443] width 565 height 129
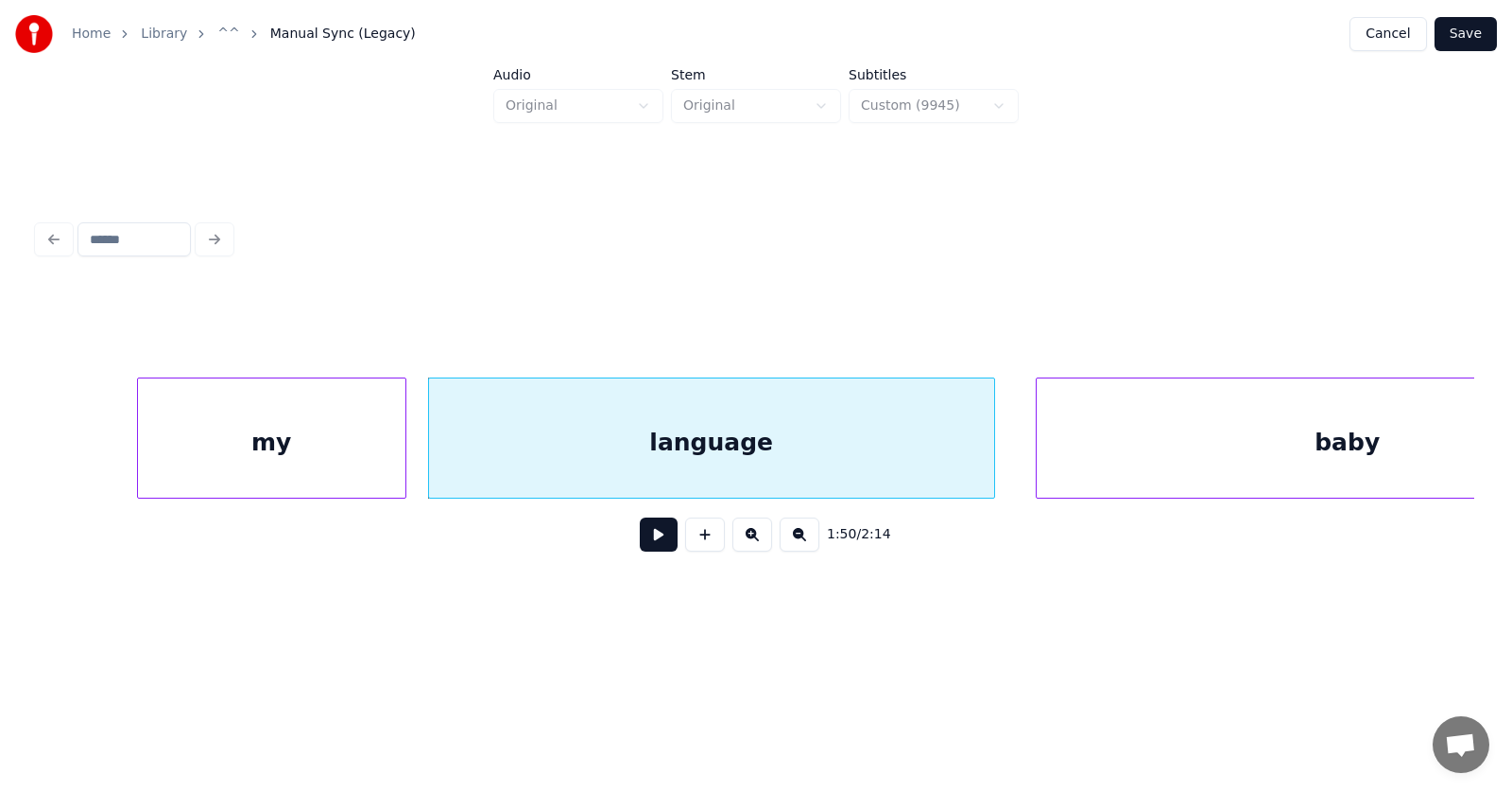
scroll to position [0, 78332]
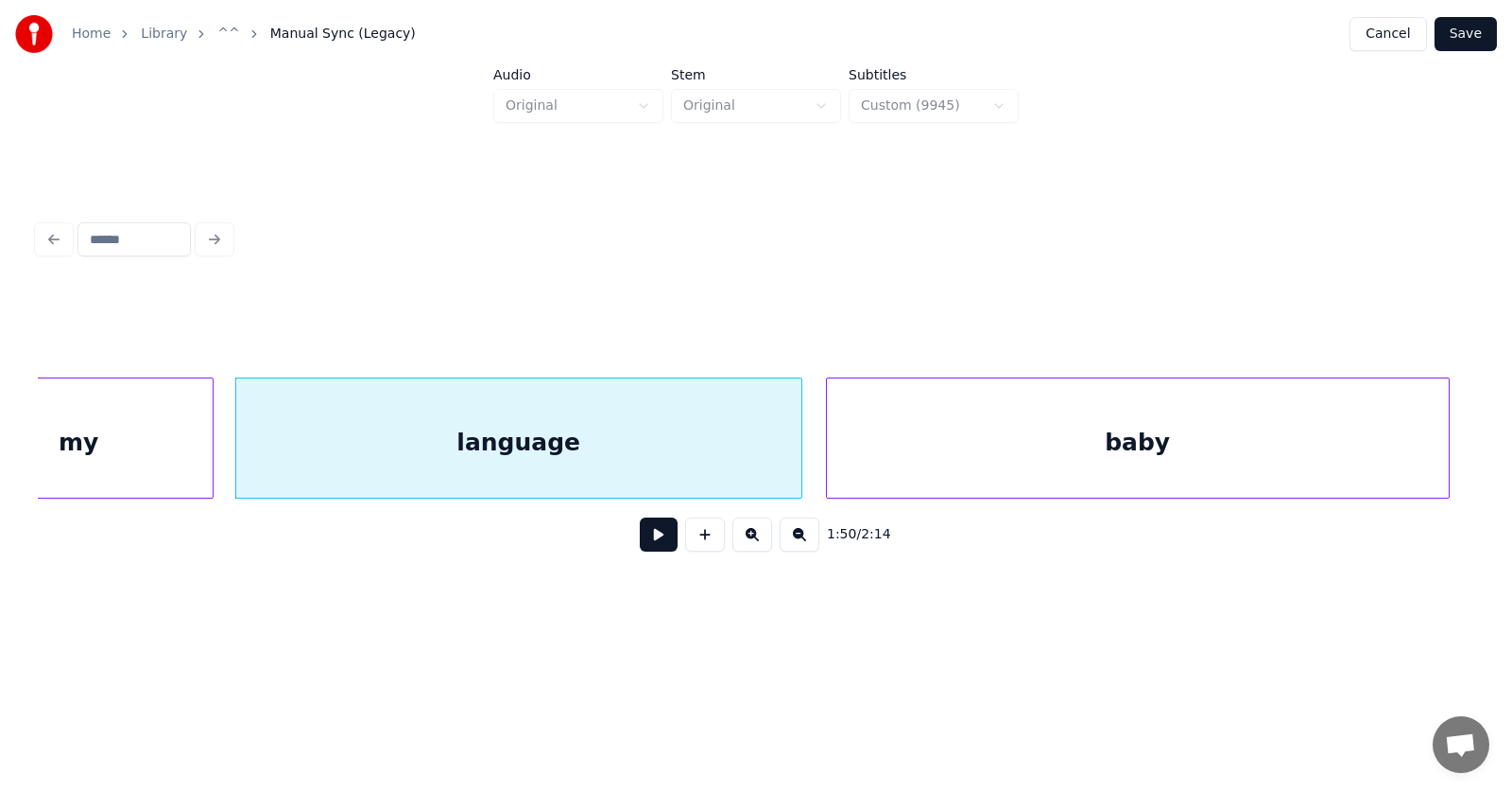
click at [1177, 453] on div "baby" at bounding box center [1138, 443] width 622 height 129
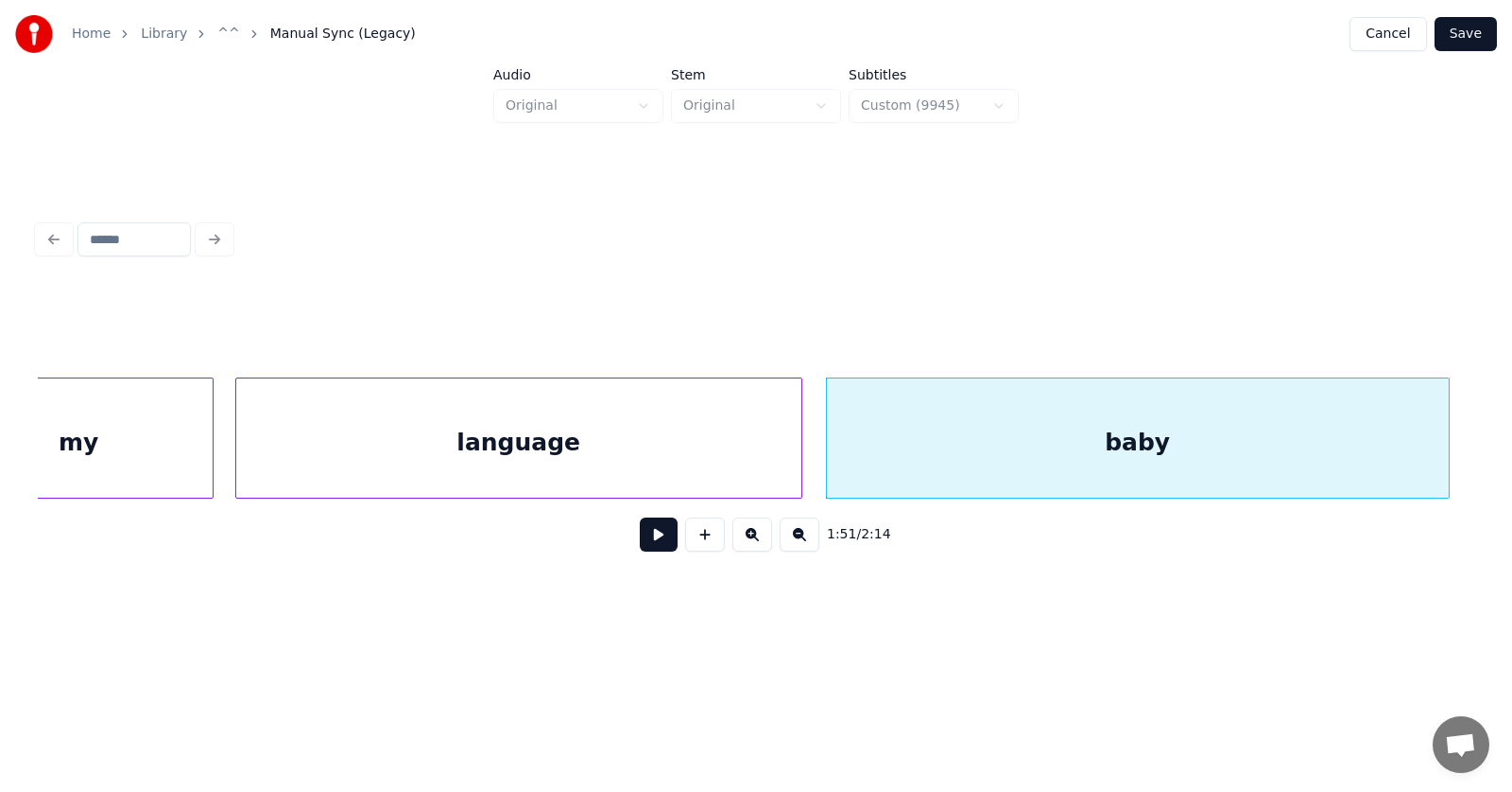
click at [644, 544] on button at bounding box center [659, 535] width 38 height 34
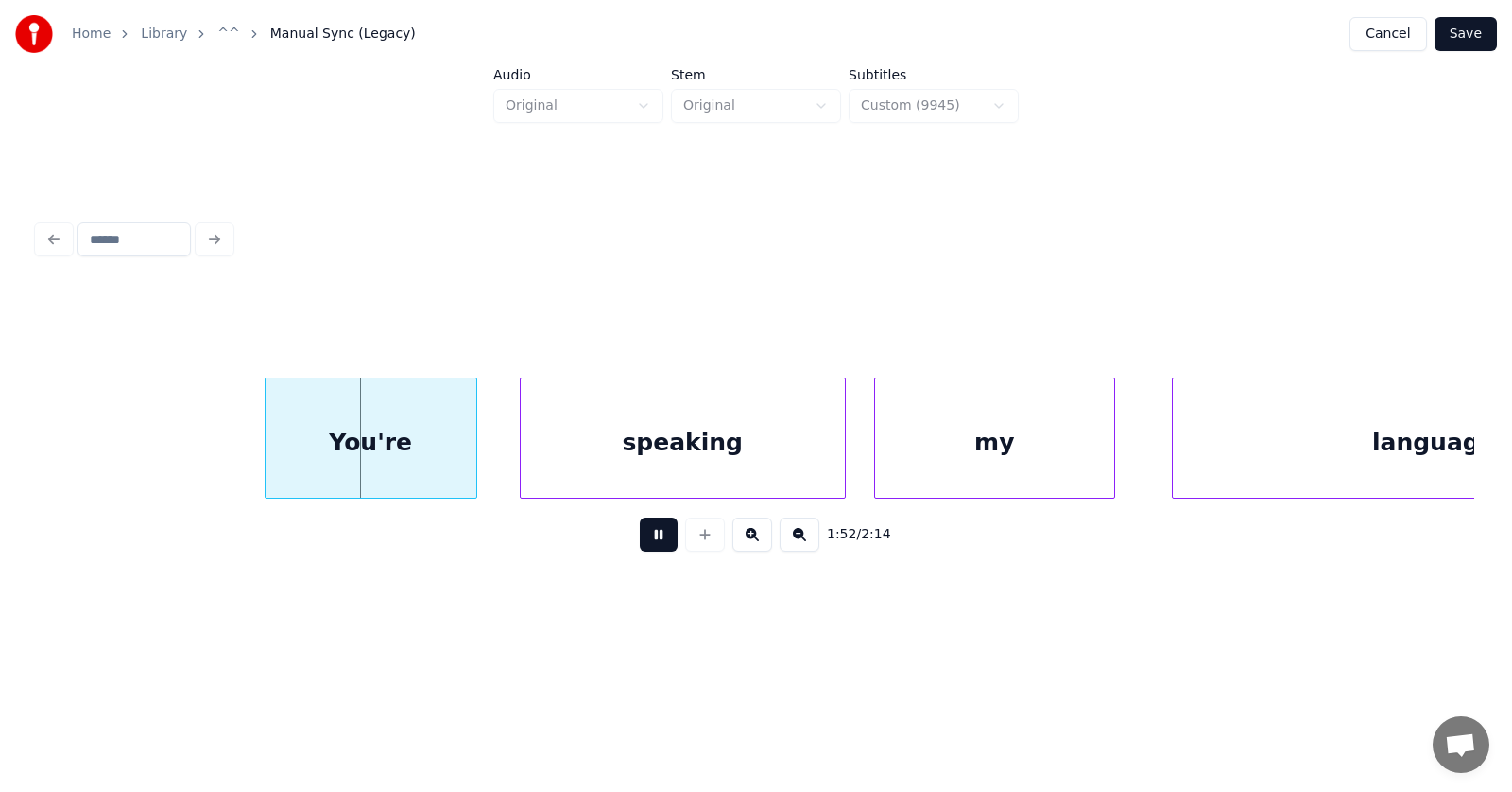
click at [644, 540] on button at bounding box center [659, 535] width 38 height 34
click at [336, 464] on div "You're" at bounding box center [348, 443] width 211 height 129
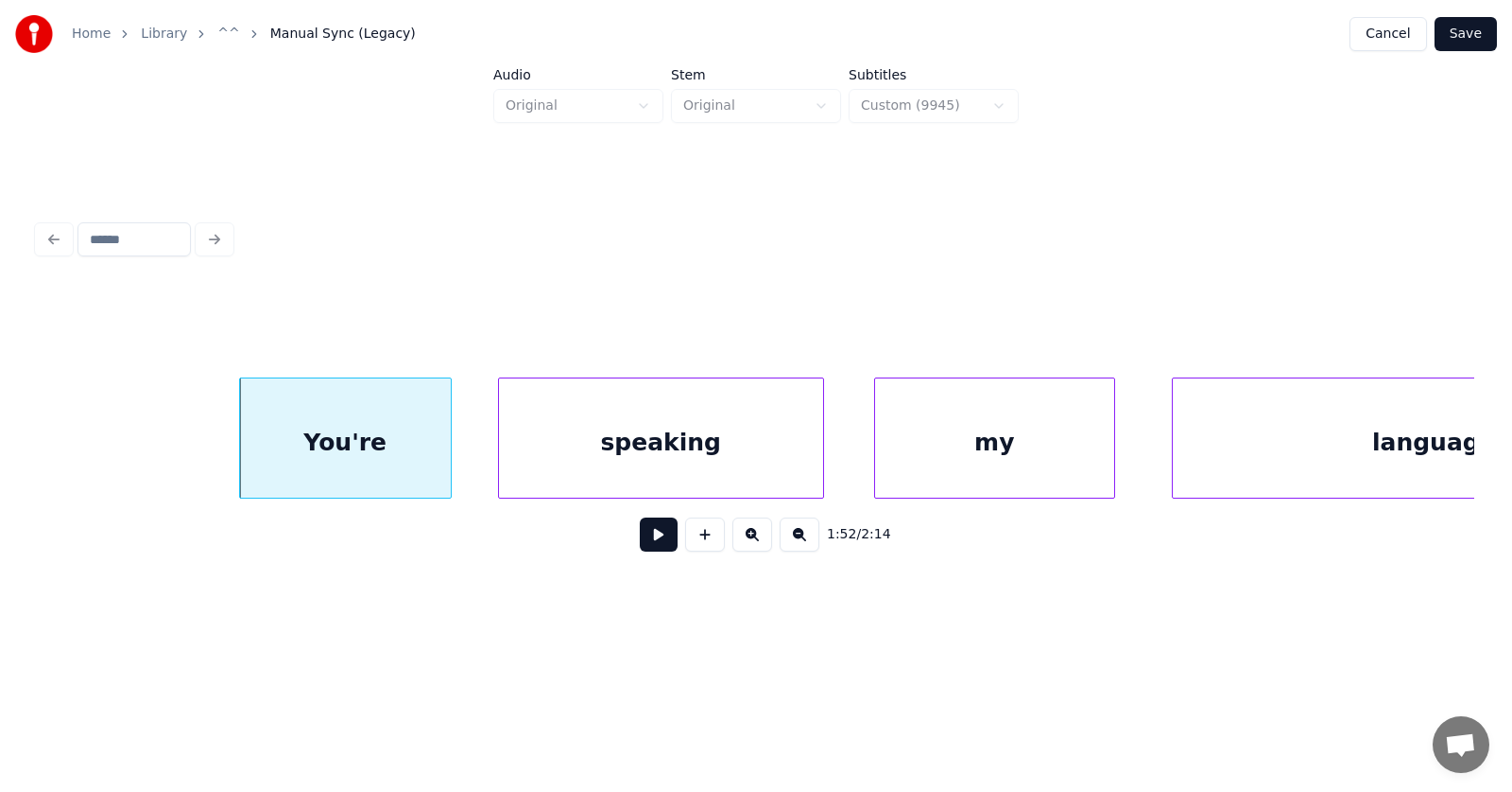
click at [609, 469] on div "speaking" at bounding box center [661, 443] width 325 height 129
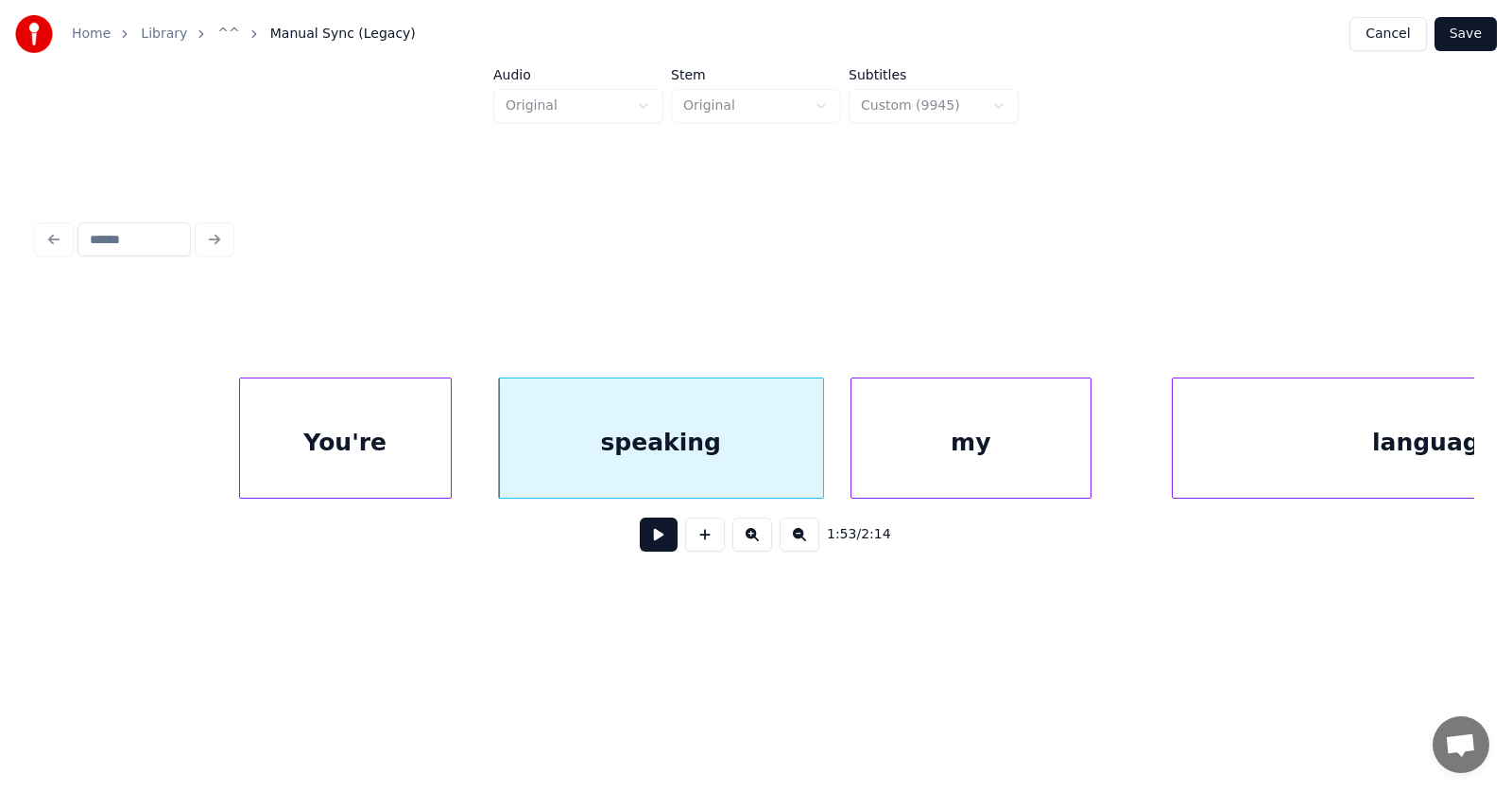
click at [935, 454] on div "my" at bounding box center [972, 443] width 239 height 129
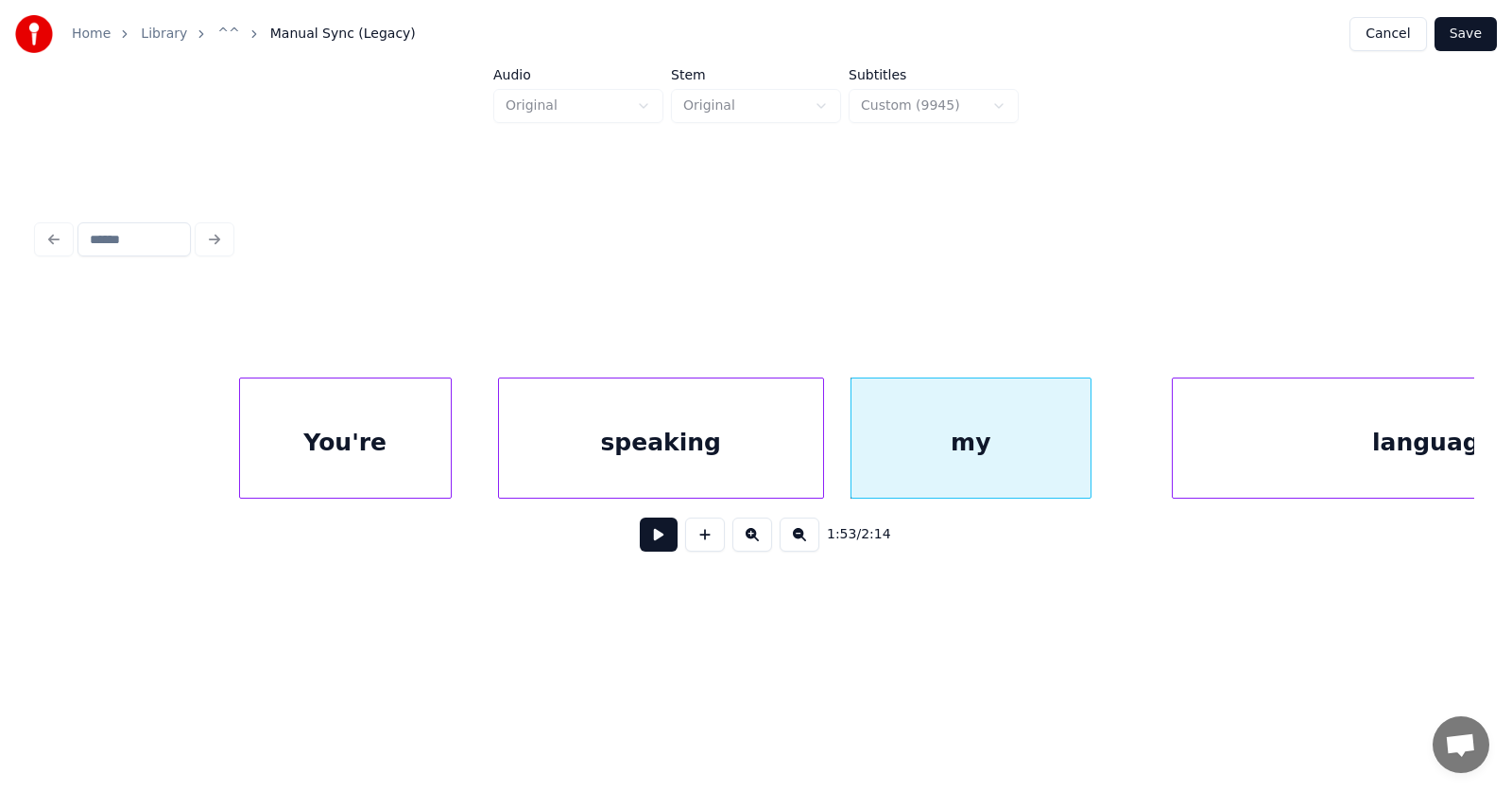
scroll to position [0, 79992]
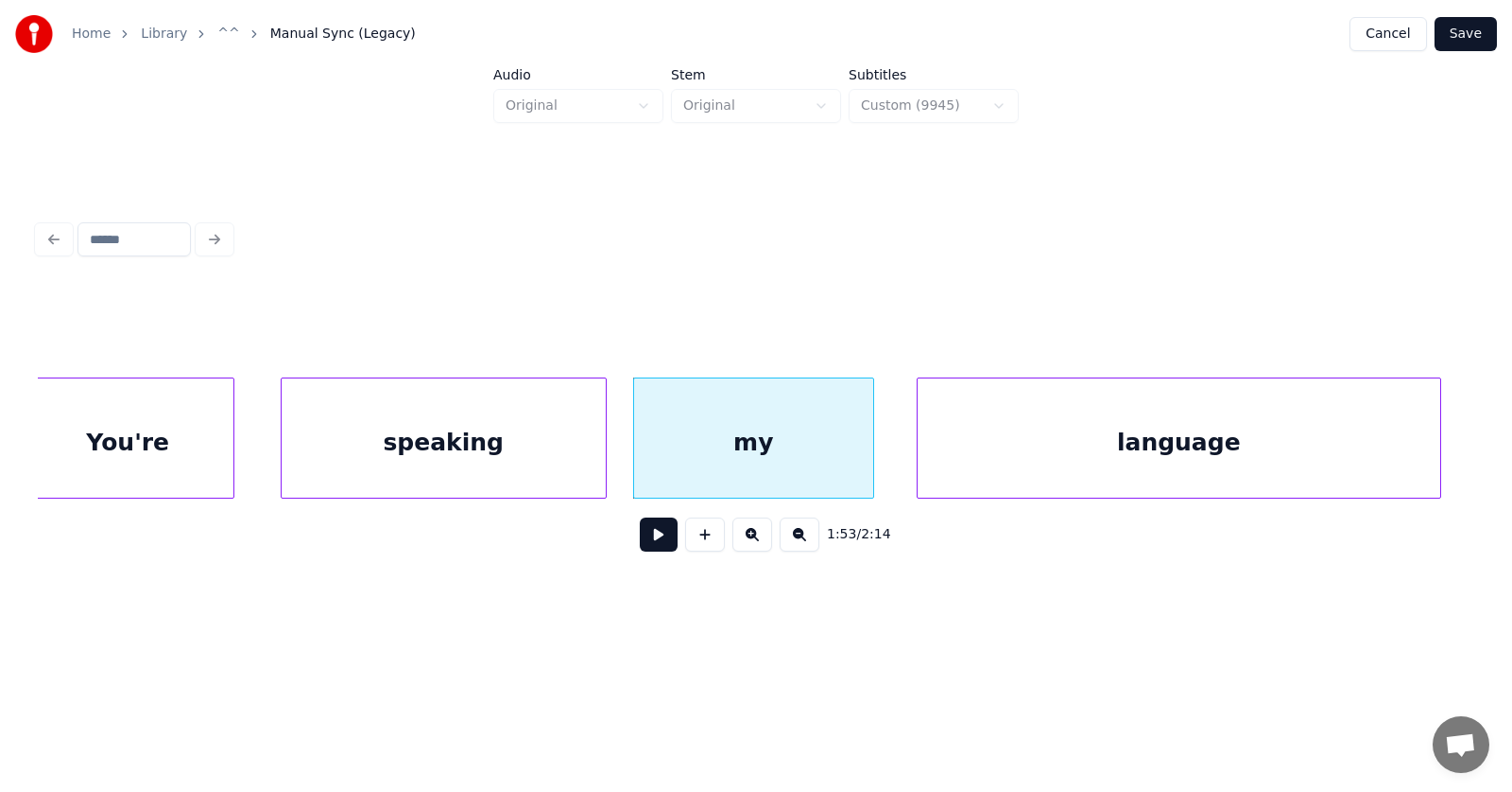
click at [1237, 447] on div "language" at bounding box center [1180, 443] width 522 height 129
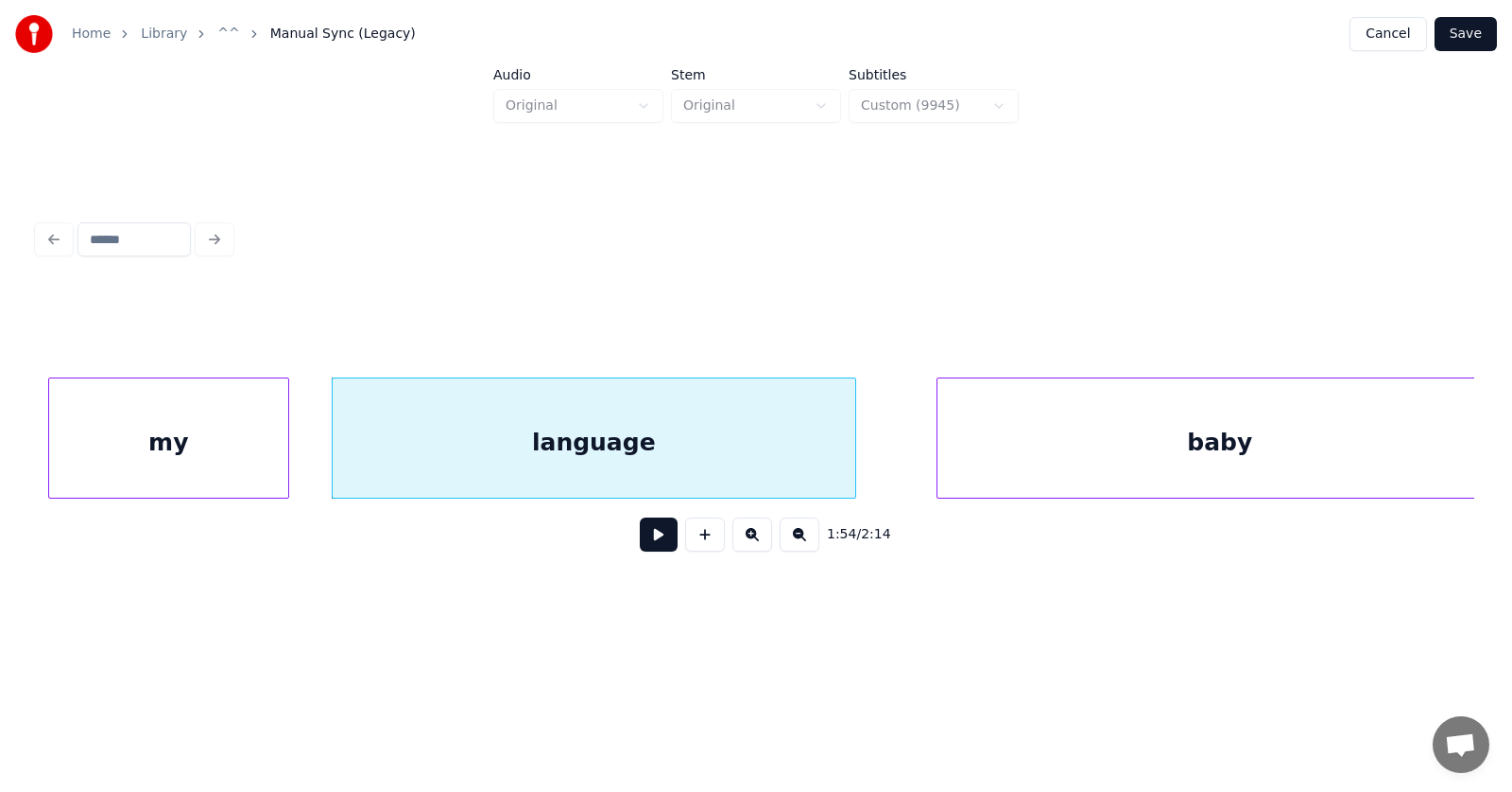
scroll to position [0, 80599]
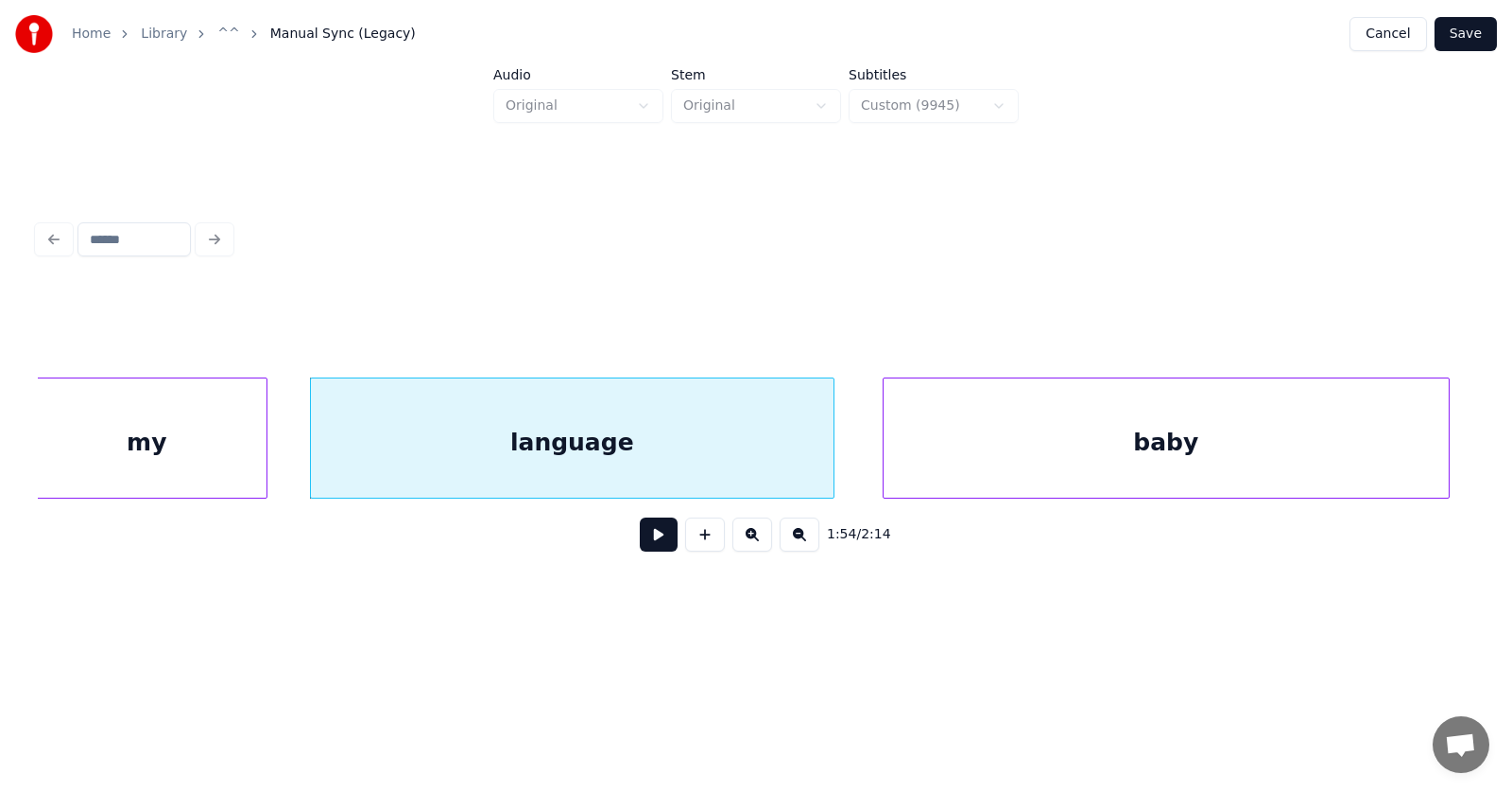
click at [1197, 450] on div "baby" at bounding box center [1166, 443] width 565 height 129
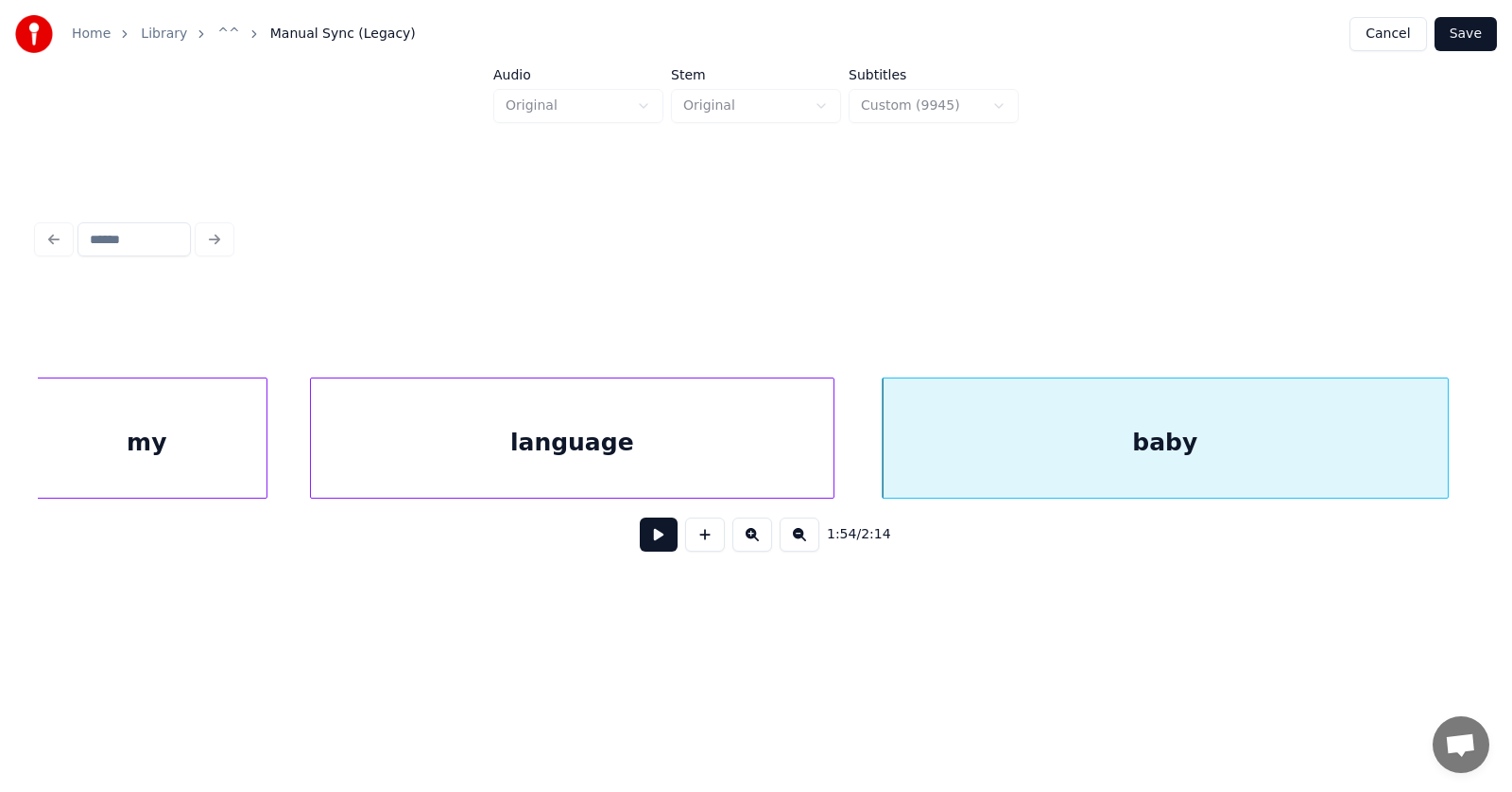
click at [658, 539] on button at bounding box center [659, 535] width 38 height 34
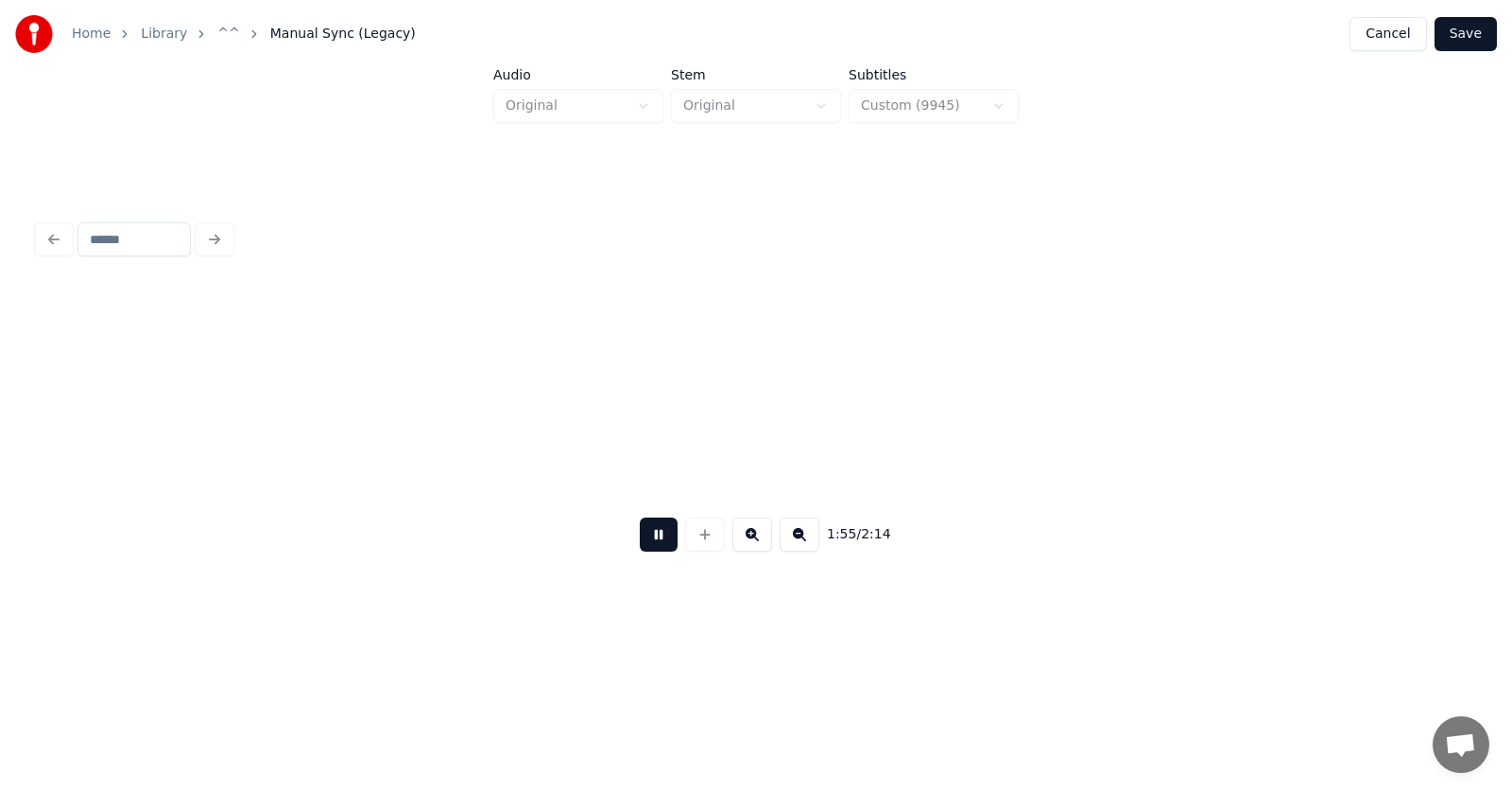
scroll to position [0, 82040]
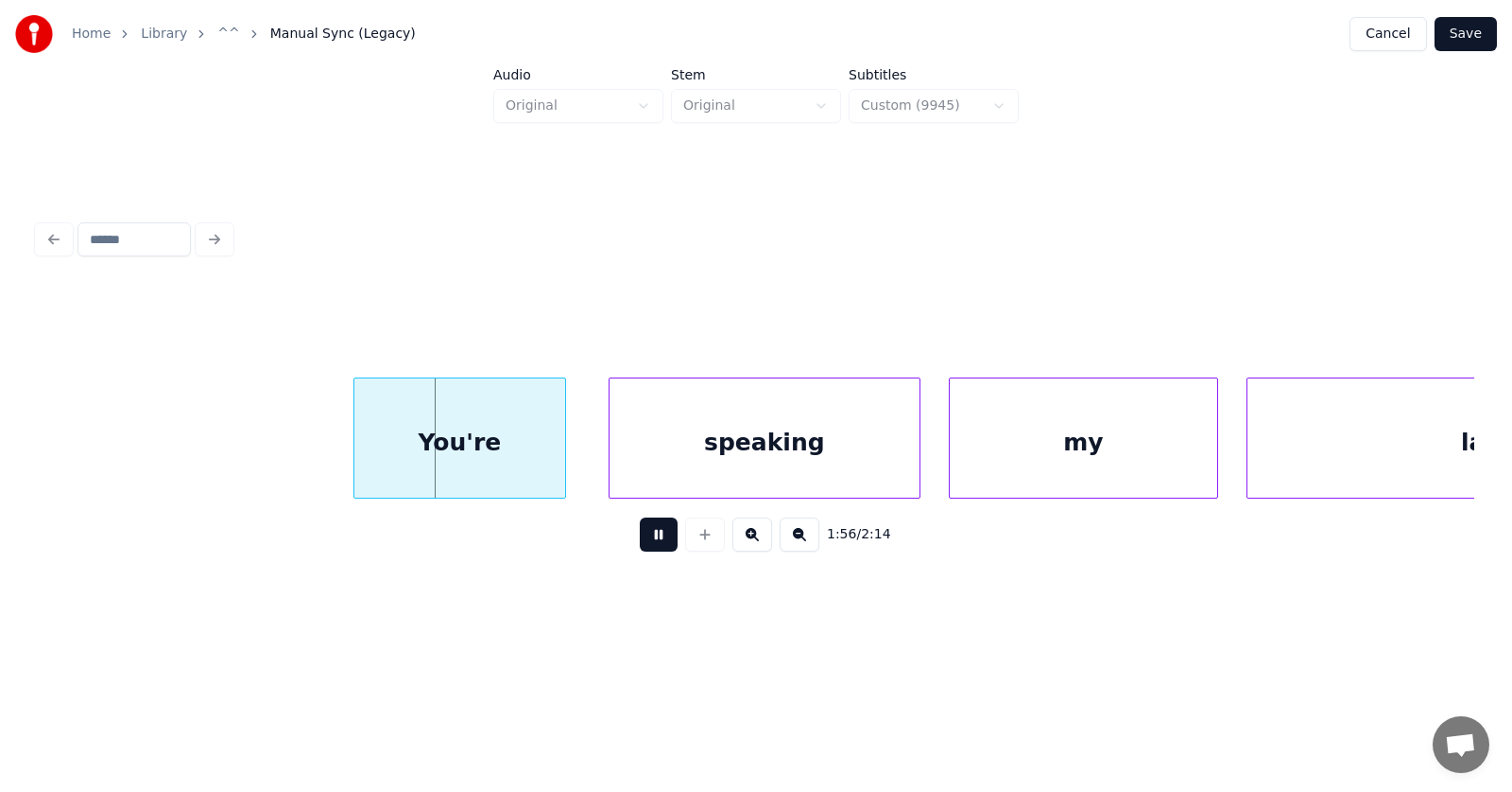
click at [657, 540] on button at bounding box center [659, 535] width 38 height 34
click at [454, 447] on div "You're" at bounding box center [439, 443] width 211 height 129
click at [648, 457] on div "speaking" at bounding box center [740, 443] width 310 height 129
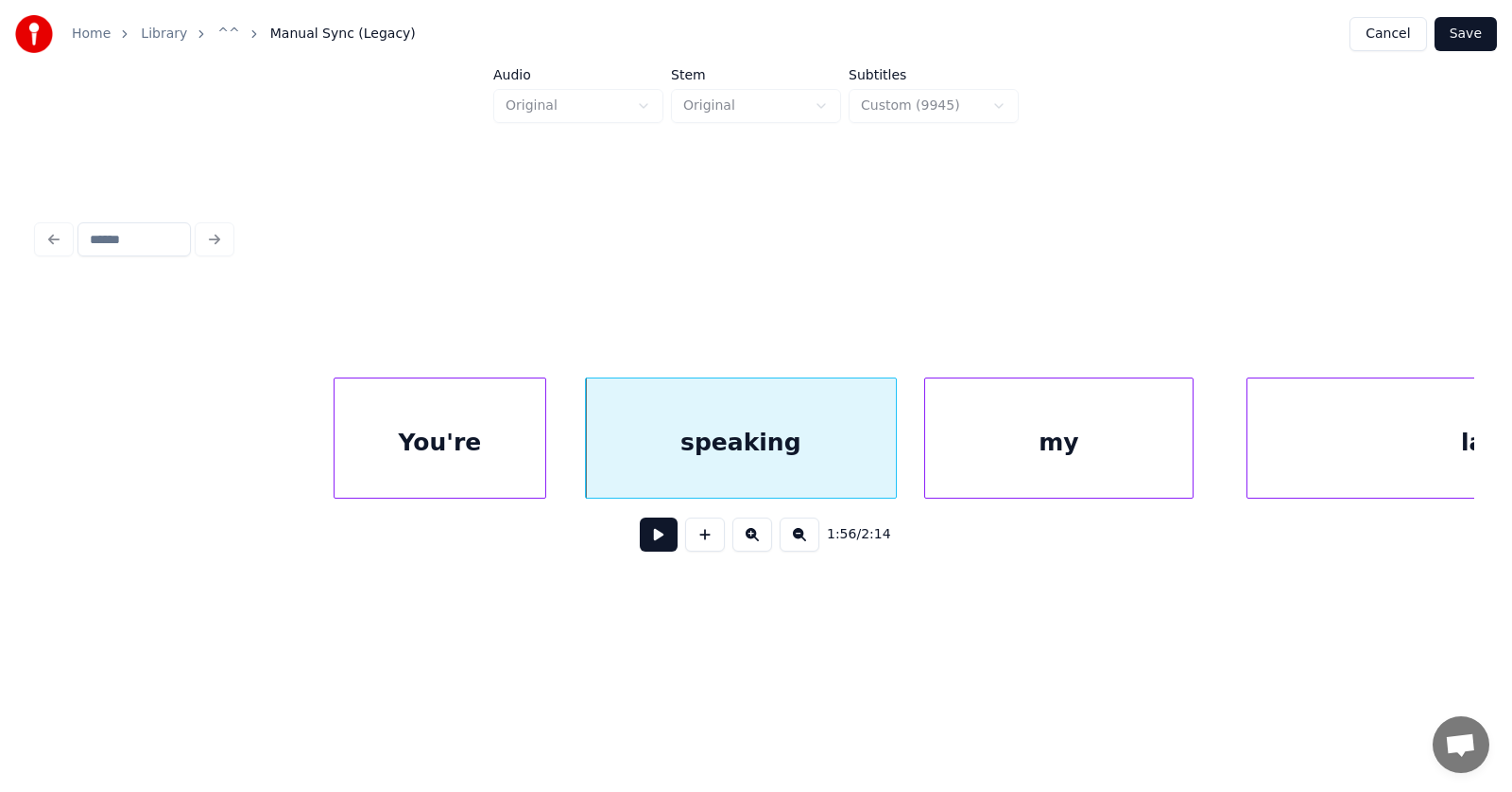
click at [1046, 446] on div "my" at bounding box center [1059, 443] width 267 height 129
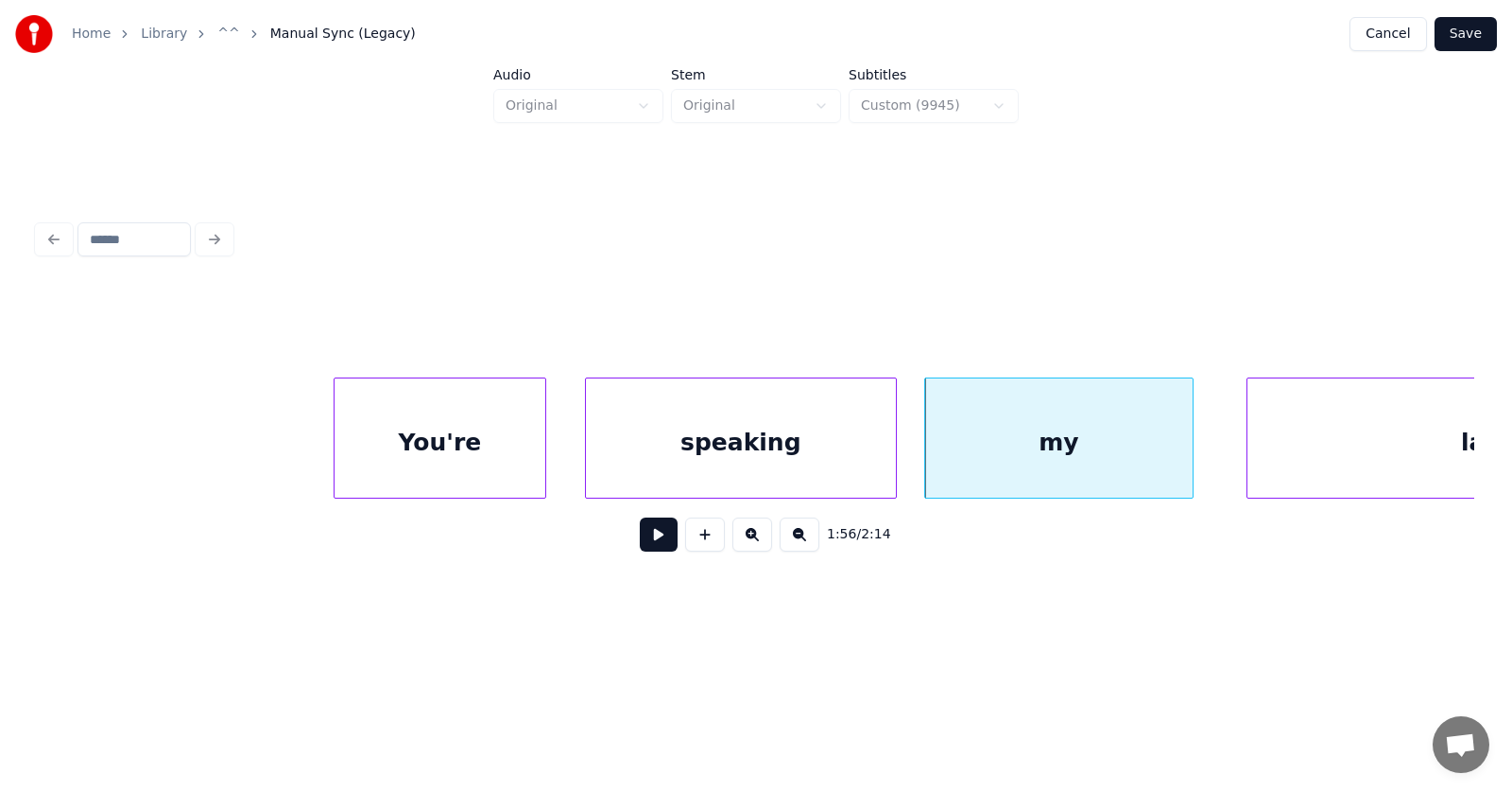
scroll to position [0, 82359]
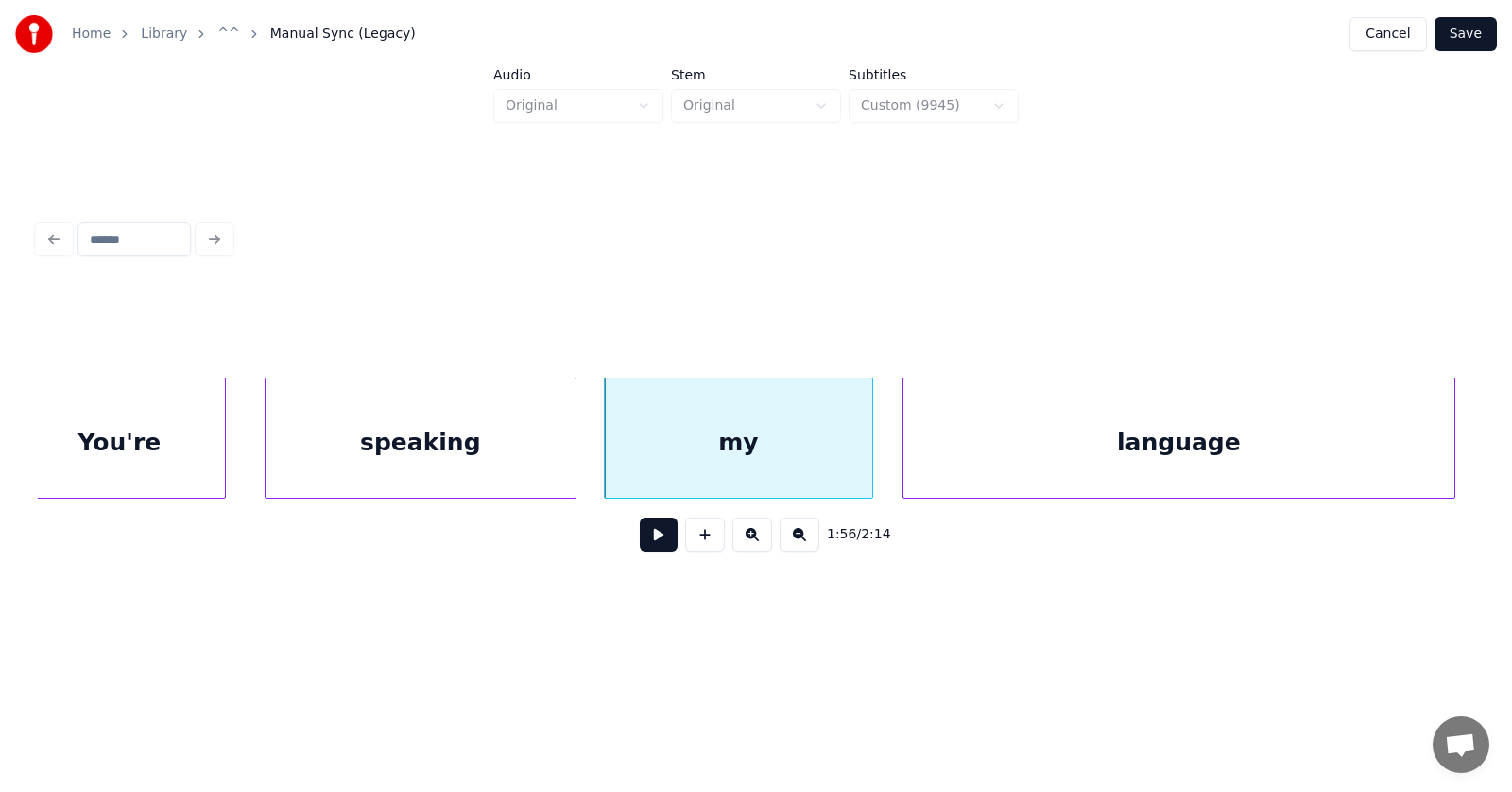
click at [1258, 453] on div "language" at bounding box center [1179, 443] width 551 height 129
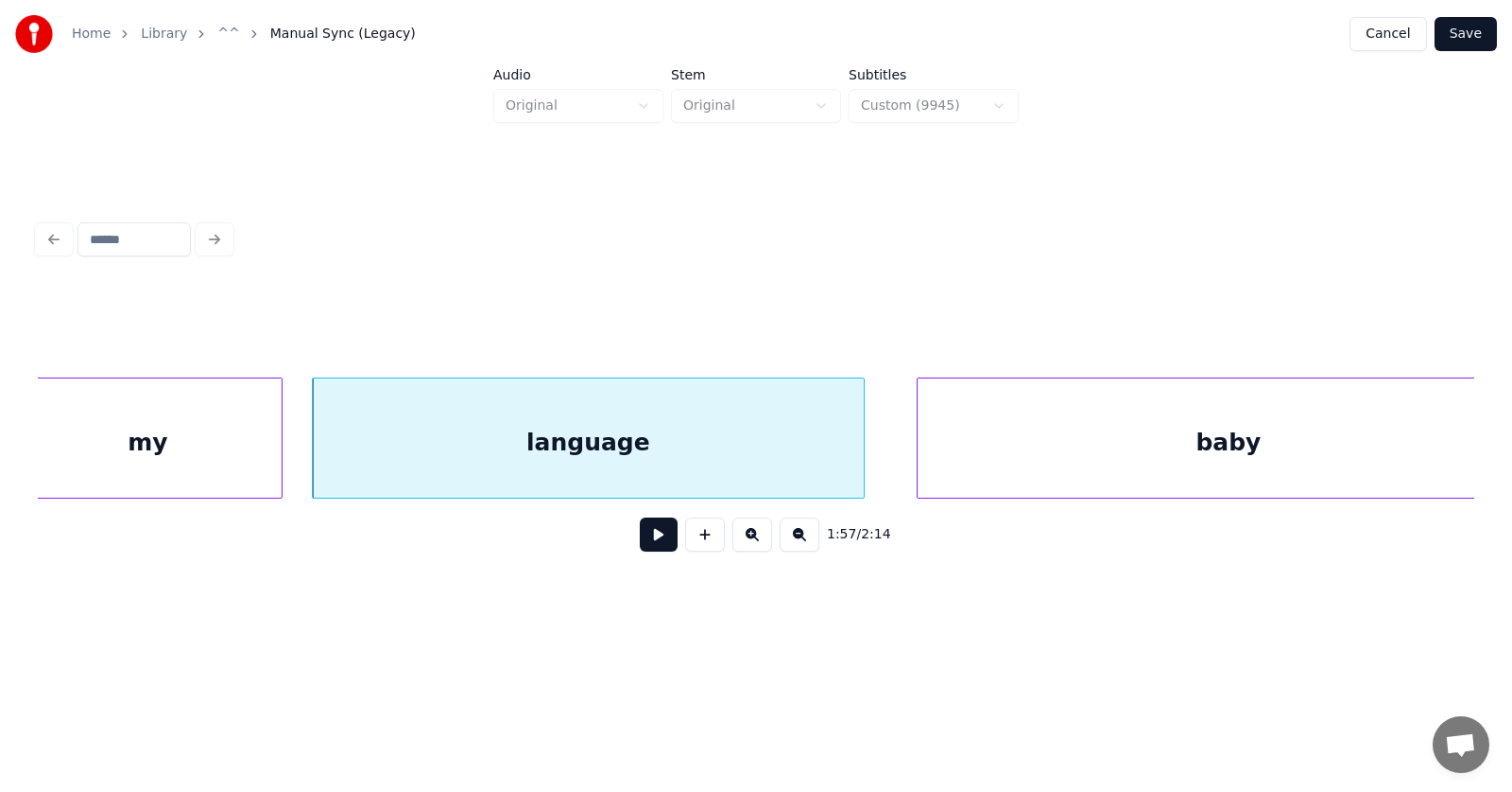
scroll to position [0, 83012]
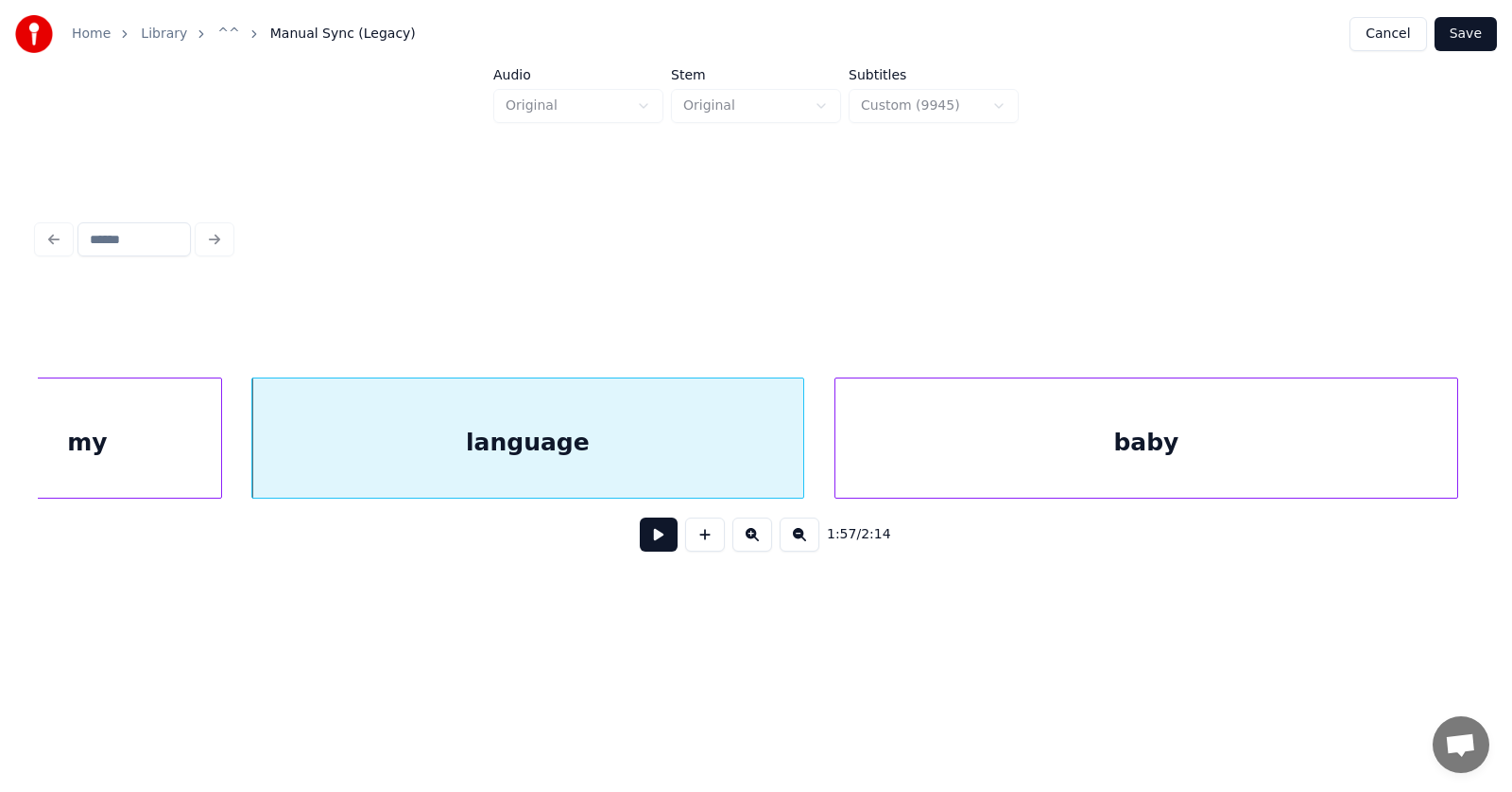
click at [1174, 450] on div "baby" at bounding box center [1146, 443] width 622 height 129
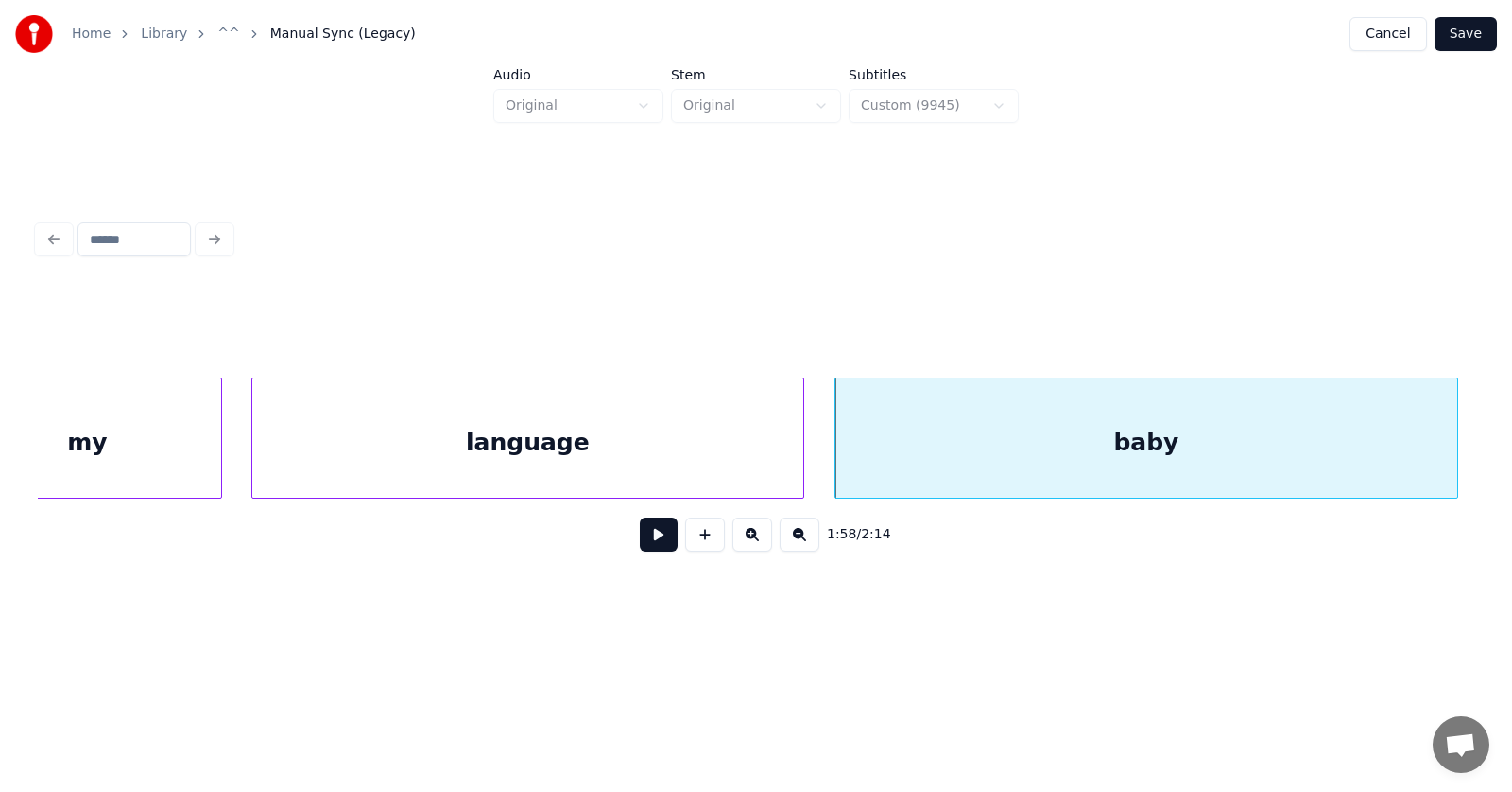
click at [641, 544] on button at bounding box center [659, 535] width 38 height 34
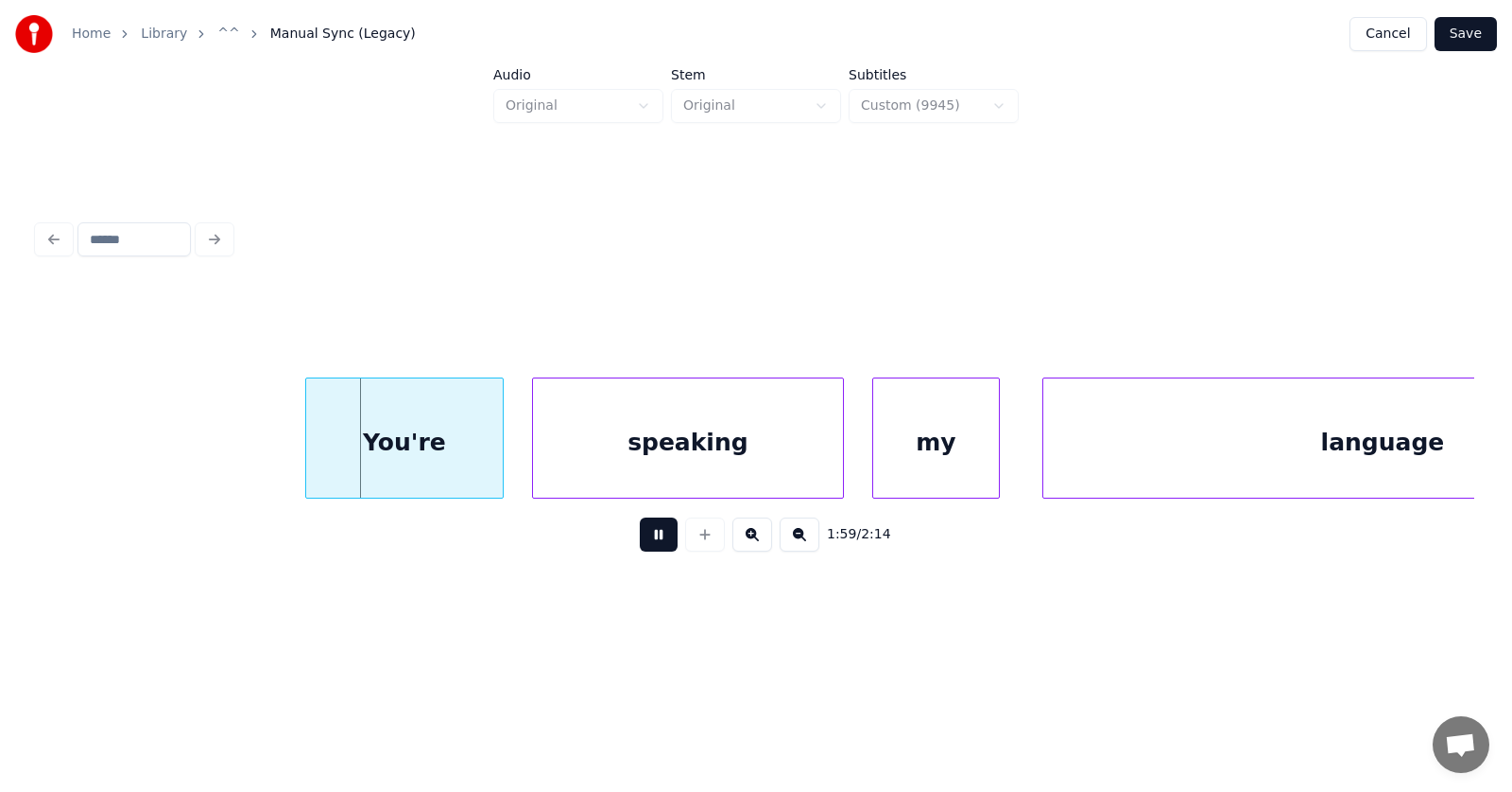
click at [641, 544] on button at bounding box center [659, 535] width 38 height 34
click at [383, 444] on div "You're" at bounding box center [384, 443] width 197 height 129
click at [611, 458] on div "speaking" at bounding box center [674, 443] width 310 height 129
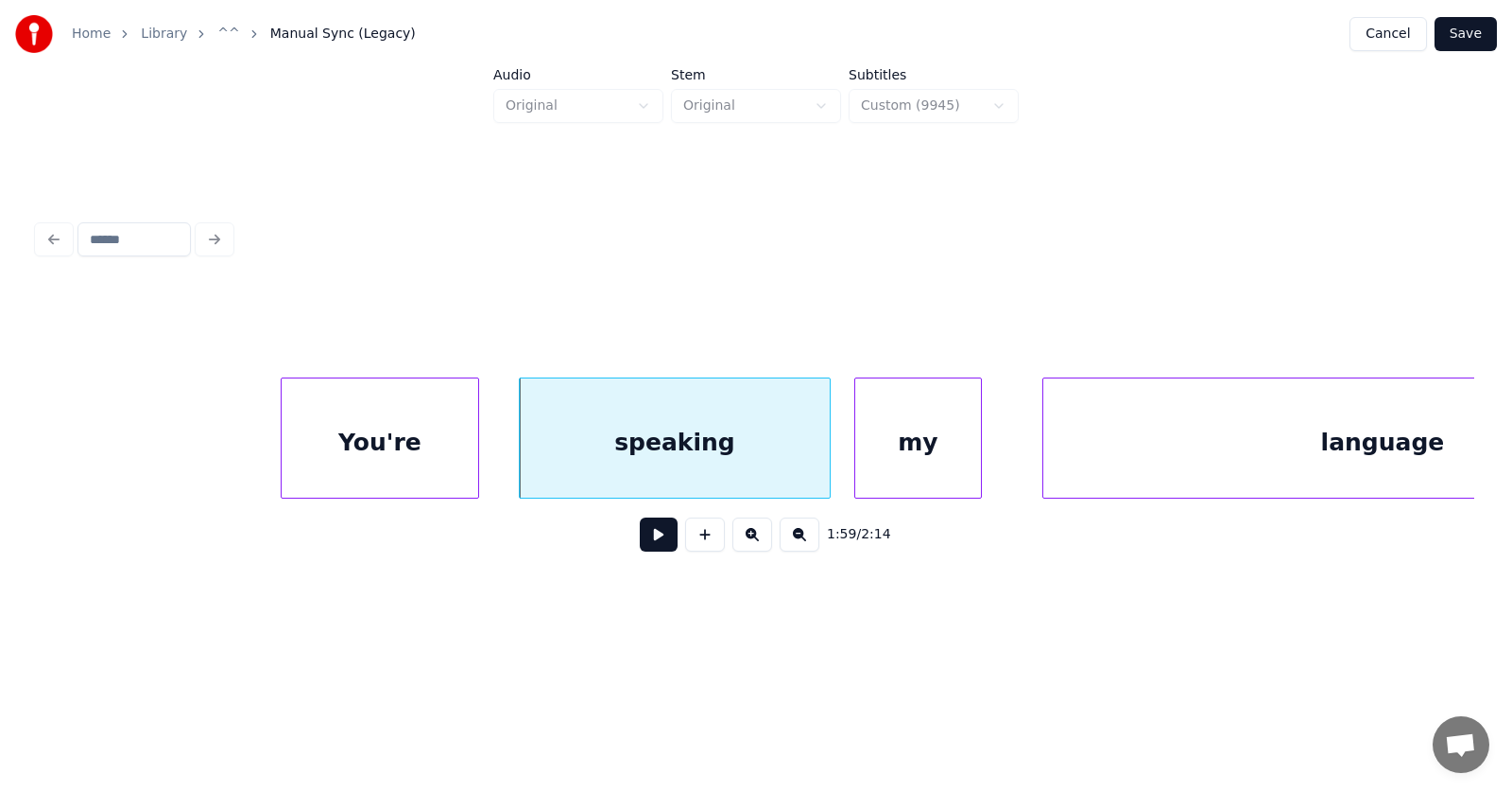
click at [916, 460] on div "my" at bounding box center [918, 443] width 126 height 129
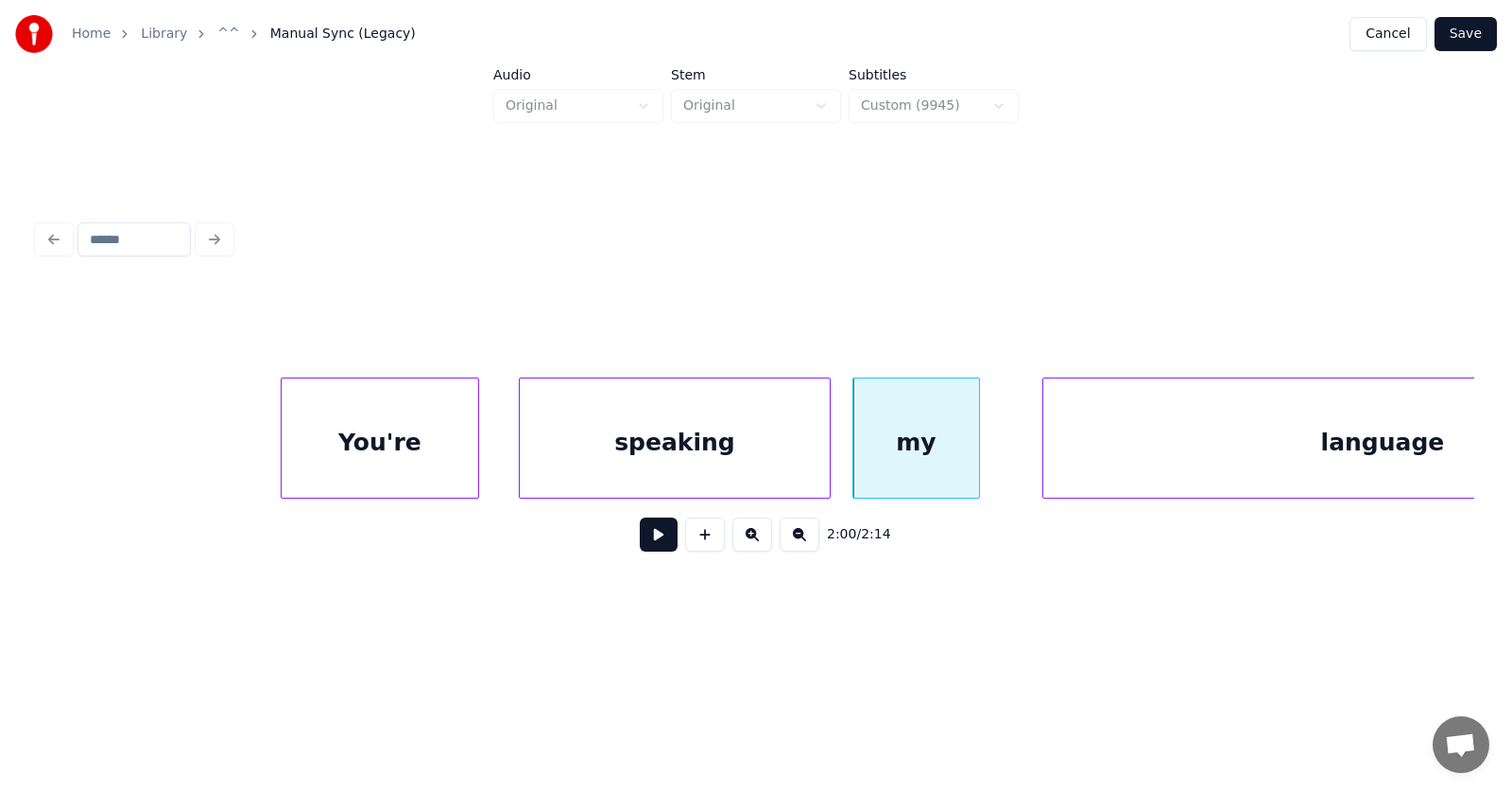
scroll to position [0, 84700]
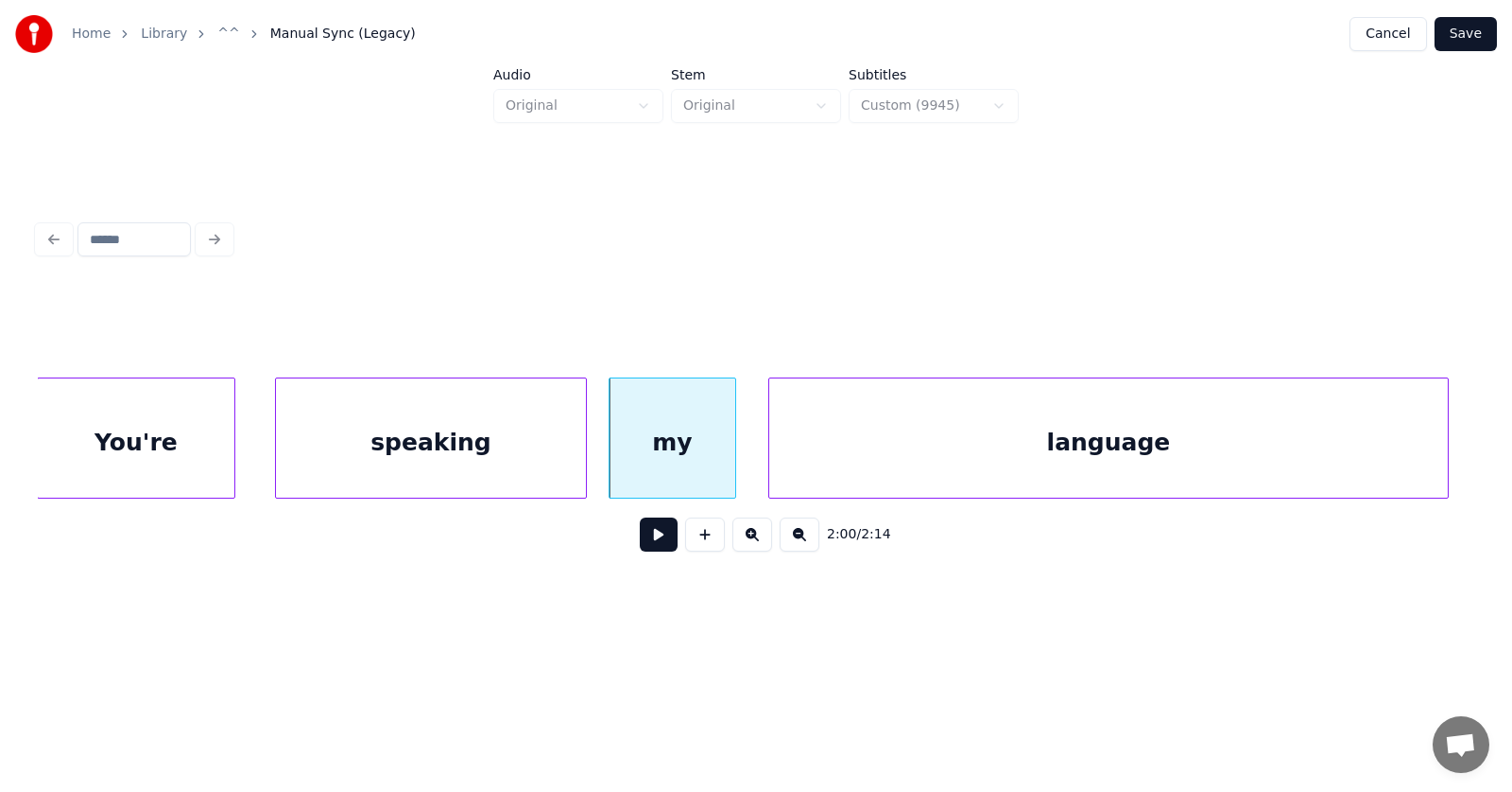
click at [1100, 454] on div "language" at bounding box center [1109, 443] width 679 height 129
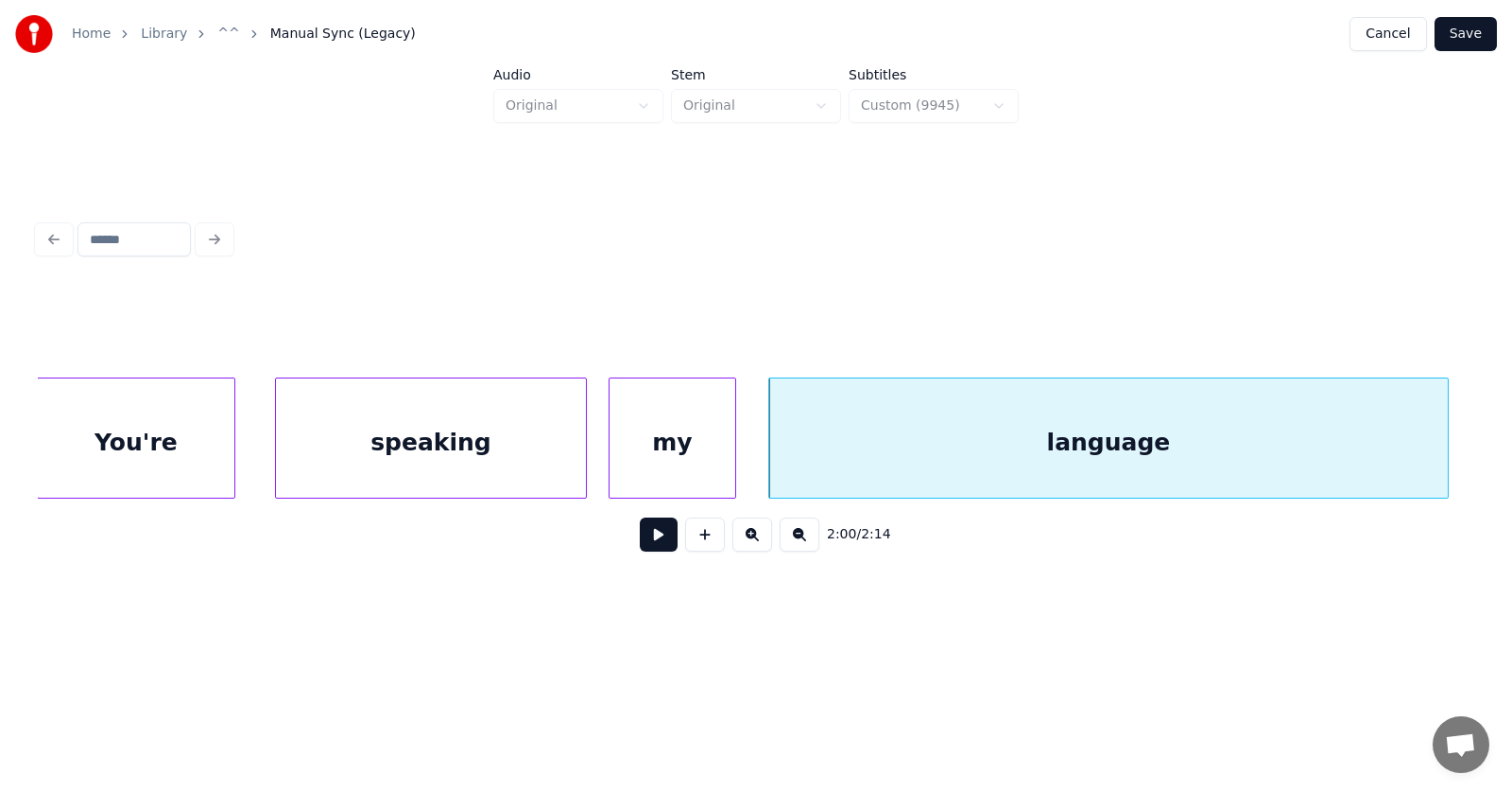
click at [650, 545] on button at bounding box center [659, 535] width 38 height 34
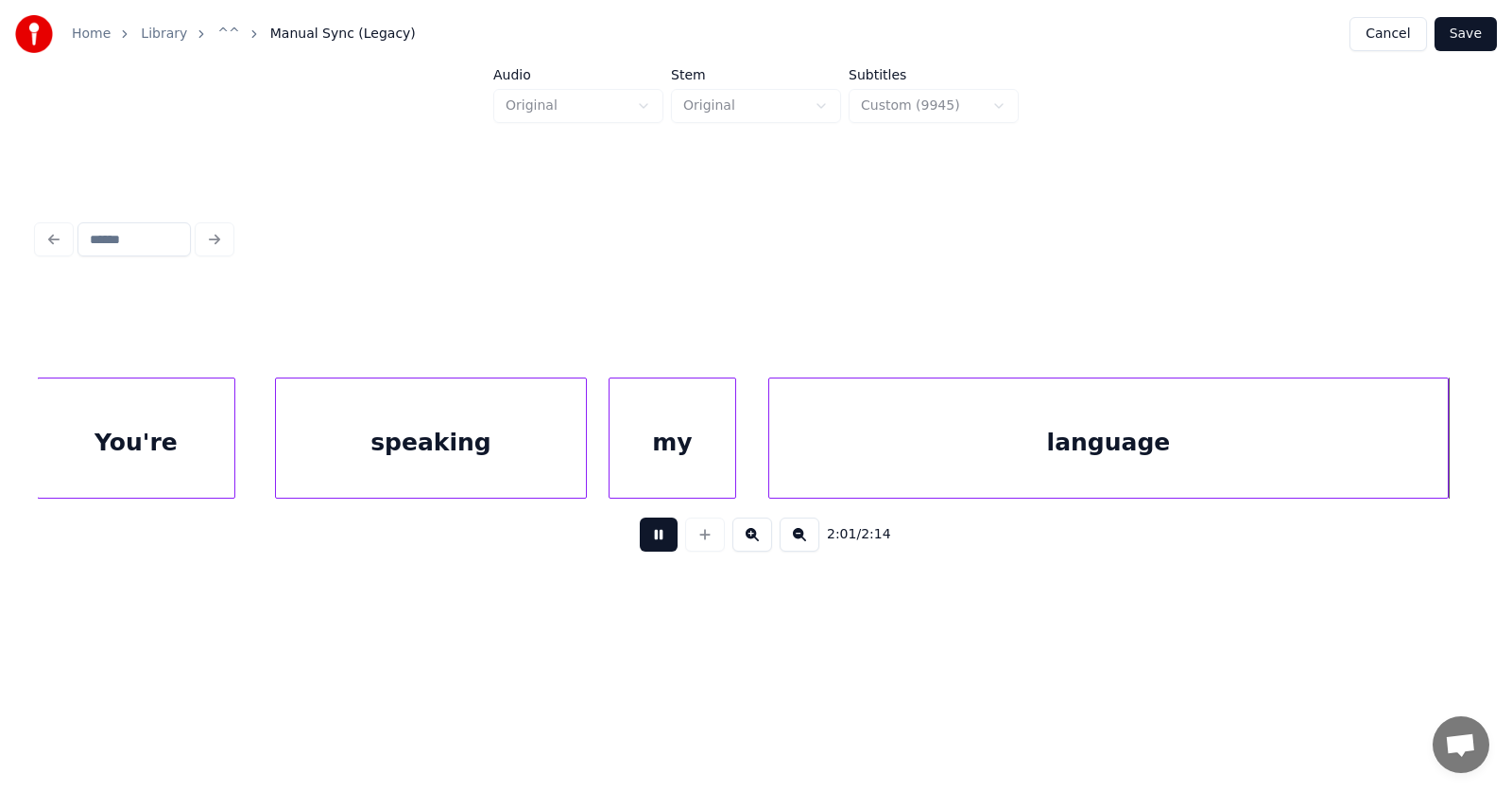
scroll to position [0, 86141]
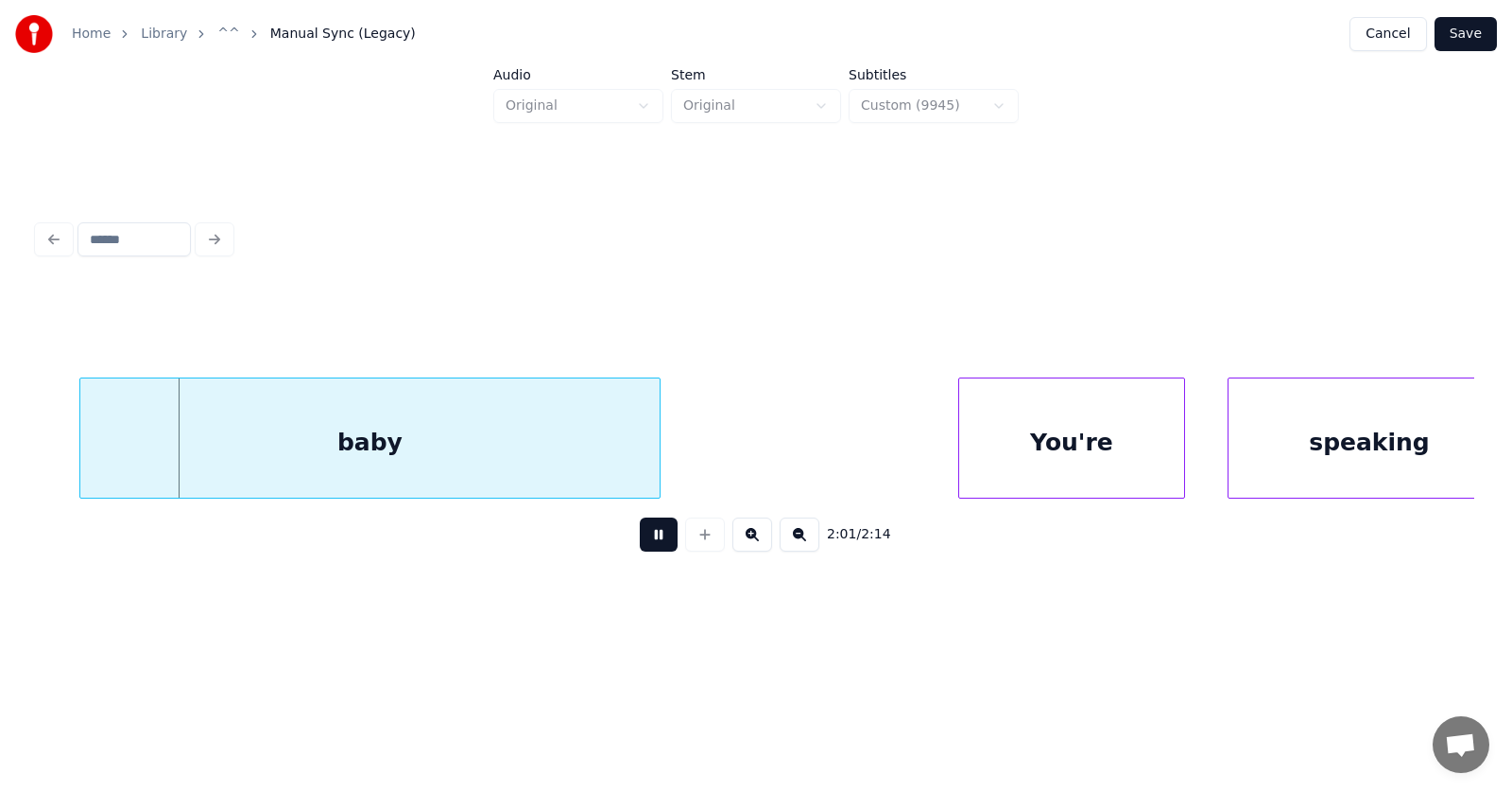
click at [651, 545] on button at bounding box center [659, 535] width 38 height 34
click at [467, 463] on div "baby" at bounding box center [334, 443] width 580 height 129
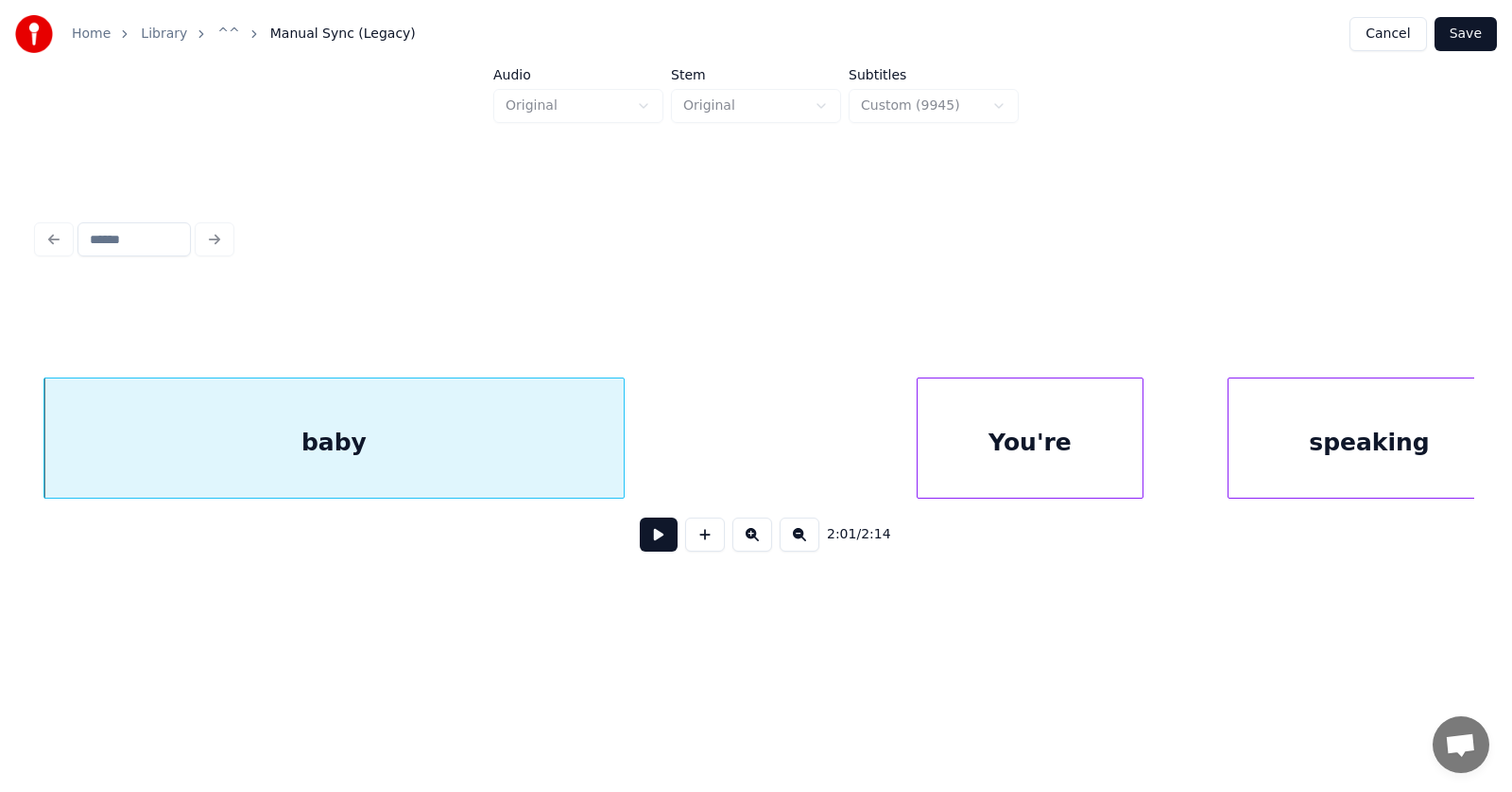
click at [1087, 455] on div "You're" at bounding box center [1030, 443] width 225 height 129
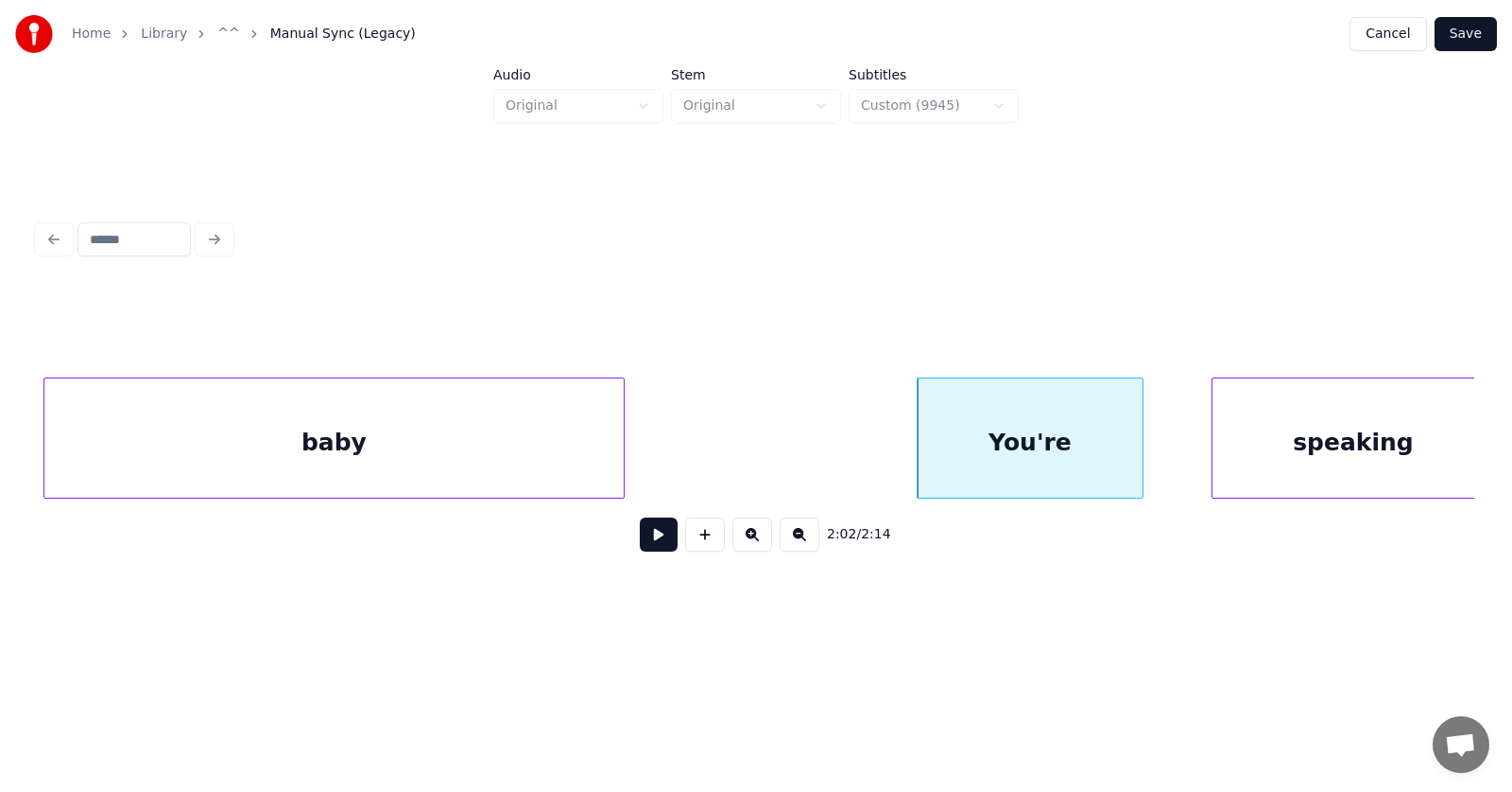
scroll to position [0, 86174]
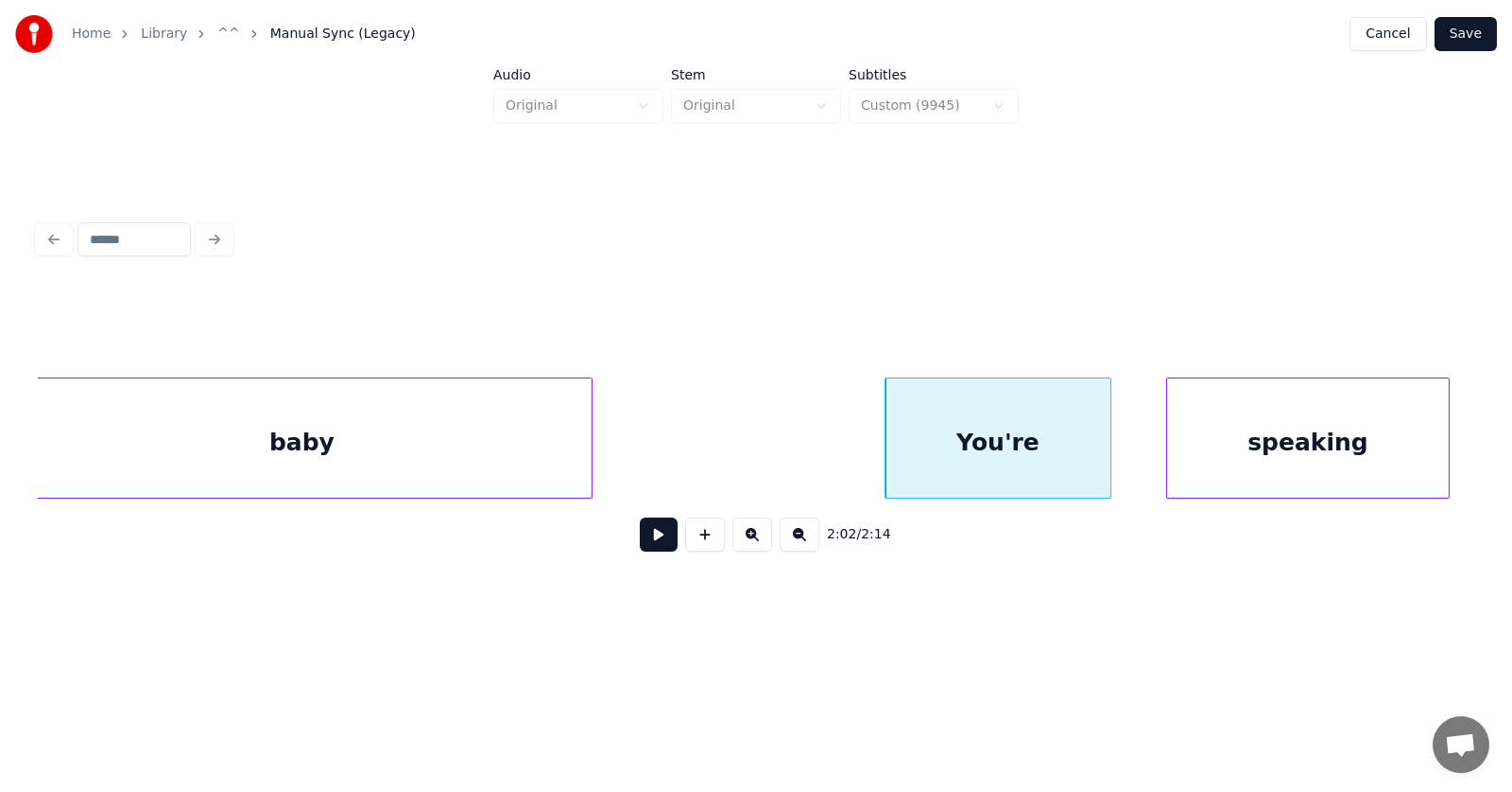
click at [1276, 450] on div "speaking" at bounding box center [1308, 443] width 282 height 129
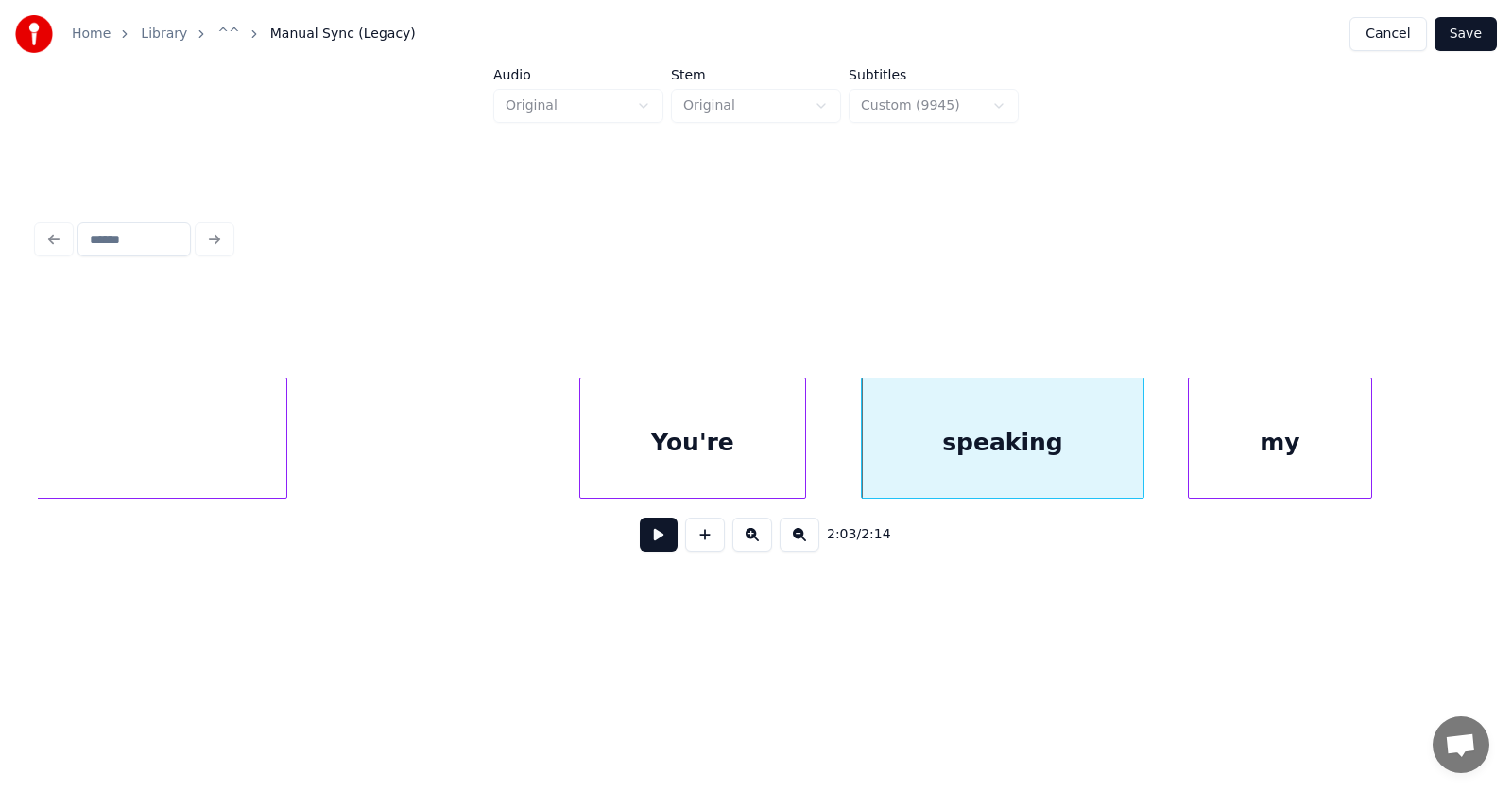
scroll to position [0, 86608]
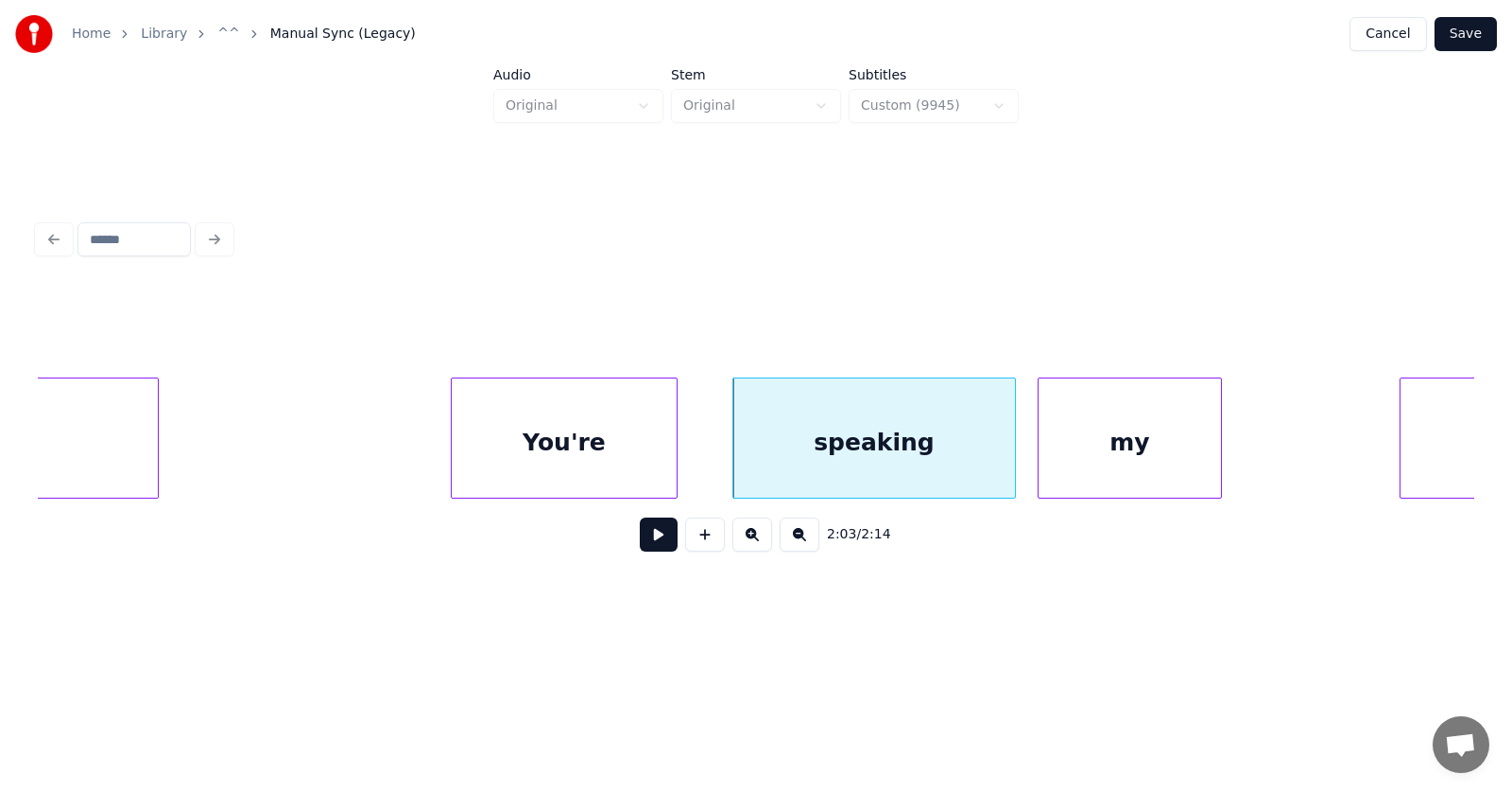
click at [1168, 468] on div "my" at bounding box center [1130, 443] width 182 height 129
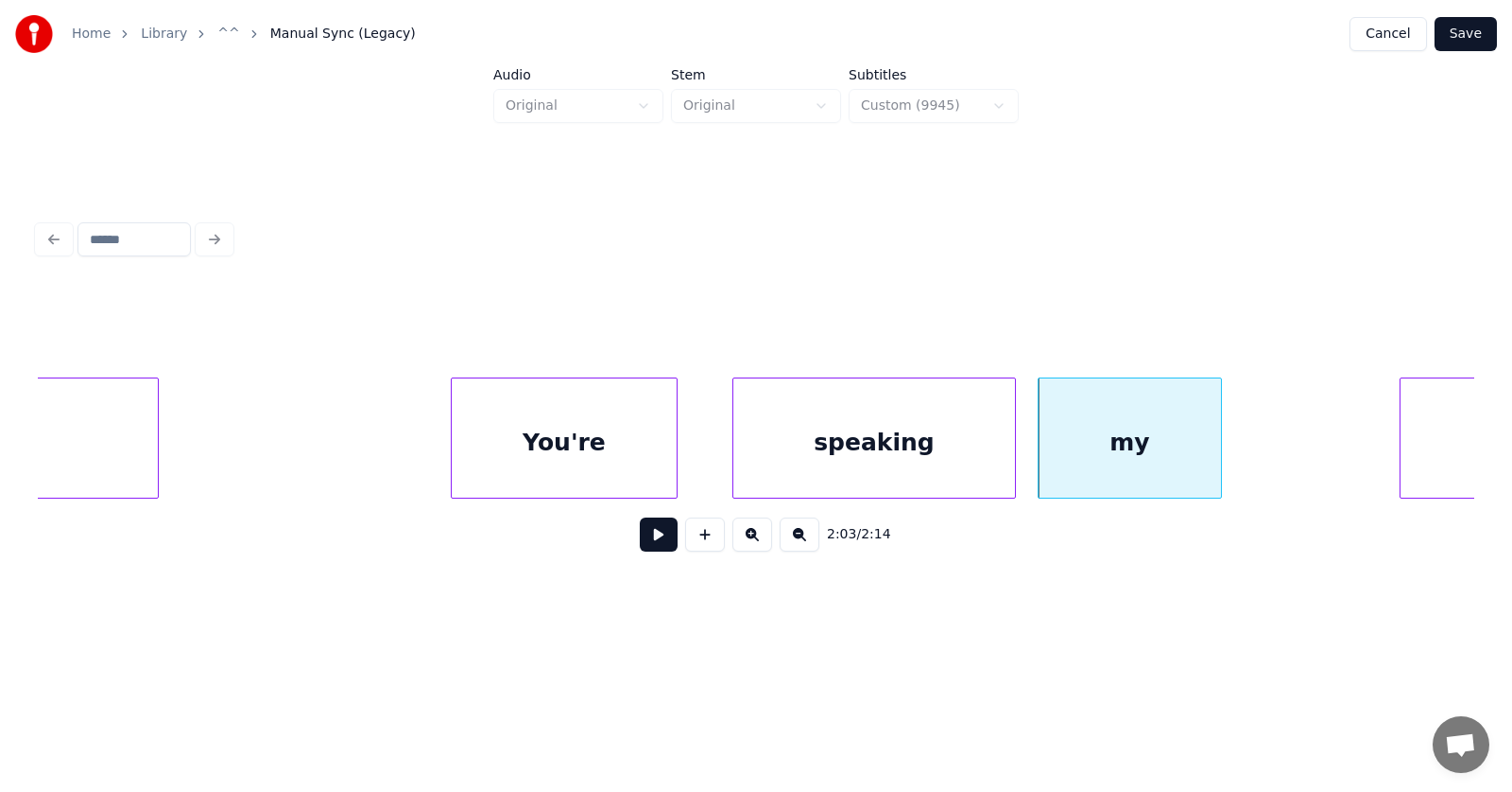
scroll to position [0, 87054]
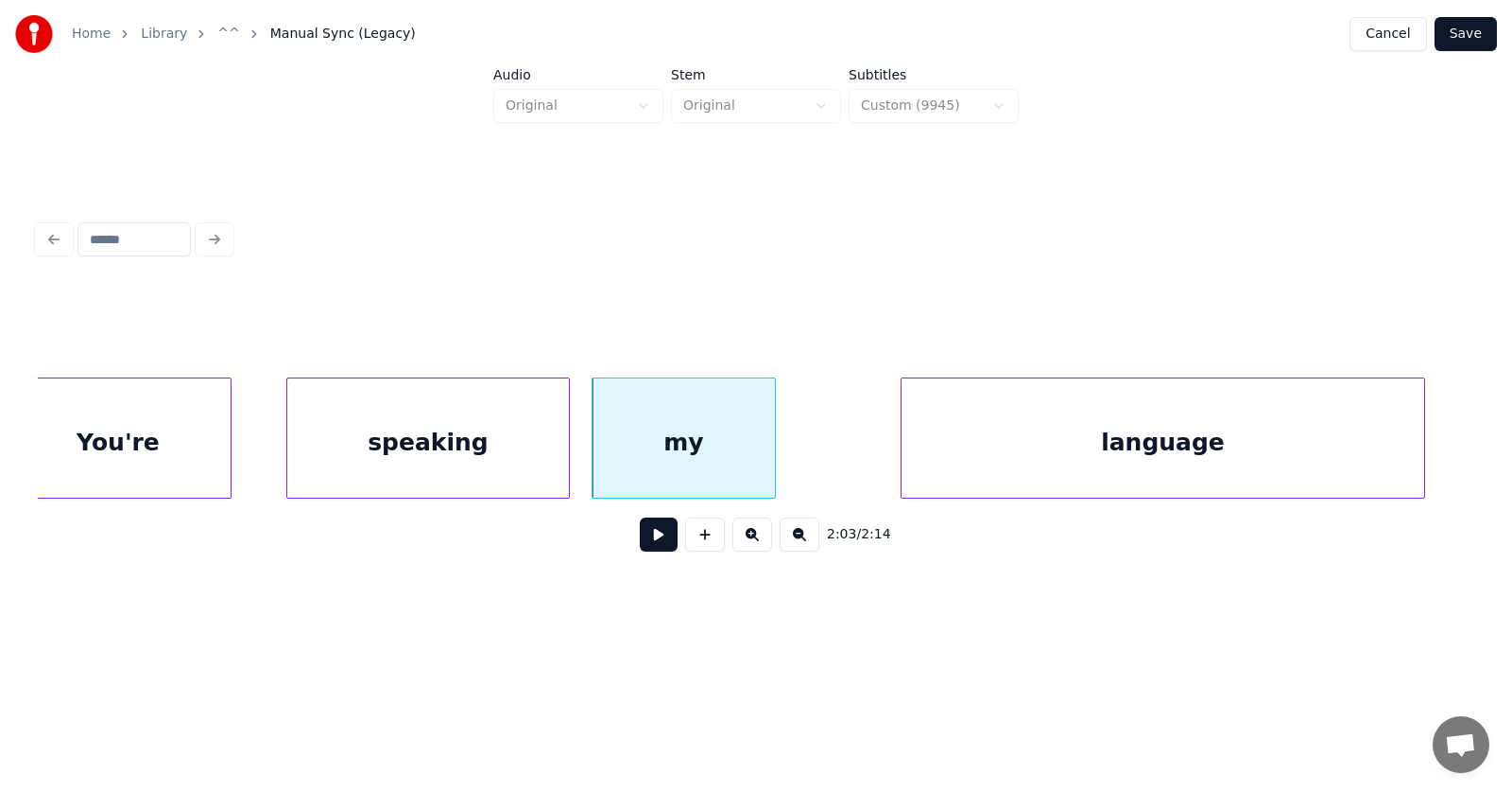
click at [1381, 456] on div "language" at bounding box center [1163, 443] width 522 height 129
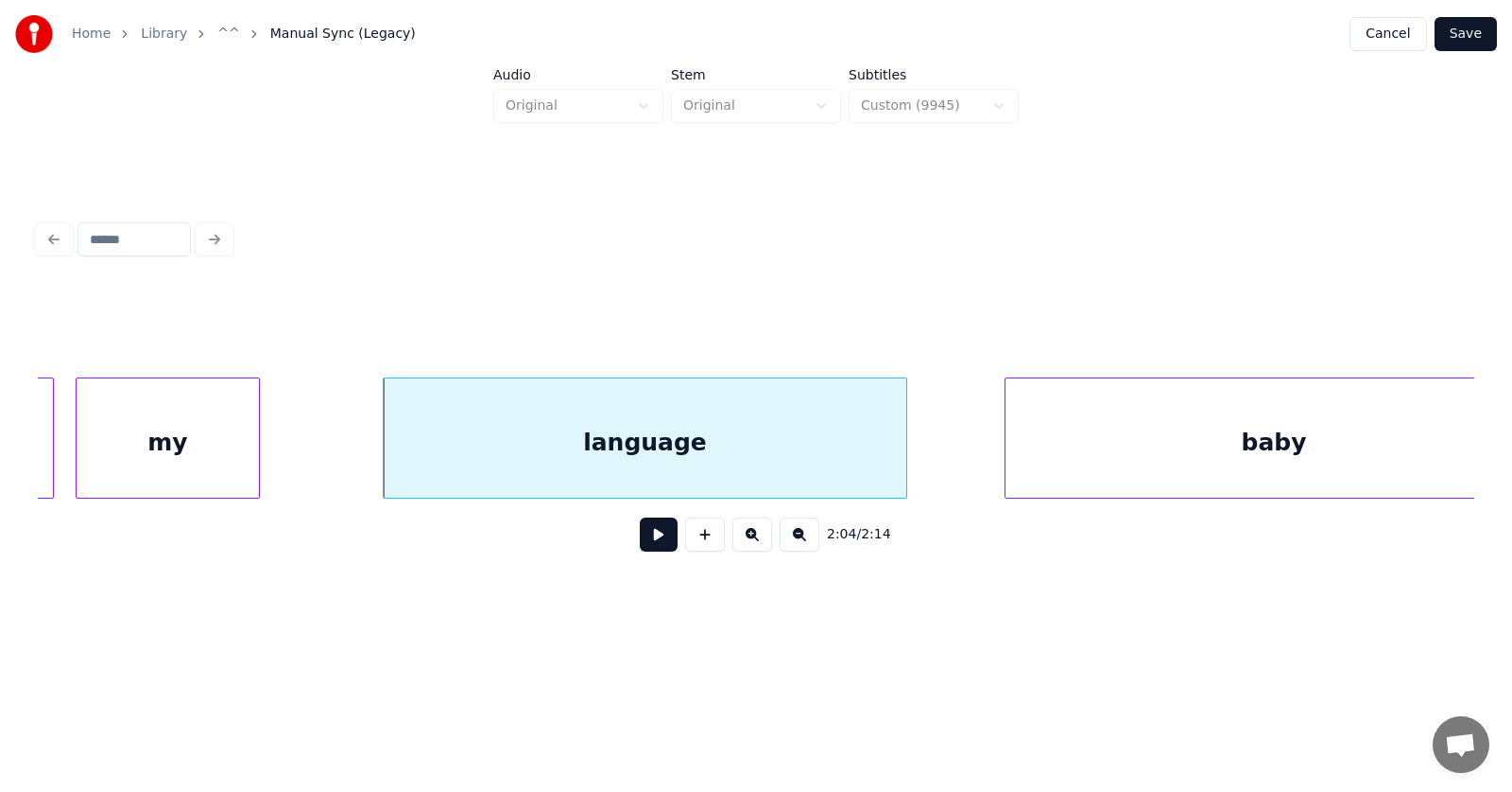
scroll to position [0, 87635]
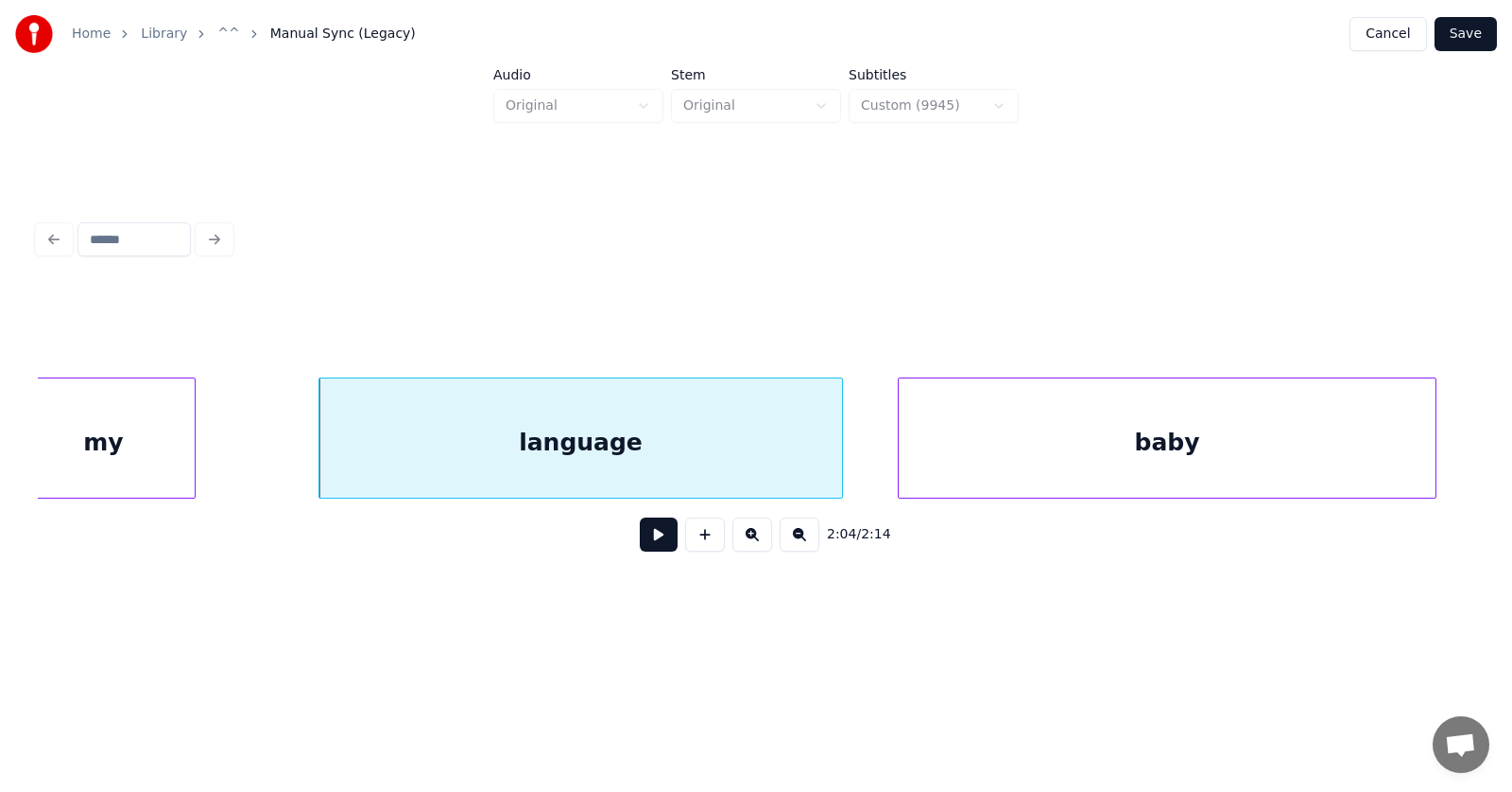
click at [1223, 455] on div "baby" at bounding box center [1167, 443] width 537 height 129
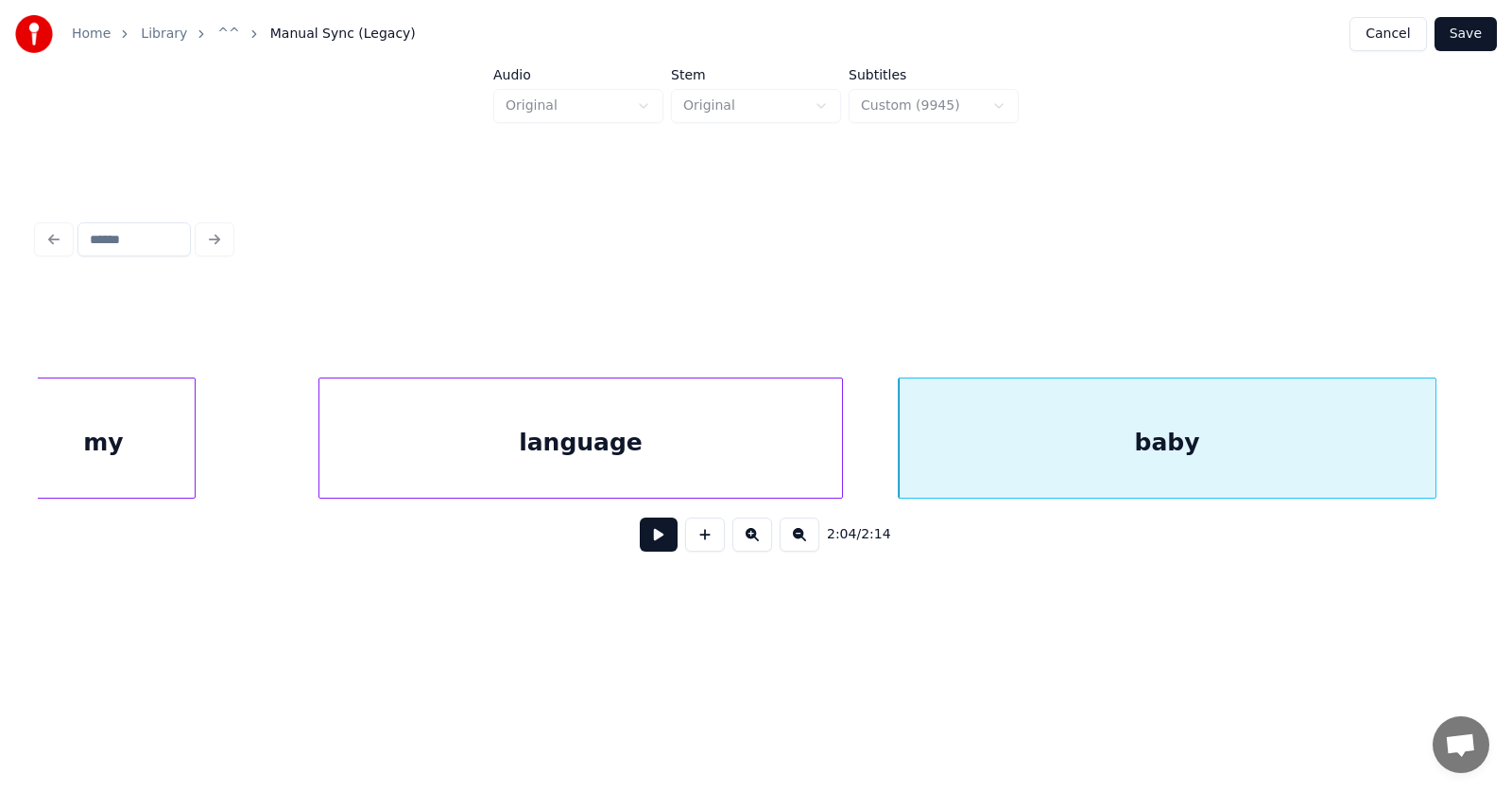
click at [642, 549] on button at bounding box center [659, 535] width 38 height 34
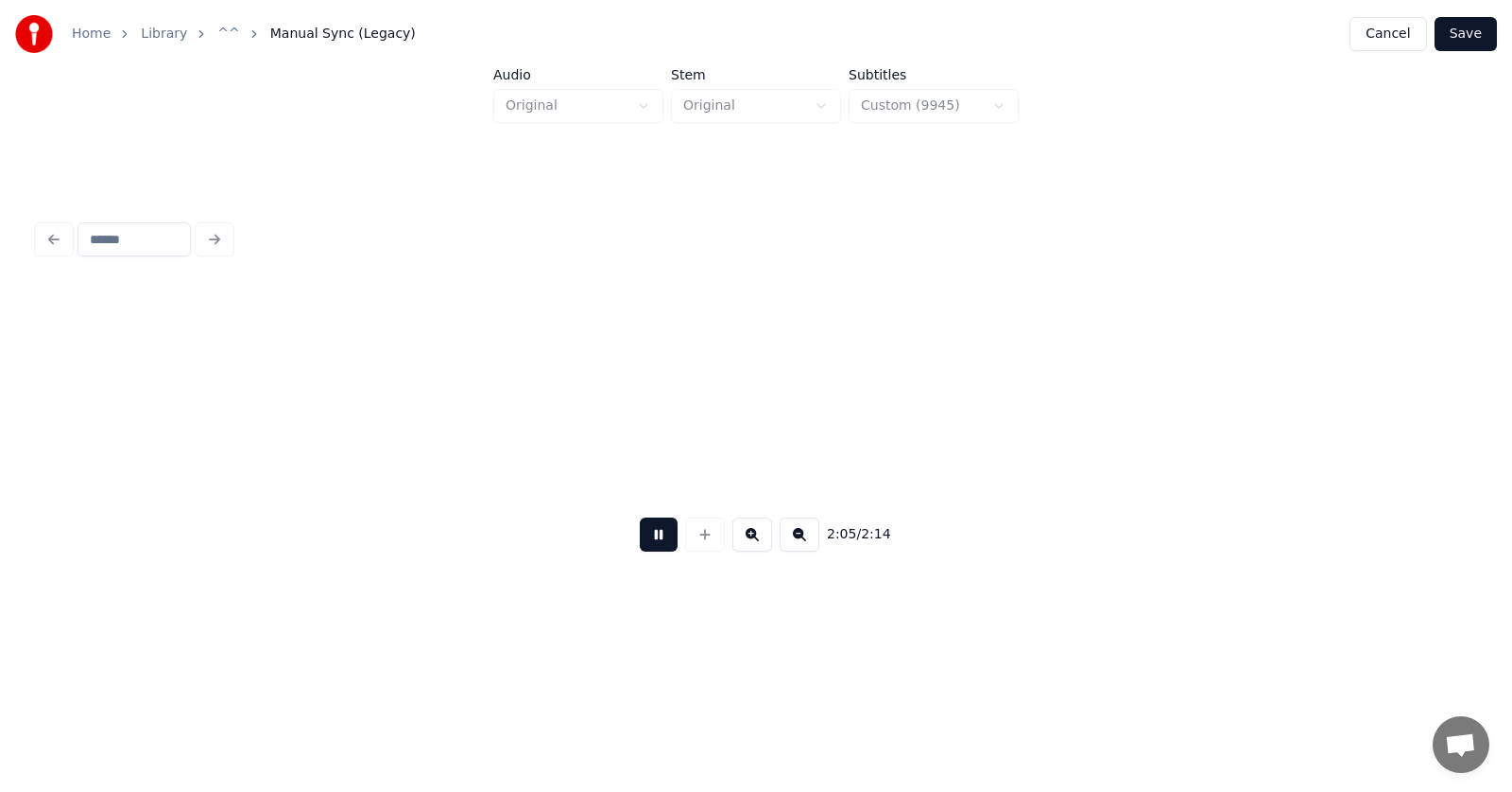
scroll to position [0, 89078]
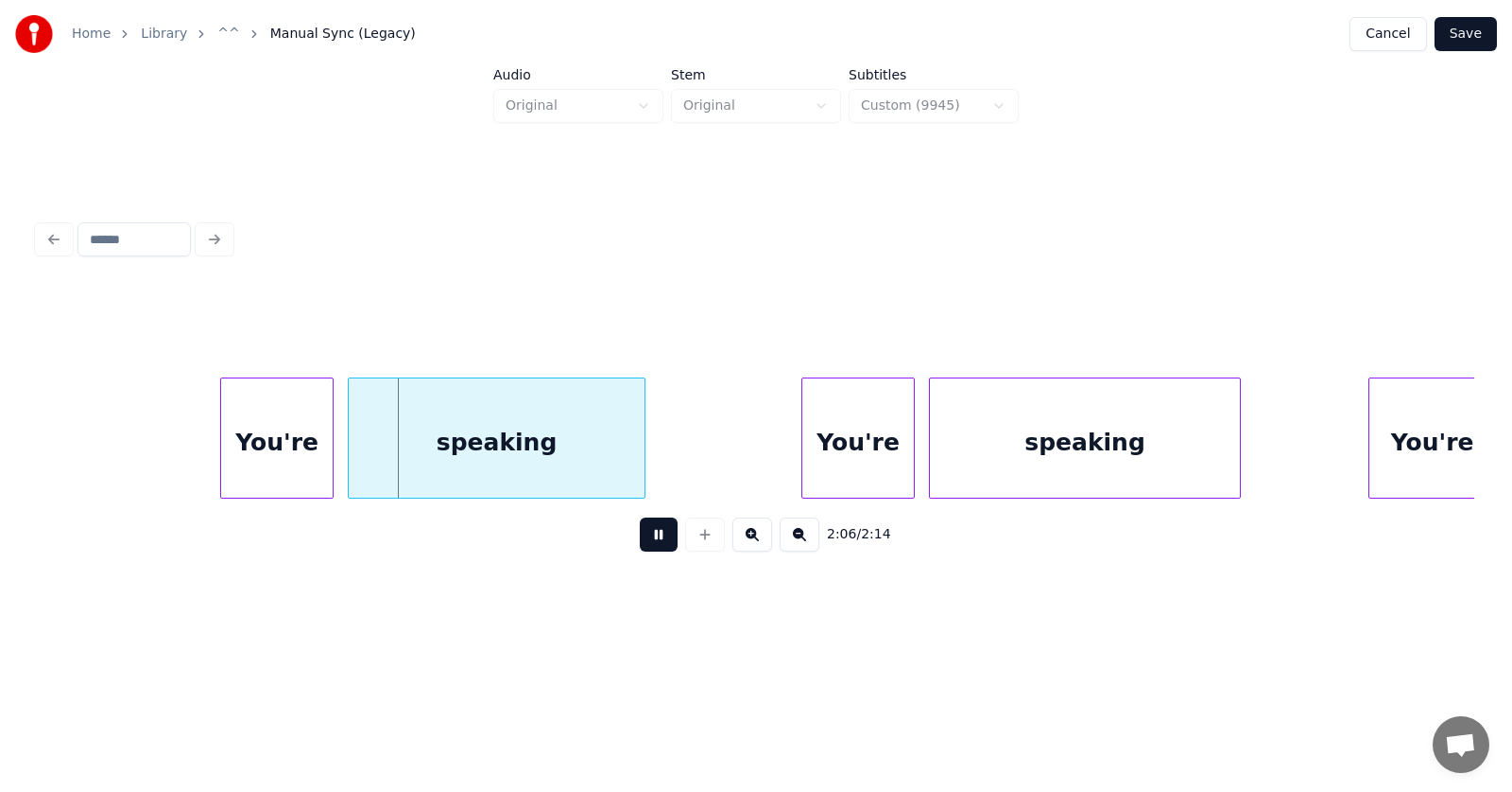
click at [642, 549] on button at bounding box center [659, 535] width 38 height 34
click at [280, 472] on div "You're" at bounding box center [271, 443] width 112 height 129
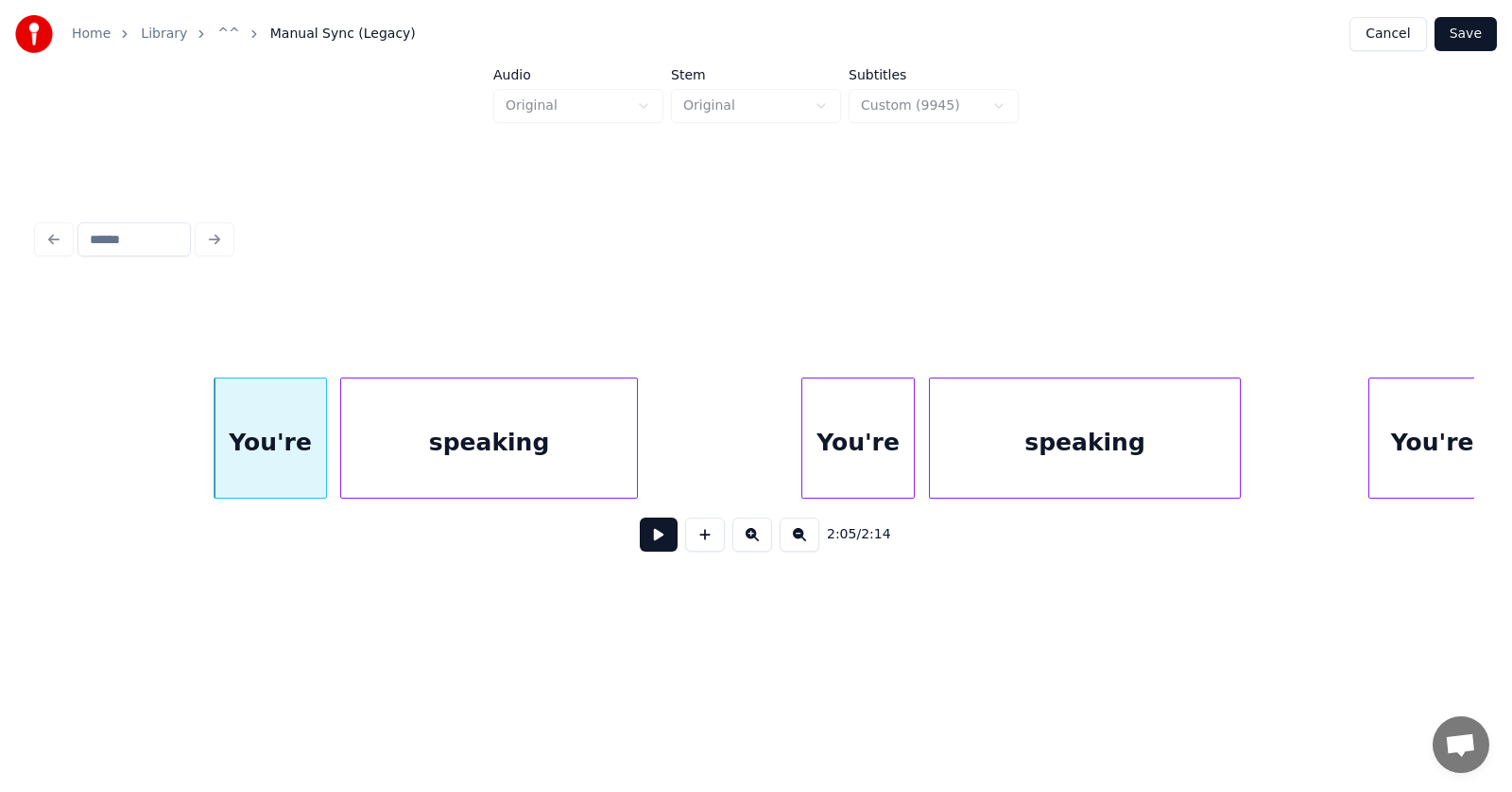
click at [415, 475] on div "speaking" at bounding box center [489, 443] width 296 height 129
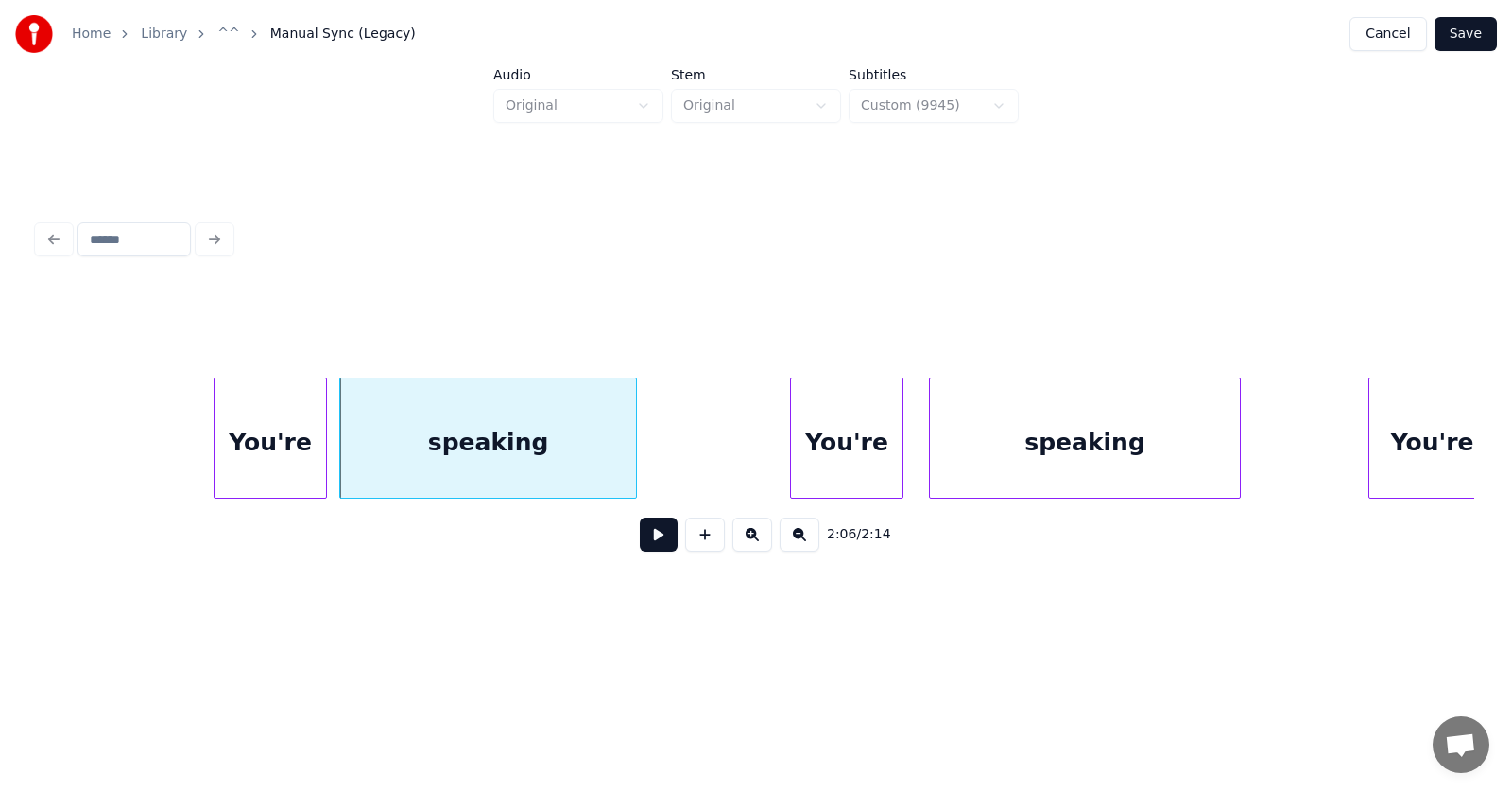
click at [812, 458] on div "You're" at bounding box center [847, 443] width 112 height 129
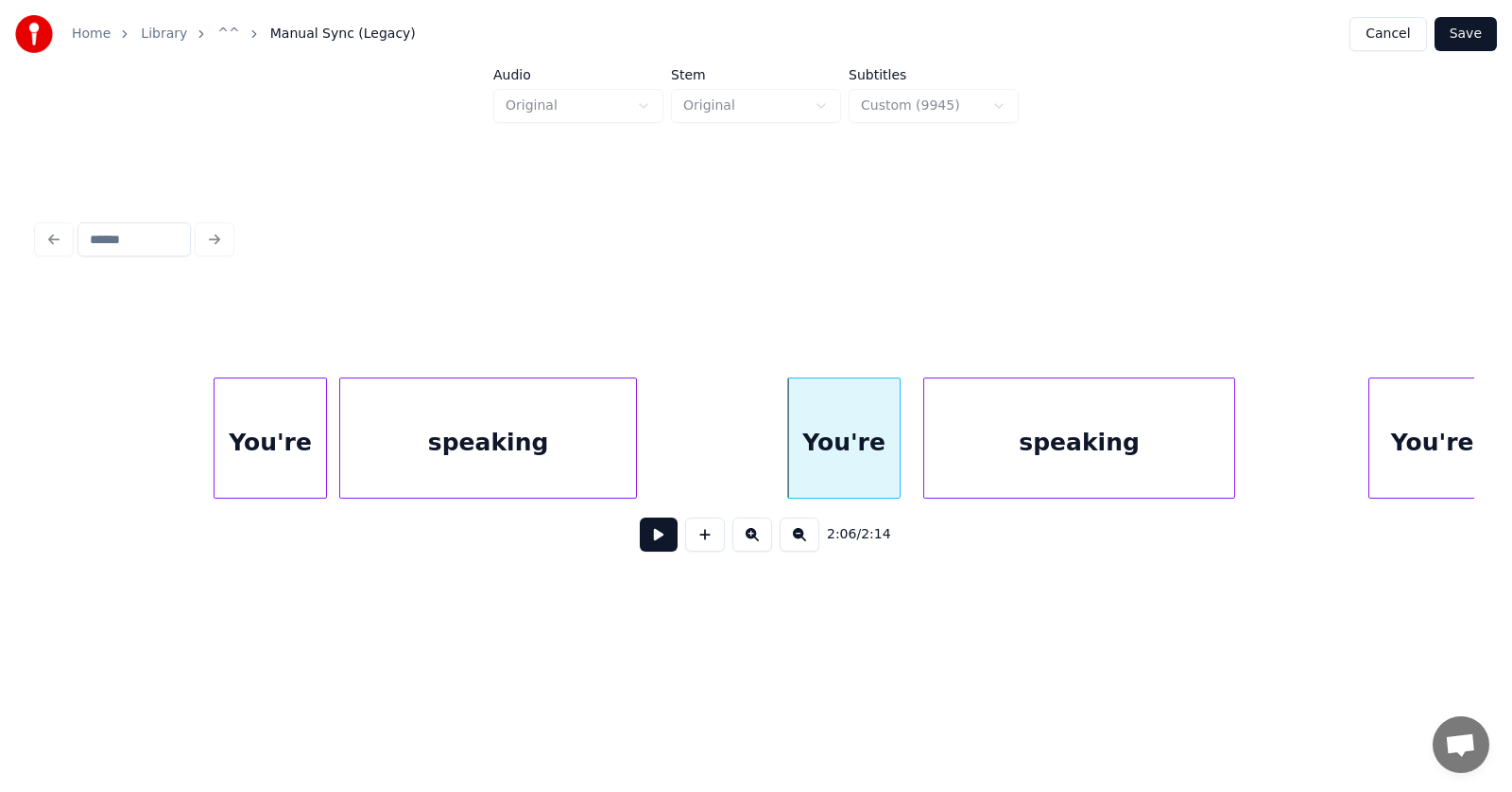
click at [957, 467] on div "speaking" at bounding box center [1079, 443] width 310 height 129
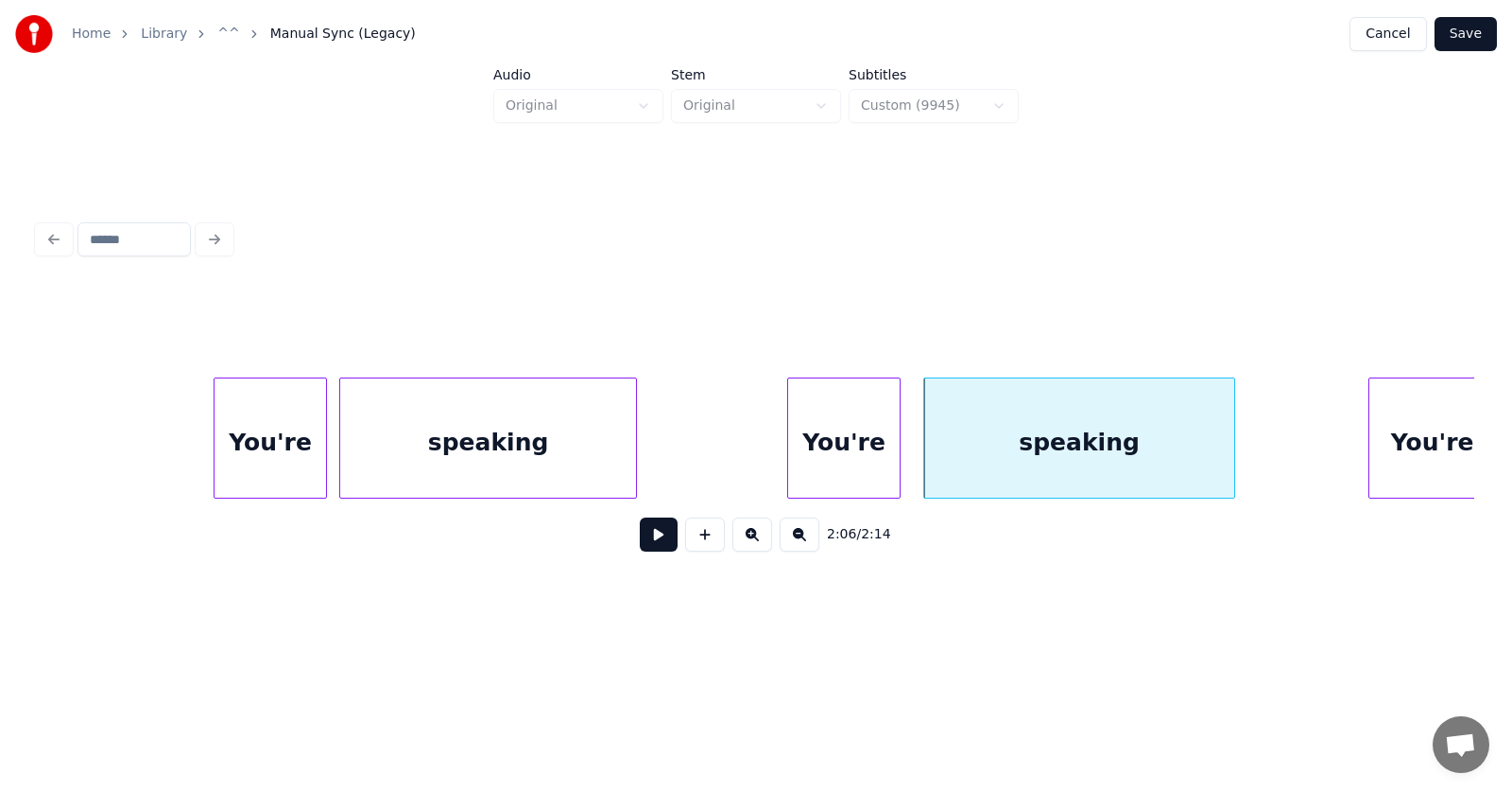
scroll to position [0, 89096]
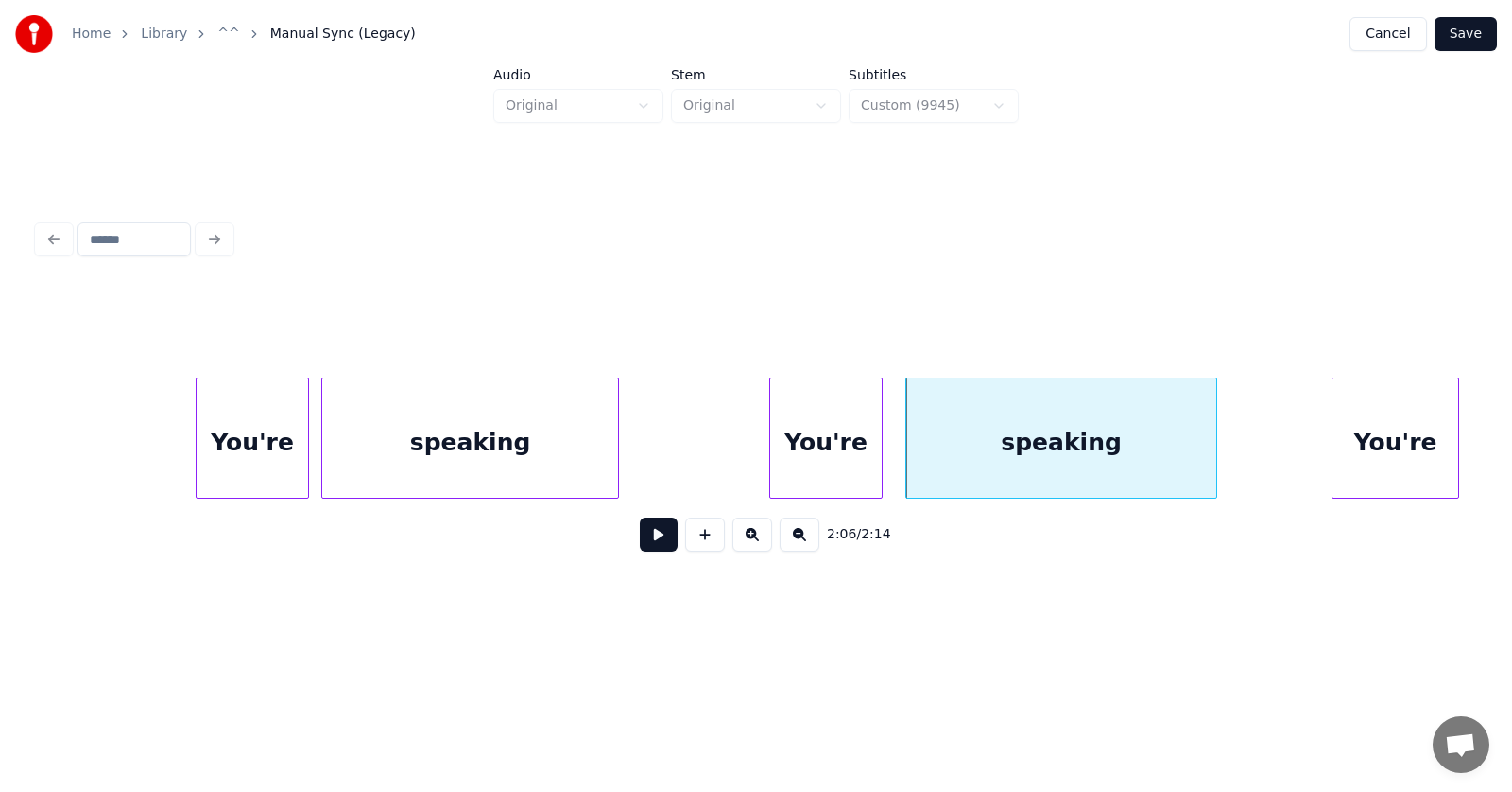
click at [1376, 442] on div "You're" at bounding box center [1395, 443] width 126 height 129
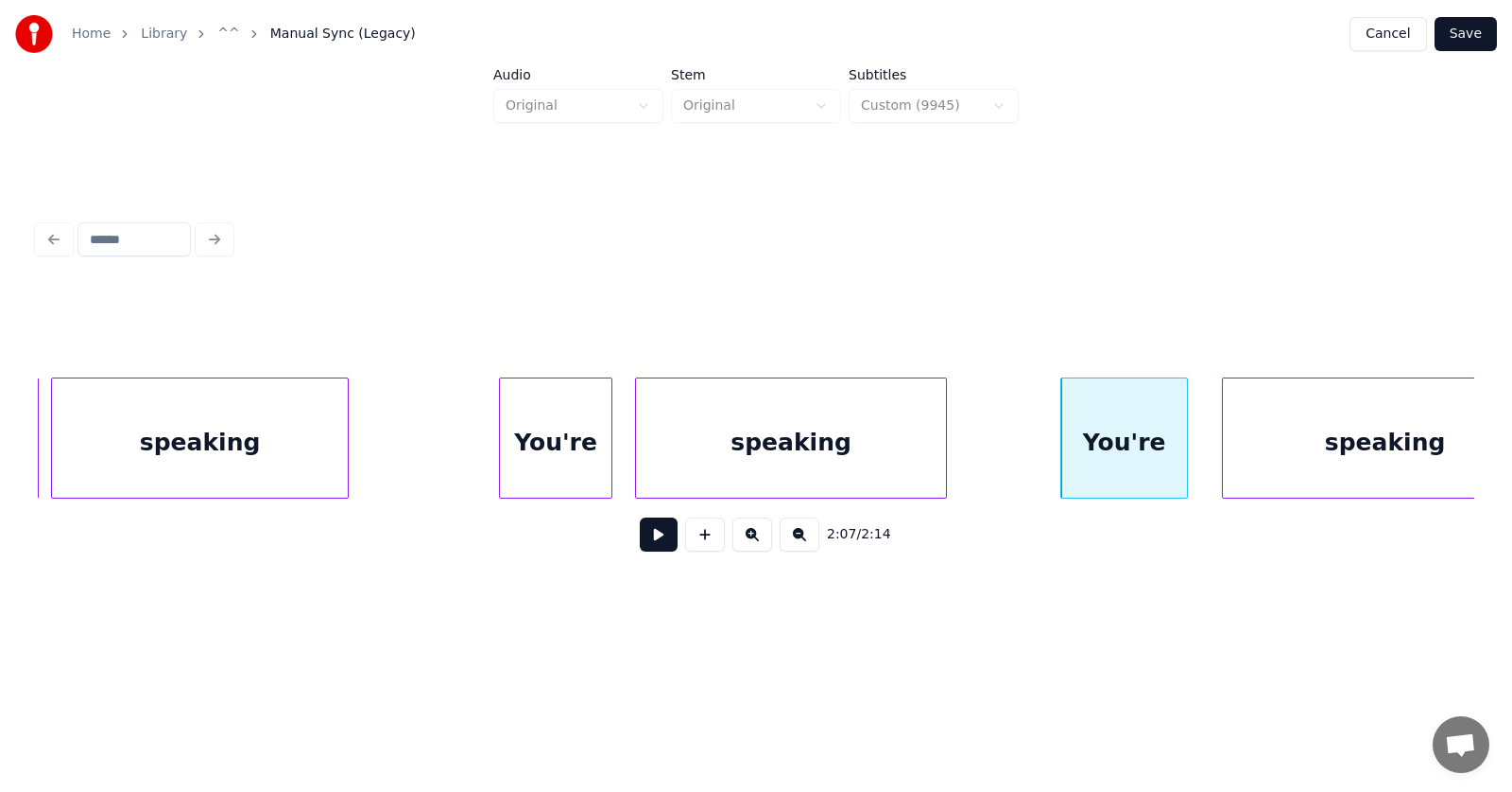
scroll to position [0, 89437]
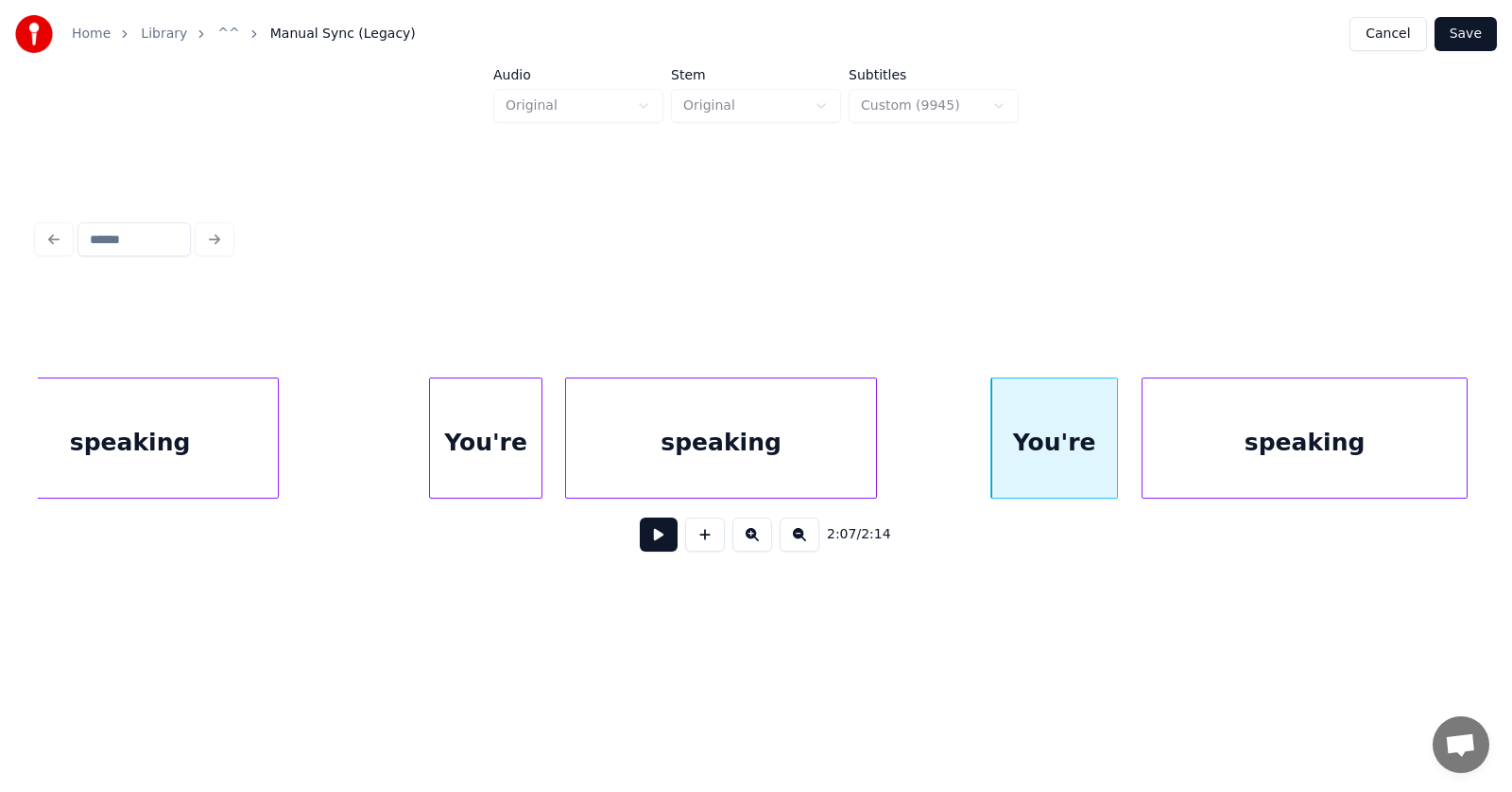
click at [1347, 470] on div "speaking" at bounding box center [1305, 443] width 325 height 129
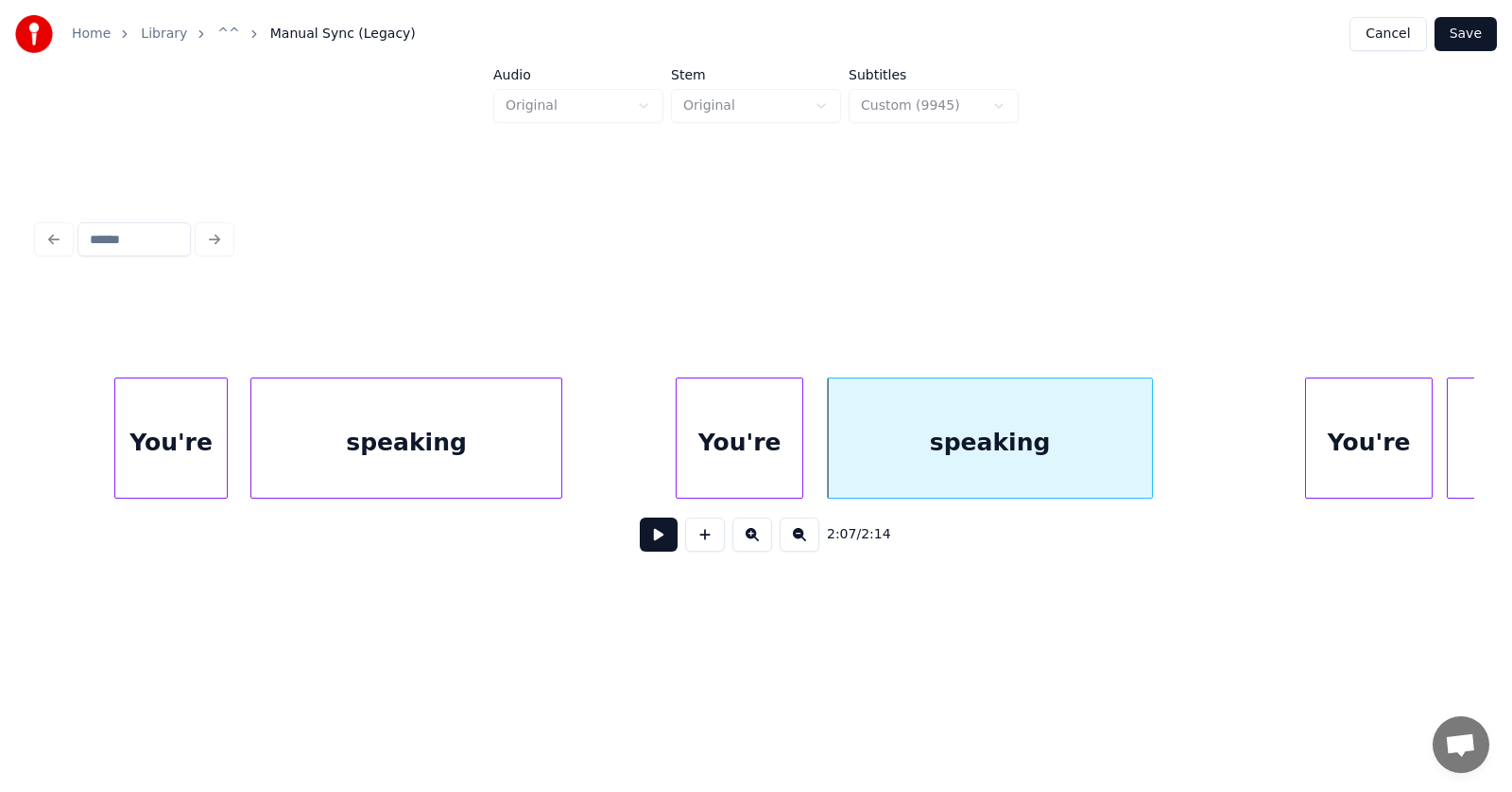
scroll to position [0, 89880]
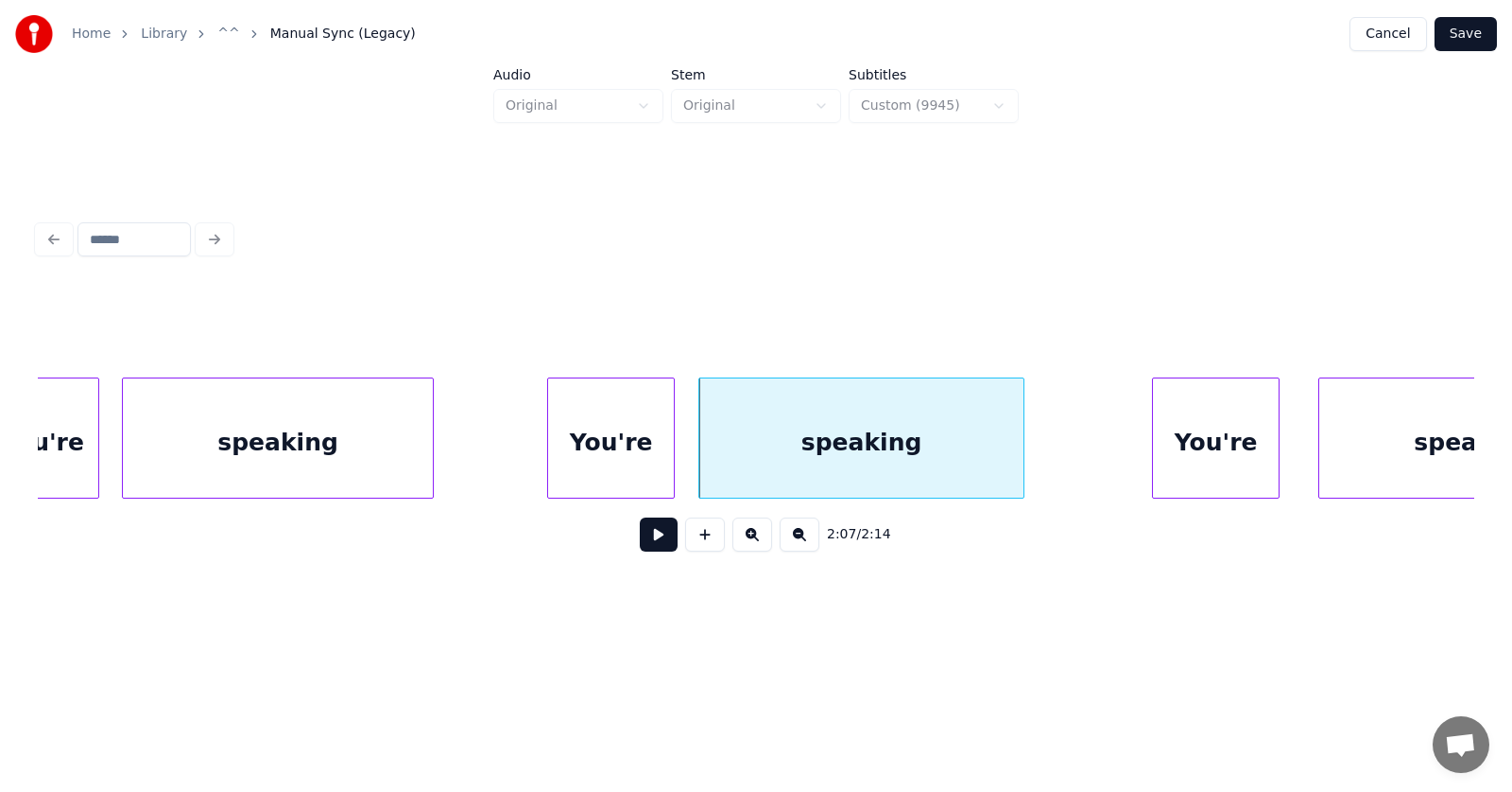
click at [1228, 466] on div "You're" at bounding box center [1215, 443] width 126 height 129
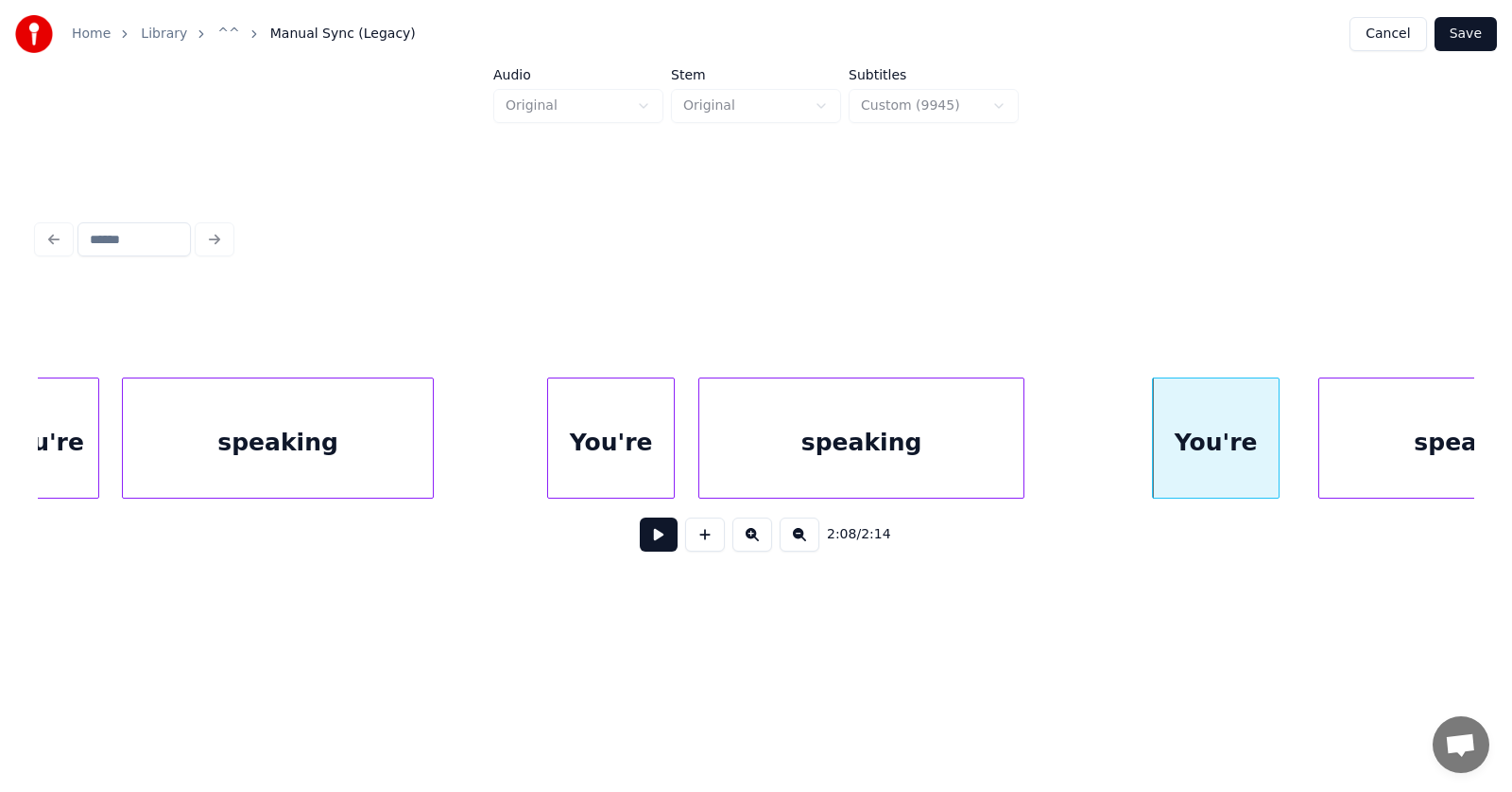
scroll to position [0, 90031]
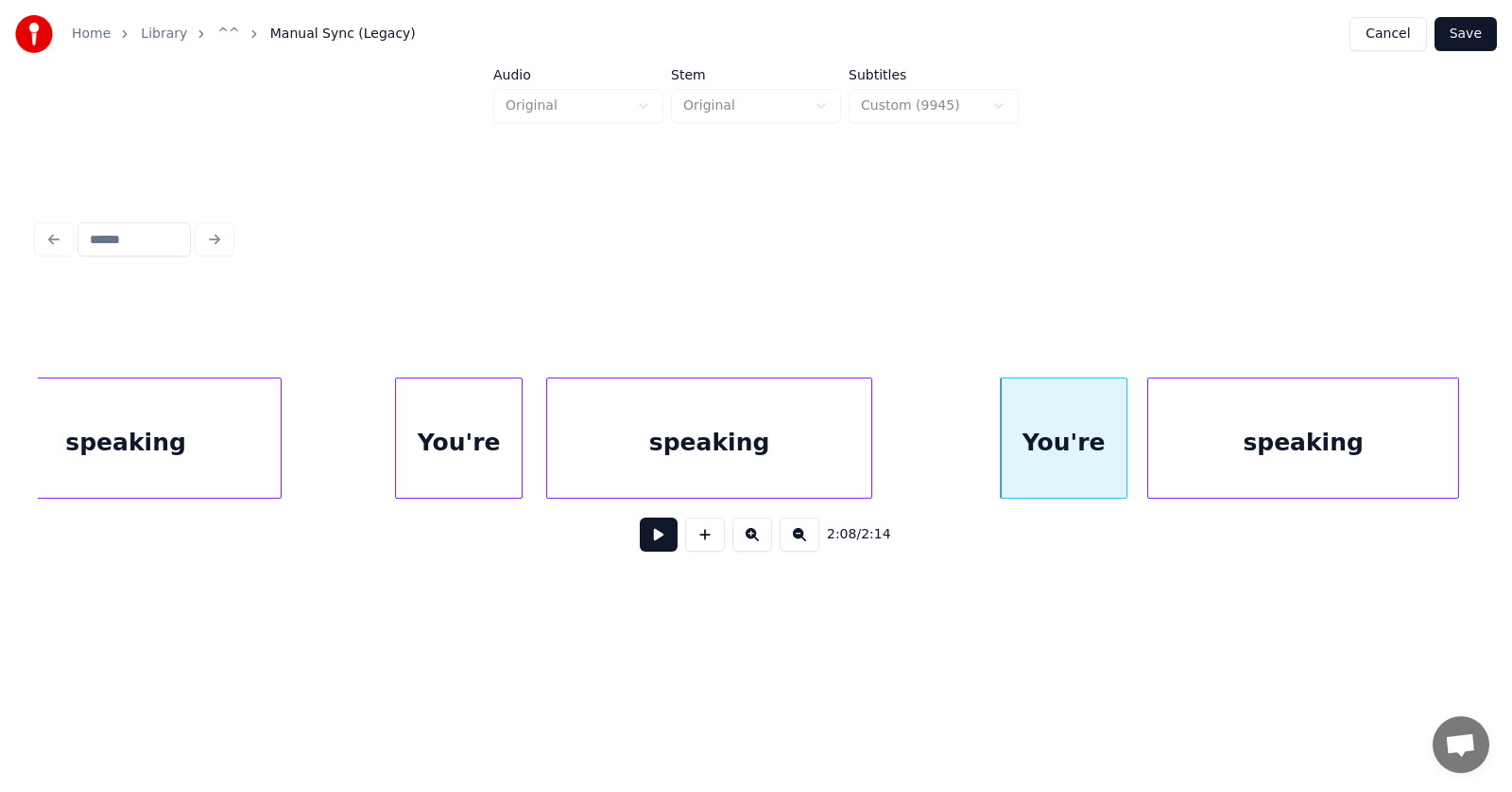
click at [1345, 464] on div "speaking" at bounding box center [1303, 443] width 310 height 129
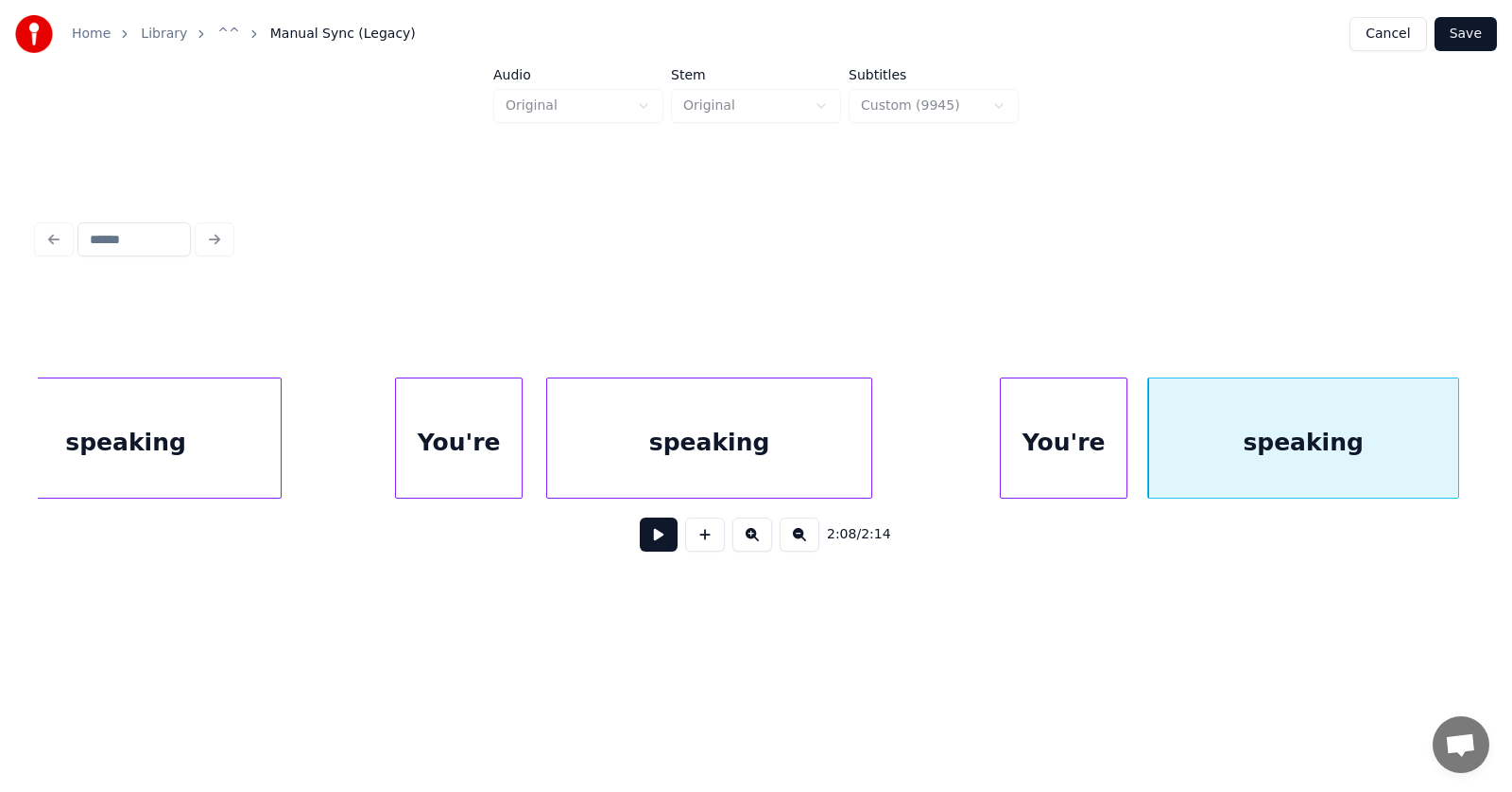
scroll to position [0, 90713]
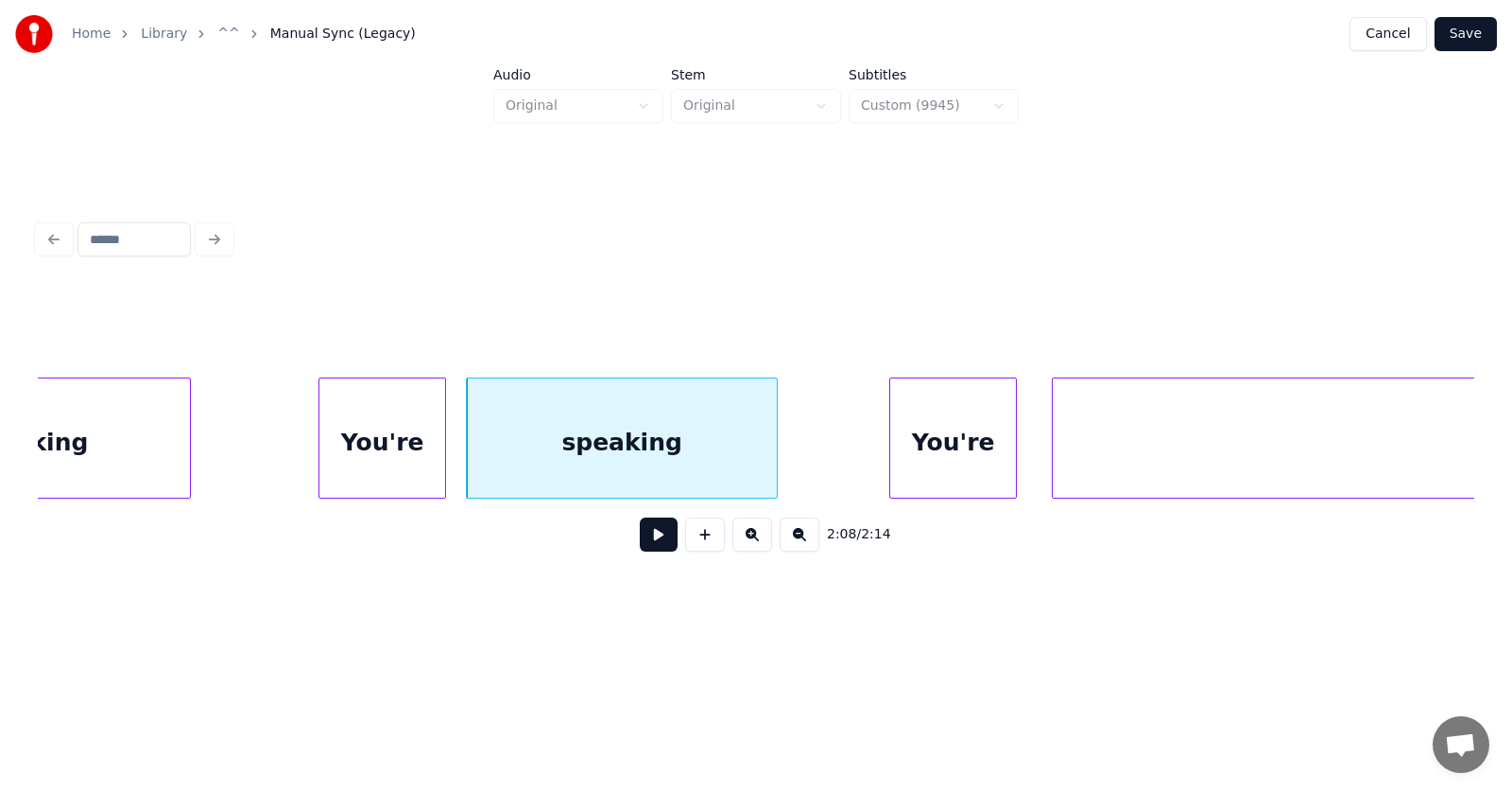
click at [985, 446] on div "You're" at bounding box center [953, 443] width 126 height 129
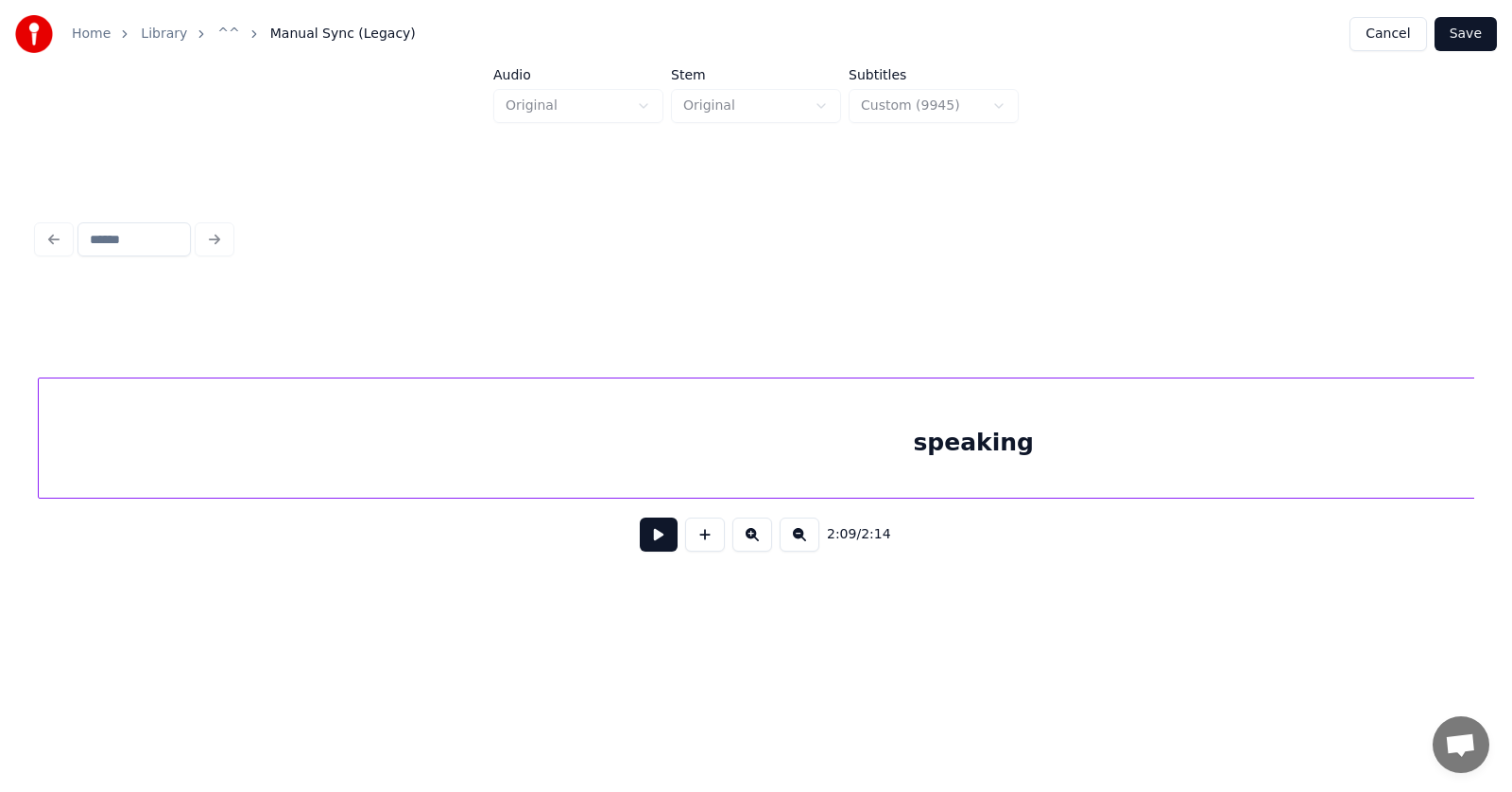
click at [1148, 454] on div "speaking" at bounding box center [974, 443] width 1870 height 129
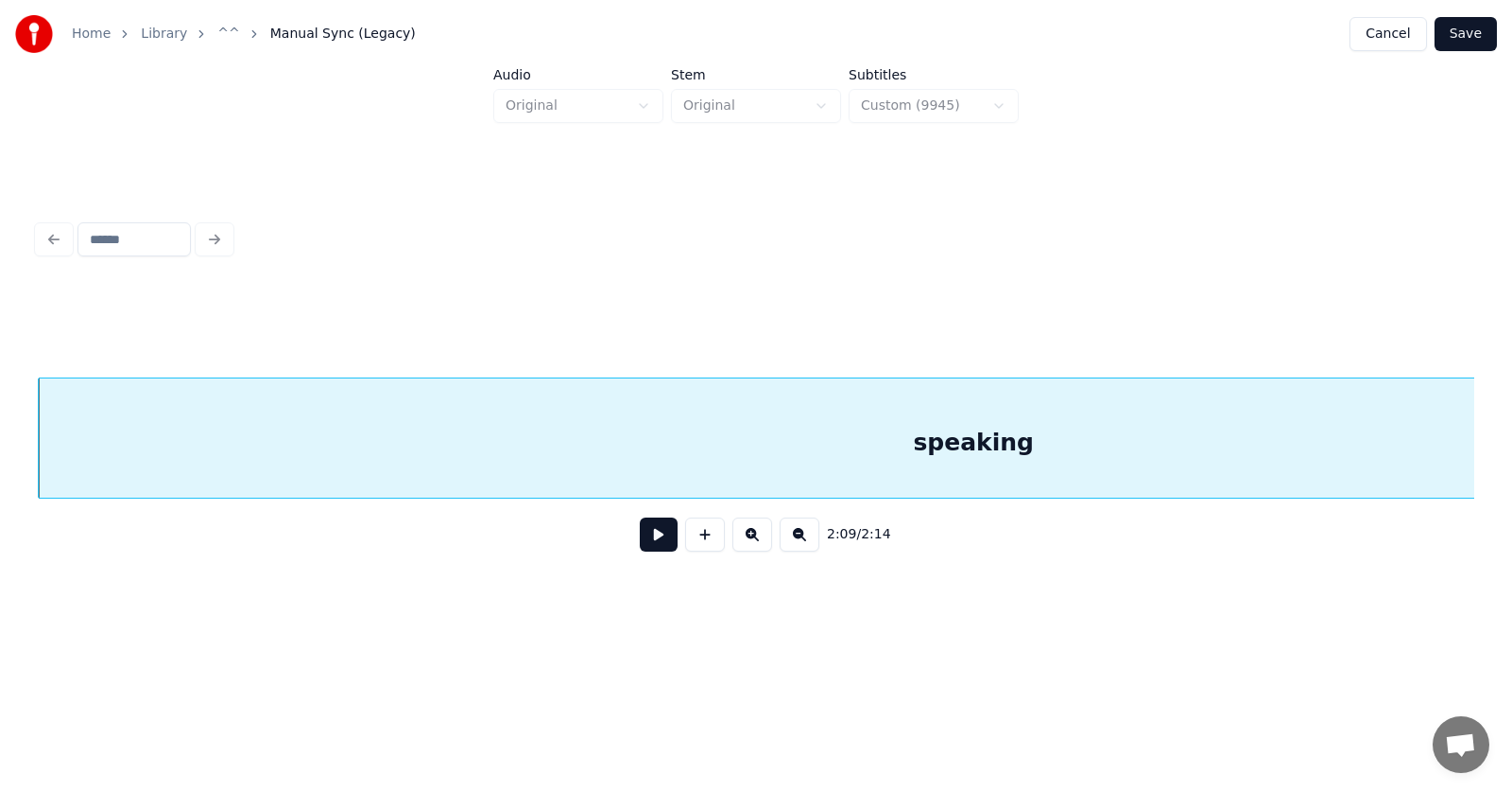
click at [746, 454] on div "speaking" at bounding box center [974, 443] width 1870 height 129
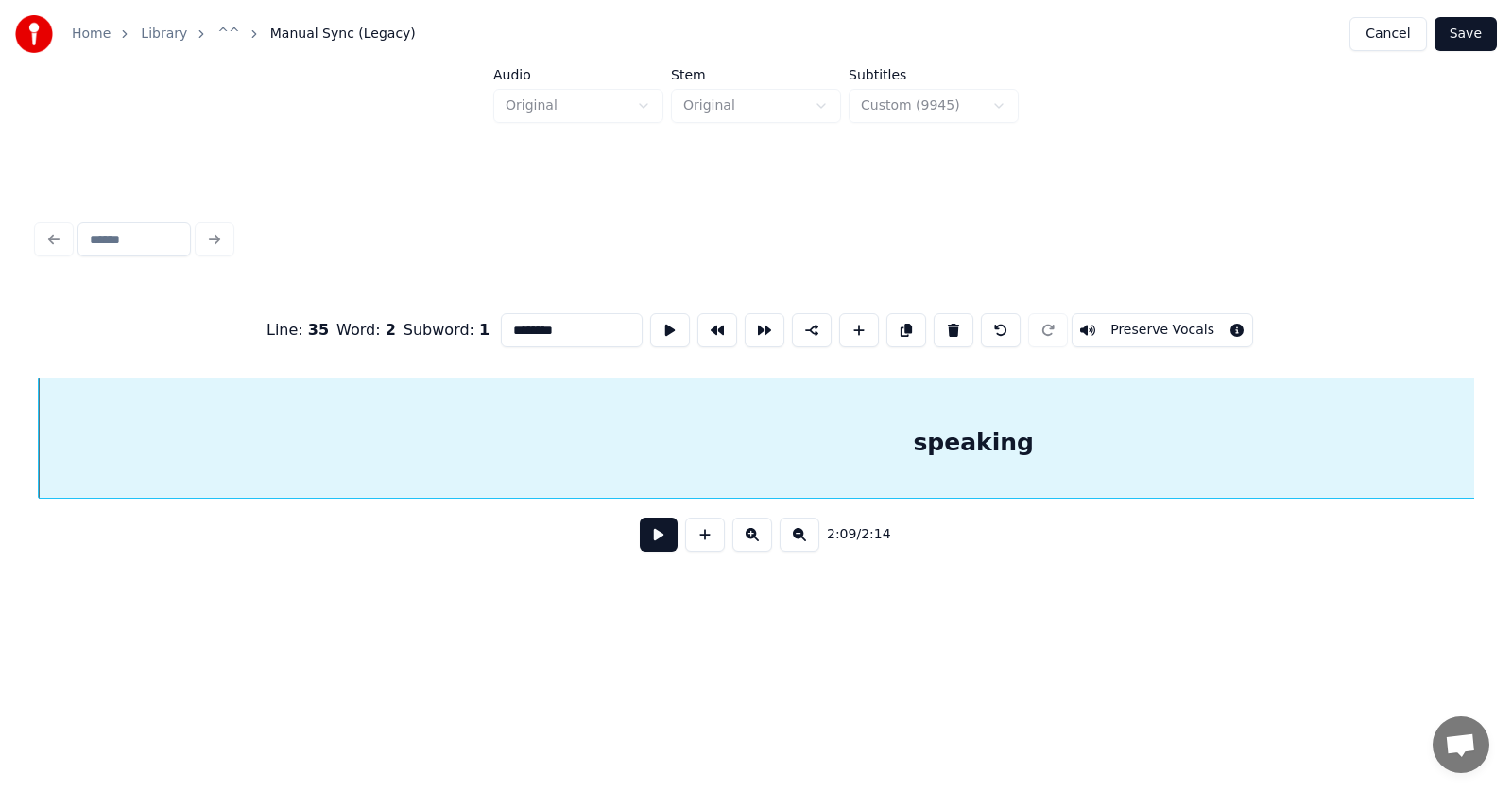
click at [654, 538] on button at bounding box center [659, 535] width 38 height 34
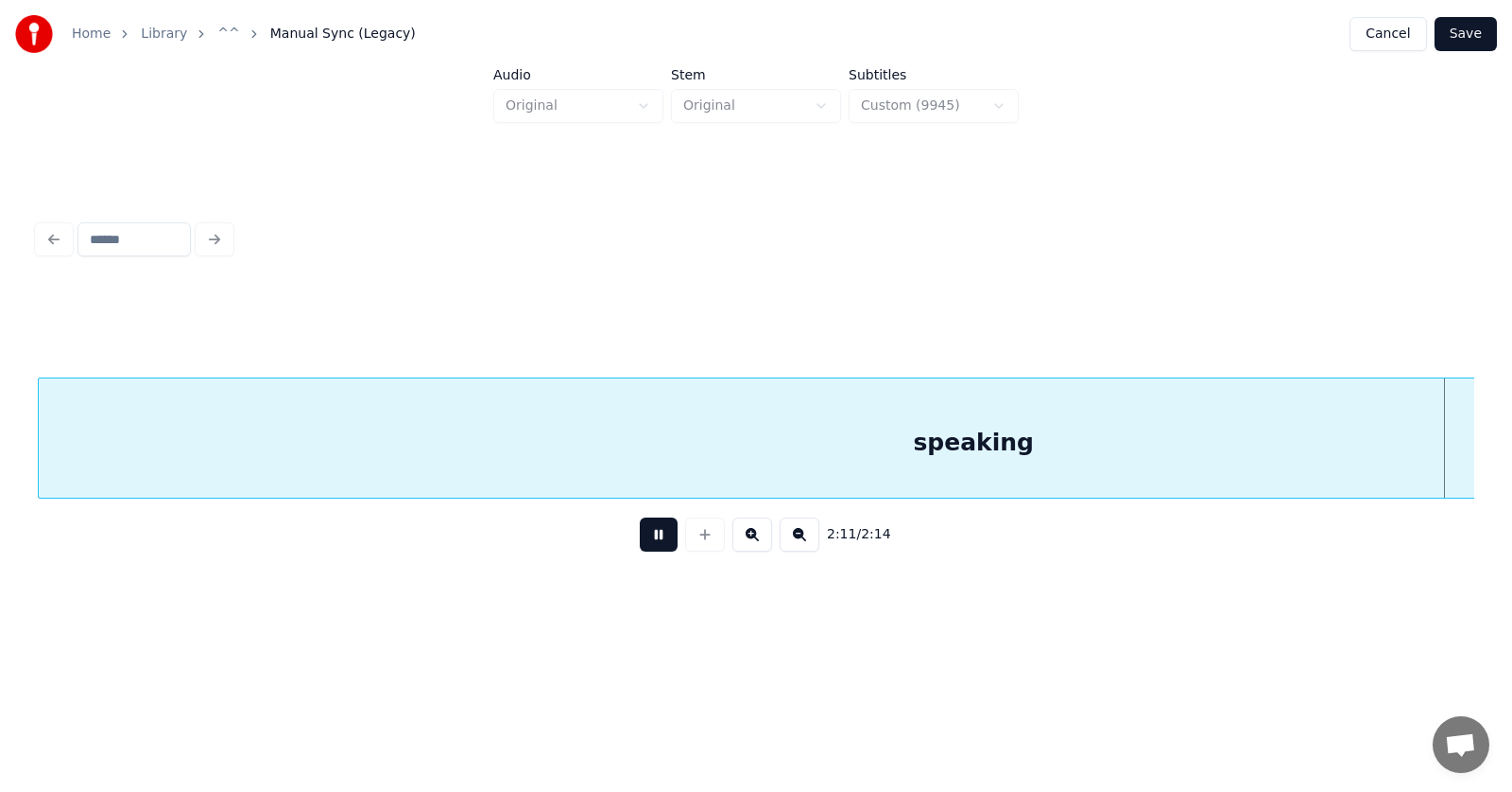
click at [654, 538] on button at bounding box center [659, 535] width 38 height 34
click at [772, 457] on div "speaking" at bounding box center [695, 443] width 1870 height 129
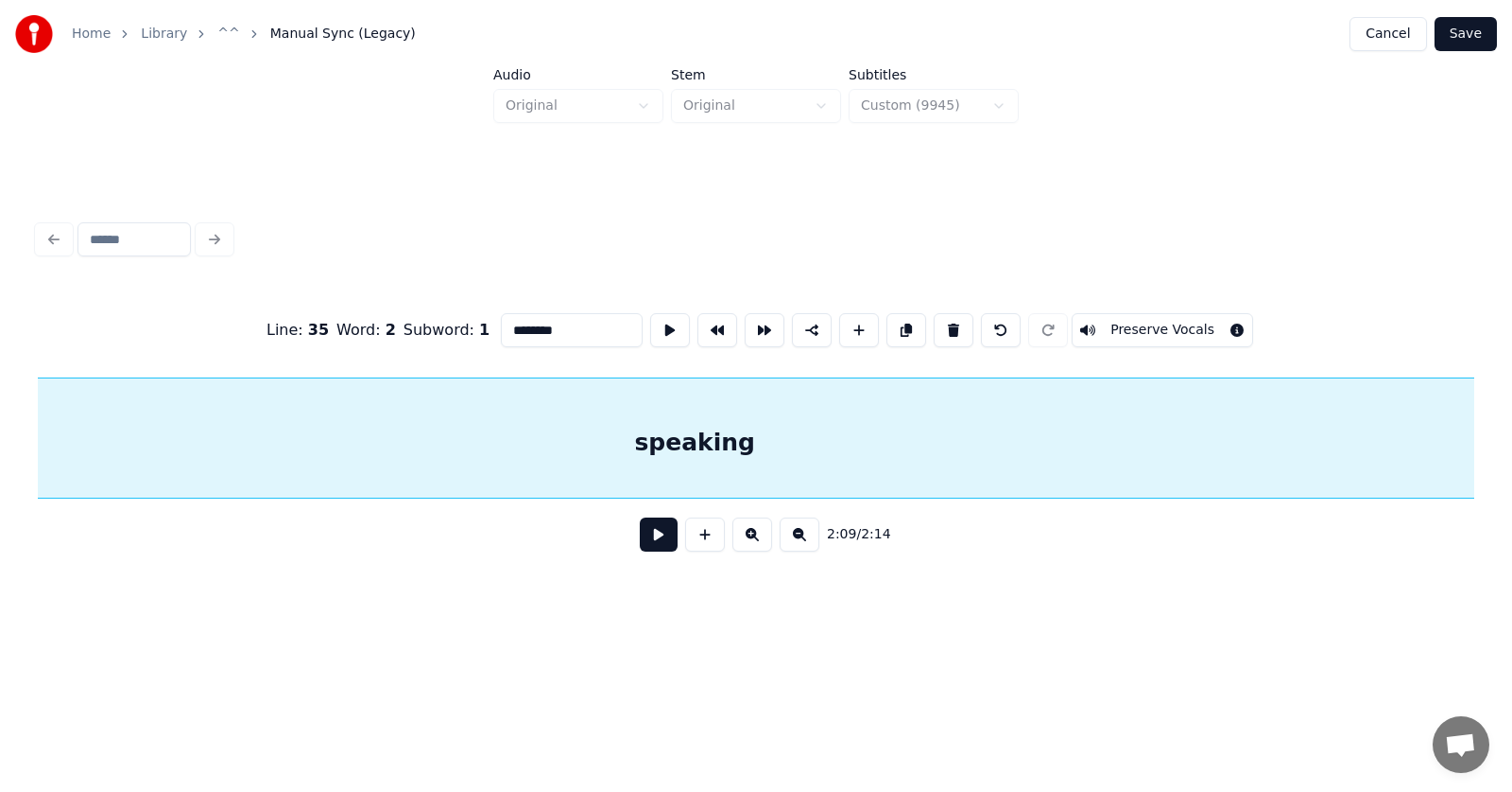
scroll to position [0, 91717]
click at [530, 331] on input "********" at bounding box center [571, 330] width 142 height 34
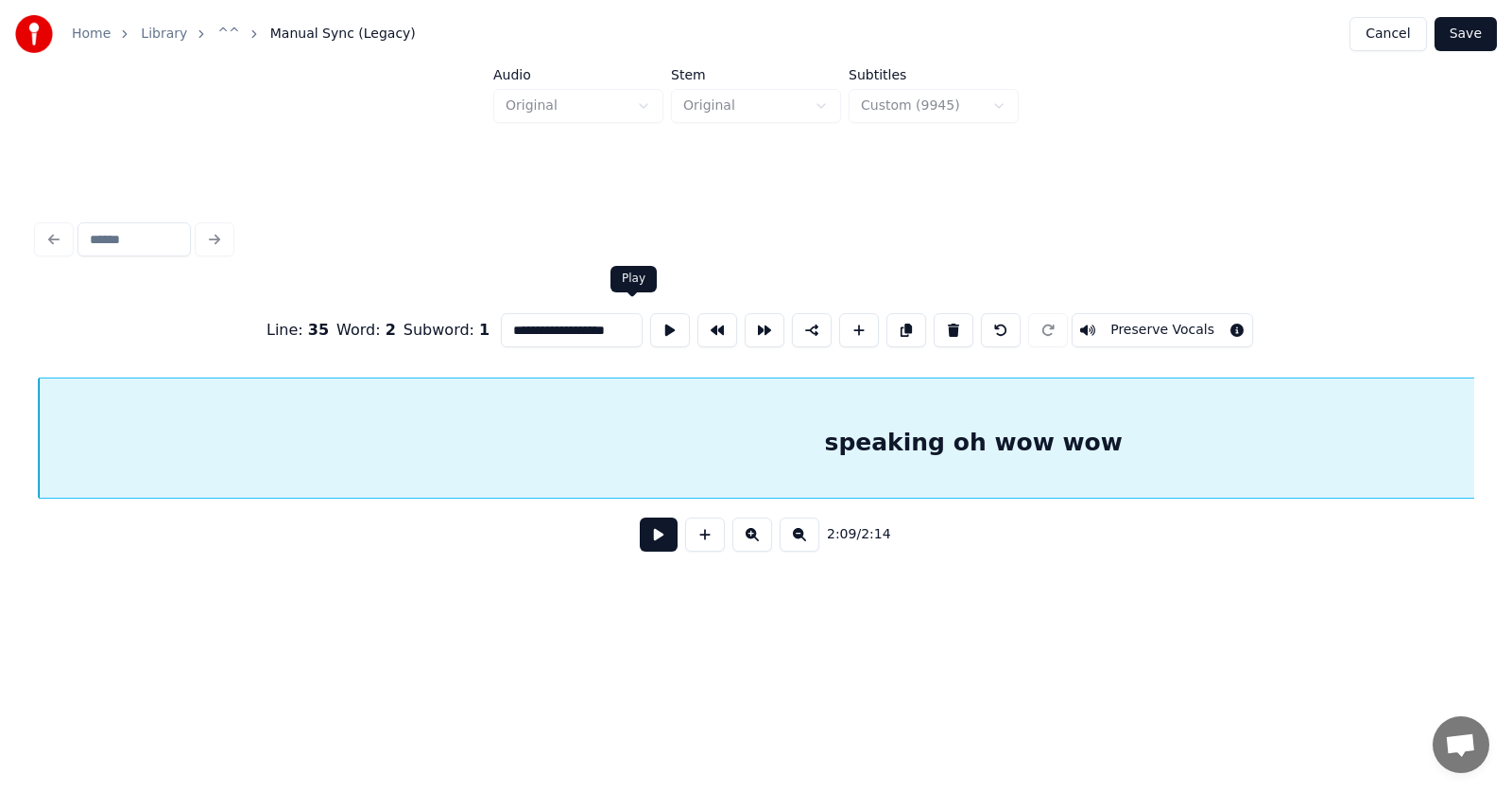
click at [650, 319] on button at bounding box center [670, 330] width 40 height 34
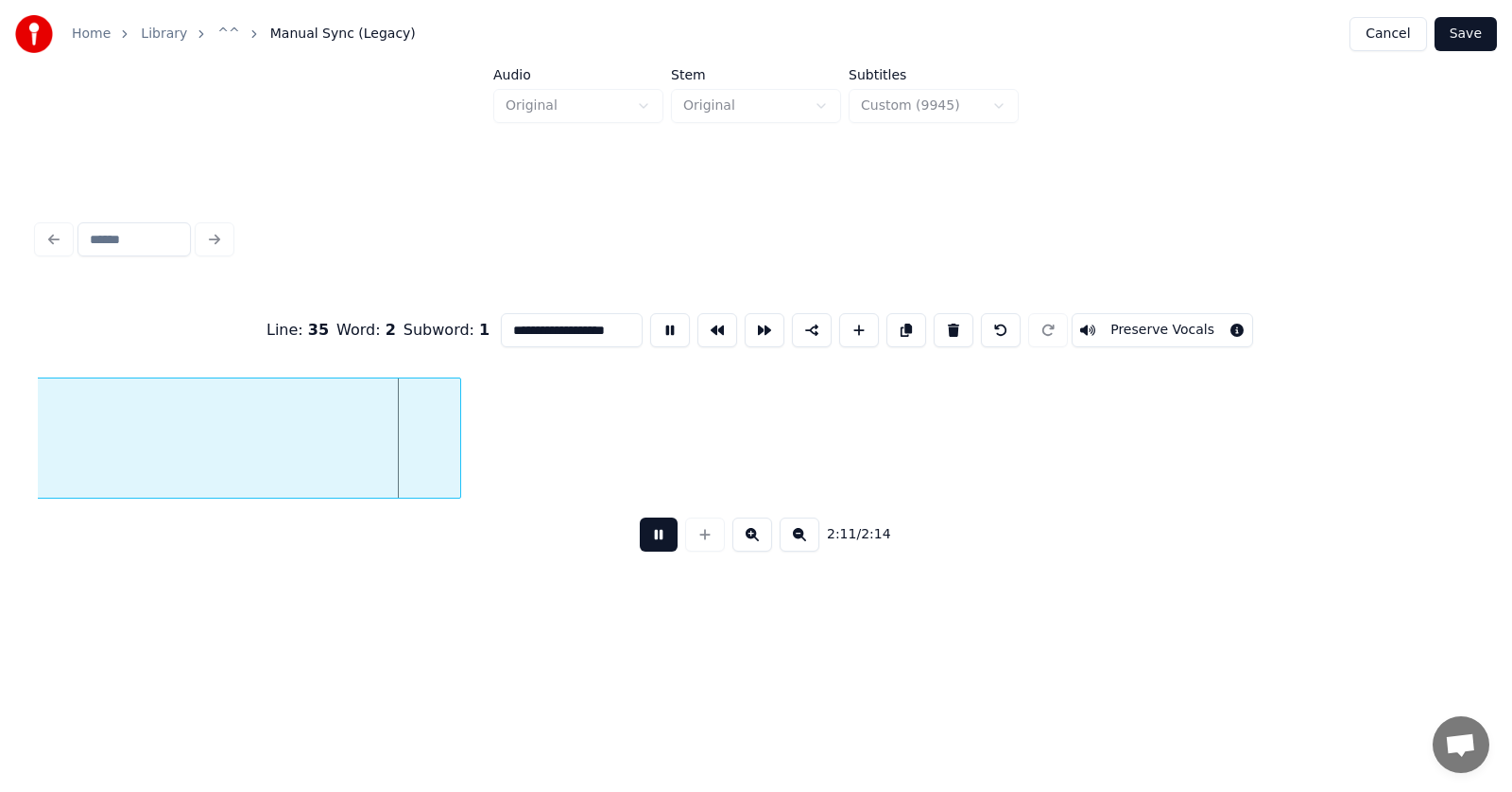
scroll to position [0, 91717]
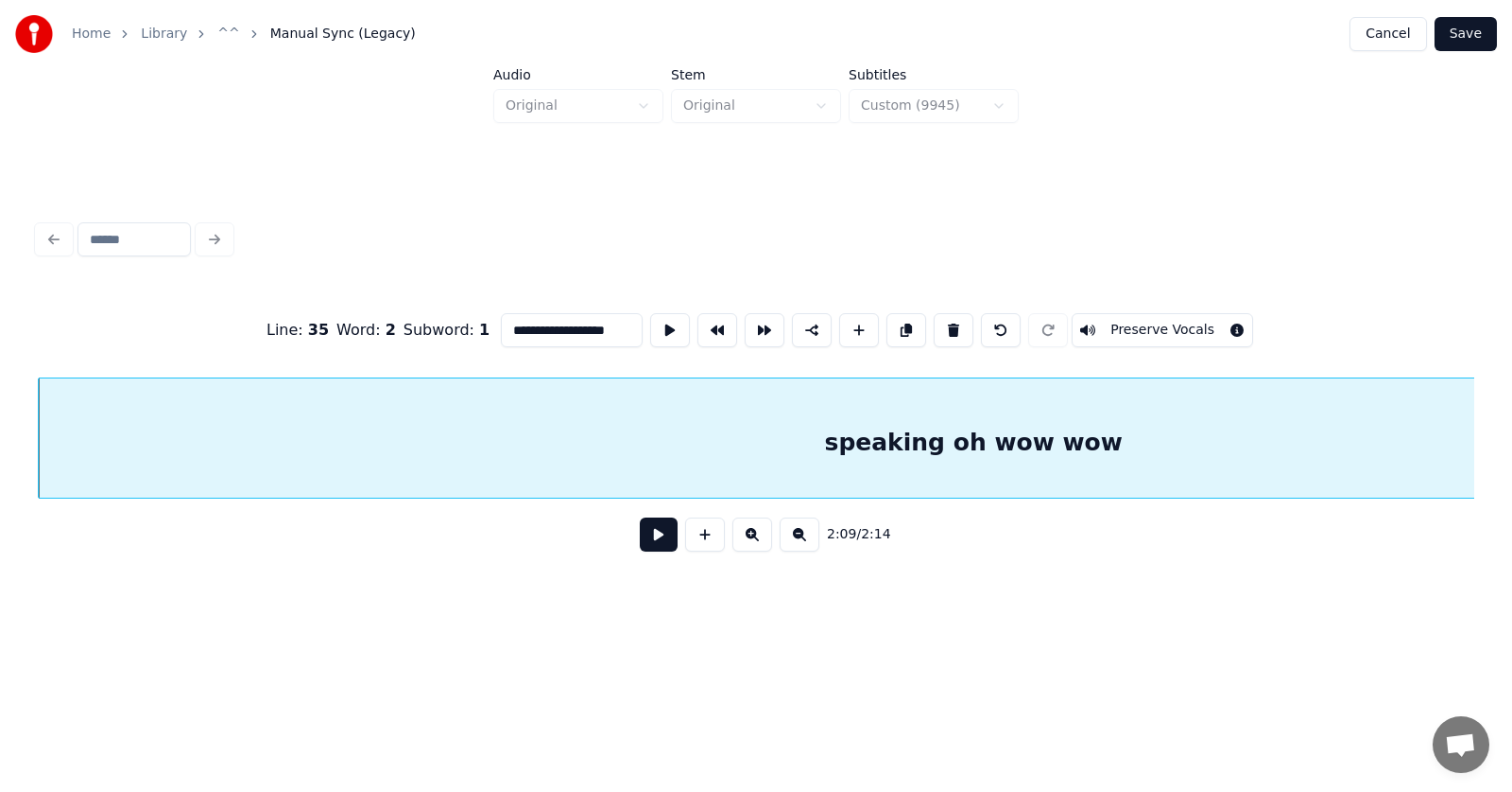
click at [650, 319] on button at bounding box center [670, 330] width 40 height 34
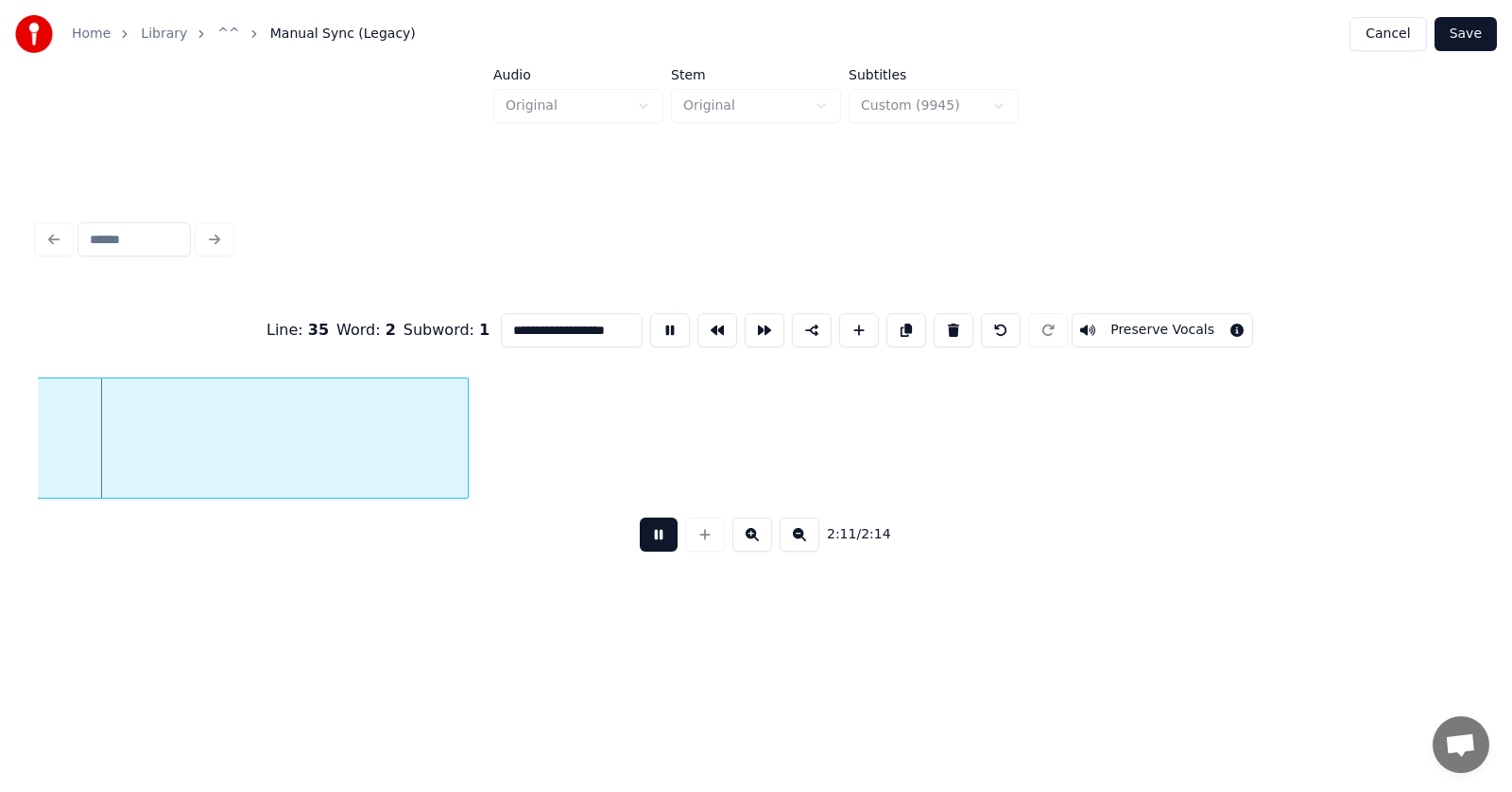
click at [648, 540] on button at bounding box center [659, 535] width 38 height 34
click at [568, 327] on input "**********" at bounding box center [571, 330] width 142 height 34
click at [535, 324] on input "**********" at bounding box center [571, 330] width 142 height 34
drag, startPoint x: 581, startPoint y: 324, endPoint x: 591, endPoint y: 326, distance: 10.2
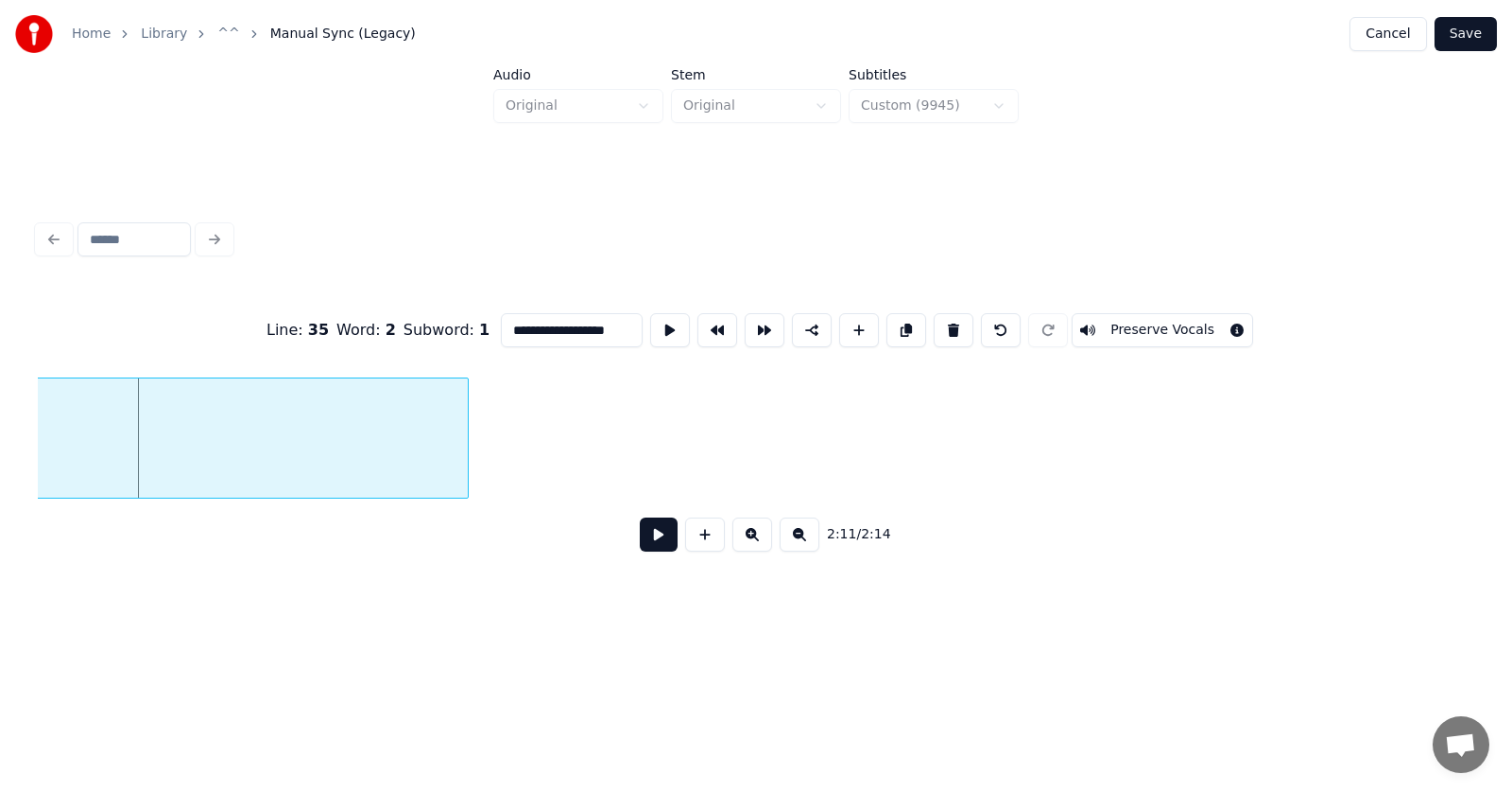
click at [591, 326] on input "**********" at bounding box center [571, 330] width 142 height 34
click at [650, 320] on button at bounding box center [670, 330] width 40 height 34
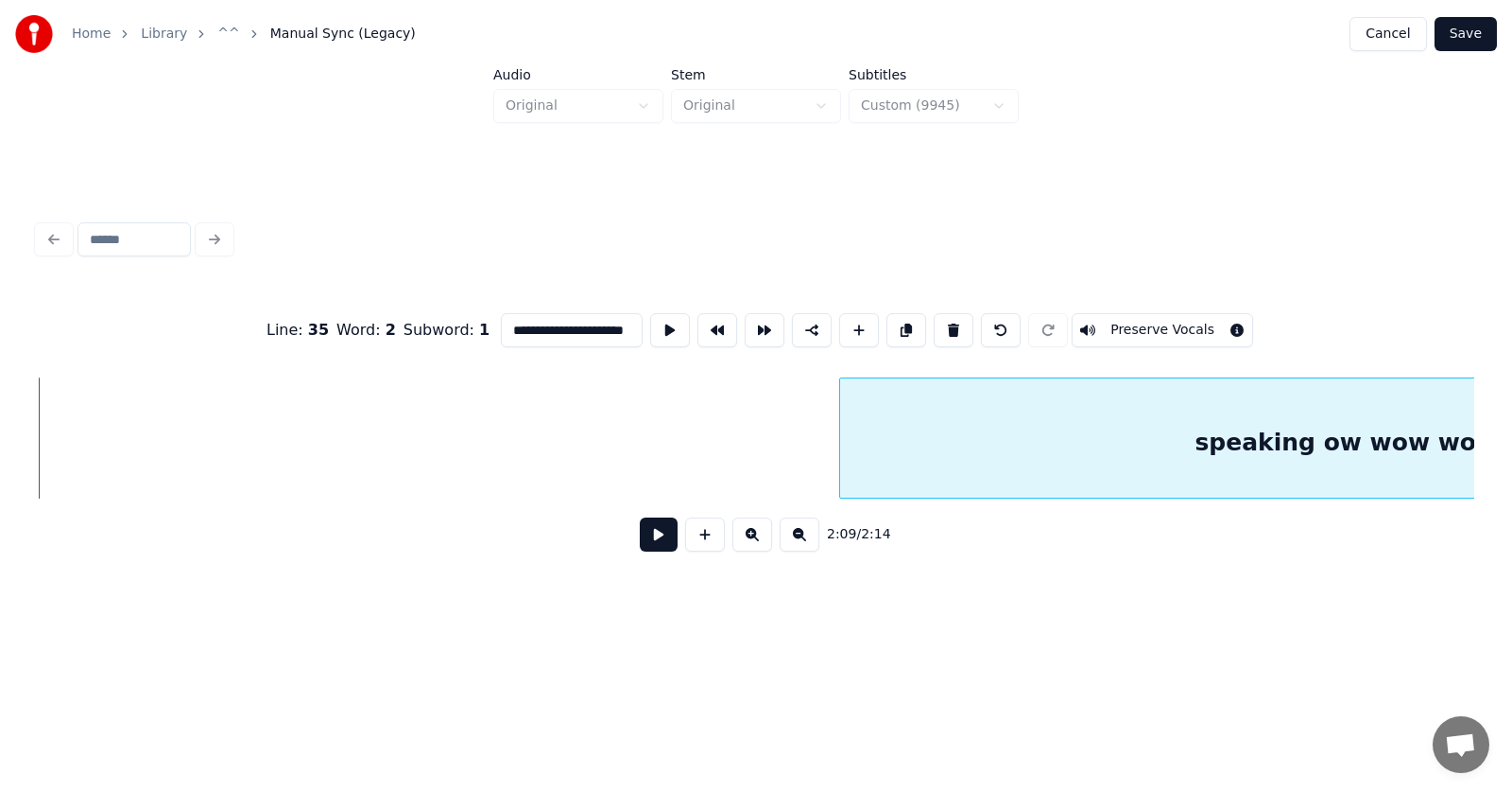
click at [844, 458] on div at bounding box center [843, 438] width 6 height 119
click at [1133, 450] on div "speaking ow wow wow yea" at bounding box center [1373, 443] width 1068 height 129
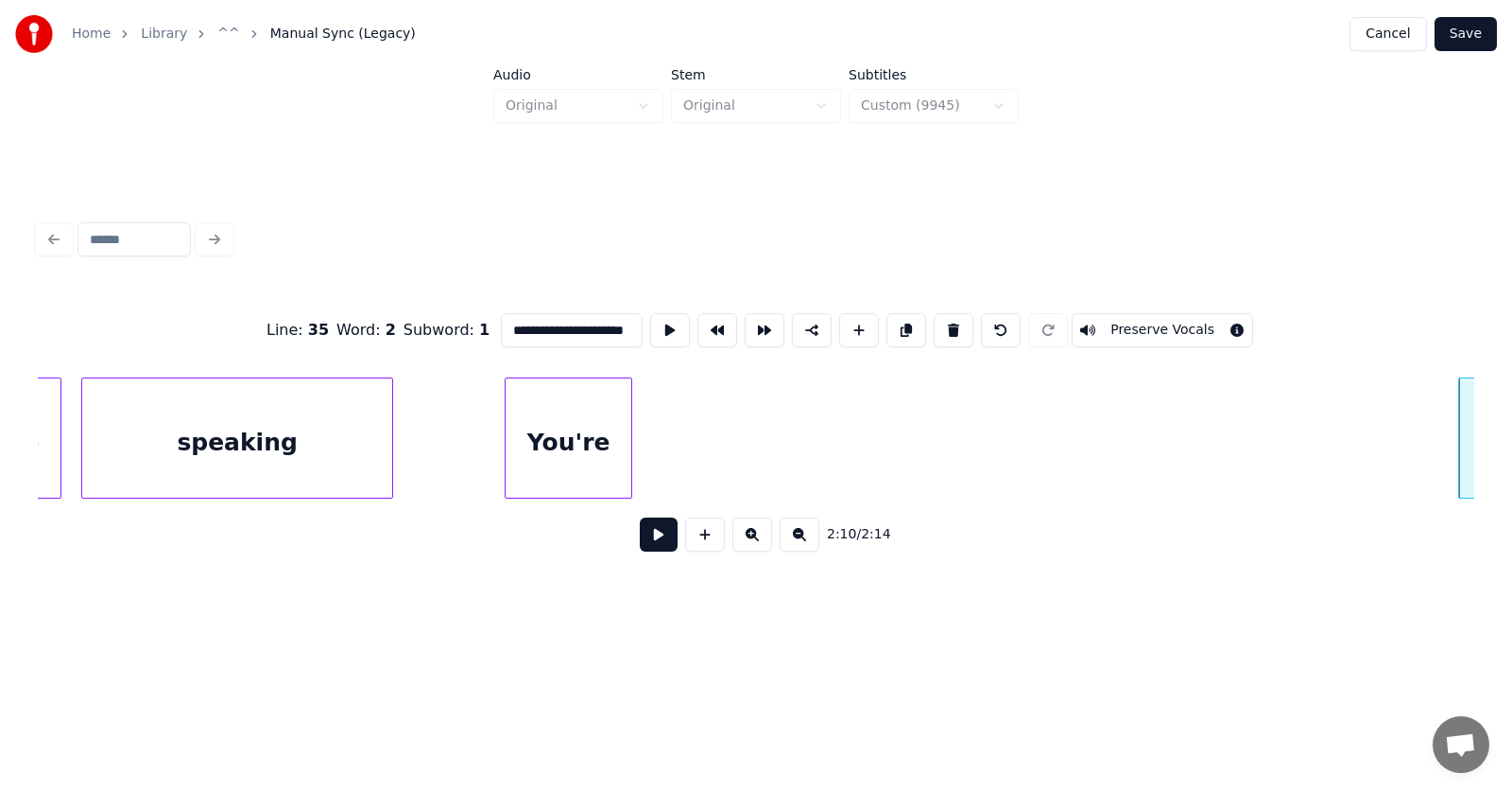
scroll to position [0, 91227]
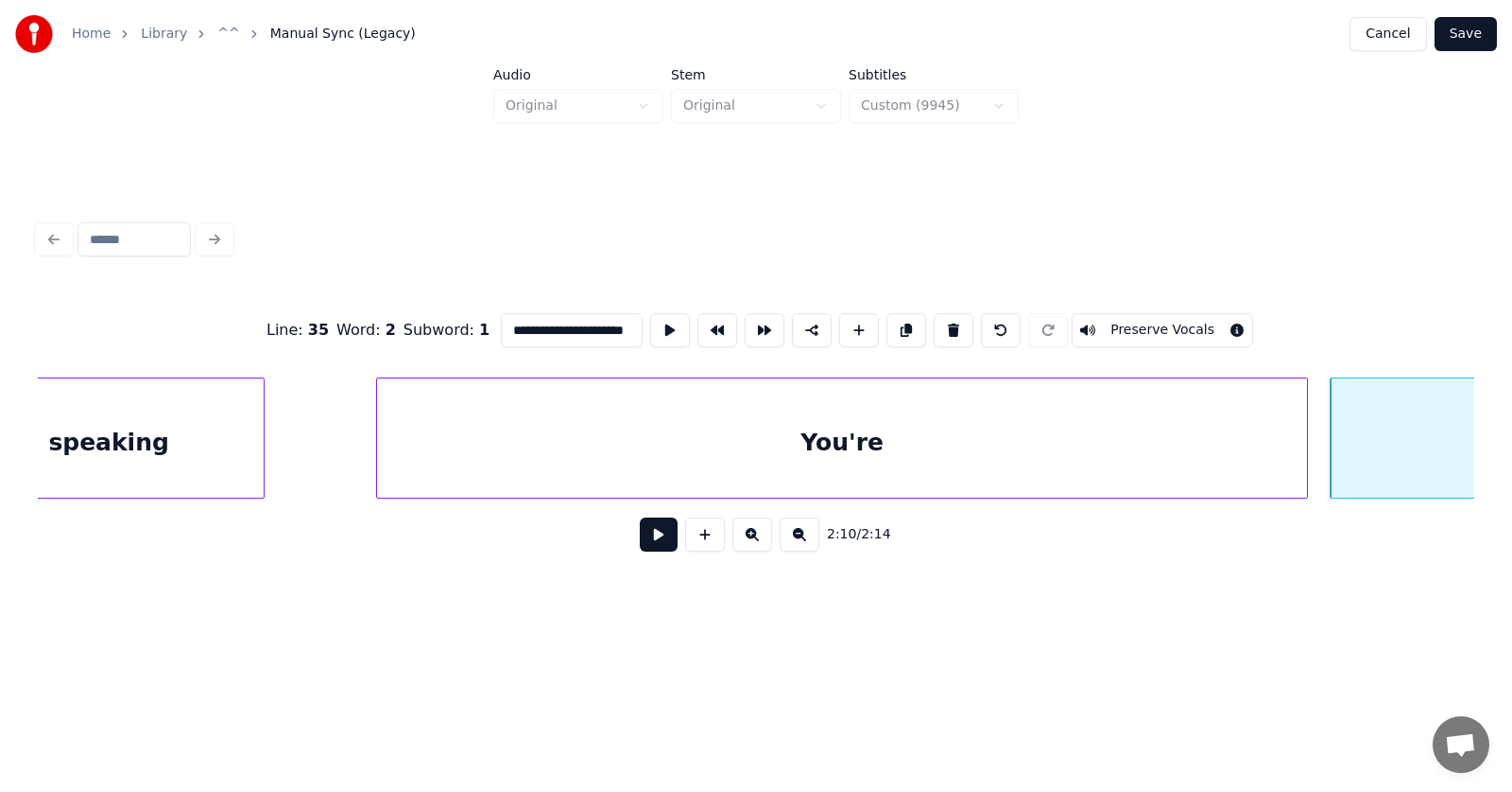
click at [1302, 438] on div at bounding box center [1304, 438] width 6 height 119
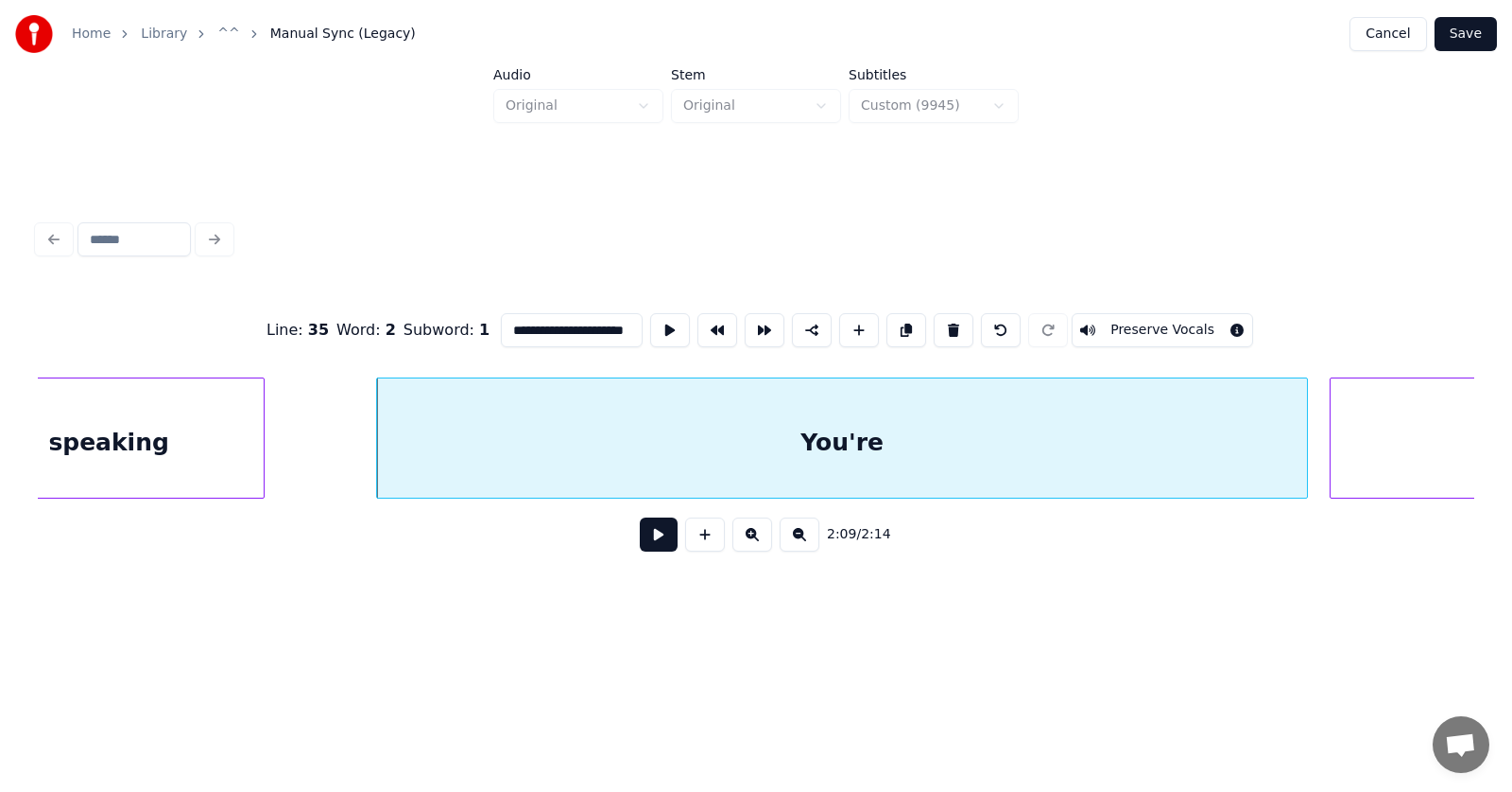
click at [1053, 428] on div "You're" at bounding box center [842, 443] width 930 height 129
click at [650, 324] on button at bounding box center [670, 330] width 40 height 34
click at [1309, 457] on div at bounding box center [1312, 438] width 6 height 119
click at [529, 327] on input "******" at bounding box center [571, 330] width 142 height 34
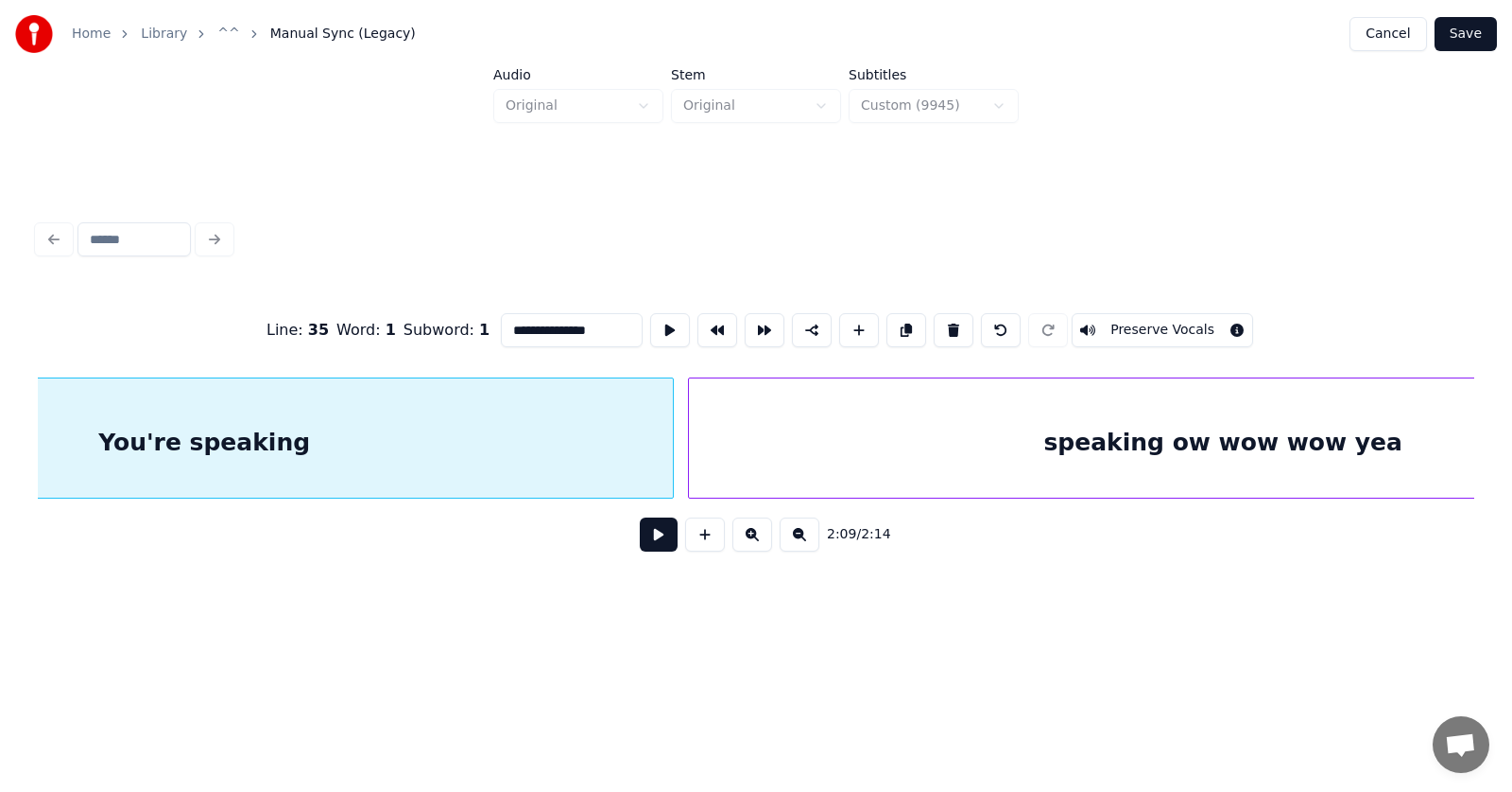
scroll to position [0, 91933]
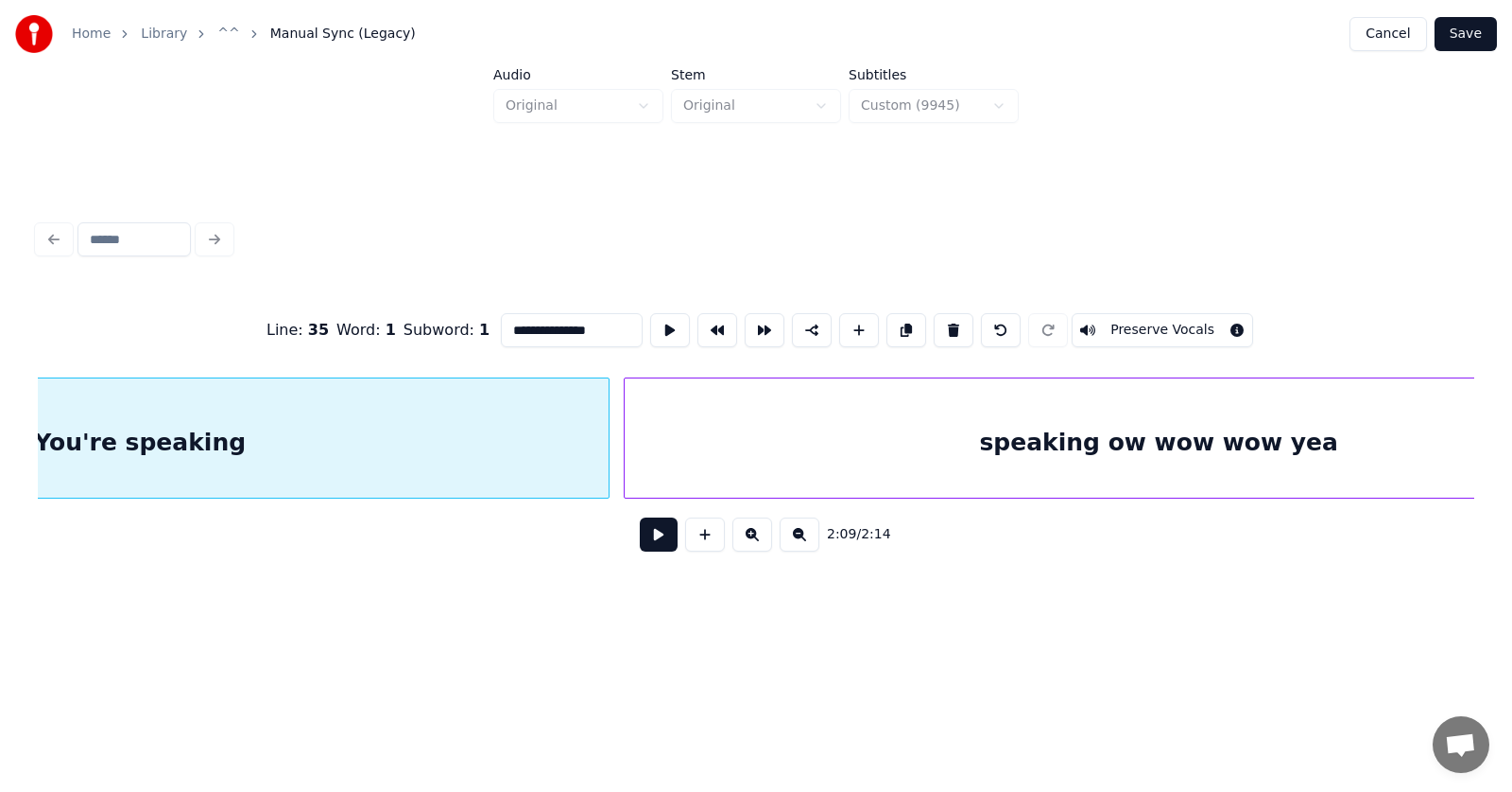
click at [1107, 443] on div "speaking ow wow wow yea" at bounding box center [1158, 443] width 1068 height 129
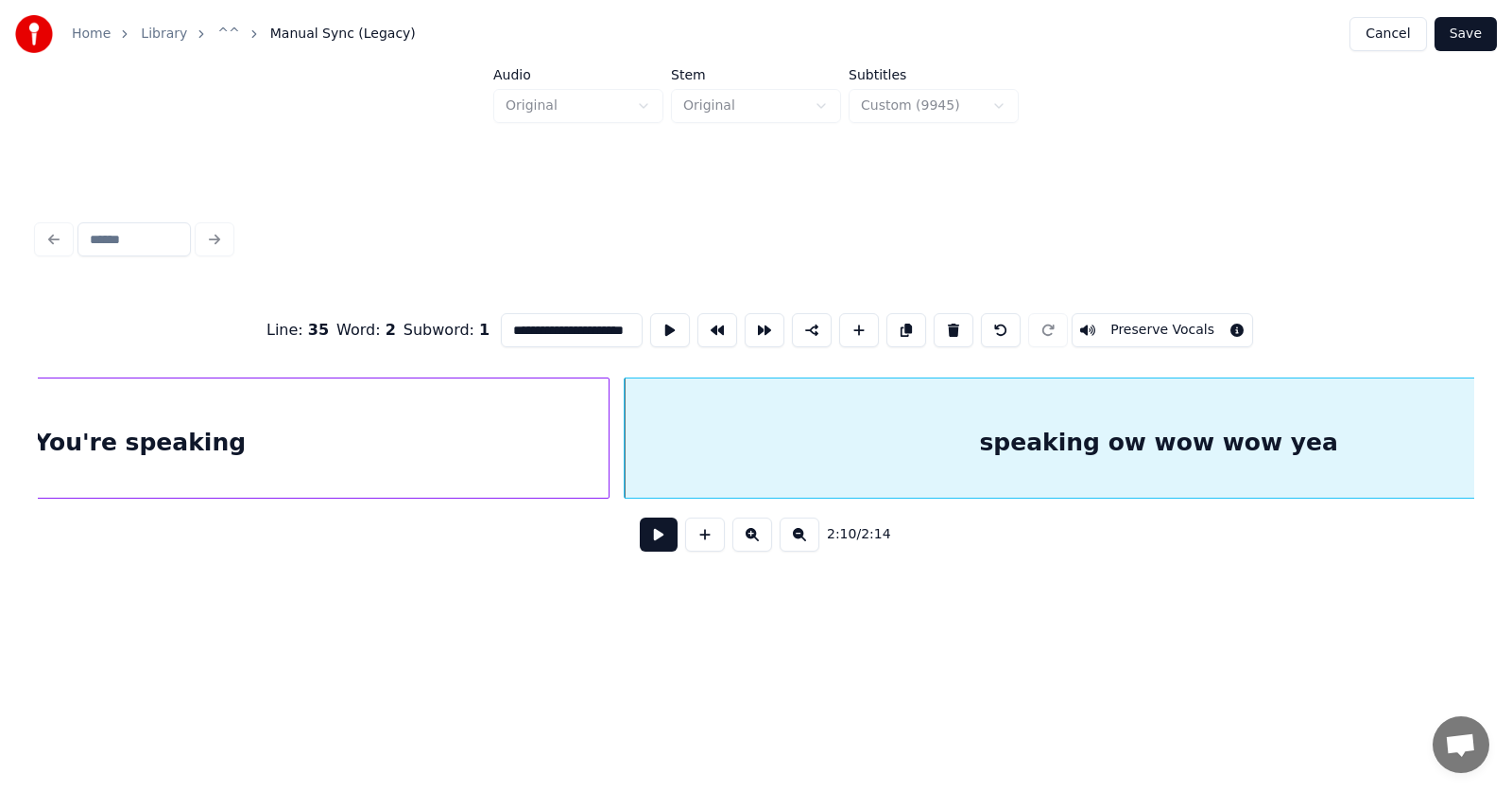
drag, startPoint x: 526, startPoint y: 325, endPoint x: 466, endPoint y: 325, distance: 60.0
click at [501, 325] on input "**********" at bounding box center [571, 330] width 142 height 34
click at [720, 440] on div "ow wow wow yea" at bounding box center [1158, 443] width 1068 height 129
type input "**********"
click at [650, 324] on button at bounding box center [670, 330] width 40 height 34
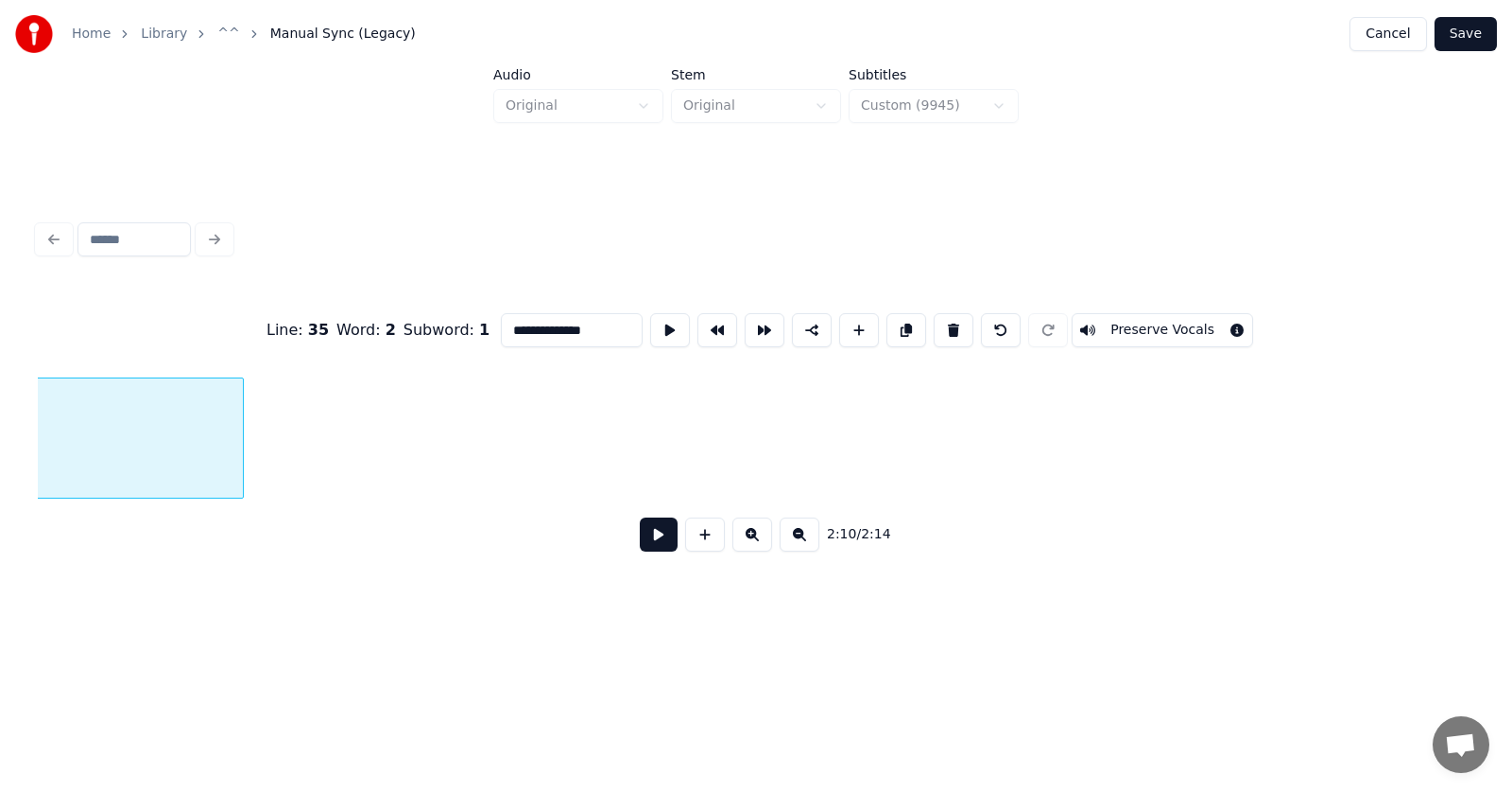
scroll to position [0, 92519]
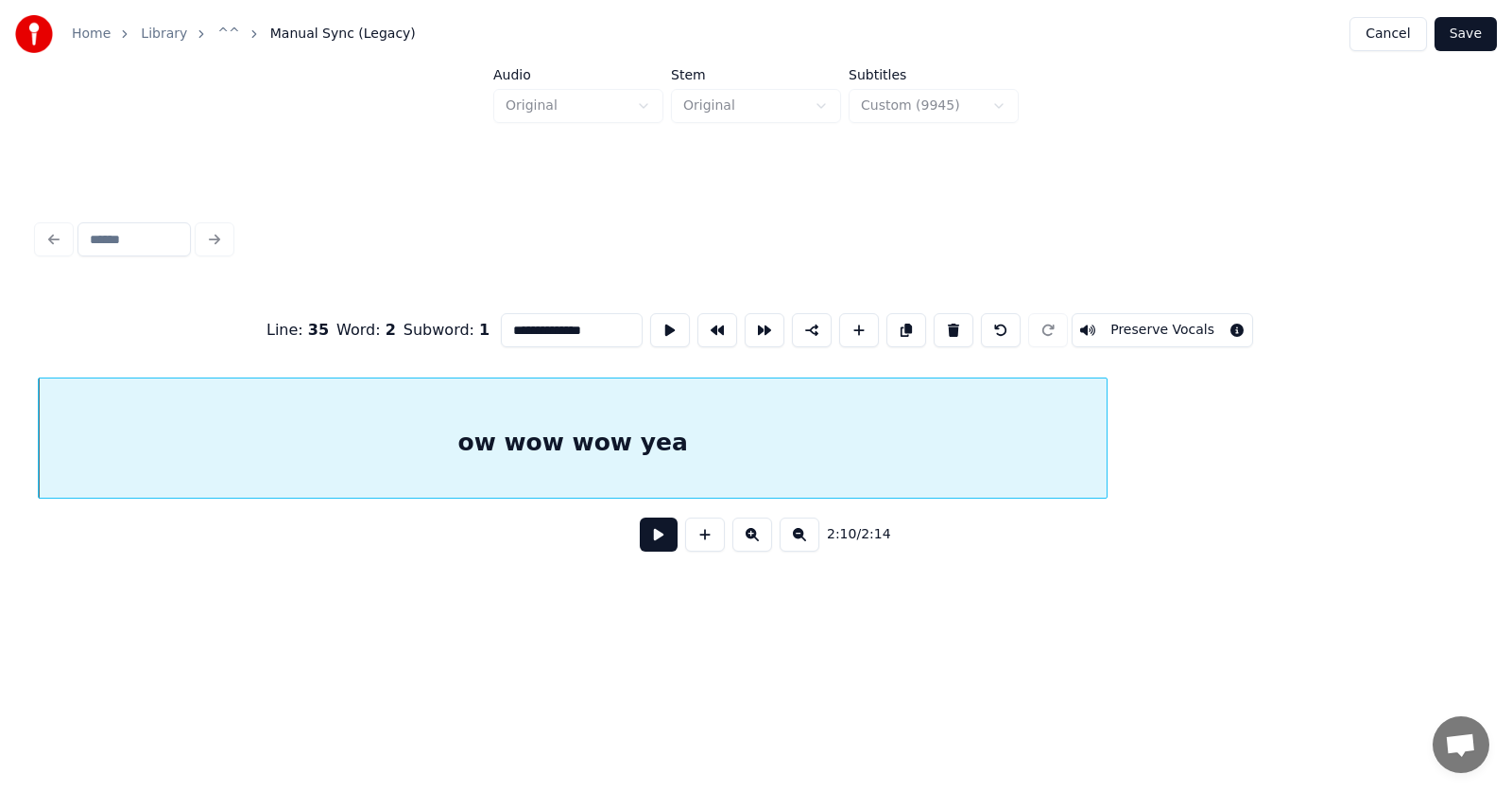
click at [1463, 41] on button "Save" at bounding box center [1465, 34] width 62 height 34
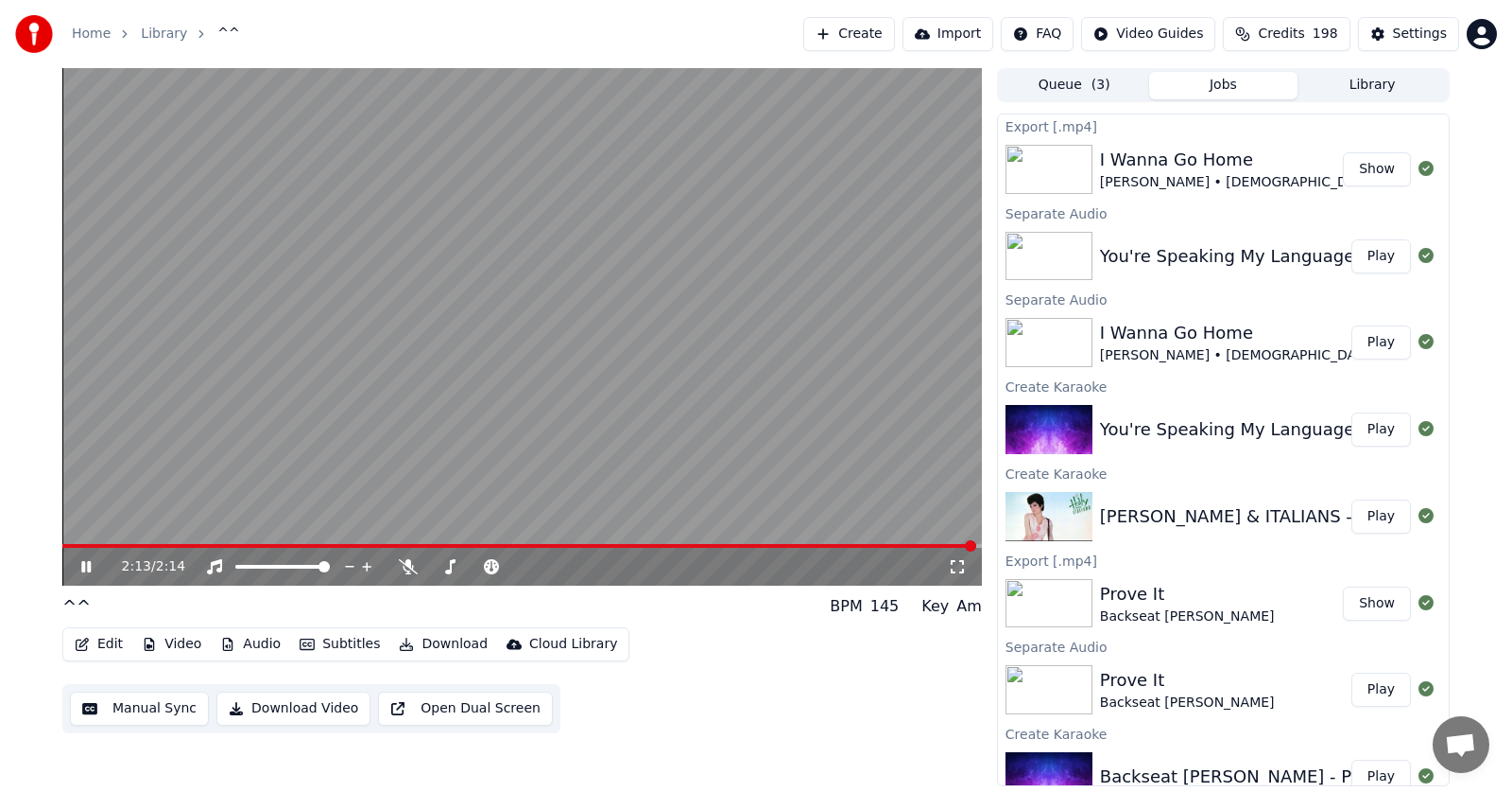
click at [81, 560] on icon at bounding box center [99, 566] width 45 height 15
click at [105, 642] on button "Edit" at bounding box center [99, 644] width 63 height 27
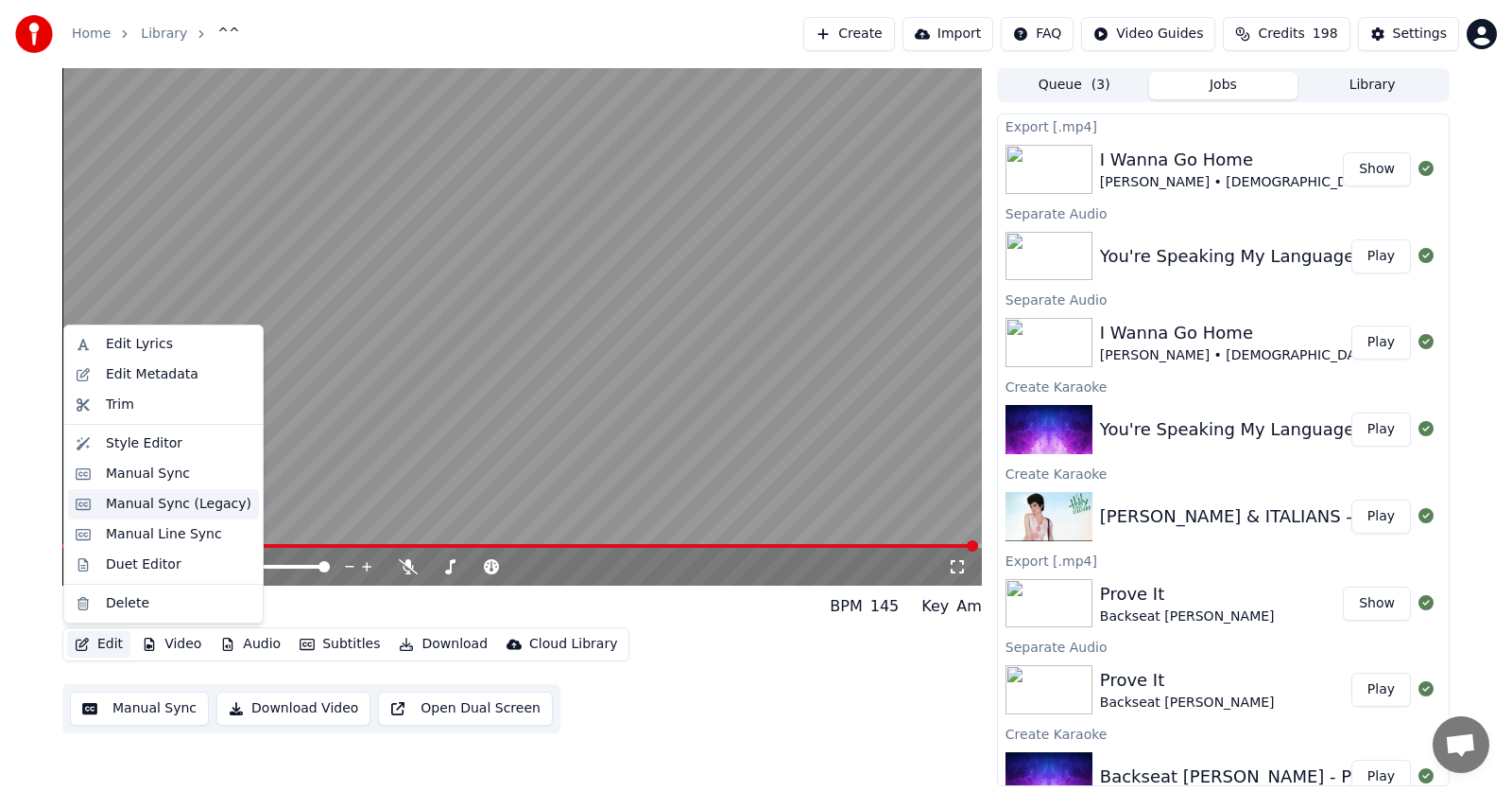
click at [134, 506] on div "Manual Sync (Legacy)" at bounding box center [178, 504] width 145 height 19
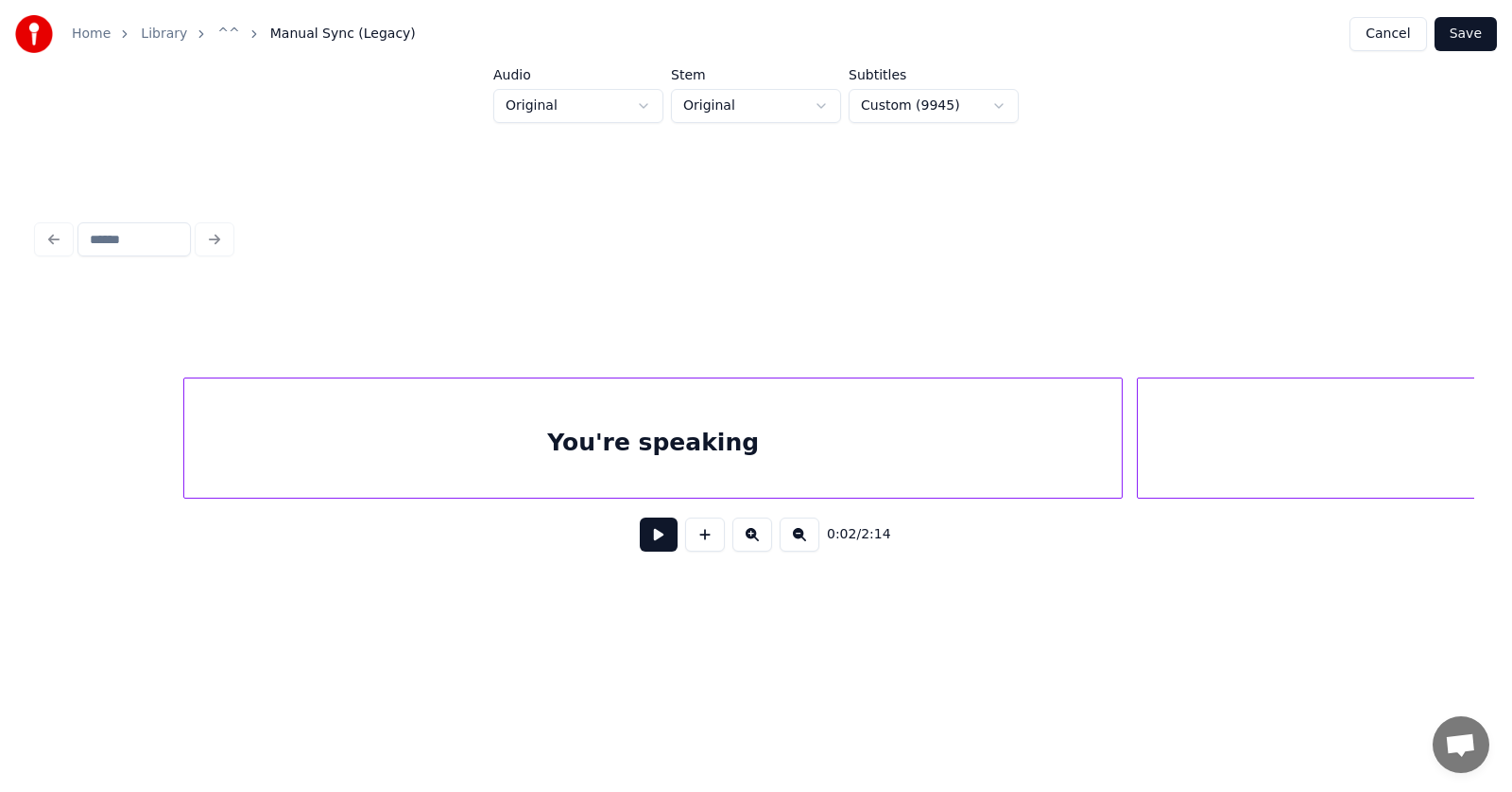
scroll to position [0, 91740]
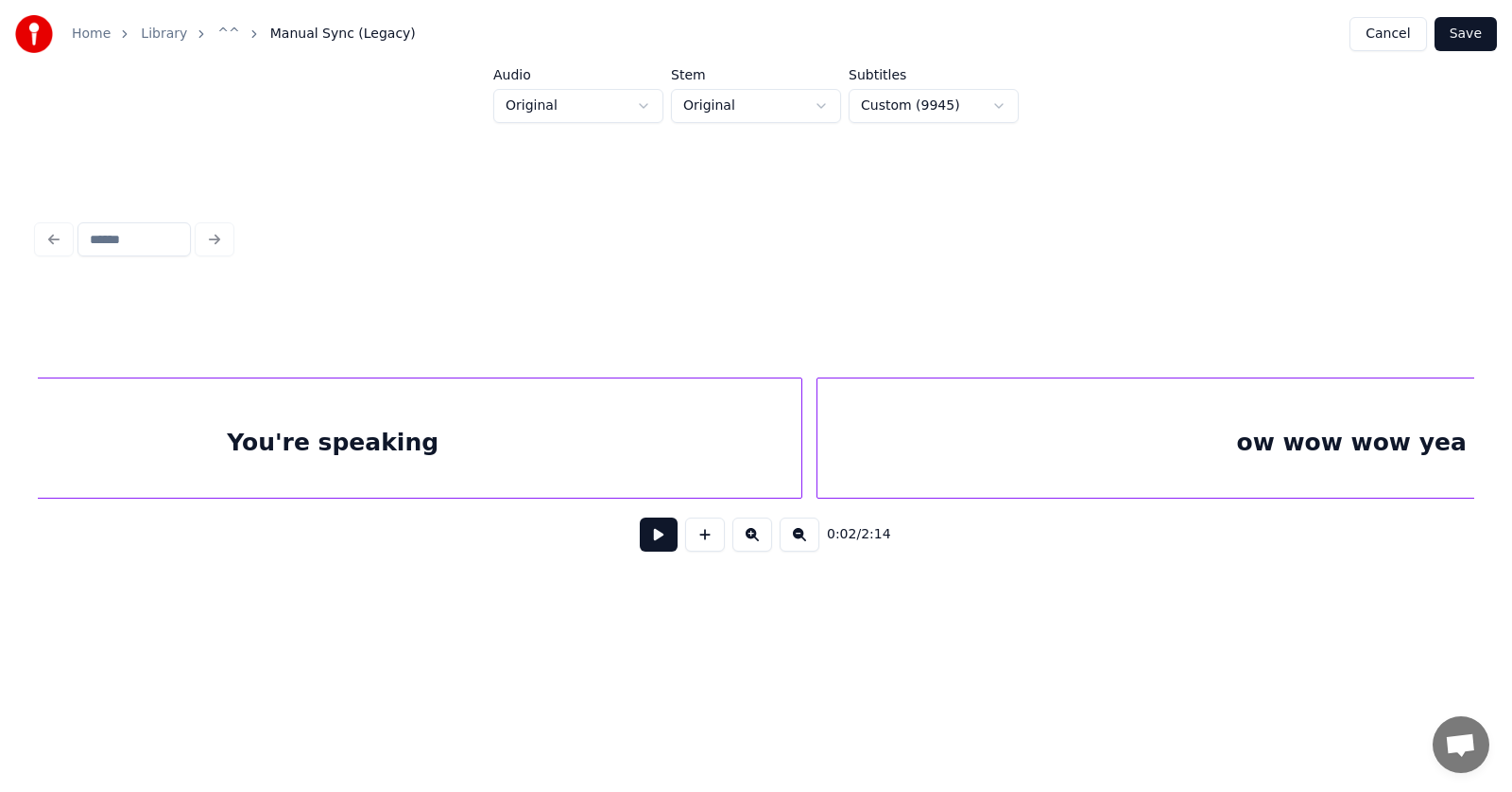
click at [533, 445] on div "You're speaking" at bounding box center [332, 443] width 938 height 129
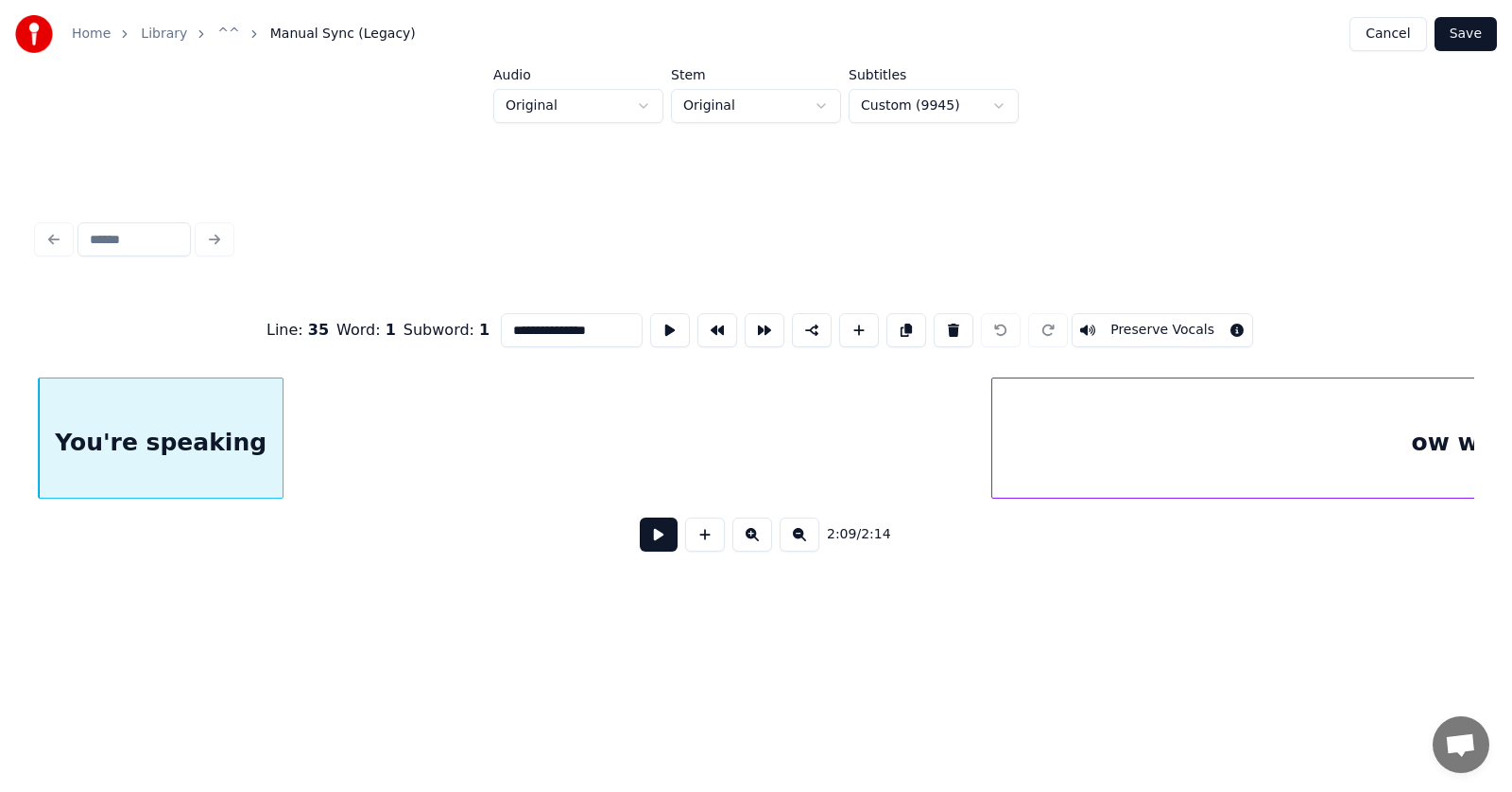
click at [283, 452] on div at bounding box center [280, 438] width 6 height 119
click at [214, 438] on div "You're speaking" at bounding box center [160, 443] width 244 height 129
drag, startPoint x: 565, startPoint y: 328, endPoint x: 513, endPoint y: 329, distance: 52.0
click at [513, 329] on input "**********" at bounding box center [571, 330] width 142 height 34
click at [650, 329] on button at bounding box center [670, 330] width 40 height 34
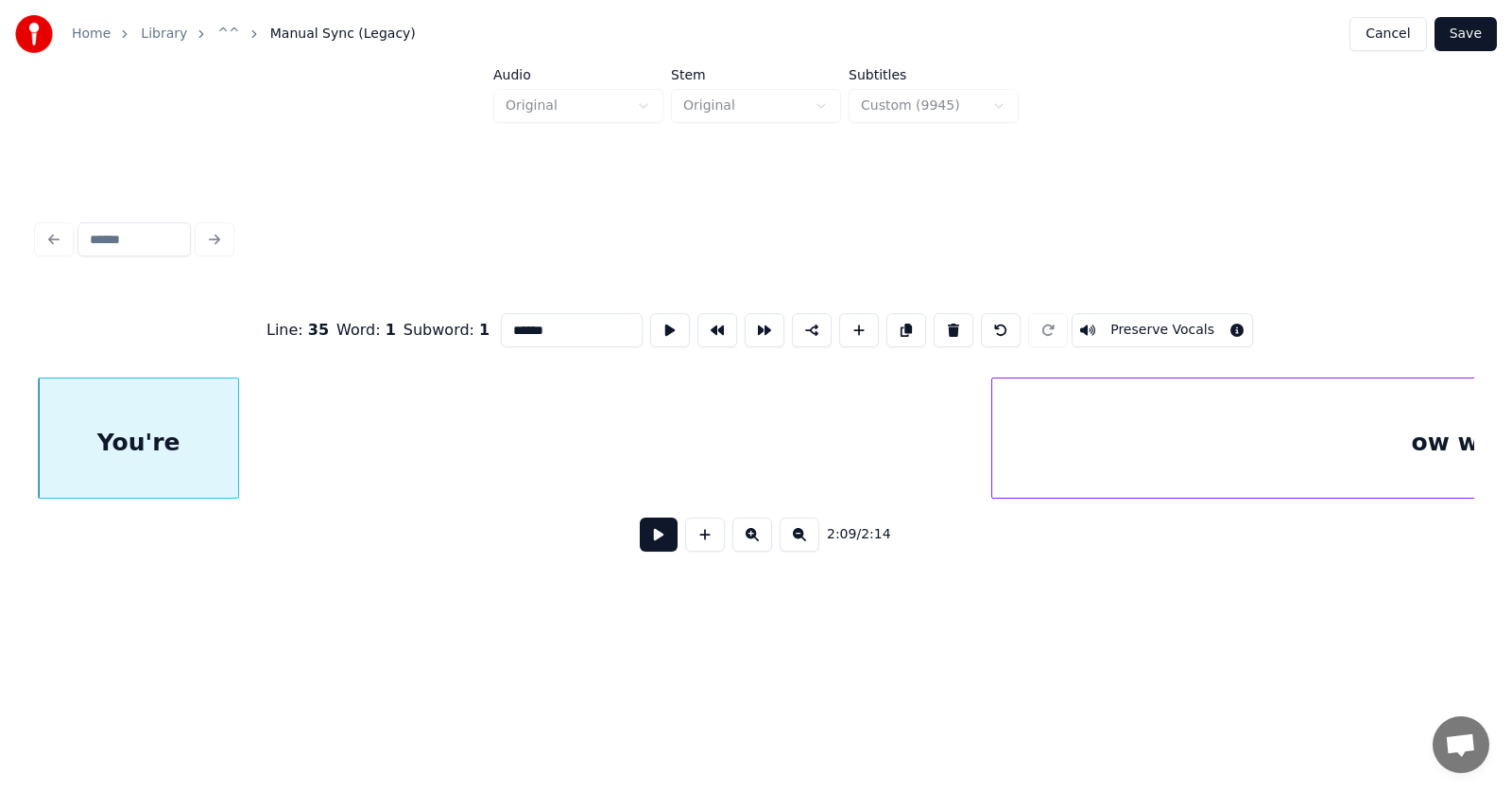
click at [235, 446] on div at bounding box center [236, 438] width 6 height 119
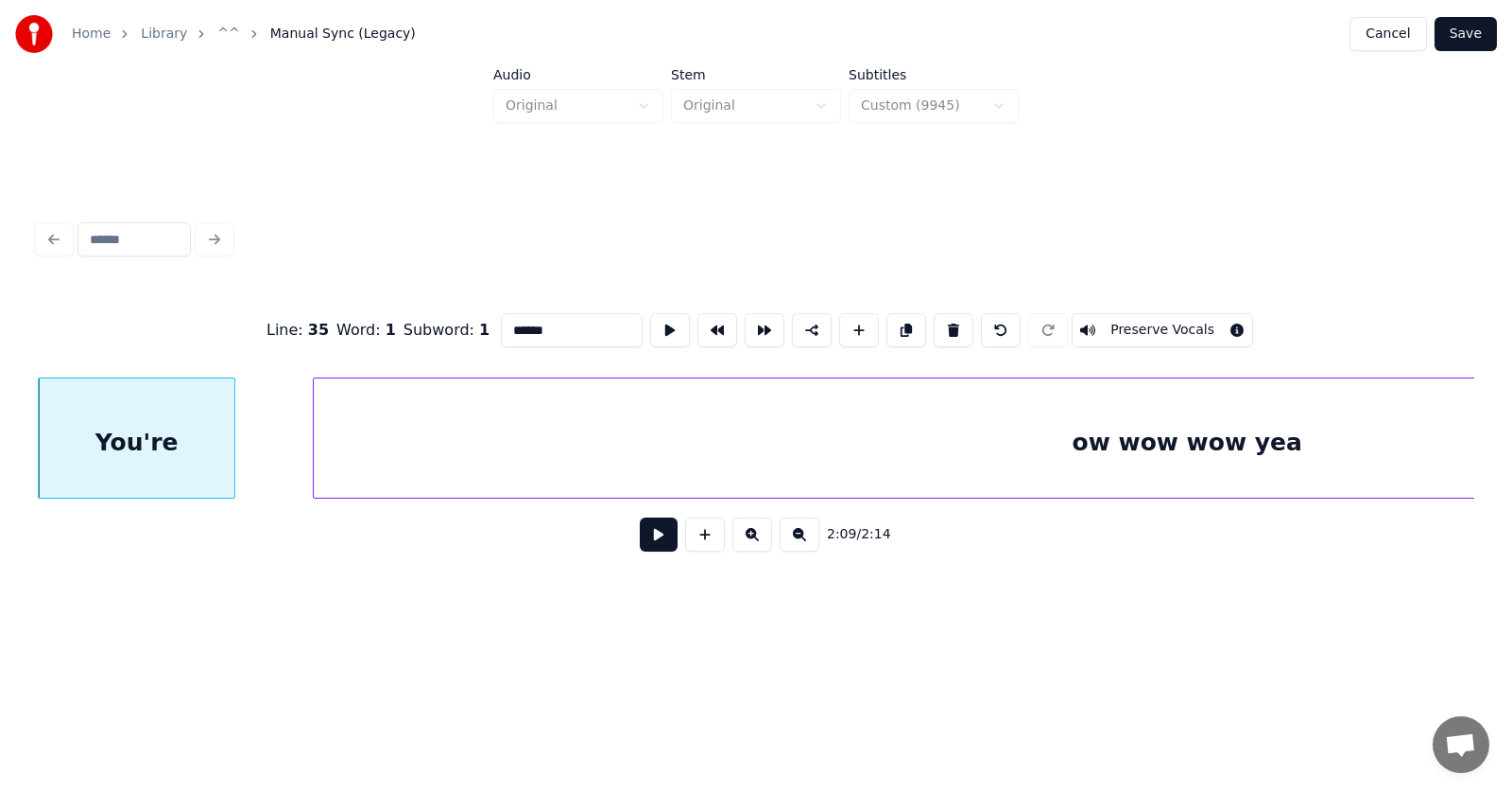
click at [315, 441] on div at bounding box center [317, 438] width 6 height 119
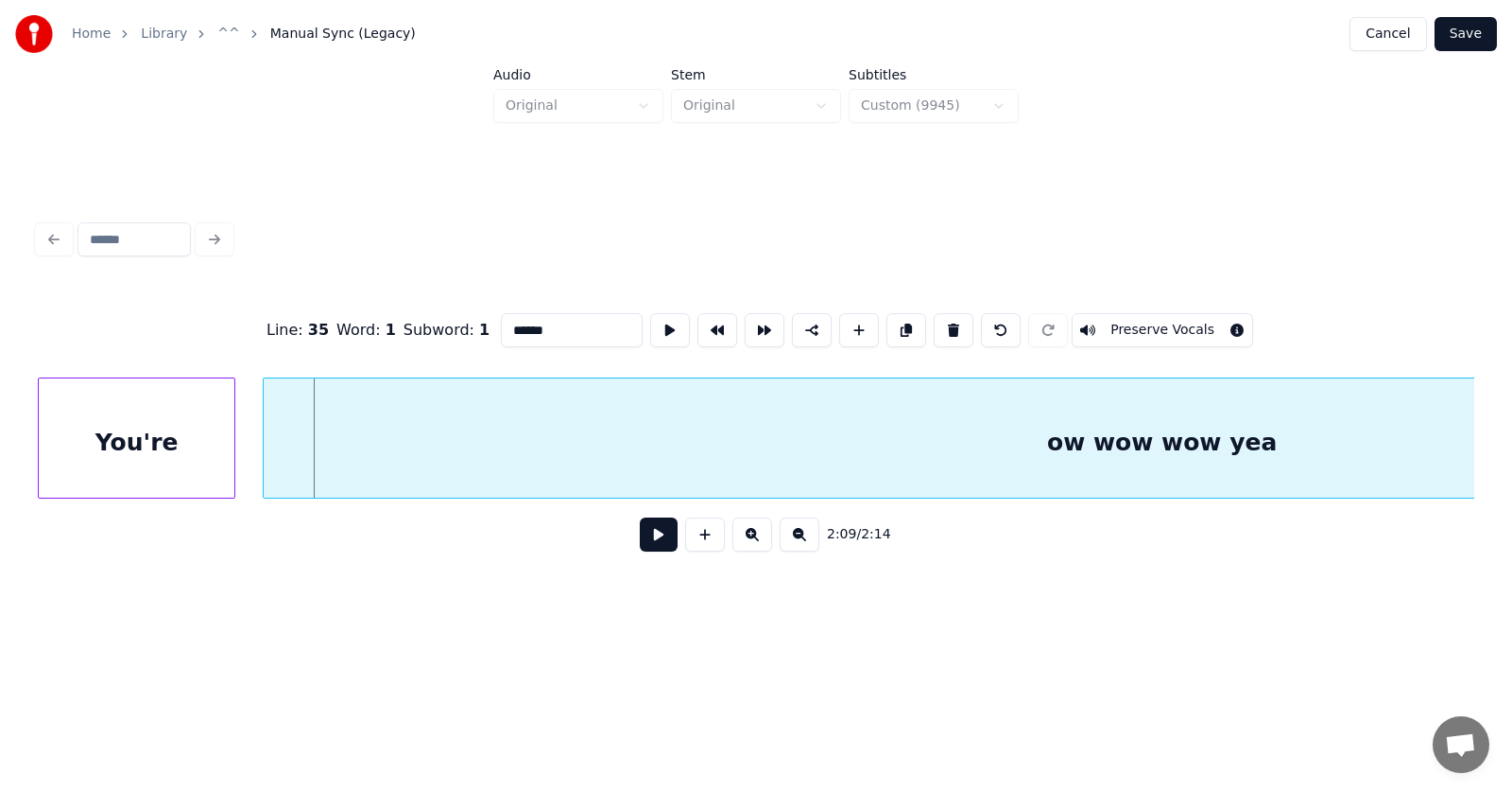
click at [268, 447] on div at bounding box center [267, 438] width 6 height 119
click at [497, 454] on div "ow wow wow yea" at bounding box center [1163, 443] width 1797 height 129
click at [501, 326] on input "**********" at bounding box center [571, 330] width 142 height 34
click at [1105, 455] on div "speaking ow wow wow yea" at bounding box center [1163, 443] width 1797 height 129
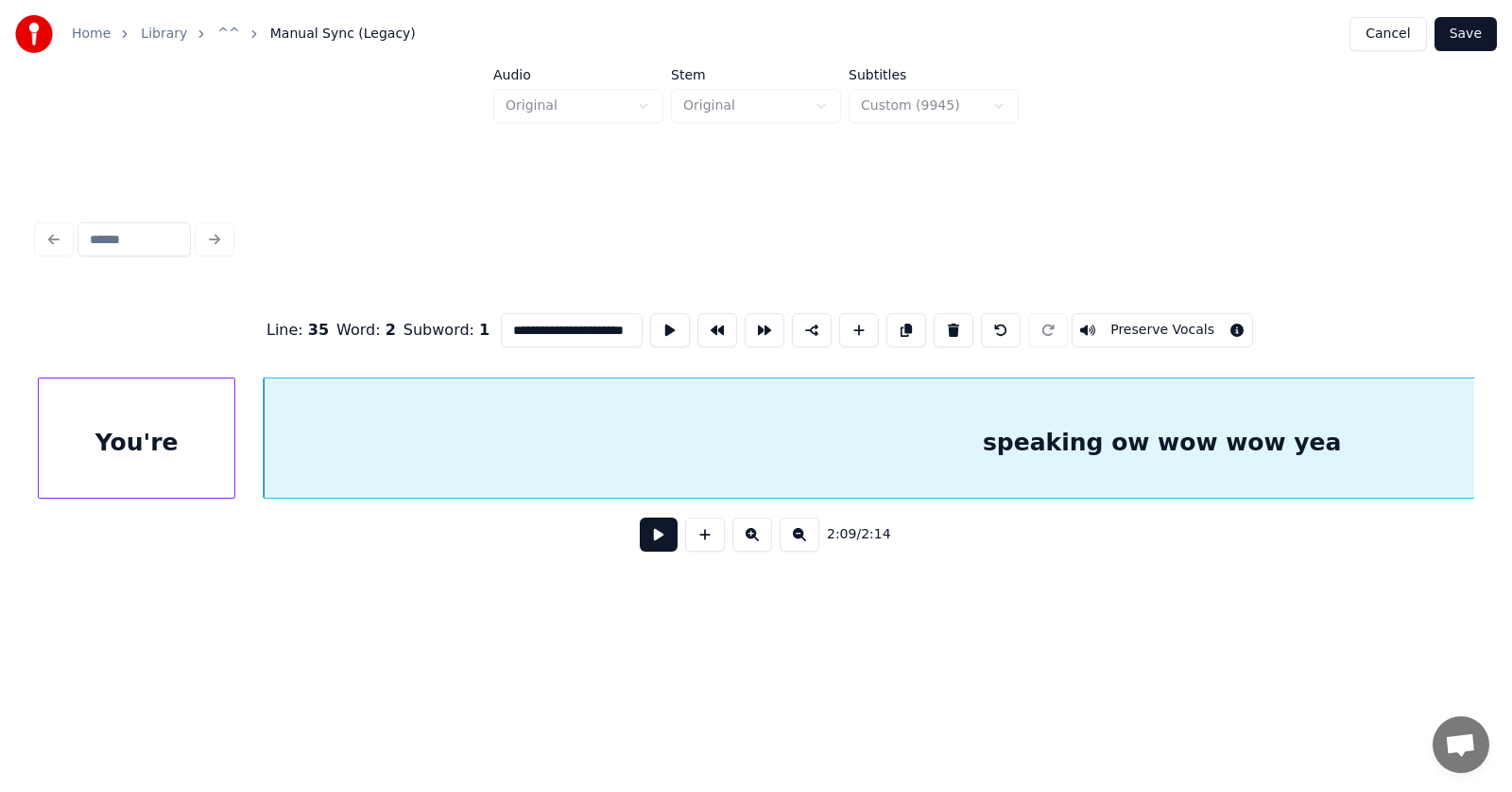
drag, startPoint x: 526, startPoint y: 326, endPoint x: 598, endPoint y: 332, distance: 72.2
click at [598, 332] on input "**********" at bounding box center [571, 330] width 142 height 34
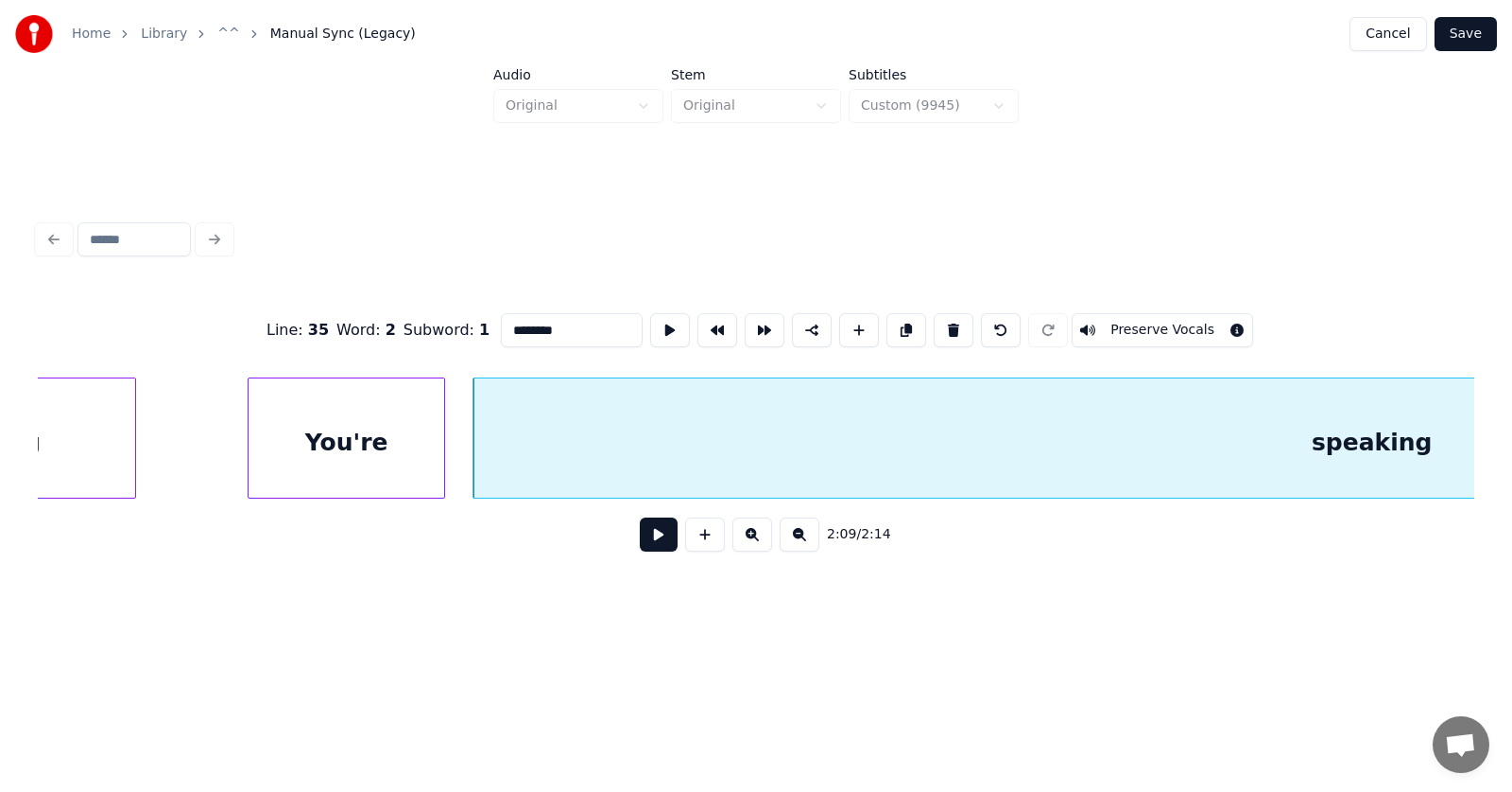
scroll to position [0, 91227]
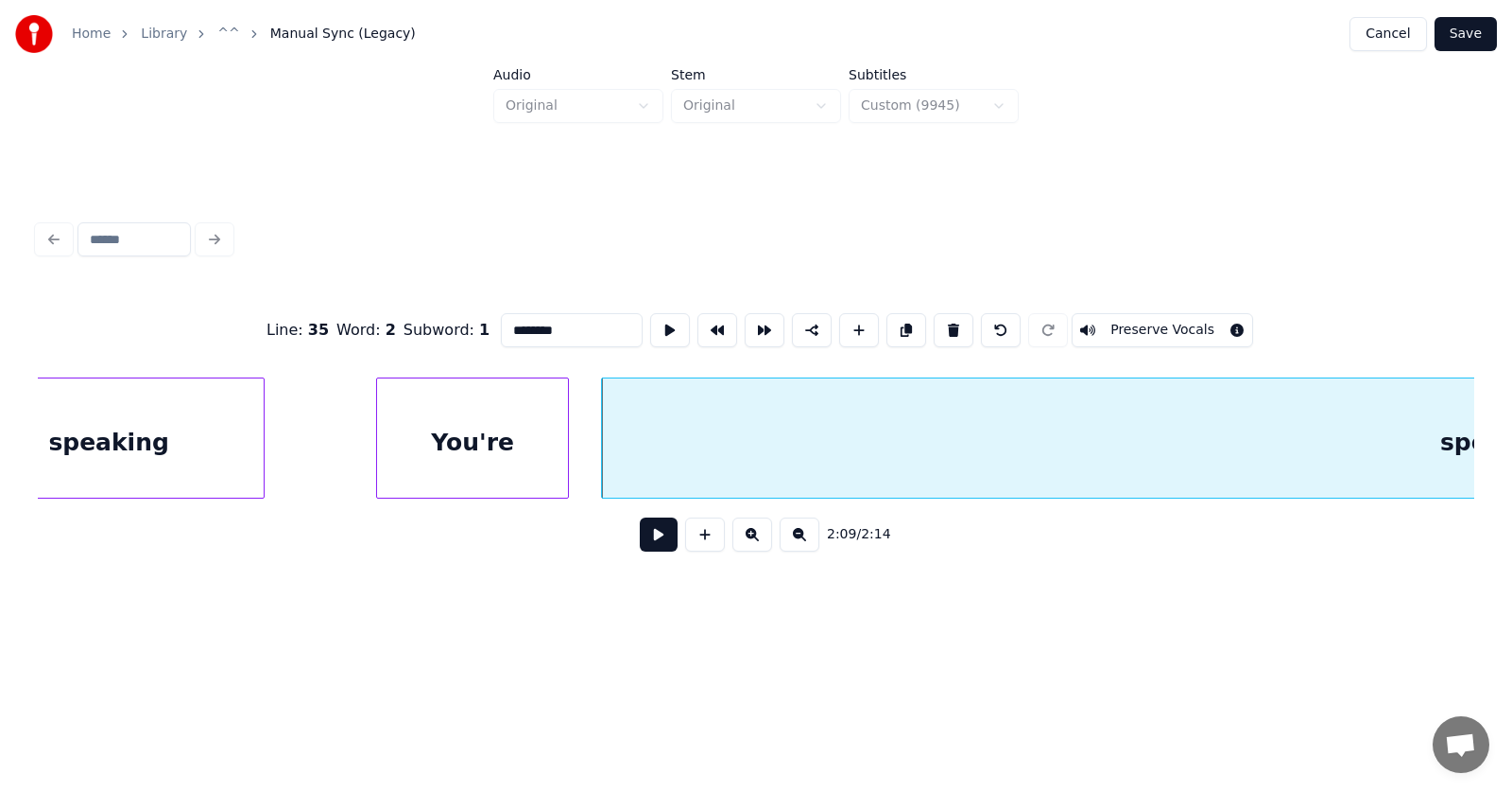
click at [562, 465] on div at bounding box center [565, 438] width 6 height 119
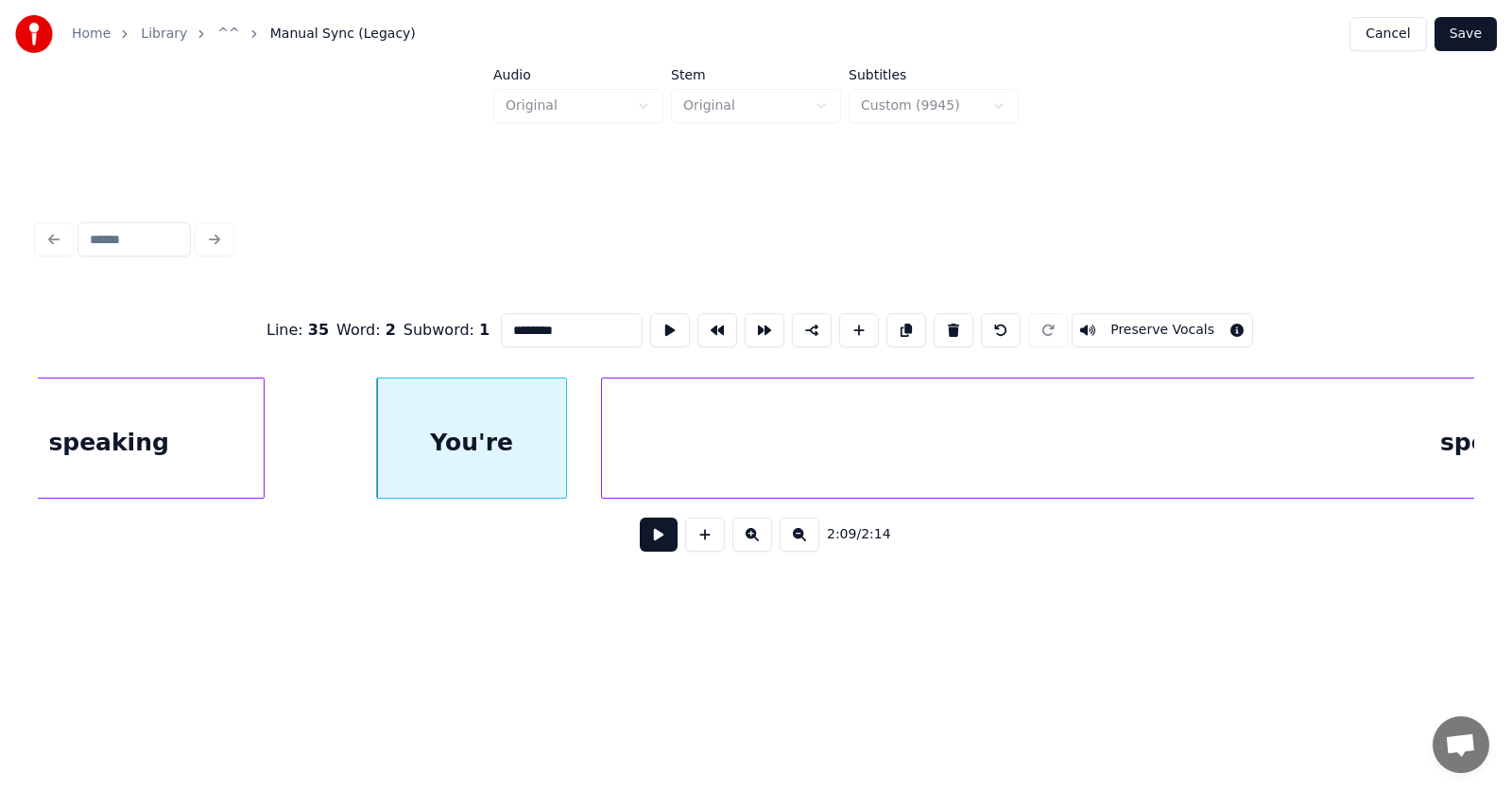
scroll to position [0, 91781]
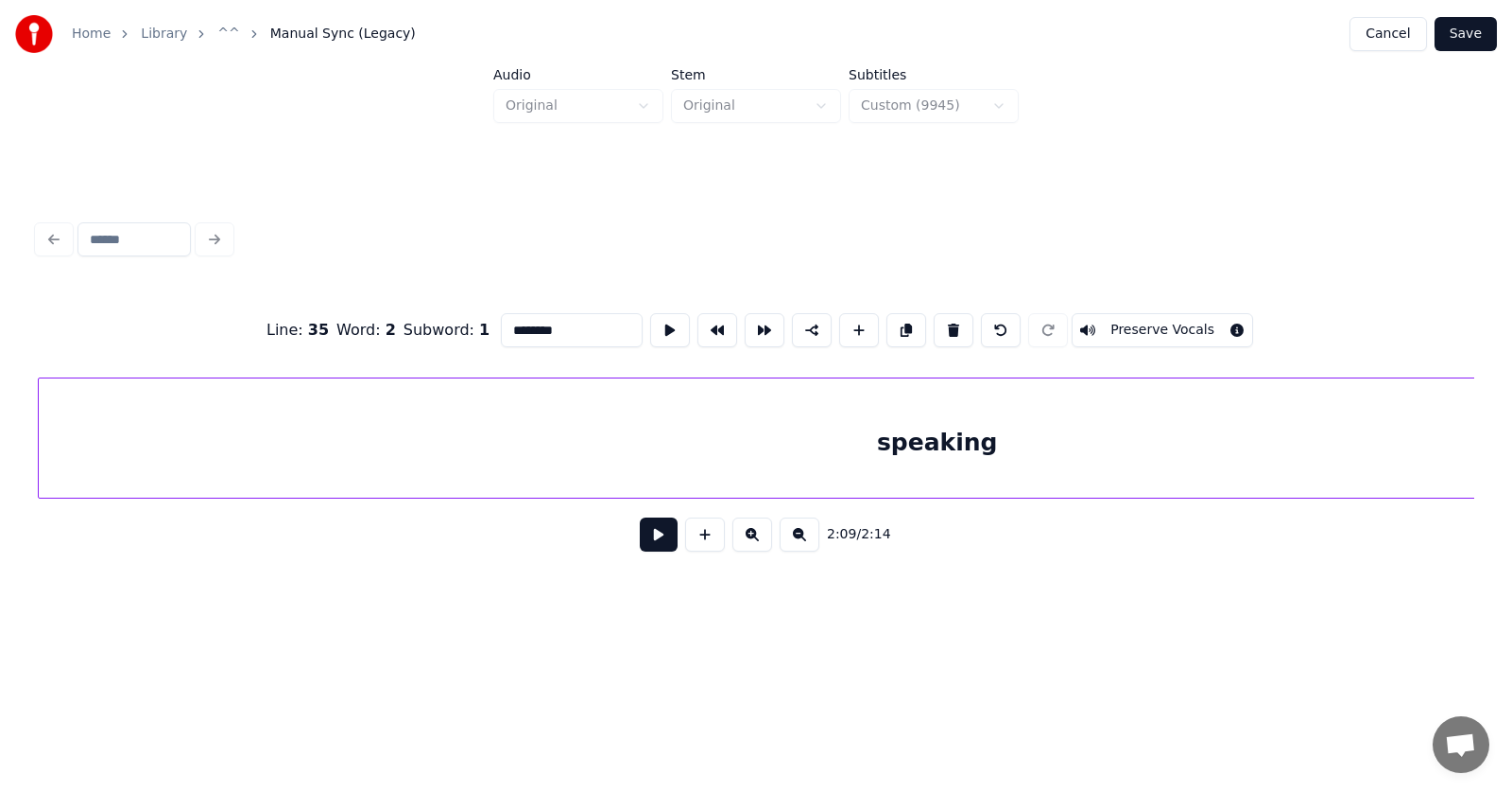
click at [648, 469] on div "speaking" at bounding box center [937, 443] width 1797 height 129
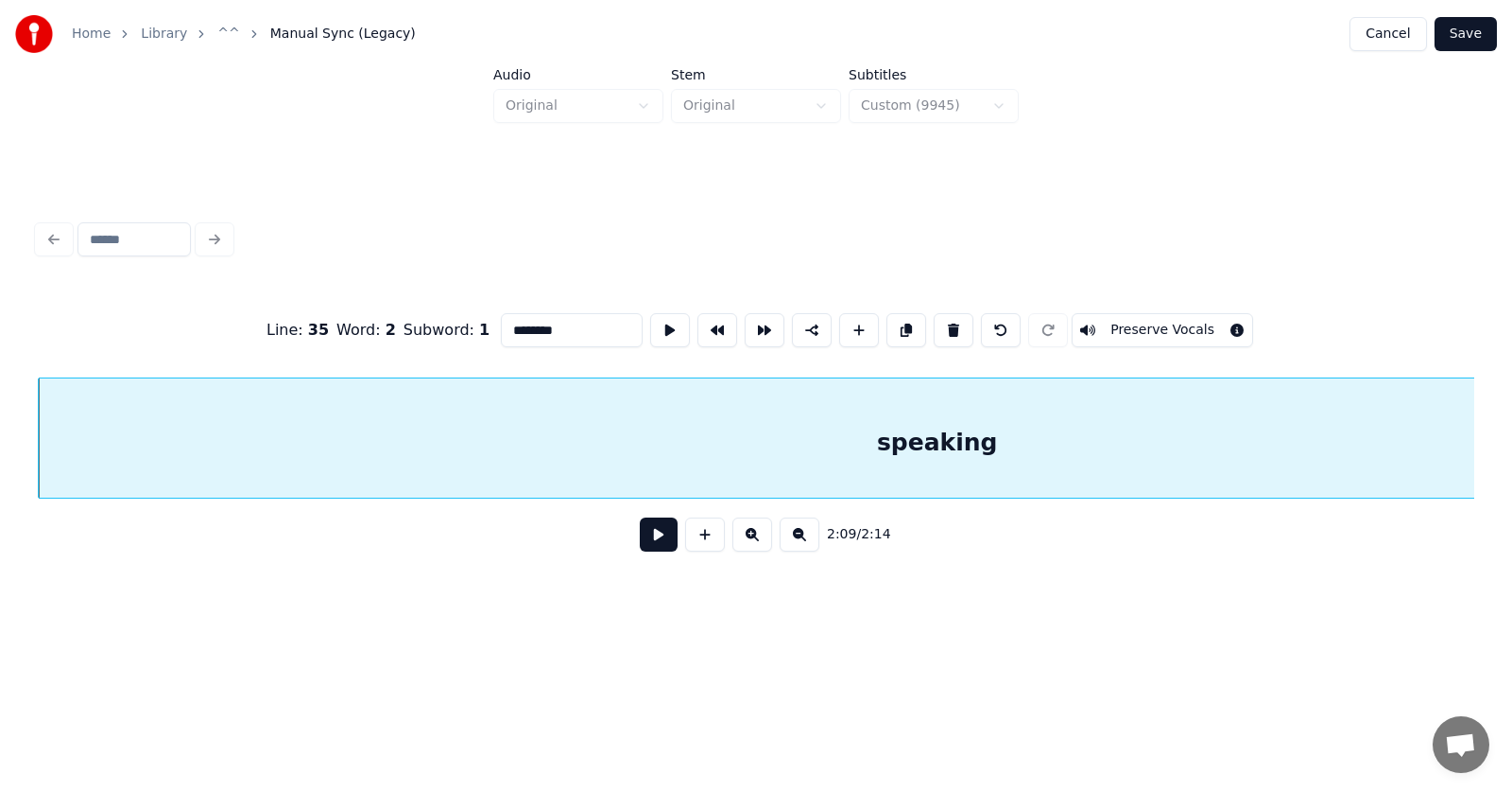
click at [686, 444] on div "speaking" at bounding box center [937, 443] width 1797 height 129
click at [650, 333] on button at bounding box center [670, 330] width 40 height 34
click at [540, 325] on input "********" at bounding box center [571, 330] width 142 height 34
type input "**********"
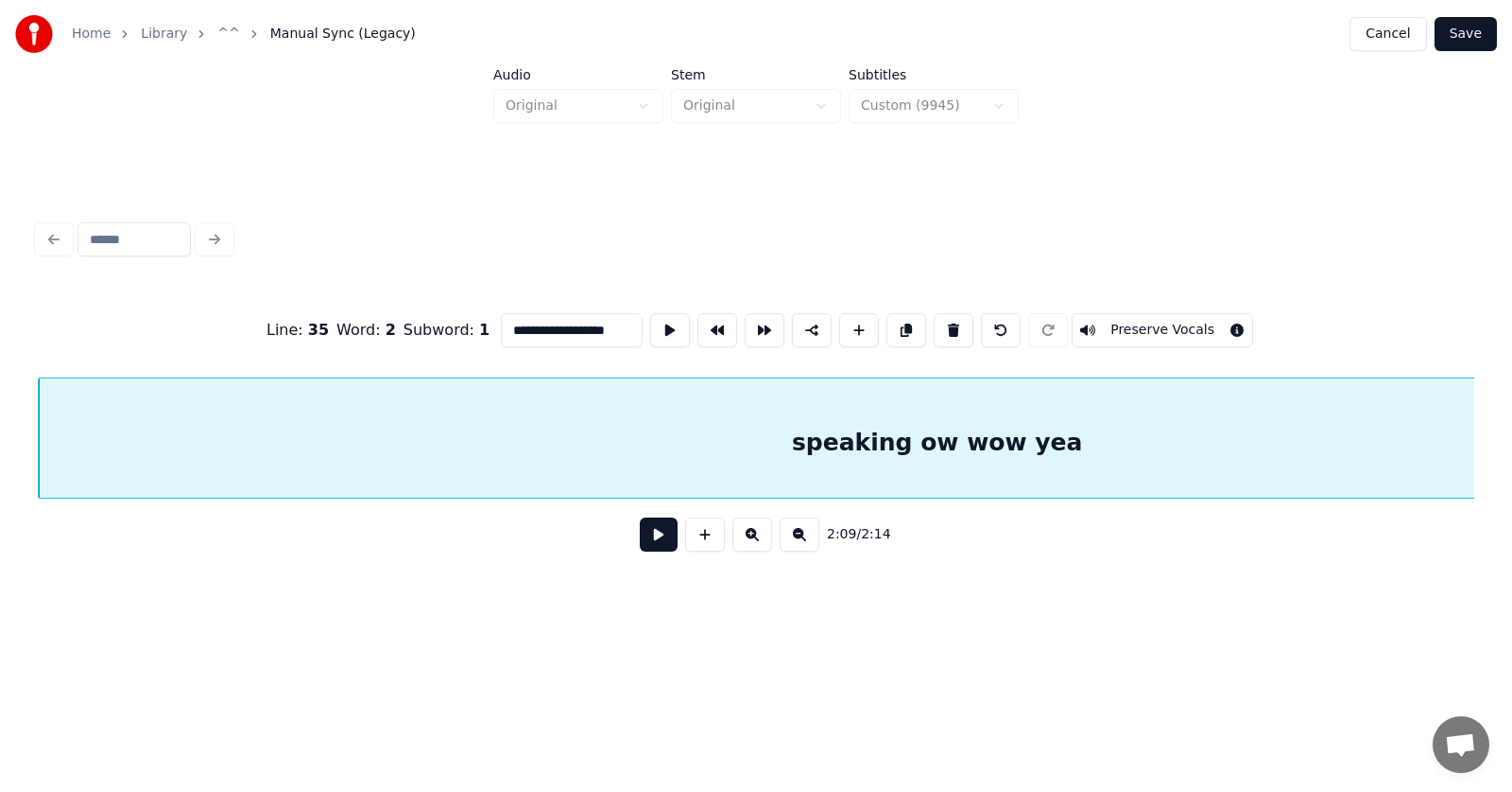
click at [1478, 31] on button "Save" at bounding box center [1465, 34] width 62 height 34
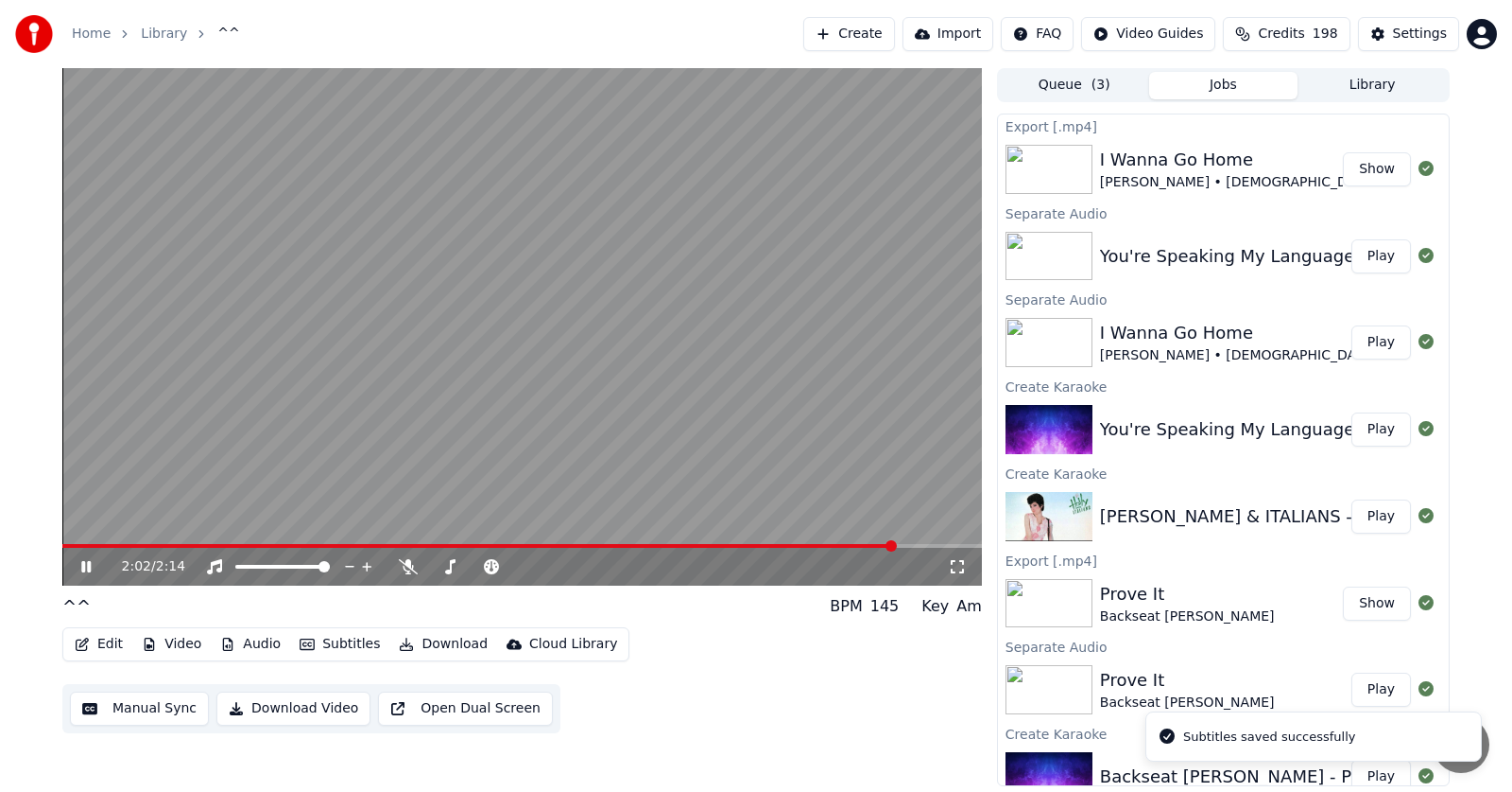
click at [897, 540] on span at bounding box center [891, 544] width 11 height 11
click at [81, 573] on icon at bounding box center [99, 566] width 45 height 15
click at [82, 571] on icon at bounding box center [86, 565] width 10 height 11
click at [82, 571] on icon at bounding box center [85, 566] width 11 height 13
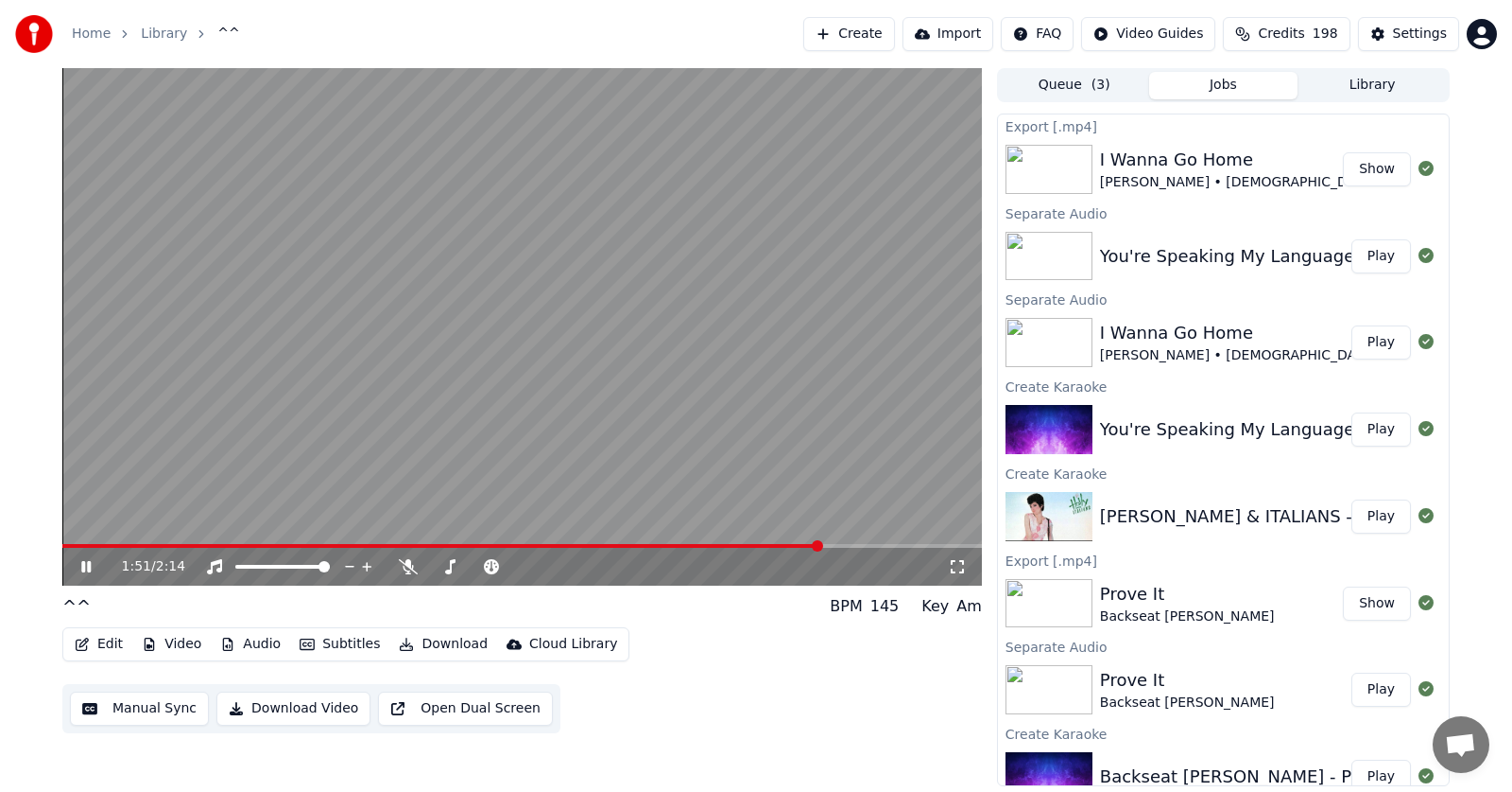
click at [820, 546] on span at bounding box center [441, 545] width 759 height 4
click at [408, 560] on icon at bounding box center [408, 566] width 19 height 15
click at [82, 560] on icon at bounding box center [99, 566] width 45 height 15
click at [86, 560] on icon at bounding box center [99, 566] width 45 height 15
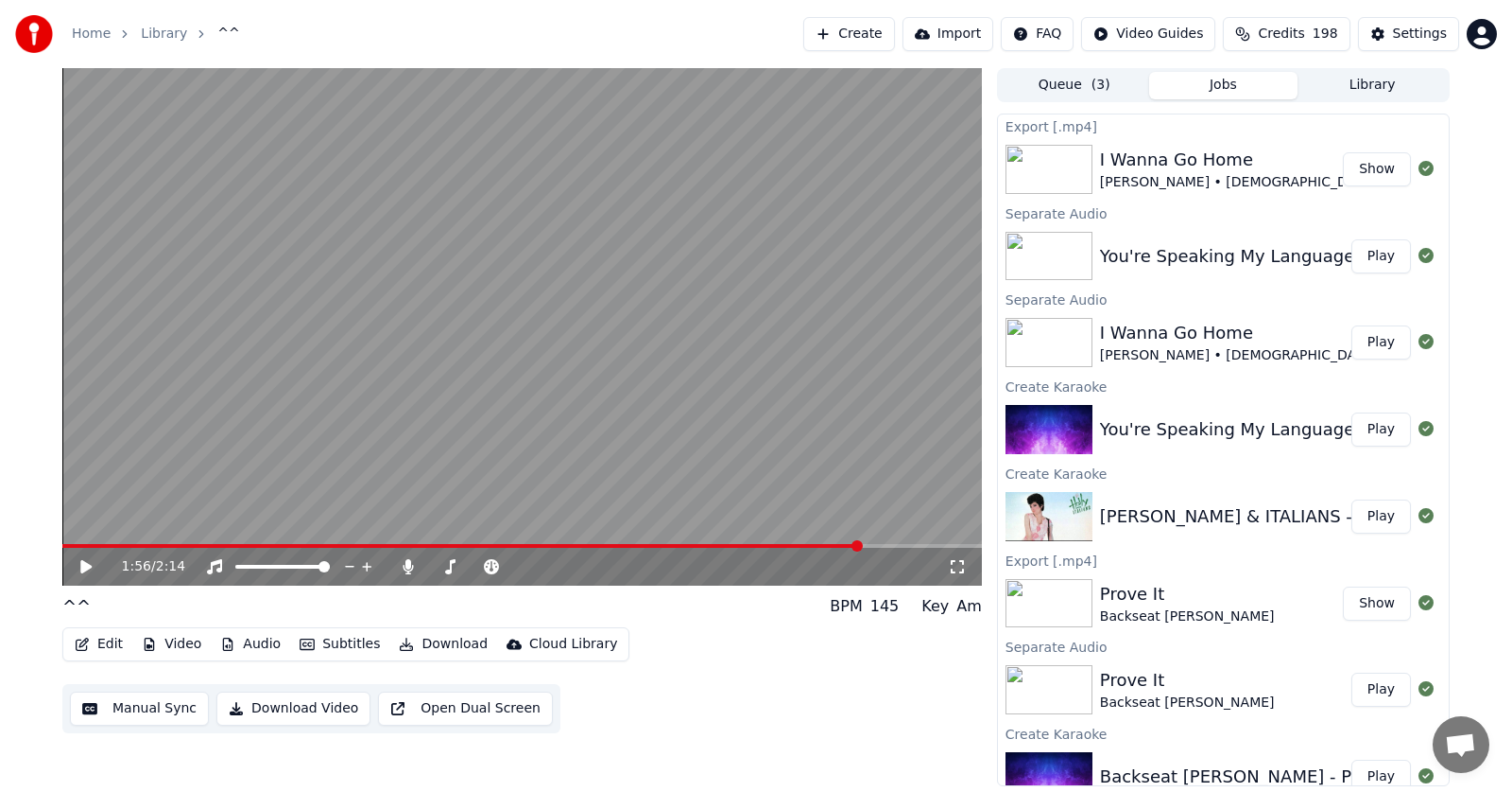
click at [83, 571] on icon at bounding box center [85, 566] width 11 height 13
click at [83, 567] on icon at bounding box center [86, 565] width 10 height 11
click at [79, 562] on icon at bounding box center [99, 566] width 45 height 15
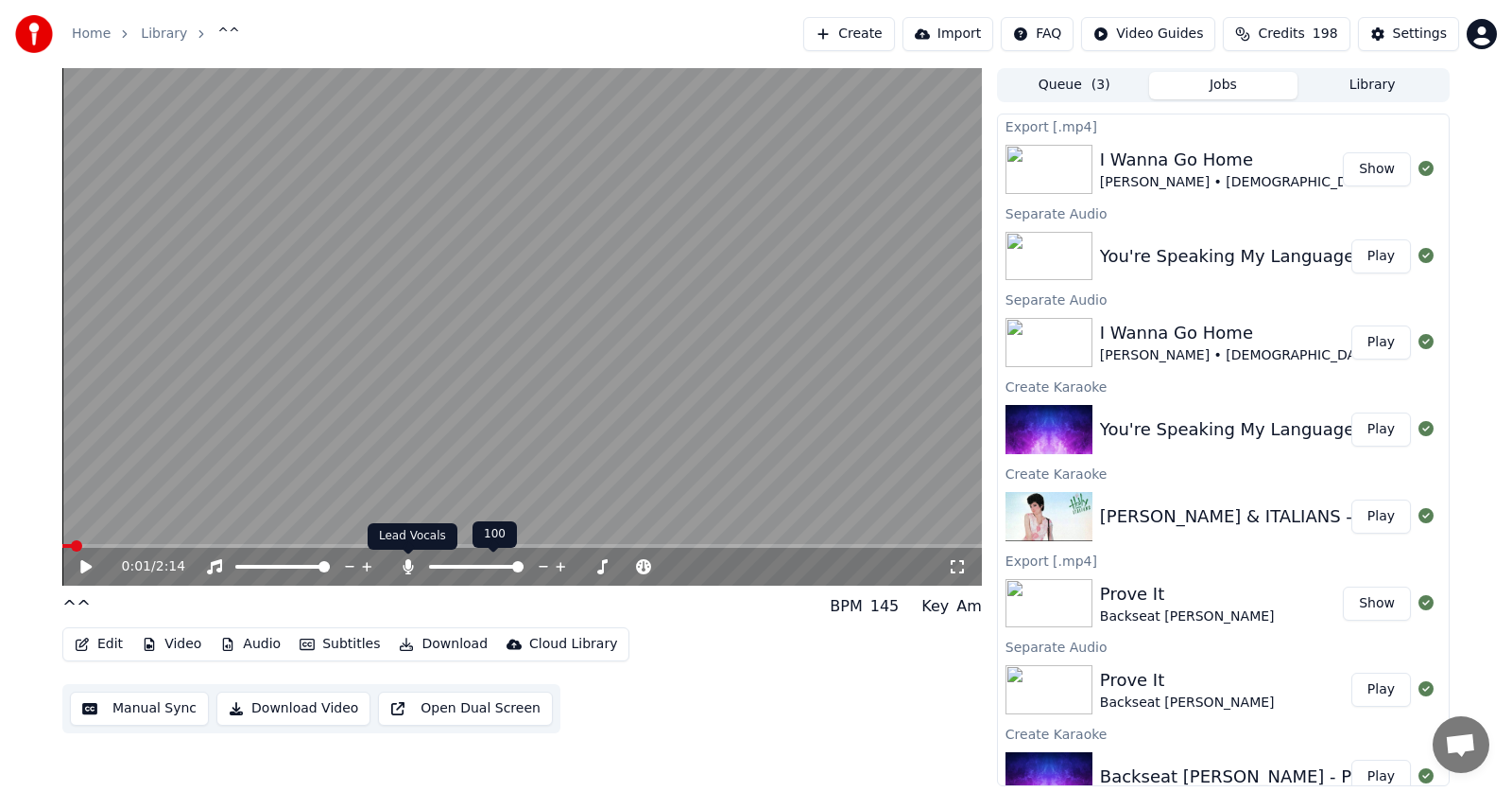
click at [408, 561] on icon at bounding box center [408, 566] width 11 height 15
click at [450, 643] on button "Download" at bounding box center [442, 644] width 104 height 27
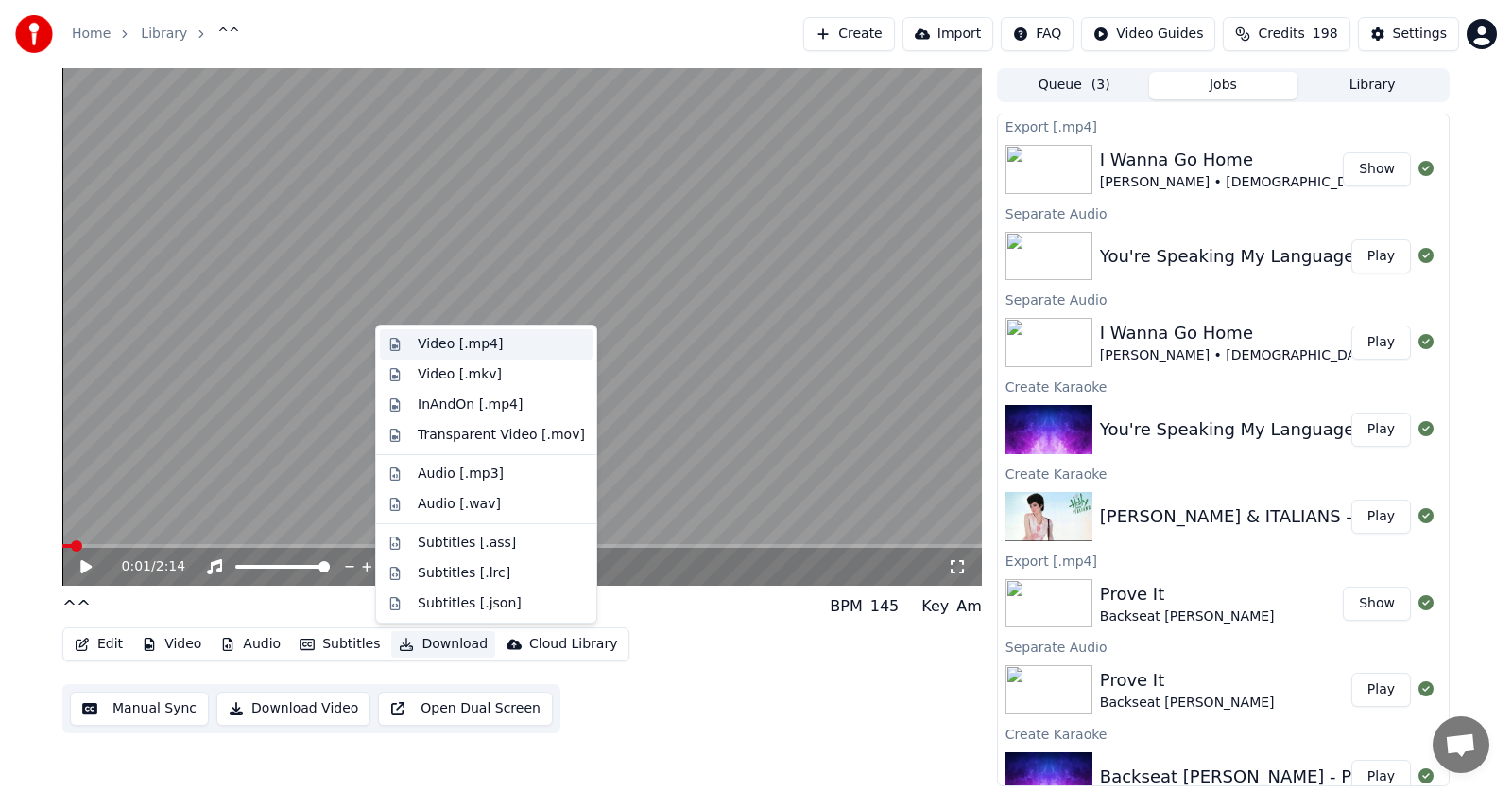
click at [440, 343] on div "Video [.mp4]" at bounding box center [460, 344] width 85 height 19
